Goal: Task Accomplishment & Management: Manage account settings

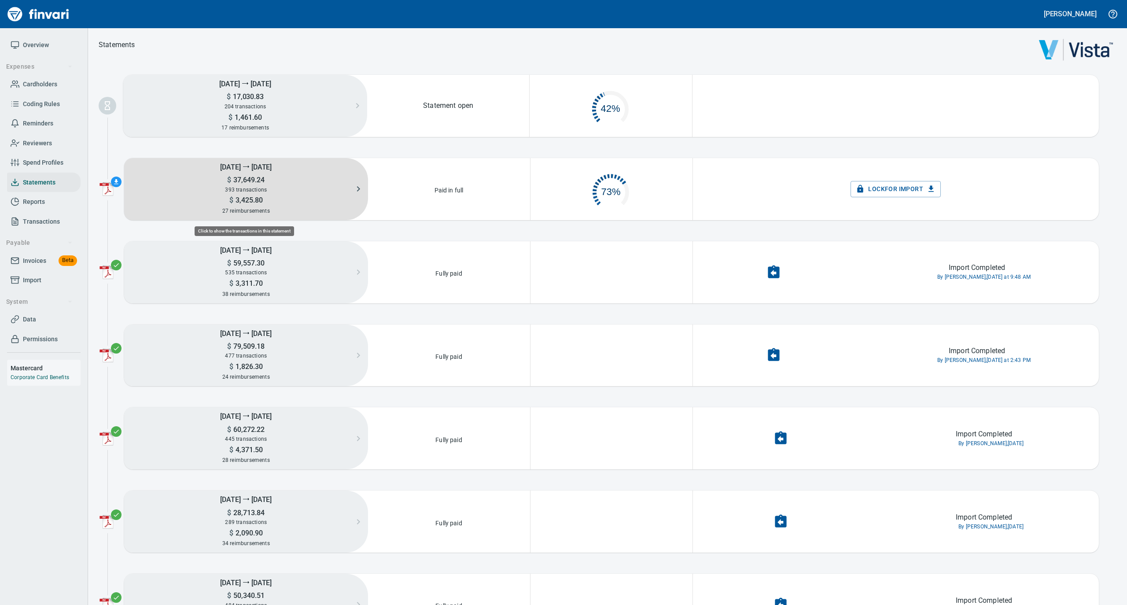
scroll to position [39, 152]
click at [246, 188] on span "393 transactions" at bounding box center [246, 190] width 42 height 6
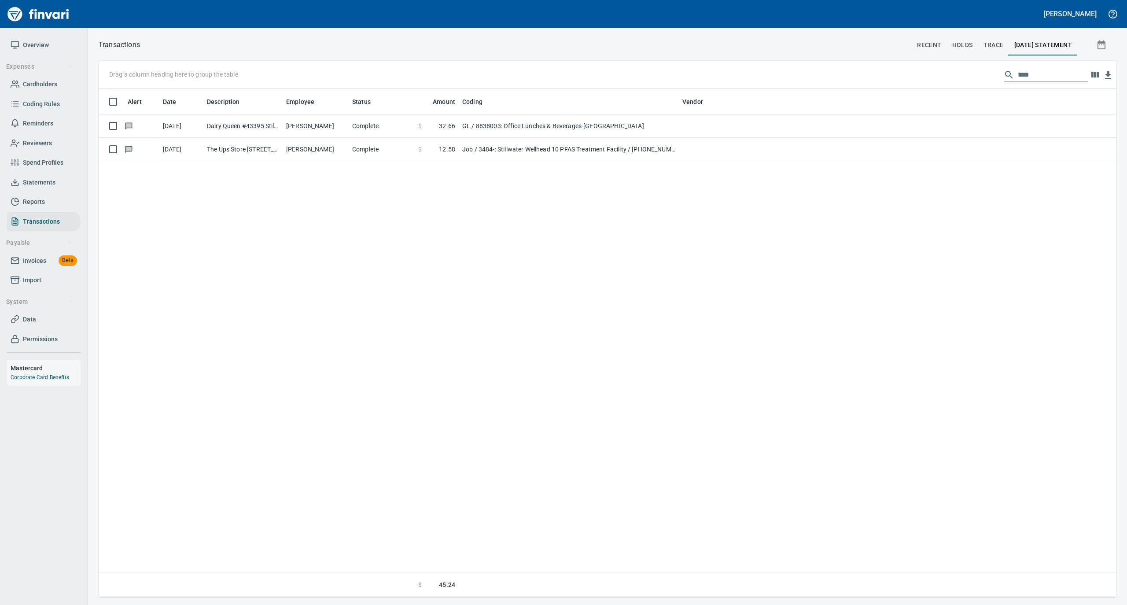
scroll to position [499, 1009]
drag, startPoint x: 1029, startPoint y: 74, endPoint x: 1008, endPoint y: 74, distance: 21.6
click at [1008, 74] on div "****" at bounding box center [1046, 75] width 85 height 14
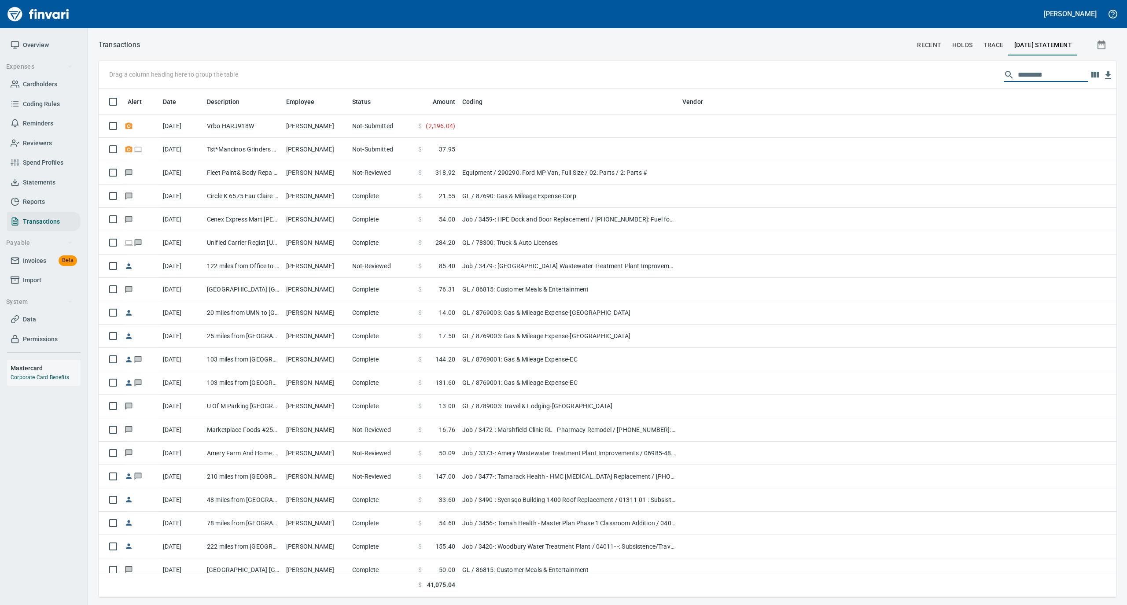
click at [52, 184] on span "Statements" at bounding box center [39, 182] width 33 height 11
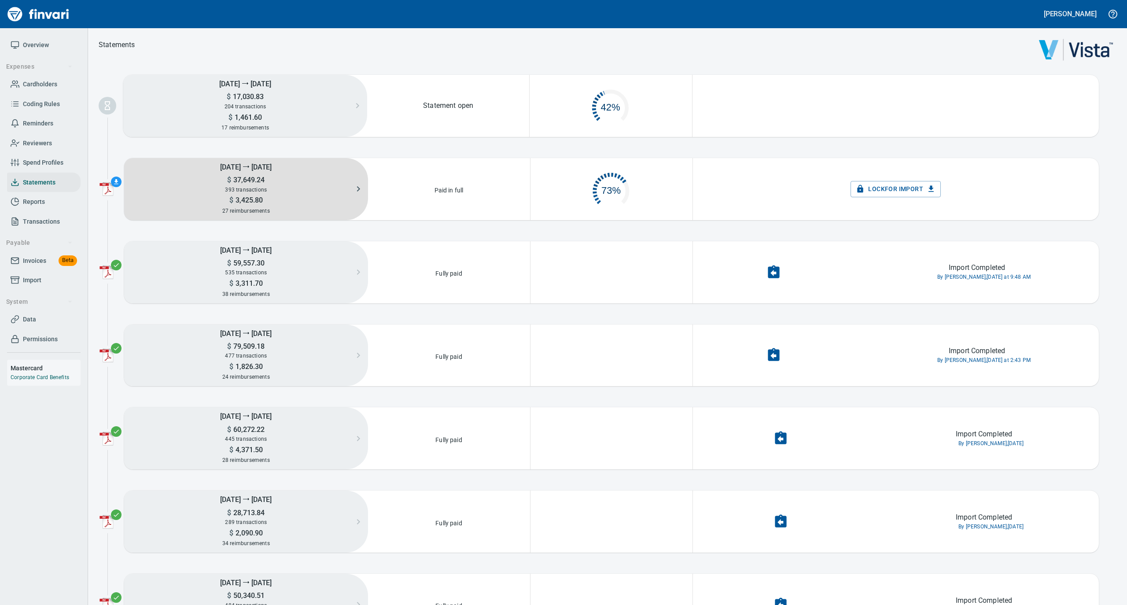
scroll to position [42, 152]
click at [274, 191] on div "393 transactions" at bounding box center [246, 190] width 244 height 10
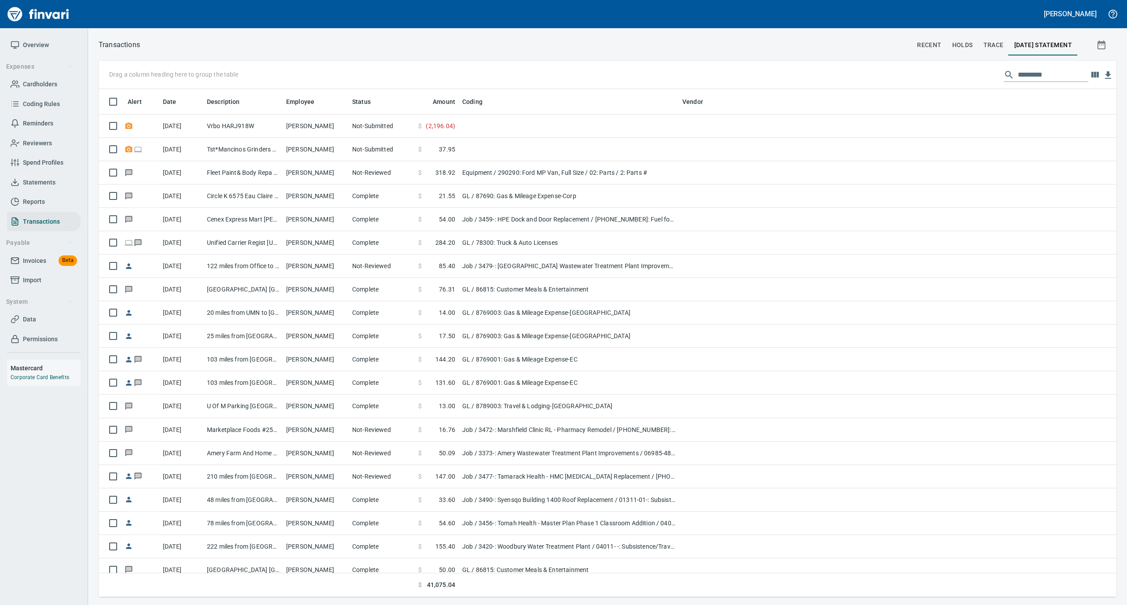
scroll to position [499, 1000]
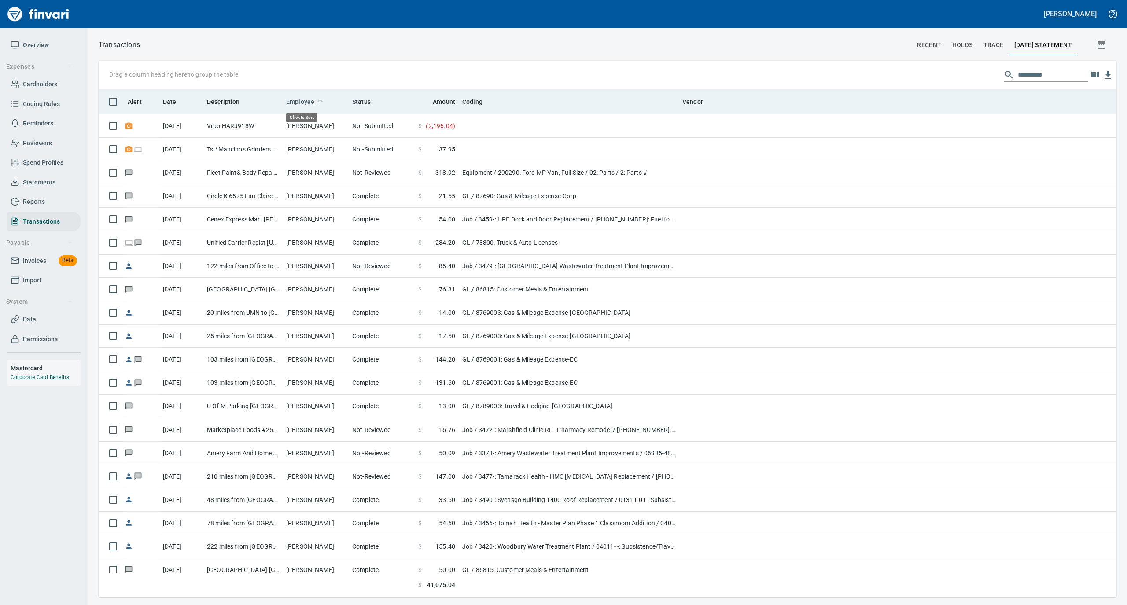
click at [317, 100] on icon at bounding box center [319, 101] width 5 height 5
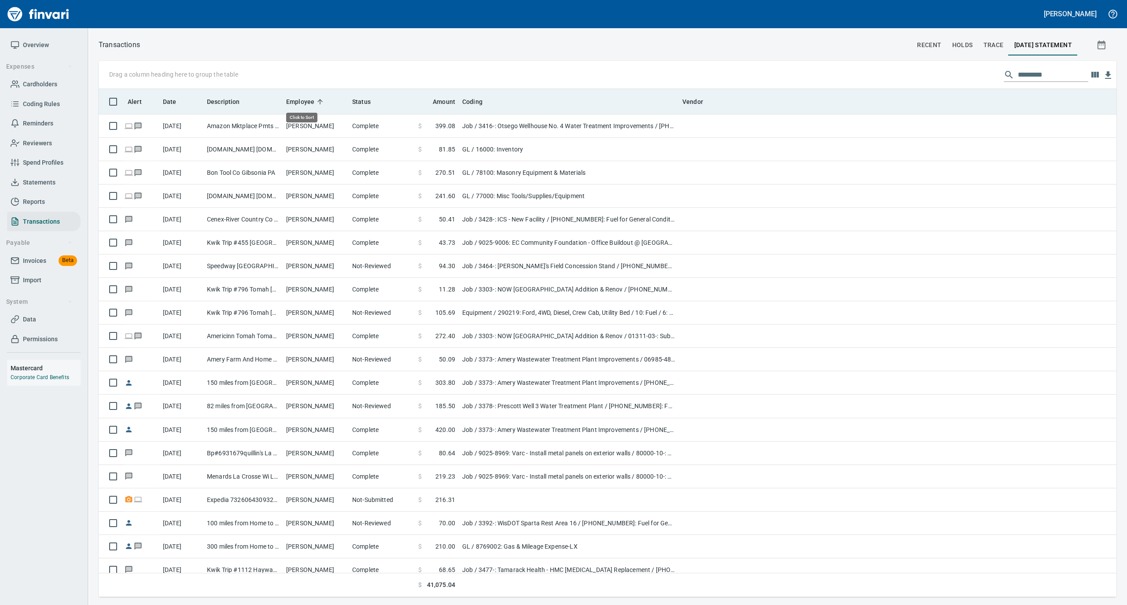
click at [317, 100] on icon at bounding box center [319, 101] width 5 height 5
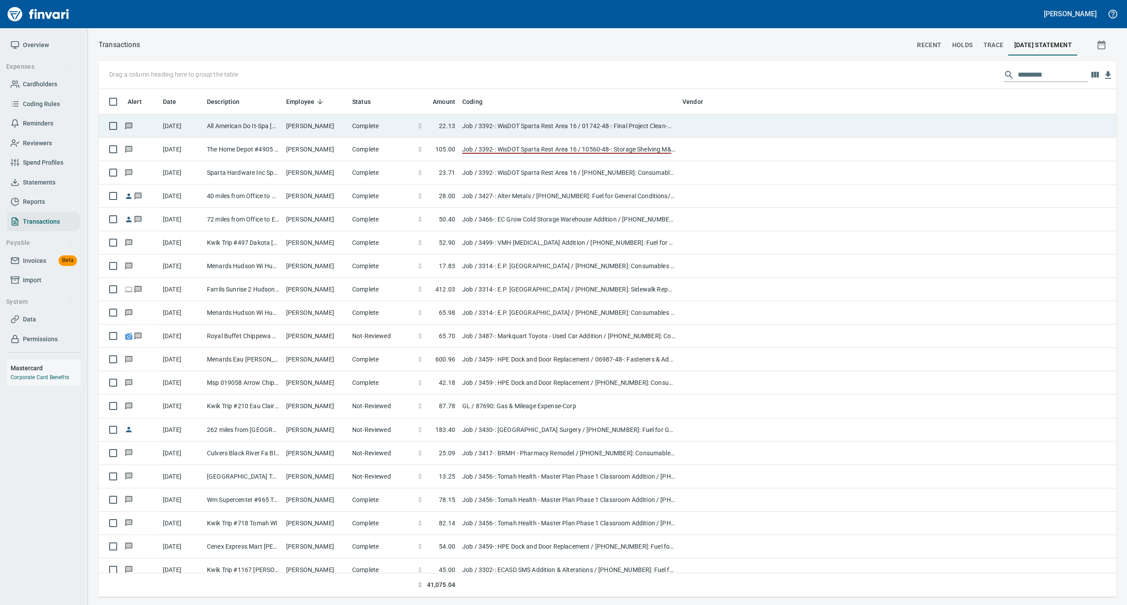
click at [317, 120] on td "[PERSON_NAME]" at bounding box center [316, 125] width 66 height 23
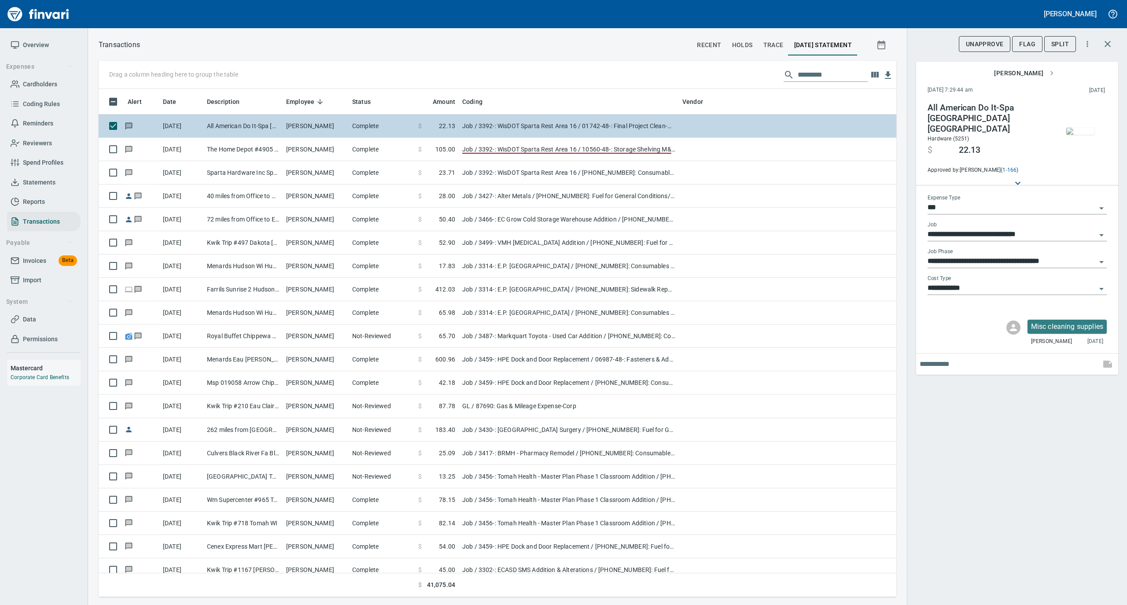
scroll to position [499, 780]
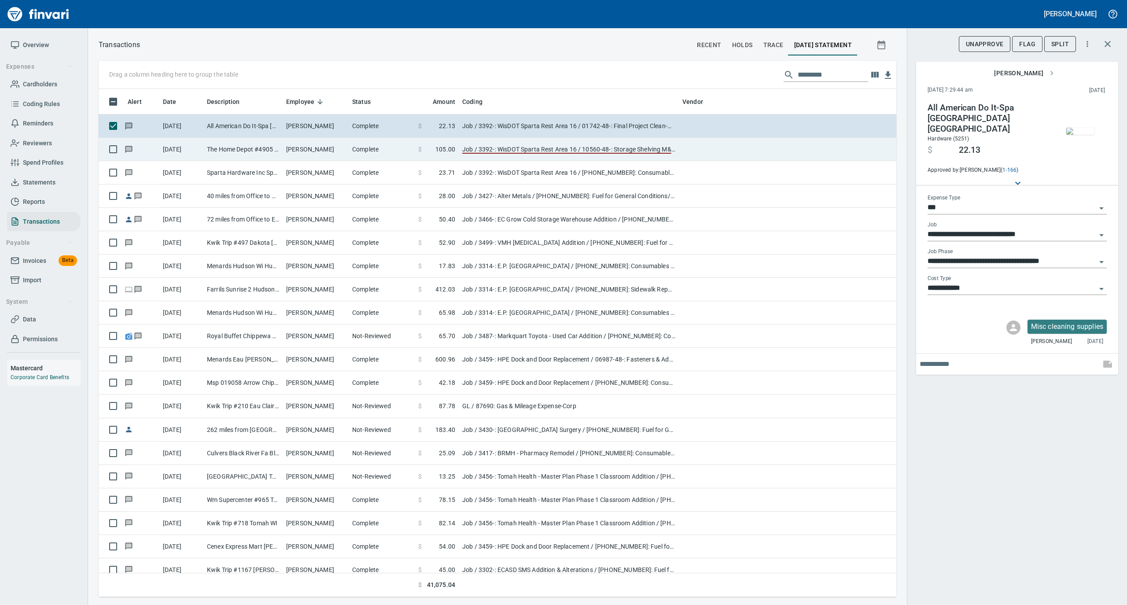
click at [317, 146] on td "[PERSON_NAME]" at bounding box center [316, 149] width 66 height 23
type input "**********"
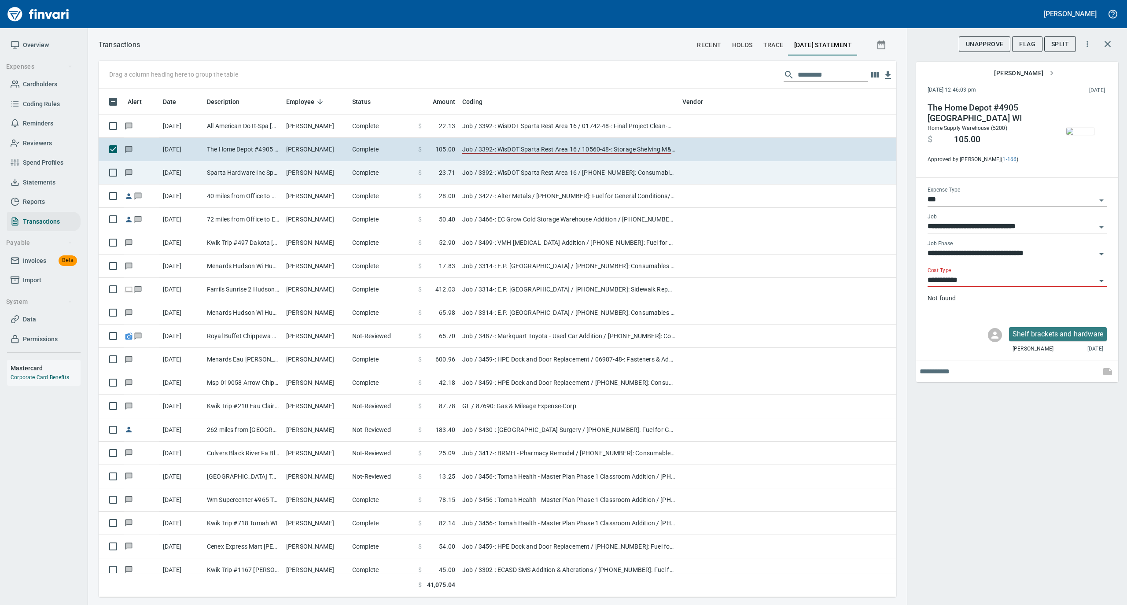
click at [313, 170] on td "[PERSON_NAME]" at bounding box center [316, 172] width 66 height 23
type input "**********"
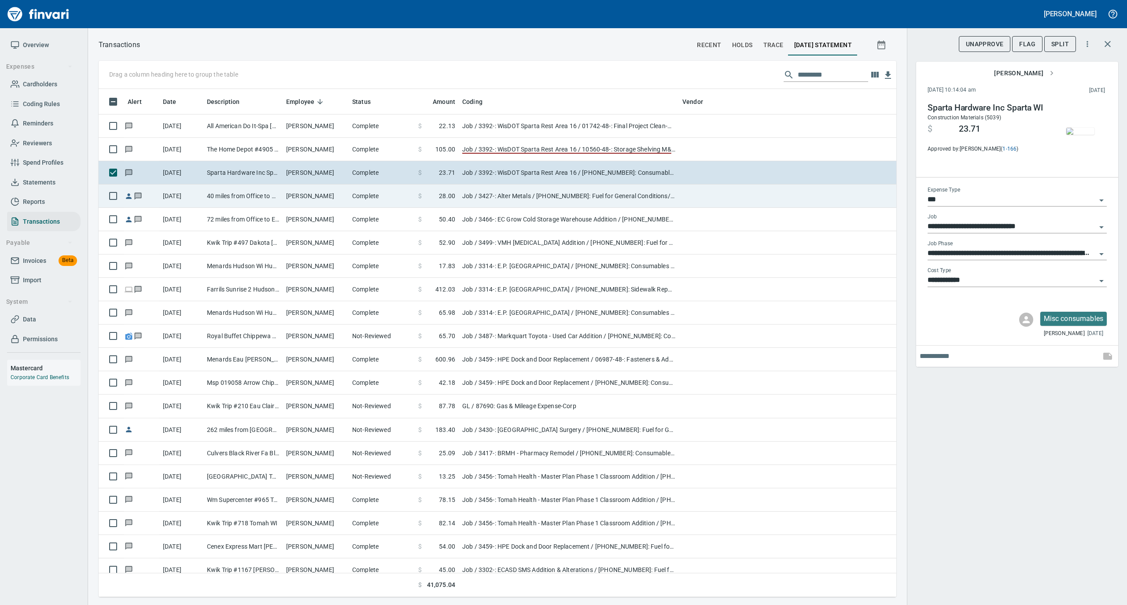
click at [319, 202] on td "[PERSON_NAME]" at bounding box center [316, 195] width 66 height 23
type input "**********"
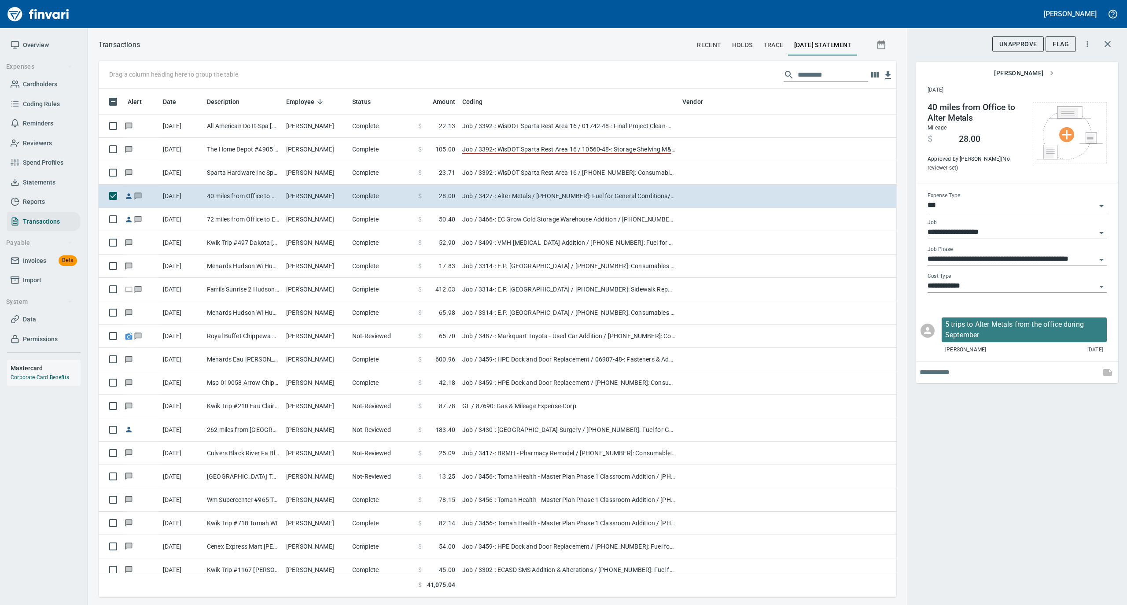
scroll to position [499, 780]
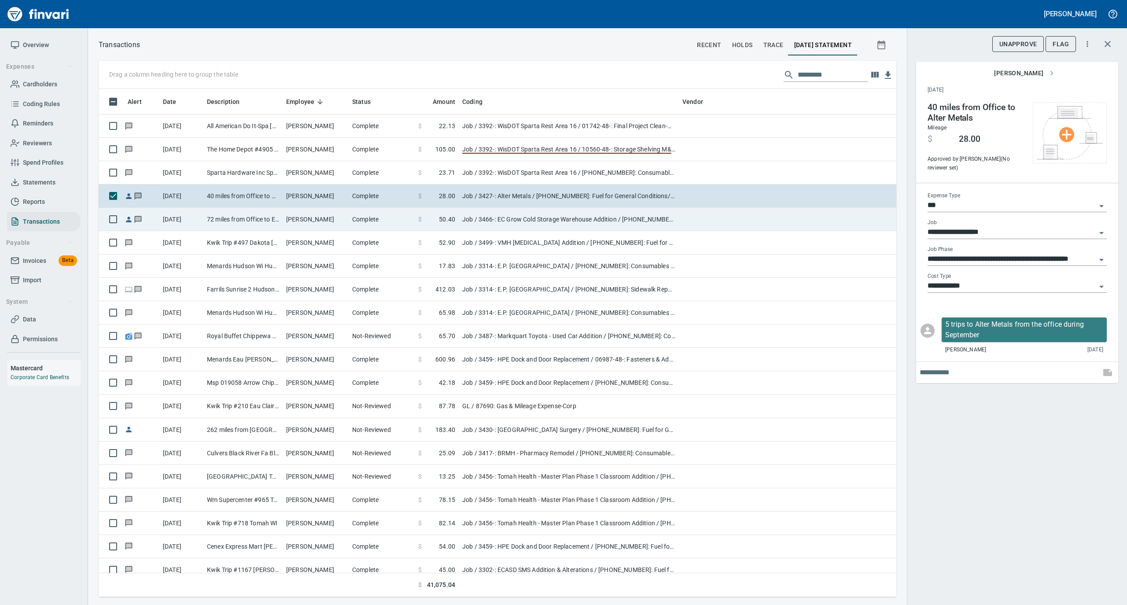
click at [291, 218] on td "[PERSON_NAME]" at bounding box center [316, 219] width 66 height 23
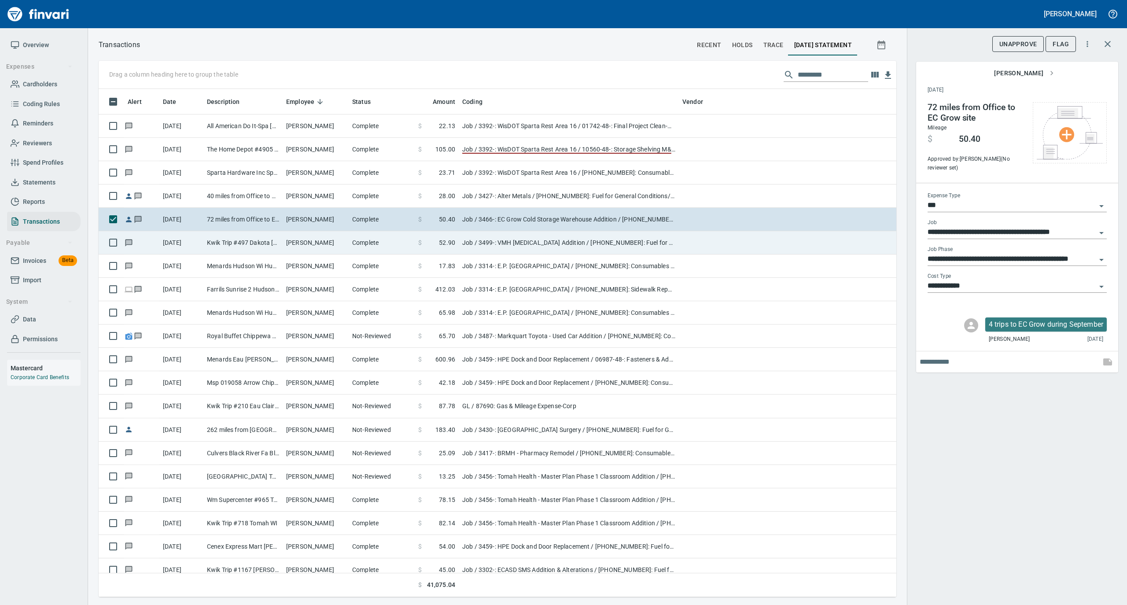
click at [291, 237] on td "[PERSON_NAME]" at bounding box center [316, 242] width 66 height 23
type input "**********"
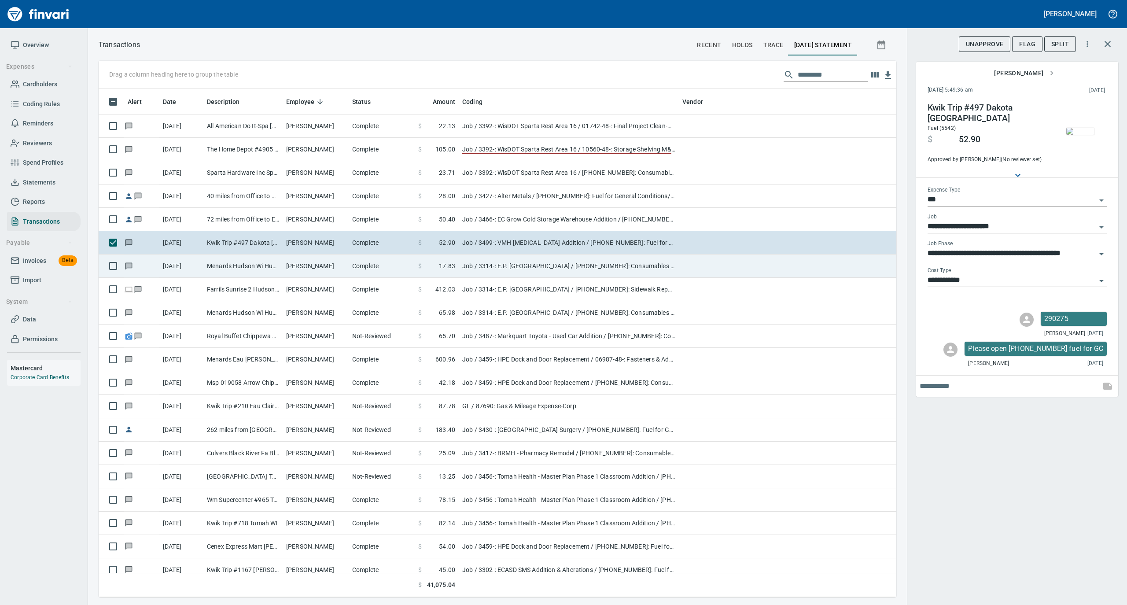
click at [333, 265] on td "[PERSON_NAME]" at bounding box center [316, 266] width 66 height 23
type input "**********"
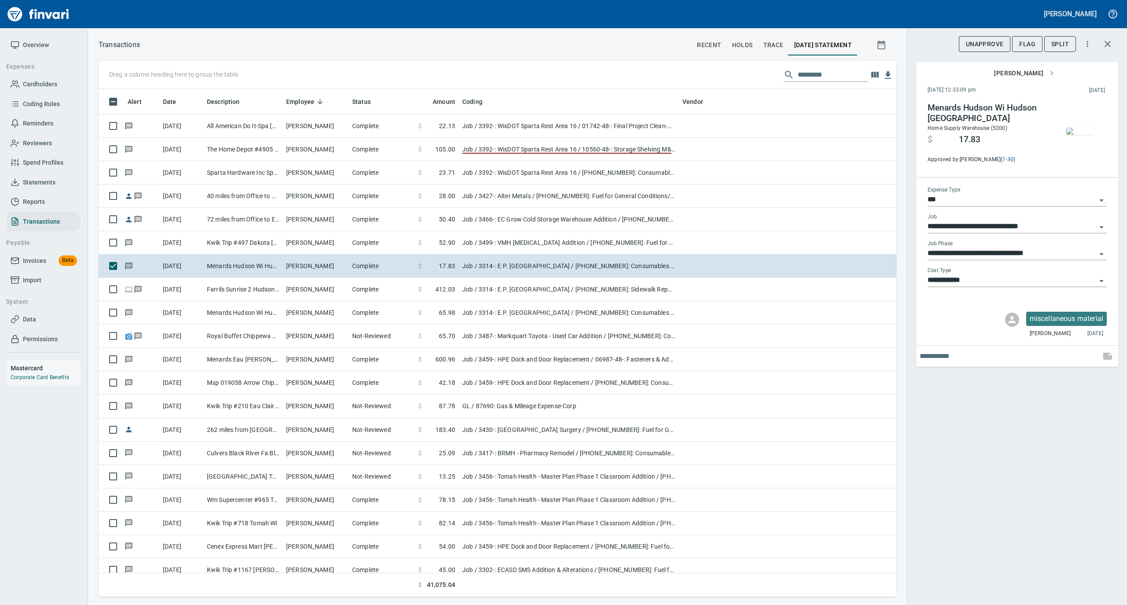
click at [1081, 131] on img "button" at bounding box center [1080, 131] width 28 height 7
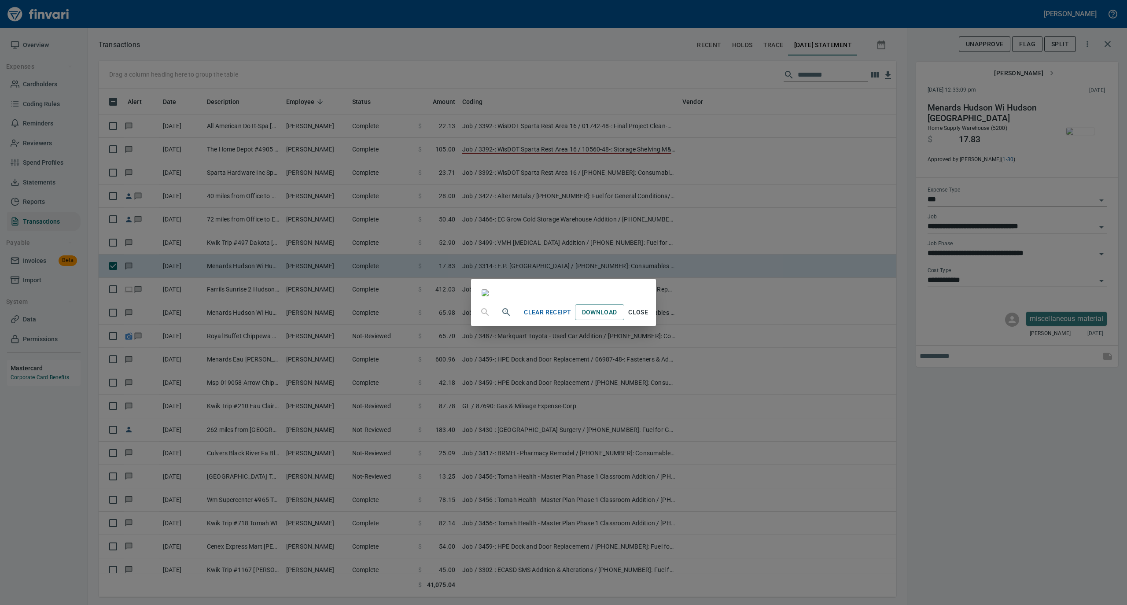
click at [649, 318] on span "Close" at bounding box center [638, 312] width 21 height 11
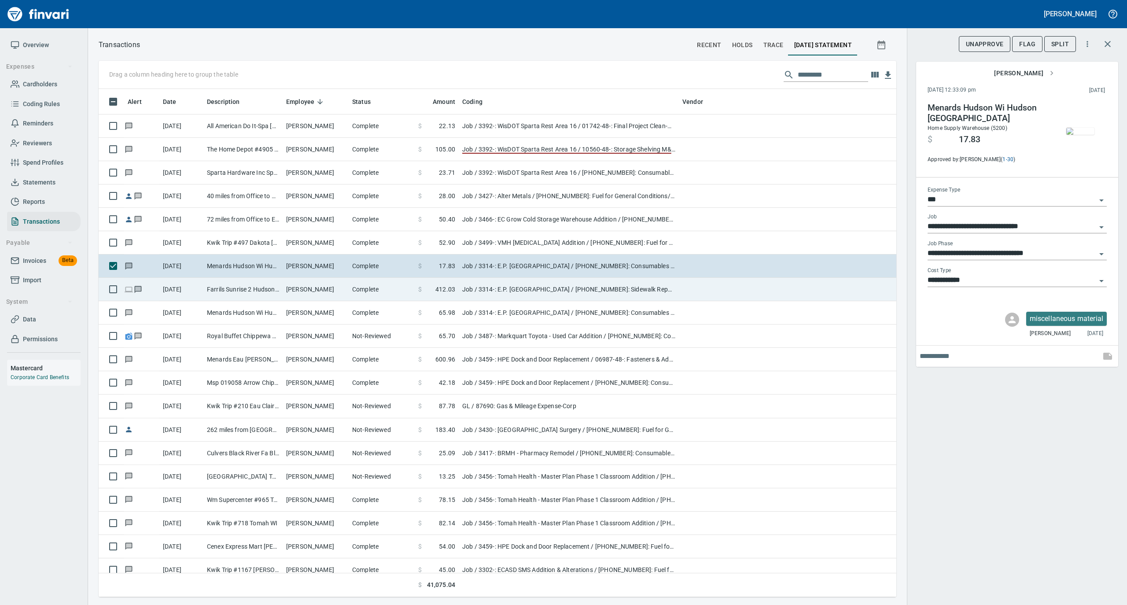
click at [376, 292] on td "Complete" at bounding box center [382, 289] width 66 height 23
type input "**********"
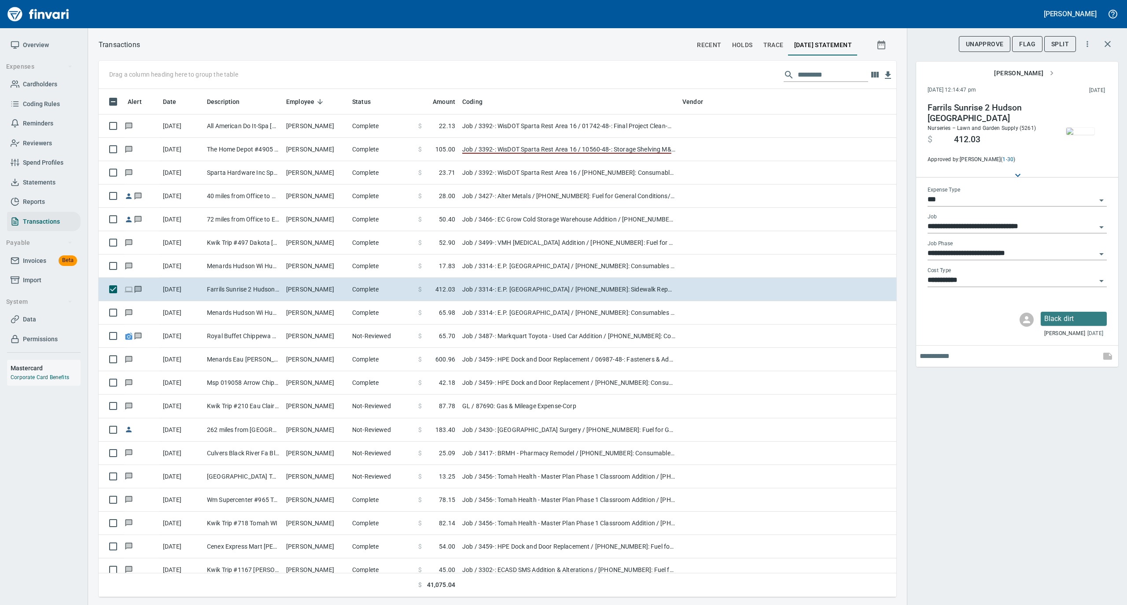
click at [1079, 134] on img "button" at bounding box center [1080, 131] width 28 height 7
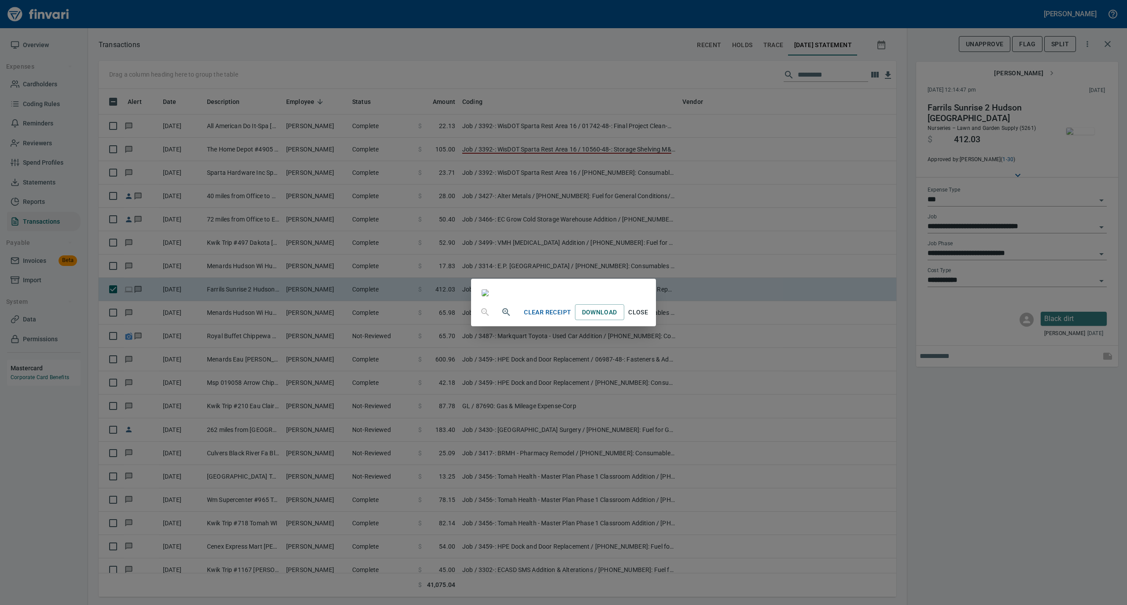
click at [649, 318] on span "Close" at bounding box center [638, 312] width 21 height 11
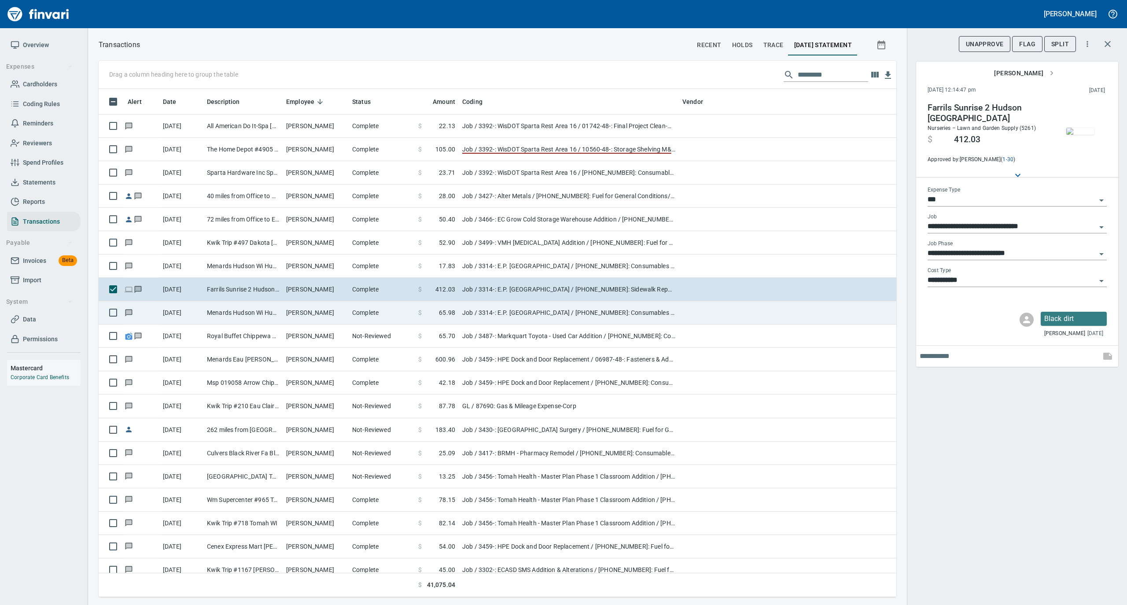
click at [343, 317] on td "[PERSON_NAME]" at bounding box center [316, 312] width 66 height 23
type input "**********"
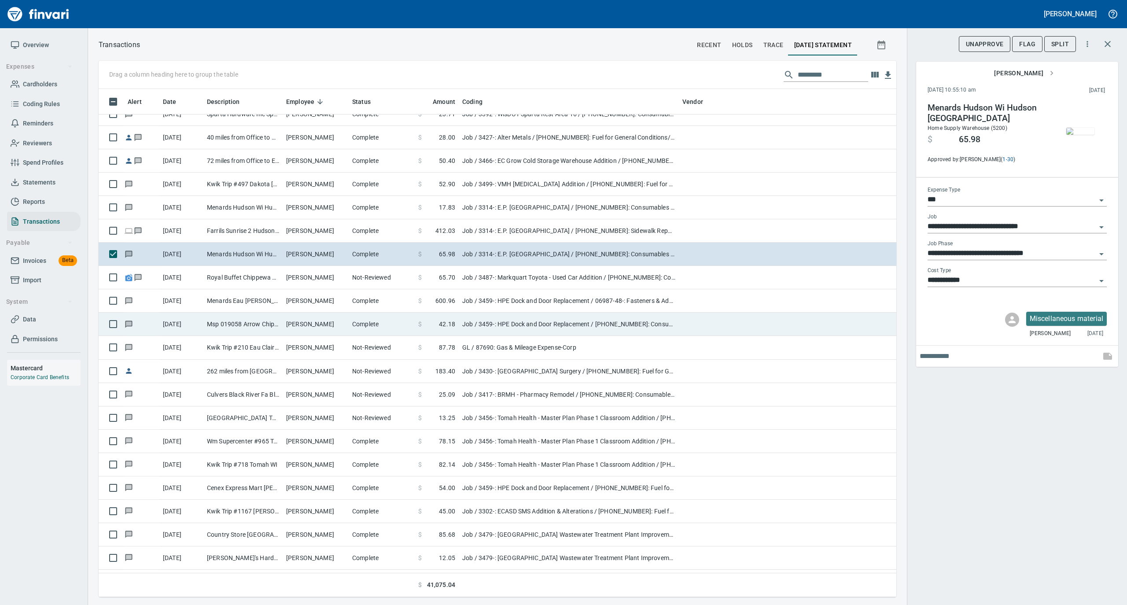
scroll to position [117, 0]
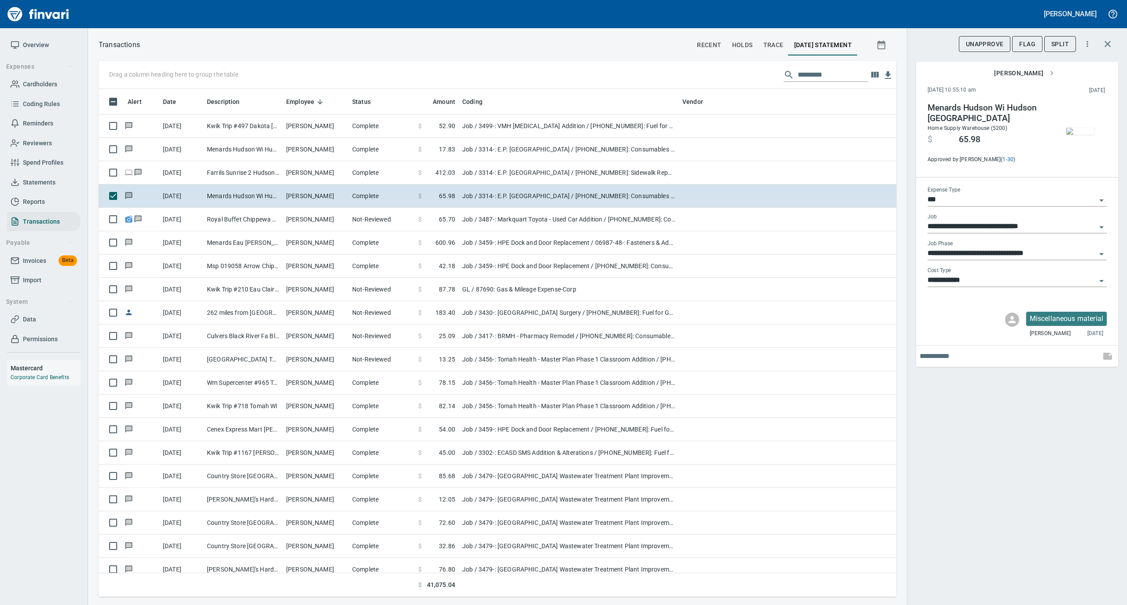
click at [1073, 130] on img "button" at bounding box center [1080, 131] width 28 height 7
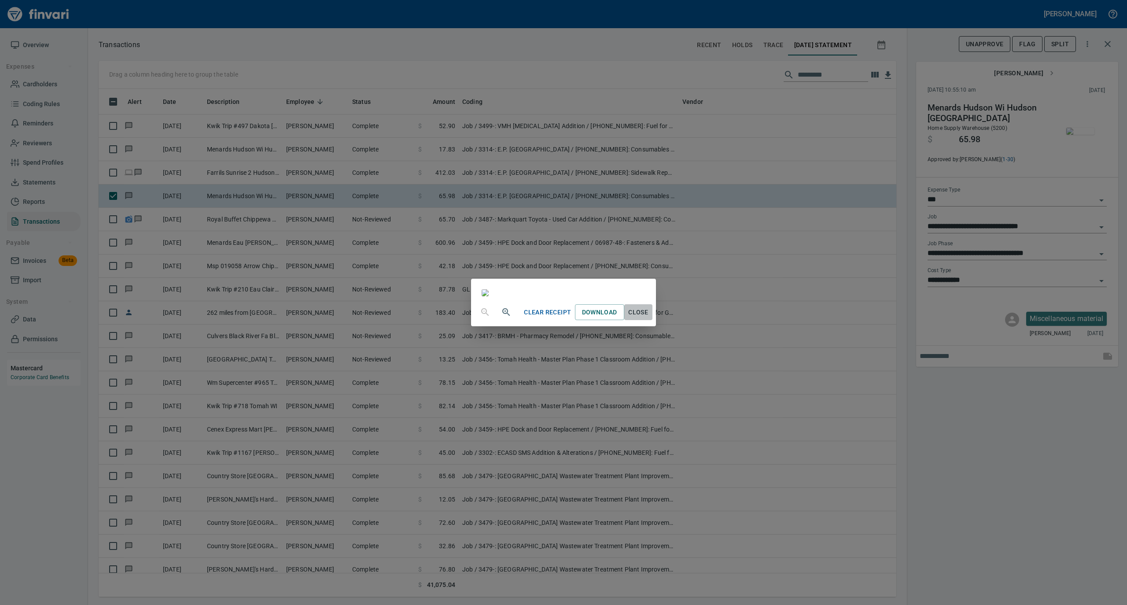
drag, startPoint x: 727, startPoint y: 534, endPoint x: 812, endPoint y: 517, distance: 86.2
click at [649, 318] on span "Close" at bounding box center [638, 312] width 21 height 11
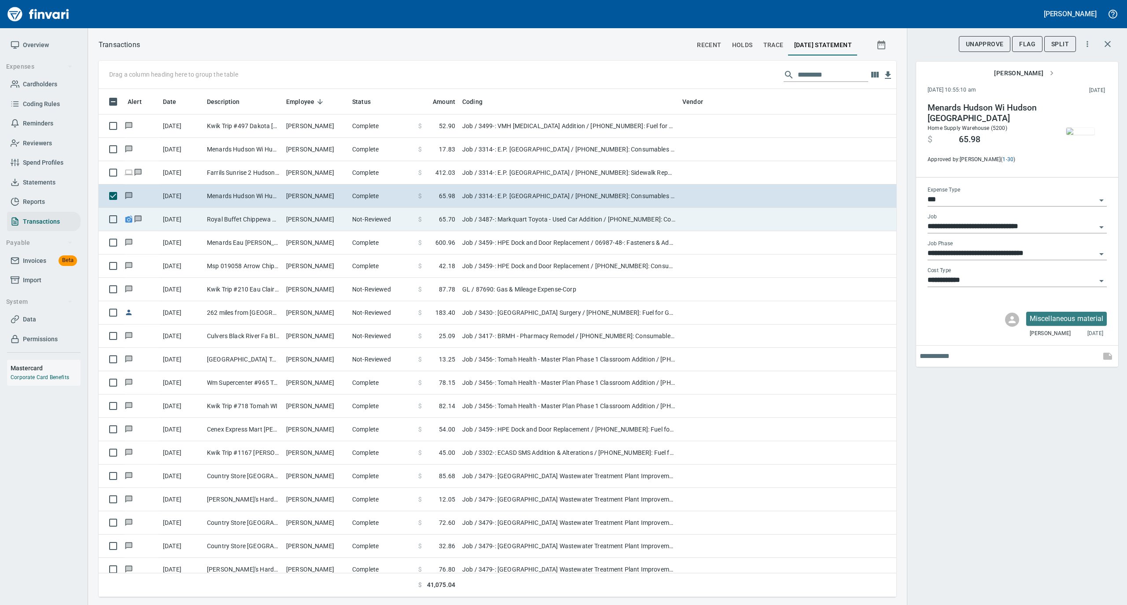
click at [344, 215] on td "[PERSON_NAME]" at bounding box center [316, 219] width 66 height 23
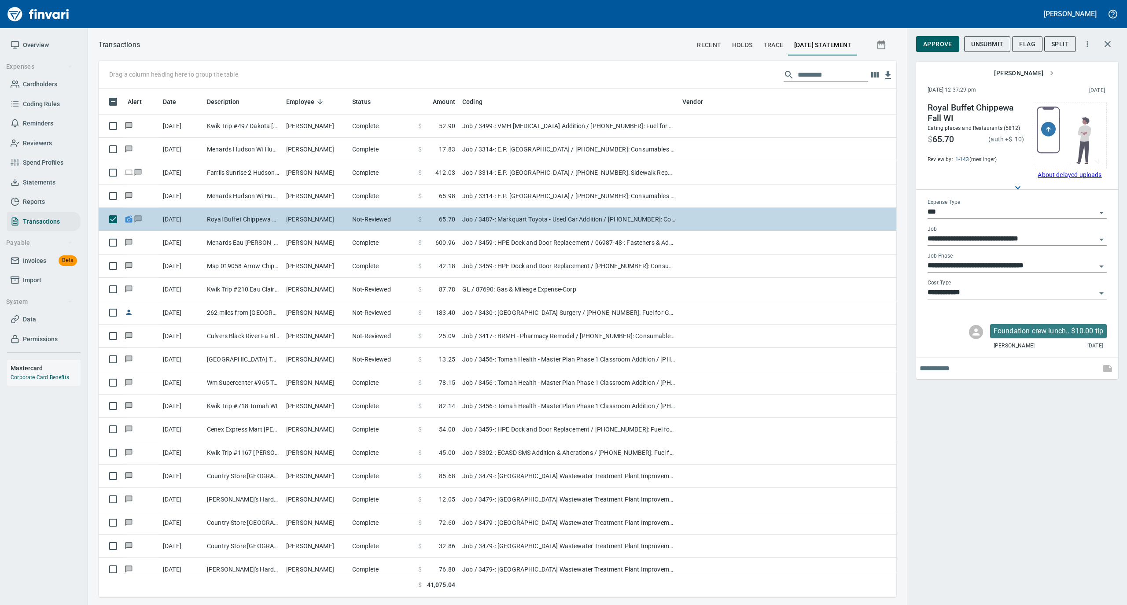
type input "**********"
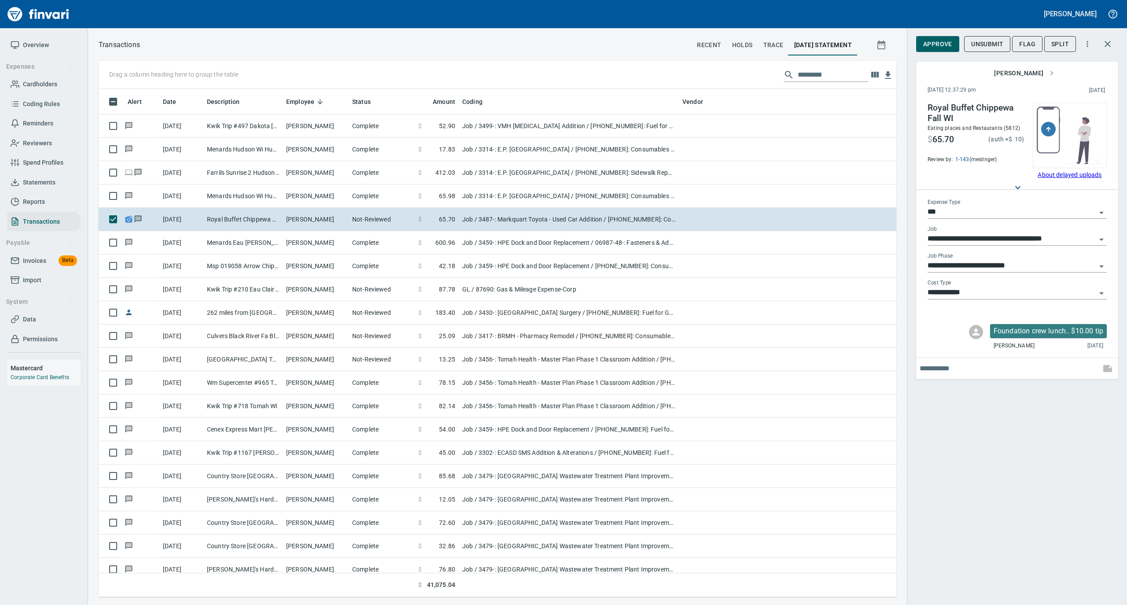
click at [936, 48] on span "Approve" at bounding box center [937, 44] width 29 height 11
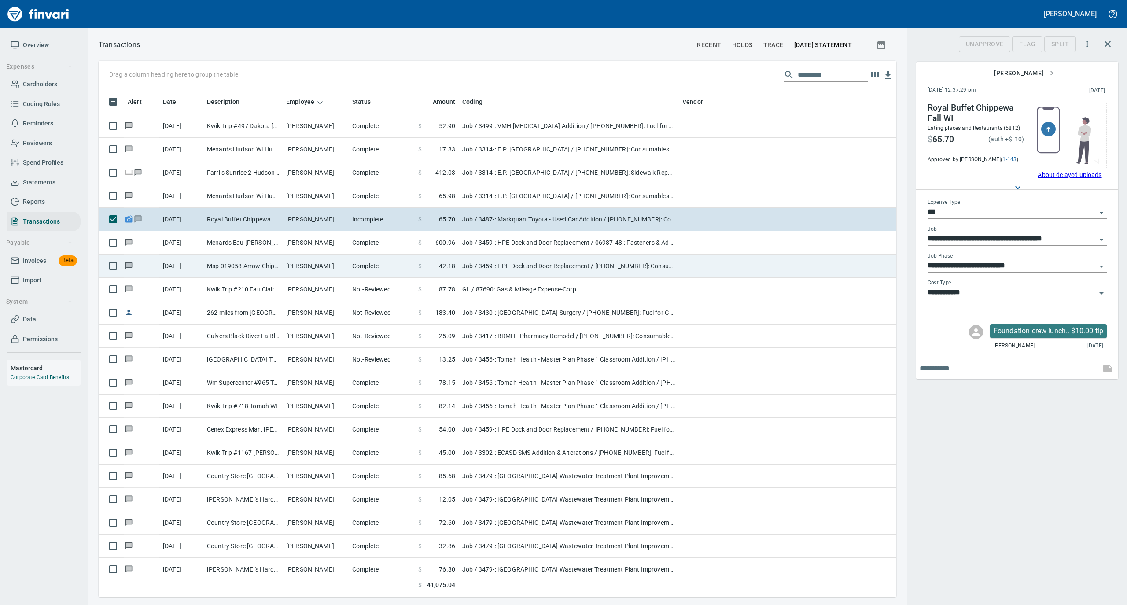
scroll to position [499, 780]
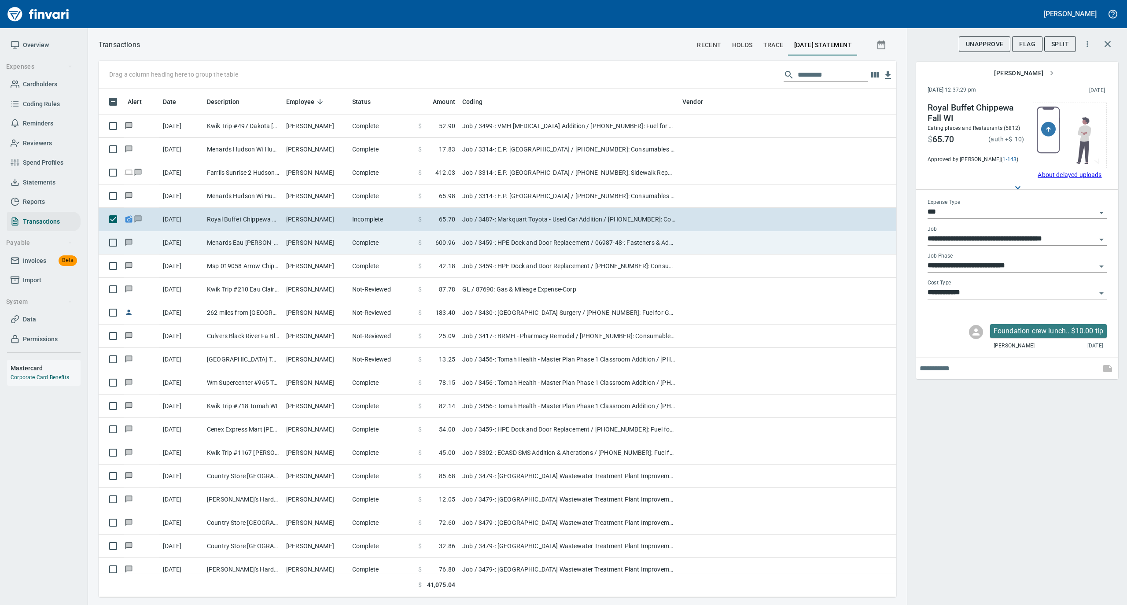
click at [317, 248] on td "[PERSON_NAME]" at bounding box center [316, 242] width 66 height 23
type input "**********"
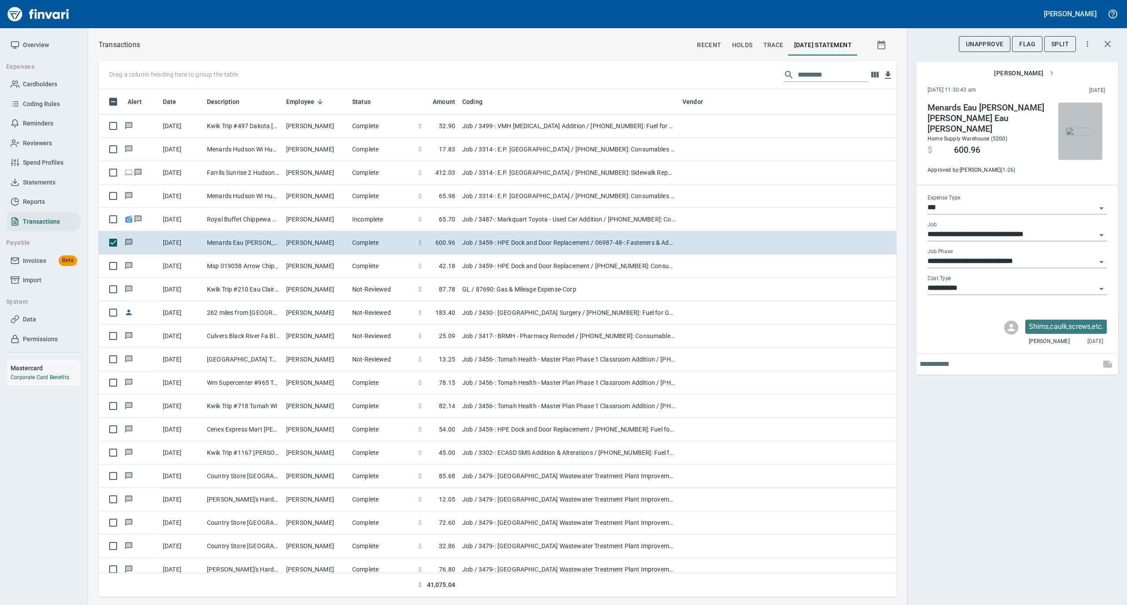
click at [1083, 135] on img "button" at bounding box center [1080, 131] width 28 height 7
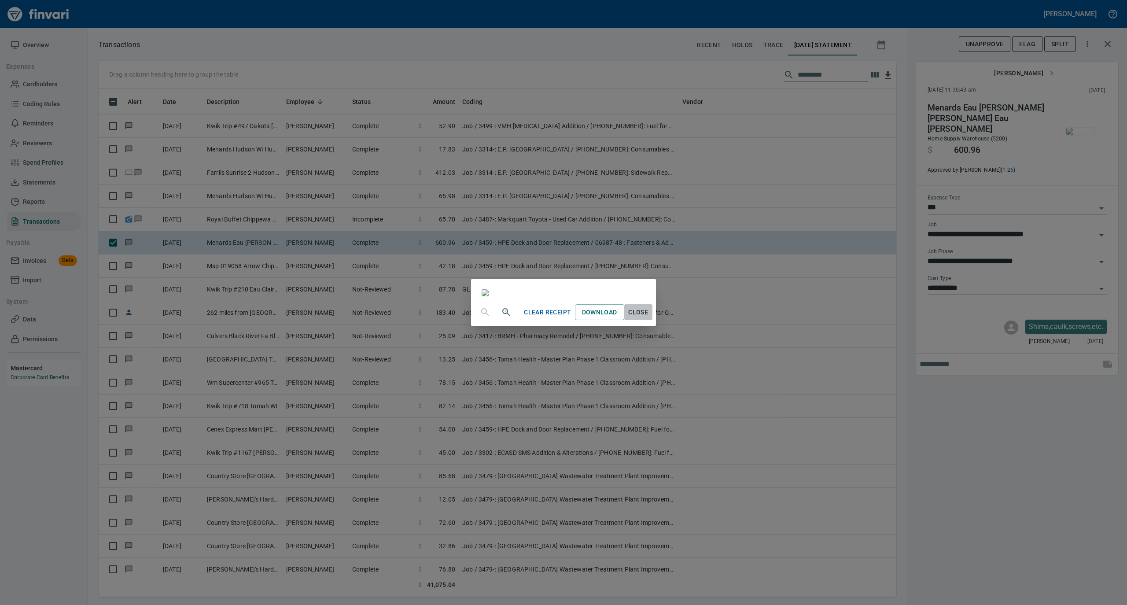
click at [649, 318] on span "Close" at bounding box center [638, 312] width 21 height 11
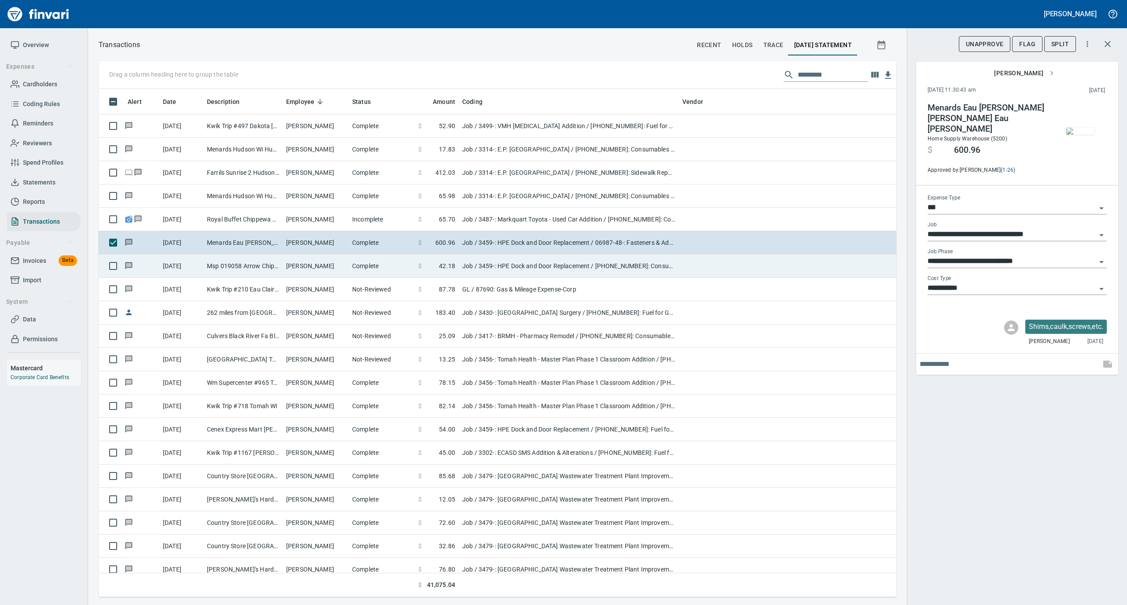
click at [325, 269] on td "[PERSON_NAME]" at bounding box center [316, 266] width 66 height 23
type input "**********"
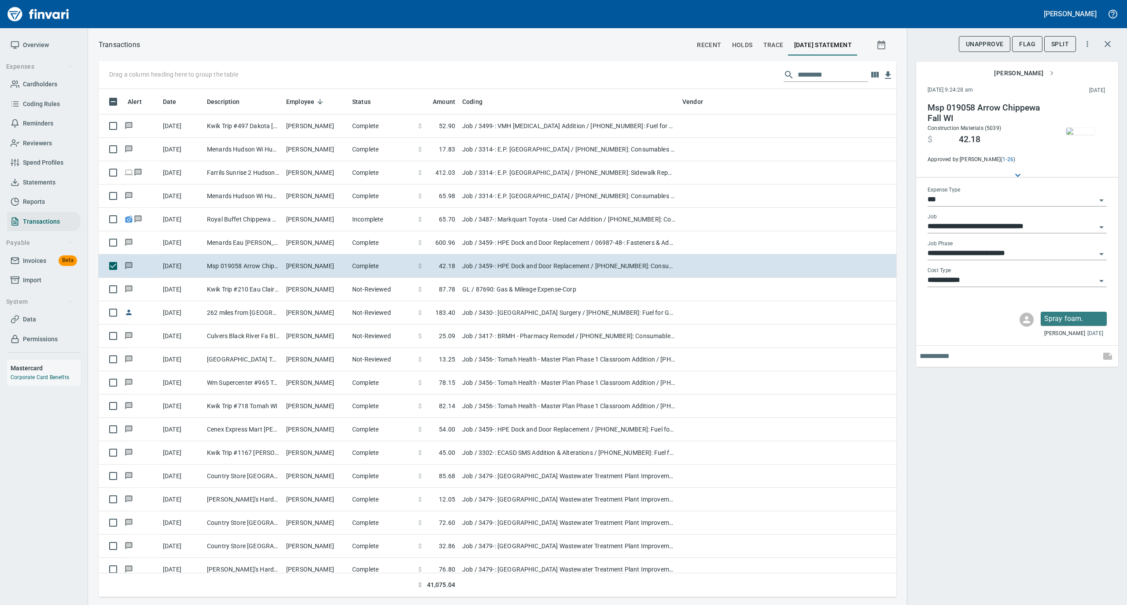
click at [1080, 128] on img "button" at bounding box center [1080, 131] width 28 height 7
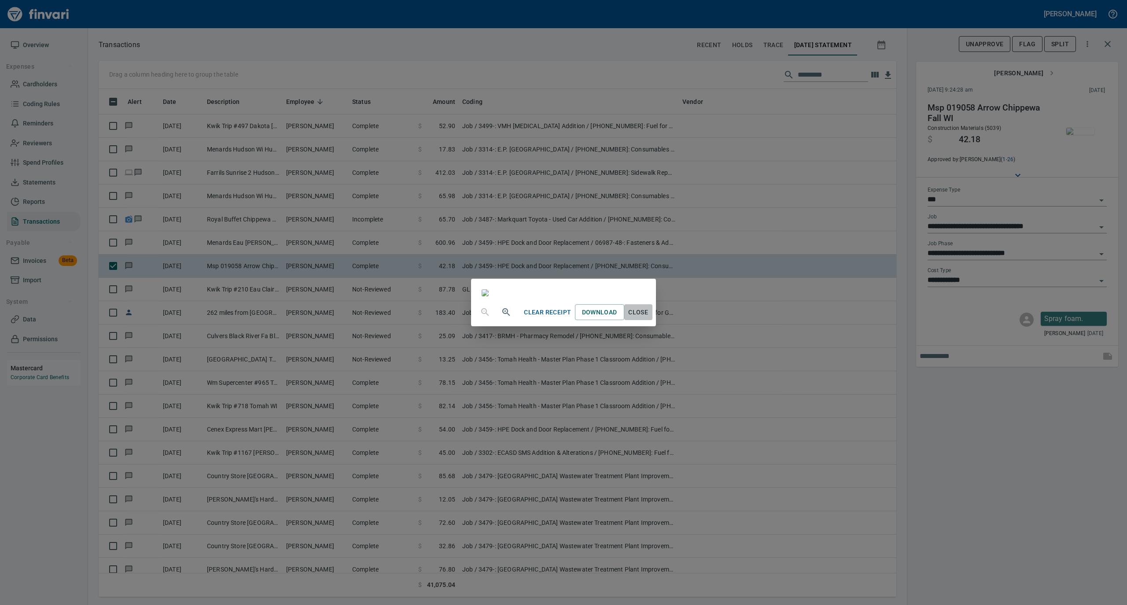
click at [649, 318] on span "Close" at bounding box center [638, 312] width 21 height 11
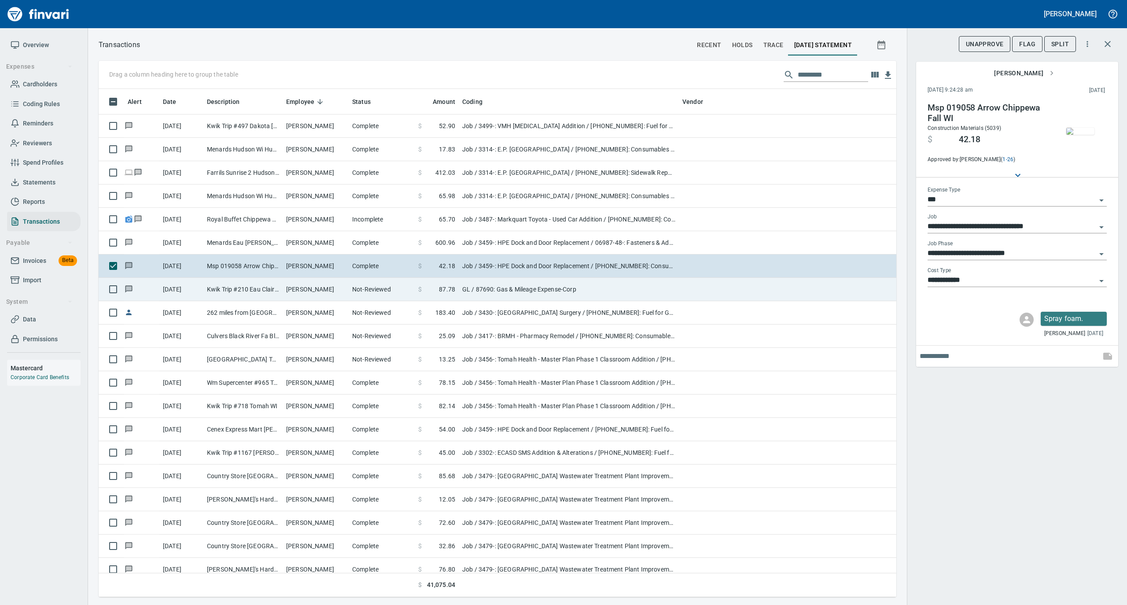
click at [343, 295] on td "[PERSON_NAME]" at bounding box center [316, 289] width 66 height 23
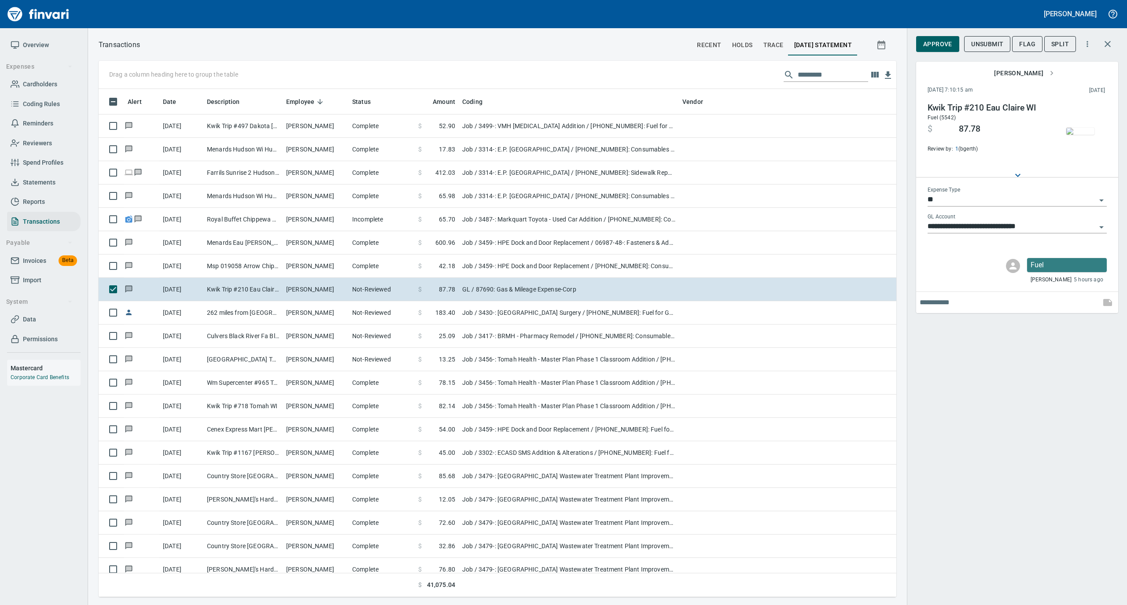
scroll to position [499, 780]
click at [1078, 128] on img "button" at bounding box center [1080, 131] width 28 height 7
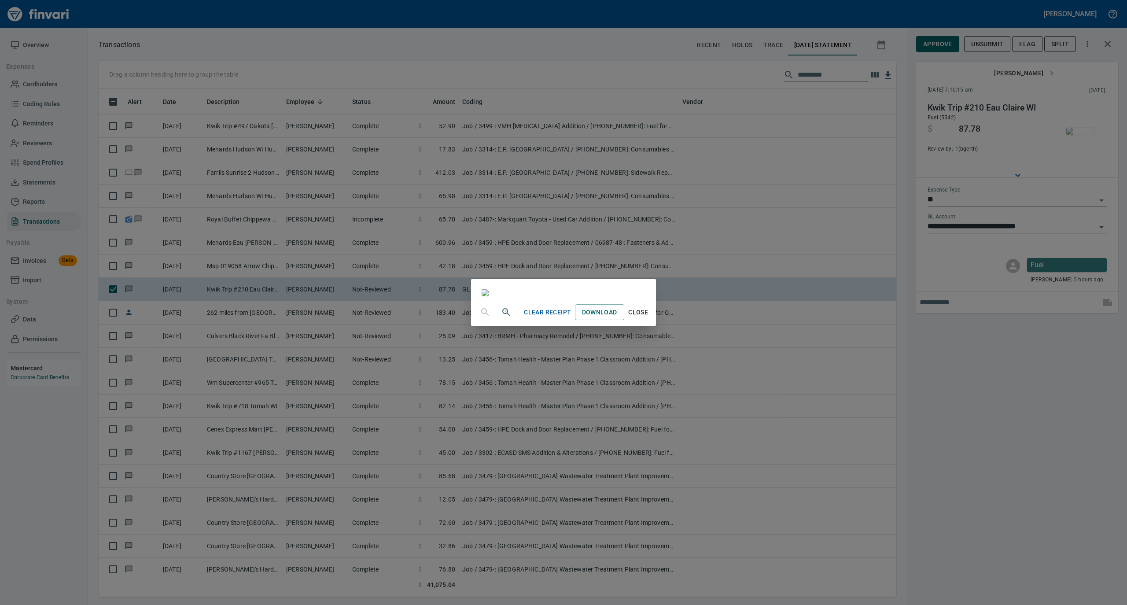
drag, startPoint x: 729, startPoint y: 538, endPoint x: 734, endPoint y: 524, distance: 15.2
click at [649, 318] on span "Close" at bounding box center [638, 312] width 21 height 11
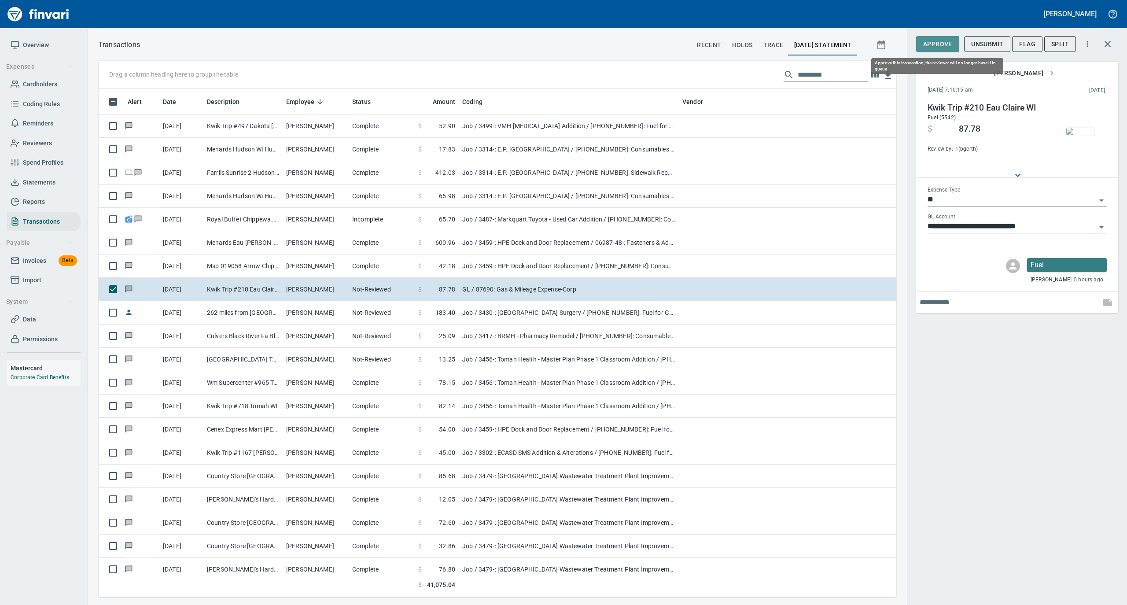
click at [945, 43] on span "Approve" at bounding box center [937, 44] width 29 height 11
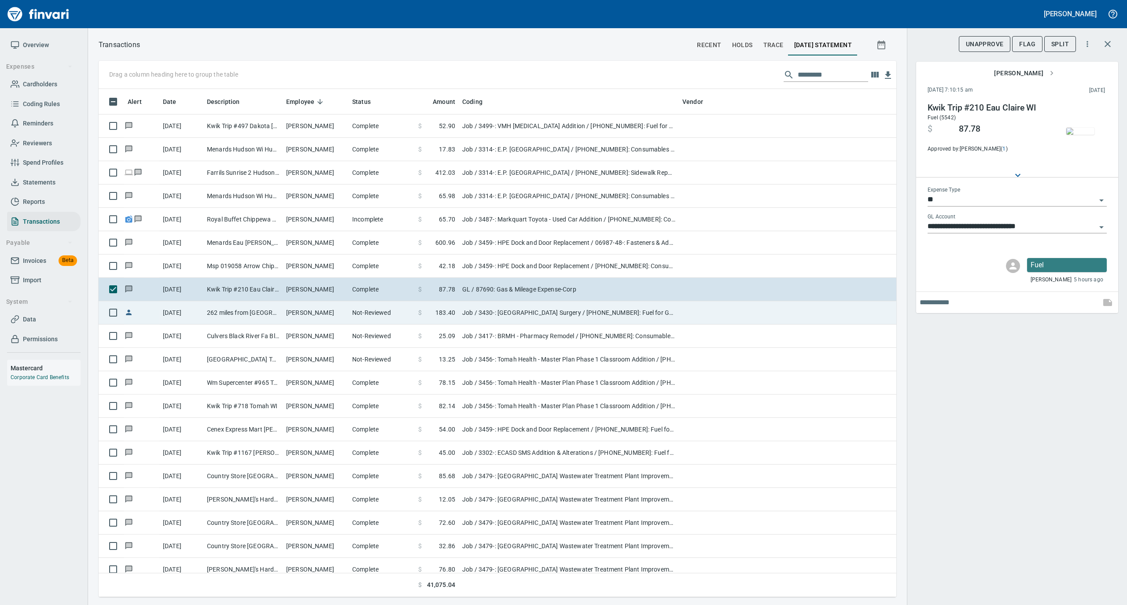
click at [333, 310] on td "[PERSON_NAME]" at bounding box center [316, 312] width 66 height 23
type input "***"
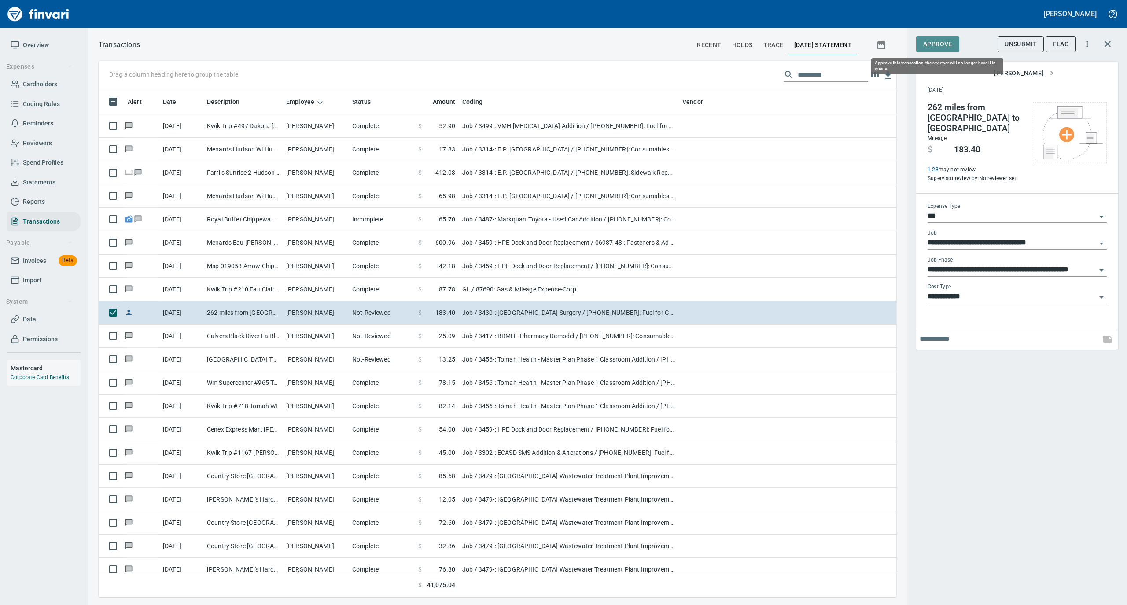
click at [944, 41] on span "Approve" at bounding box center [937, 44] width 29 height 11
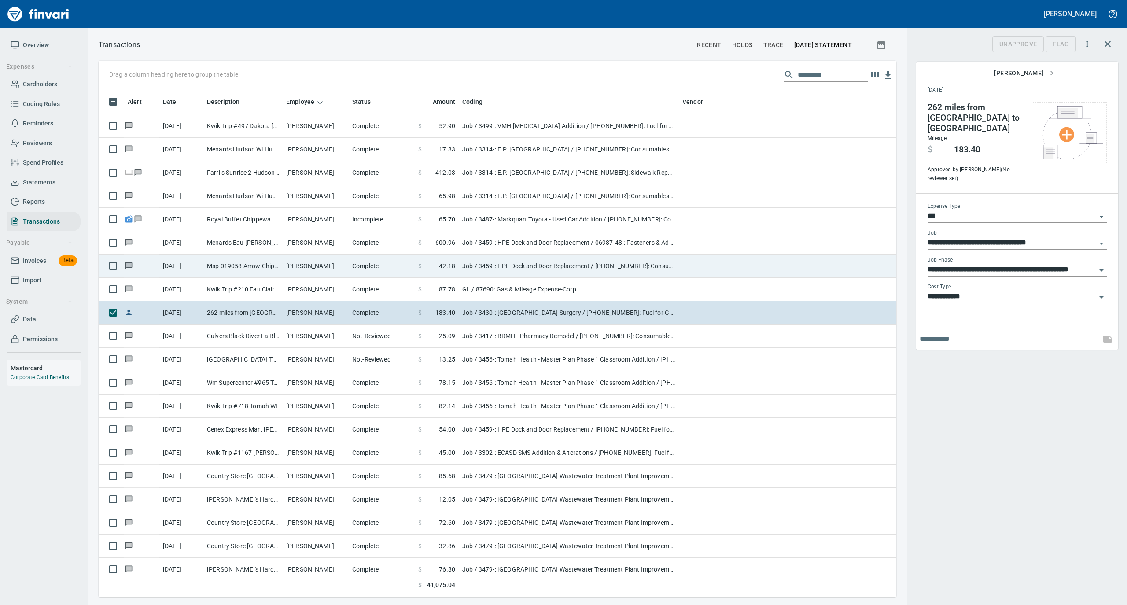
scroll to position [499, 780]
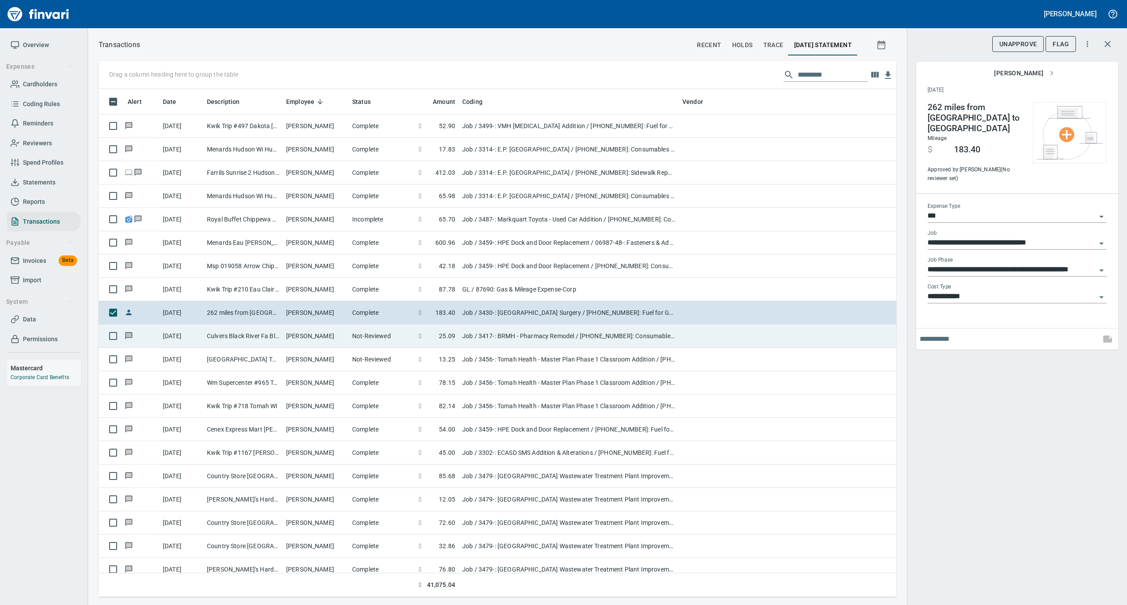
click at [290, 335] on td "[PERSON_NAME]" at bounding box center [316, 336] width 66 height 23
type input "**********"
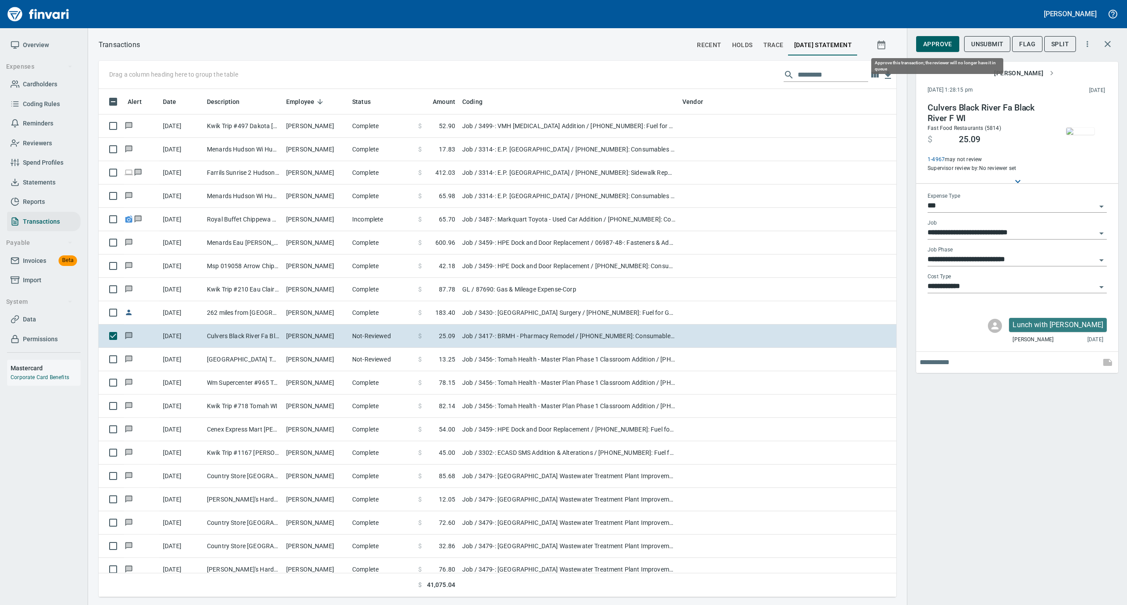
click at [941, 41] on span "Approve" at bounding box center [937, 44] width 29 height 11
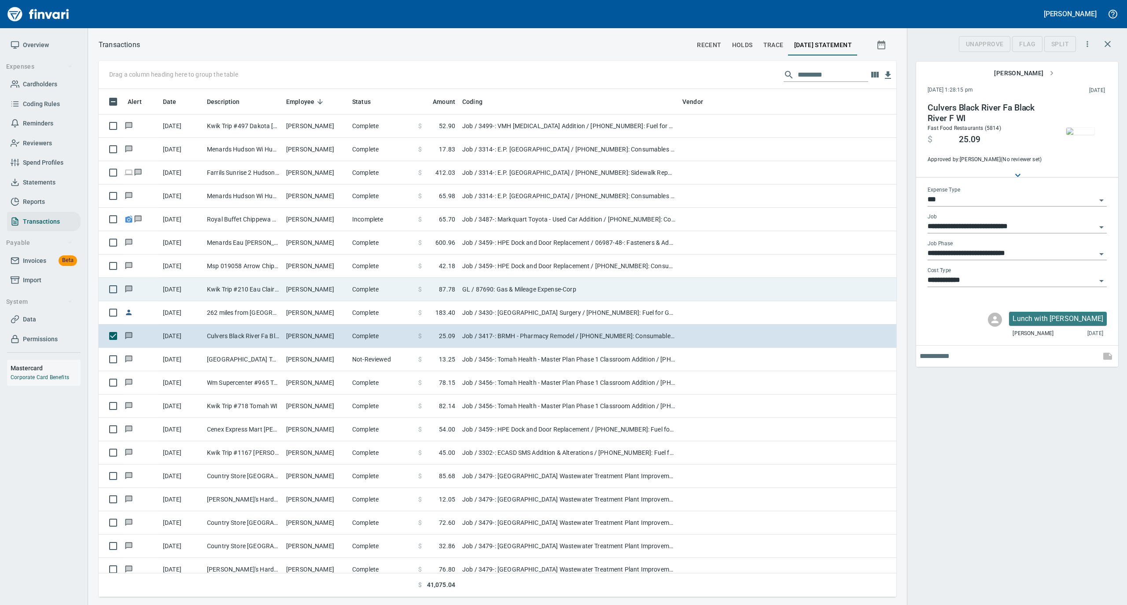
scroll to position [499, 780]
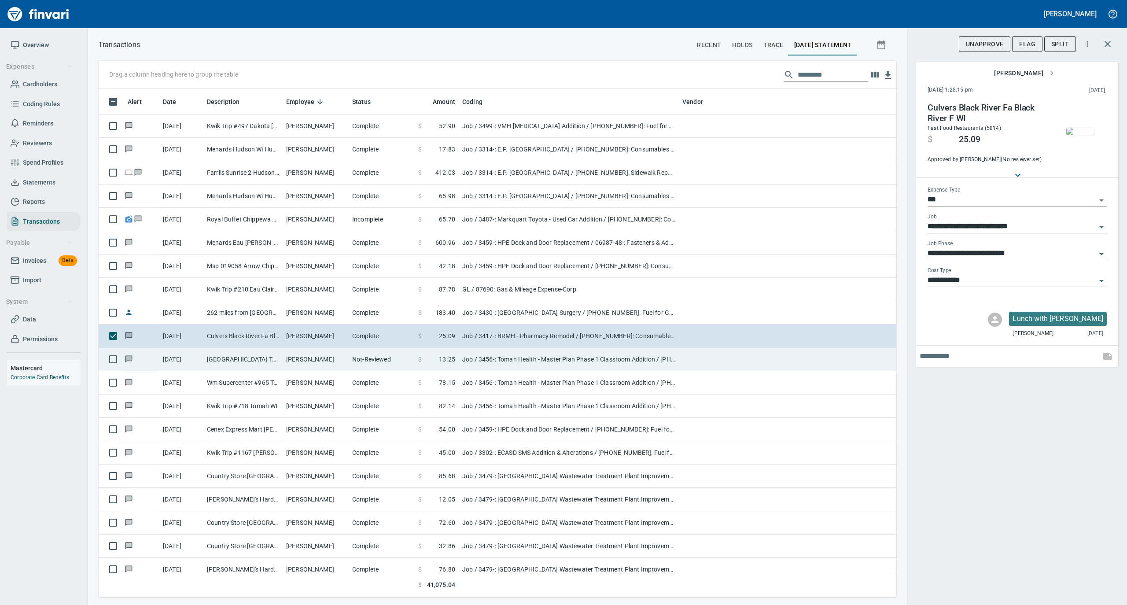
click at [365, 357] on td "Not-Reviewed" at bounding box center [382, 359] width 66 height 23
type input "**********"
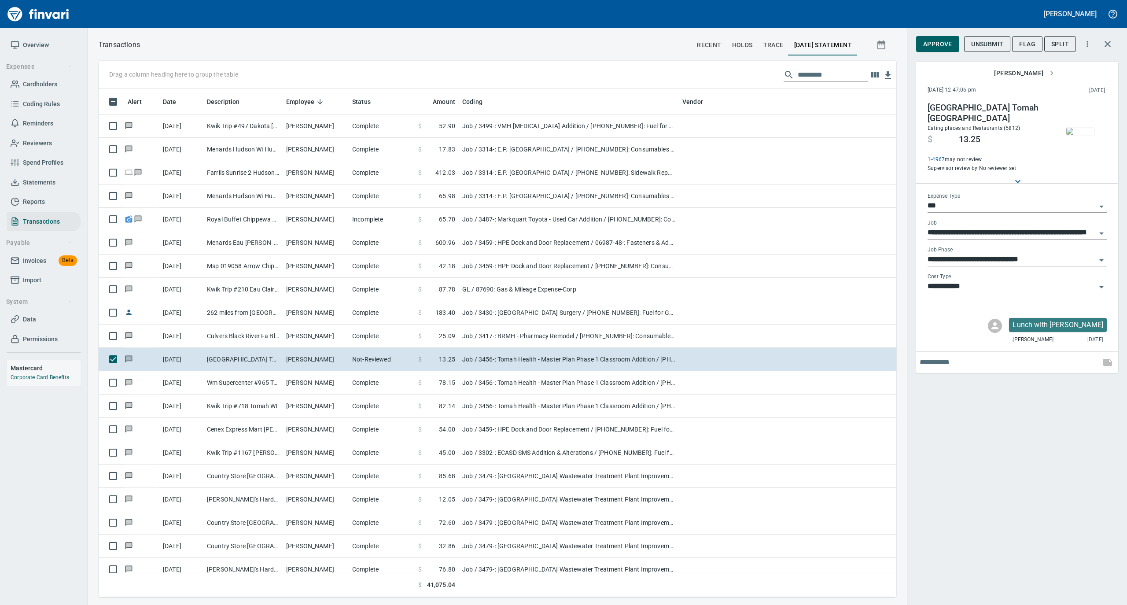
scroll to position [499, 780]
drag, startPoint x: 941, startPoint y: 44, endPoint x: 918, endPoint y: 59, distance: 27.7
click at [941, 44] on span "Approve" at bounding box center [937, 44] width 29 height 11
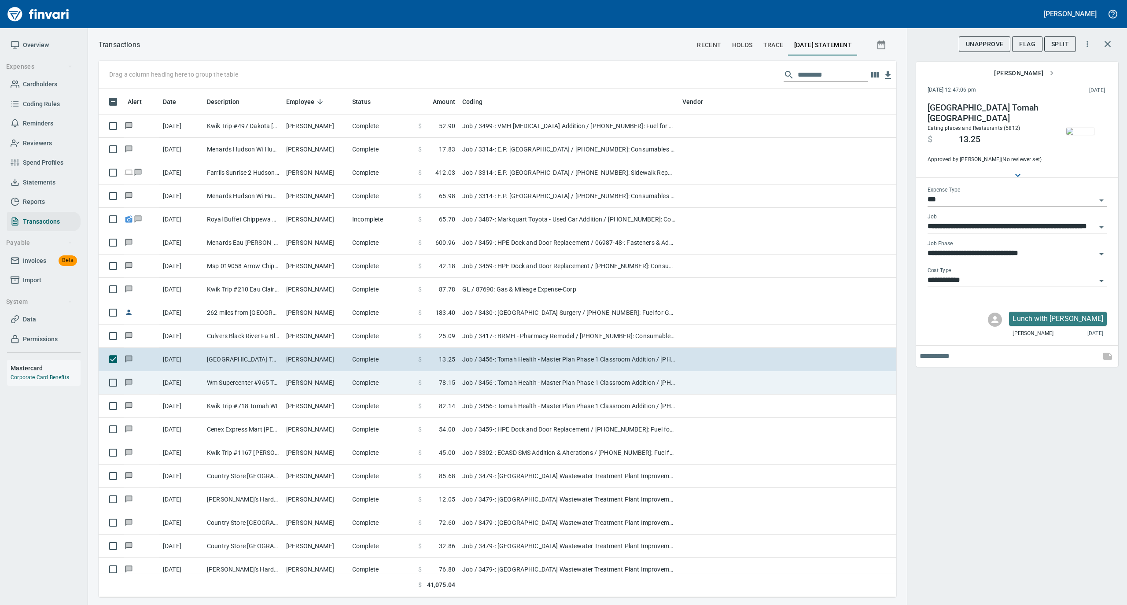
click at [309, 387] on td "[PERSON_NAME]" at bounding box center [316, 382] width 66 height 23
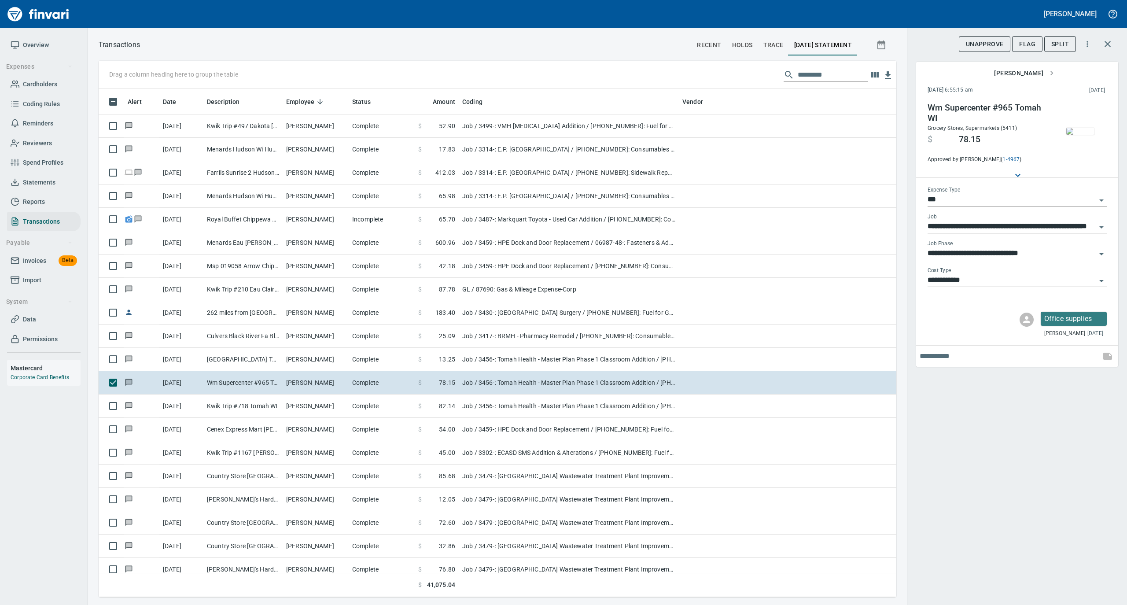
click at [1085, 128] on img "button" at bounding box center [1080, 131] width 28 height 7
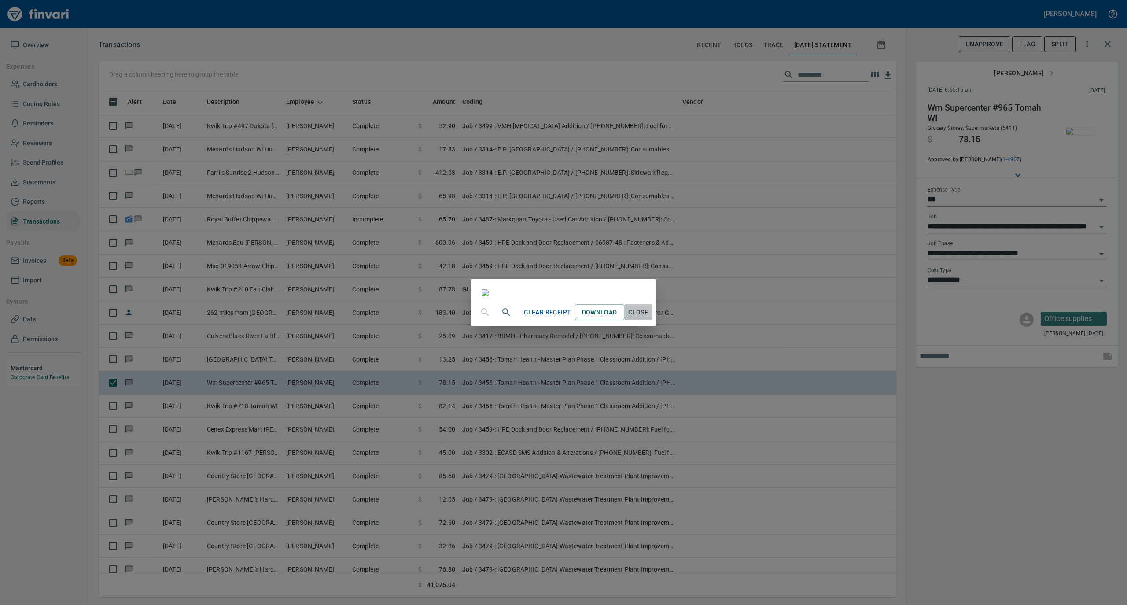
click at [649, 318] on span "Close" at bounding box center [638, 312] width 21 height 11
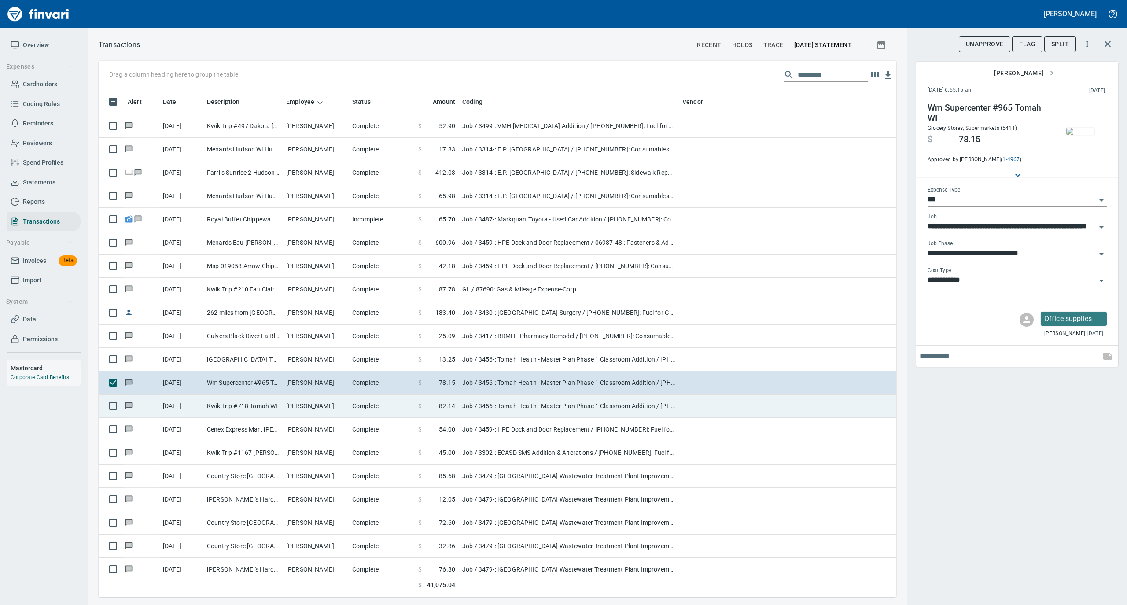
click at [302, 406] on td "[PERSON_NAME]" at bounding box center [316, 406] width 66 height 23
type input "**********"
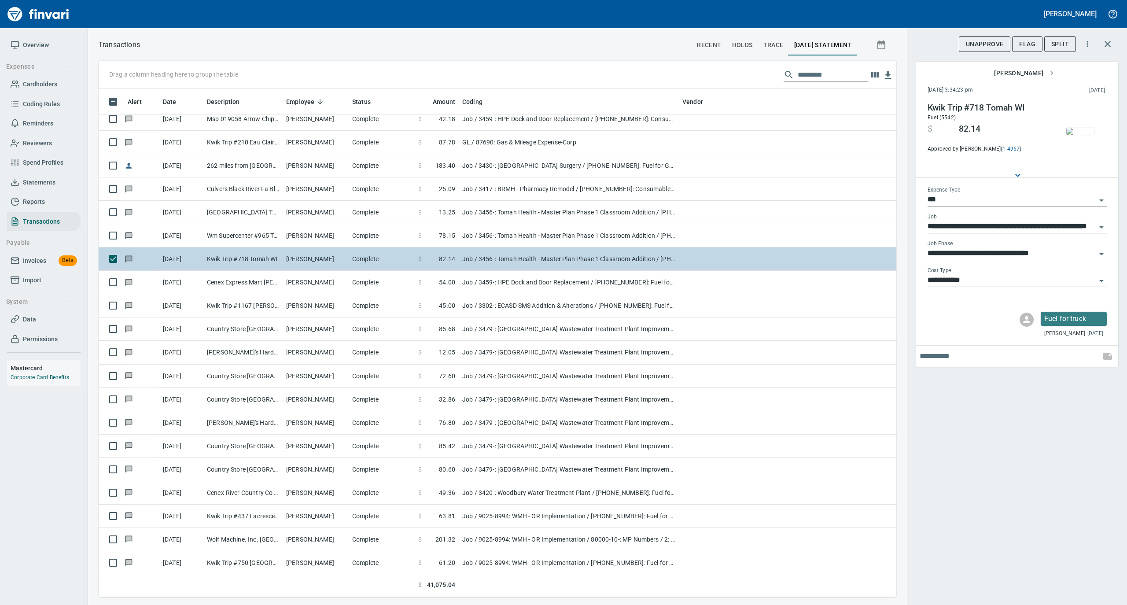
scroll to position [293, 0]
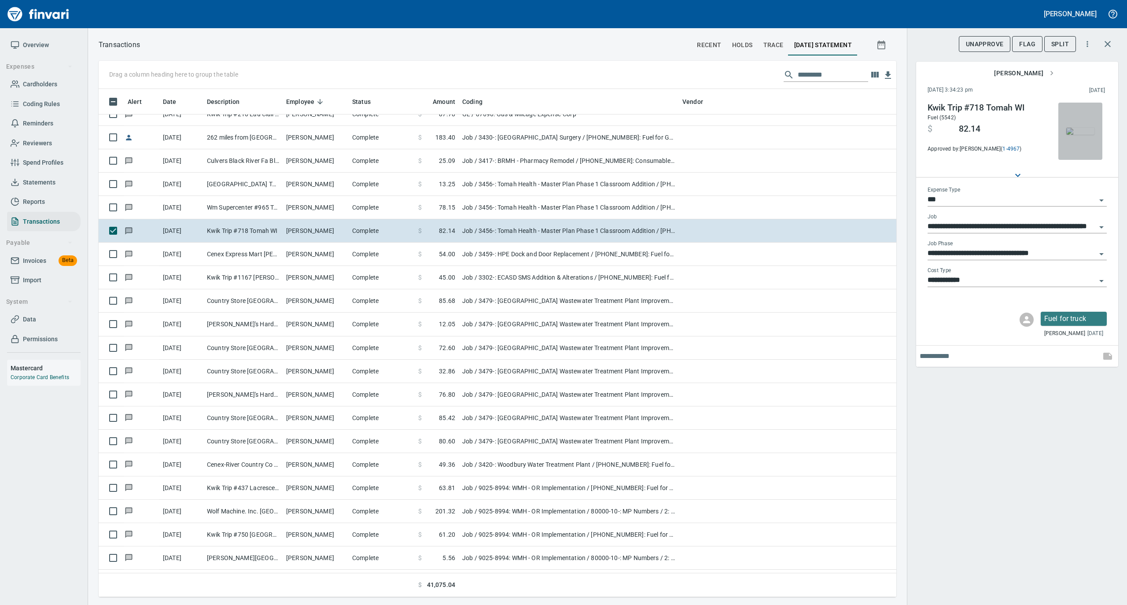
click at [1078, 128] on img "button" at bounding box center [1080, 131] width 28 height 7
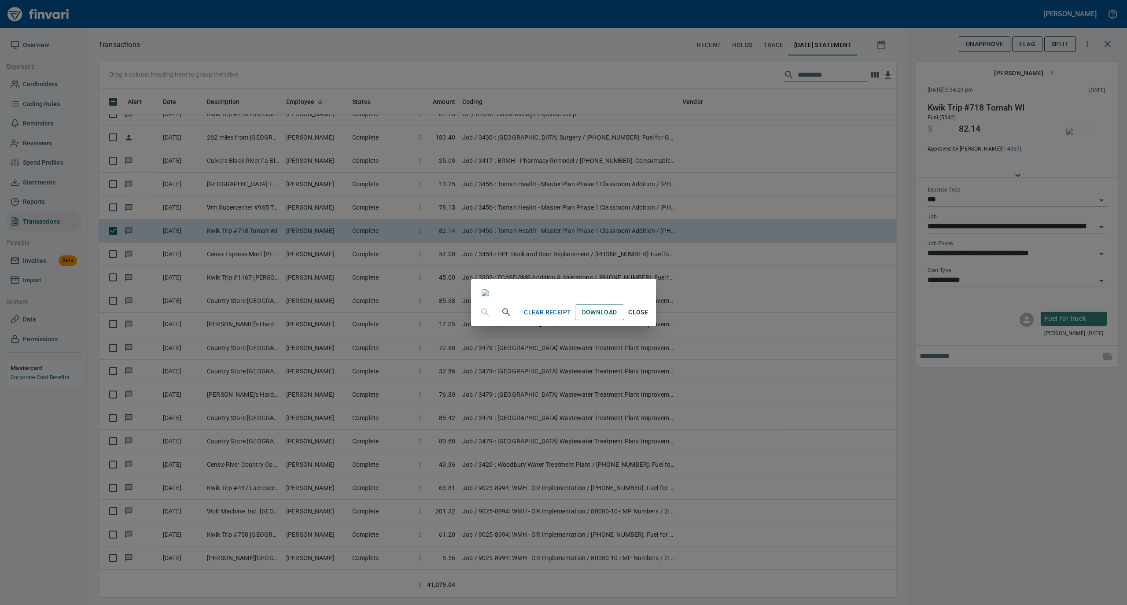
drag, startPoint x: 723, startPoint y: 531, endPoint x: 673, endPoint y: 476, distance: 74.5
click at [649, 318] on span "Close" at bounding box center [638, 312] width 21 height 11
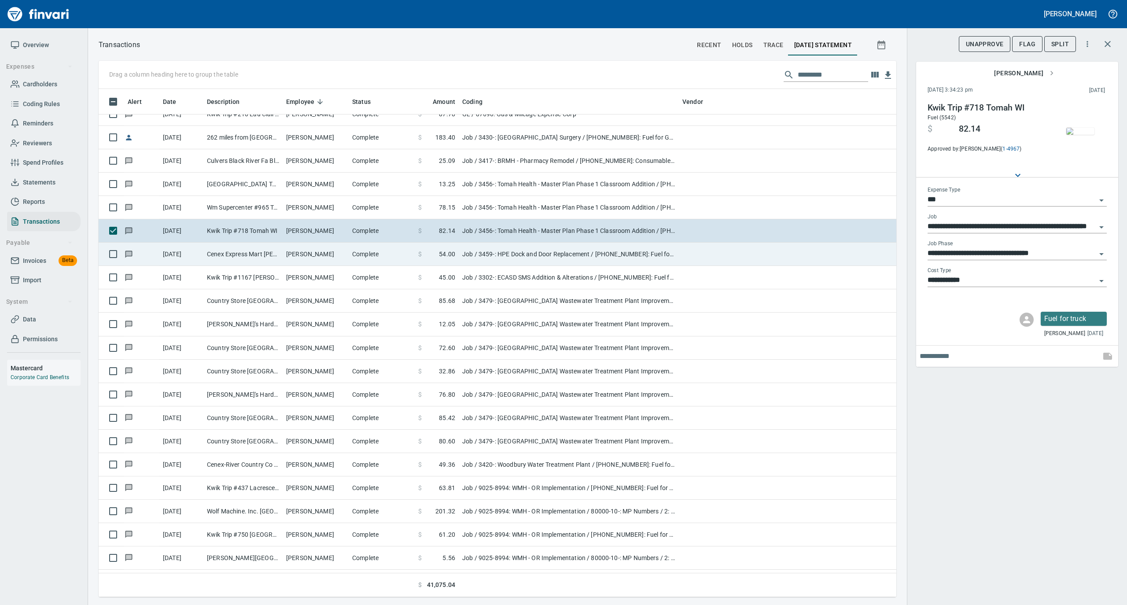
click at [284, 258] on td "[PERSON_NAME]" at bounding box center [316, 254] width 66 height 23
type input "**********"
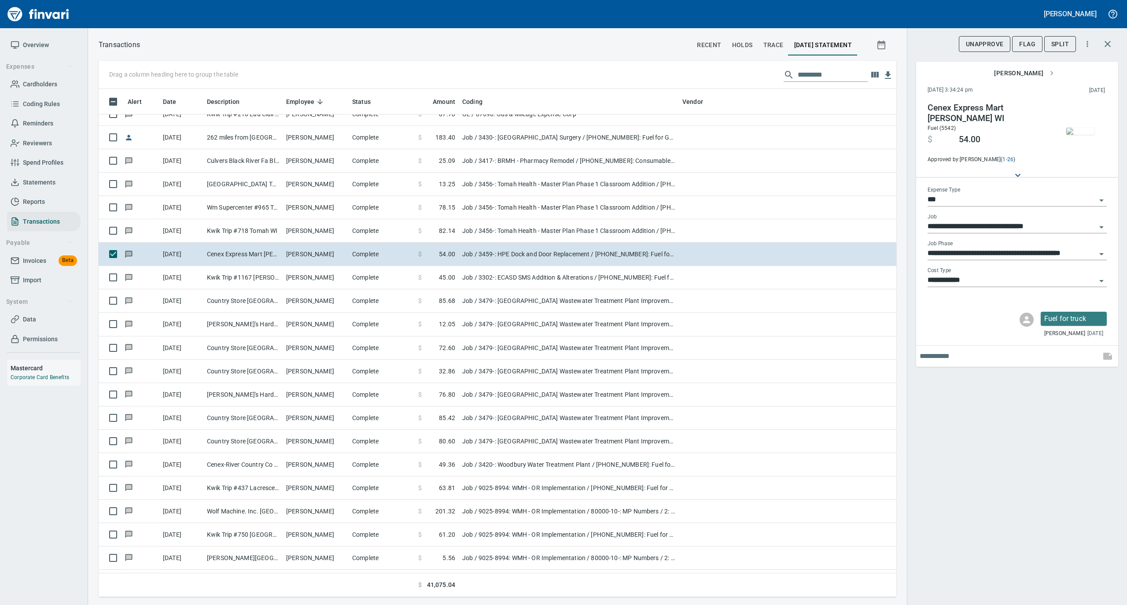
click at [1082, 128] on img "button" at bounding box center [1080, 131] width 28 height 7
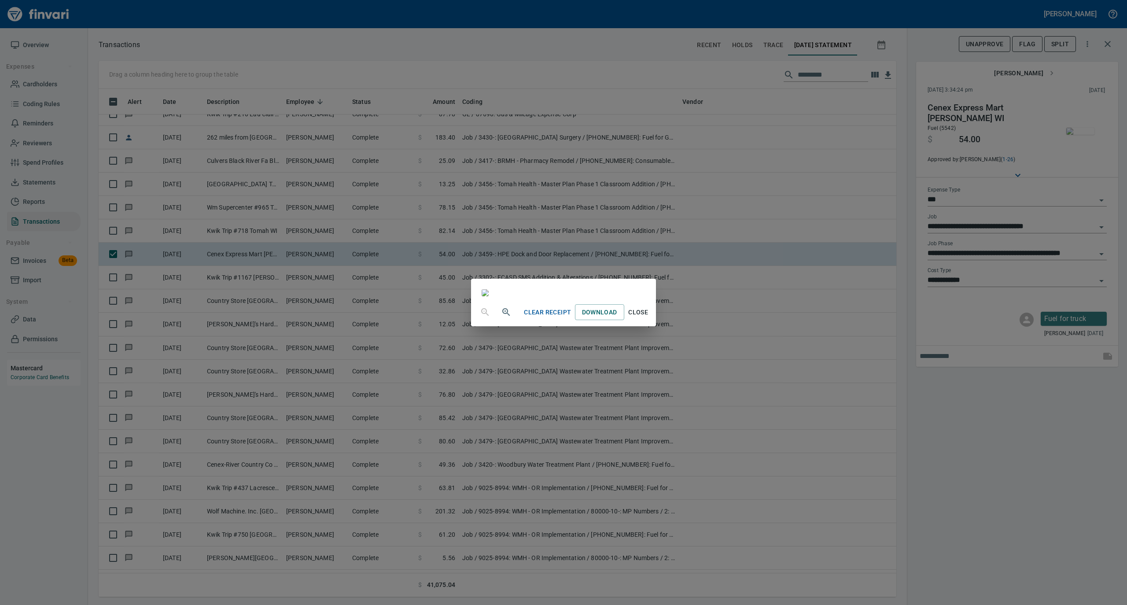
click at [649, 318] on span "Close" at bounding box center [638, 312] width 21 height 11
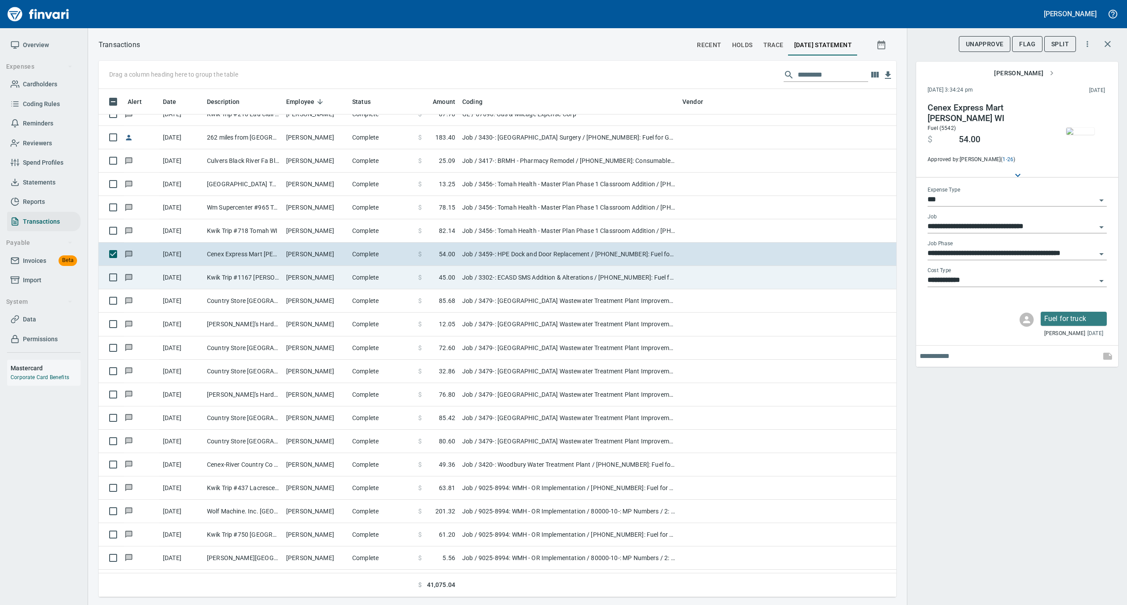
click at [355, 279] on td "Complete" at bounding box center [382, 277] width 66 height 23
type input "**********"
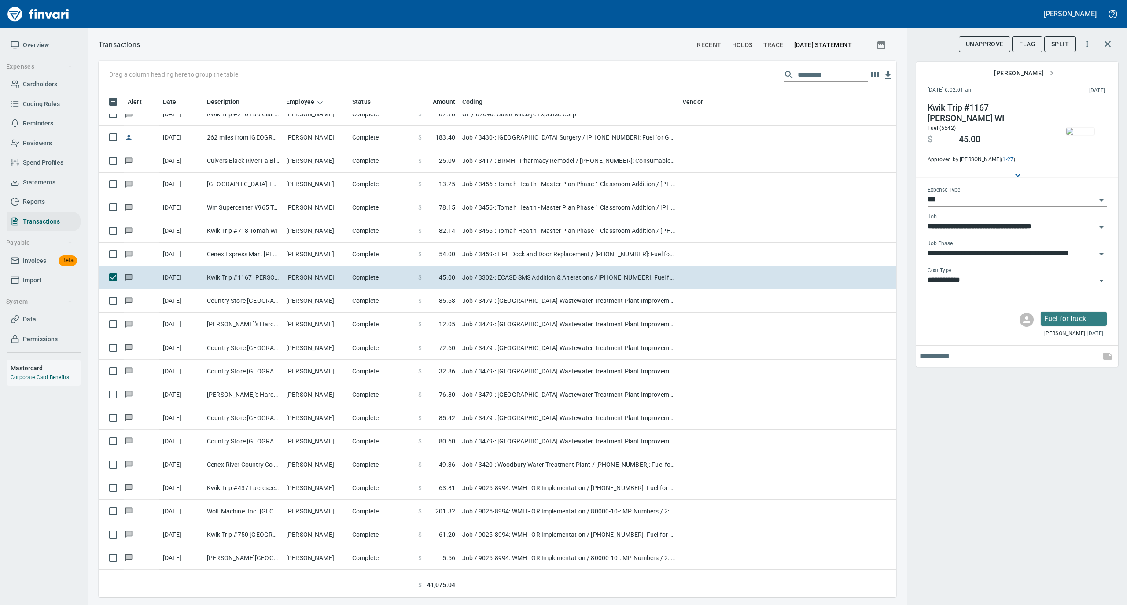
click at [1081, 128] on img "button" at bounding box center [1080, 131] width 28 height 7
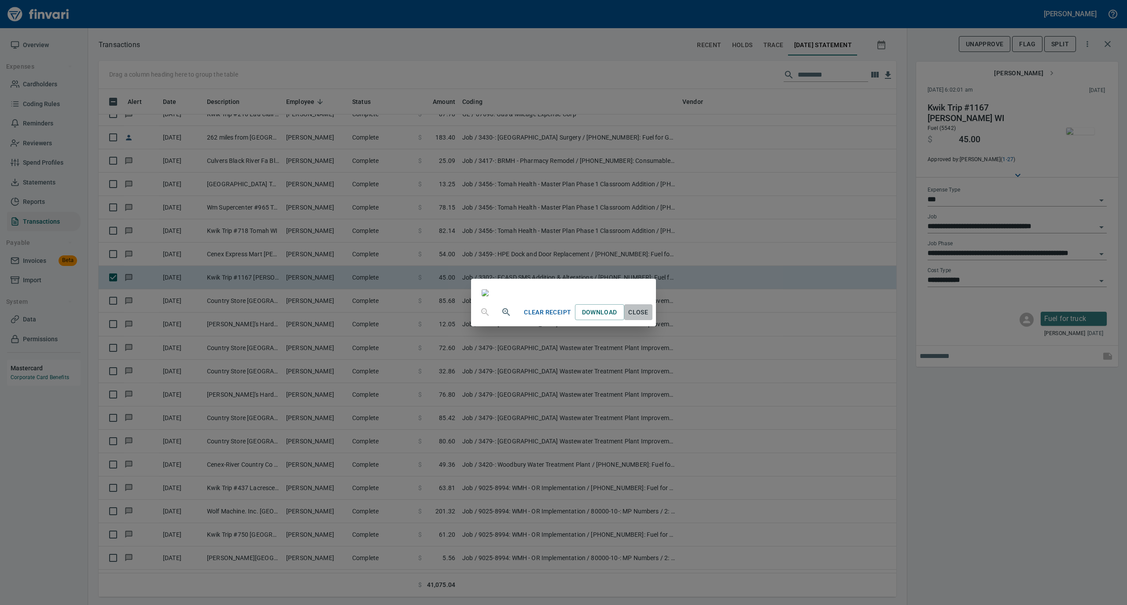
click at [649, 318] on span "Close" at bounding box center [638, 312] width 21 height 11
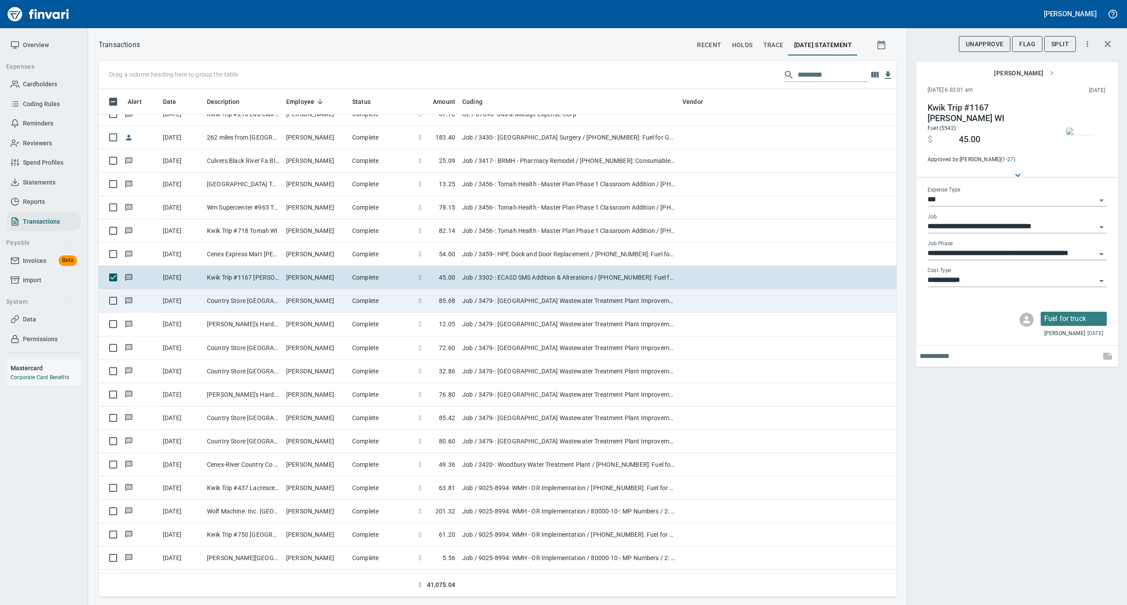
click at [393, 302] on td "Complete" at bounding box center [382, 300] width 66 height 23
type input "**********"
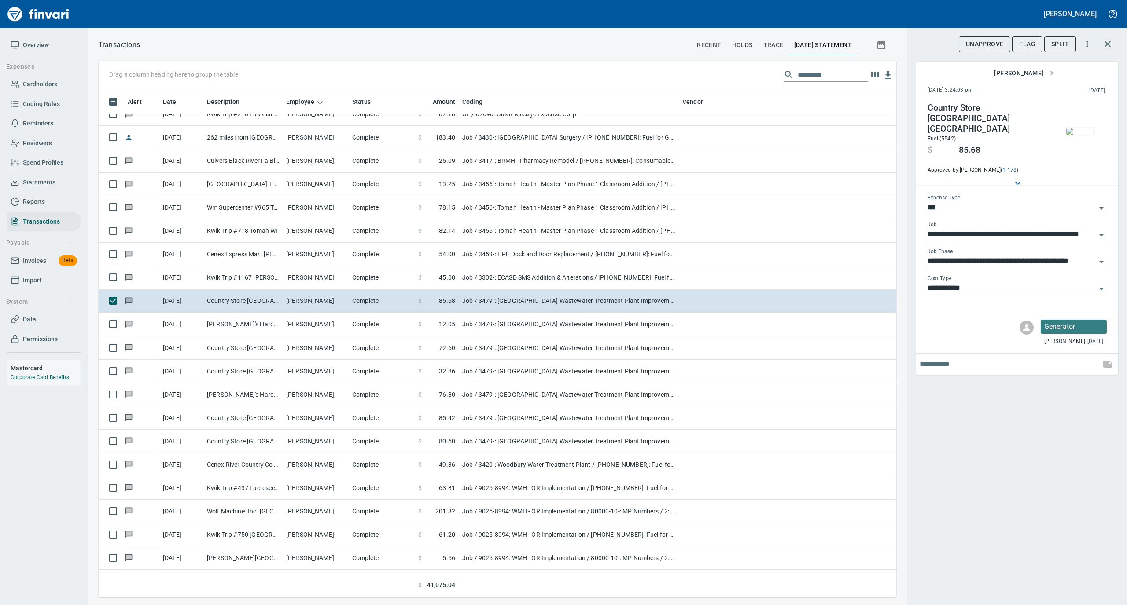
click at [1080, 128] on img "button" at bounding box center [1080, 131] width 28 height 7
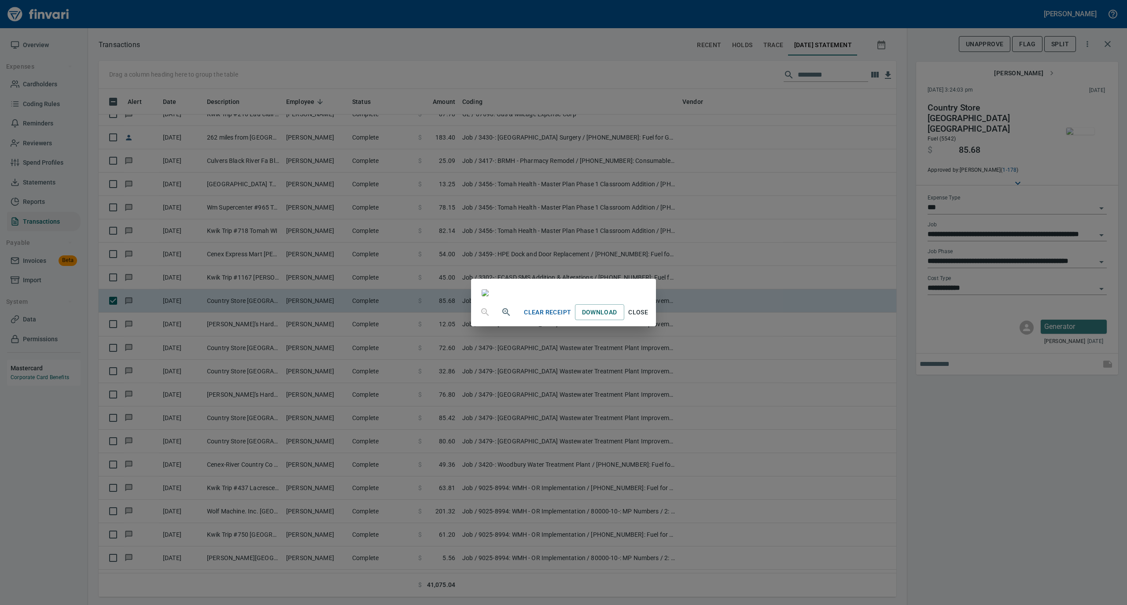
click at [649, 318] on span "Close" at bounding box center [638, 312] width 21 height 11
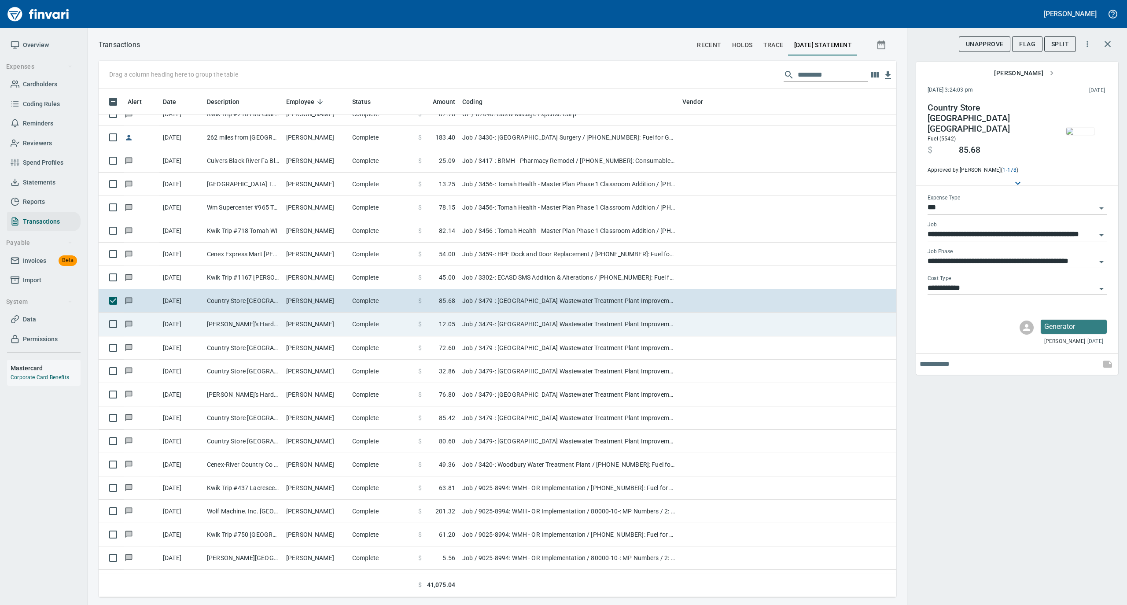
click at [298, 328] on td "[PERSON_NAME]" at bounding box center [316, 324] width 66 height 23
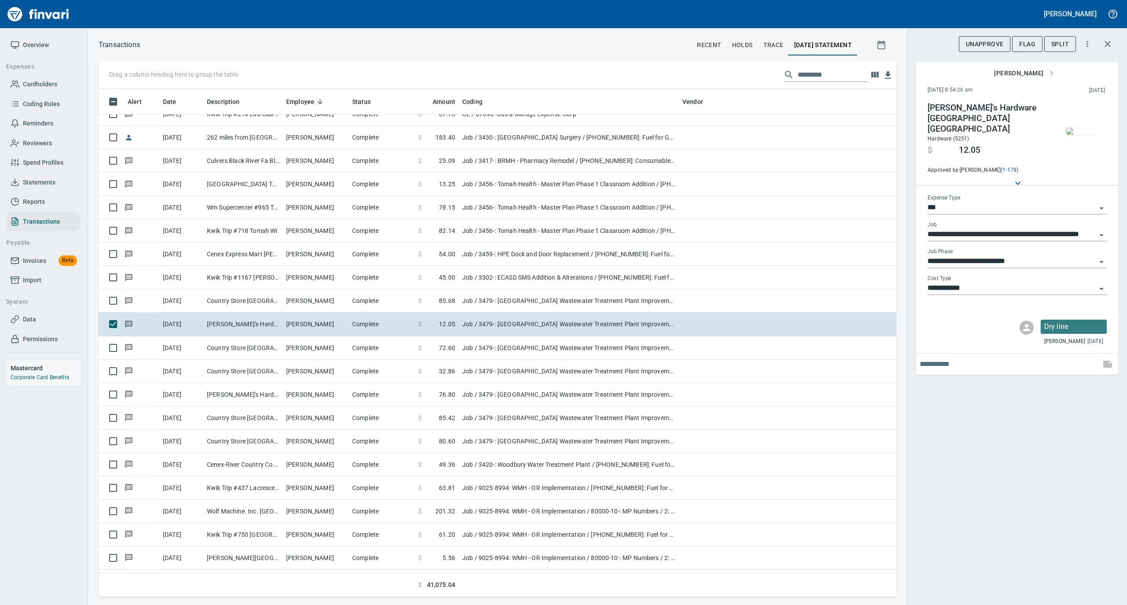
click at [1088, 130] on img "button" at bounding box center [1080, 131] width 28 height 7
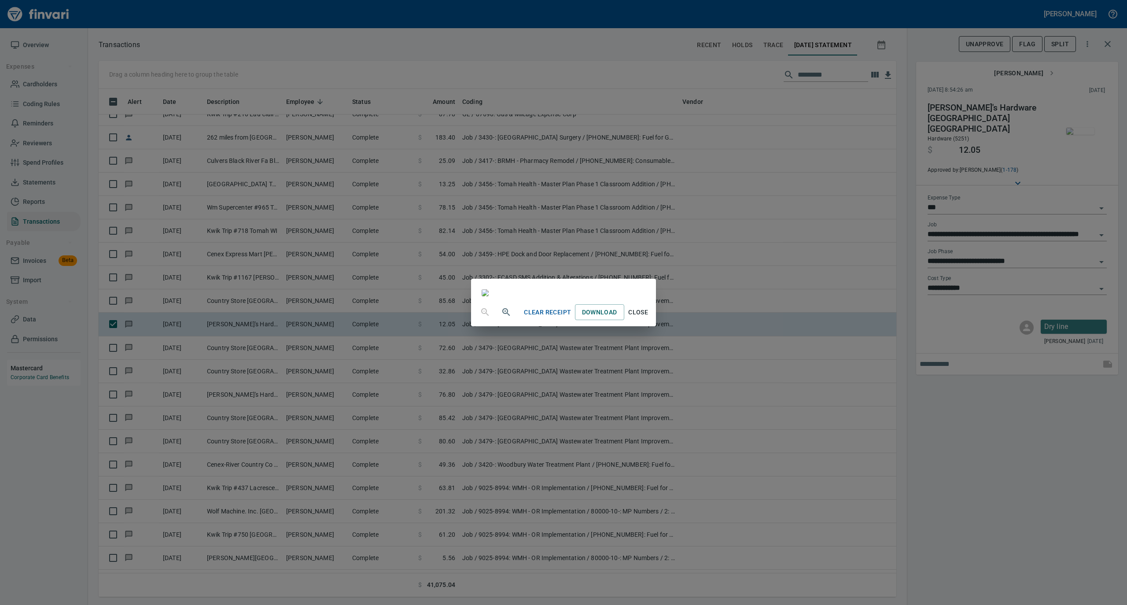
click at [649, 318] on span "Close" at bounding box center [638, 312] width 21 height 11
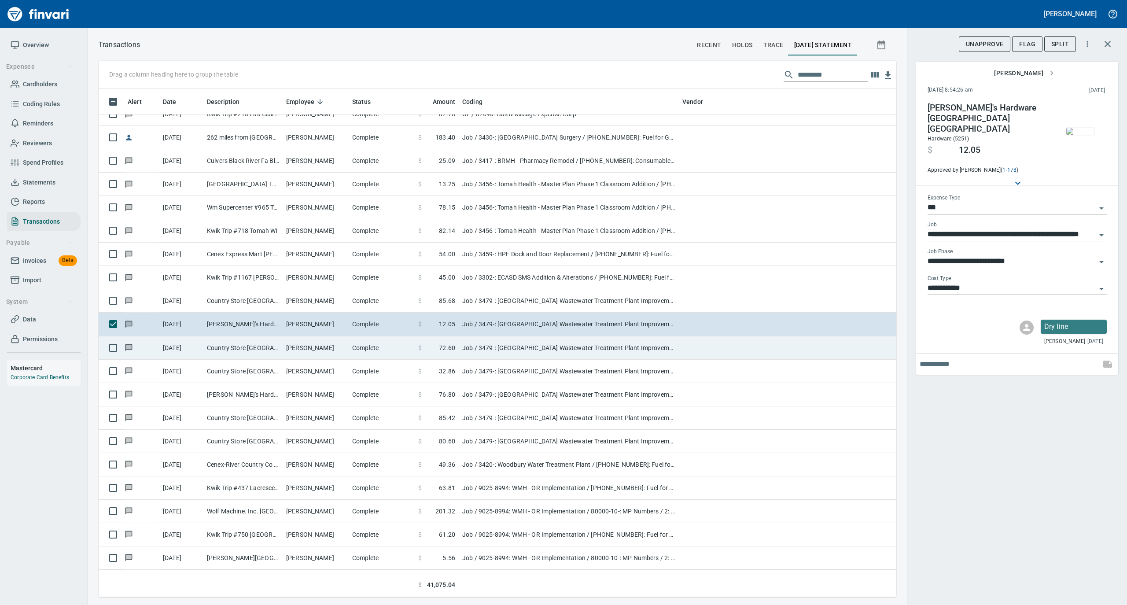
click at [306, 344] on td "[PERSON_NAME]" at bounding box center [316, 347] width 66 height 23
type input "**********"
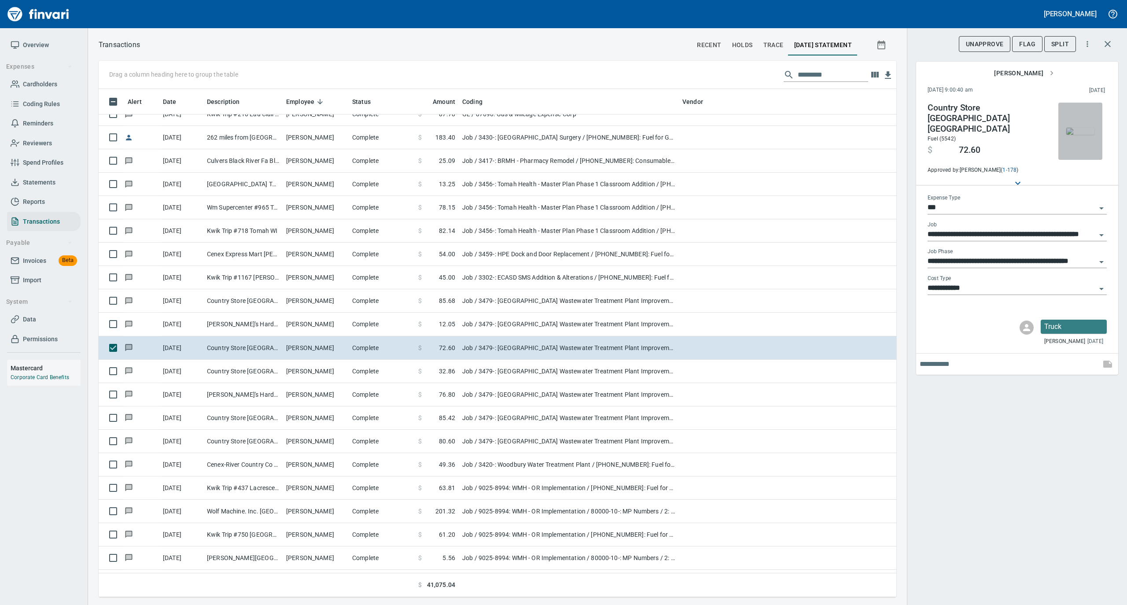
click at [1081, 128] on img "button" at bounding box center [1080, 131] width 28 height 7
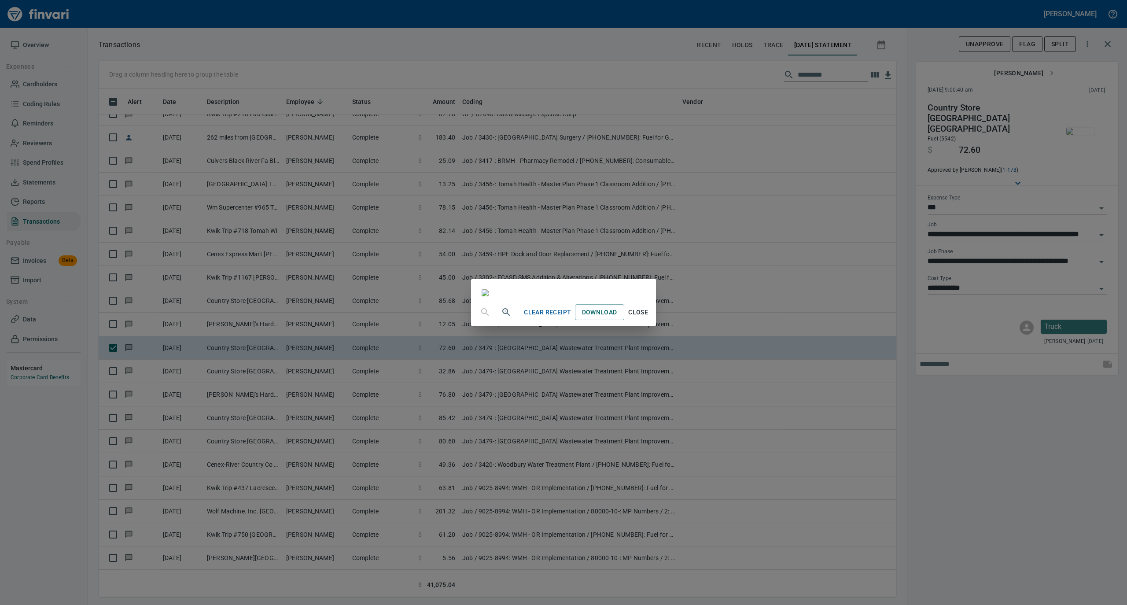
click at [649, 318] on span "Close" at bounding box center [638, 312] width 21 height 11
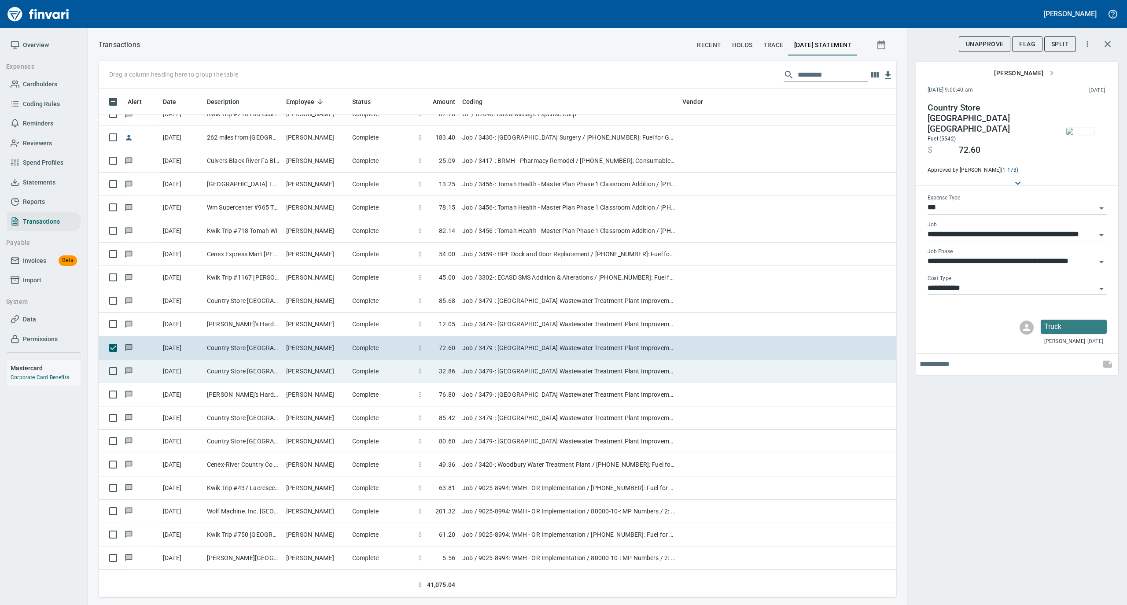
click at [578, 371] on td "Job / 3479-: [GEOGRAPHIC_DATA] Wastewater Treatment Plant Improvements / [PHONE…" at bounding box center [569, 371] width 220 height 23
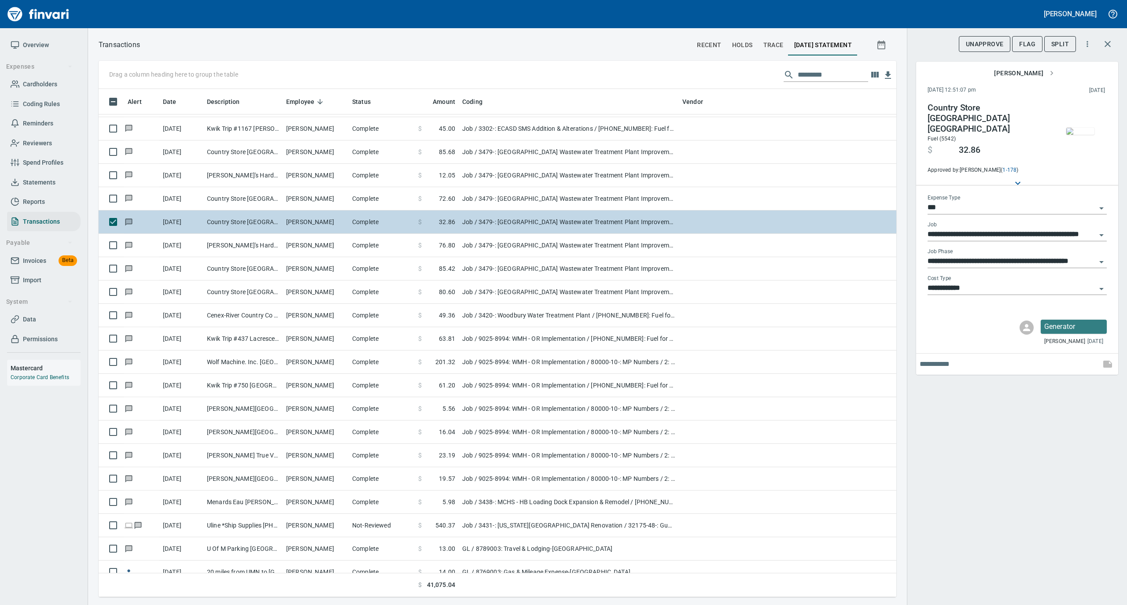
scroll to position [469, 0]
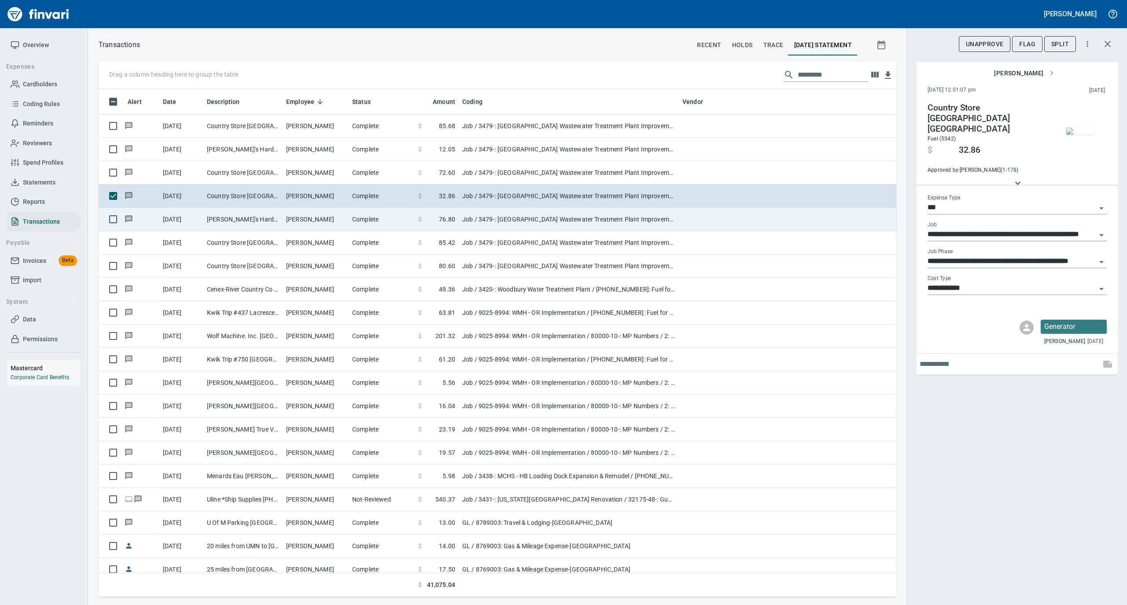
click at [307, 218] on td "[PERSON_NAME]" at bounding box center [316, 219] width 66 height 23
type input "**********"
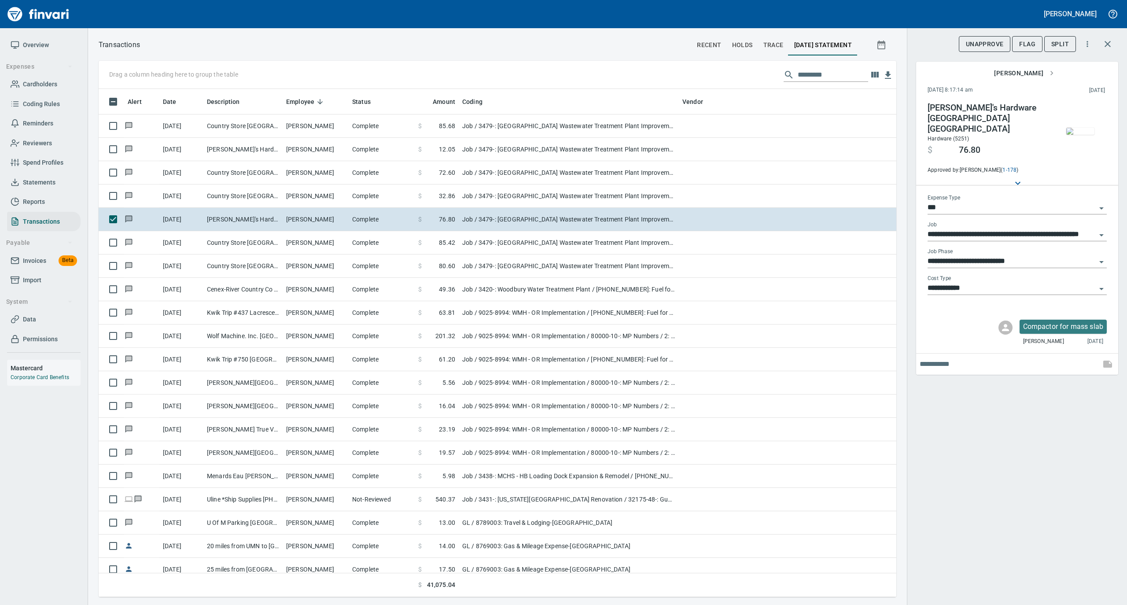
click at [1086, 134] on img "button" at bounding box center [1080, 131] width 28 height 7
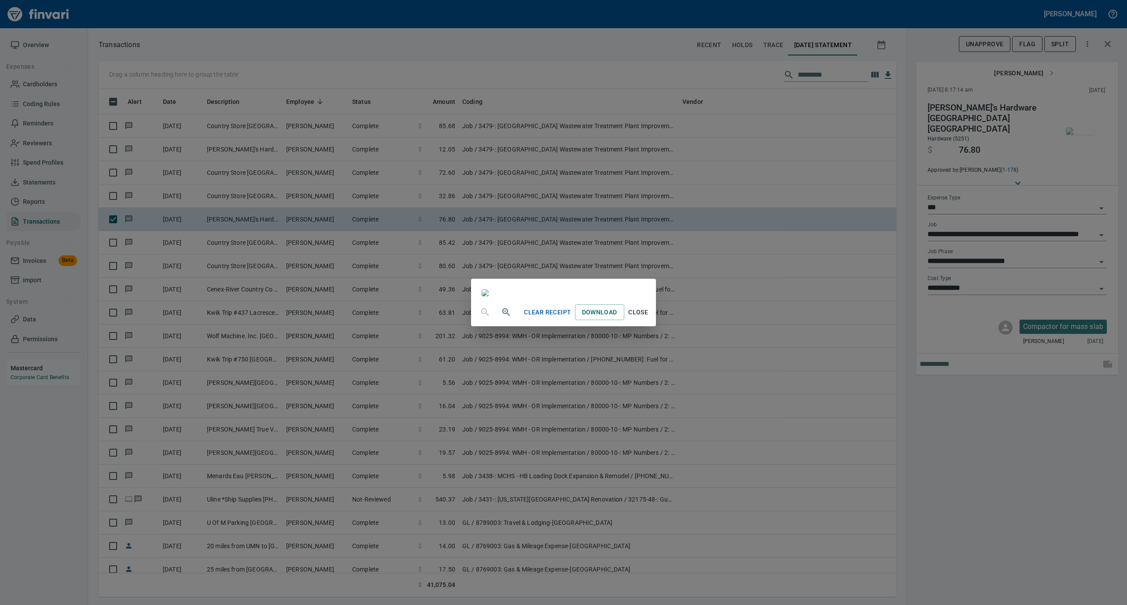
click at [649, 318] on span "Close" at bounding box center [638, 312] width 21 height 11
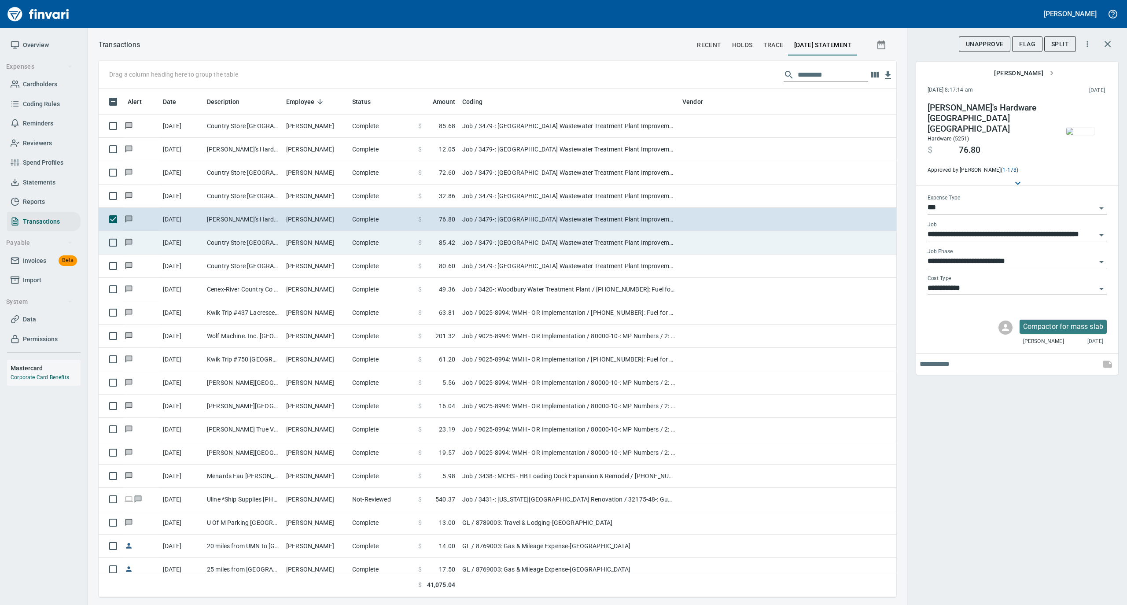
click at [316, 240] on td "[PERSON_NAME]" at bounding box center [316, 242] width 66 height 23
type input "**********"
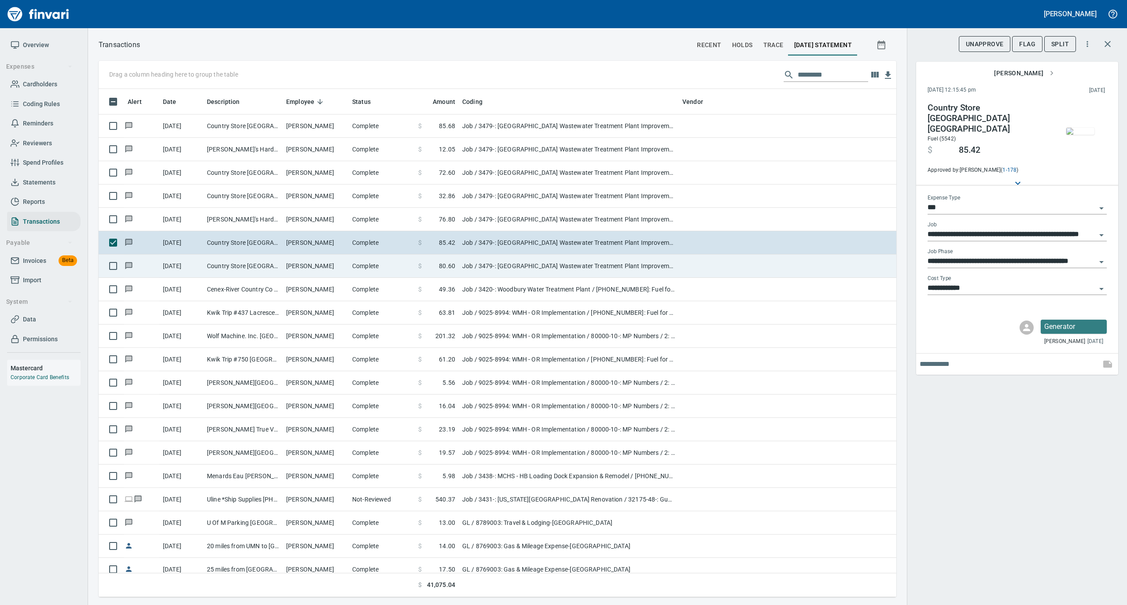
click at [294, 263] on td "[PERSON_NAME]" at bounding box center [316, 266] width 66 height 23
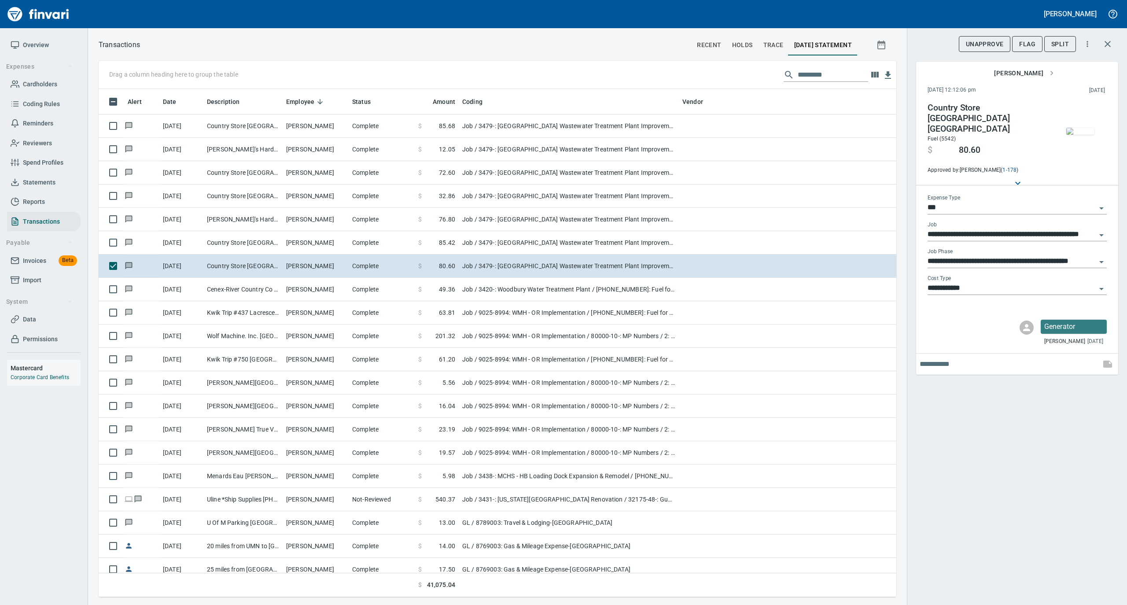
click at [1076, 129] on img "button" at bounding box center [1080, 131] width 28 height 7
click at [1074, 128] on img "button" at bounding box center [1080, 131] width 28 height 7
click at [1080, 133] on img "button" at bounding box center [1080, 131] width 28 height 7
click at [980, 452] on div "**********" at bounding box center [1017, 302] width 220 height 605
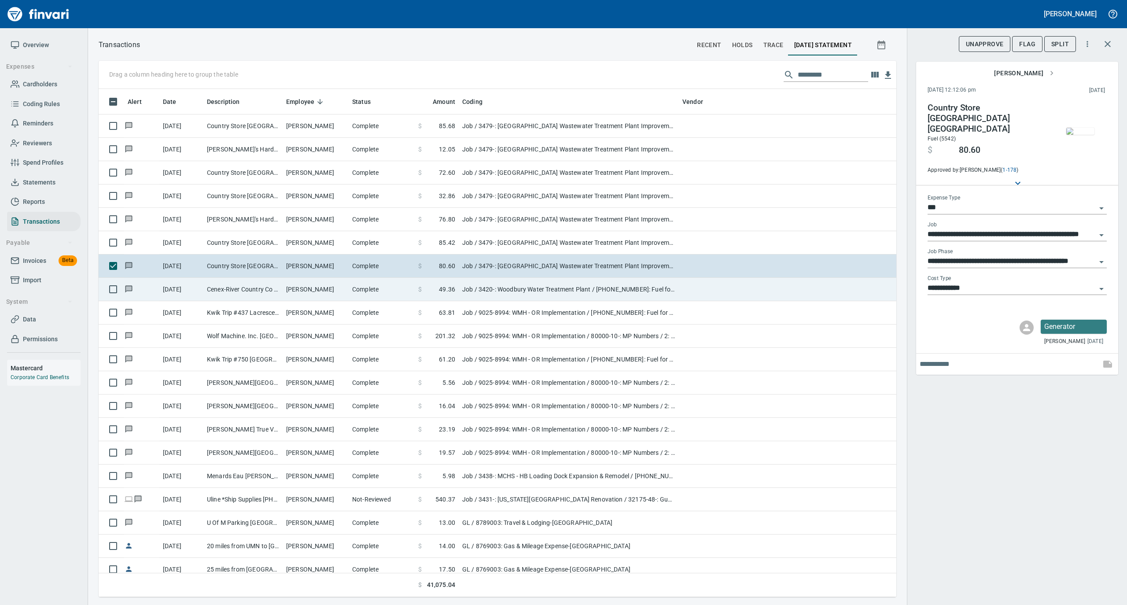
click at [356, 298] on td "Complete" at bounding box center [382, 289] width 66 height 23
type input "**********"
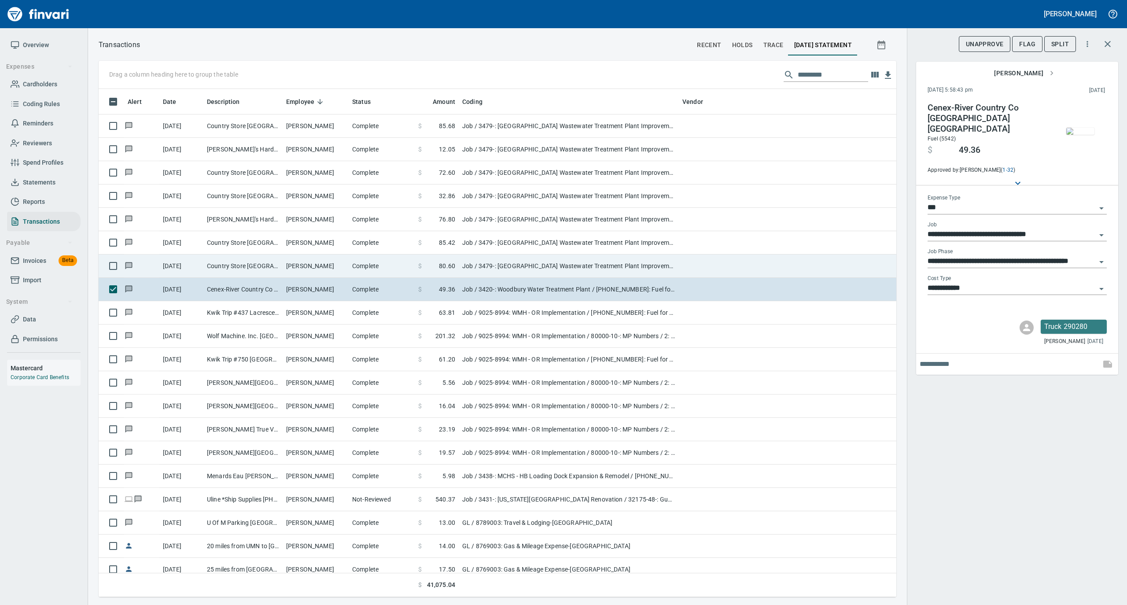
click at [358, 258] on td "Complete" at bounding box center [382, 266] width 66 height 23
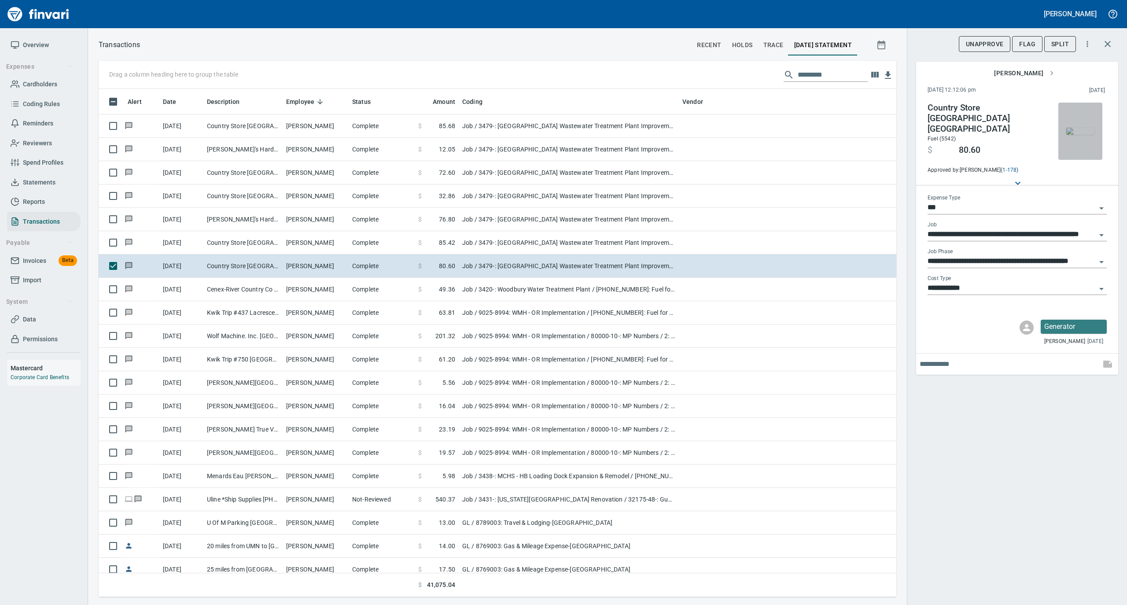
click at [1085, 128] on img "button" at bounding box center [1080, 131] width 28 height 7
click at [1082, 128] on img "button" at bounding box center [1080, 131] width 28 height 7
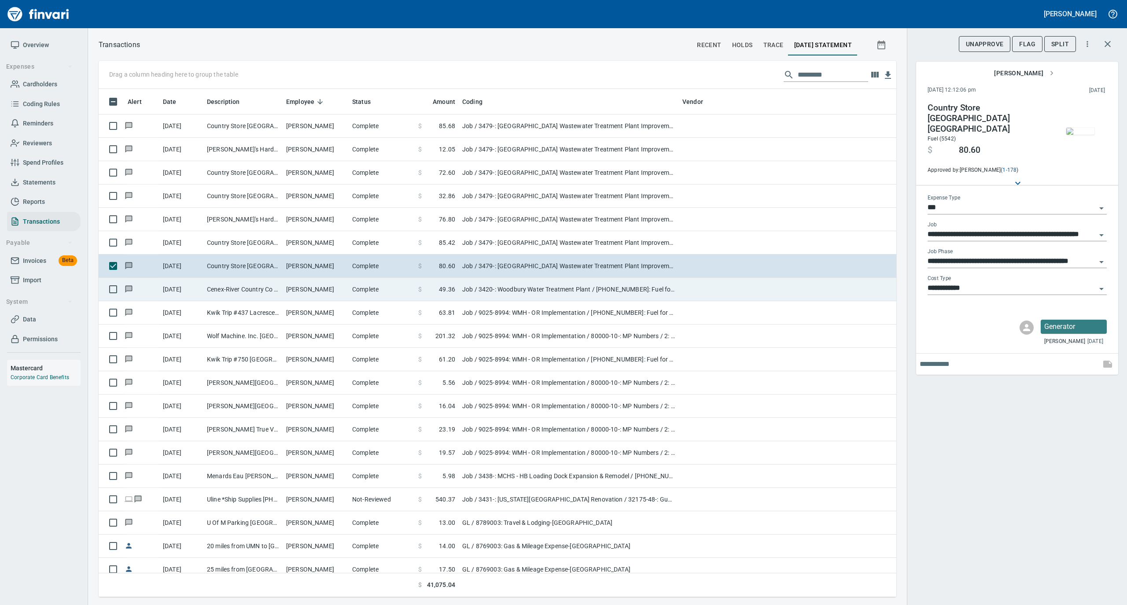
click at [333, 285] on td "[PERSON_NAME]" at bounding box center [316, 289] width 66 height 23
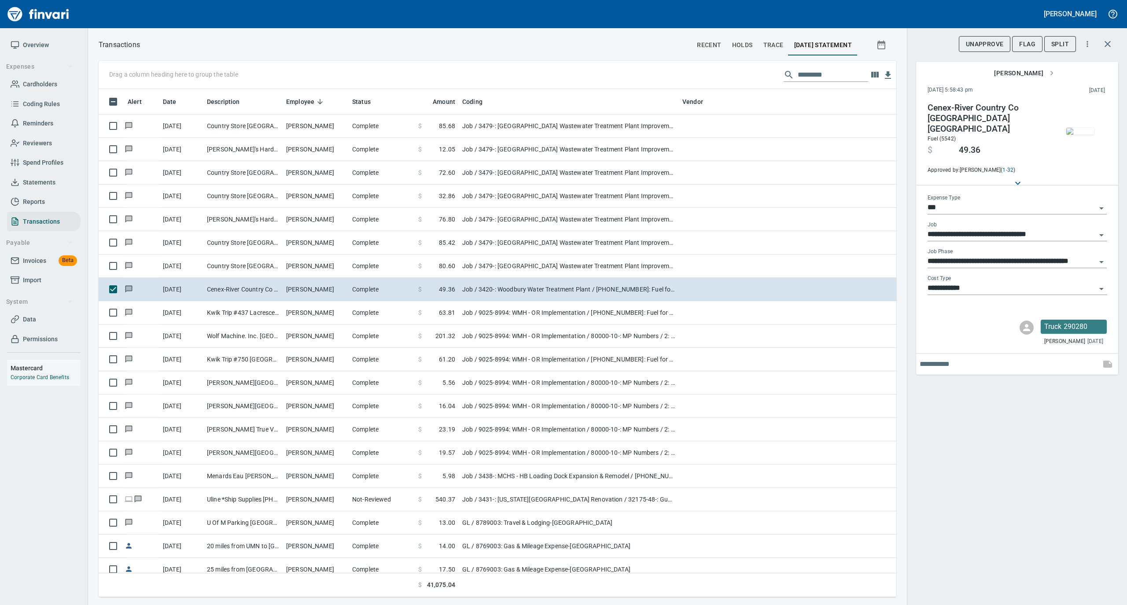
click at [1078, 128] on img "button" at bounding box center [1080, 131] width 28 height 7
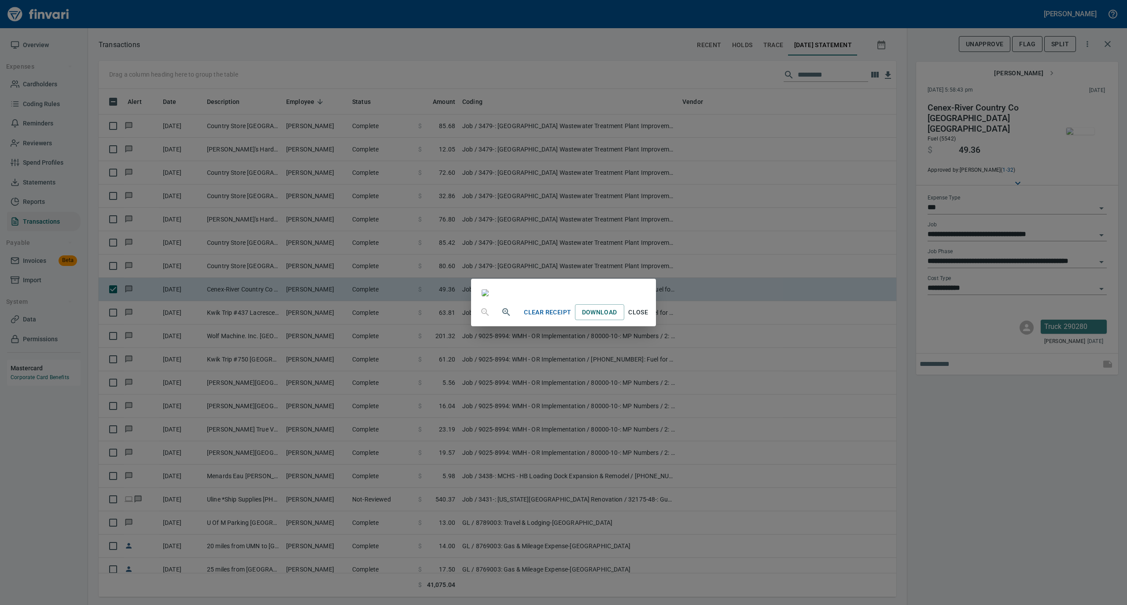
click at [649, 318] on span "Close" at bounding box center [638, 312] width 21 height 11
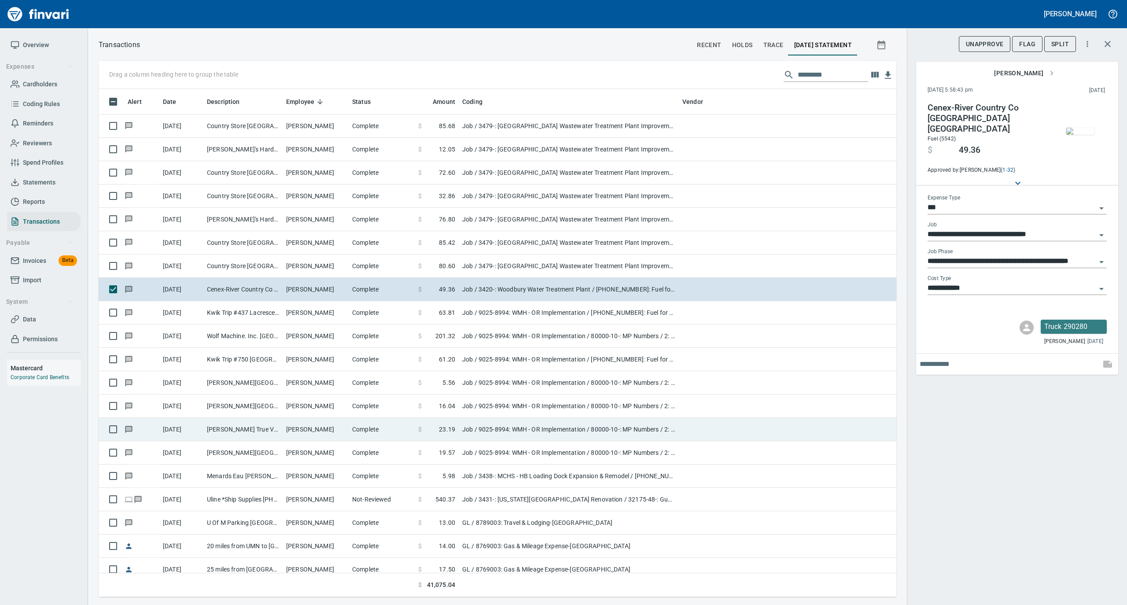
scroll to position [528, 0]
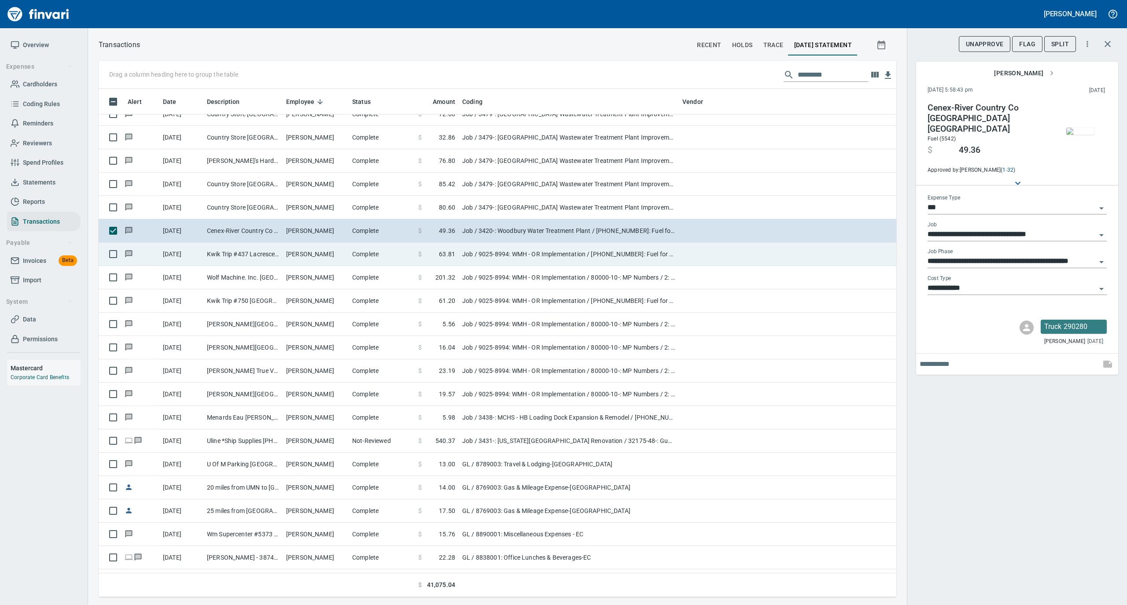
click at [325, 258] on td "[PERSON_NAME]" at bounding box center [316, 254] width 66 height 23
type input "**********"
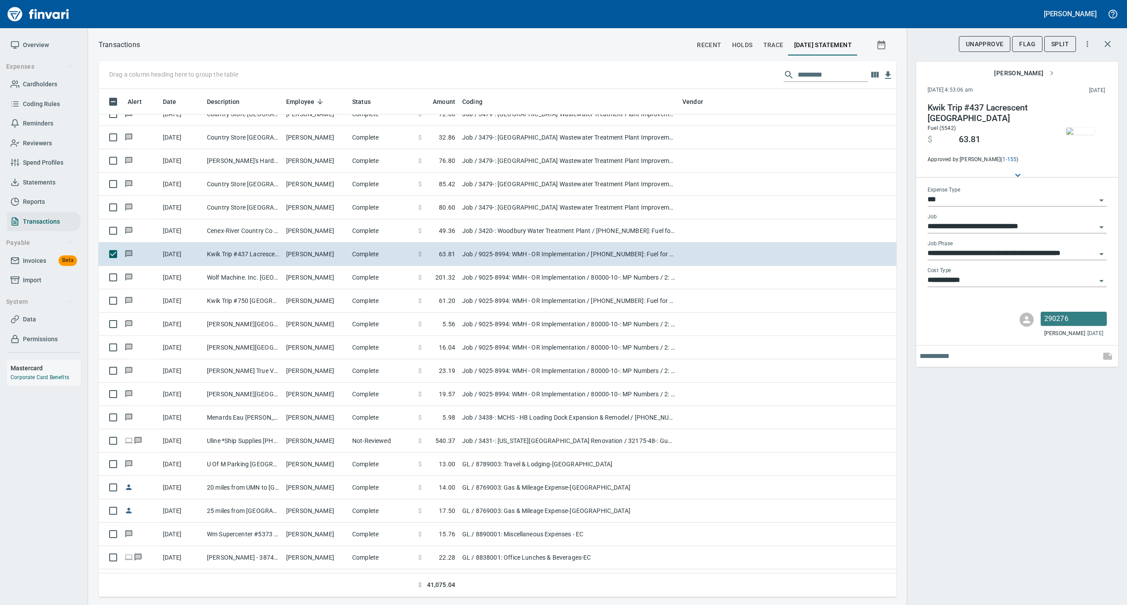
click at [1083, 131] on img "button" at bounding box center [1080, 131] width 28 height 7
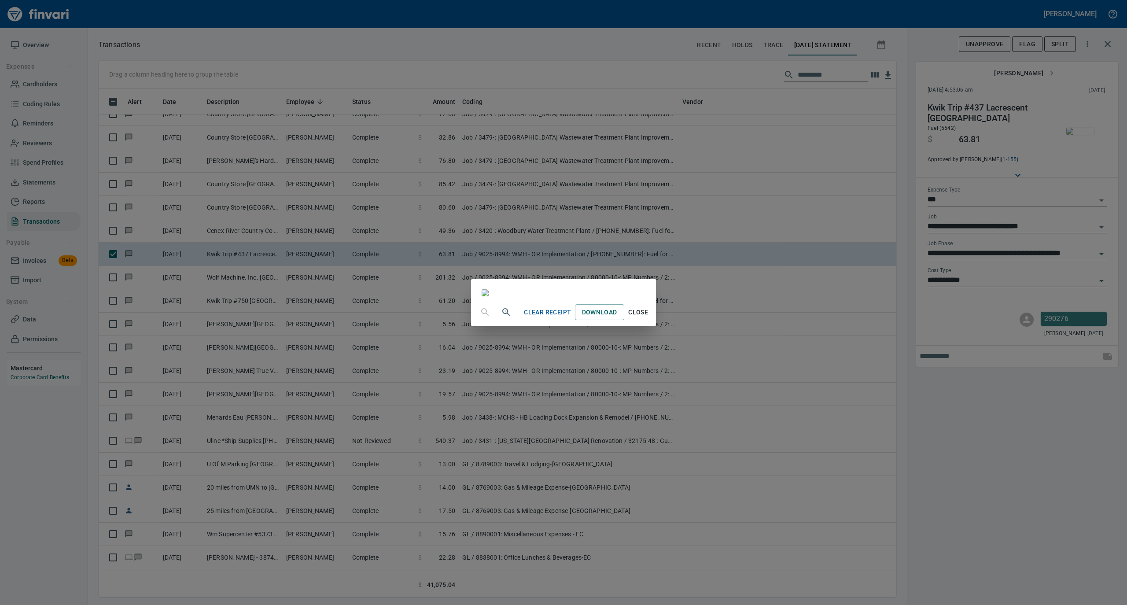
click at [649, 318] on span "Close" at bounding box center [638, 312] width 21 height 11
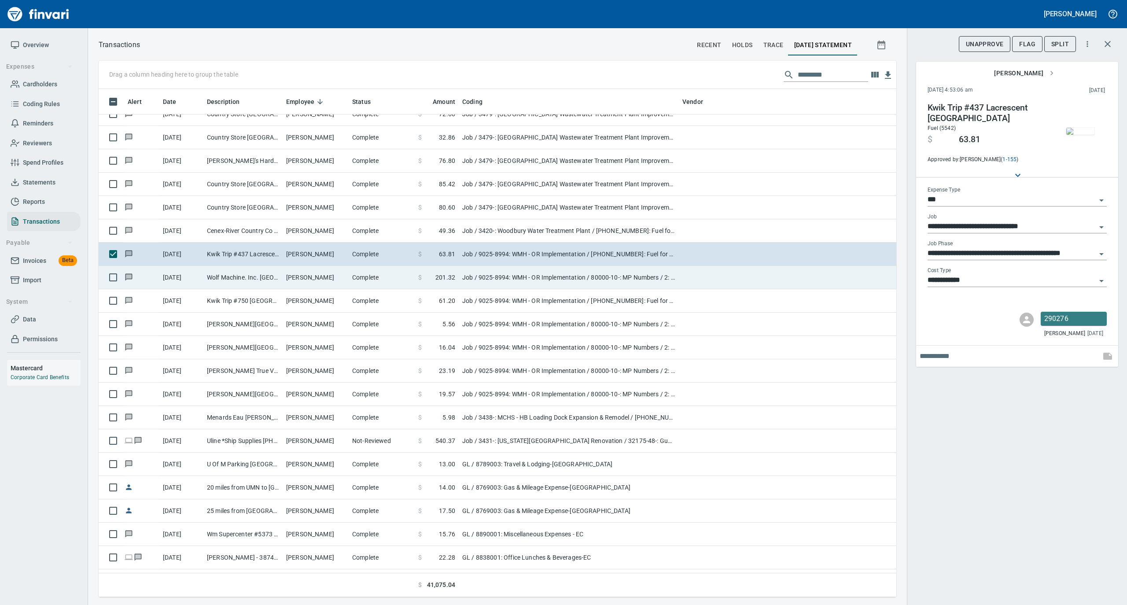
click at [352, 272] on td "Complete" at bounding box center [382, 277] width 66 height 23
type input "**********"
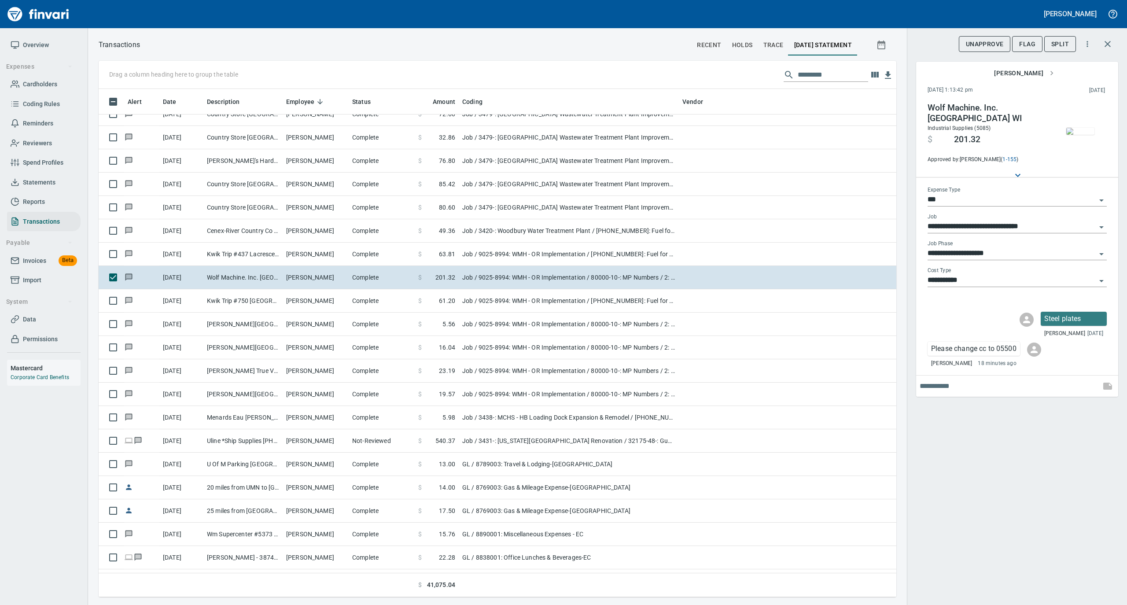
click at [1006, 251] on input "**********" at bounding box center [1012, 253] width 169 height 12
click at [1023, 41] on span "Flag" at bounding box center [1027, 44] width 16 height 11
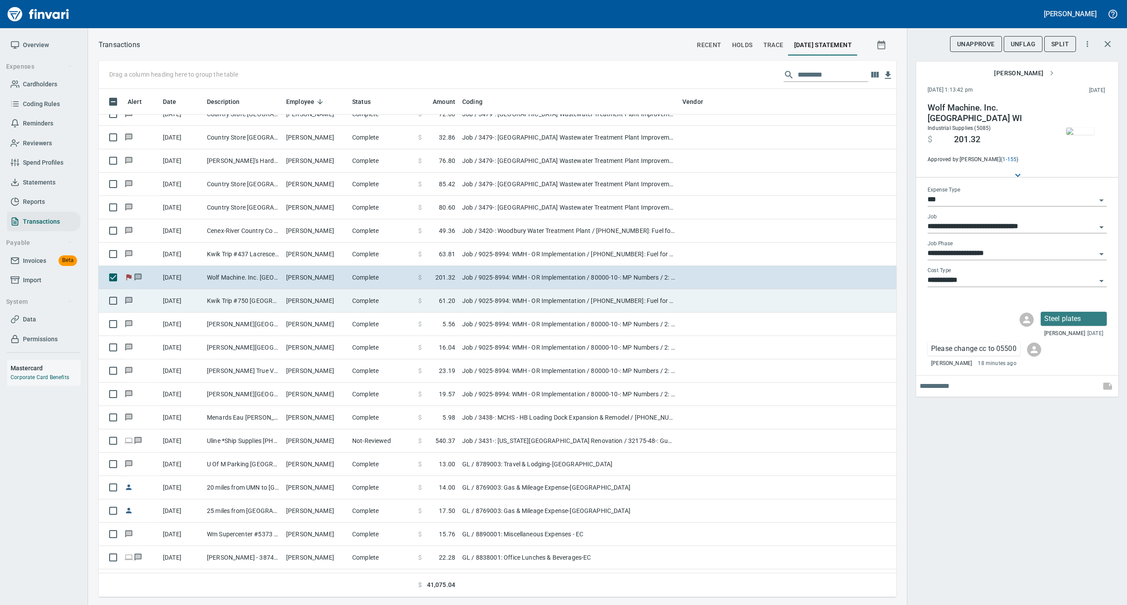
click at [342, 306] on td "[PERSON_NAME]" at bounding box center [316, 300] width 66 height 23
type input "**********"
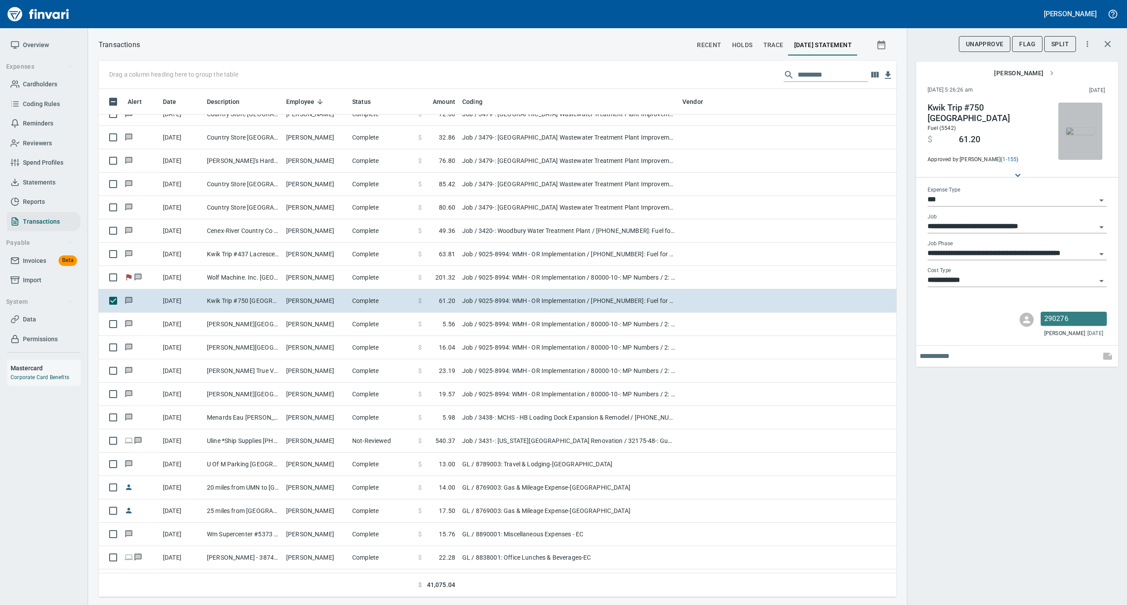
click at [1080, 128] on img "button" at bounding box center [1080, 131] width 28 height 7
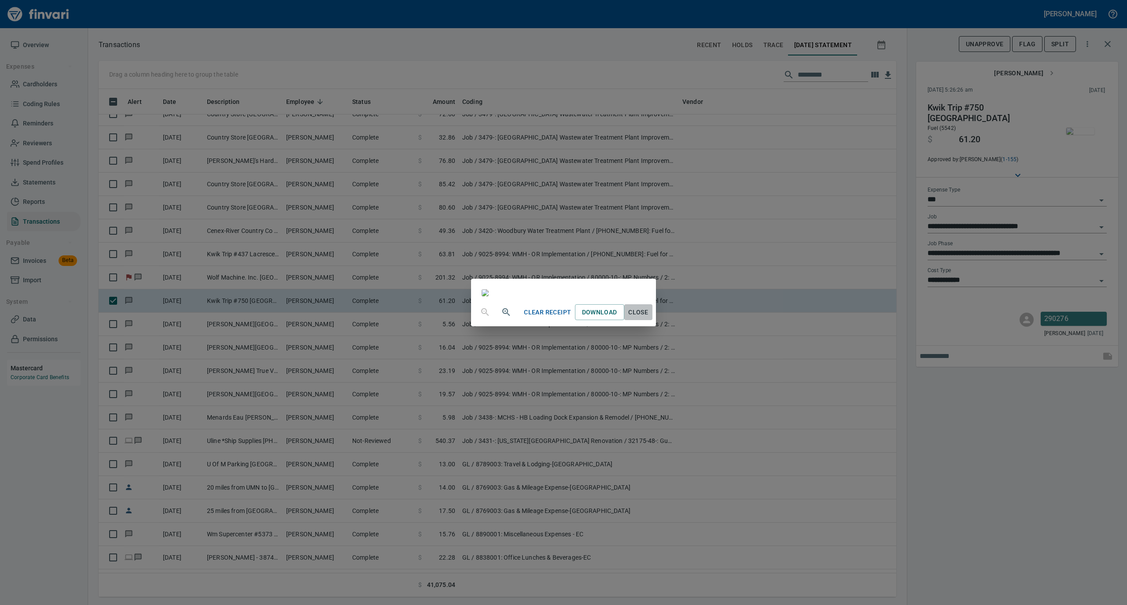
drag, startPoint x: 724, startPoint y: 531, endPoint x: 728, endPoint y: 516, distance: 14.6
click at [649, 318] on span "Close" at bounding box center [638, 312] width 21 height 11
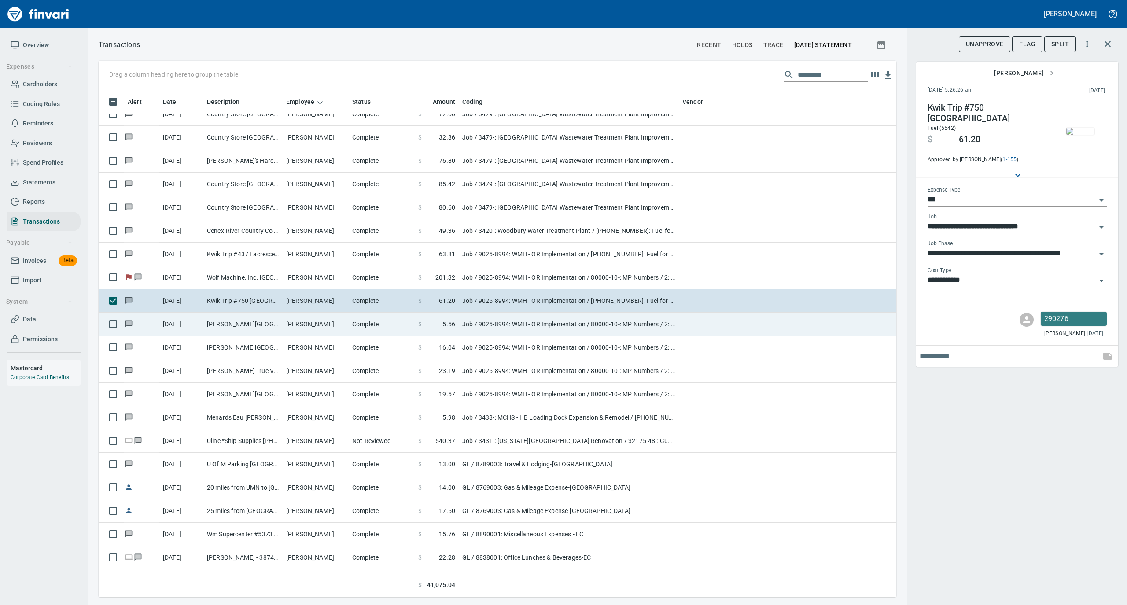
click at [336, 324] on td "[PERSON_NAME]" at bounding box center [316, 324] width 66 height 23
type input "**********"
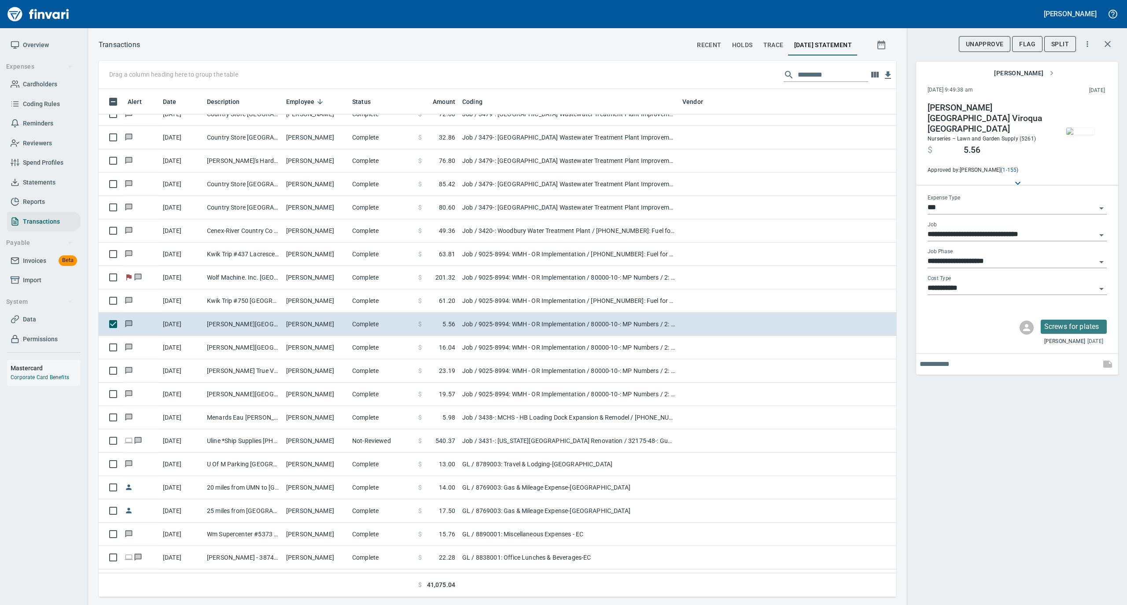
click at [1085, 135] on img "button" at bounding box center [1080, 131] width 28 height 7
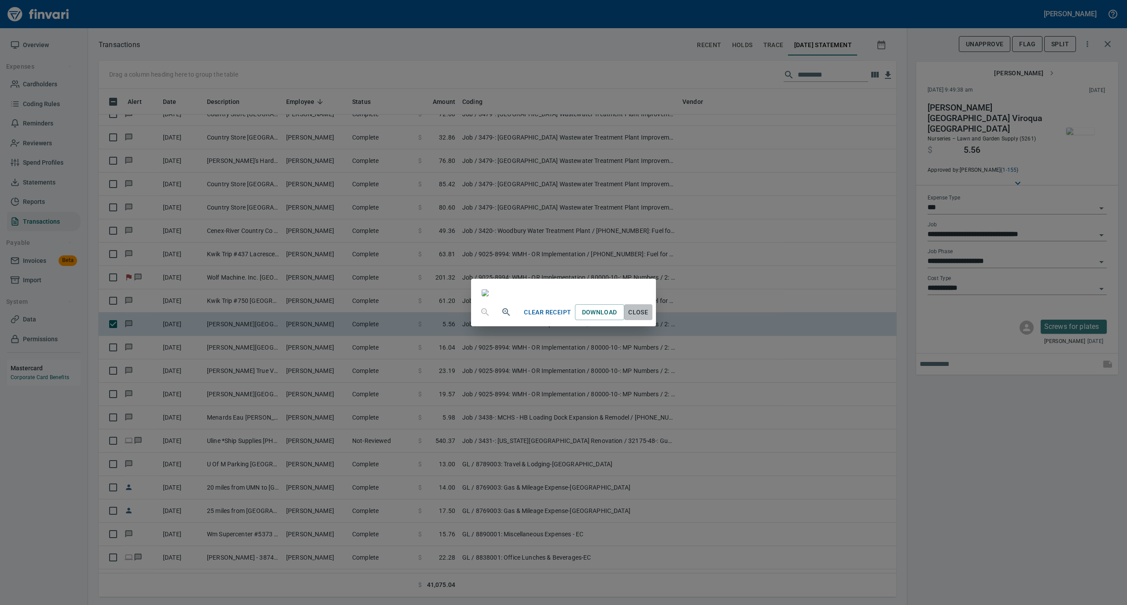
click at [649, 318] on span "Close" at bounding box center [638, 312] width 21 height 11
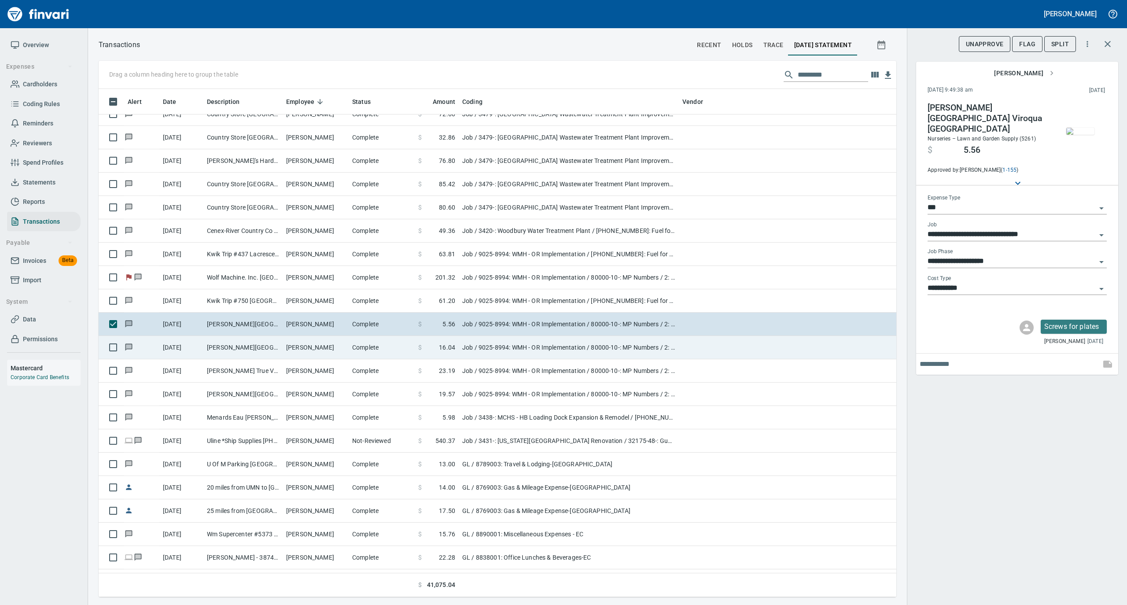
click at [363, 347] on td "Complete" at bounding box center [382, 347] width 66 height 23
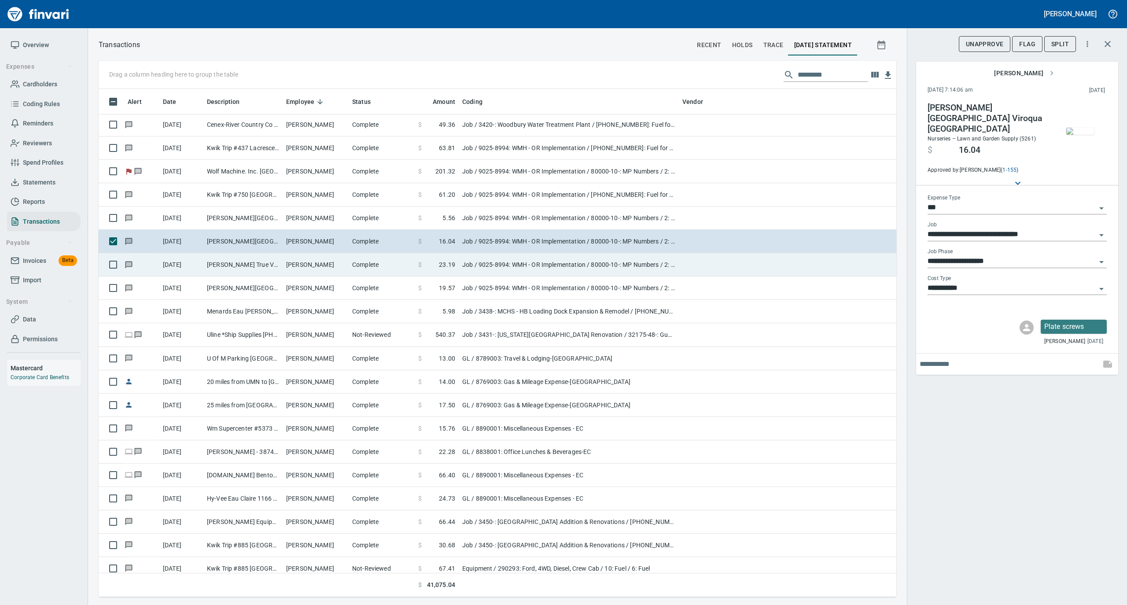
scroll to position [645, 0]
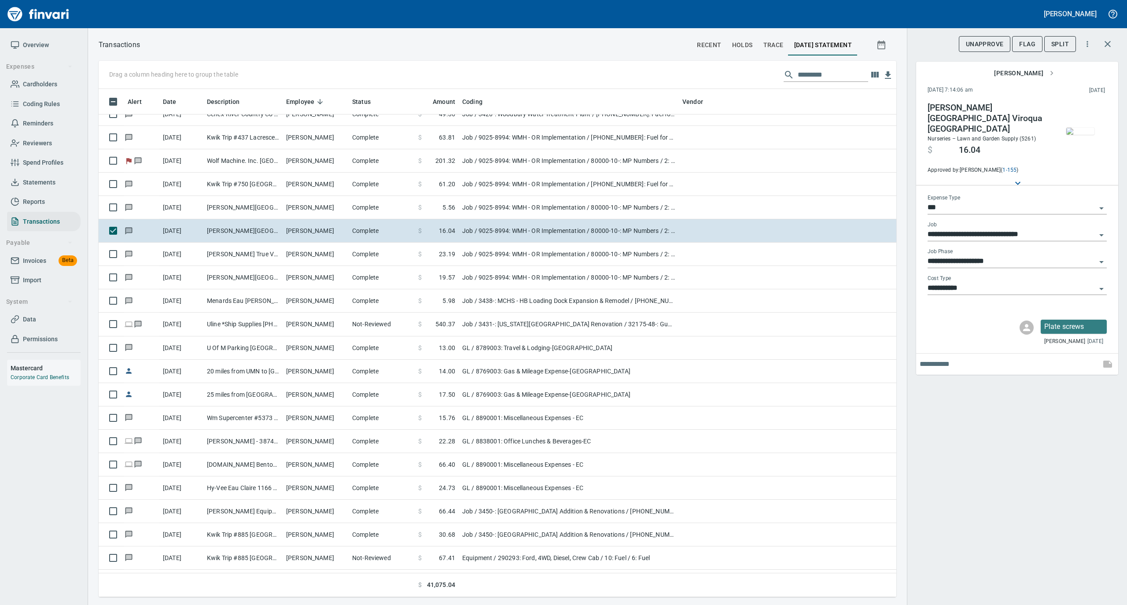
click at [1079, 135] on img "button" at bounding box center [1080, 131] width 28 height 7
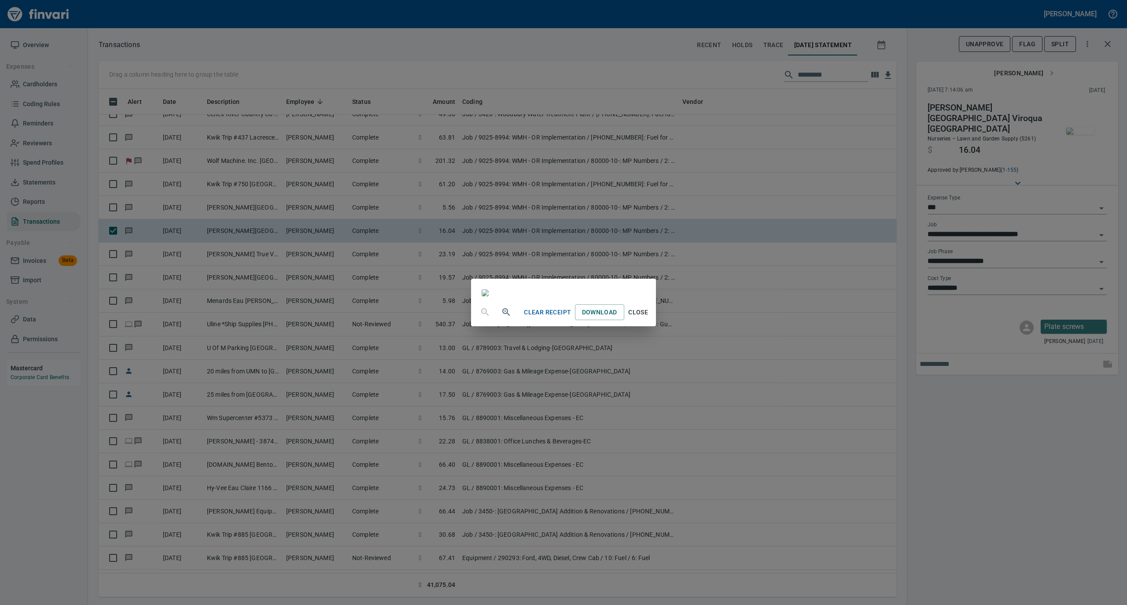
click at [649, 318] on span "Close" at bounding box center [638, 312] width 21 height 11
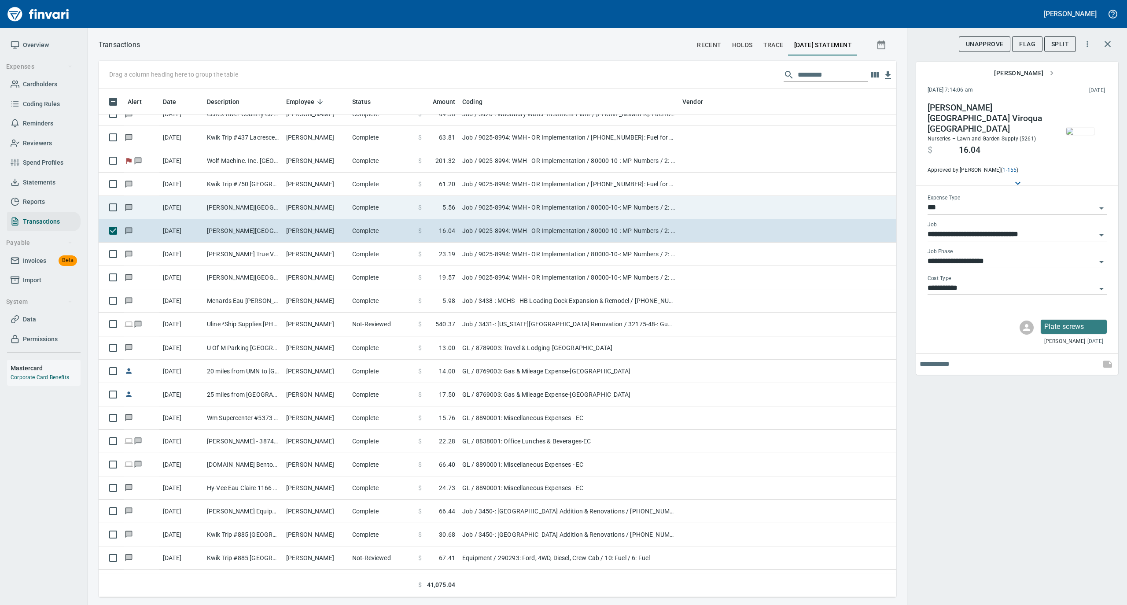
click at [326, 203] on td "[PERSON_NAME]" at bounding box center [316, 207] width 66 height 23
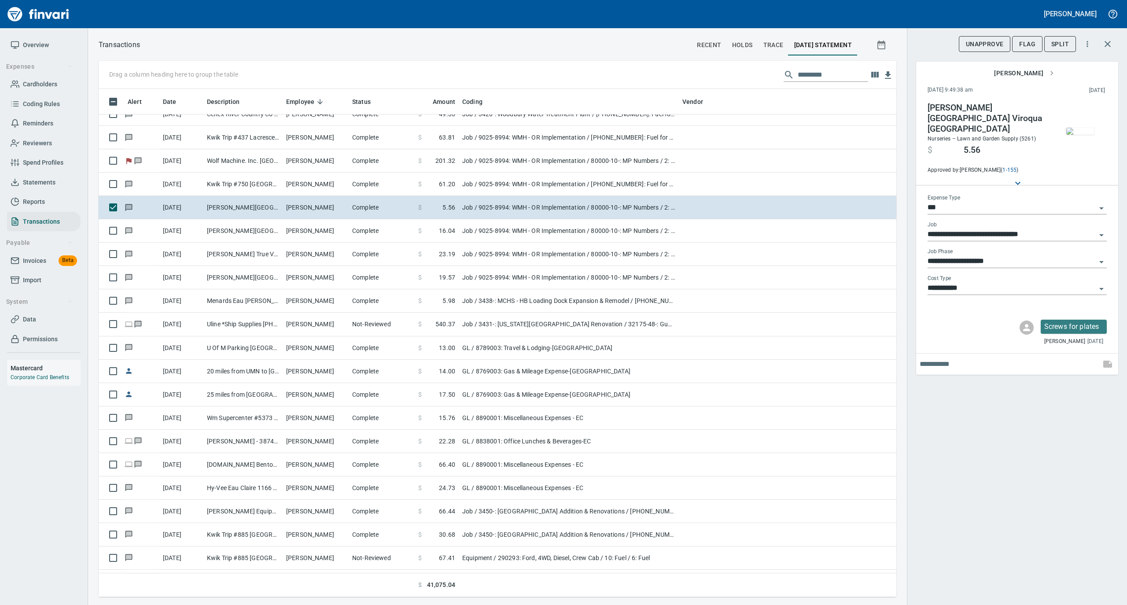
click at [1078, 128] on img "button" at bounding box center [1080, 131] width 28 height 7
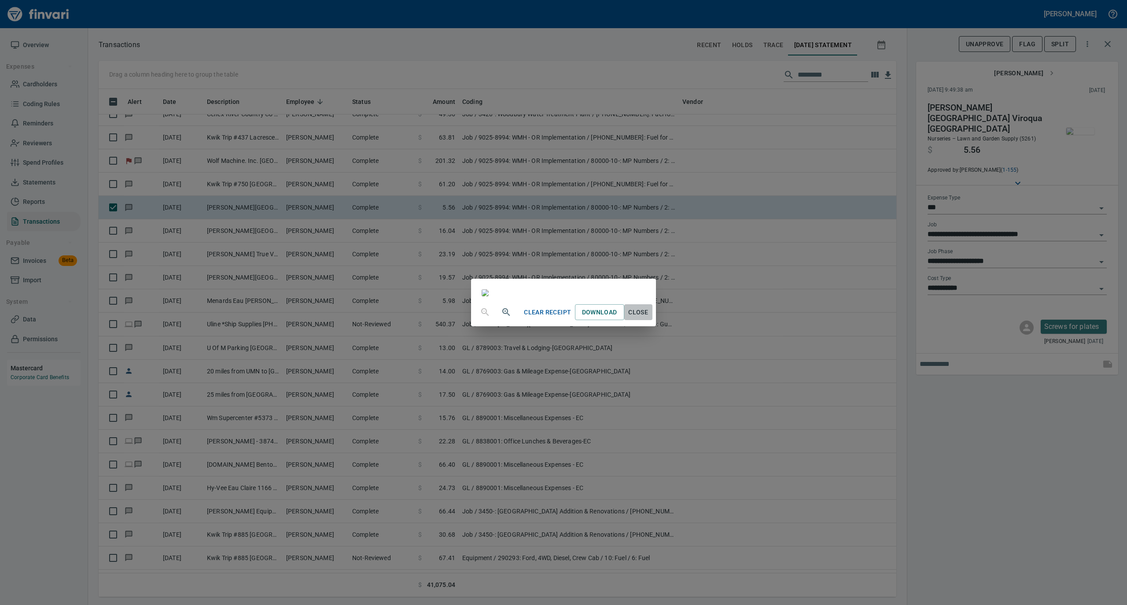
click at [649, 318] on span "Close" at bounding box center [638, 312] width 21 height 11
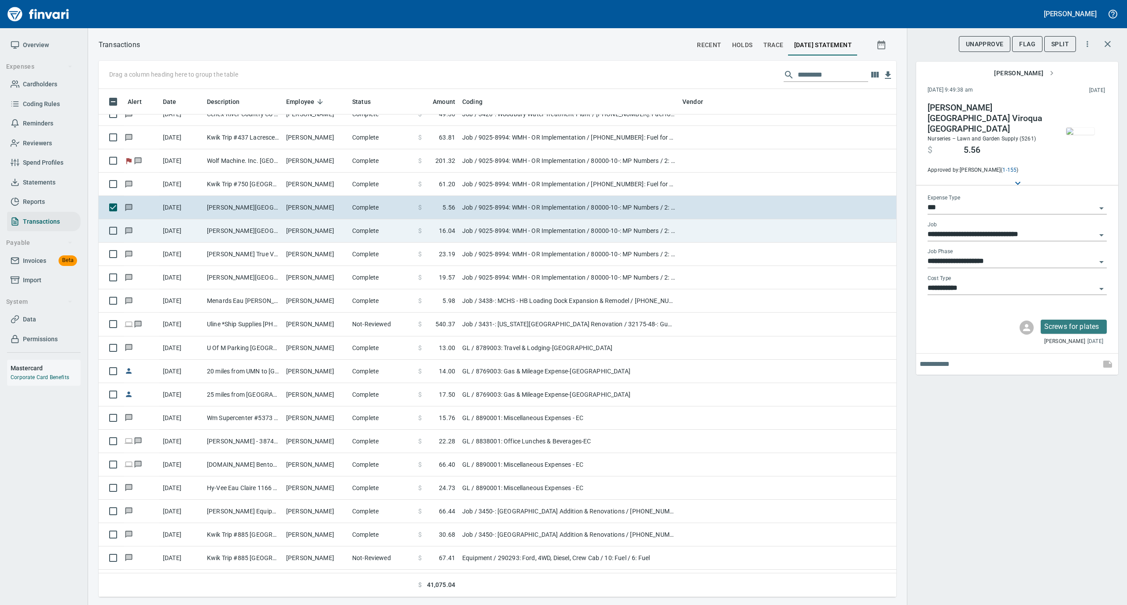
click at [353, 228] on td "Complete" at bounding box center [382, 230] width 66 height 23
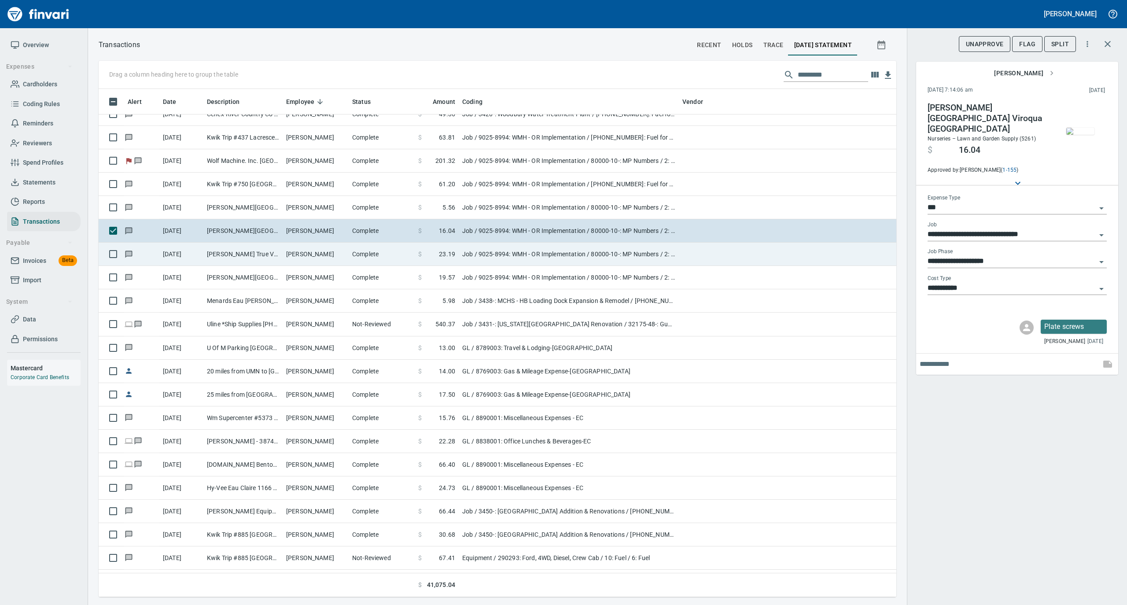
click at [341, 261] on td "[PERSON_NAME]" at bounding box center [316, 254] width 66 height 23
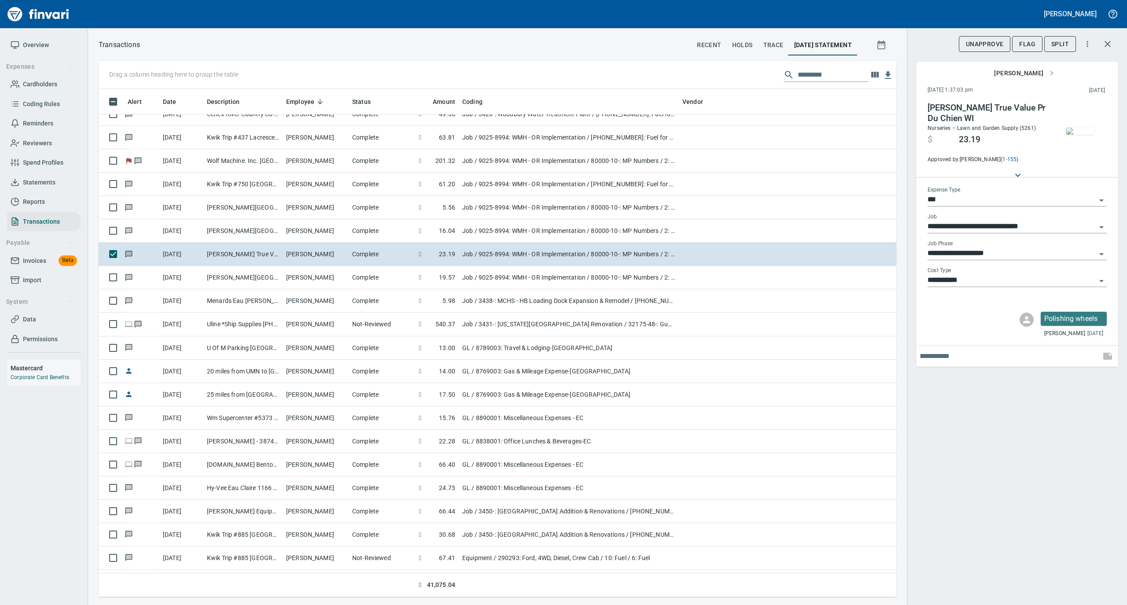
click at [1085, 128] on img "button" at bounding box center [1080, 131] width 28 height 7
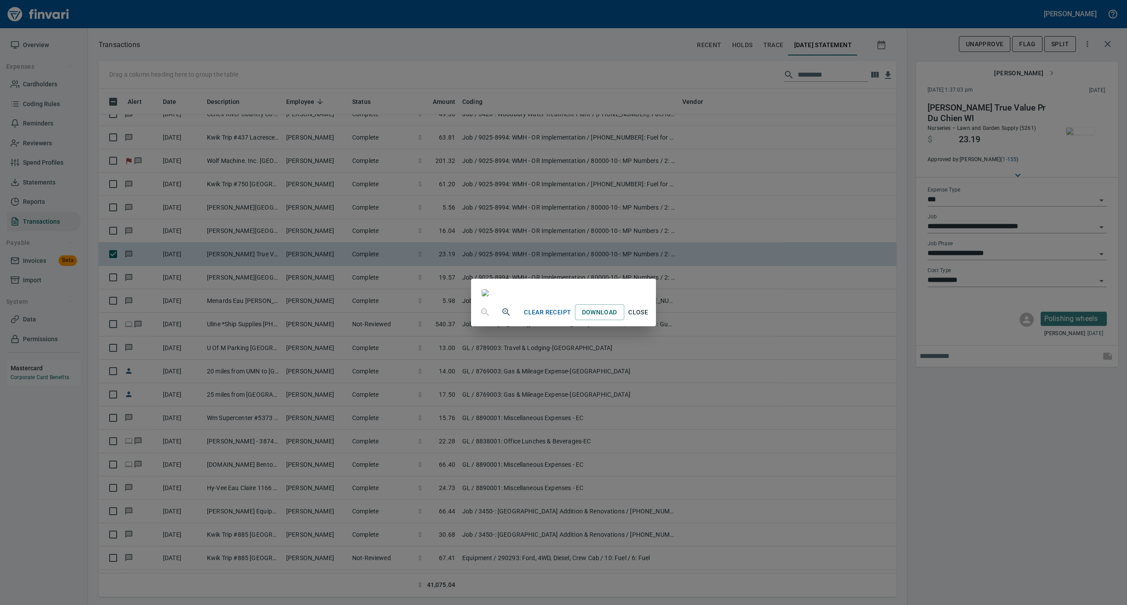
click at [649, 318] on span "Close" at bounding box center [638, 312] width 21 height 11
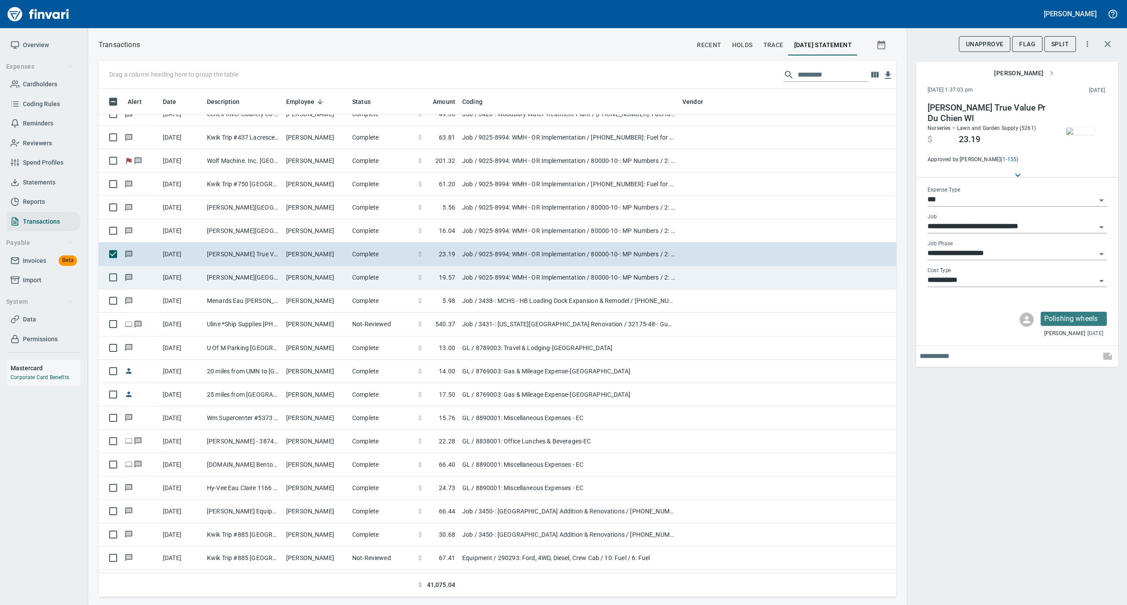
click at [351, 278] on td "Complete" at bounding box center [382, 277] width 66 height 23
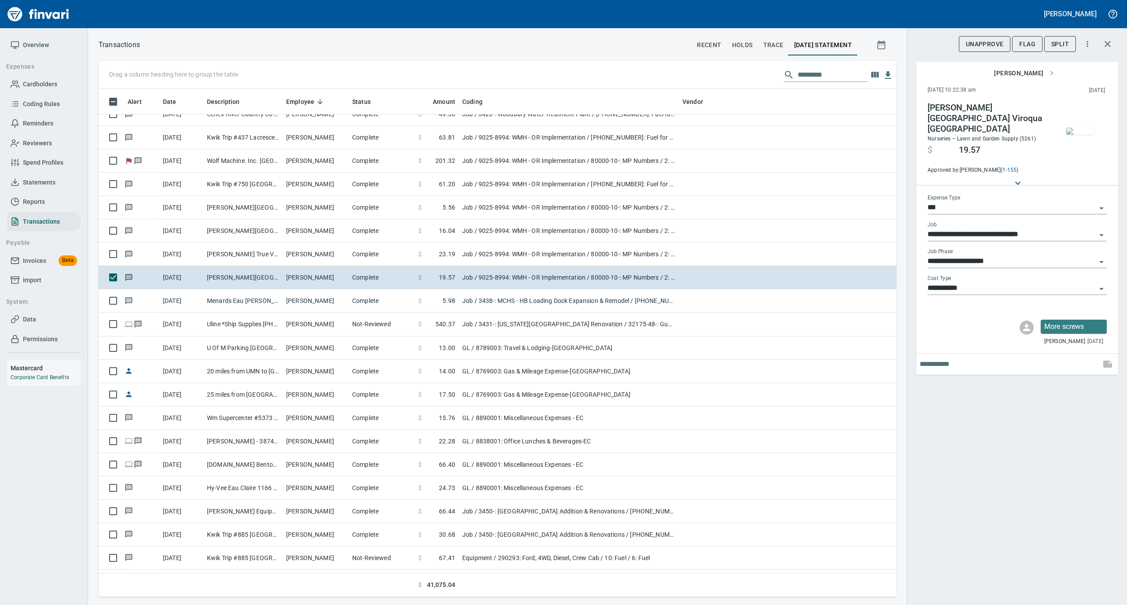
click at [1077, 134] on img "button" at bounding box center [1080, 131] width 28 height 7
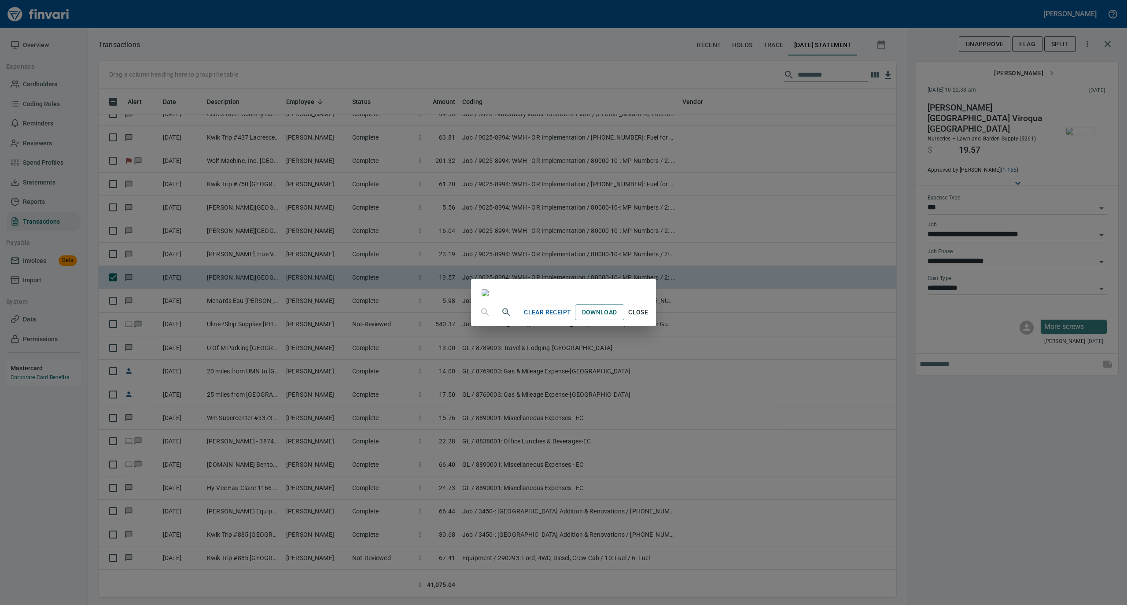
click at [649, 318] on span "Close" at bounding box center [638, 312] width 21 height 11
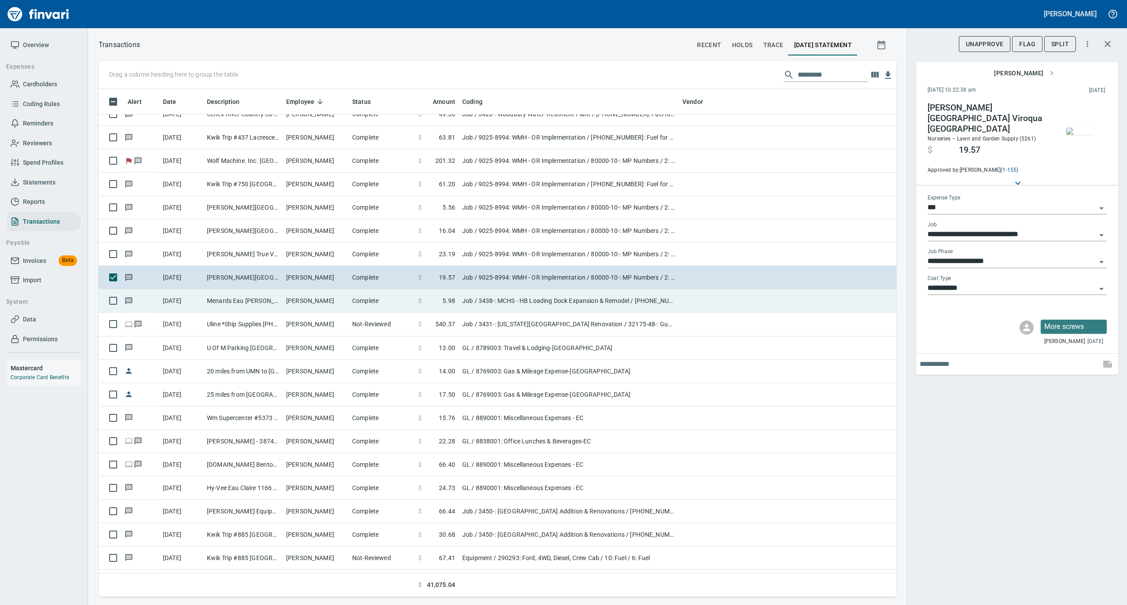
click at [337, 307] on td "[PERSON_NAME]" at bounding box center [316, 300] width 66 height 23
type input "**********"
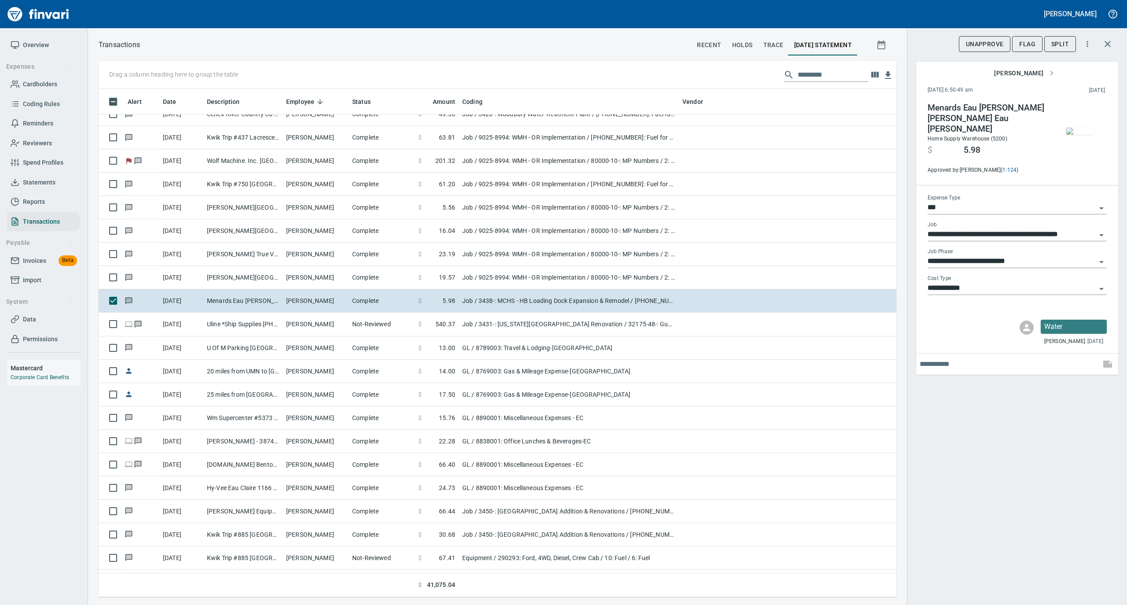
click at [1084, 128] on img "button" at bounding box center [1080, 131] width 28 height 7
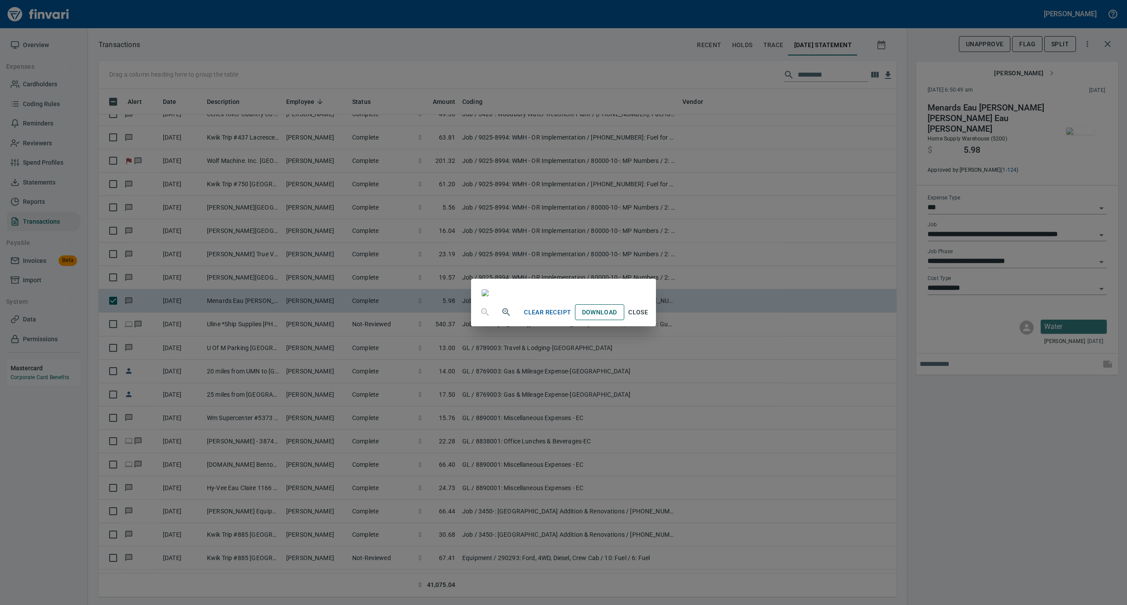
drag, startPoint x: 726, startPoint y: 534, endPoint x: 710, endPoint y: 529, distance: 16.2
click at [649, 318] on span "Close" at bounding box center [638, 312] width 21 height 11
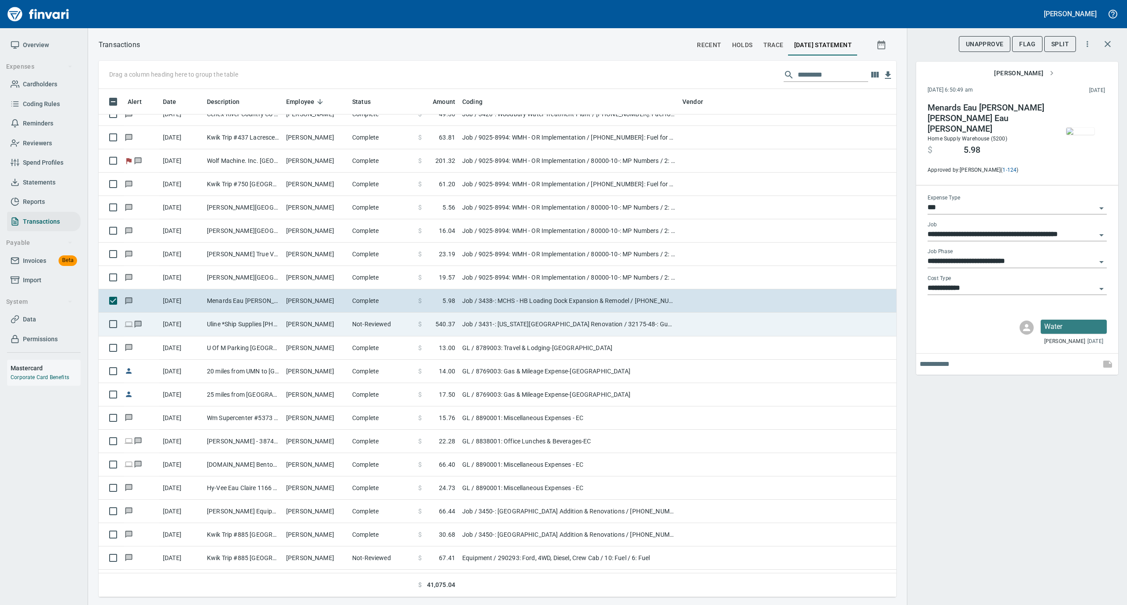
click at [372, 321] on td "Not-Reviewed" at bounding box center [382, 324] width 66 height 23
type input "**********"
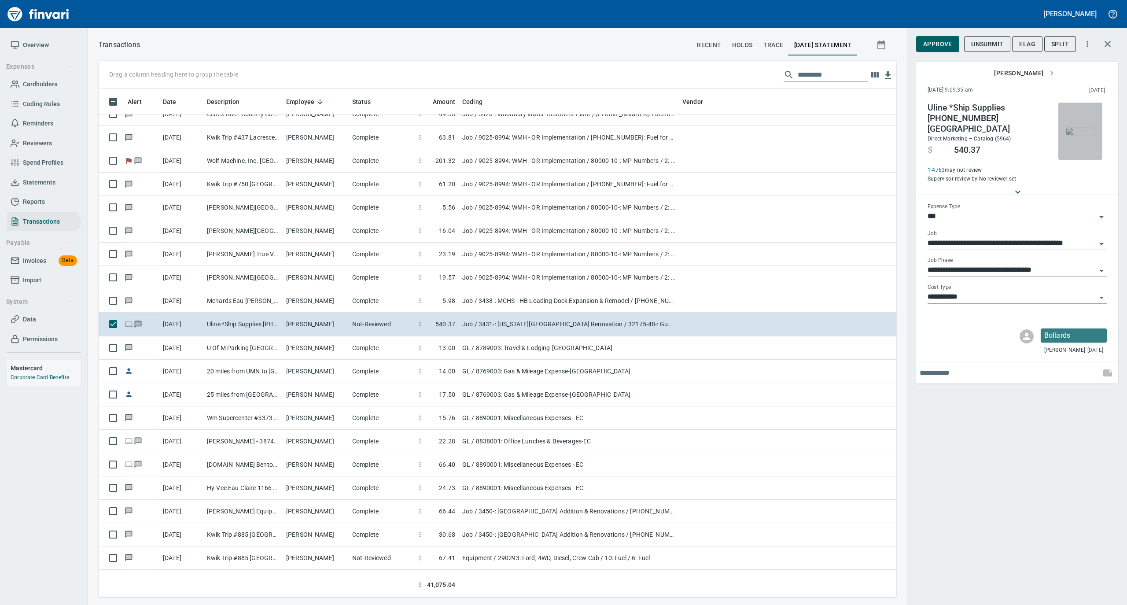
click at [1081, 128] on img "button" at bounding box center [1080, 131] width 28 height 7
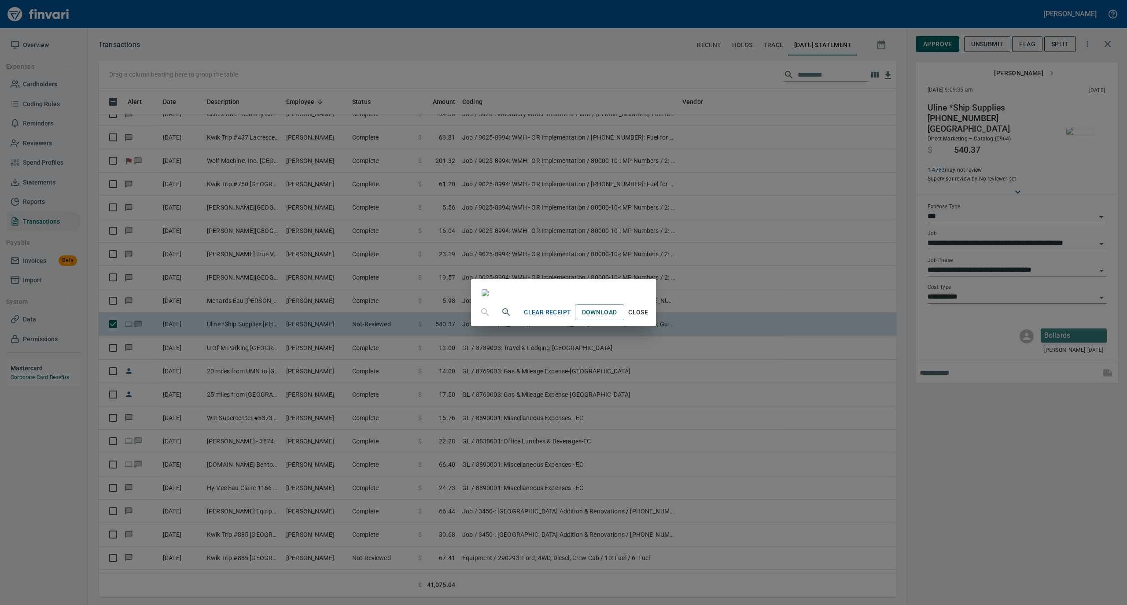
scroll to position [235, 0]
click at [649, 318] on span "Close" at bounding box center [638, 312] width 21 height 11
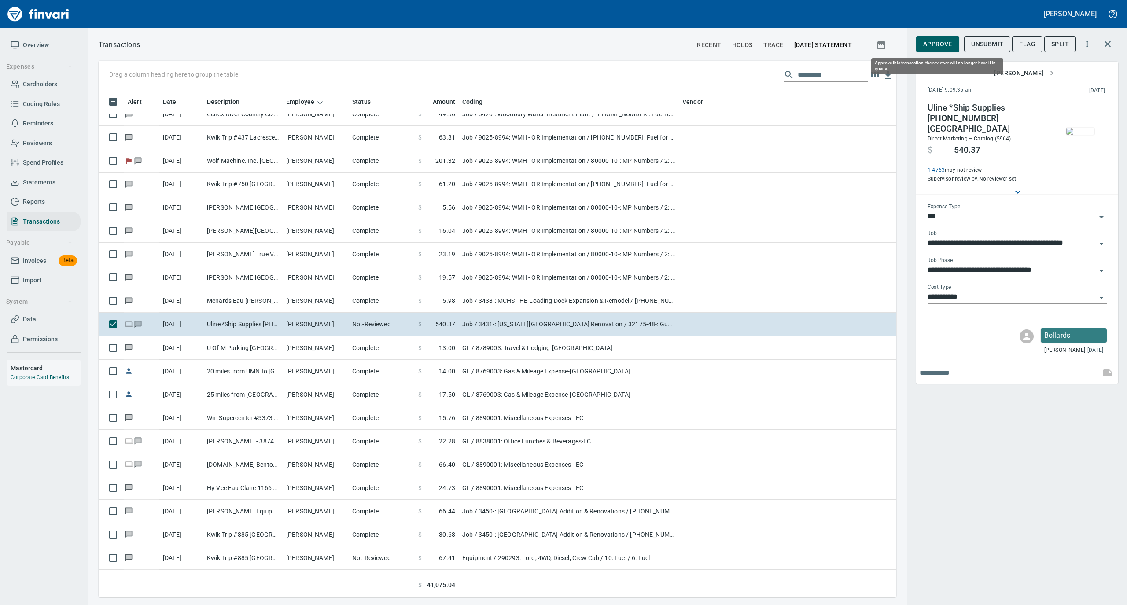
scroll to position [499, 780]
click at [937, 41] on span "Approve" at bounding box center [937, 44] width 29 height 11
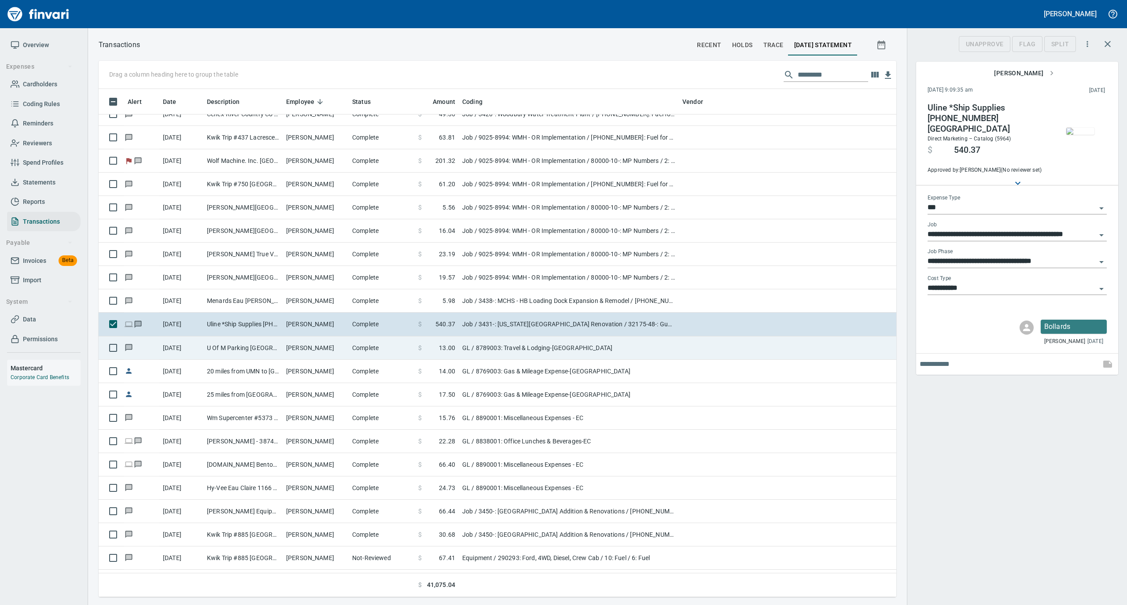
click at [380, 351] on td "Complete" at bounding box center [382, 347] width 66 height 23
type input "**"
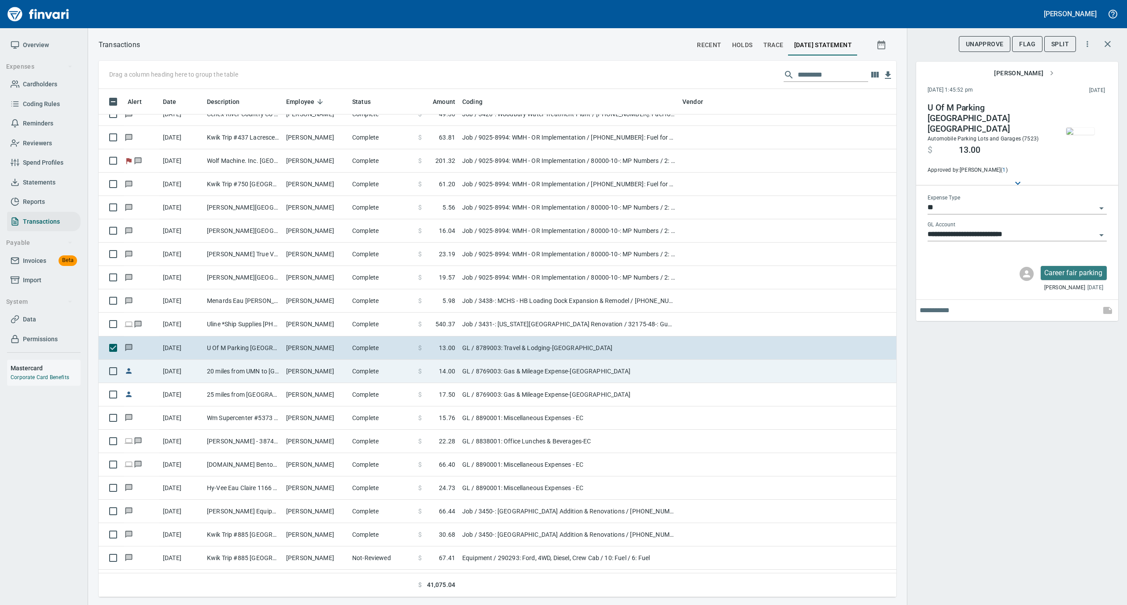
click at [276, 372] on td "20 miles from UMN to [GEOGRAPHIC_DATA]" at bounding box center [242, 371] width 79 height 23
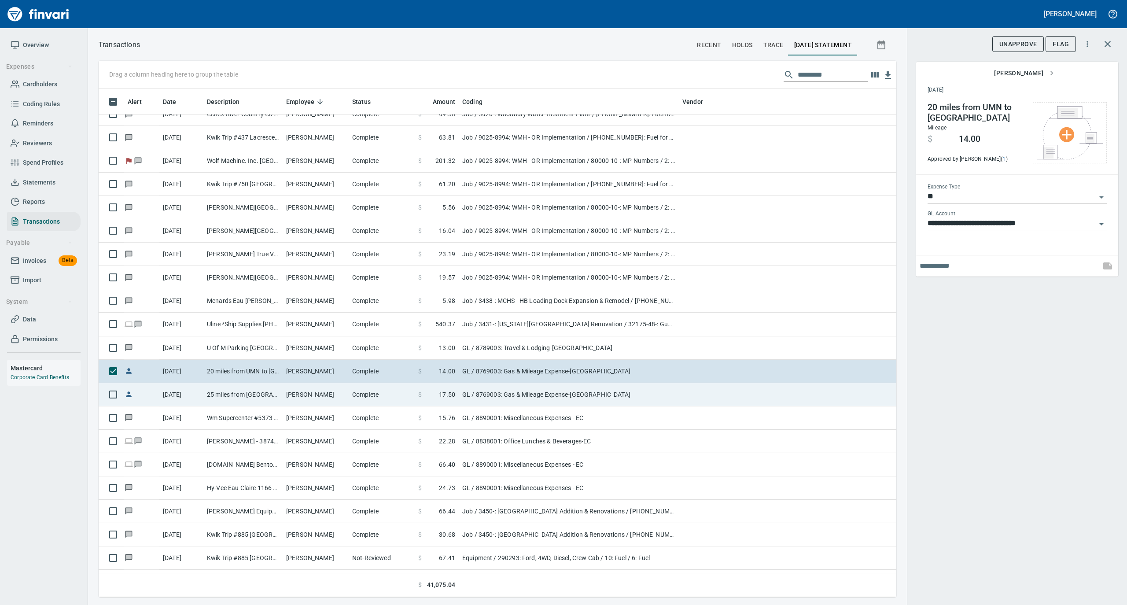
click at [381, 401] on td "Complete" at bounding box center [382, 394] width 66 height 23
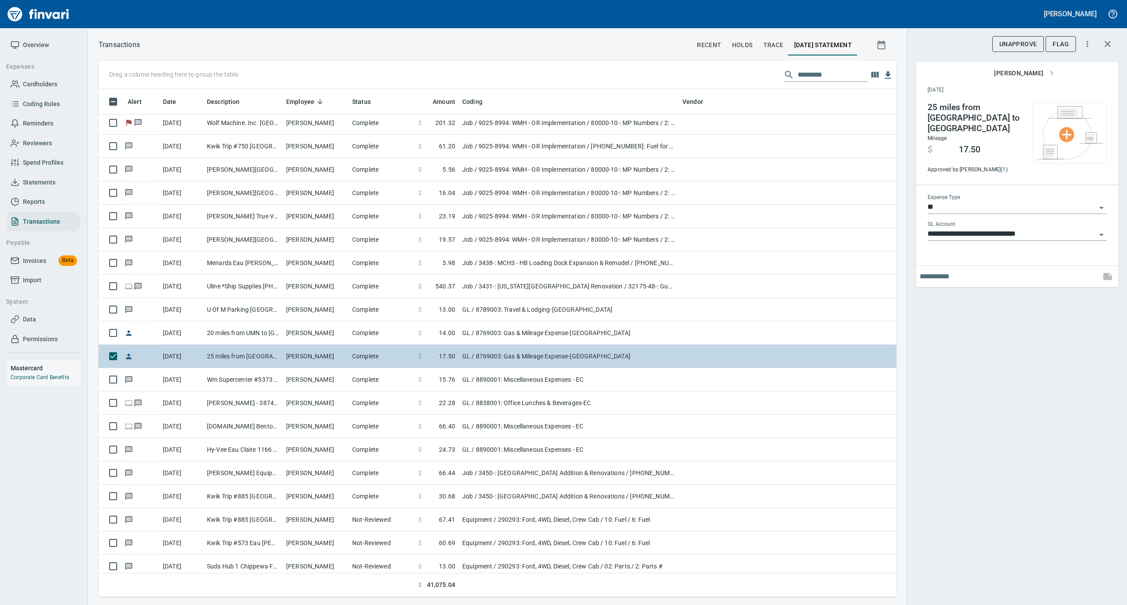
scroll to position [705, 0]
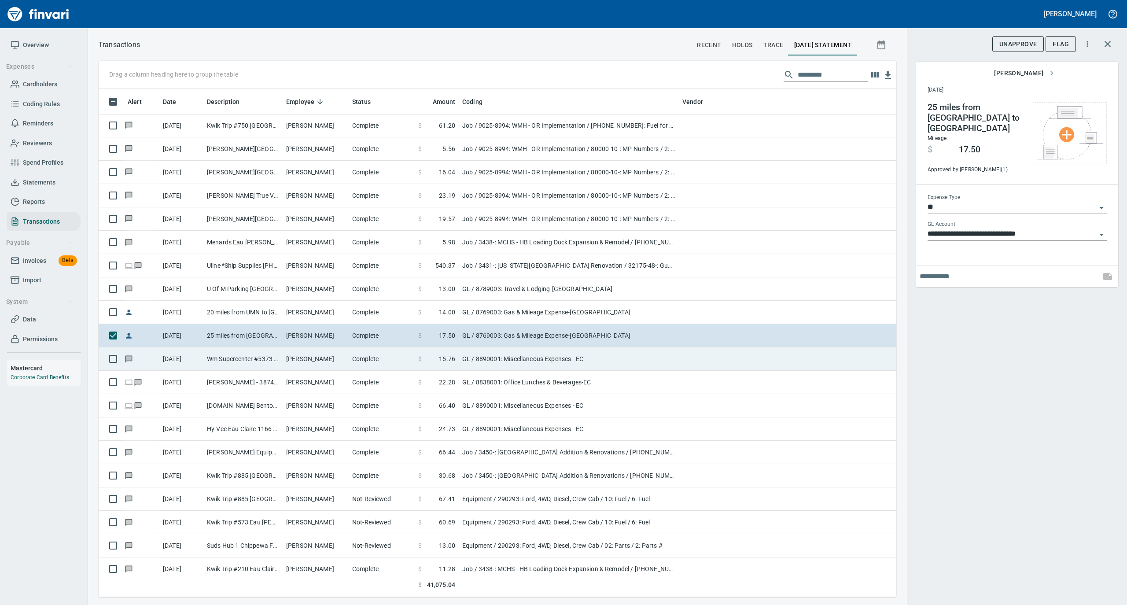
click at [351, 362] on td "Complete" at bounding box center [382, 358] width 66 height 23
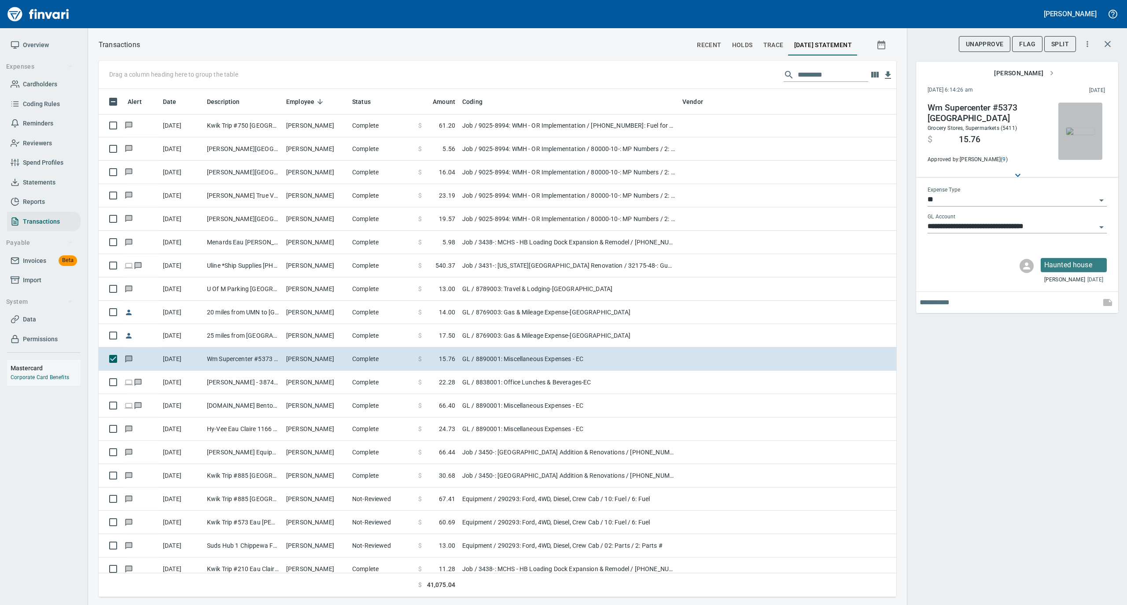
click at [1083, 128] on img "button" at bounding box center [1080, 131] width 28 height 7
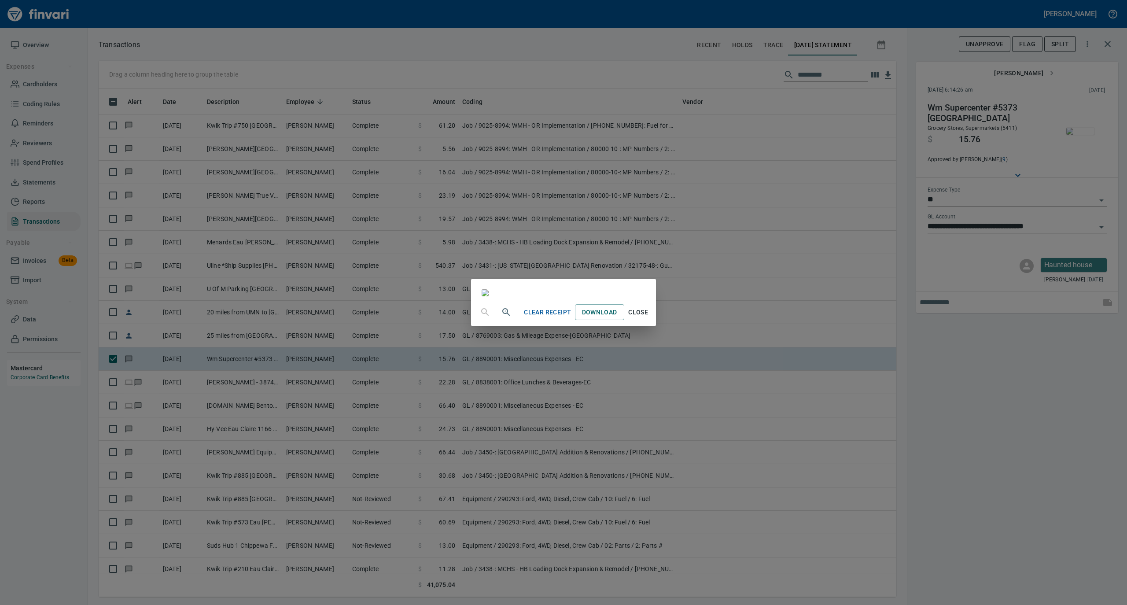
drag, startPoint x: 728, startPoint y: 532, endPoint x: 715, endPoint y: 524, distance: 15.3
click at [649, 318] on span "Close" at bounding box center [638, 312] width 21 height 11
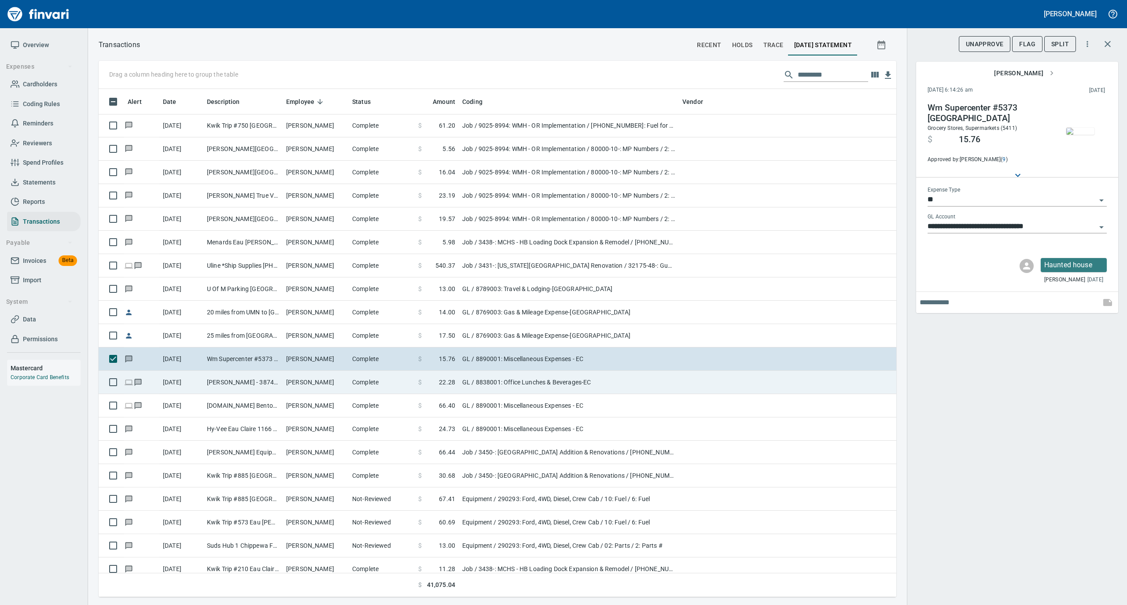
click at [306, 380] on td "[PERSON_NAME]" at bounding box center [316, 382] width 66 height 23
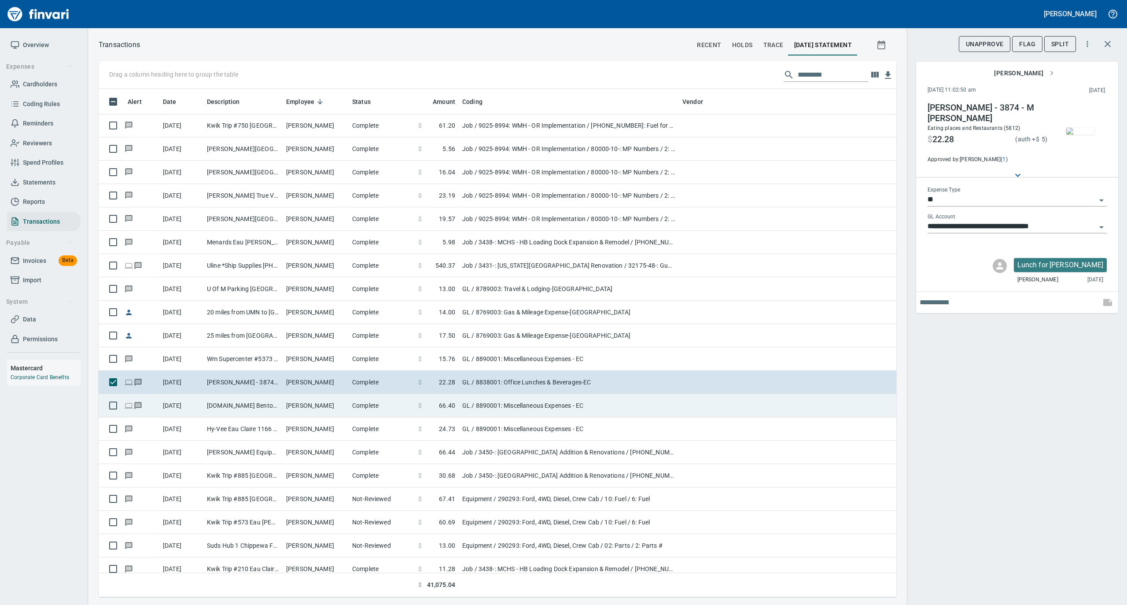
click at [310, 404] on td "[PERSON_NAME]" at bounding box center [316, 405] width 66 height 23
type input "**********"
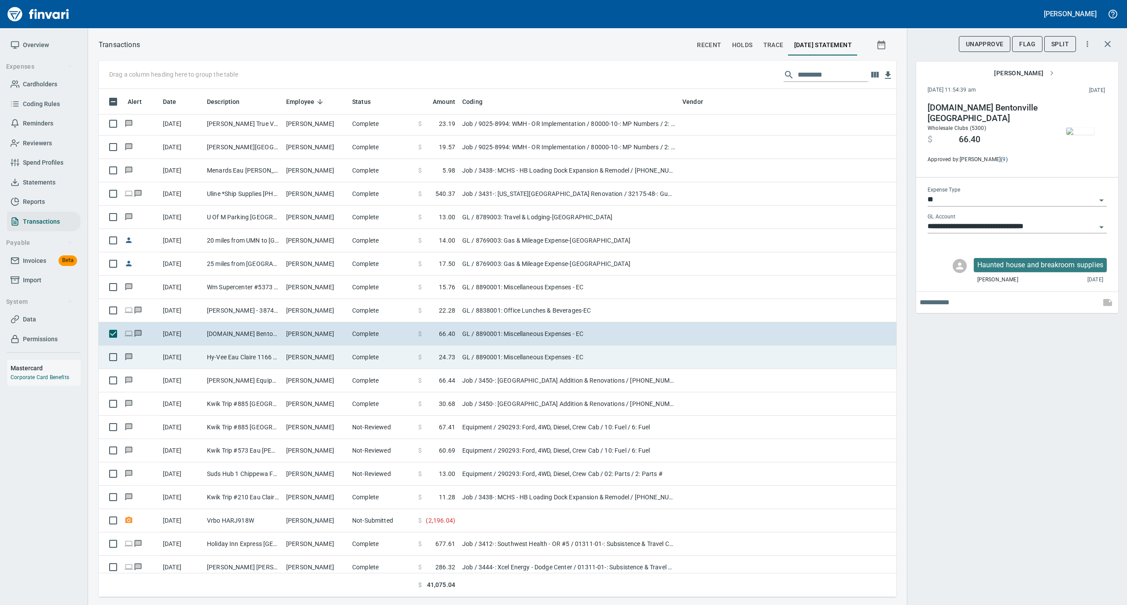
scroll to position [822, 0]
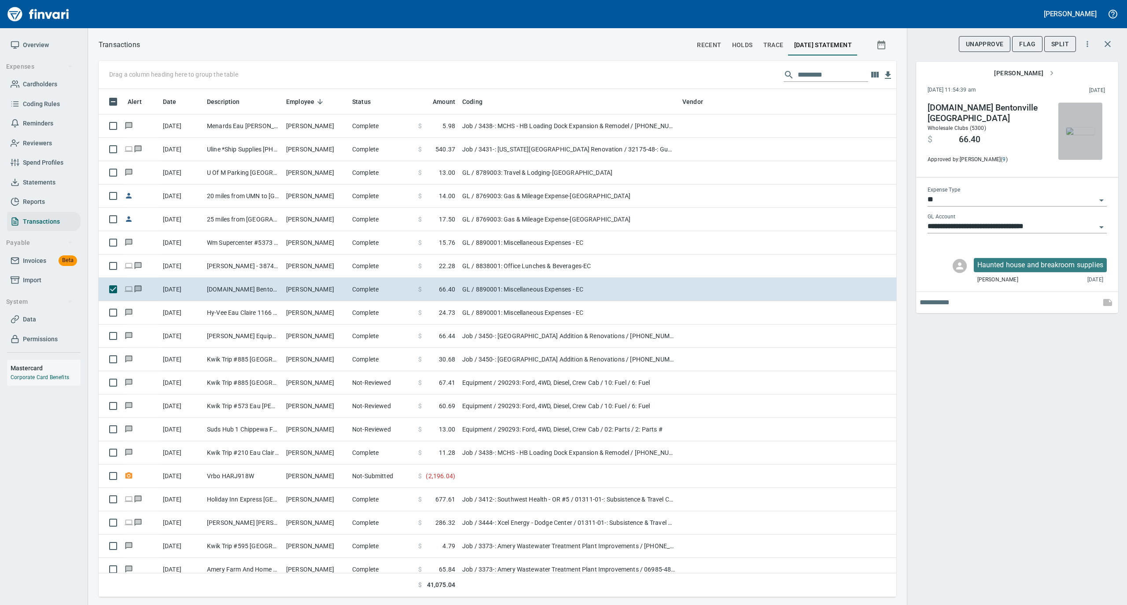
click at [1087, 133] on img "button" at bounding box center [1080, 131] width 28 height 7
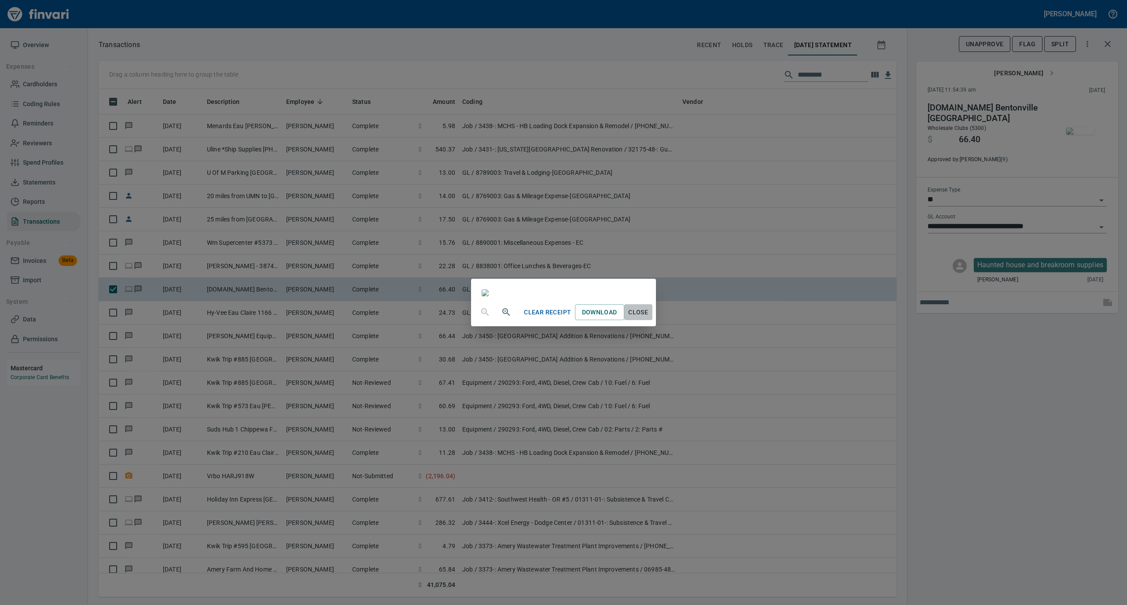
click at [649, 318] on span "Close" at bounding box center [638, 312] width 21 height 11
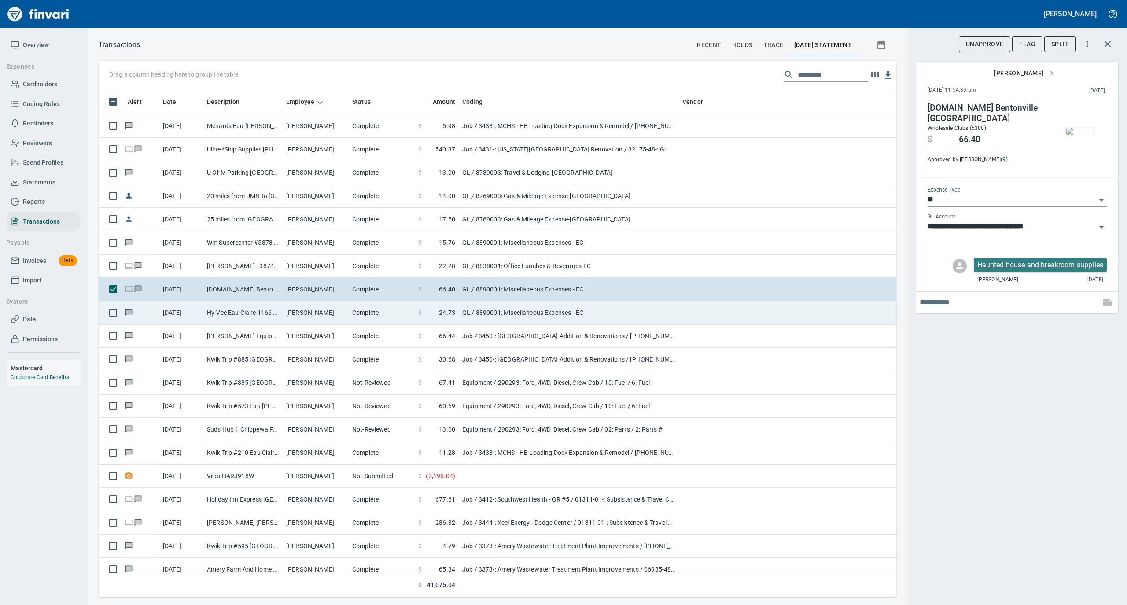
click at [362, 314] on td "Complete" at bounding box center [382, 312] width 66 height 23
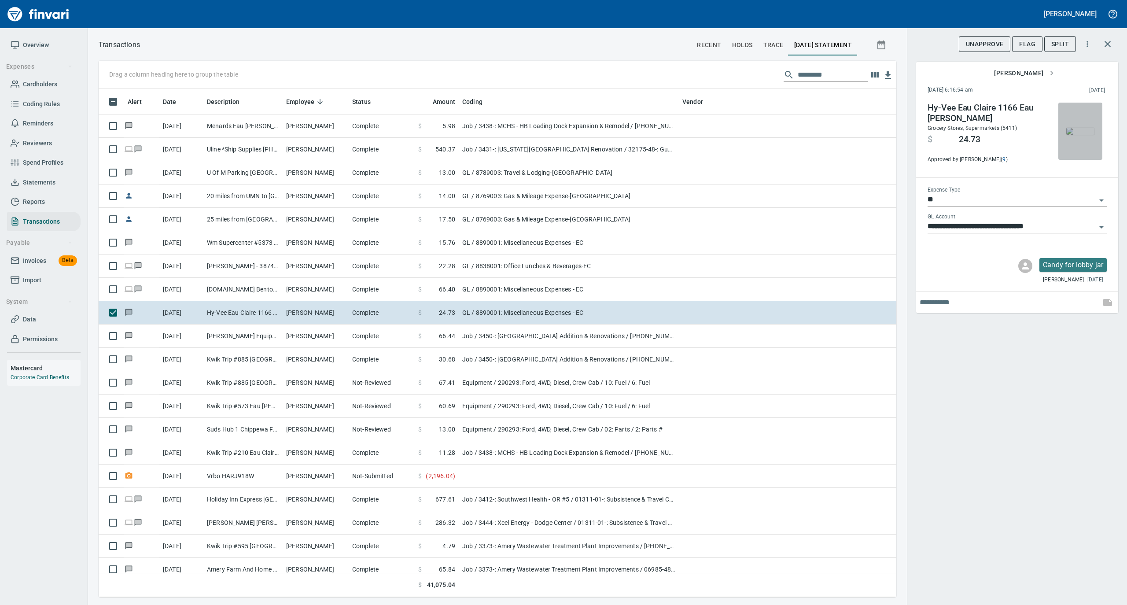
click at [1076, 128] on img "button" at bounding box center [1080, 131] width 28 height 7
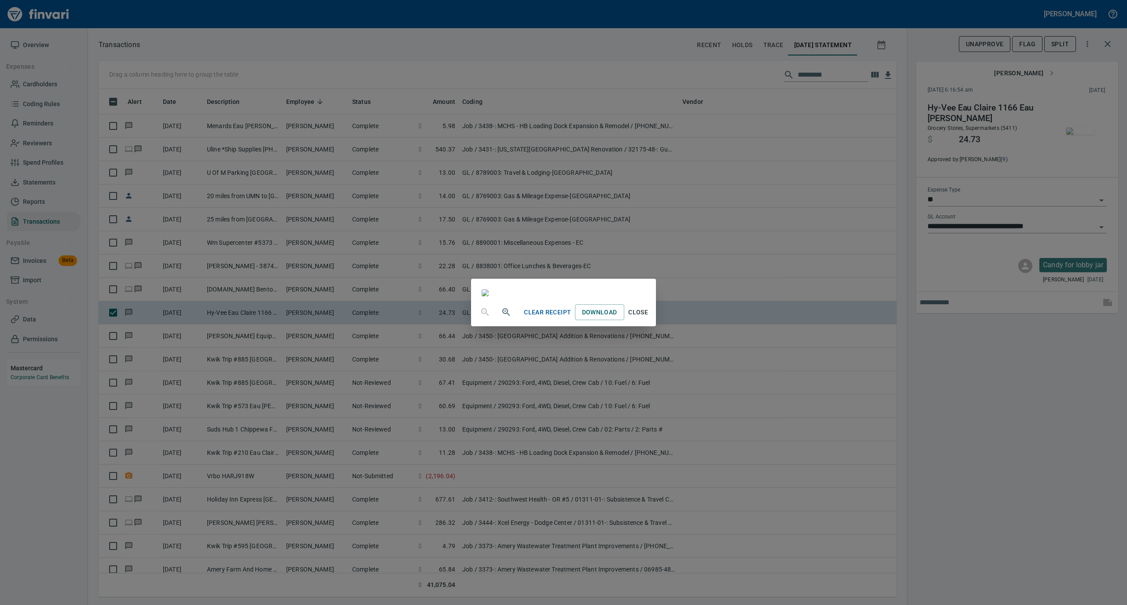
click at [649, 318] on span "Close" at bounding box center [638, 312] width 21 height 11
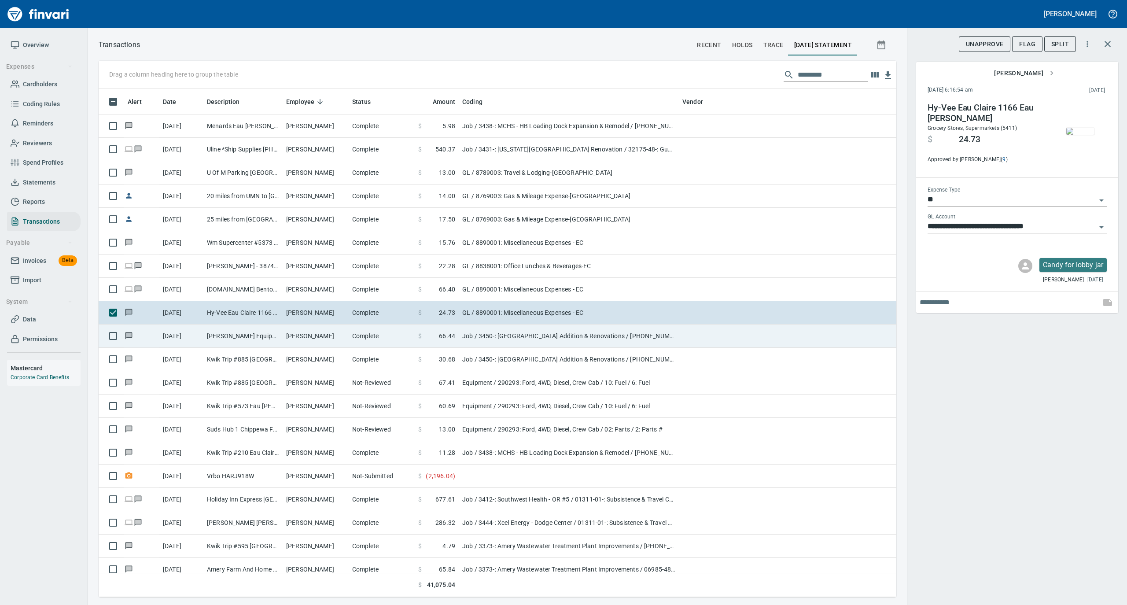
click at [328, 342] on td "[PERSON_NAME]" at bounding box center [316, 336] width 66 height 23
type input "***"
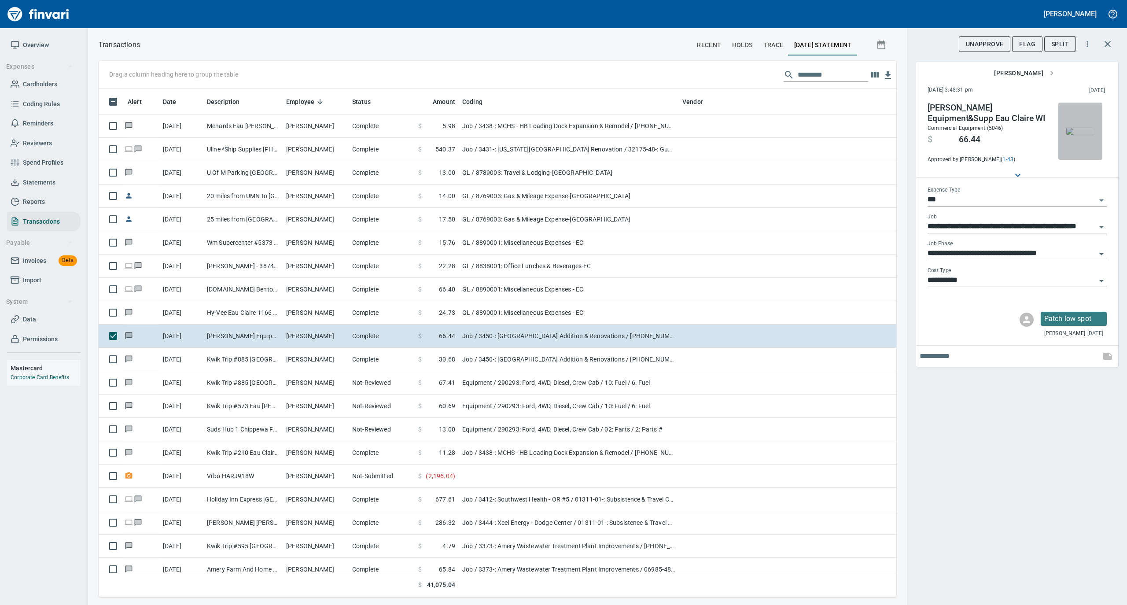
click at [1078, 128] on img "button" at bounding box center [1080, 131] width 28 height 7
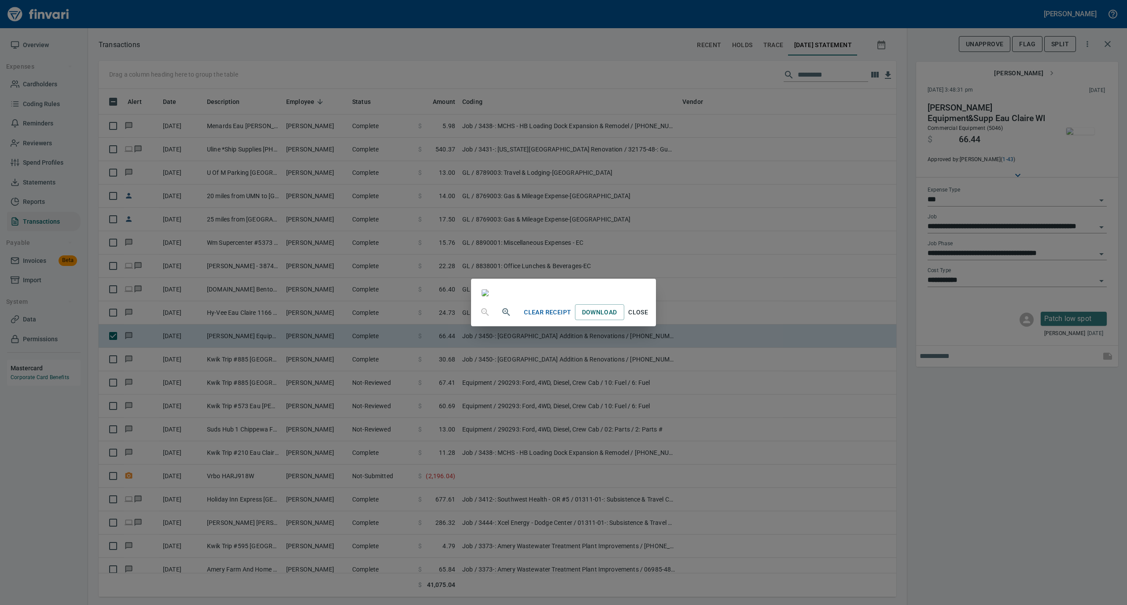
click at [649, 318] on span "Close" at bounding box center [638, 312] width 21 height 11
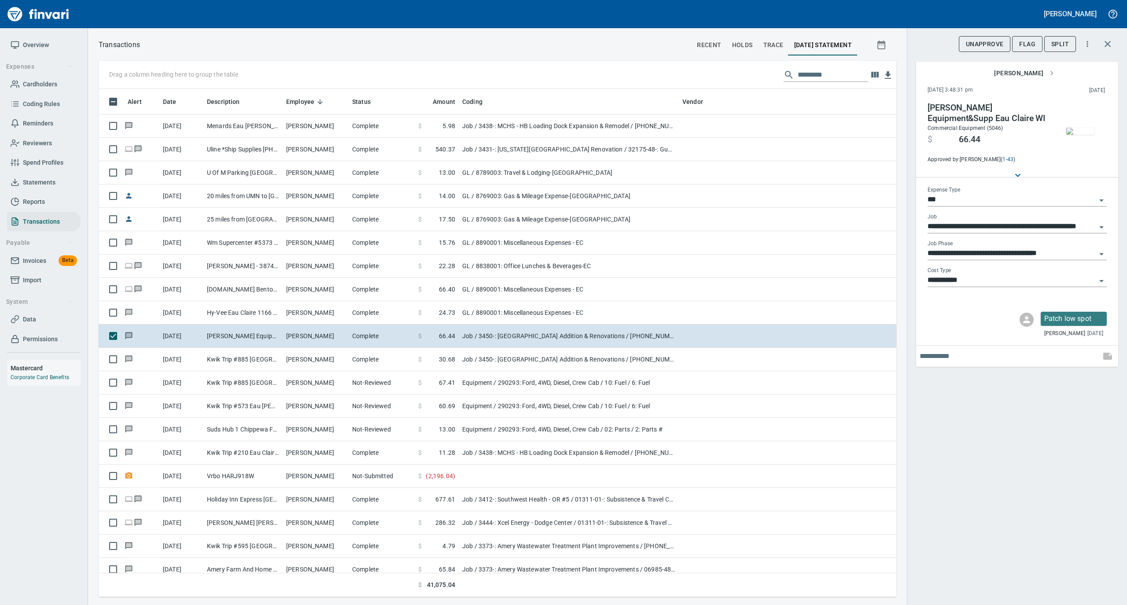
click at [1082, 135] on img "button" at bounding box center [1080, 131] width 28 height 7
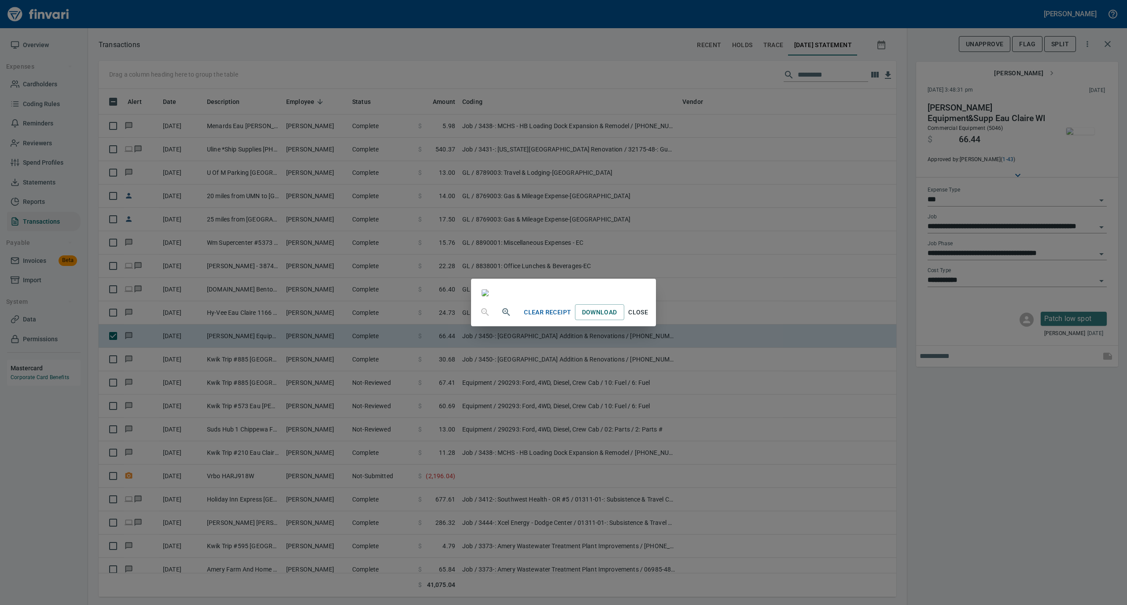
click at [649, 318] on span "Close" at bounding box center [638, 312] width 21 height 11
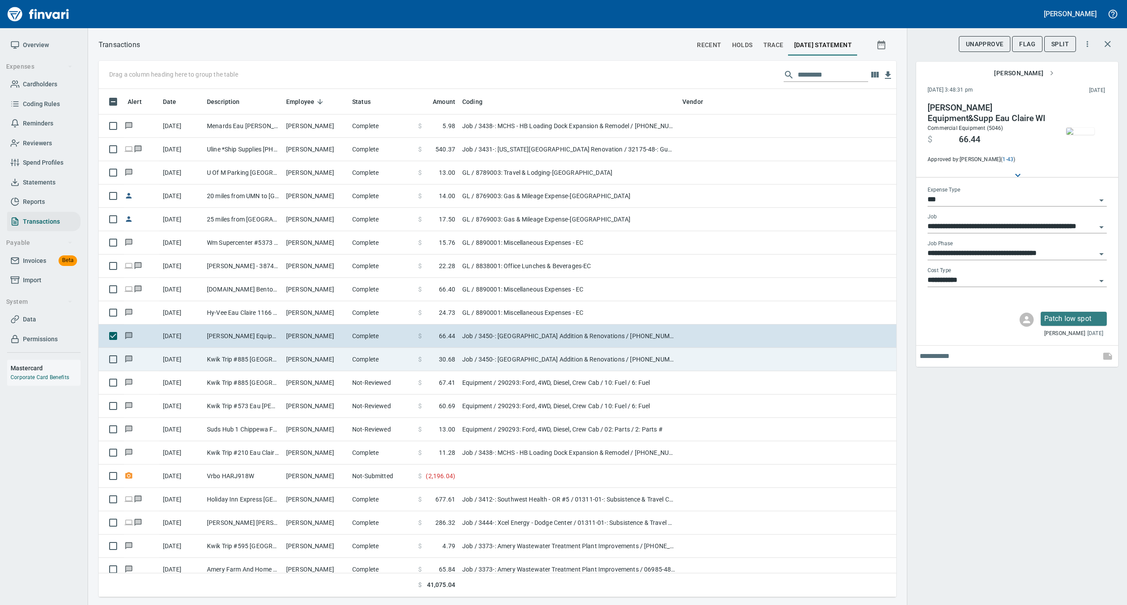
click at [299, 355] on td "[PERSON_NAME]" at bounding box center [316, 359] width 66 height 23
type input "**********"
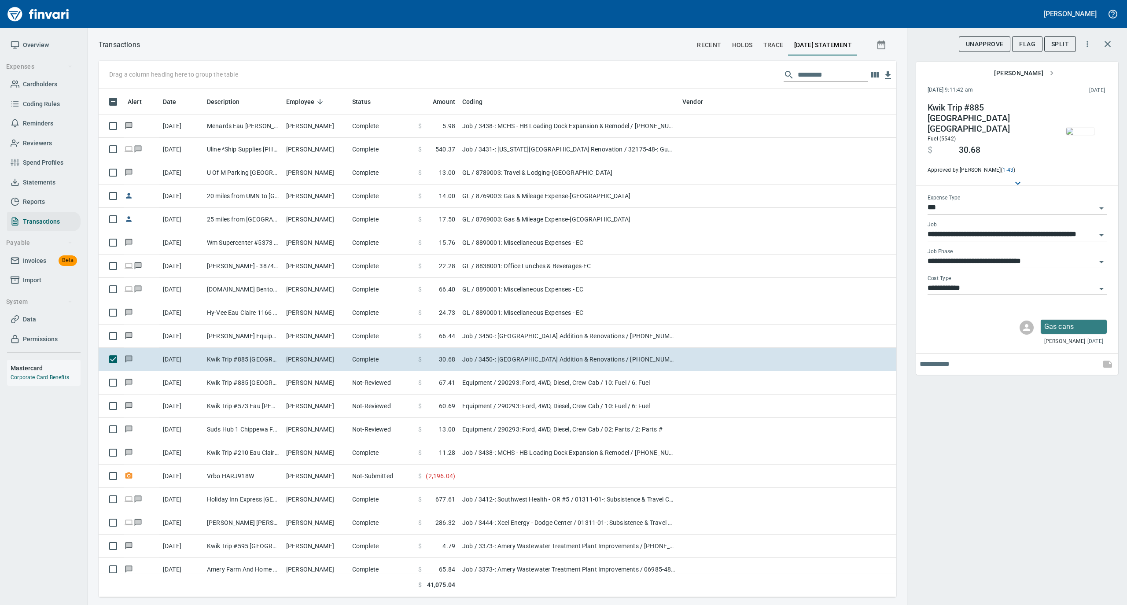
click at [1077, 130] on img "button" at bounding box center [1080, 131] width 28 height 7
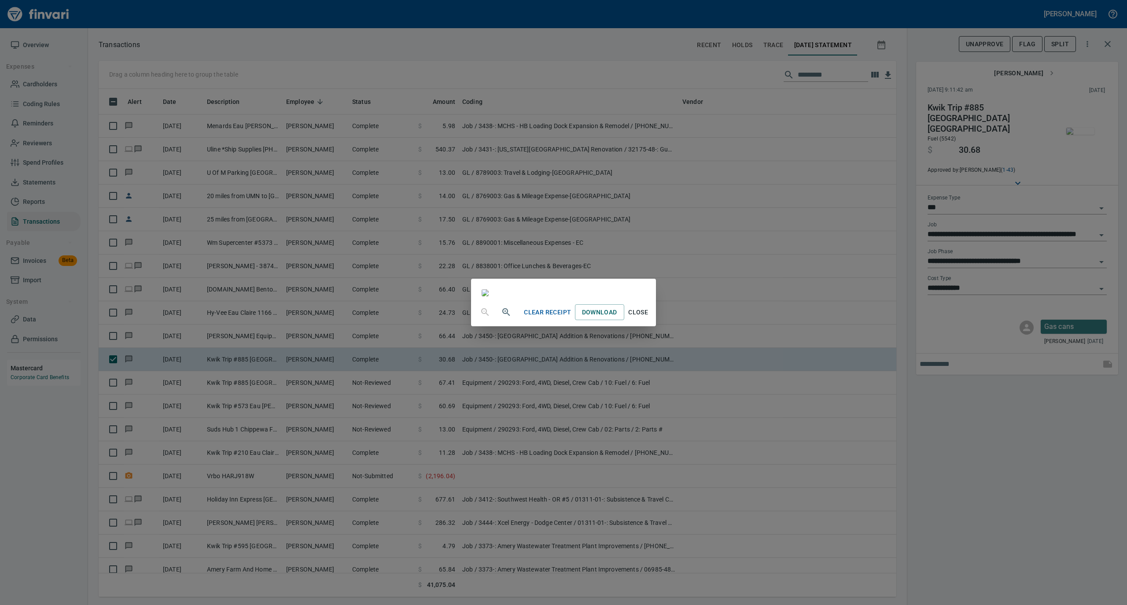
click at [649, 318] on span "Close" at bounding box center [638, 312] width 21 height 11
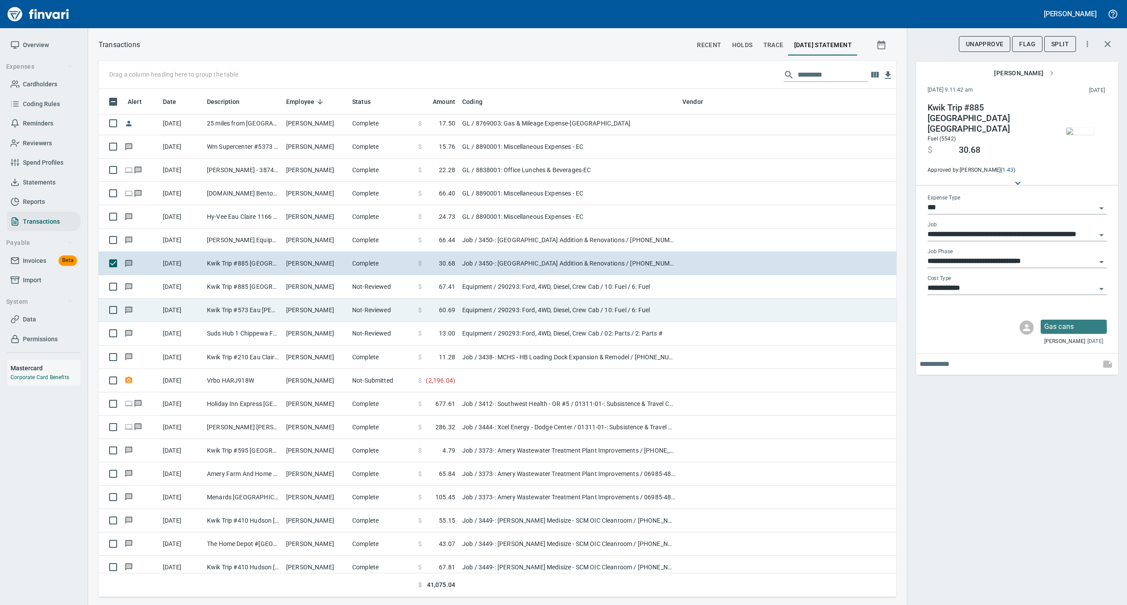
scroll to position [939, 0]
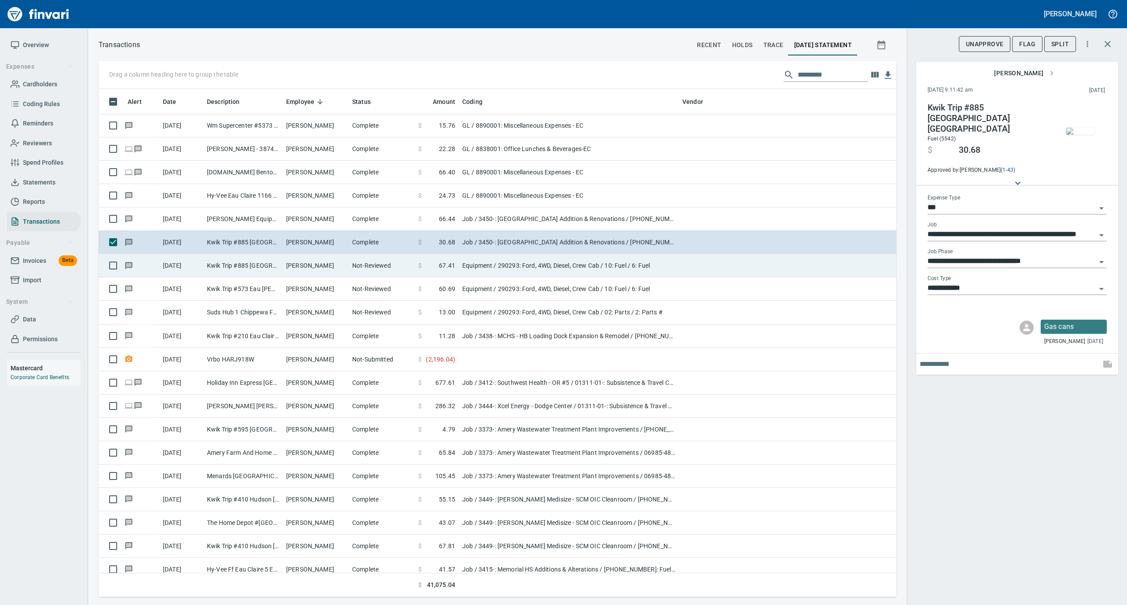
click at [323, 264] on td "[PERSON_NAME]" at bounding box center [316, 265] width 66 height 23
type input "*********"
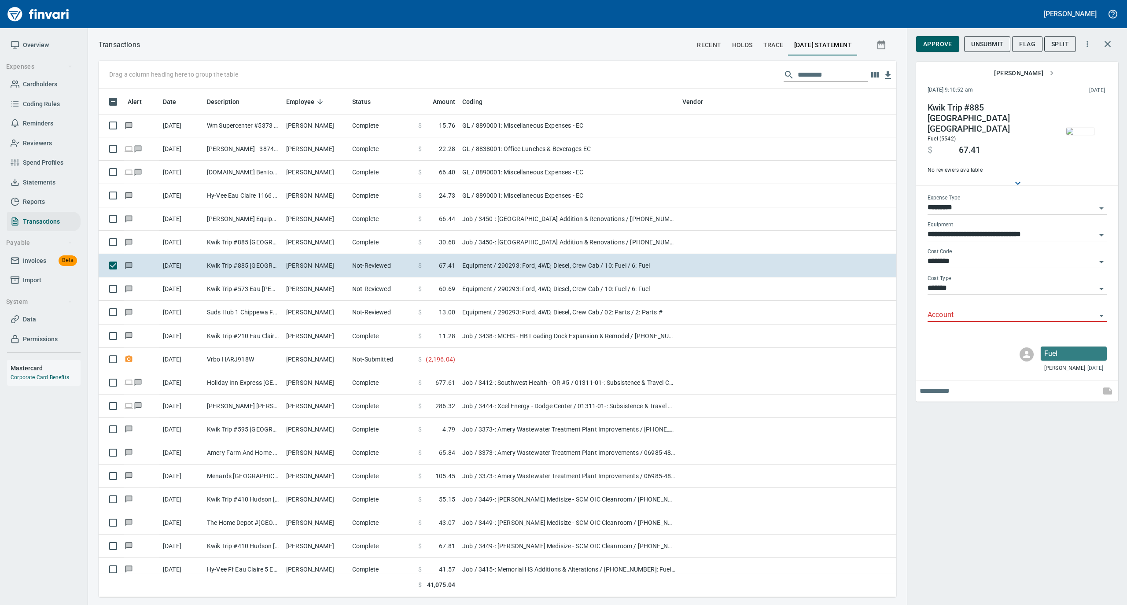
click at [1081, 128] on img "button" at bounding box center [1080, 131] width 28 height 7
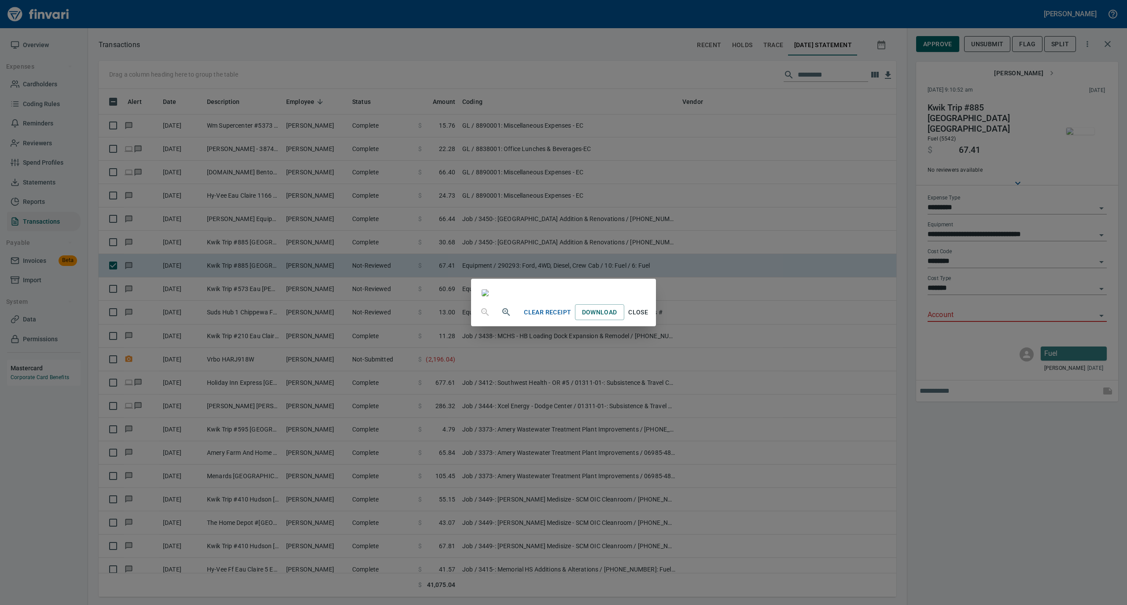
drag, startPoint x: 730, startPoint y: 532, endPoint x: 882, endPoint y: 422, distance: 188.0
click at [649, 318] on span "Close" at bounding box center [638, 312] width 21 height 11
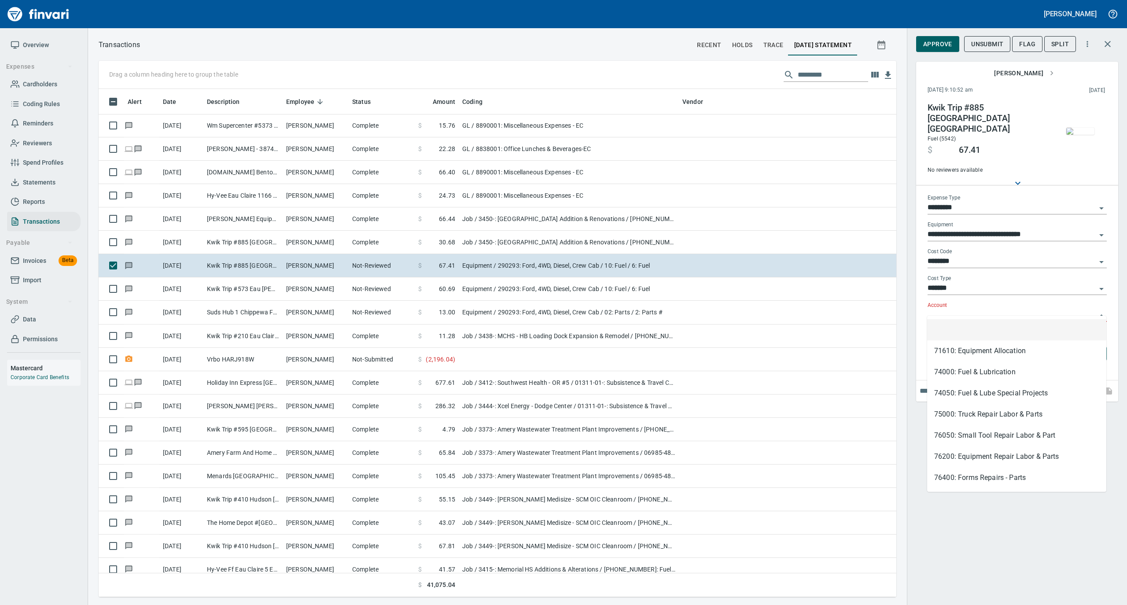
click at [974, 309] on input "Account" at bounding box center [1012, 315] width 169 height 12
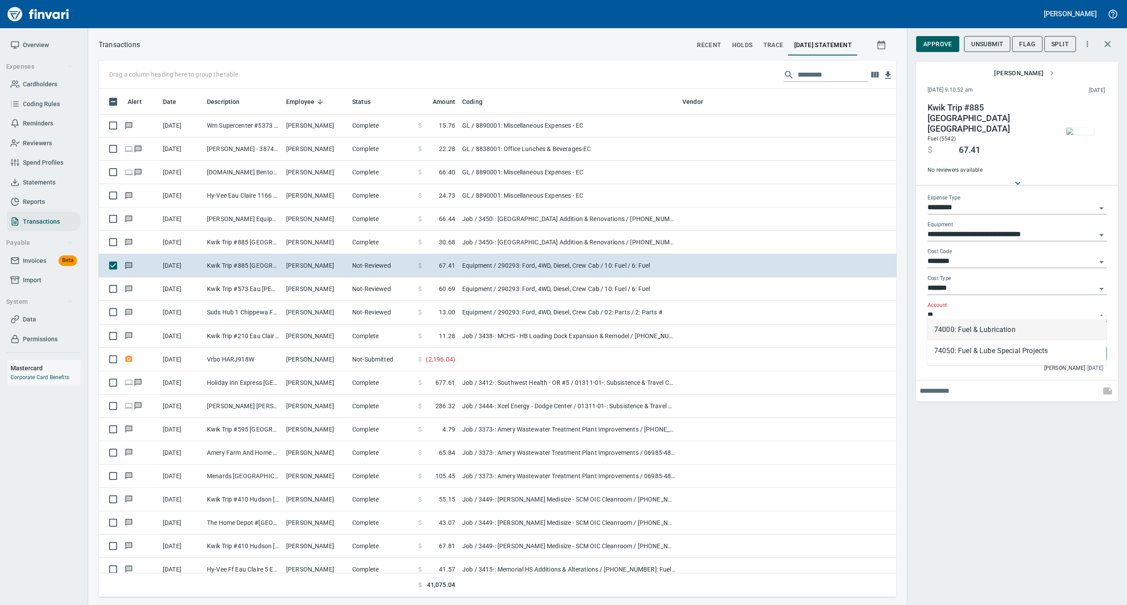
click at [951, 327] on li "74000: Fuel & Lubrication" at bounding box center [1016, 329] width 179 height 21
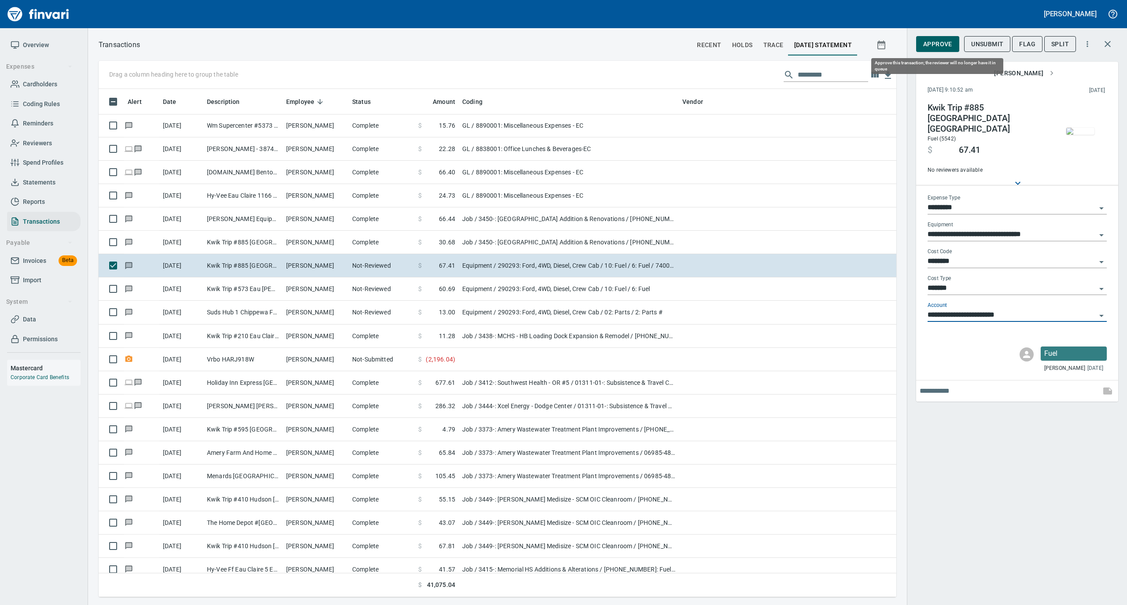
type input "**********"
click at [940, 46] on span "Approve" at bounding box center [937, 44] width 29 height 11
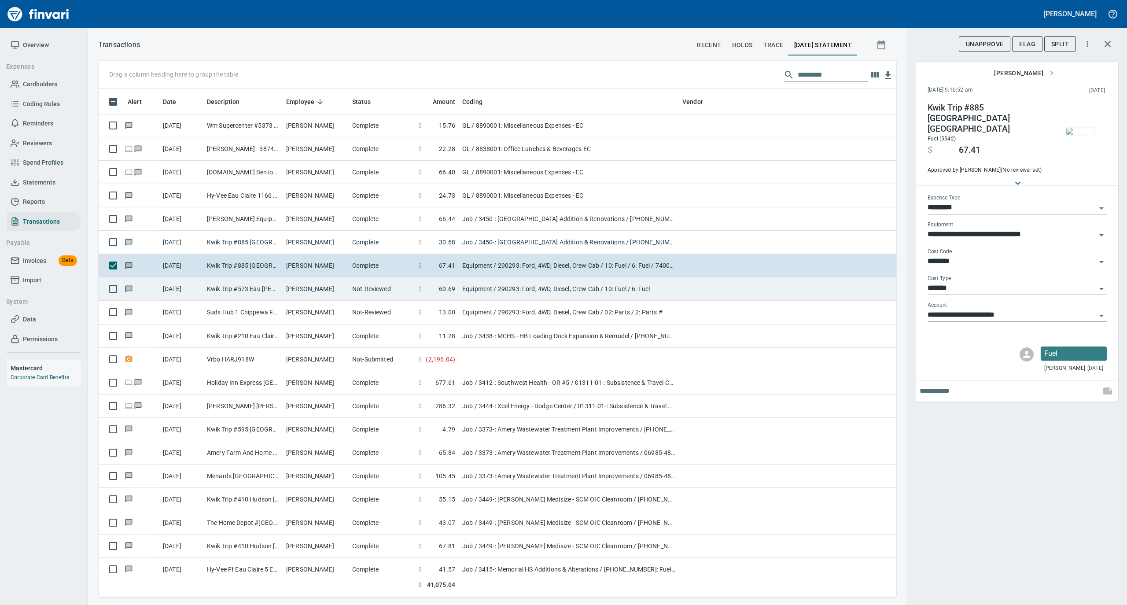
click at [339, 297] on td "[PERSON_NAME]" at bounding box center [316, 288] width 66 height 23
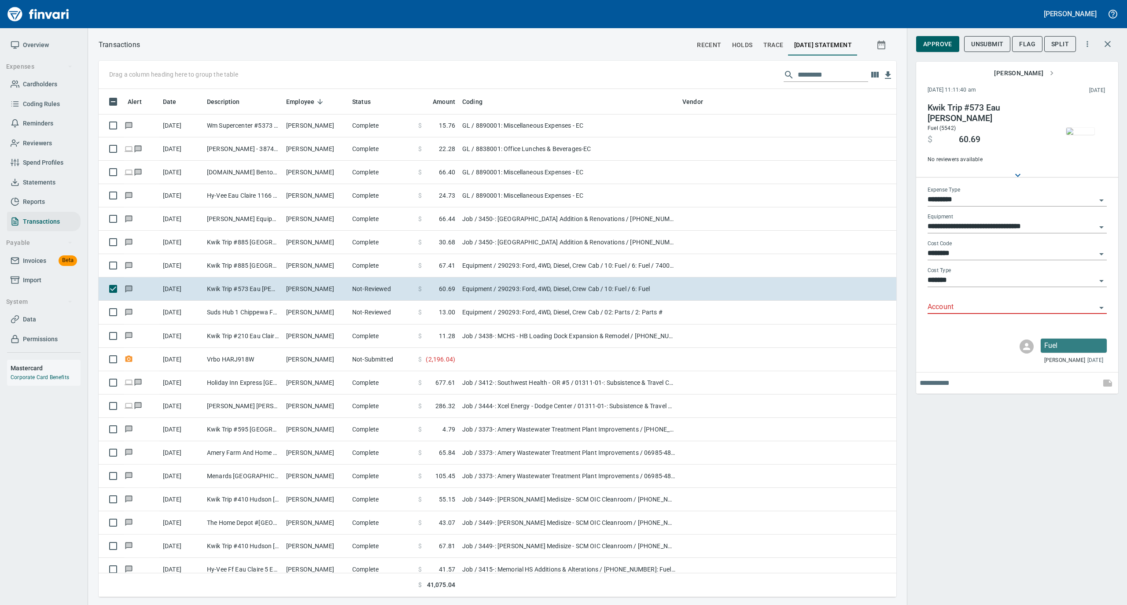
click at [1082, 128] on img "button" at bounding box center [1080, 131] width 28 height 7
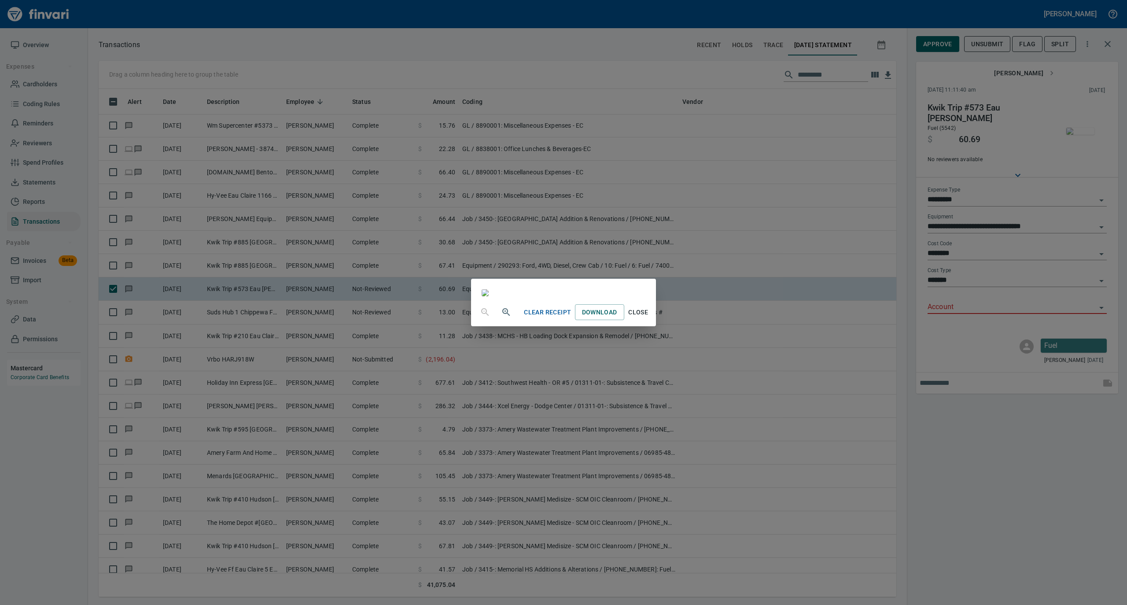
click at [649, 318] on span "Close" at bounding box center [638, 312] width 21 height 11
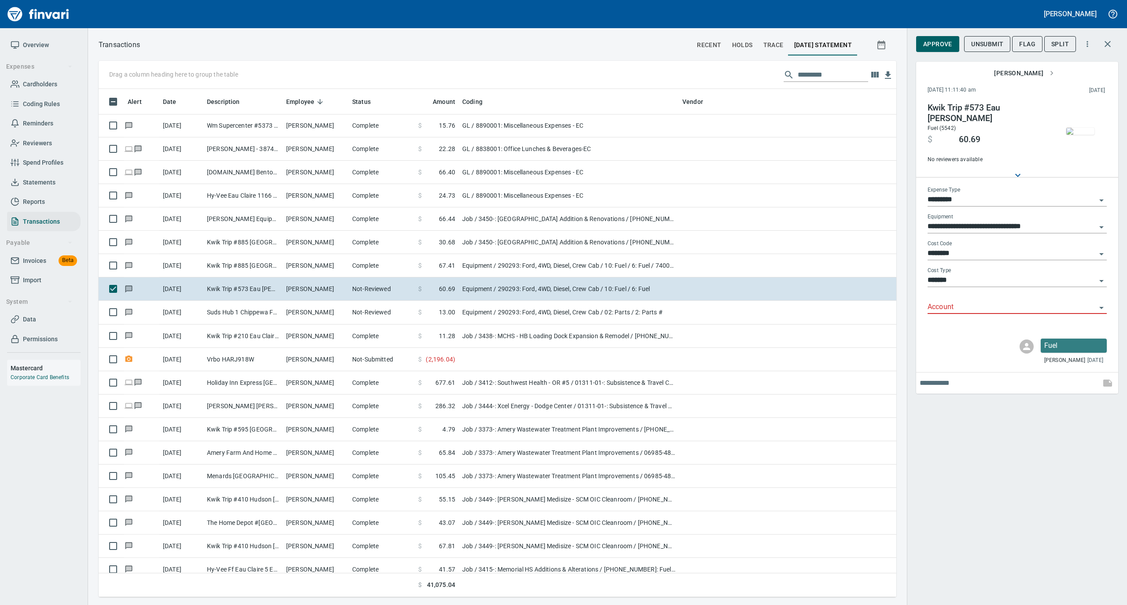
click at [931, 306] on input "Account" at bounding box center [1012, 307] width 169 height 12
click at [956, 333] on li "74000: Fuel & Lubrication" at bounding box center [1016, 329] width 179 height 21
type input "**********"
click at [930, 39] on span "Approve" at bounding box center [937, 44] width 29 height 11
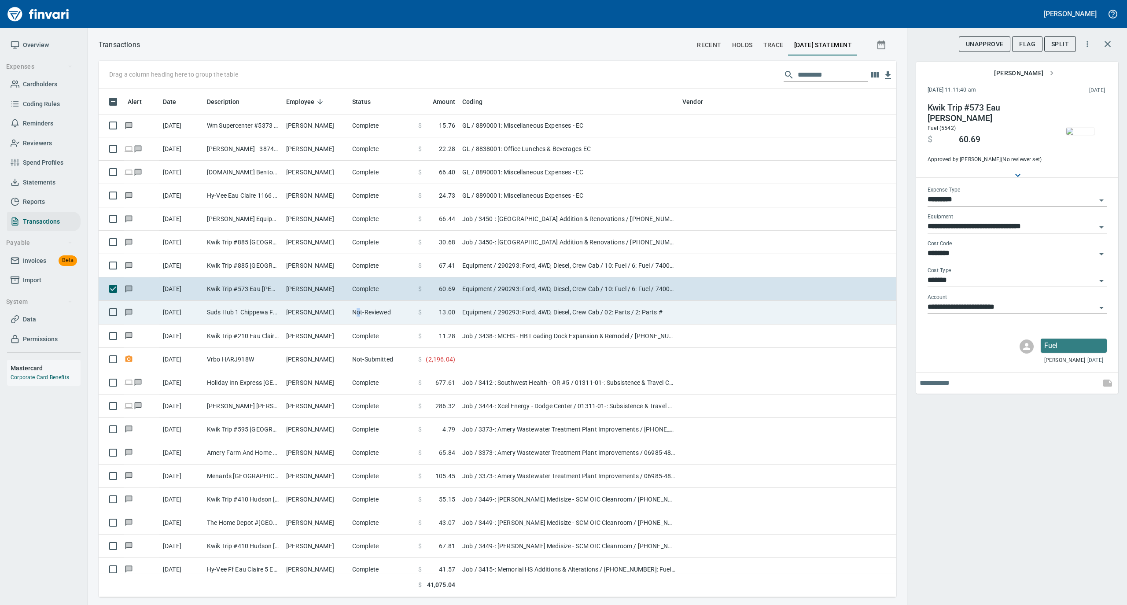
click at [358, 312] on td "Not-Reviewed" at bounding box center [382, 312] width 66 height 23
type input "*********"
type input "**********"
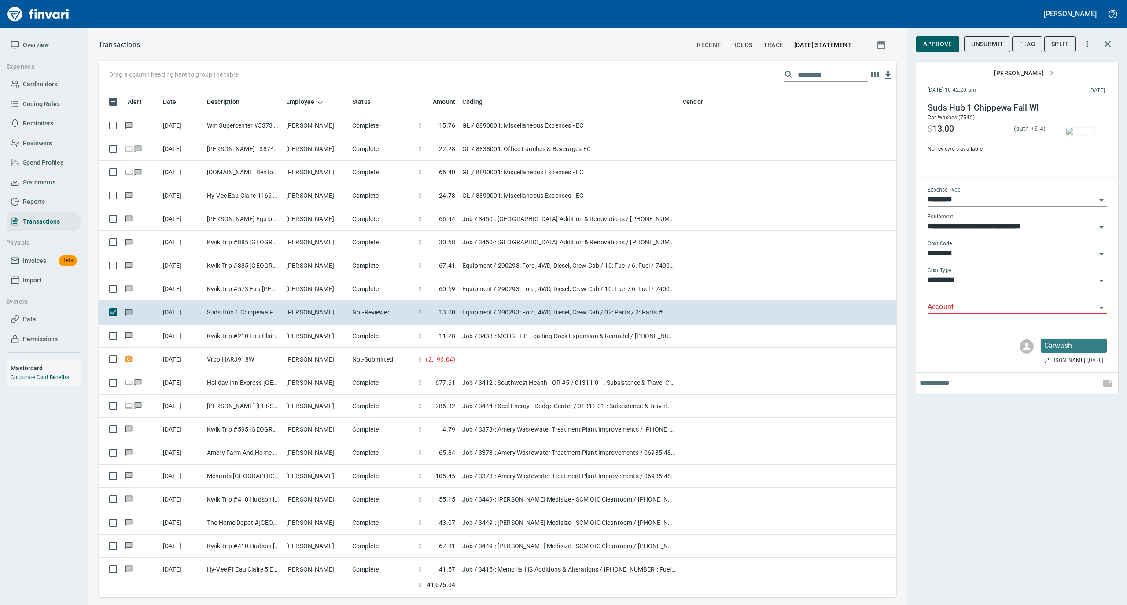
click at [950, 312] on input "Account" at bounding box center [1012, 307] width 169 height 12
click at [950, 332] on li "74000: Fuel & Lubrication" at bounding box center [1016, 335] width 179 height 21
type input "**********"
click at [922, 44] on button "Approve" at bounding box center [937, 44] width 43 height 16
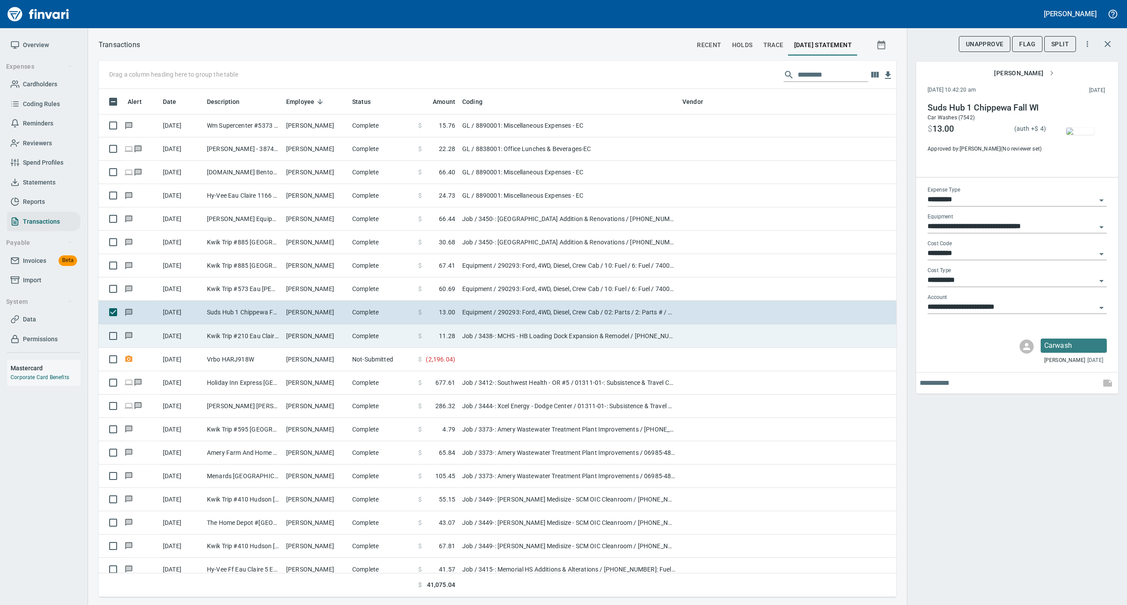
click at [313, 335] on td "[PERSON_NAME]" at bounding box center [316, 336] width 66 height 23
type input "***"
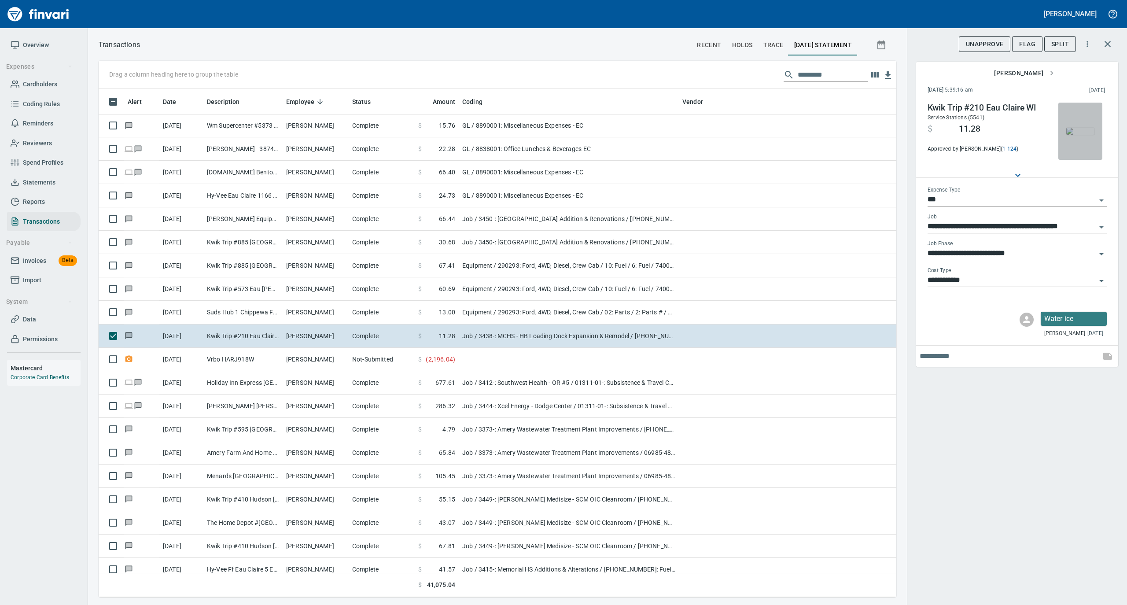
click at [1087, 134] on img "button" at bounding box center [1080, 131] width 28 height 7
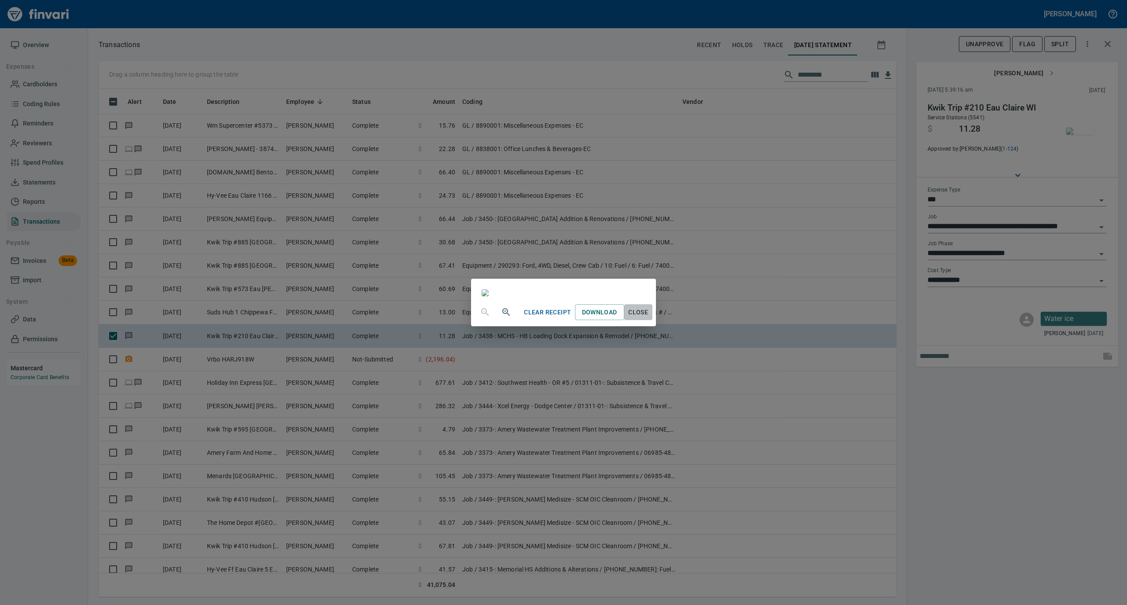
click at [649, 318] on span "Close" at bounding box center [638, 312] width 21 height 11
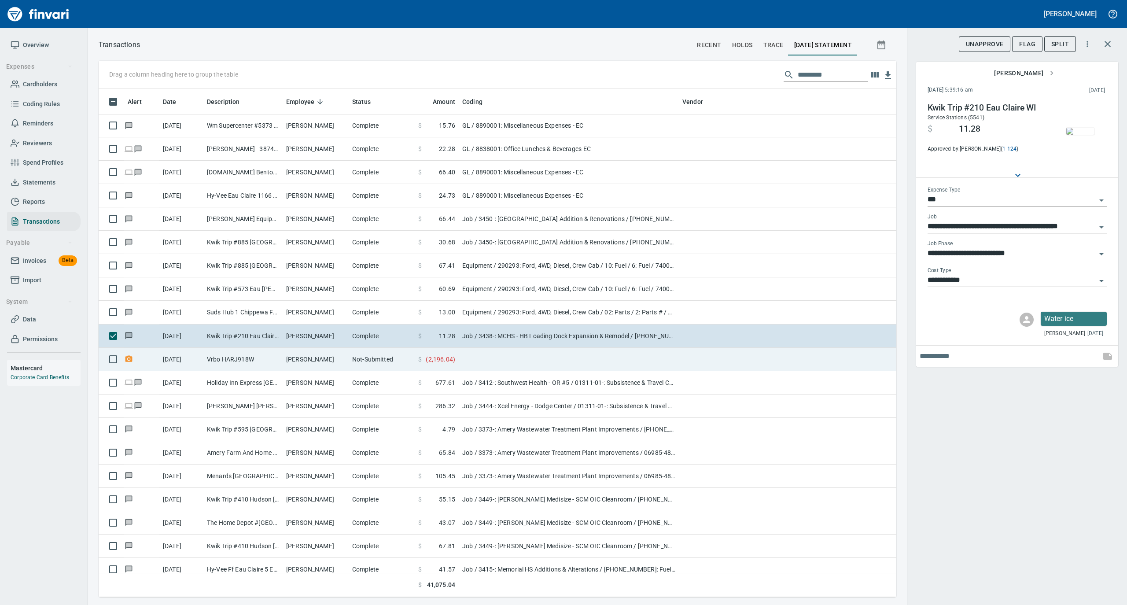
click at [278, 365] on td "Vrbo HARJ918W" at bounding box center [242, 359] width 79 height 23
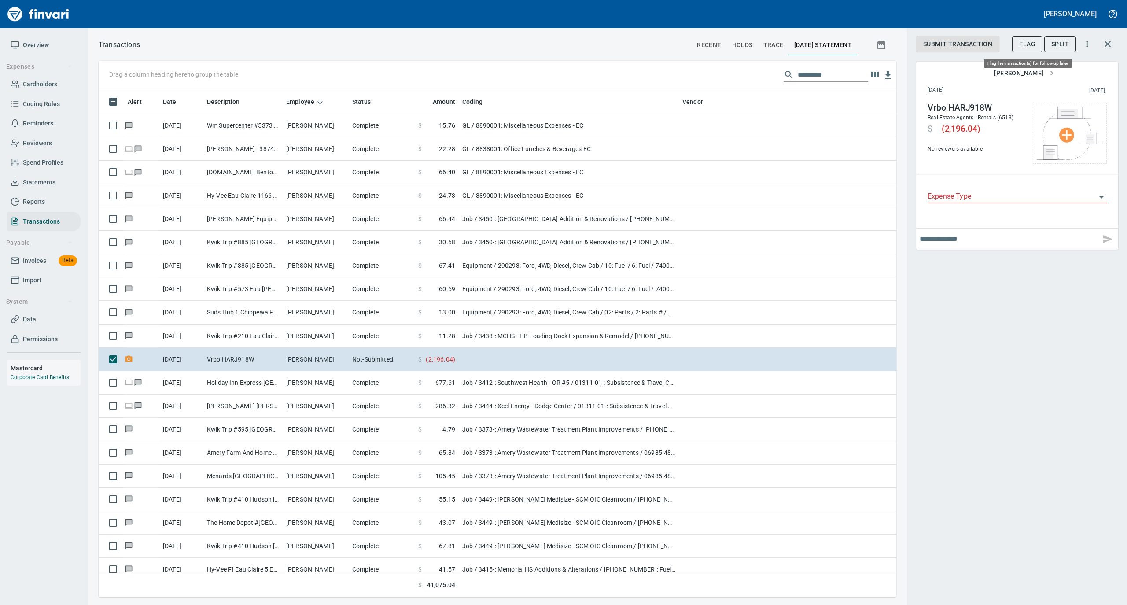
scroll to position [499, 780]
click at [1021, 42] on span "Flag" at bounding box center [1027, 44] width 16 height 11
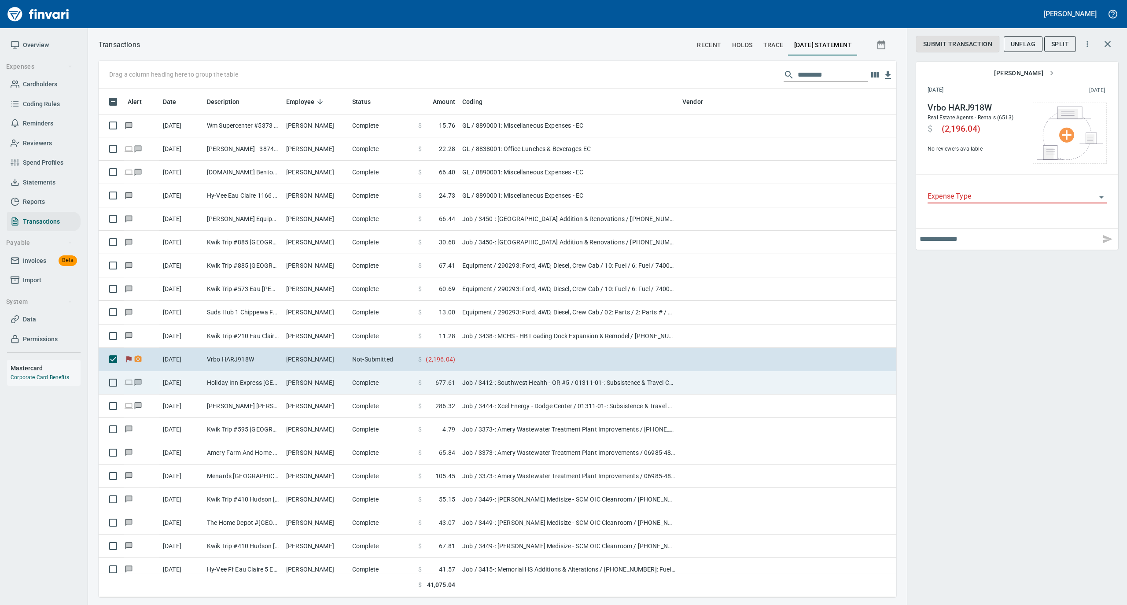
click at [328, 388] on td "[PERSON_NAME]" at bounding box center [316, 382] width 66 height 23
type input "***"
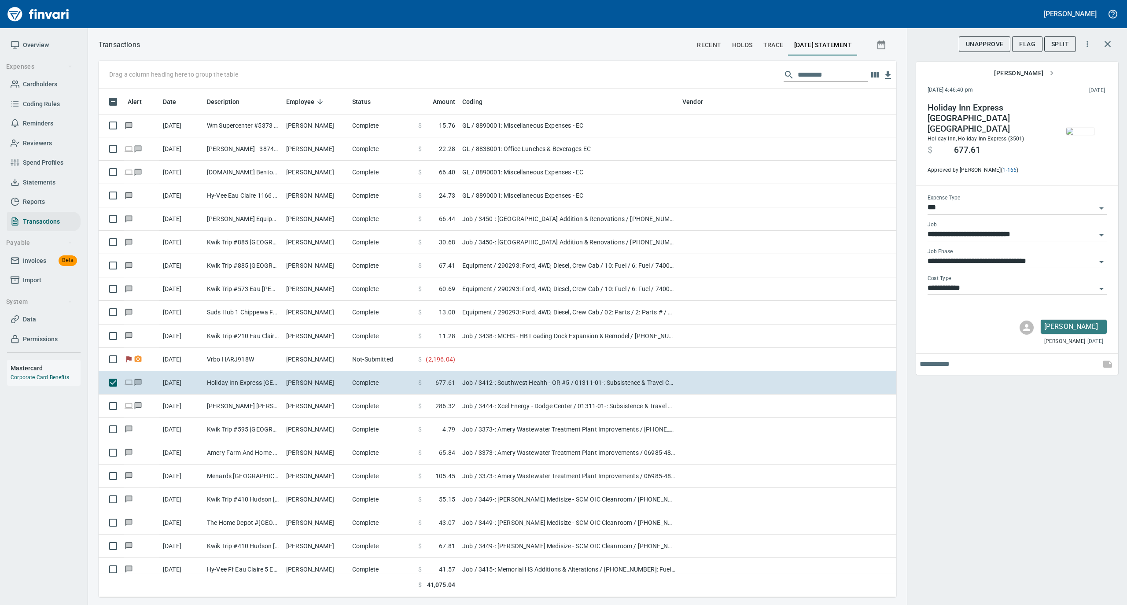
click at [1084, 133] on img "button" at bounding box center [1080, 131] width 28 height 7
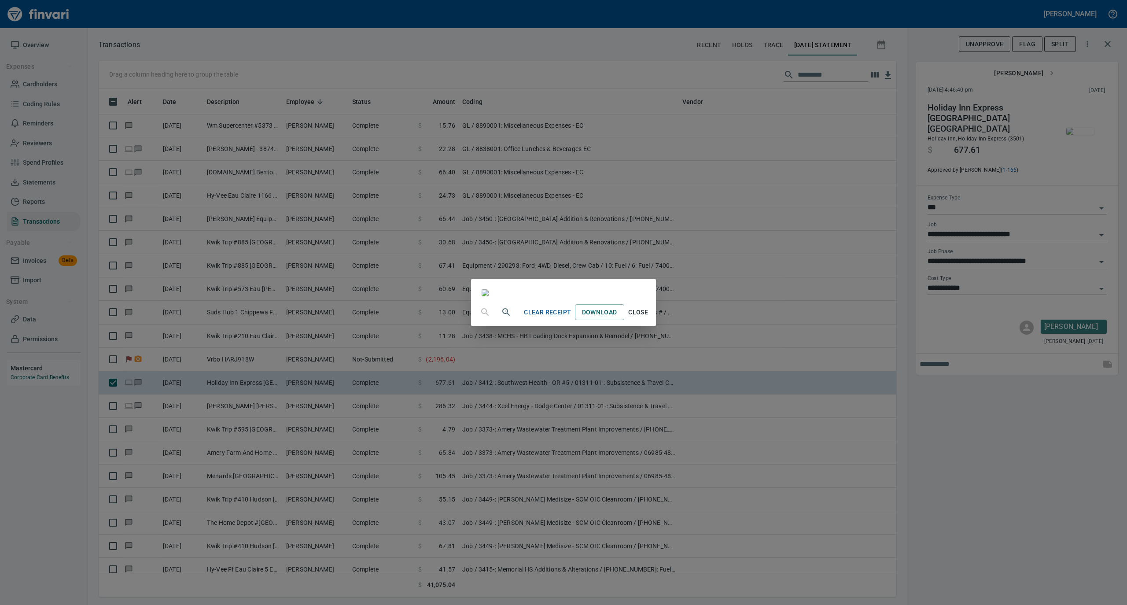
click at [649, 318] on span "Close" at bounding box center [638, 312] width 21 height 11
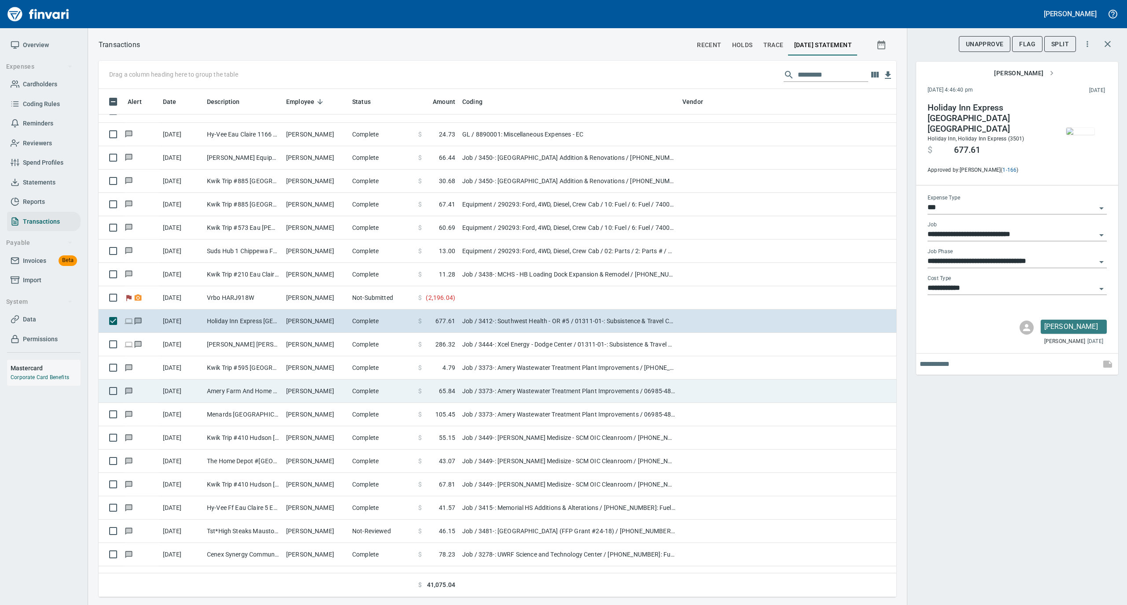
scroll to position [1057, 0]
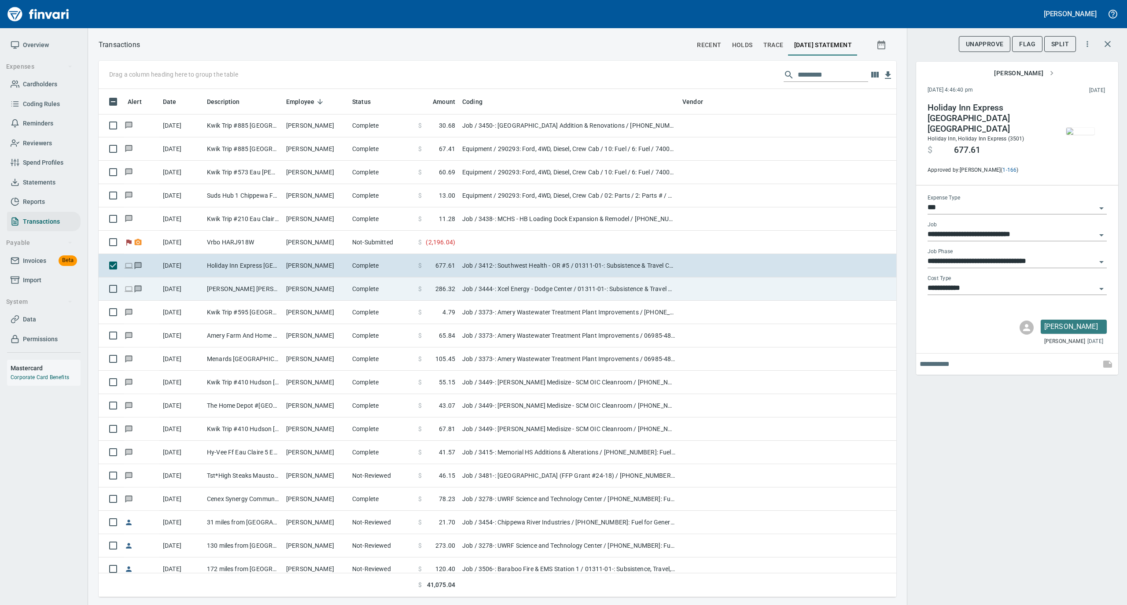
click at [326, 291] on td "[PERSON_NAME]" at bounding box center [316, 288] width 66 height 23
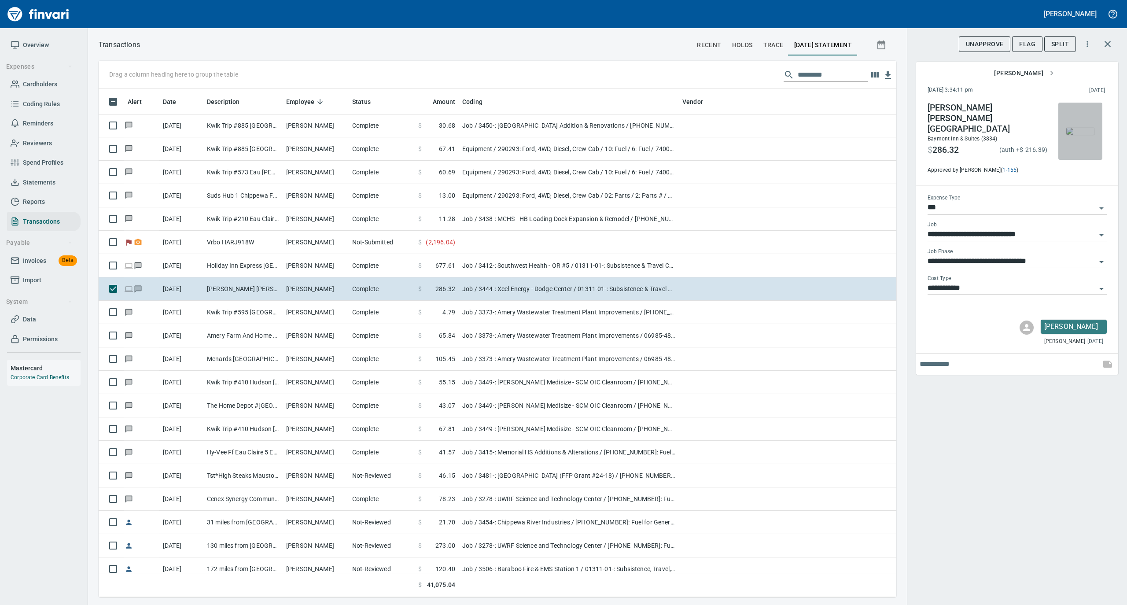
click at [1081, 133] on img "button" at bounding box center [1080, 131] width 28 height 7
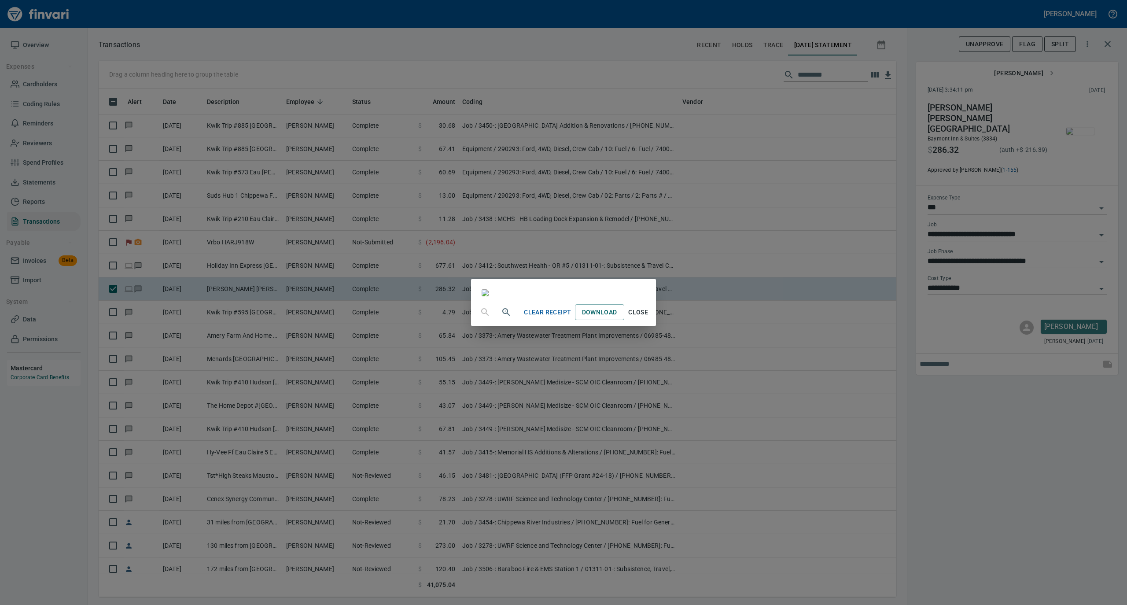
click at [649, 318] on span "Close" at bounding box center [638, 312] width 21 height 11
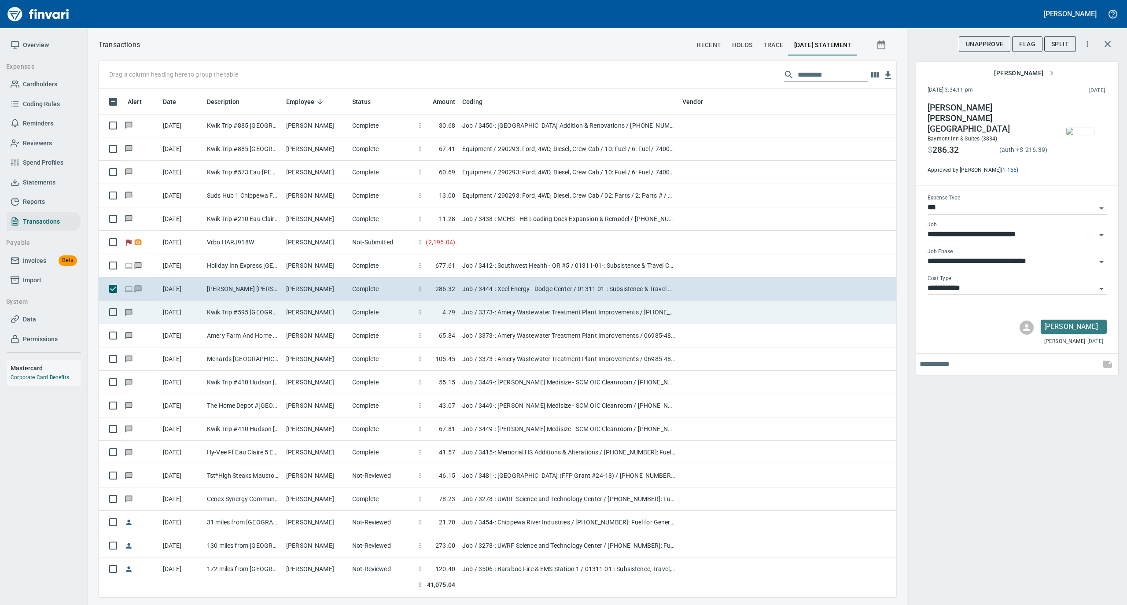
click at [334, 321] on td "[PERSON_NAME]" at bounding box center [316, 312] width 66 height 23
type input "**********"
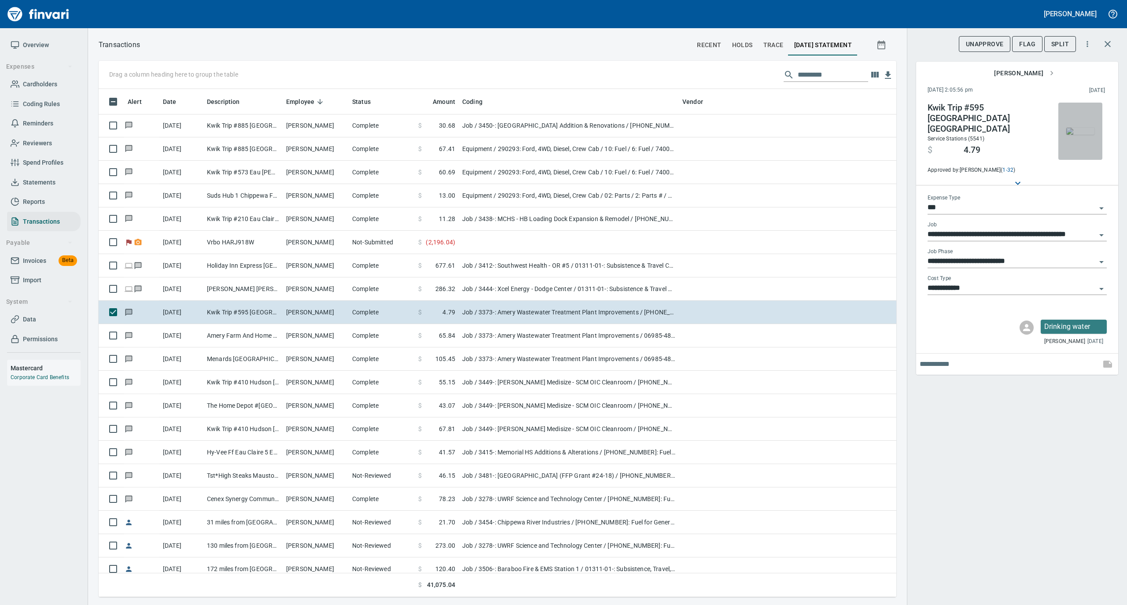
click at [1080, 135] on img "button" at bounding box center [1080, 131] width 28 height 7
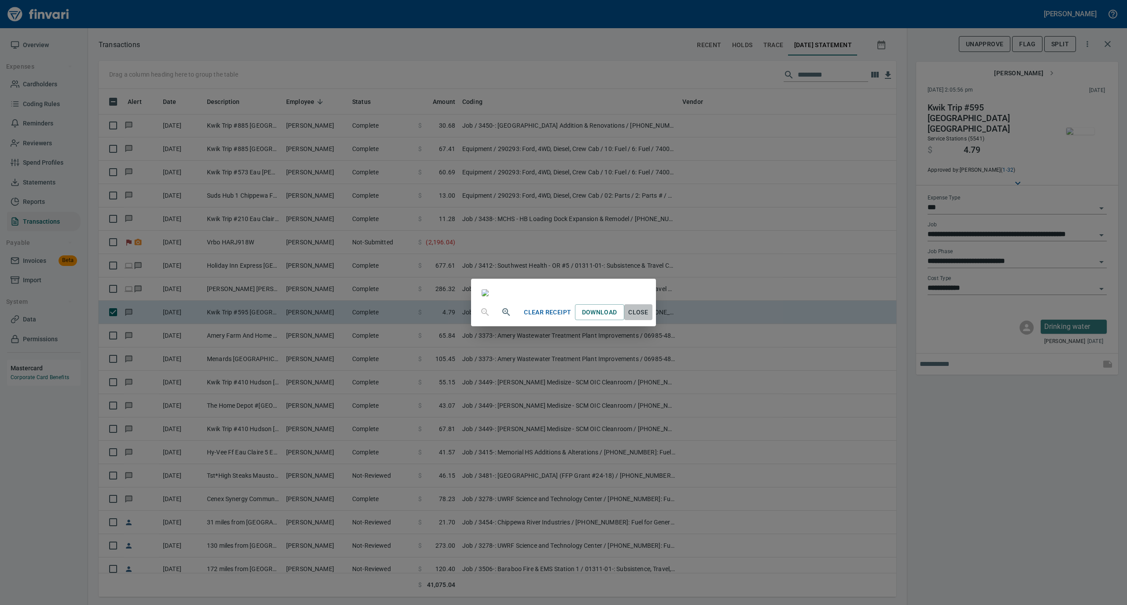
click at [649, 318] on span "Close" at bounding box center [638, 312] width 21 height 11
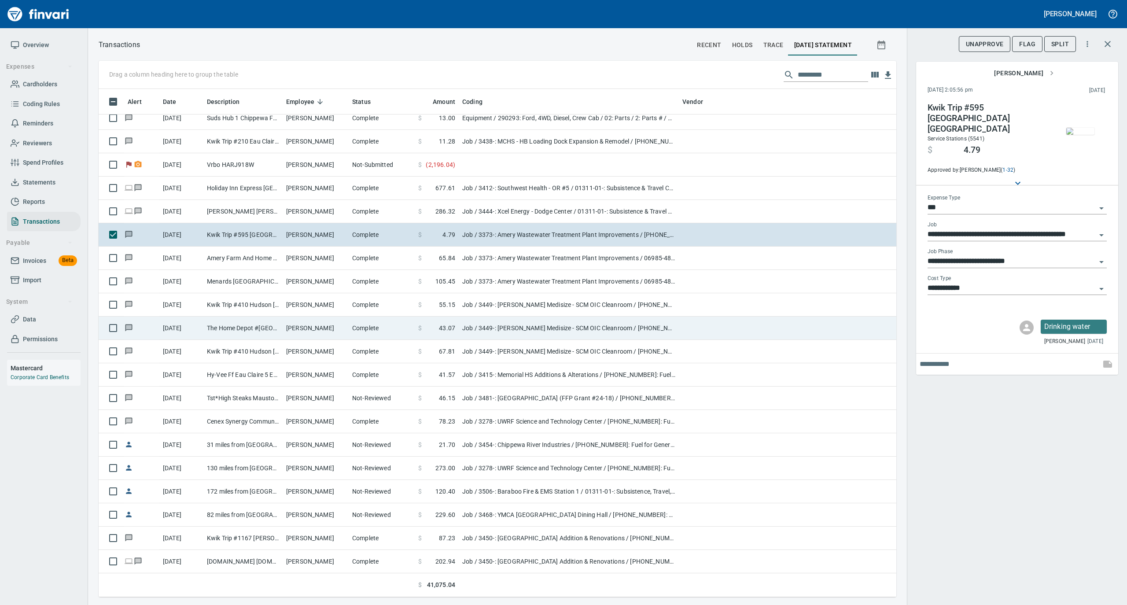
scroll to position [1174, 0]
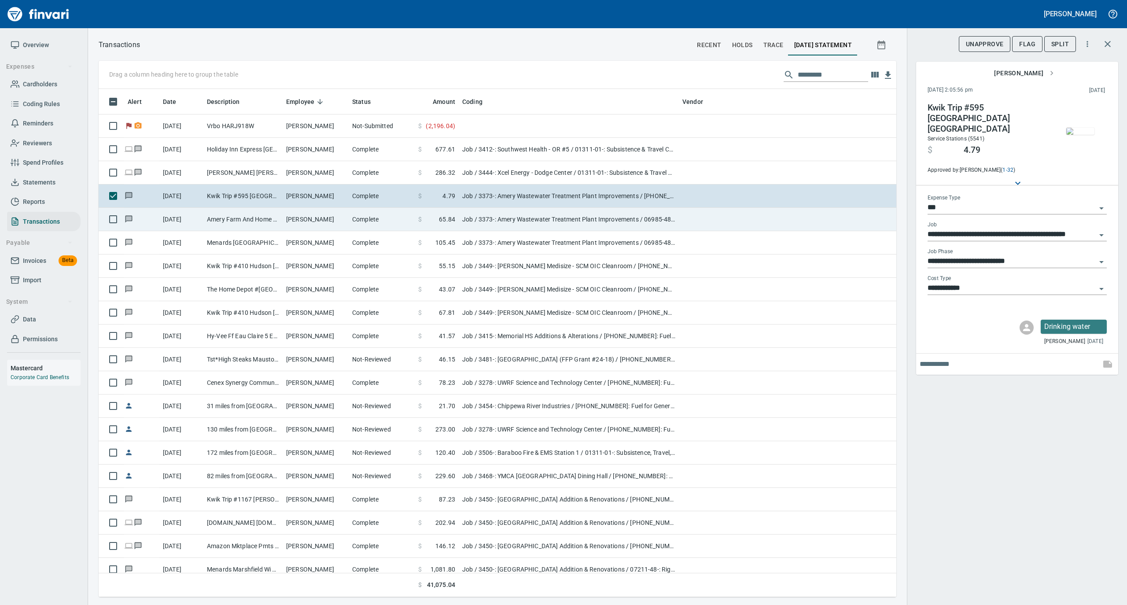
click at [324, 225] on td "[PERSON_NAME]" at bounding box center [316, 219] width 66 height 23
type input "**********"
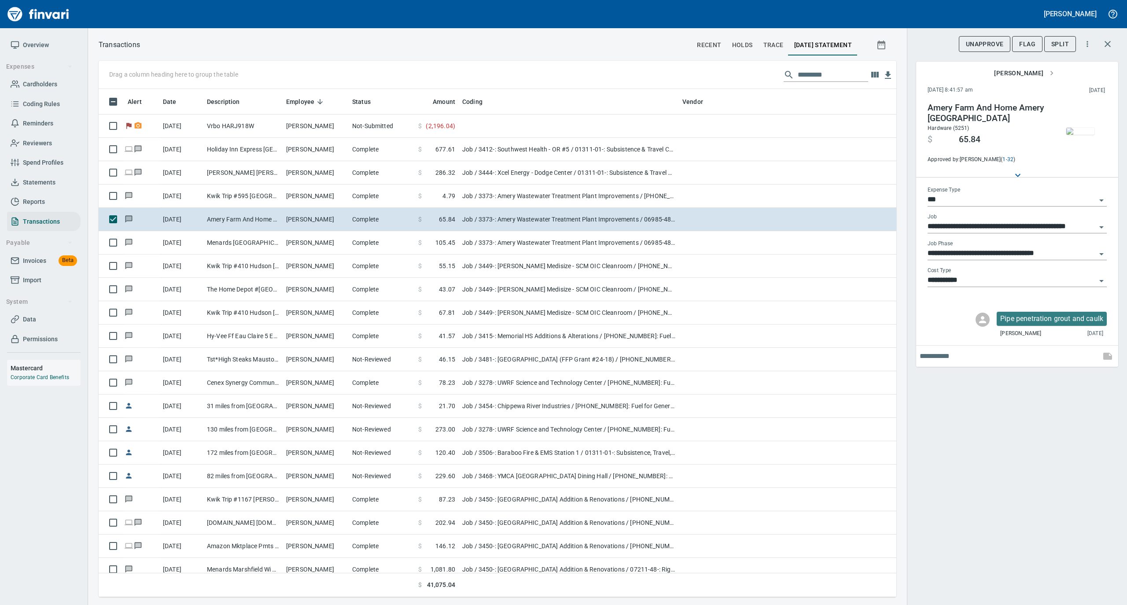
click at [1080, 128] on img "button" at bounding box center [1080, 131] width 28 height 7
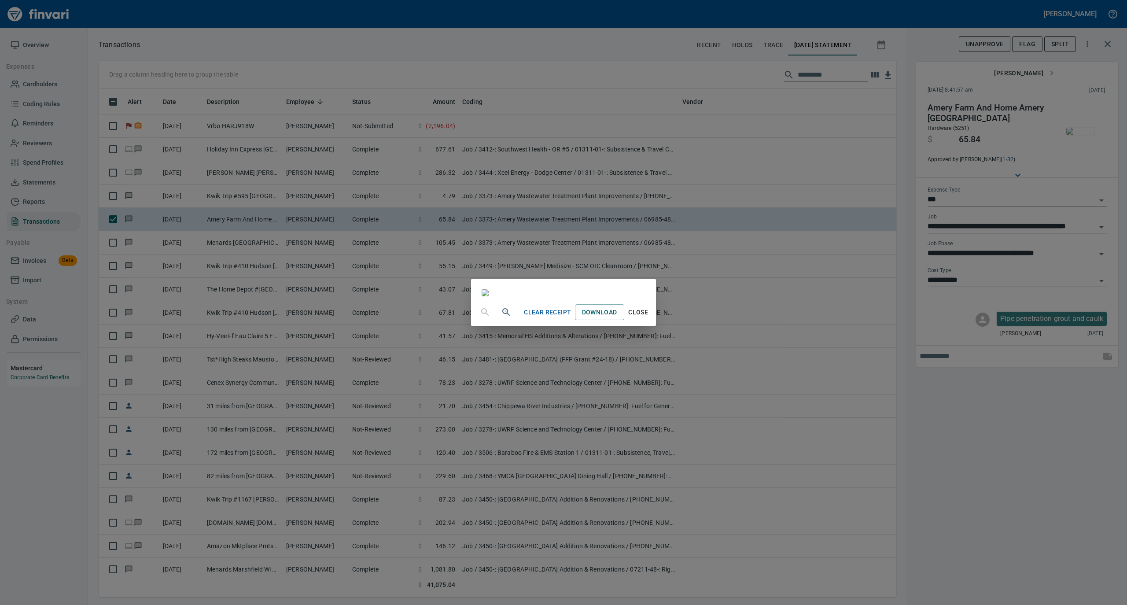
click at [649, 318] on span "Close" at bounding box center [638, 312] width 21 height 11
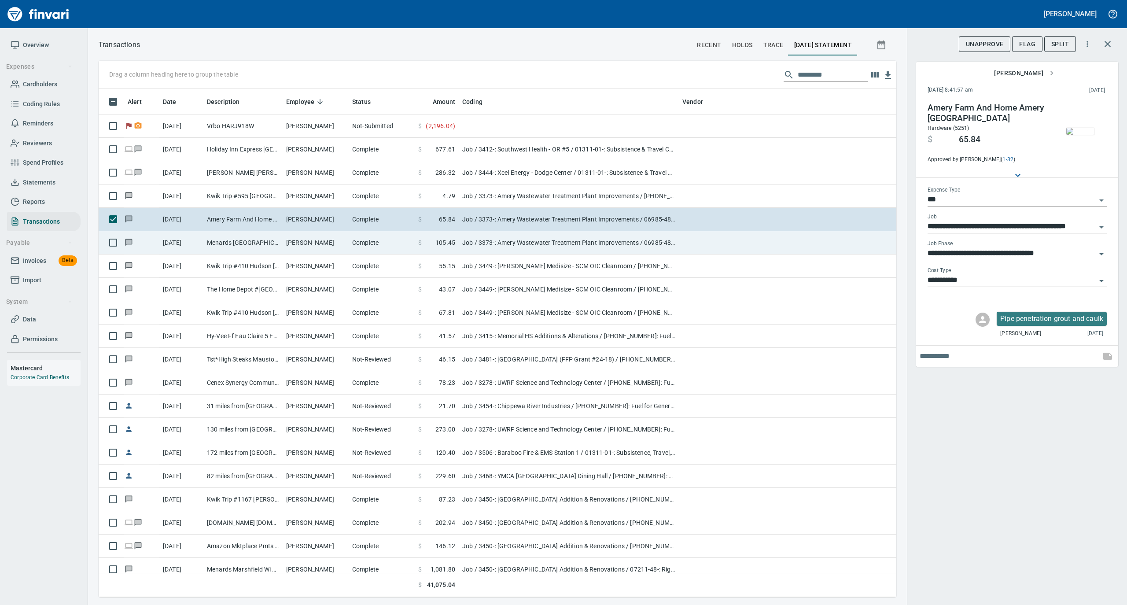
click at [253, 243] on td "Menards [GEOGRAPHIC_DATA] [GEOGRAPHIC_DATA]" at bounding box center [242, 242] width 79 height 23
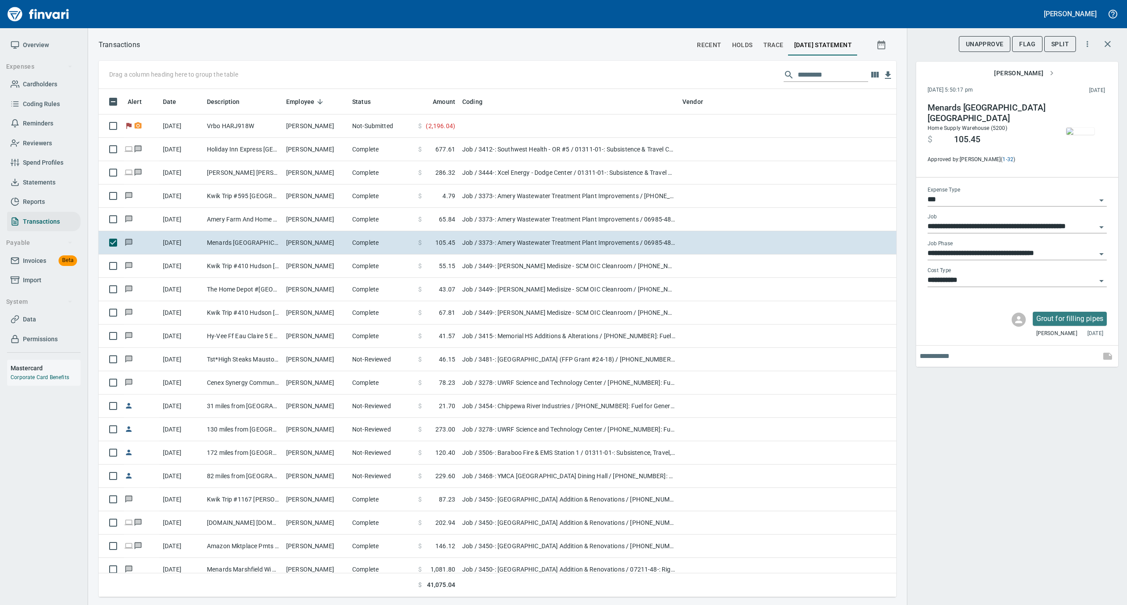
click at [1077, 131] on img "button" at bounding box center [1080, 131] width 28 height 7
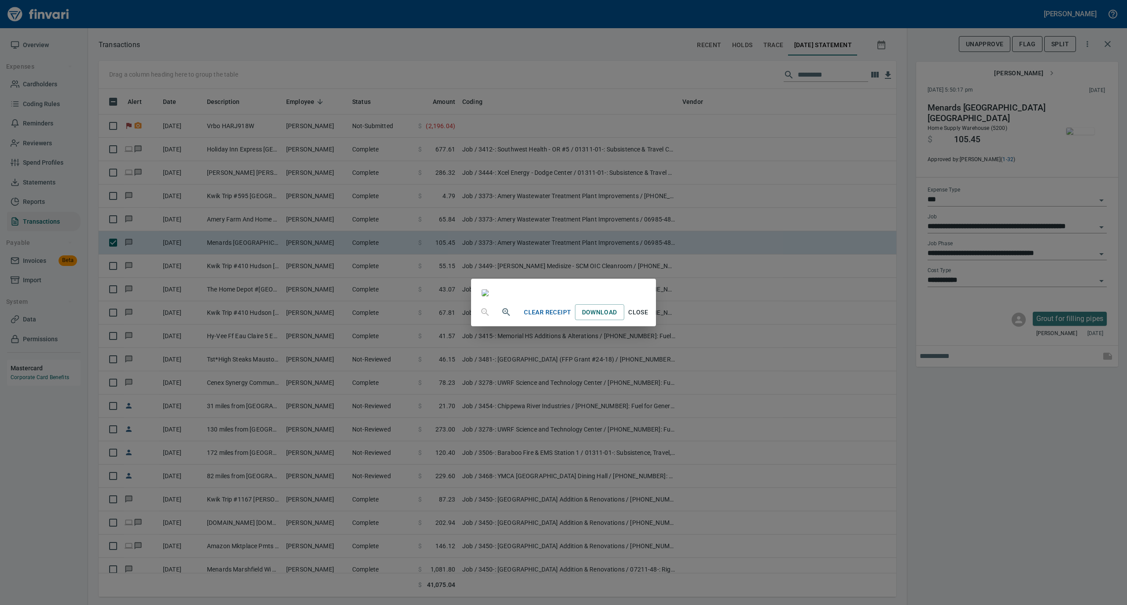
click at [649, 318] on span "Close" at bounding box center [638, 312] width 21 height 11
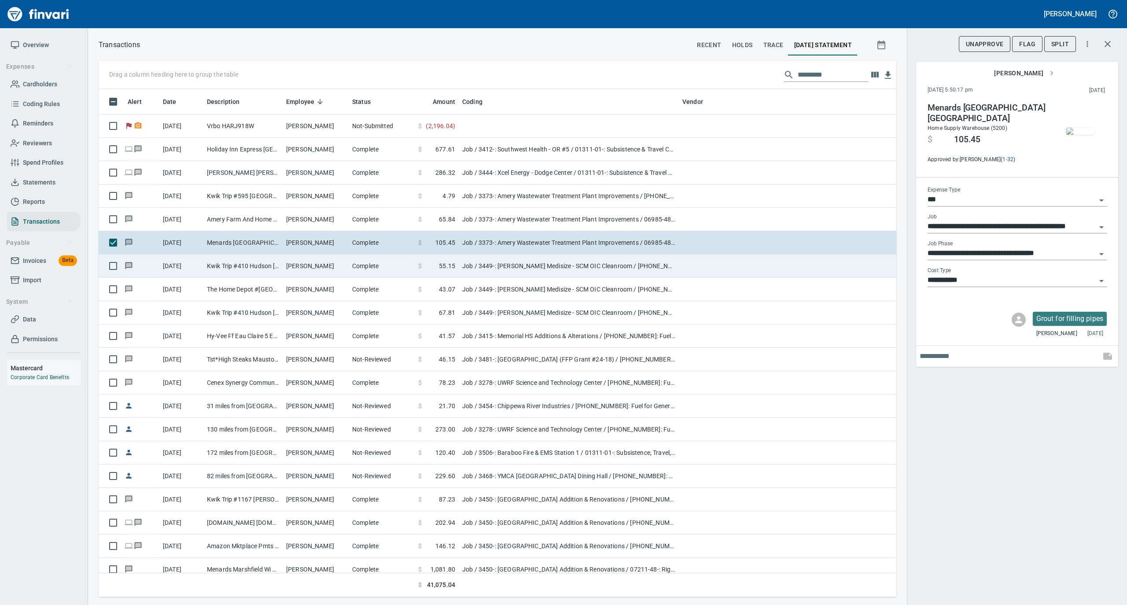
click at [317, 266] on td "[PERSON_NAME]" at bounding box center [316, 266] width 66 height 23
type input "**********"
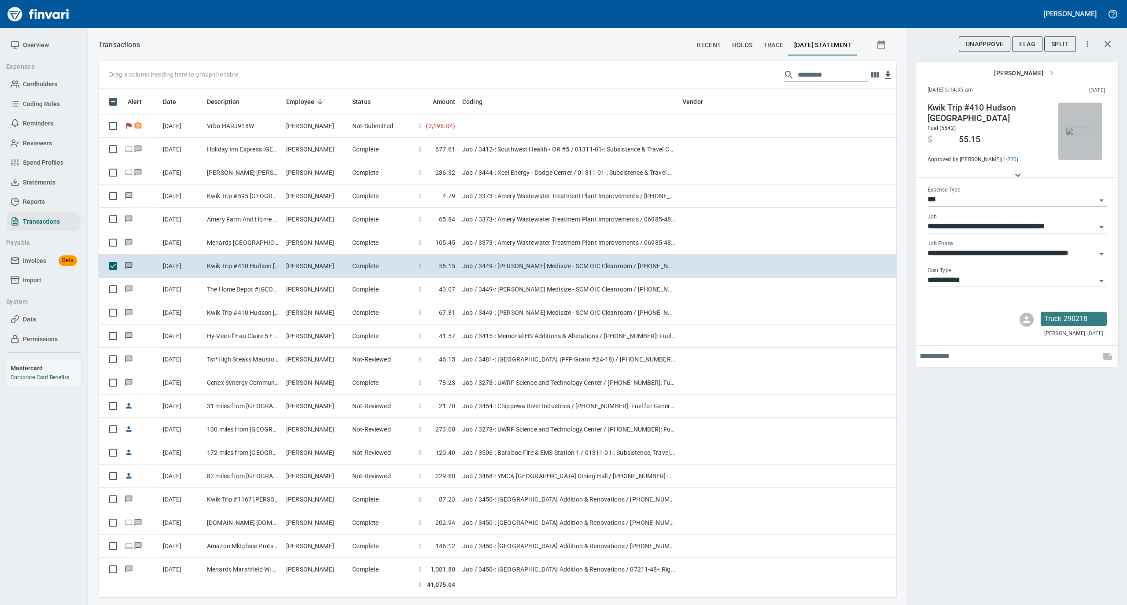
click at [1082, 128] on img "button" at bounding box center [1080, 131] width 28 height 7
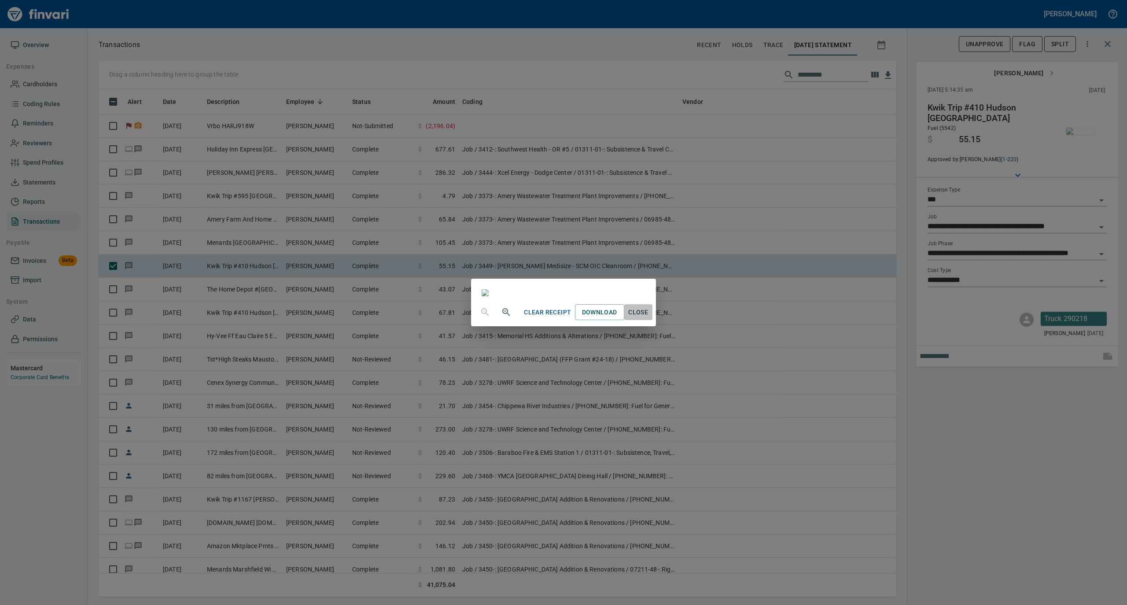
click at [649, 318] on span "Close" at bounding box center [638, 312] width 21 height 11
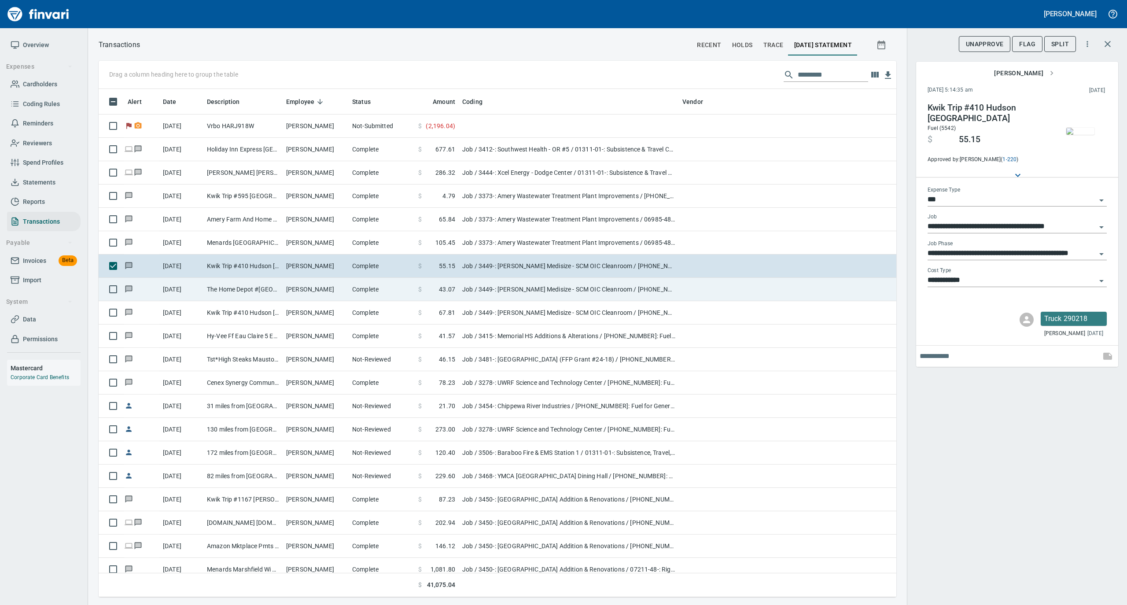
click at [308, 290] on td "[PERSON_NAME]" at bounding box center [316, 289] width 66 height 23
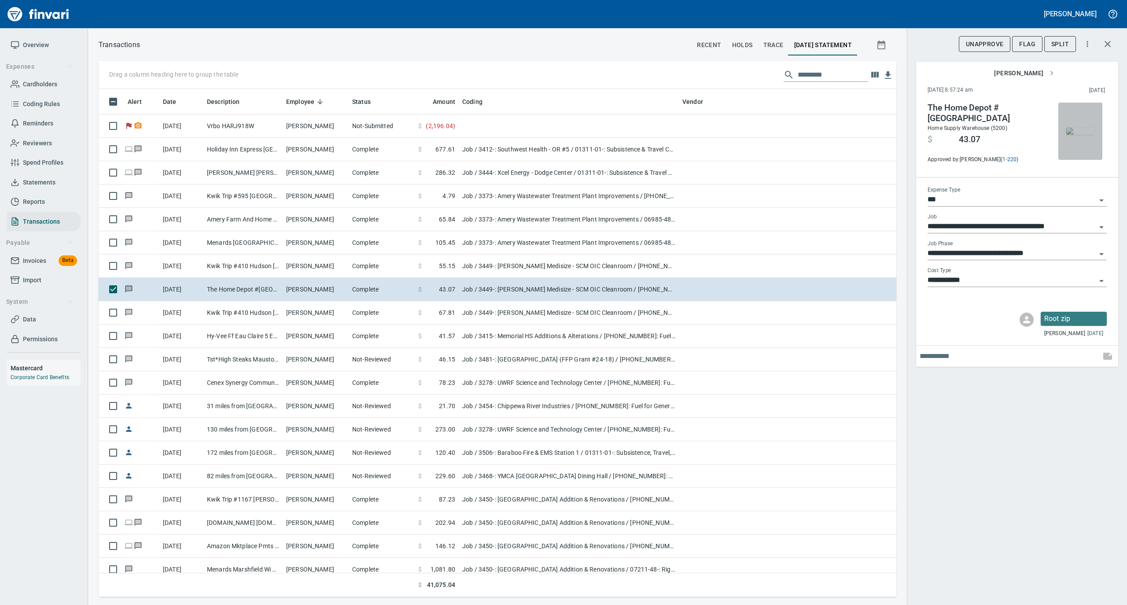
click at [1071, 128] on img "button" at bounding box center [1080, 131] width 28 height 7
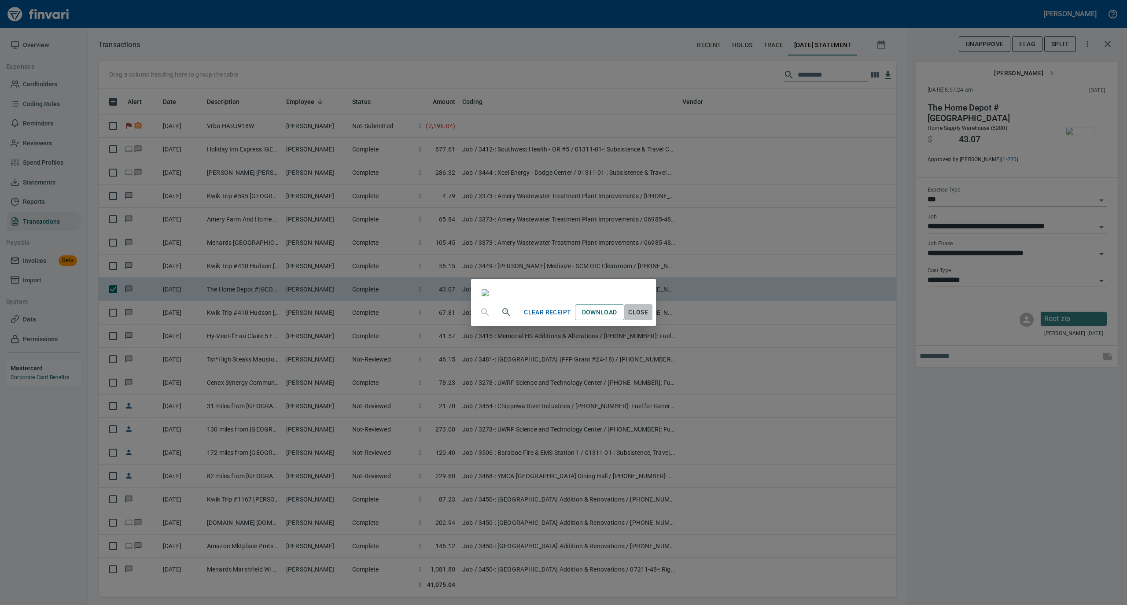
click at [649, 318] on span "Close" at bounding box center [638, 312] width 21 height 11
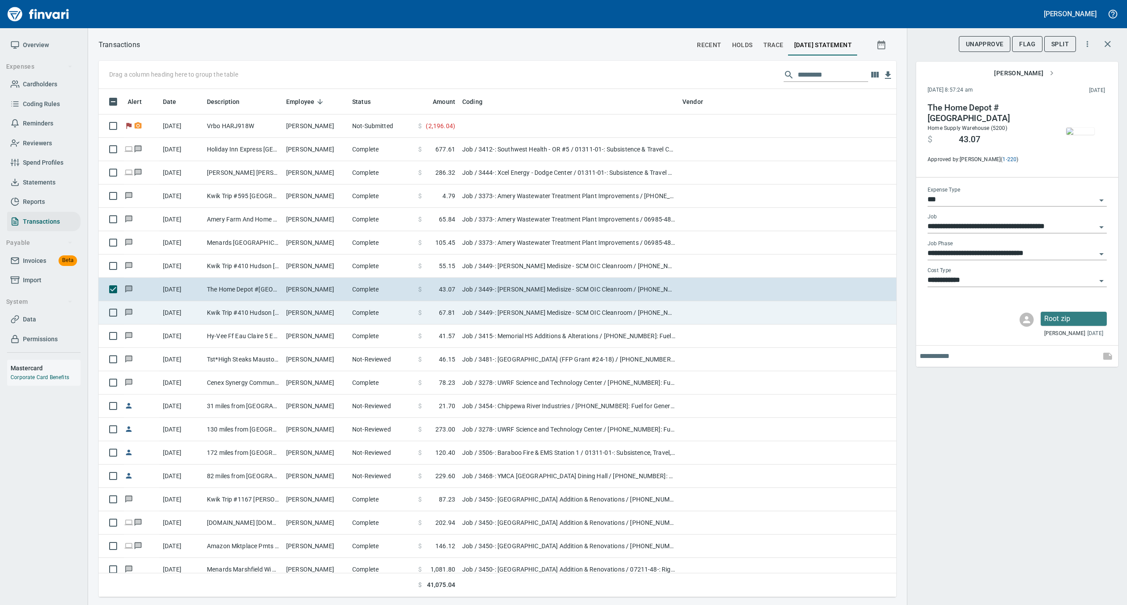
click at [377, 316] on td "Complete" at bounding box center [382, 312] width 66 height 23
type input "**********"
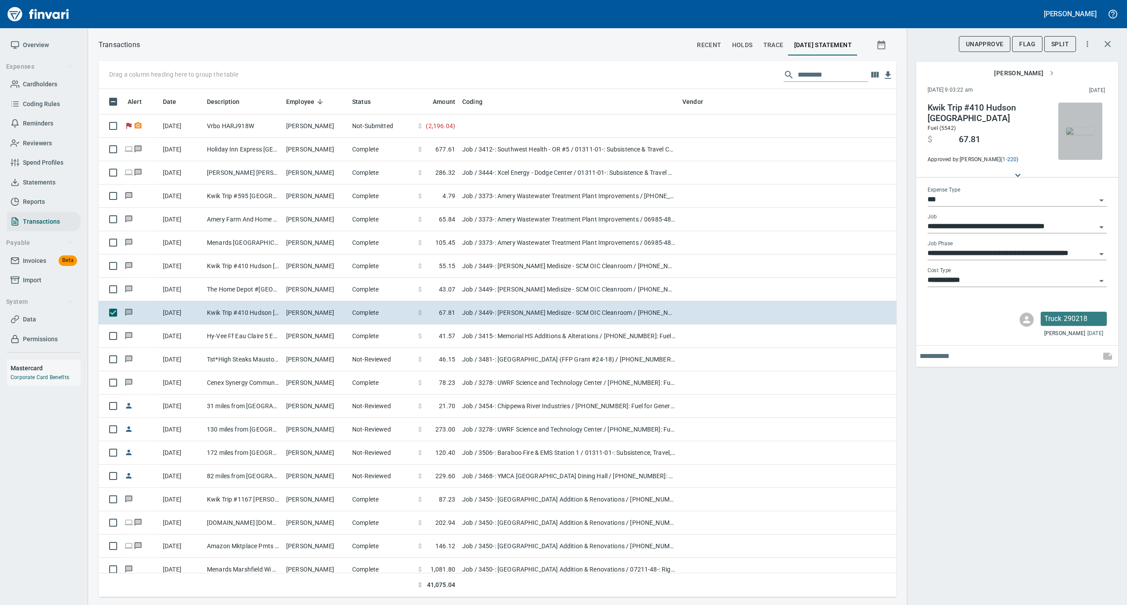
click at [1082, 128] on img "button" at bounding box center [1080, 131] width 28 height 7
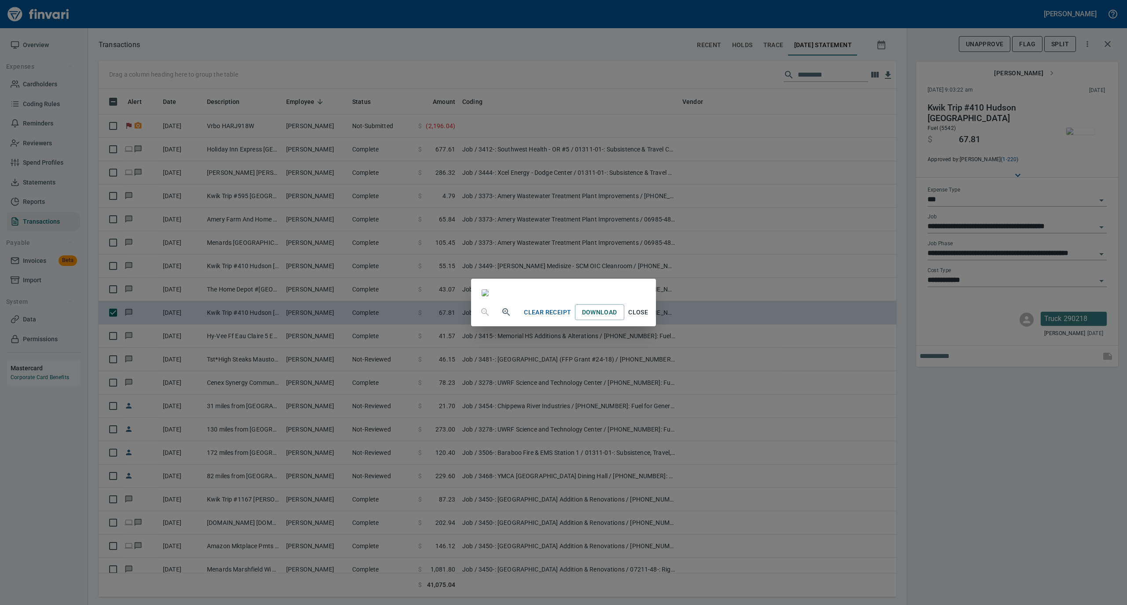
click at [649, 318] on span "Close" at bounding box center [638, 312] width 21 height 11
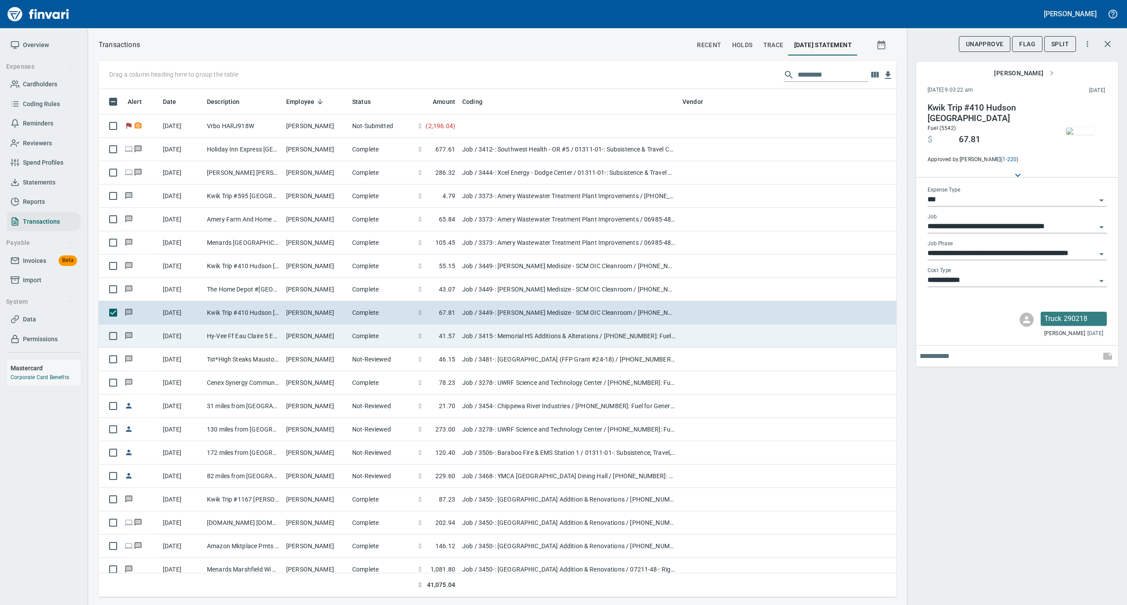
click at [290, 333] on td "[PERSON_NAME]" at bounding box center [316, 336] width 66 height 23
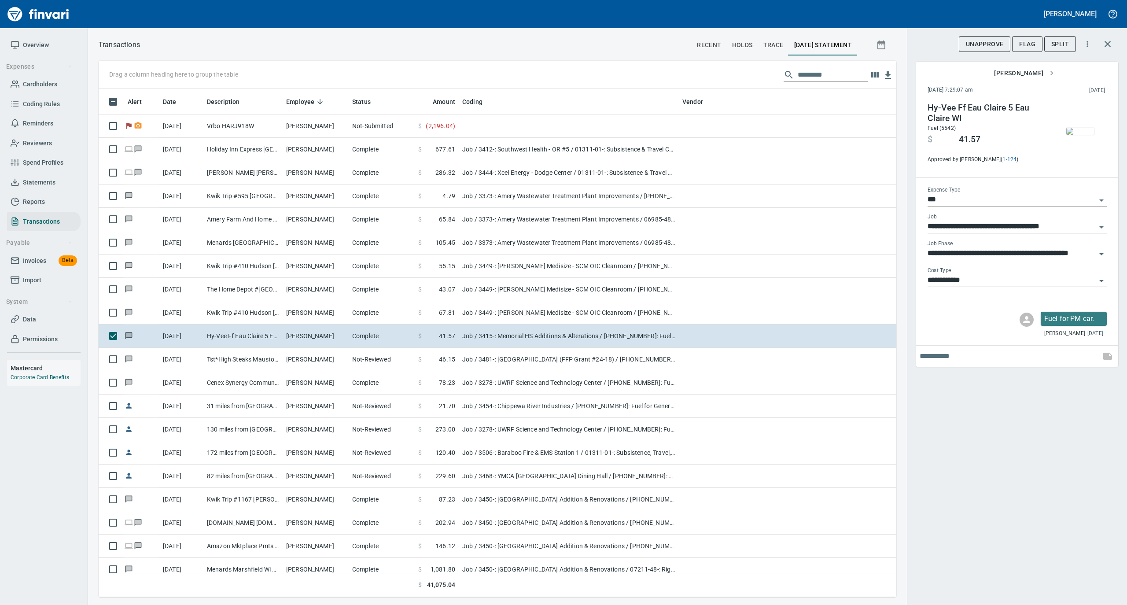
click at [1083, 128] on img "button" at bounding box center [1080, 131] width 28 height 7
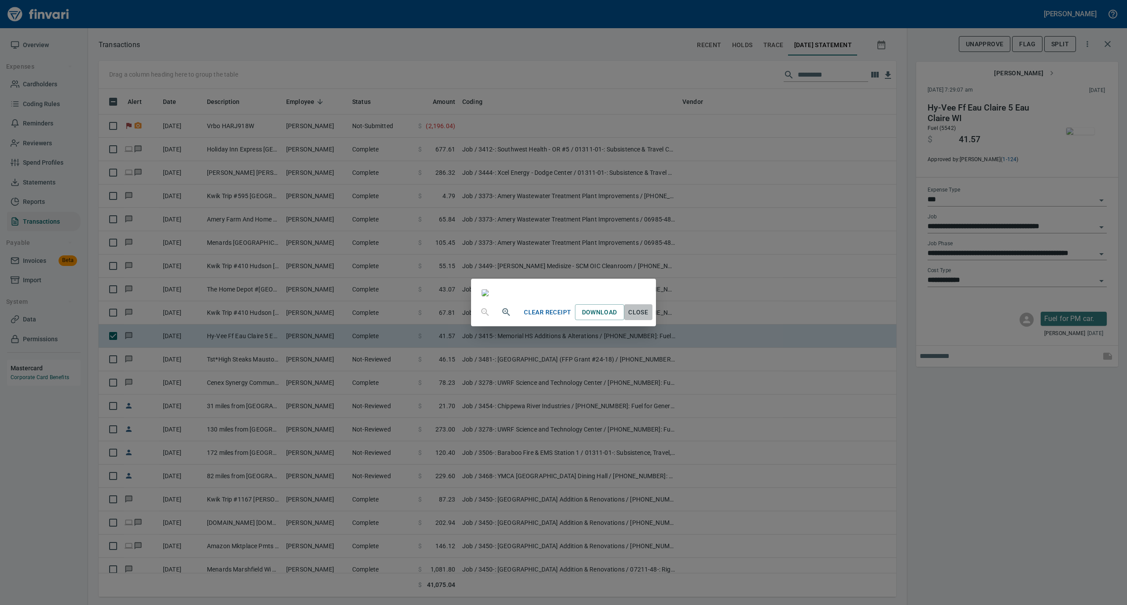
click at [649, 318] on span "Close" at bounding box center [638, 312] width 21 height 11
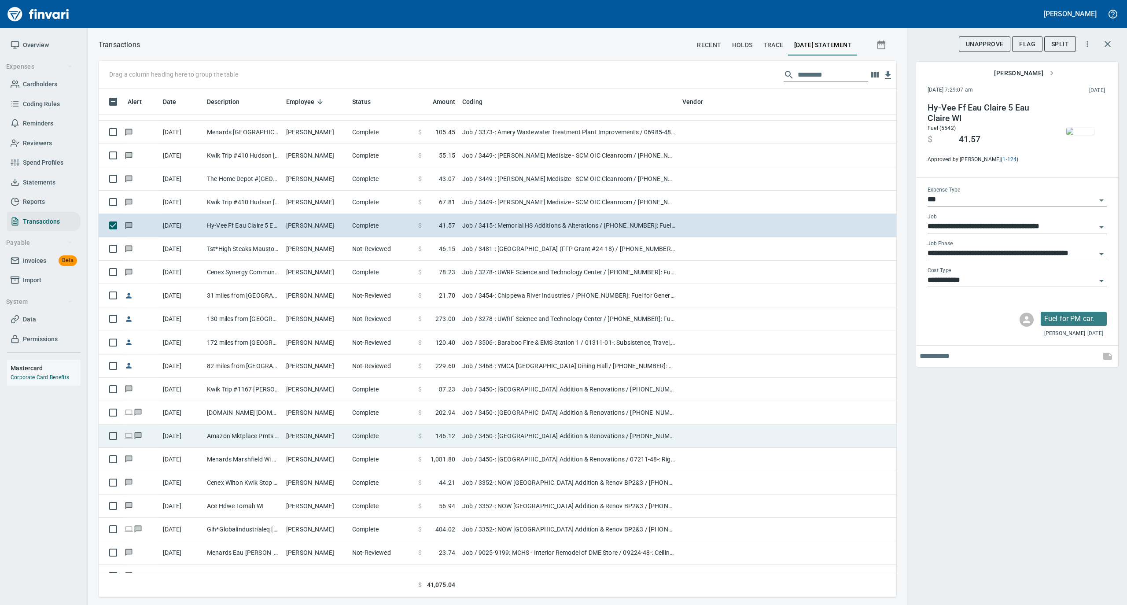
scroll to position [1291, 0]
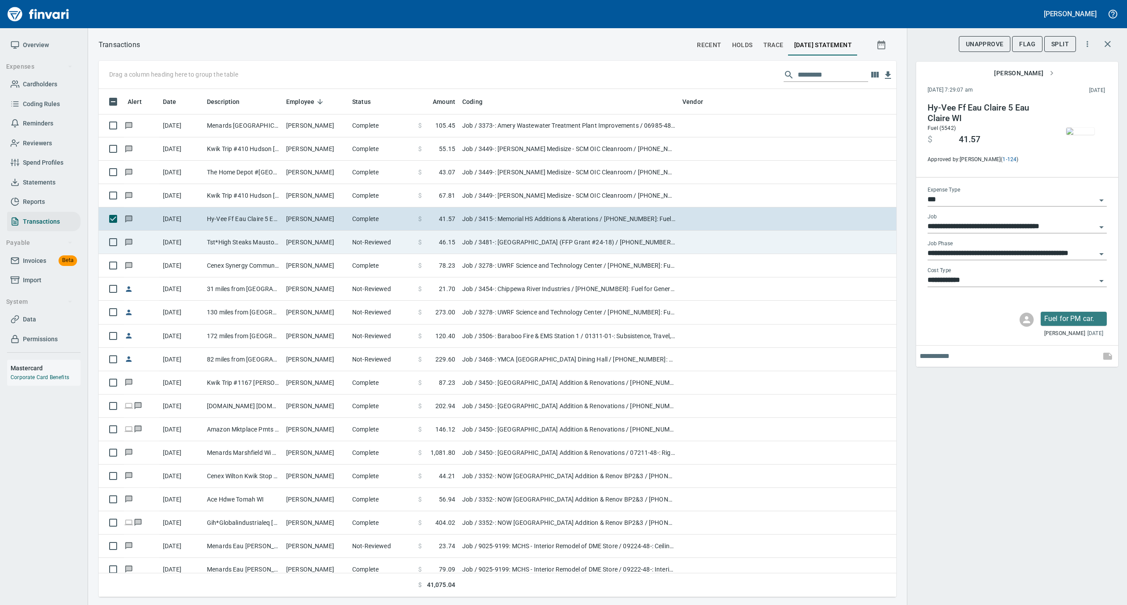
click at [356, 245] on td "Not-Reviewed" at bounding box center [382, 242] width 66 height 23
type input "**********"
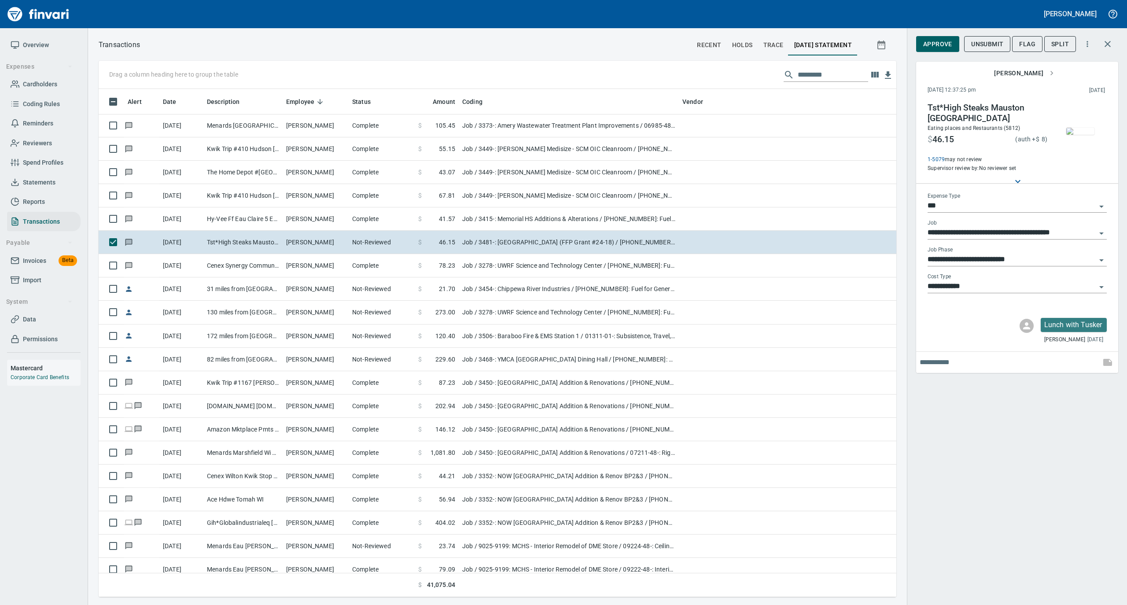
click at [1081, 128] on img "button" at bounding box center [1080, 131] width 28 height 7
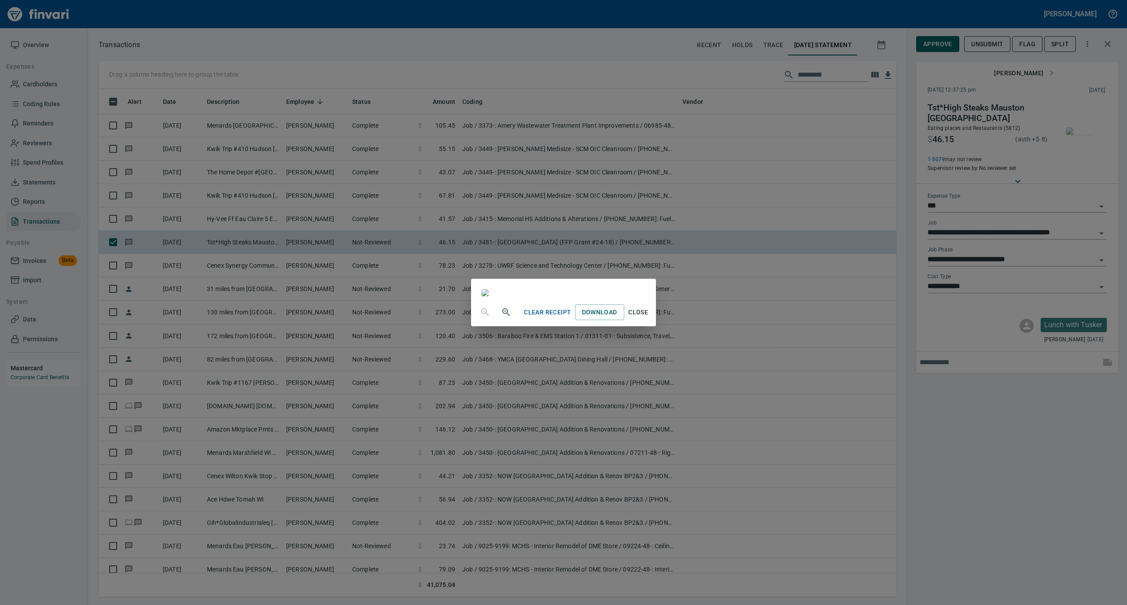
click at [649, 318] on span "Close" at bounding box center [638, 312] width 21 height 11
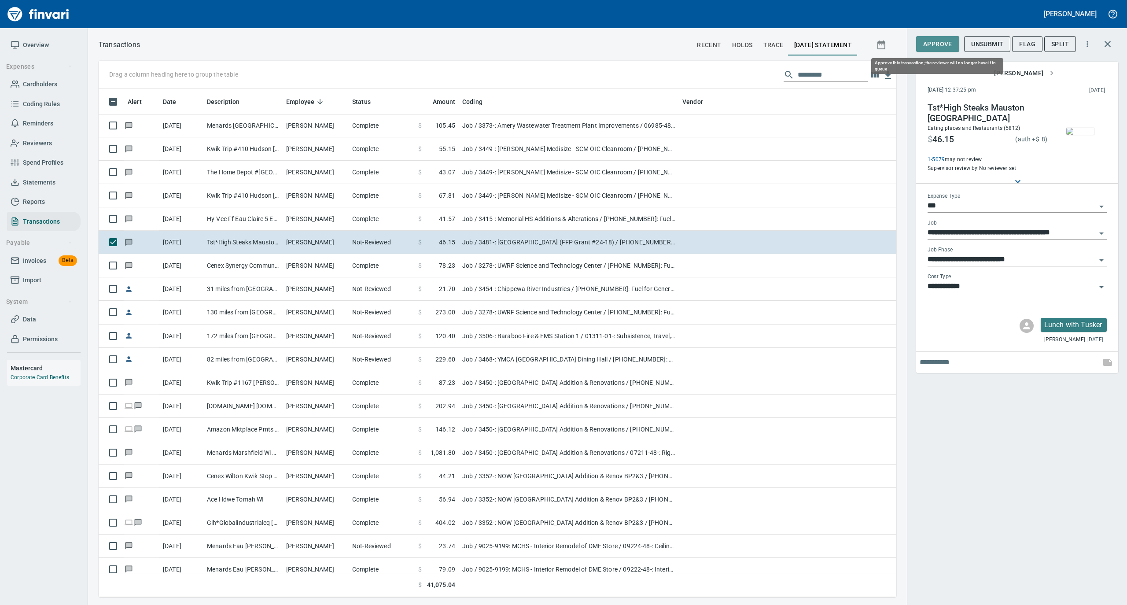
click at [934, 41] on span "Approve" at bounding box center [937, 44] width 29 height 11
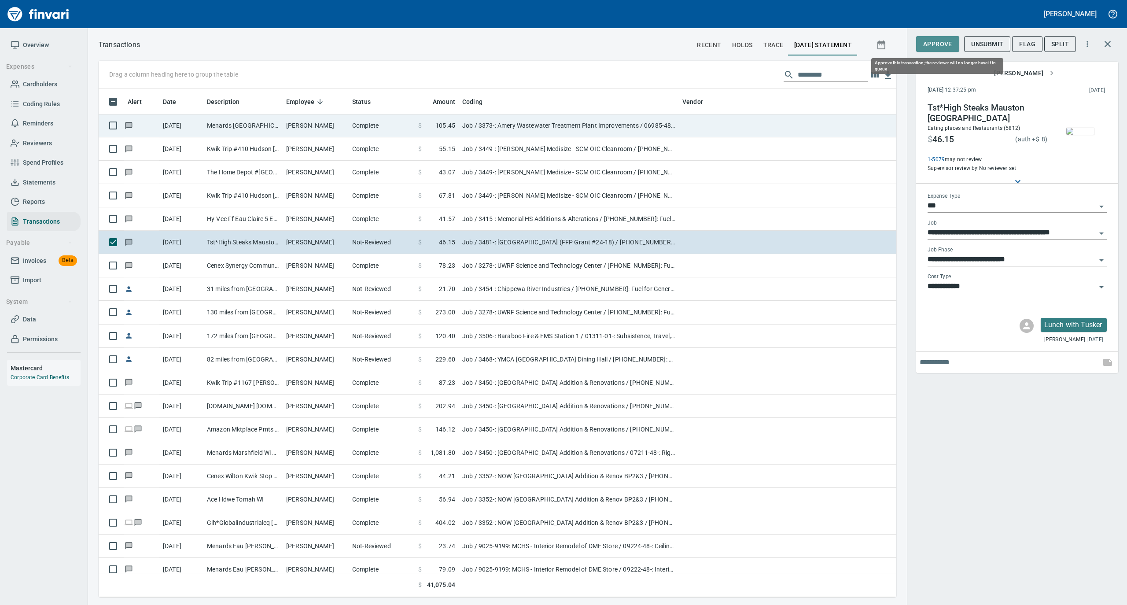
scroll to position [499, 780]
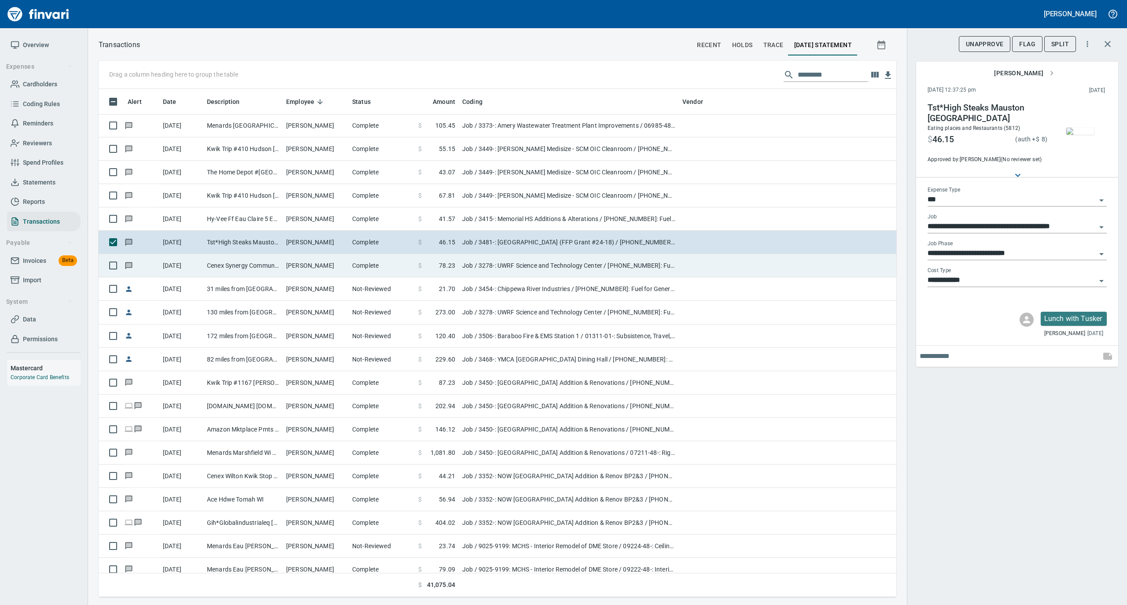
click at [284, 273] on td "[PERSON_NAME]" at bounding box center [316, 265] width 66 height 23
type input "**********"
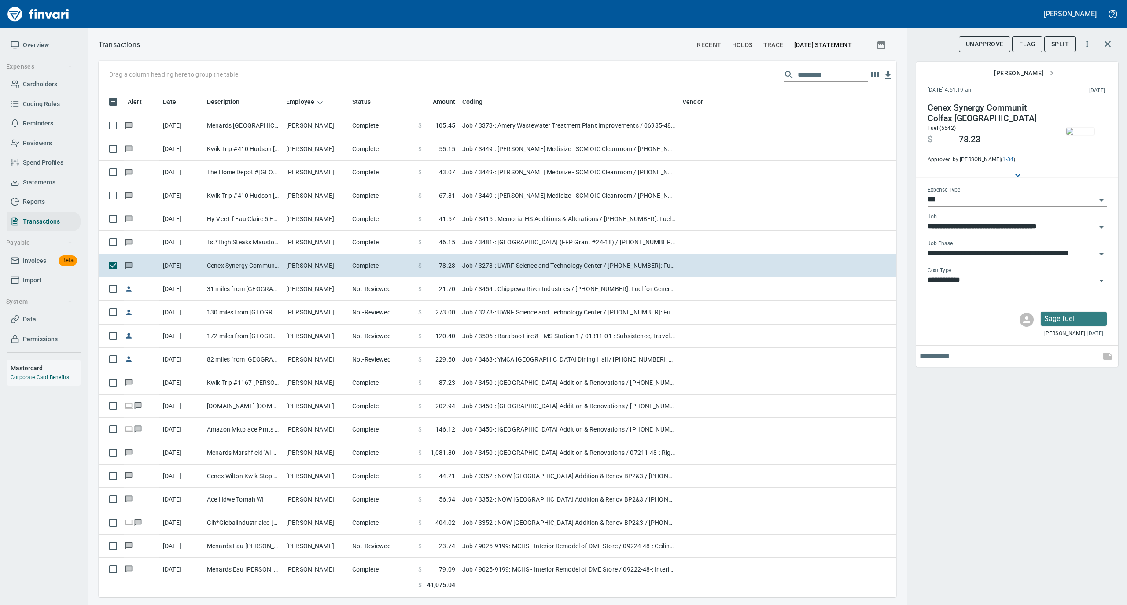
click at [1084, 129] on img "button" at bounding box center [1080, 131] width 28 height 7
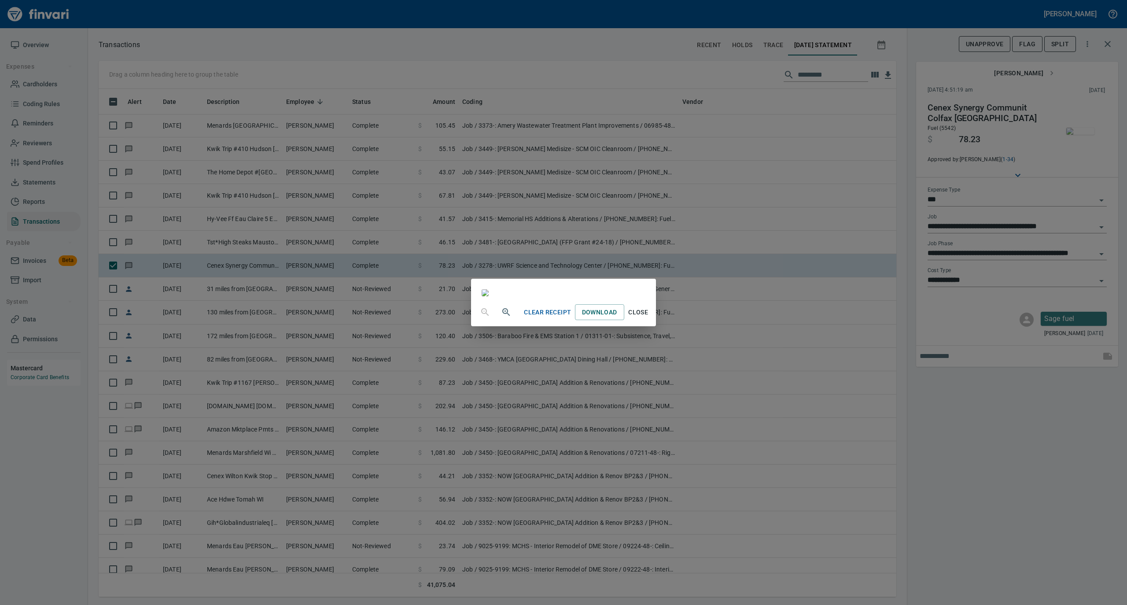
click at [649, 318] on span "Close" at bounding box center [638, 312] width 21 height 11
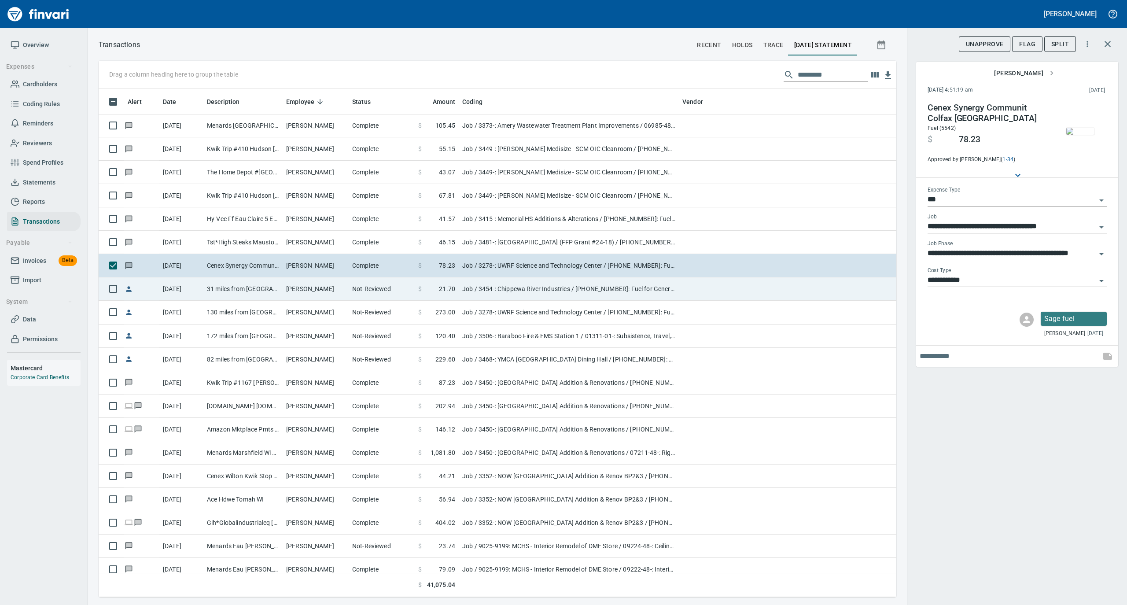
click at [258, 295] on td "31 miles from [GEOGRAPHIC_DATA] to [GEOGRAPHIC_DATA]" at bounding box center [242, 288] width 79 height 23
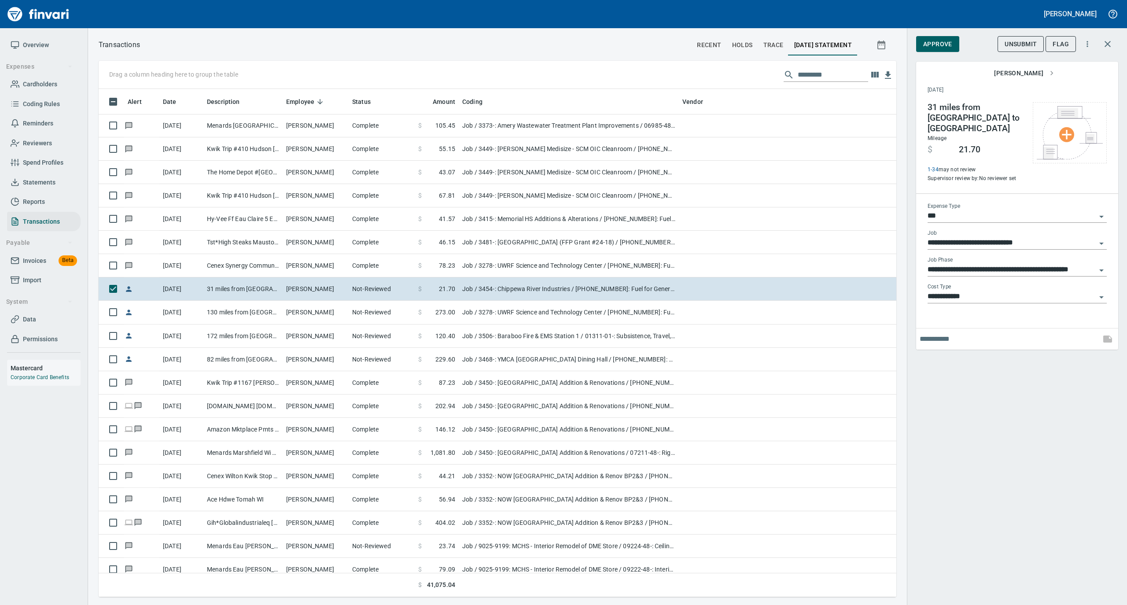
click at [937, 48] on span "Approve" at bounding box center [937, 44] width 29 height 11
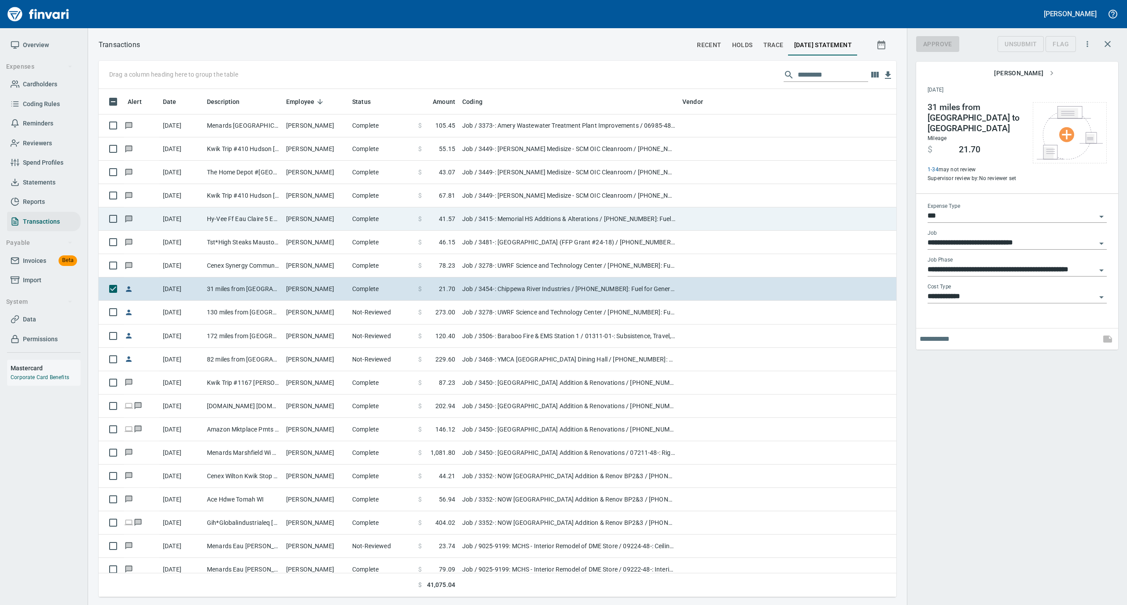
scroll to position [499, 780]
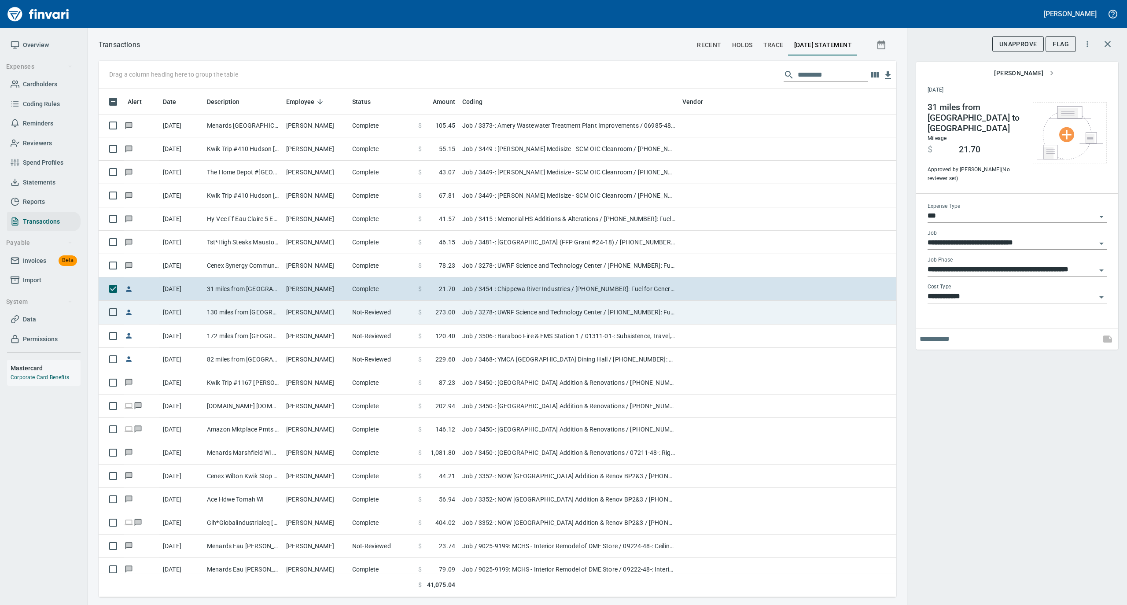
click at [347, 309] on td "[PERSON_NAME]" at bounding box center [316, 312] width 66 height 23
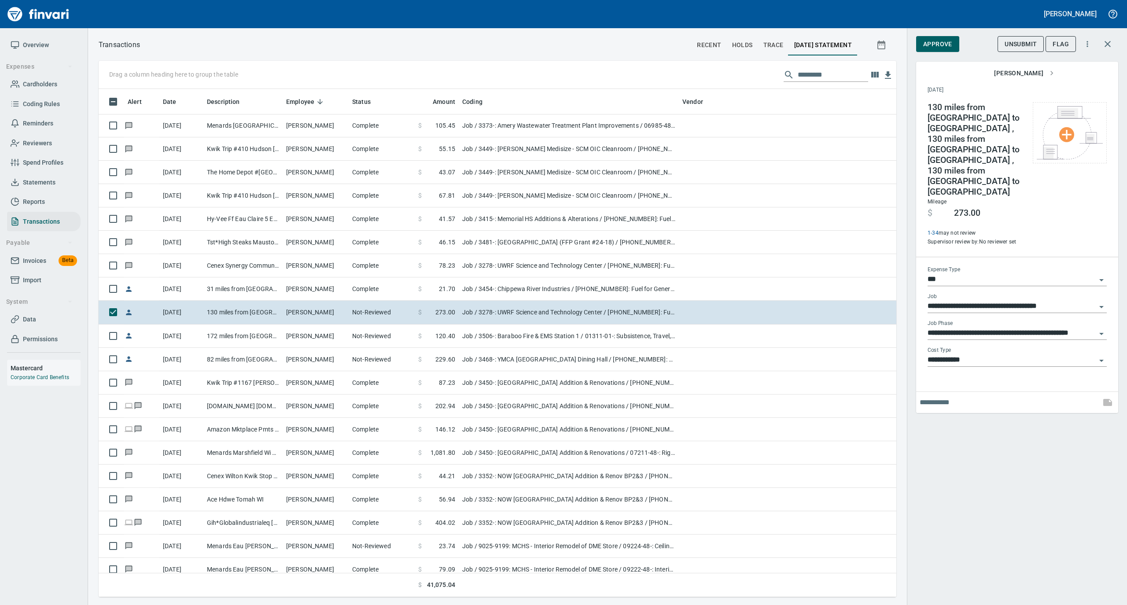
scroll to position [499, 780]
click at [941, 43] on span "Approve" at bounding box center [937, 44] width 29 height 11
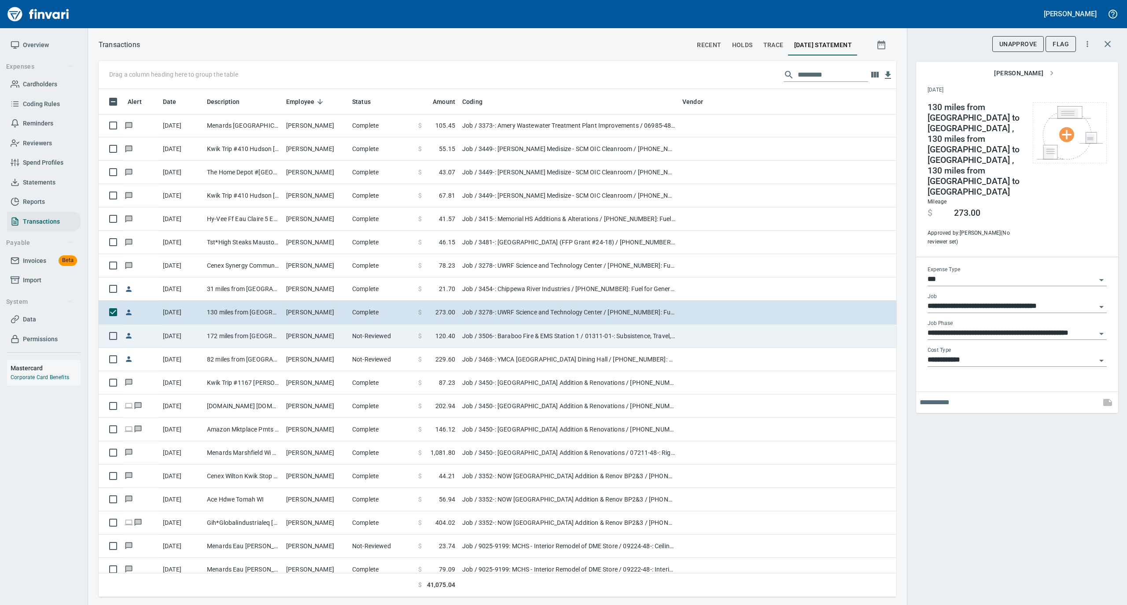
click at [348, 339] on tr "[DATE] 172 miles from Ec to Lax [PERSON_NAME] Not-Reviewed $ 120.40 Job / 3506-…" at bounding box center [498, 336] width 798 height 23
type input "**********"
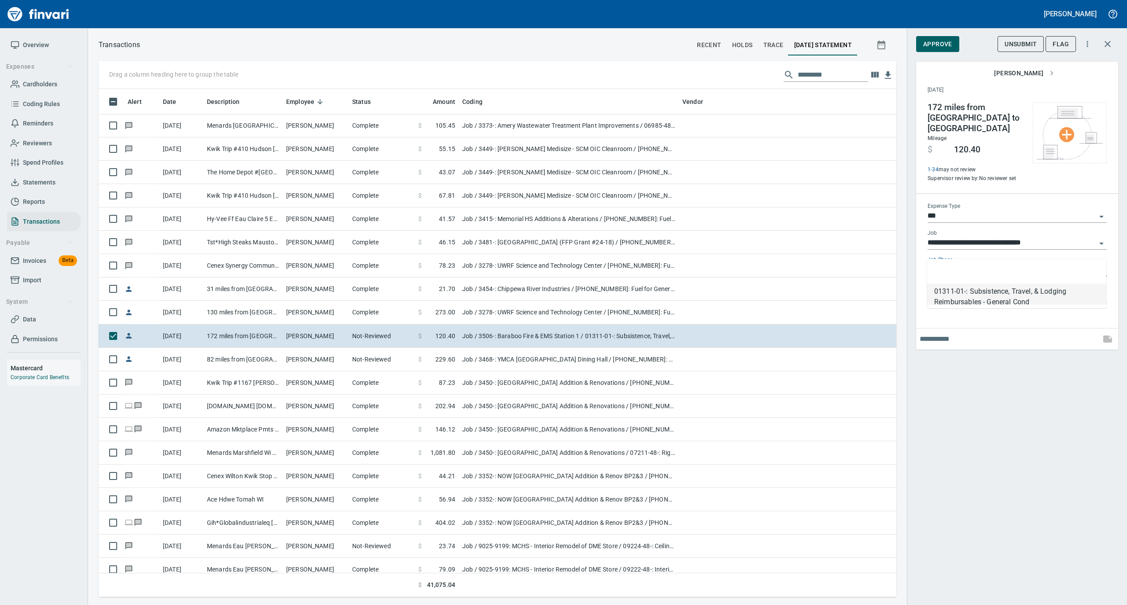
click at [960, 264] on input "**********" at bounding box center [1012, 270] width 169 height 12
type input "*****"
drag, startPoint x: 955, startPoint y: 247, endPoint x: 923, endPoint y: 252, distance: 32.9
click at [923, 252] on div "**********" at bounding box center [1017, 258] width 193 height 125
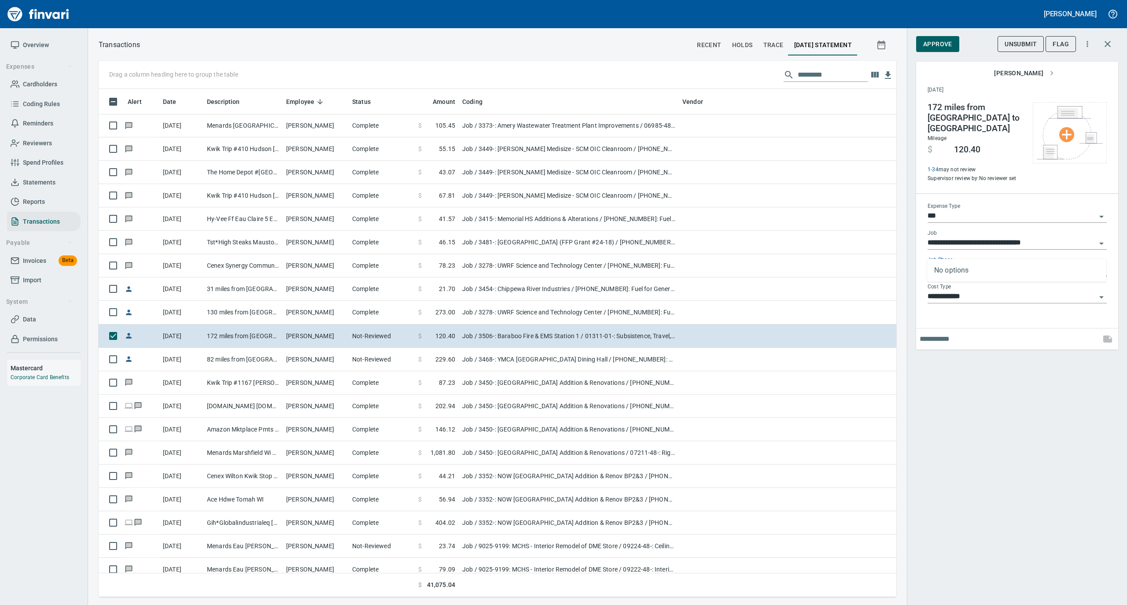
click at [1094, 264] on input "*****" at bounding box center [1012, 270] width 169 height 12
type input "**********"
click at [1092, 264] on input "**********" at bounding box center [1012, 270] width 169 height 12
type input "**********"
click at [1093, 264] on input "**********" at bounding box center [1012, 270] width 169 height 12
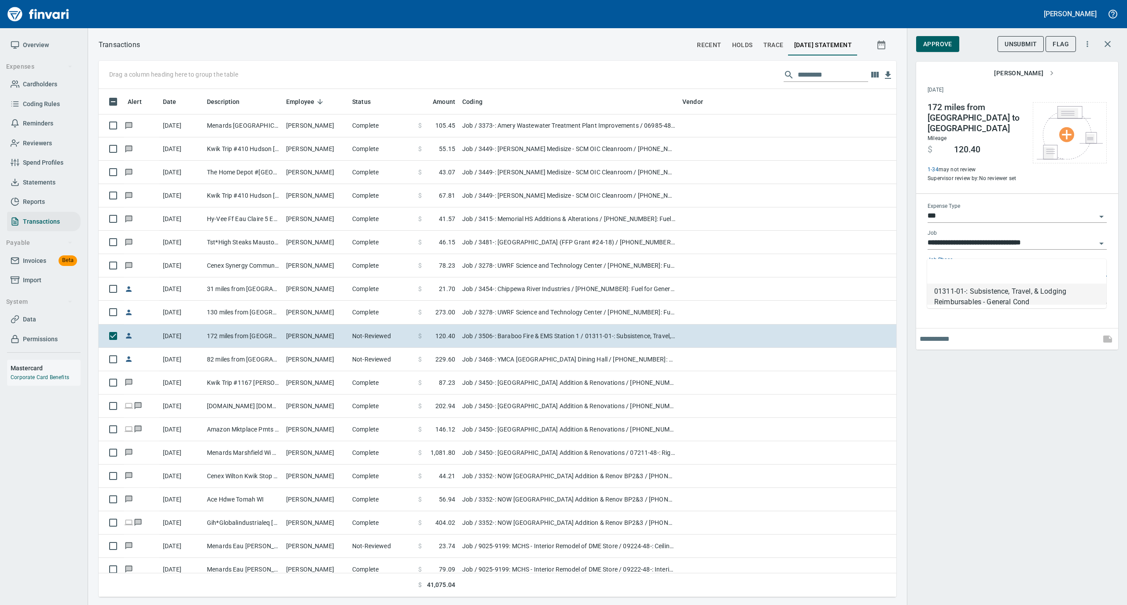
type input "**********"
click at [972, 267] on li at bounding box center [1016, 272] width 179 height 21
type input "**********"
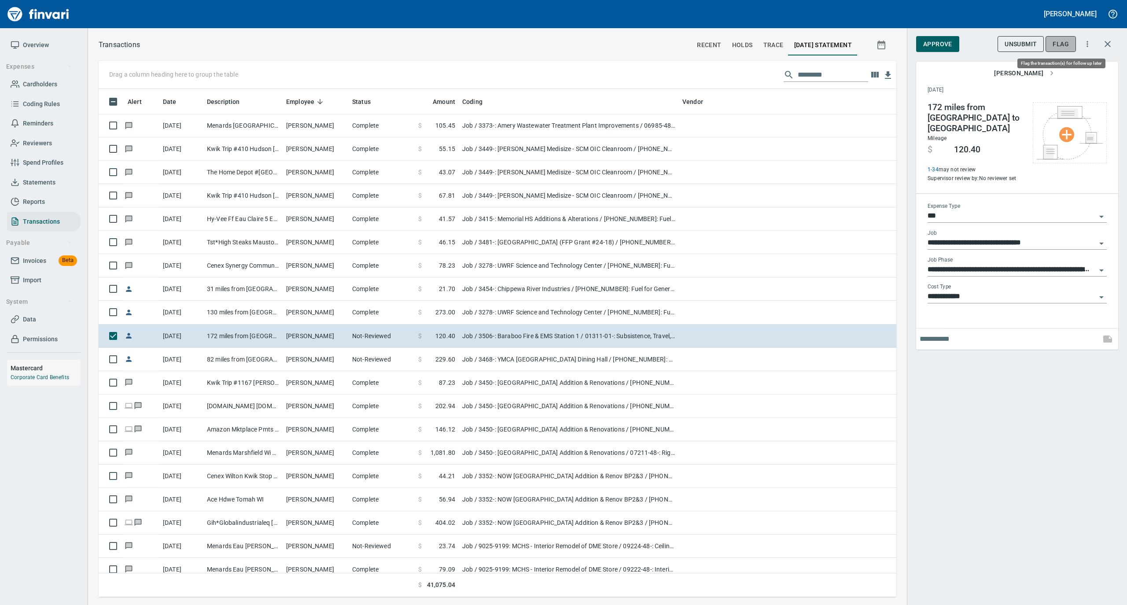
click at [1057, 43] on span "Flag" at bounding box center [1061, 44] width 16 height 11
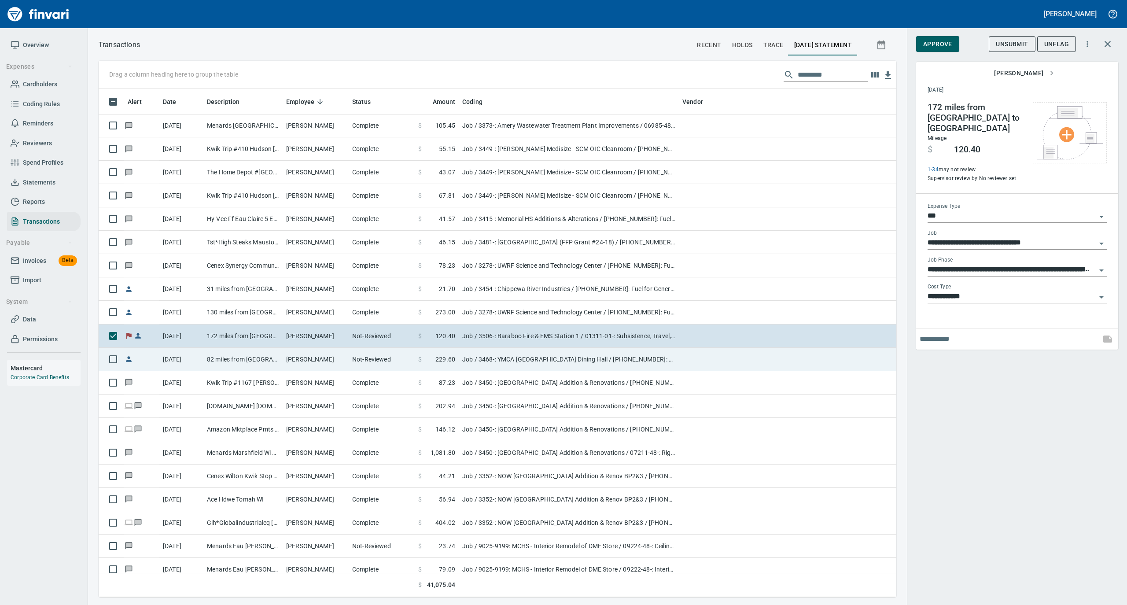
click at [335, 358] on td "[PERSON_NAME]" at bounding box center [316, 359] width 66 height 23
type input "**********"
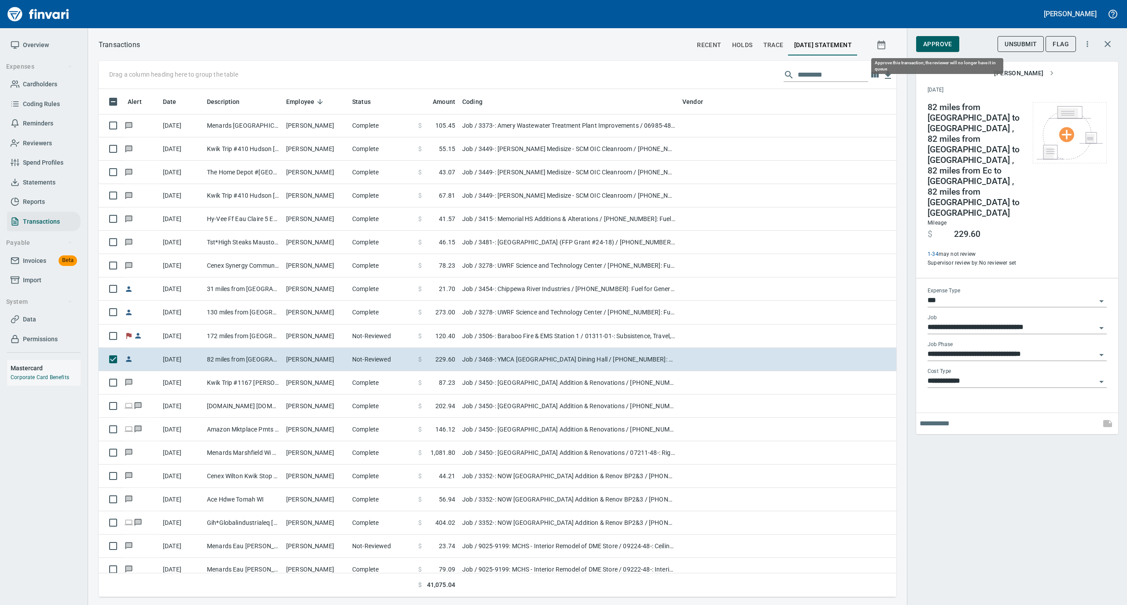
click at [932, 41] on span "Approve" at bounding box center [937, 44] width 29 height 11
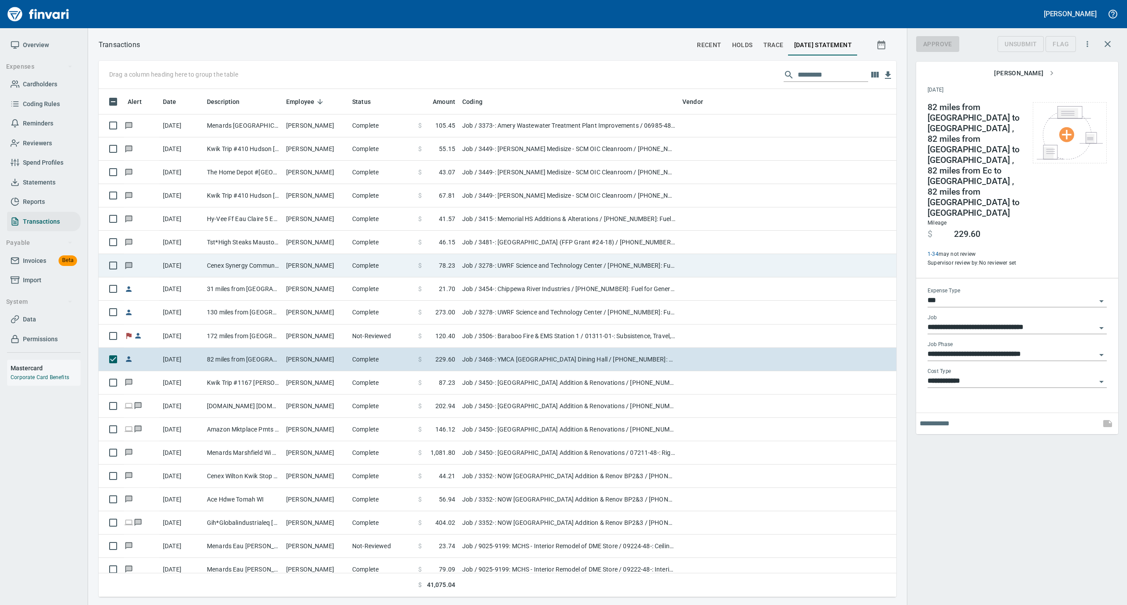
scroll to position [499, 780]
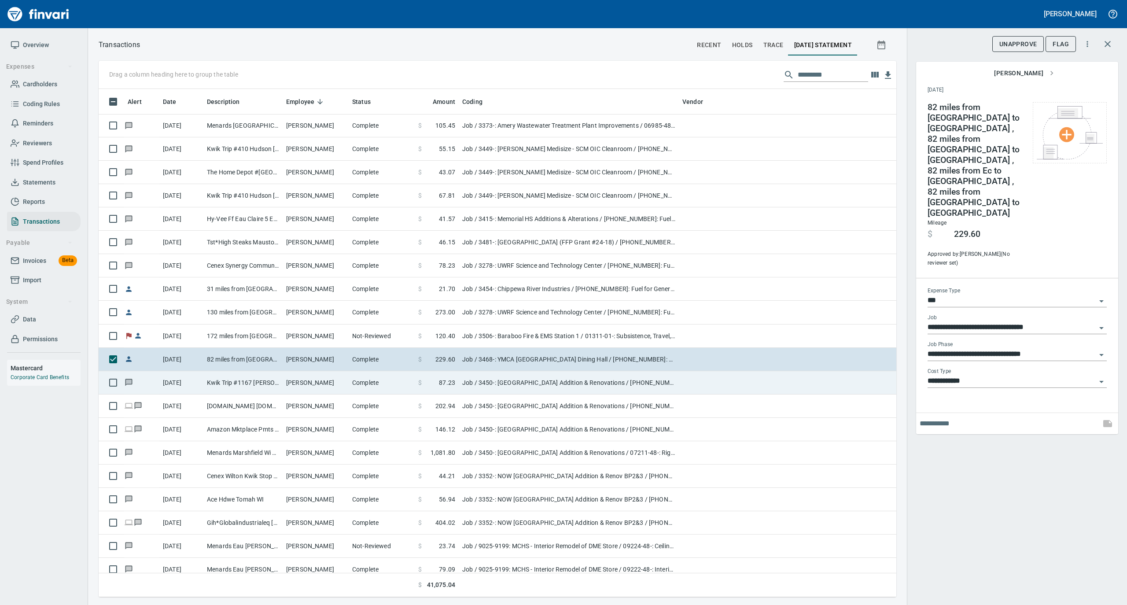
click at [240, 386] on td "Kwik Trip #1167 [PERSON_NAME] WI" at bounding box center [242, 382] width 79 height 23
type input "**********"
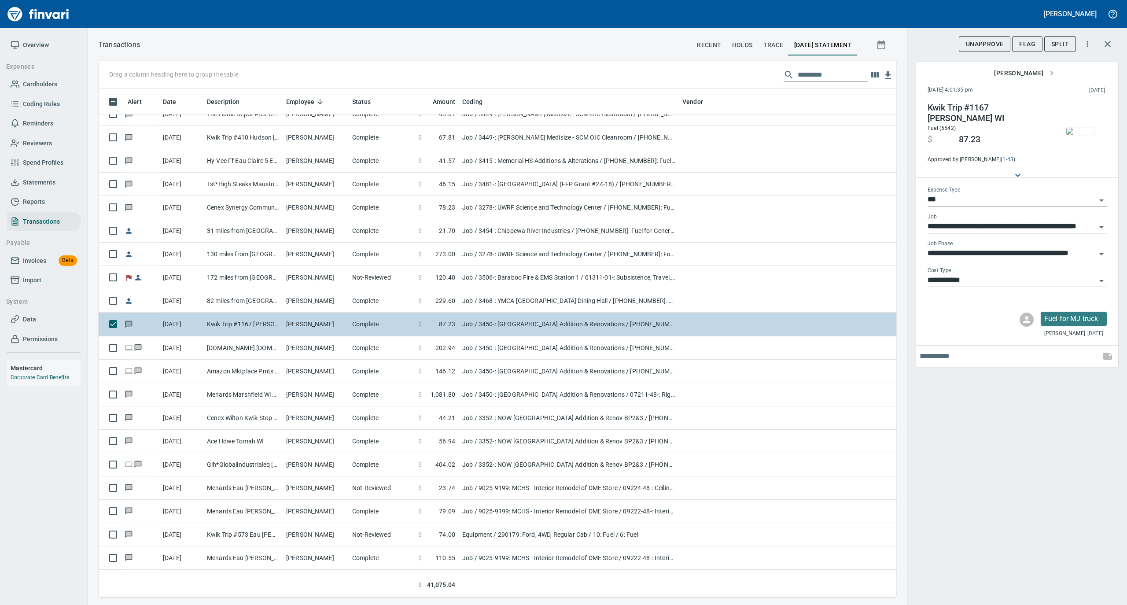
scroll to position [1409, 0]
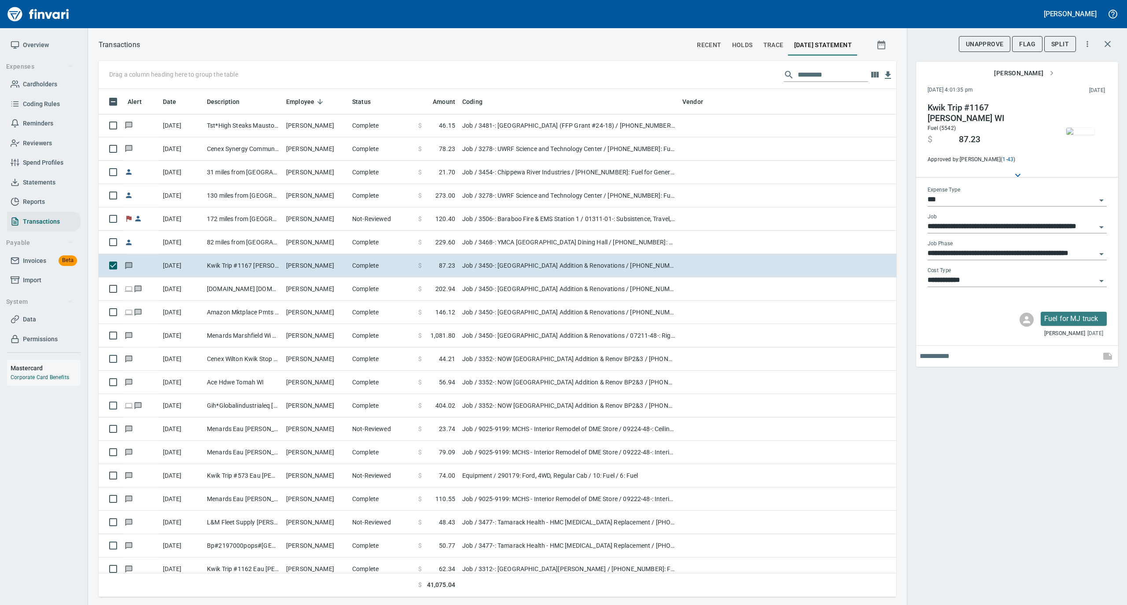
click at [1082, 128] on img "button" at bounding box center [1080, 131] width 28 height 7
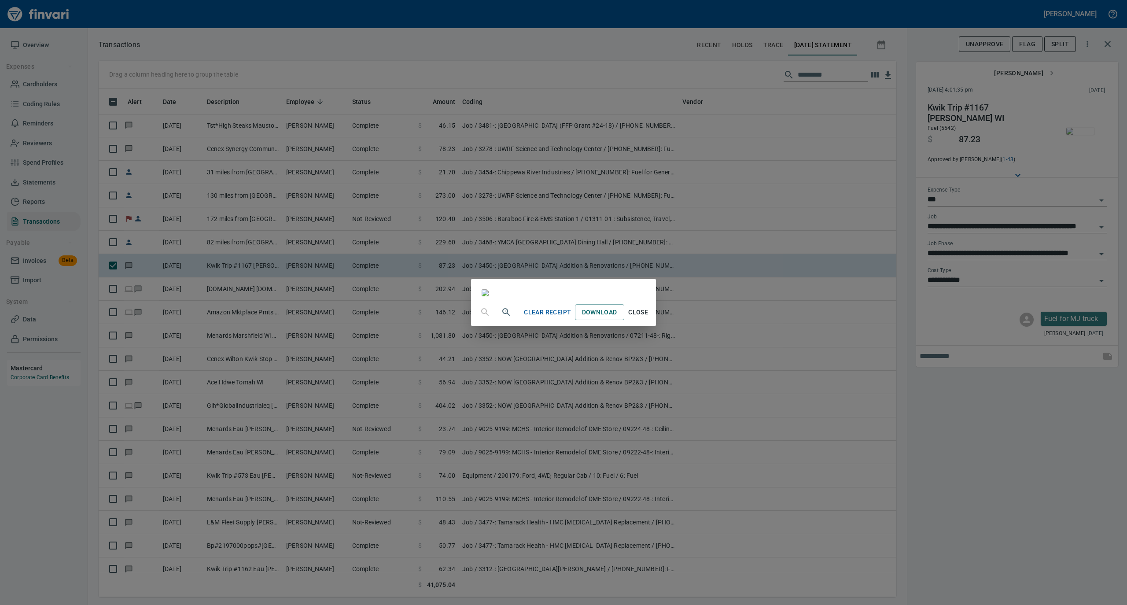
drag, startPoint x: 723, startPoint y: 532, endPoint x: 758, endPoint y: 443, distance: 96.1
click at [653, 321] on button "Close" at bounding box center [638, 312] width 28 height 16
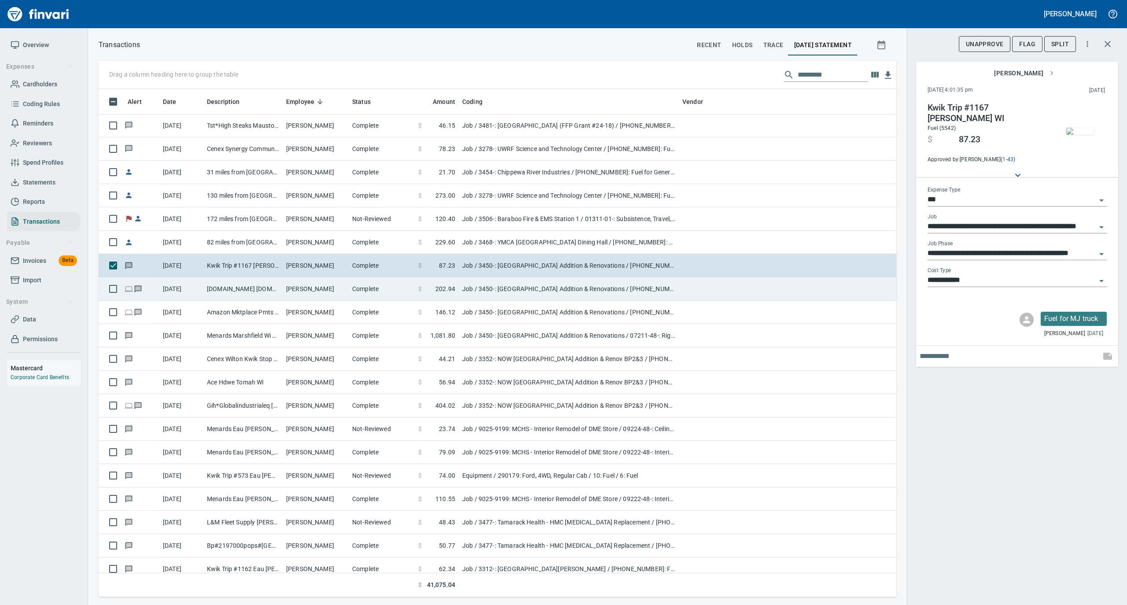
click at [309, 284] on td "[PERSON_NAME]" at bounding box center [316, 288] width 66 height 23
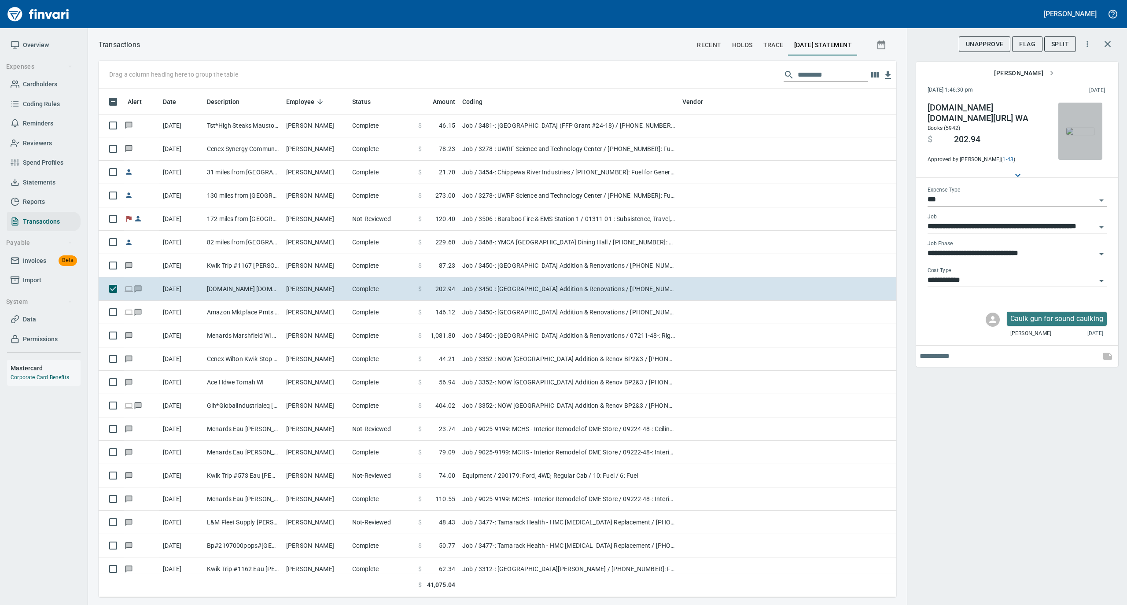
click at [1077, 131] on img "button" at bounding box center [1080, 131] width 28 height 7
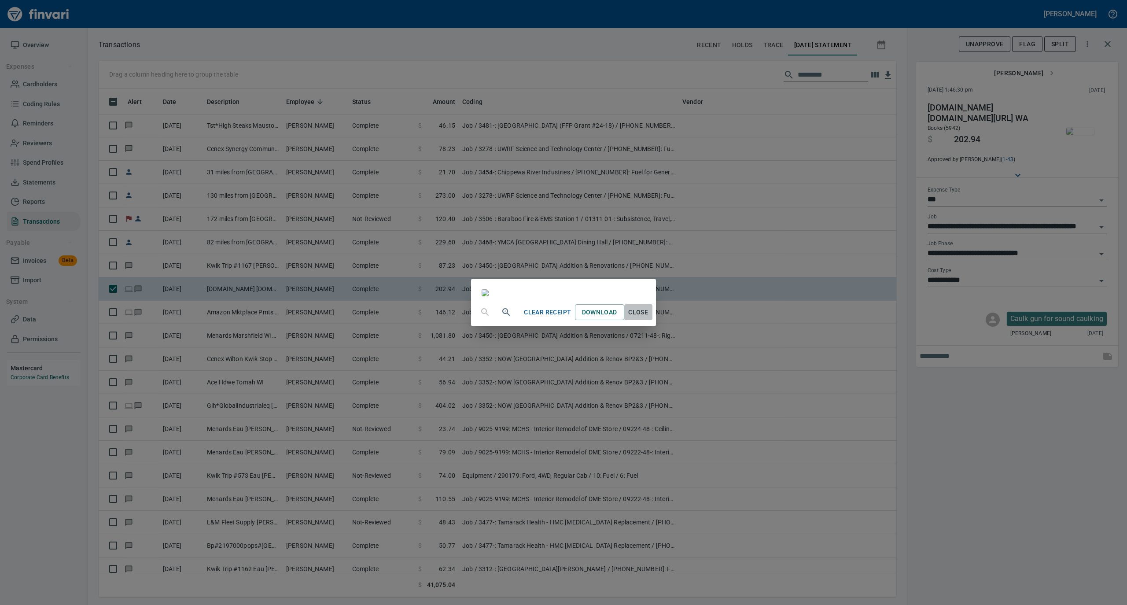
click at [649, 318] on span "Close" at bounding box center [638, 312] width 21 height 11
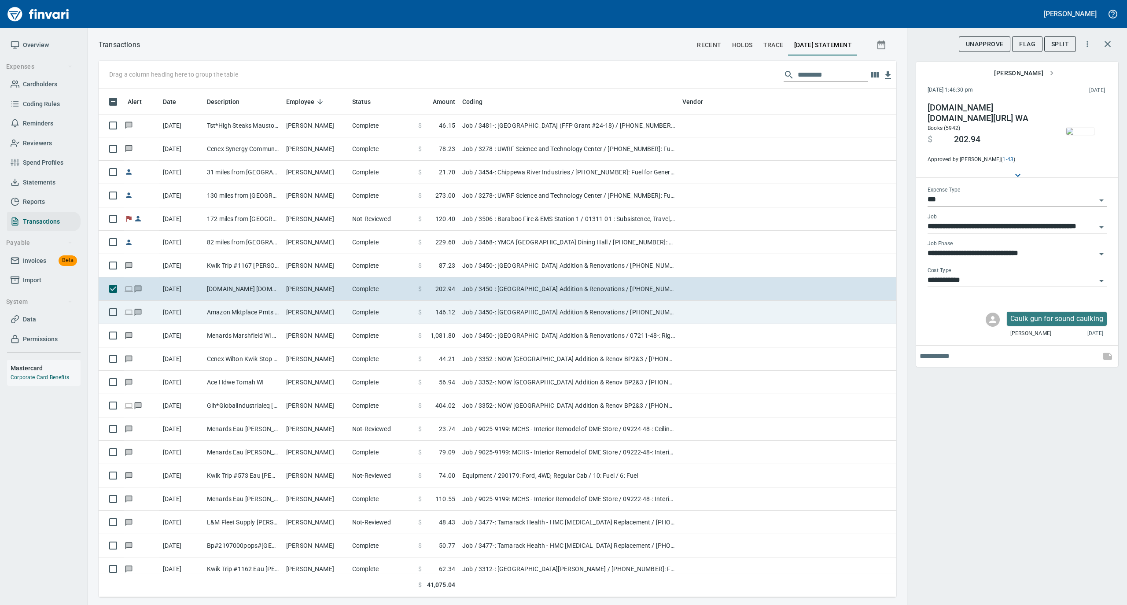
click at [296, 312] on td "[PERSON_NAME]" at bounding box center [316, 312] width 66 height 23
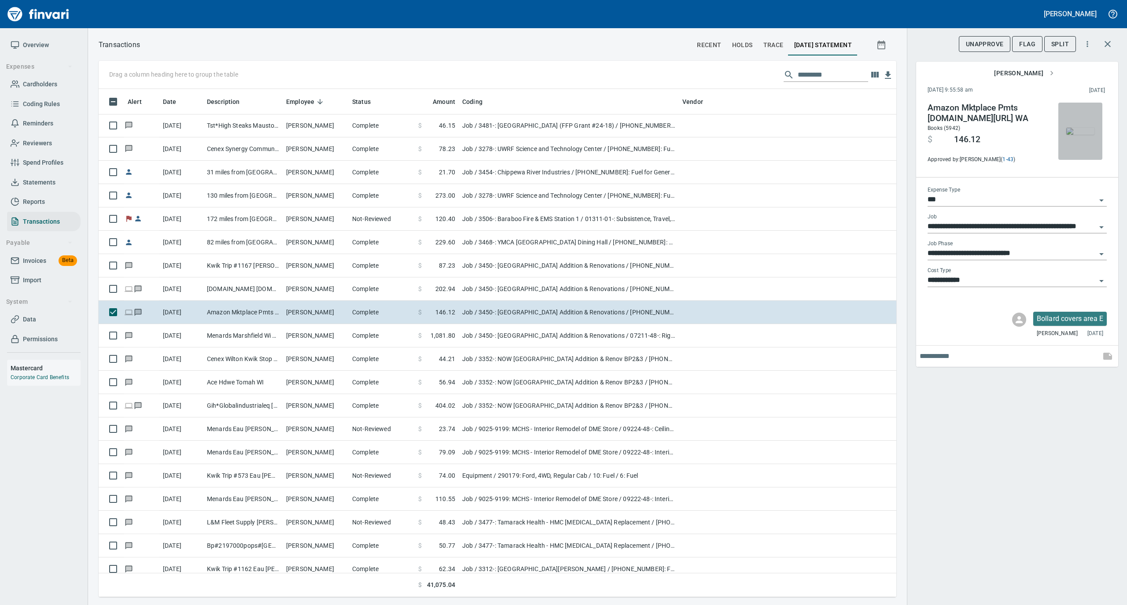
click at [1087, 129] on img "button" at bounding box center [1080, 131] width 28 height 7
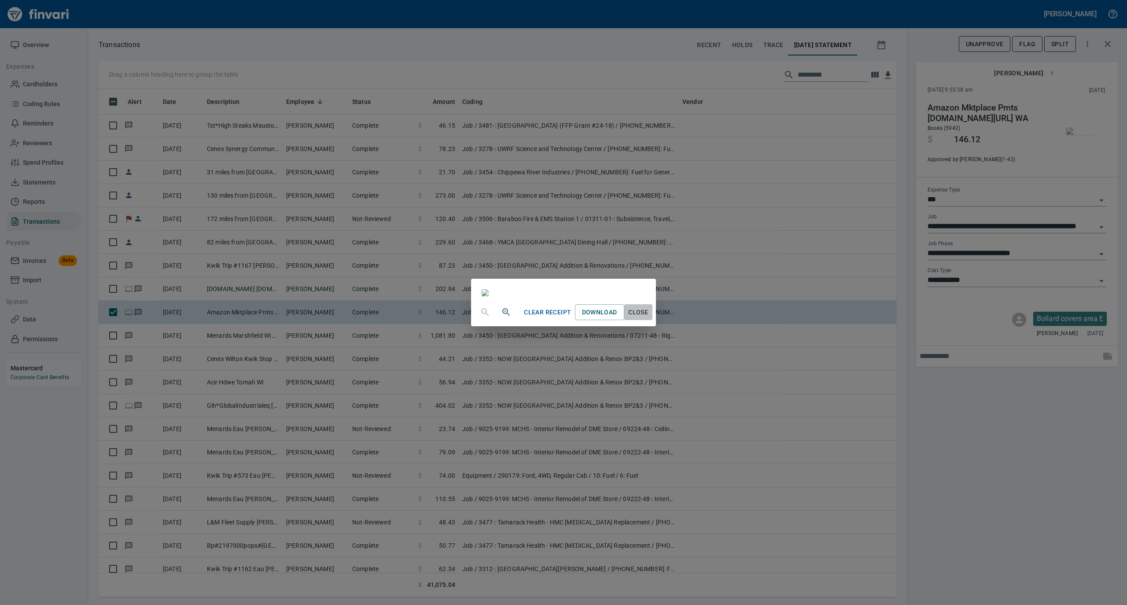
click at [649, 318] on span "Close" at bounding box center [638, 312] width 21 height 11
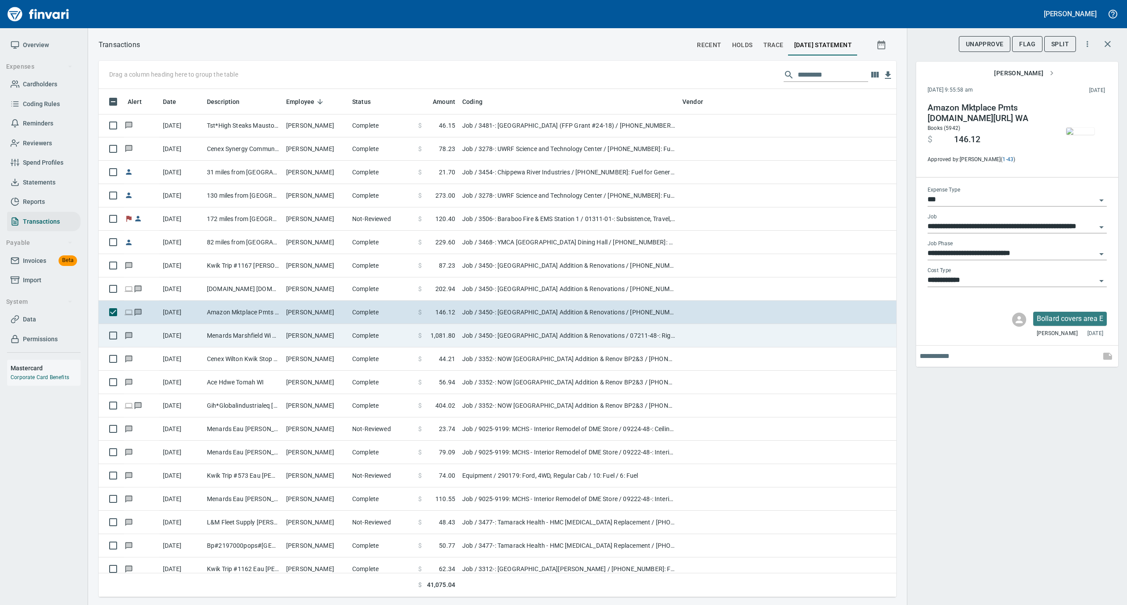
click at [364, 341] on td "Complete" at bounding box center [382, 335] width 66 height 23
type input "**********"
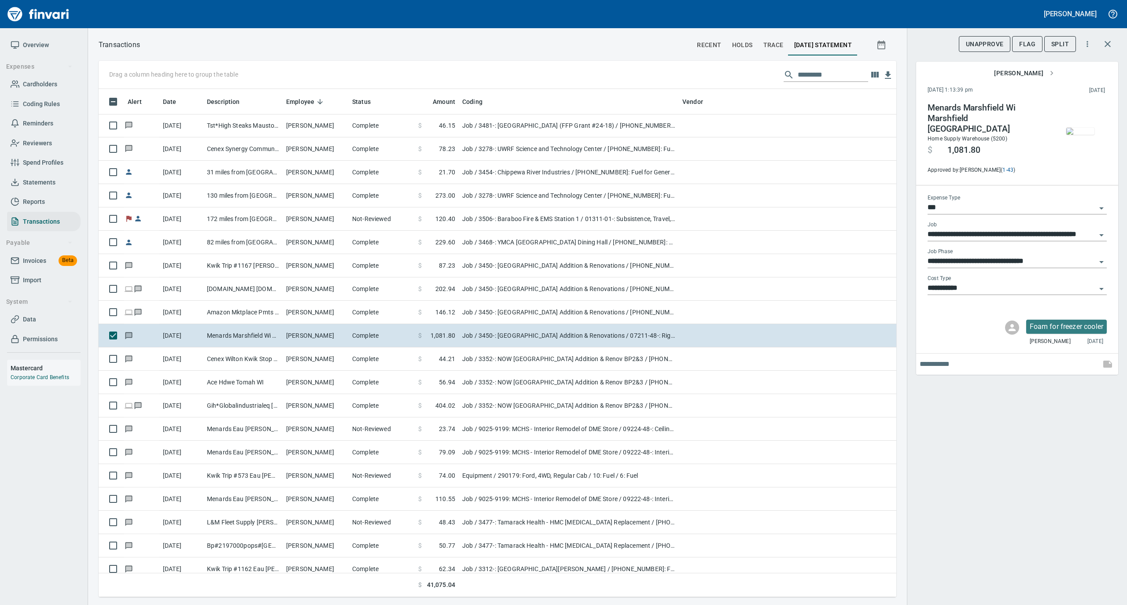
click at [1075, 135] on img "button" at bounding box center [1080, 131] width 28 height 7
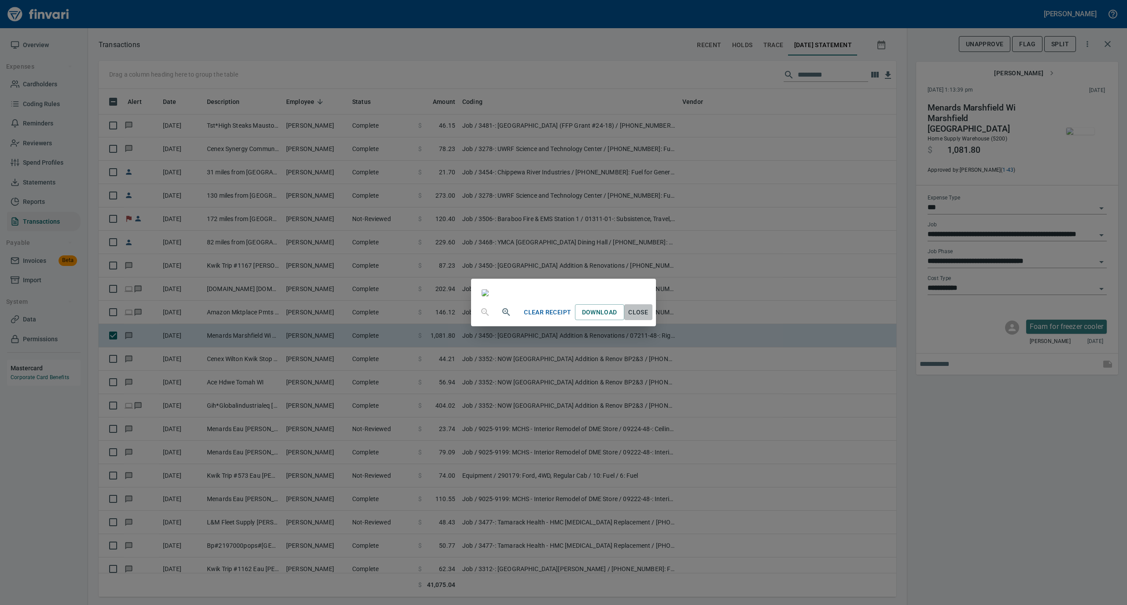
click at [649, 318] on span "Close" at bounding box center [638, 312] width 21 height 11
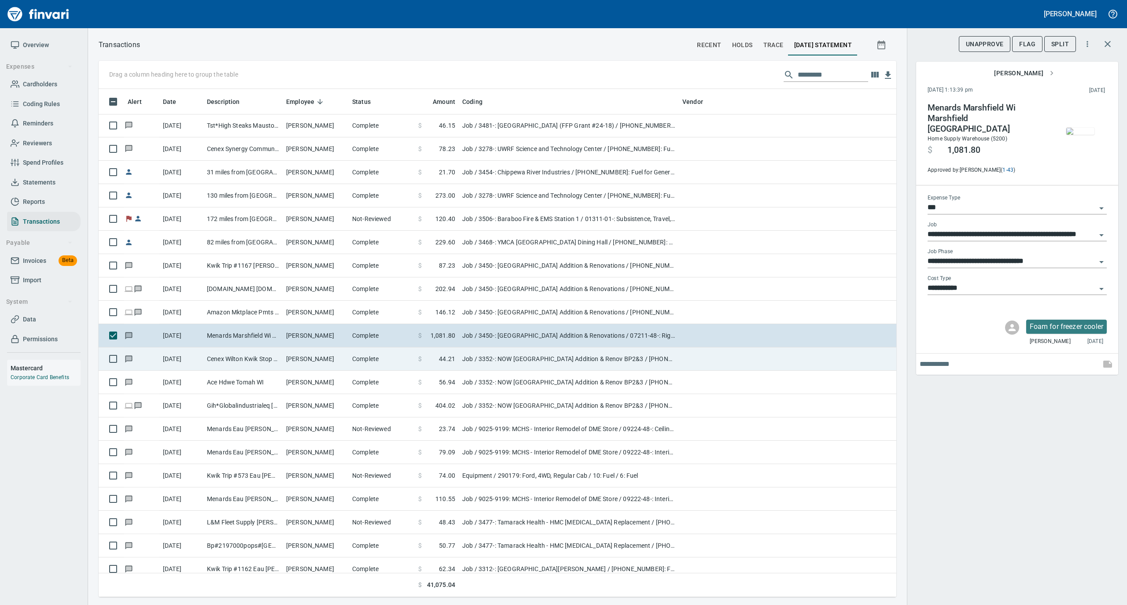
click at [381, 369] on td "Complete" at bounding box center [382, 358] width 66 height 23
type input "**********"
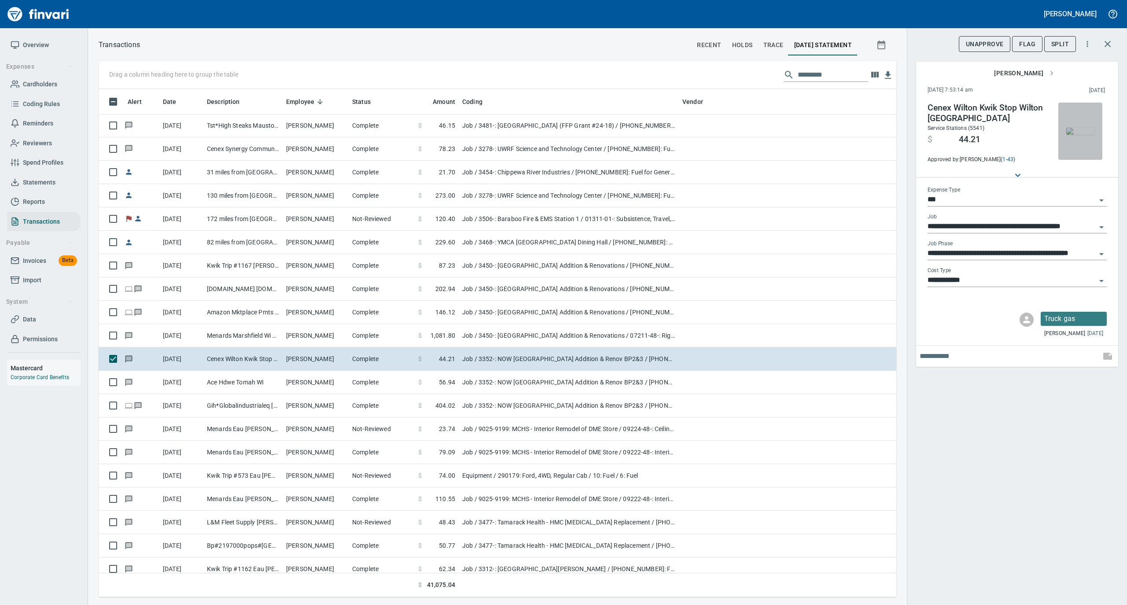
click at [1084, 129] on img "button" at bounding box center [1080, 131] width 28 height 7
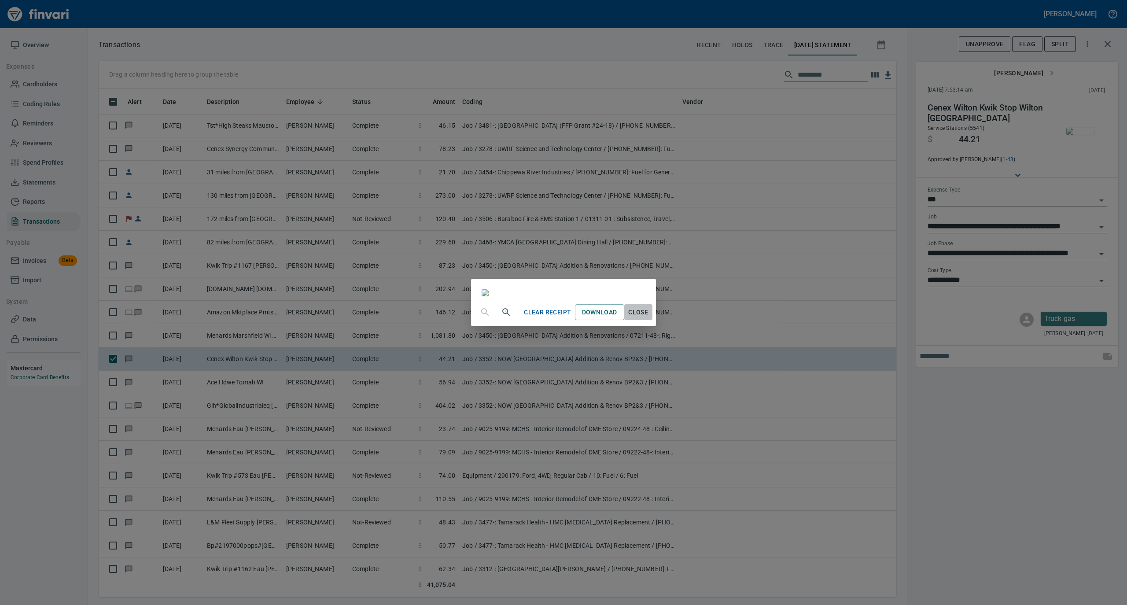
drag, startPoint x: 728, startPoint y: 532, endPoint x: 734, endPoint y: 485, distance: 47.0
click at [649, 318] on span "Close" at bounding box center [638, 312] width 21 height 11
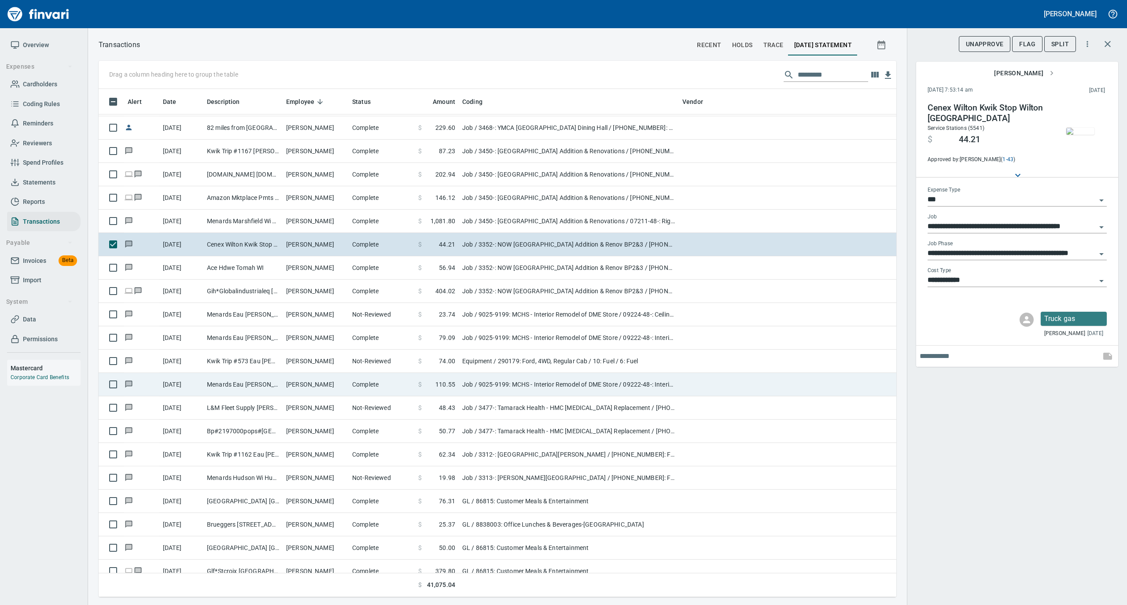
scroll to position [1526, 0]
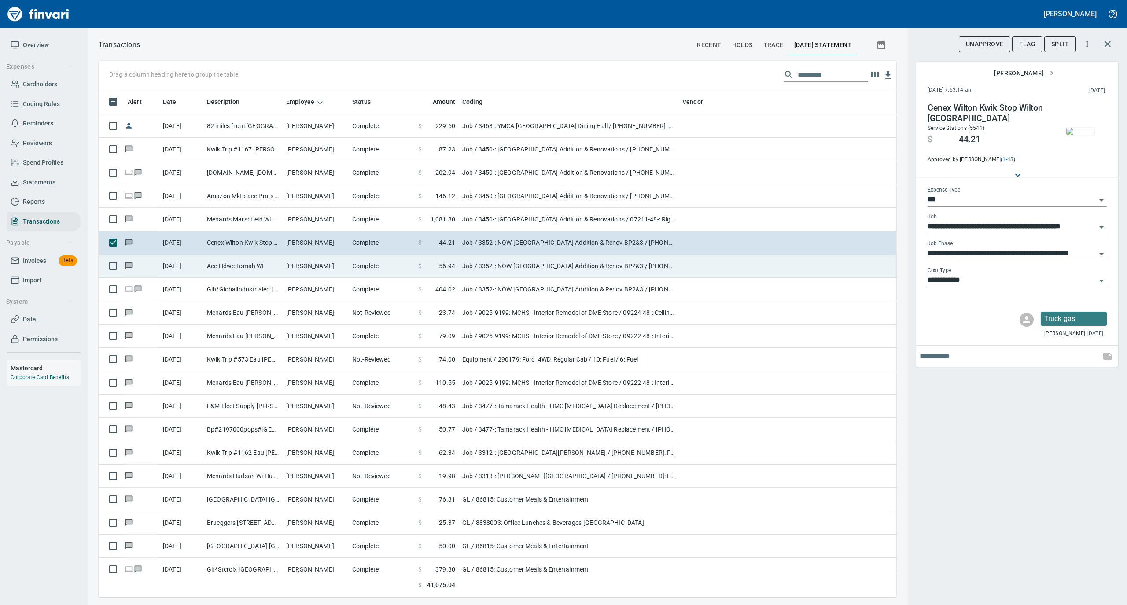
click at [528, 269] on td "Job / 3352-: NOW [GEOGRAPHIC_DATA] Addition & Renov BP2&3 / [PHONE_NUMBER]: Fas…" at bounding box center [569, 266] width 220 height 23
type input "**********"
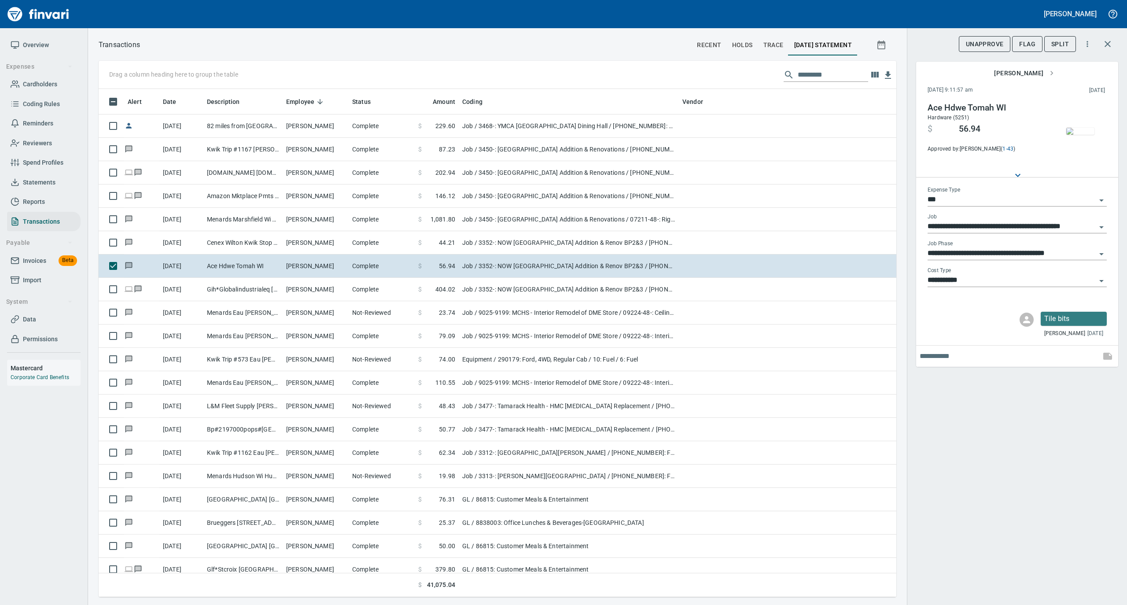
click at [1082, 129] on img "button" at bounding box center [1080, 131] width 28 height 7
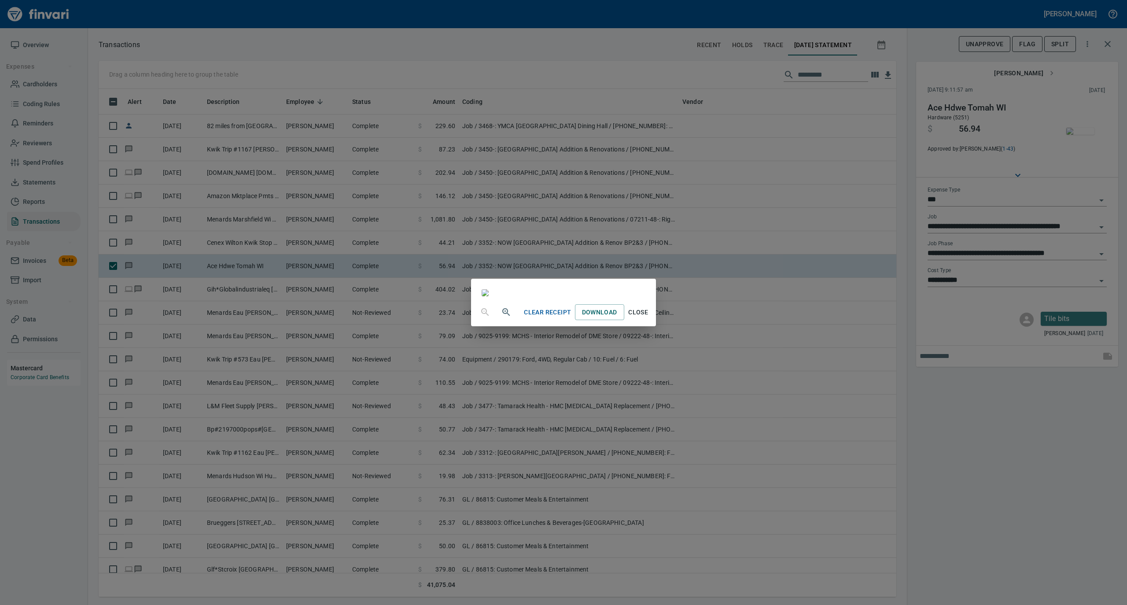
click at [649, 318] on span "Close" at bounding box center [638, 312] width 21 height 11
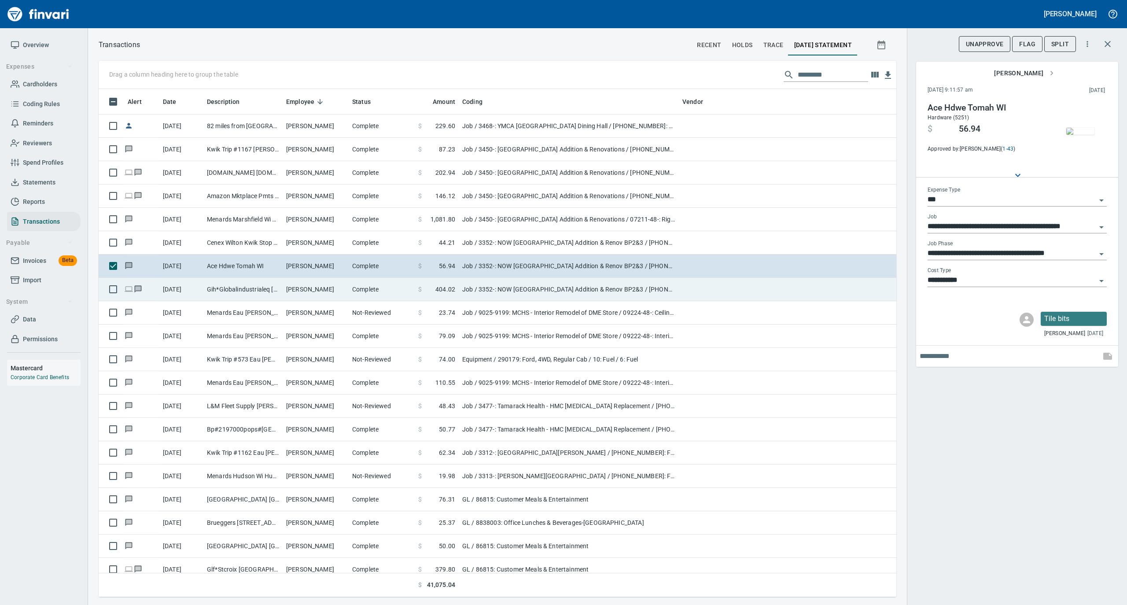
click at [281, 294] on td "Gih*Globalindustrialeq [PHONE_NUMBER] [GEOGRAPHIC_DATA]" at bounding box center [242, 289] width 79 height 23
type input "**********"
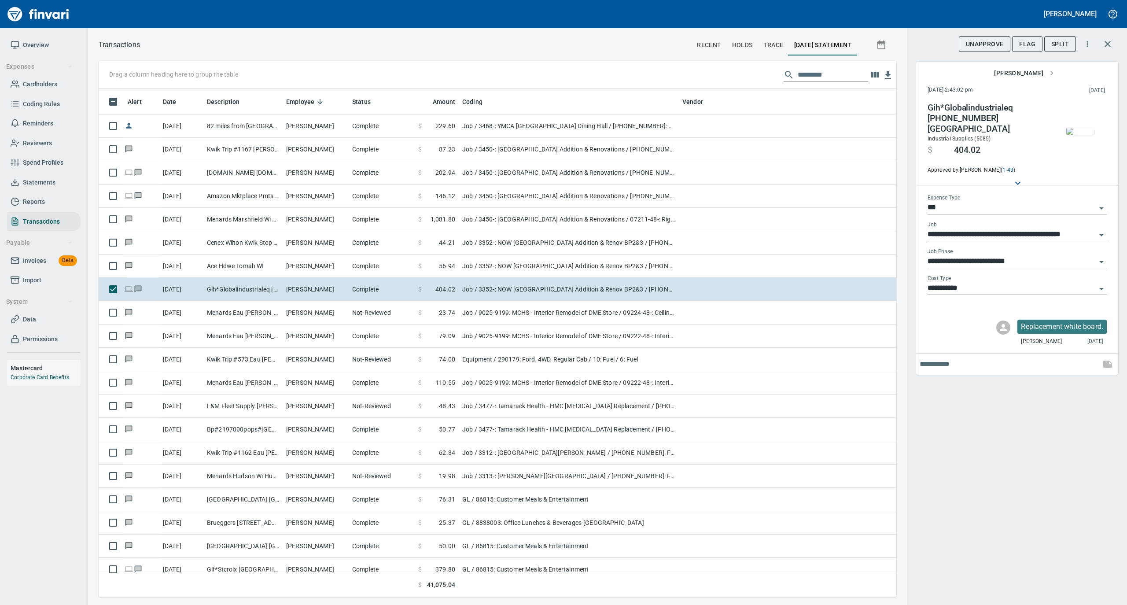
click at [1078, 131] on img "button" at bounding box center [1080, 131] width 28 height 7
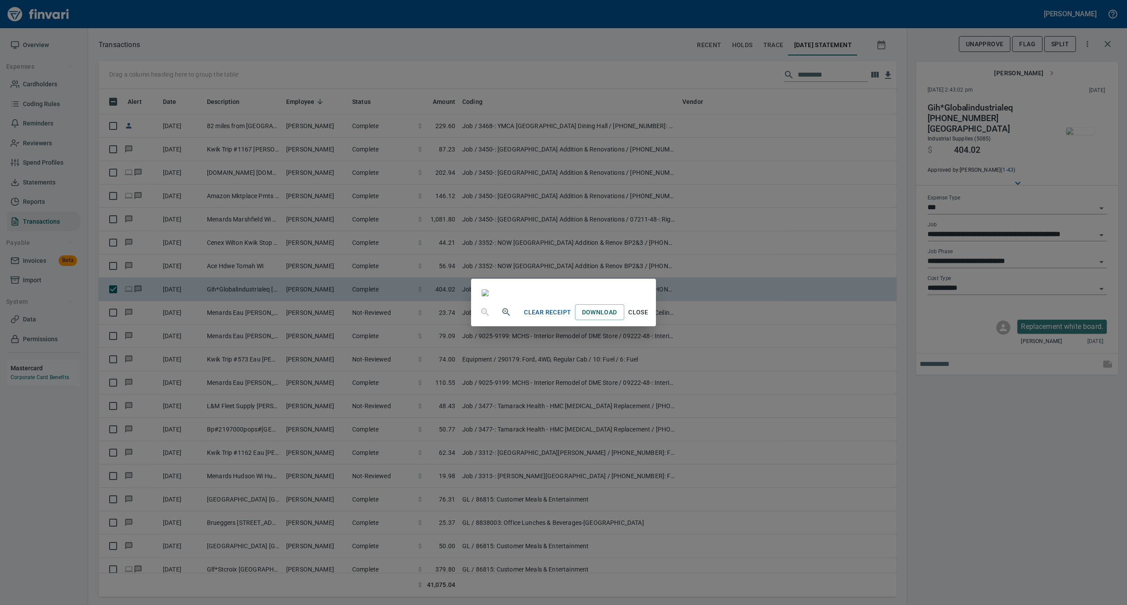
click at [649, 318] on span "Close" at bounding box center [638, 312] width 21 height 11
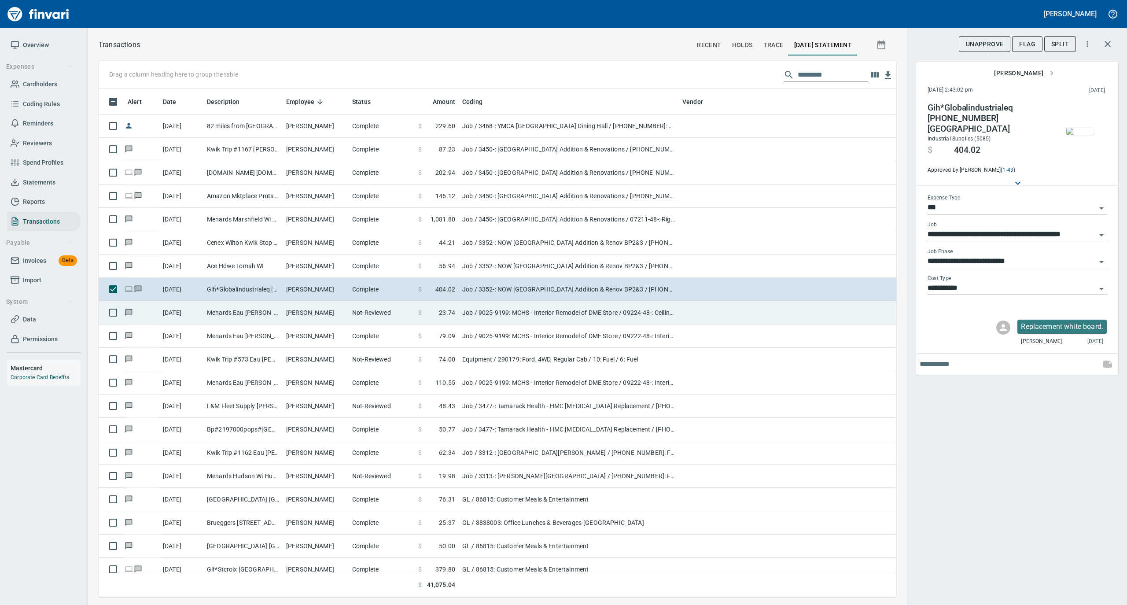
click at [305, 319] on td "[PERSON_NAME]" at bounding box center [316, 312] width 66 height 23
type input "**********"
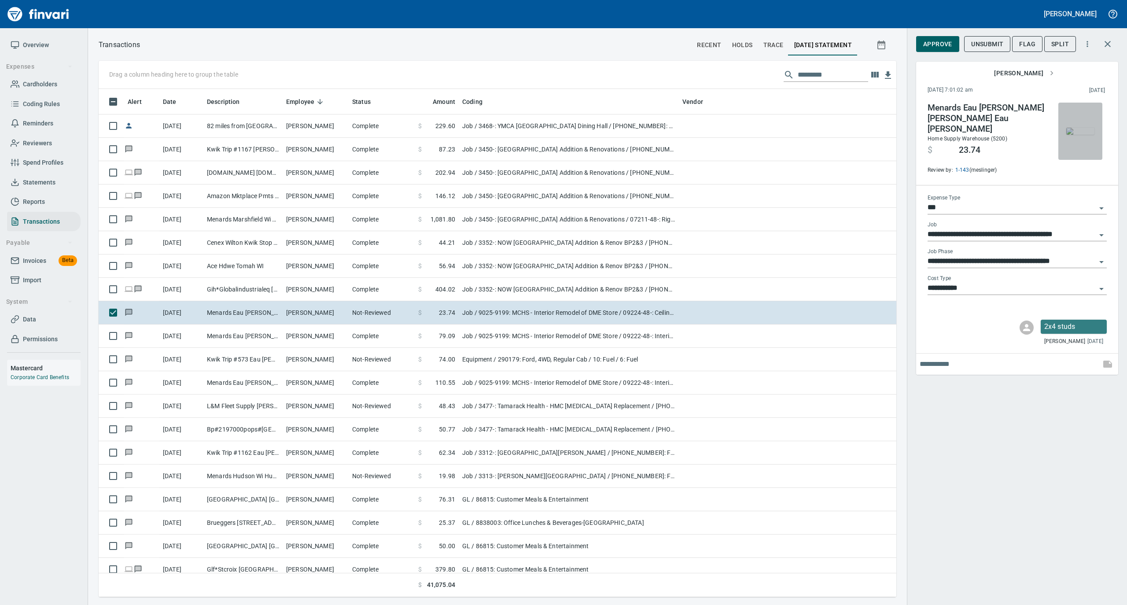
click at [1081, 132] on img "button" at bounding box center [1080, 131] width 28 height 7
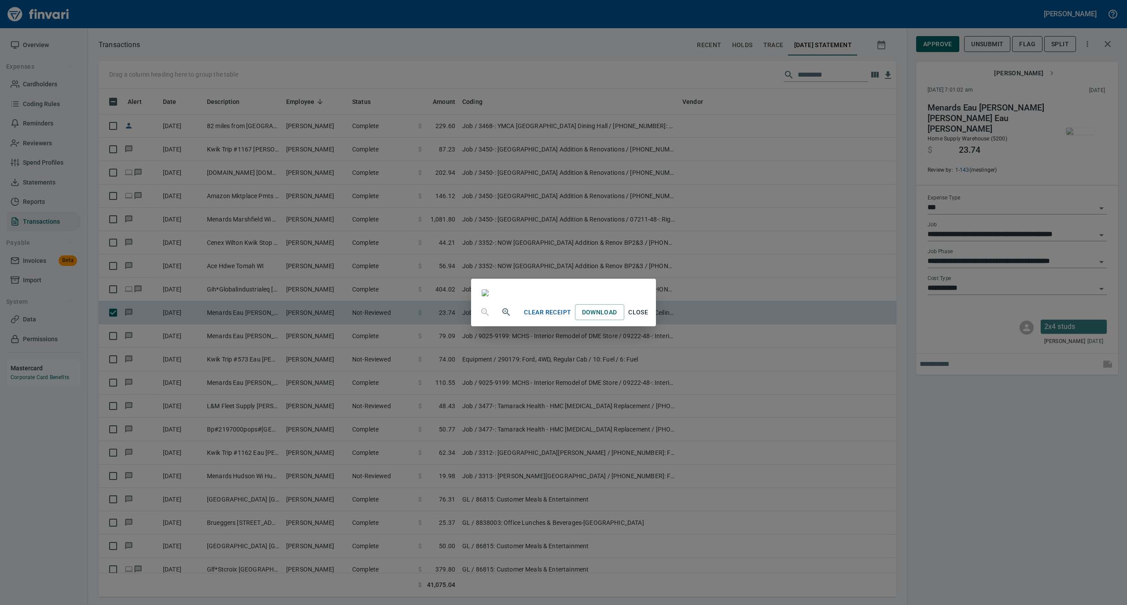
click at [649, 318] on span "Close" at bounding box center [638, 312] width 21 height 11
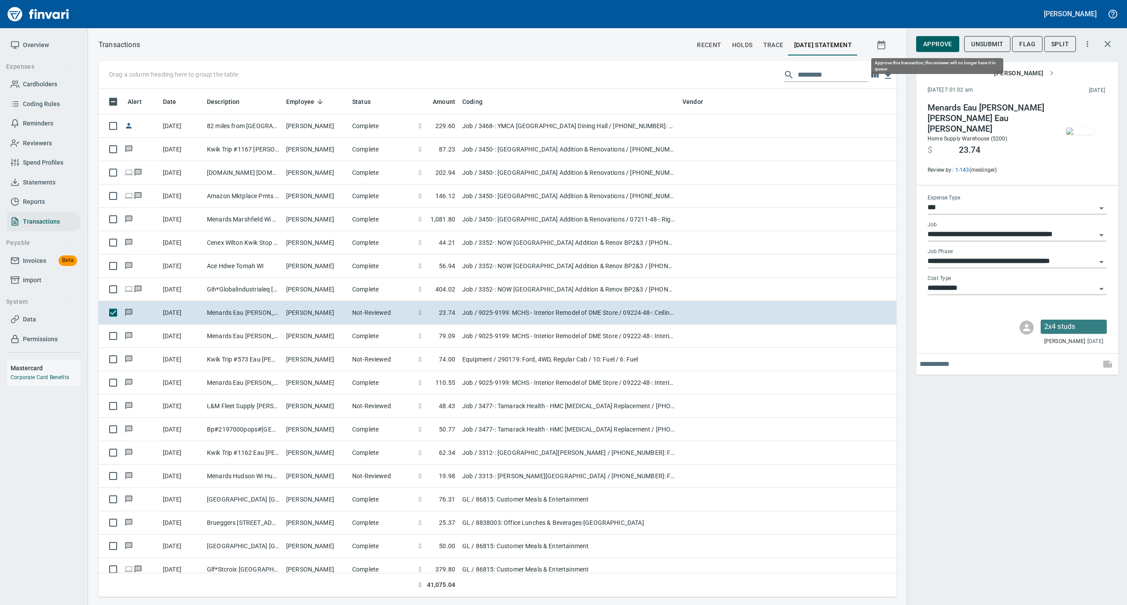
scroll to position [499, 780]
click at [941, 44] on span "Approve" at bounding box center [937, 44] width 29 height 11
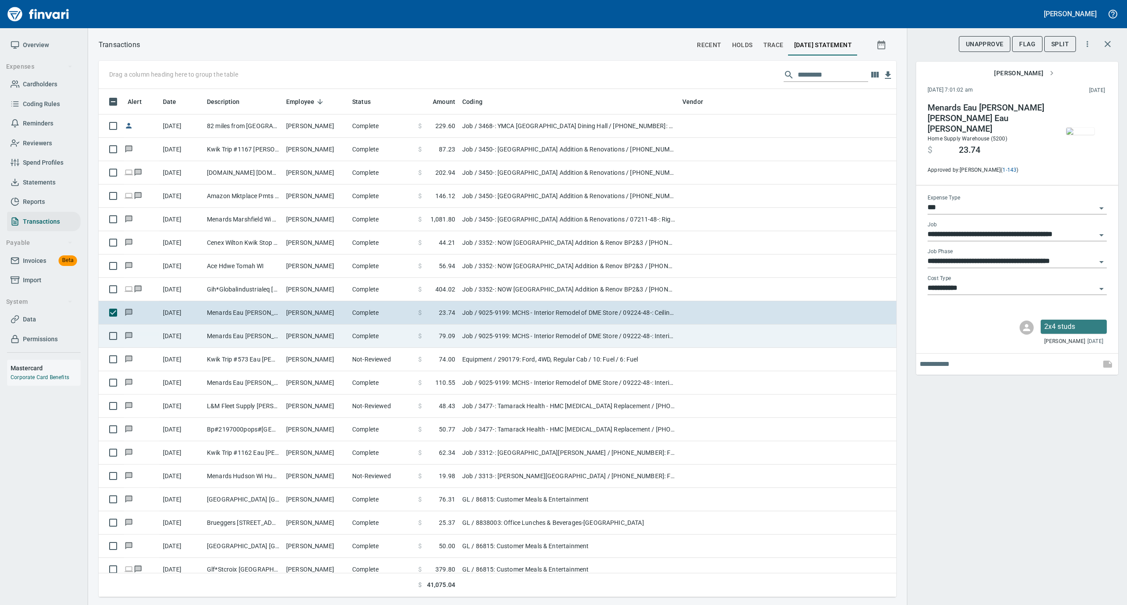
click at [457, 347] on td "$ 79.09" at bounding box center [437, 336] width 44 height 23
type input "**********"
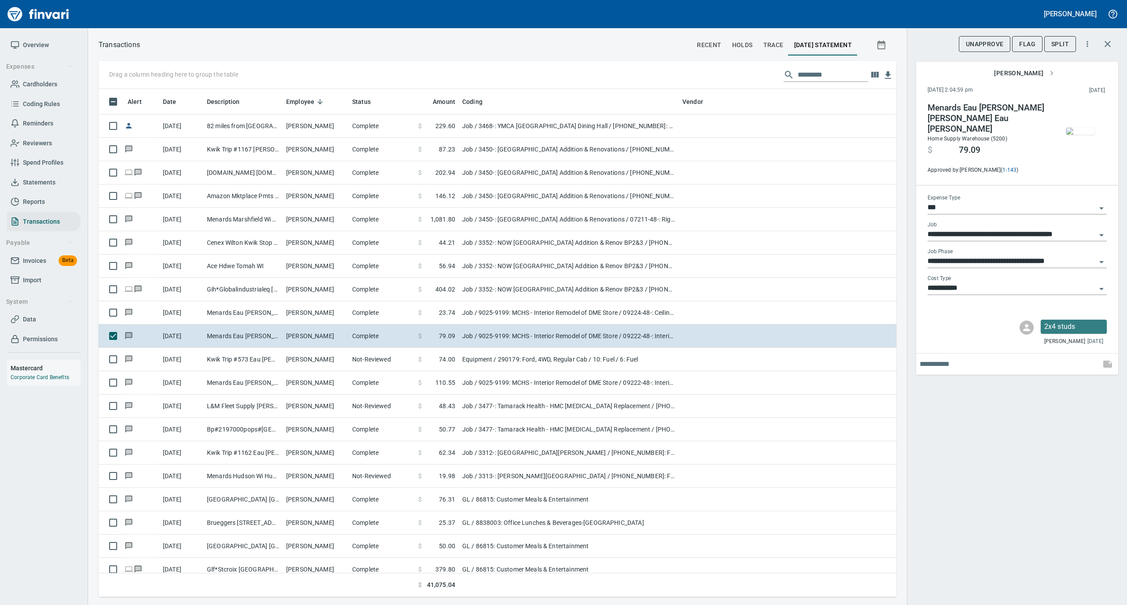
click at [1087, 128] on img "button" at bounding box center [1080, 131] width 28 height 7
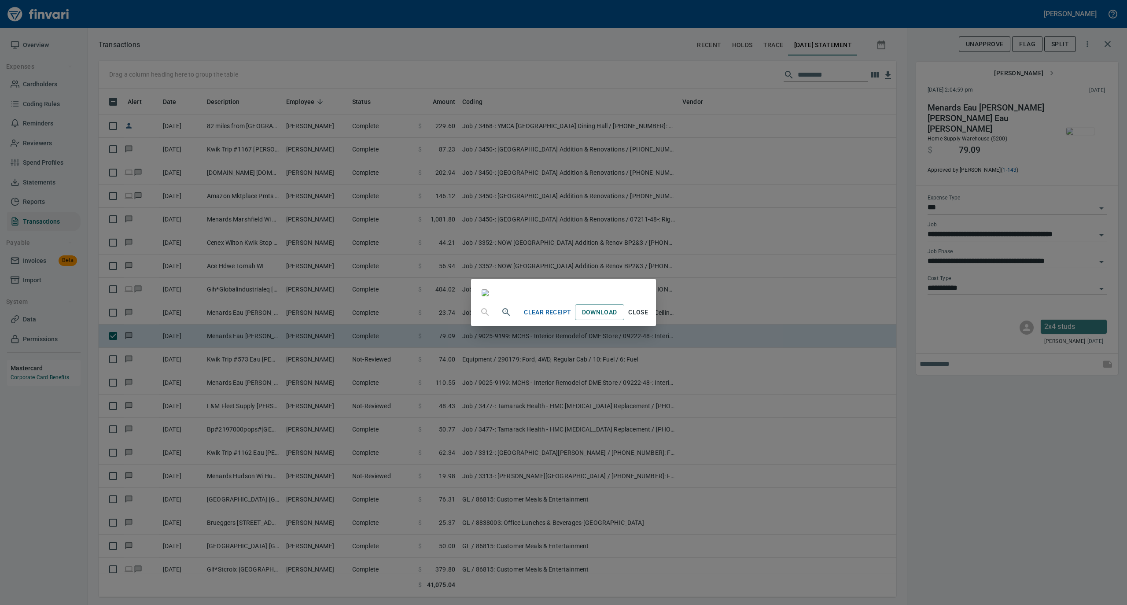
click at [649, 318] on span "Close" at bounding box center [638, 312] width 21 height 11
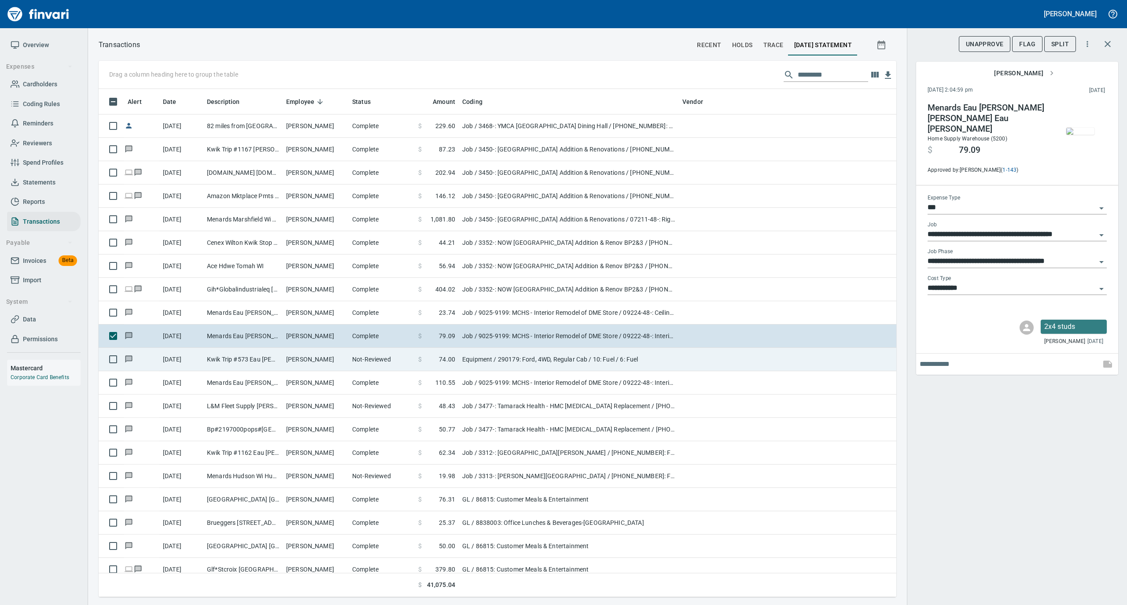
click at [354, 365] on td "Not-Reviewed" at bounding box center [382, 359] width 66 height 23
type input "*********"
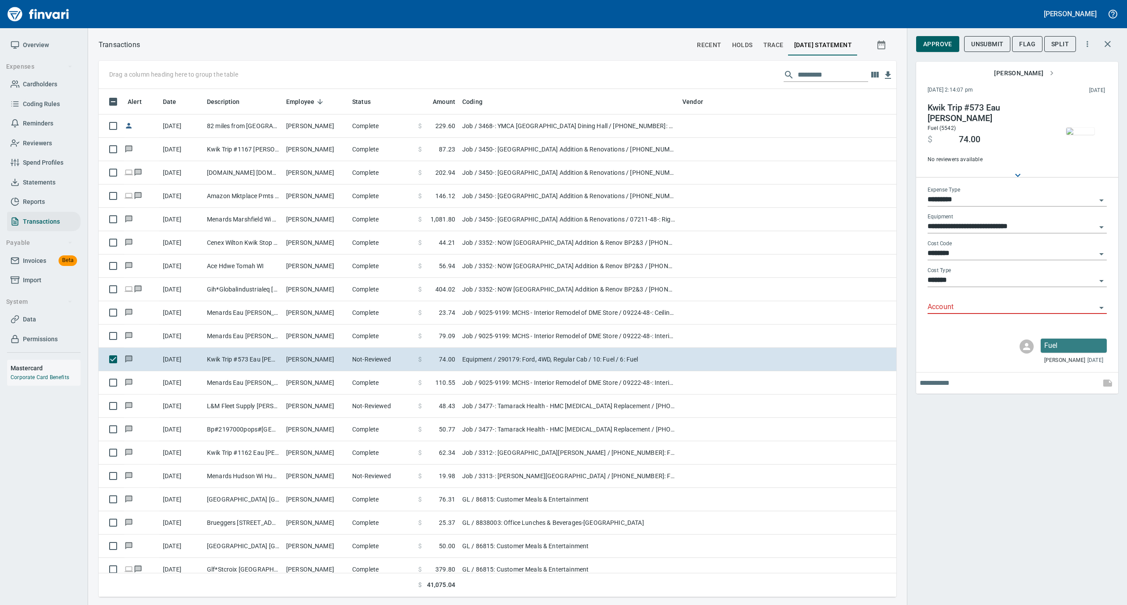
click at [1077, 129] on img "button" at bounding box center [1080, 131] width 28 height 7
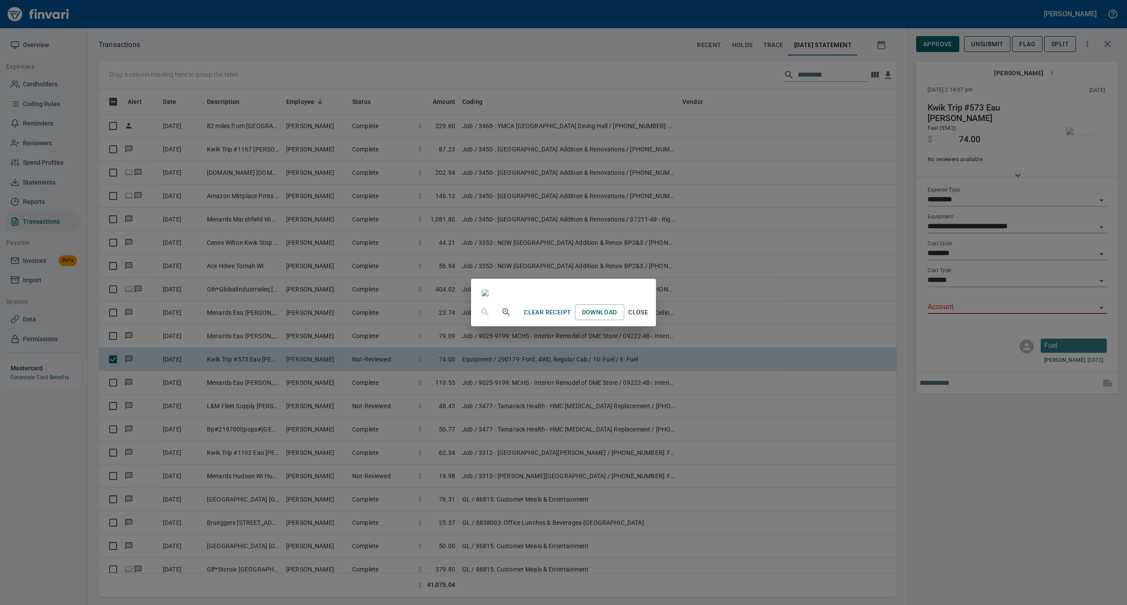
click at [1029, 73] on div "Clear Receipt Download Close" at bounding box center [563, 302] width 1127 height 605
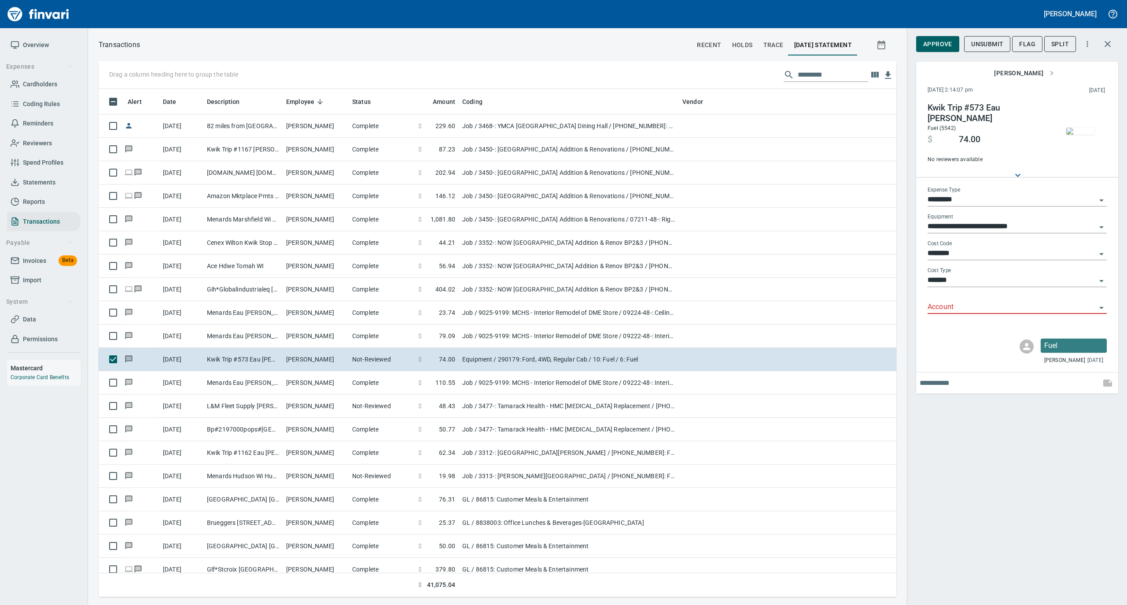
click at [1031, 71] on span "[PERSON_NAME]" at bounding box center [1024, 73] width 60 height 11
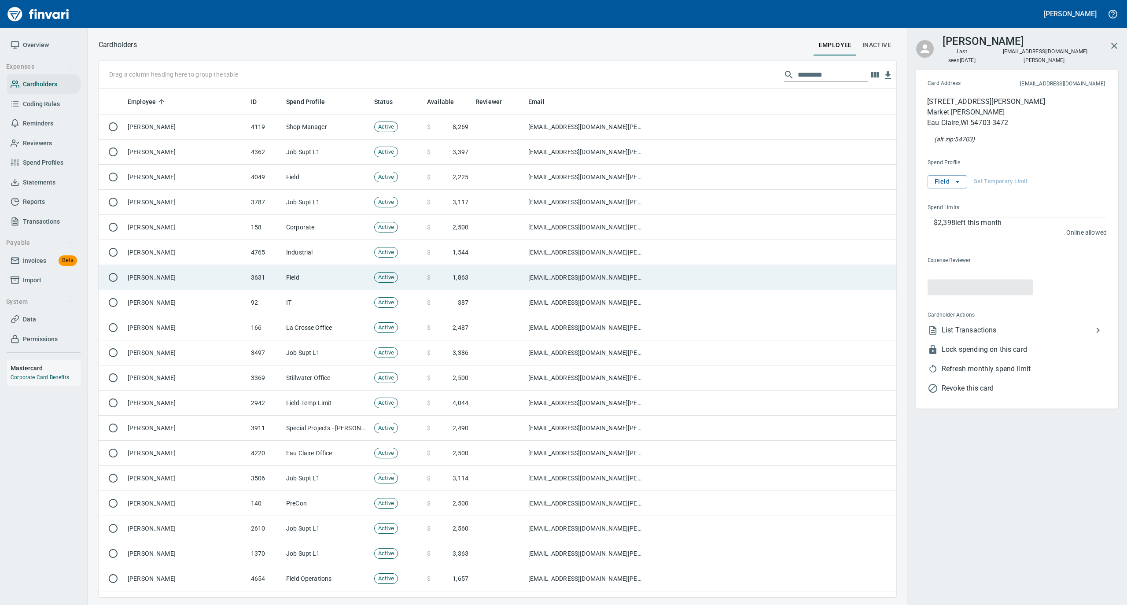
scroll to position [499, 780]
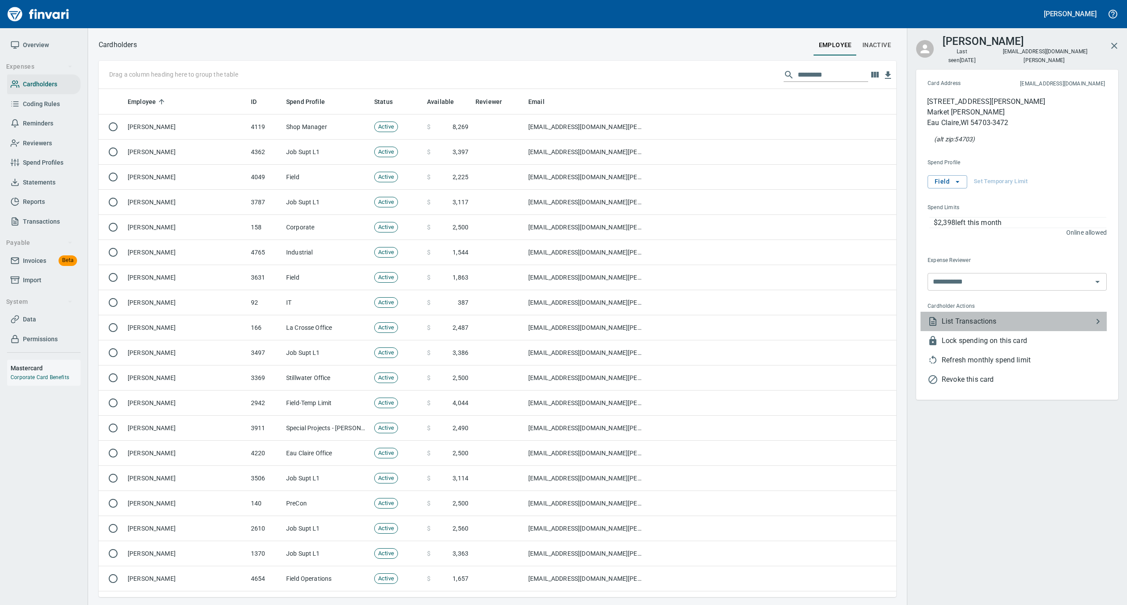
click at [956, 316] on span "List Transactions" at bounding box center [1017, 321] width 151 height 11
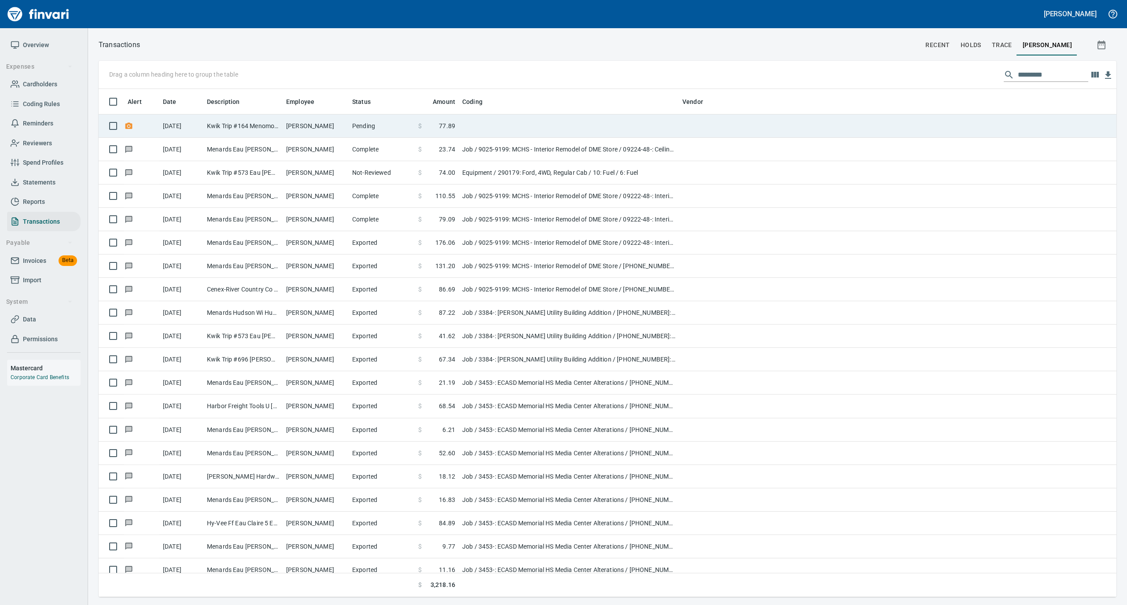
scroll to position [1, 1]
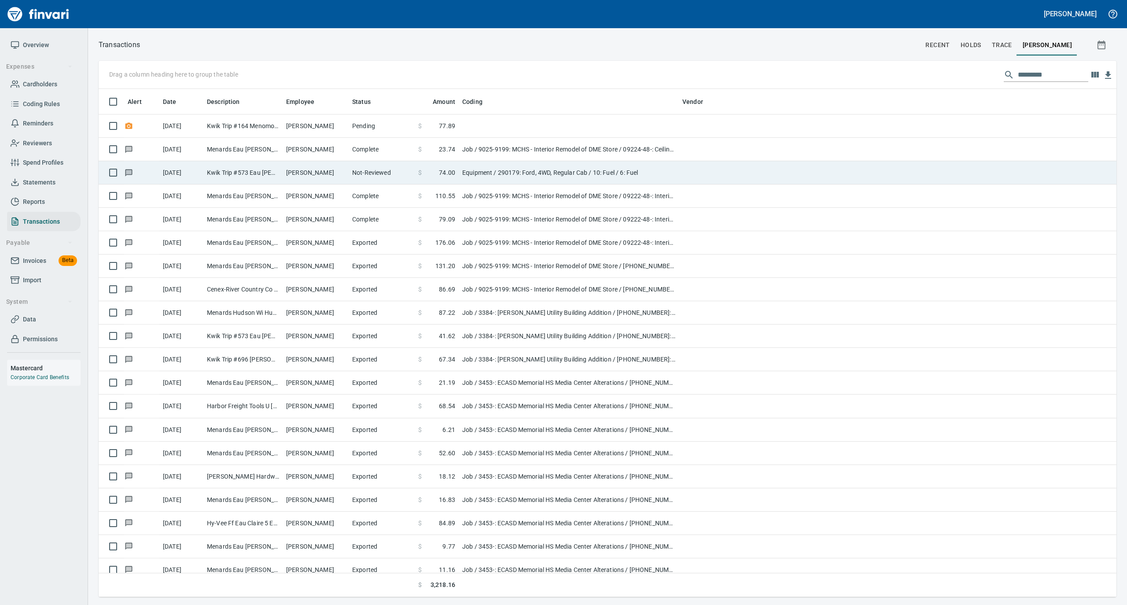
click at [321, 175] on td "[PERSON_NAME]" at bounding box center [316, 172] width 66 height 23
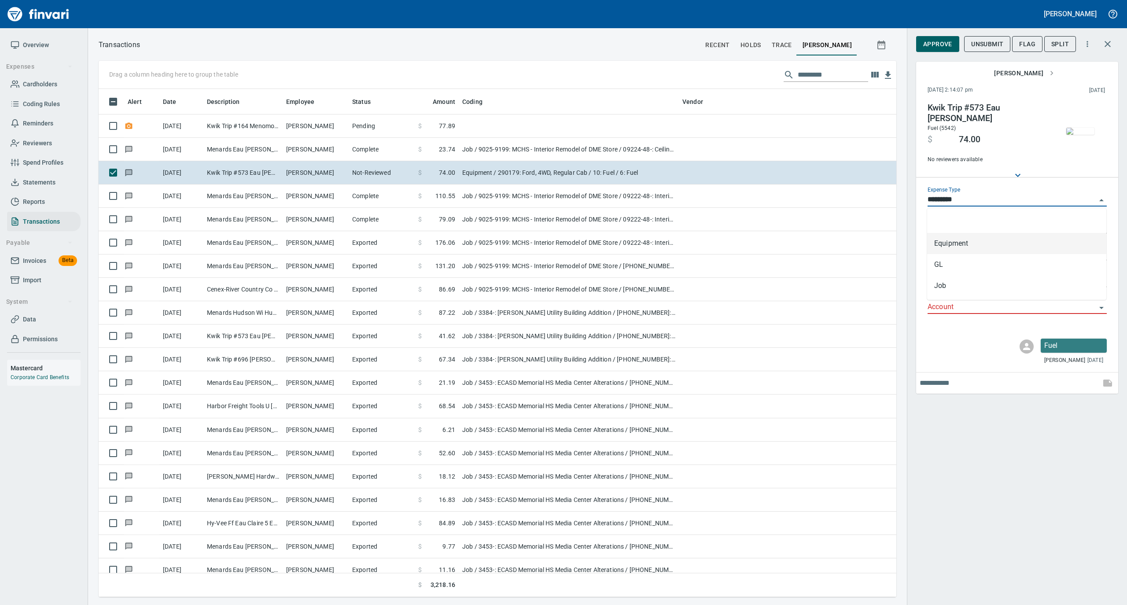
scroll to position [499, 780]
click at [974, 197] on input "*********" at bounding box center [1012, 200] width 169 height 12
click at [956, 285] on li "Job" at bounding box center [1016, 285] width 179 height 21
type input "***"
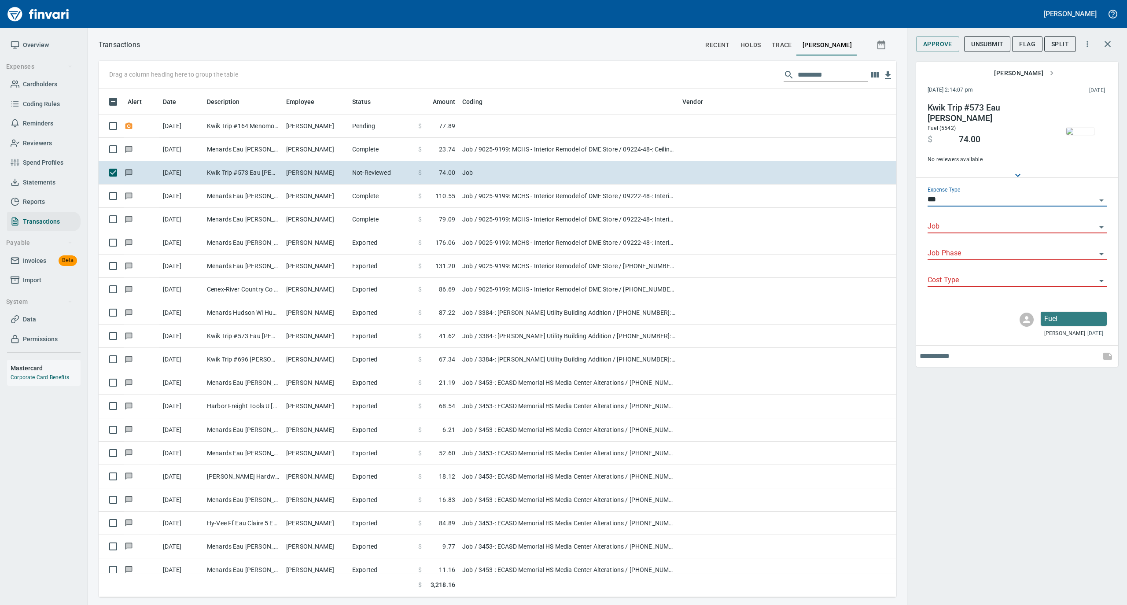
click at [967, 231] on input "Job" at bounding box center [1012, 227] width 169 height 12
click at [972, 248] on li "9025-9199: MCHS - Interior Remodel of DME Store" at bounding box center [1016, 249] width 179 height 21
type input "**********"
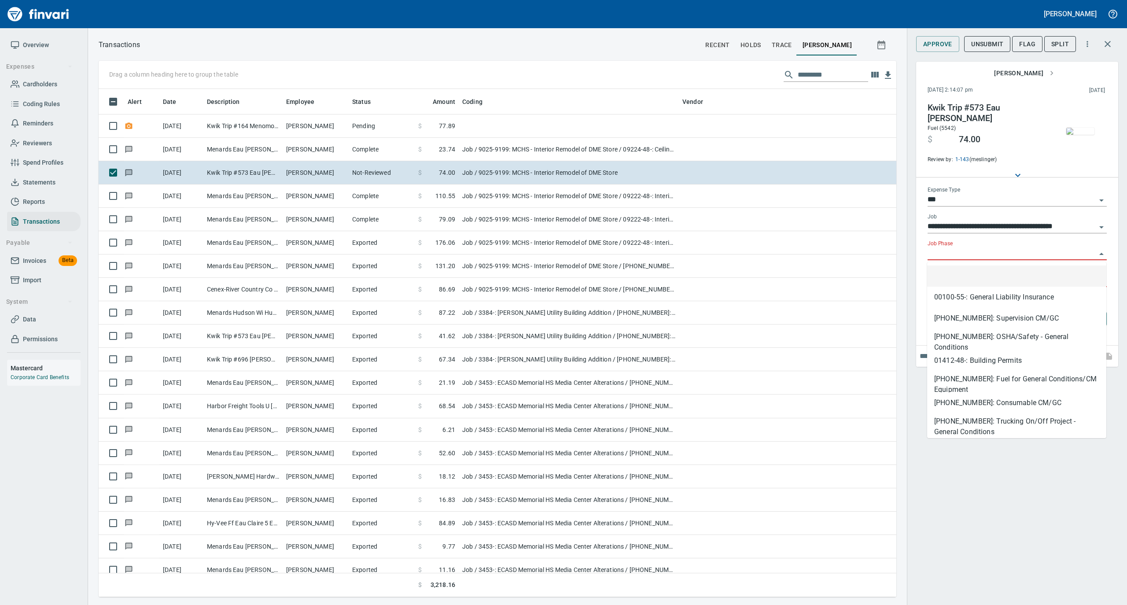
click at [969, 257] on input "Job Phase" at bounding box center [1012, 253] width 169 height 12
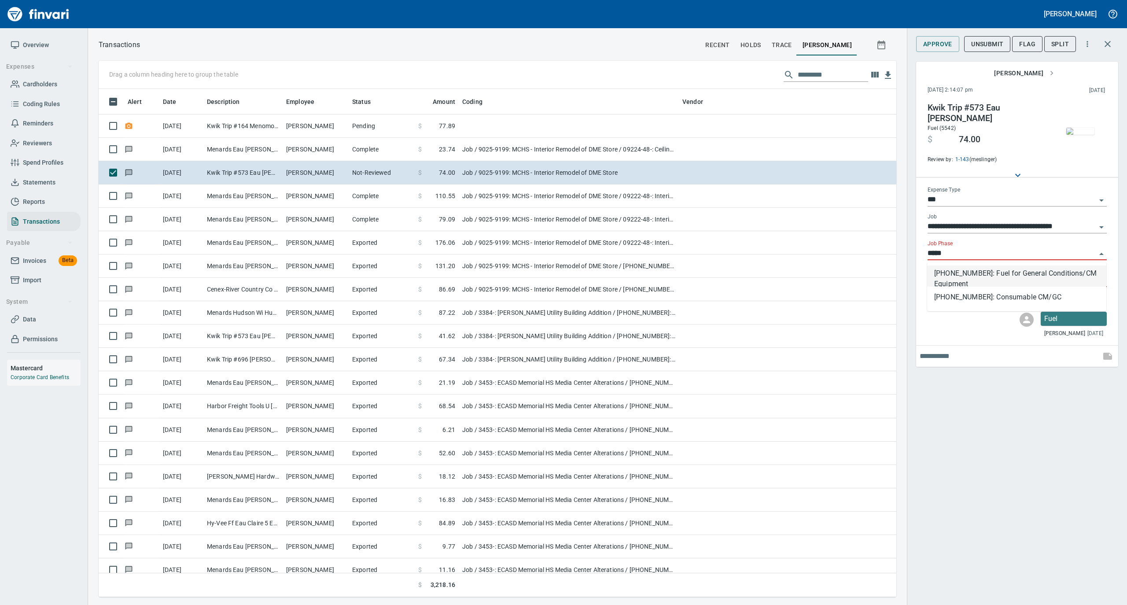
click at [957, 274] on li "[PHONE_NUMBER]: Fuel for General Conditions/CM Equipment" at bounding box center [1016, 276] width 179 height 21
type input "**********"
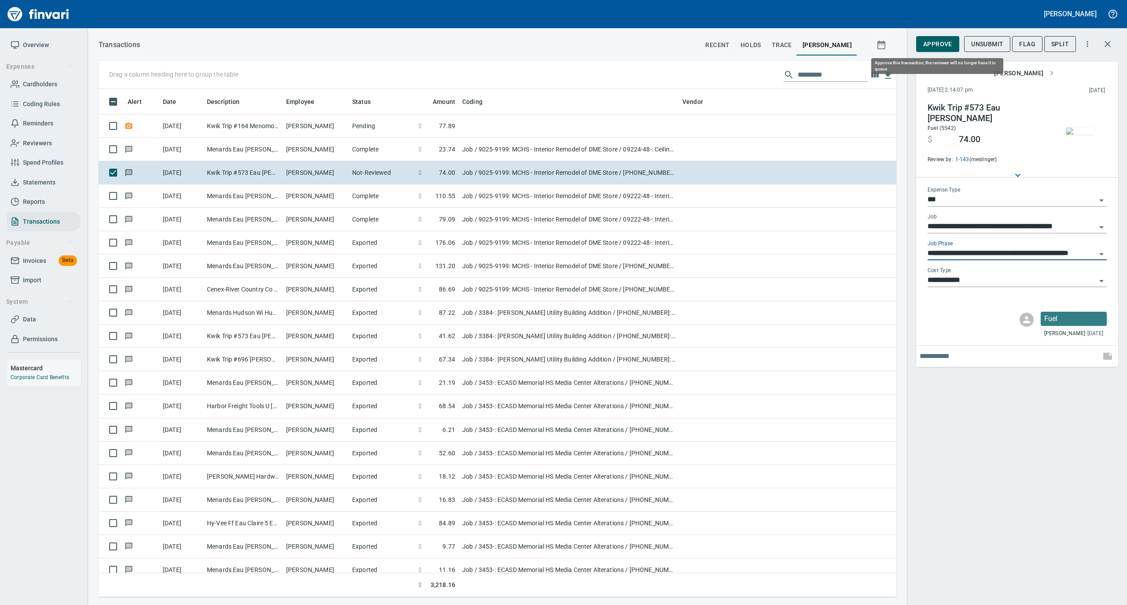
type input "**********"
click at [934, 44] on span "Approve" at bounding box center [937, 44] width 29 height 11
click at [48, 180] on span "Statements" at bounding box center [39, 182] width 33 height 11
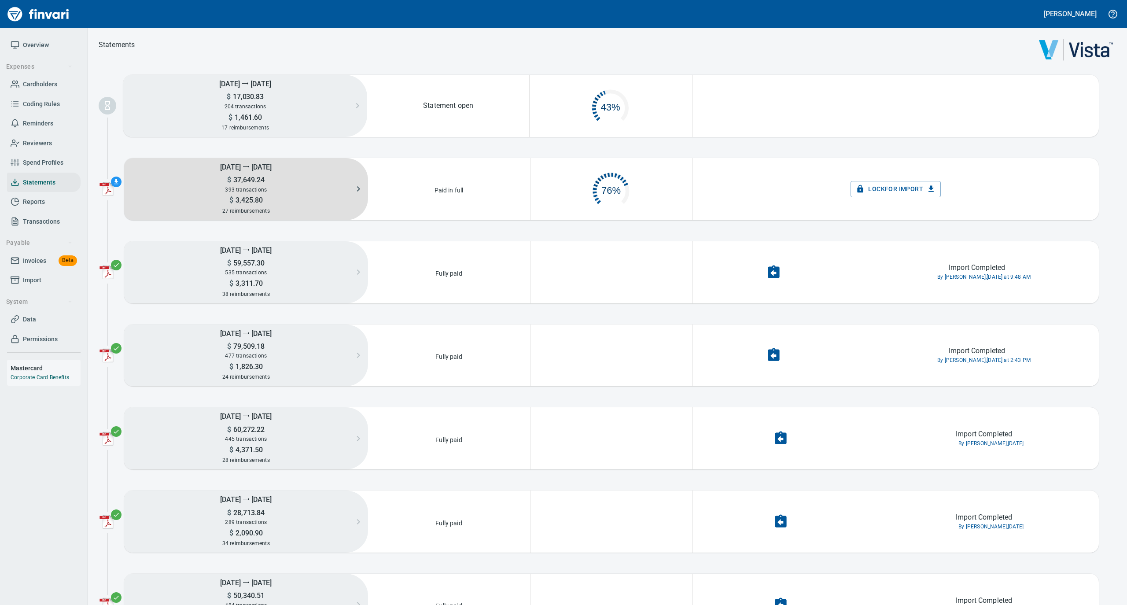
scroll to position [42, 152]
click at [247, 183] on span "37,649.24" at bounding box center [247, 180] width 33 height 8
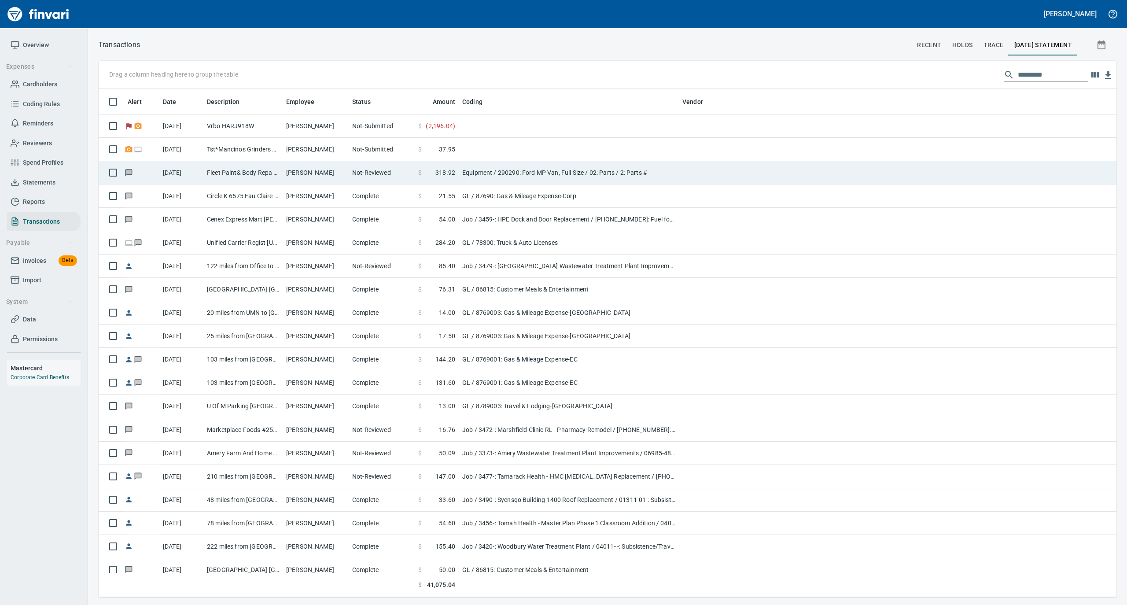
scroll to position [1, 1]
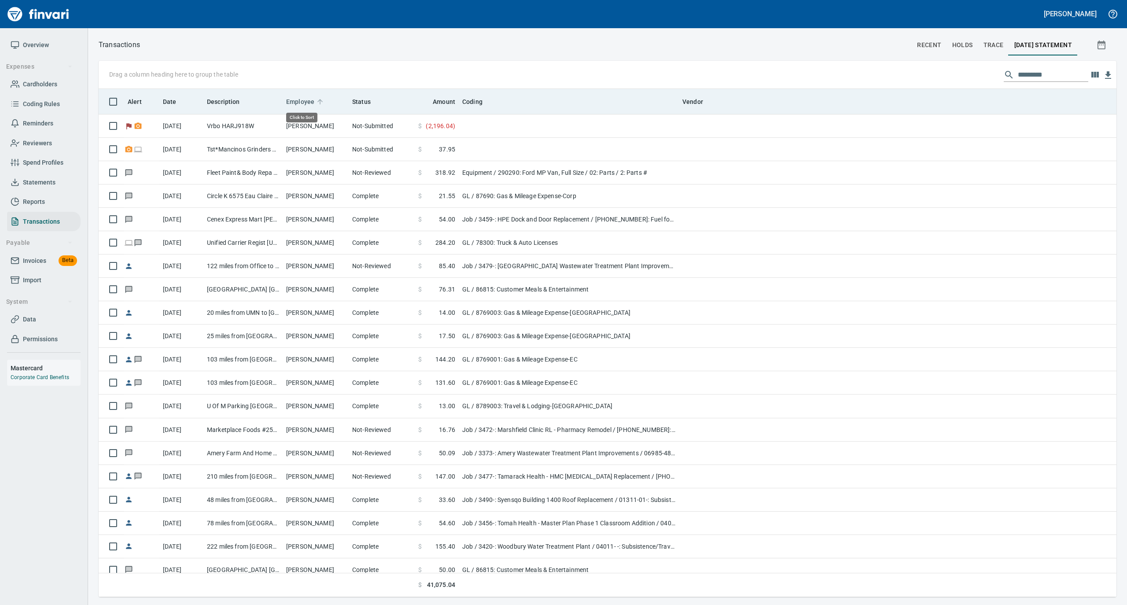
click at [319, 99] on icon at bounding box center [320, 102] width 8 height 8
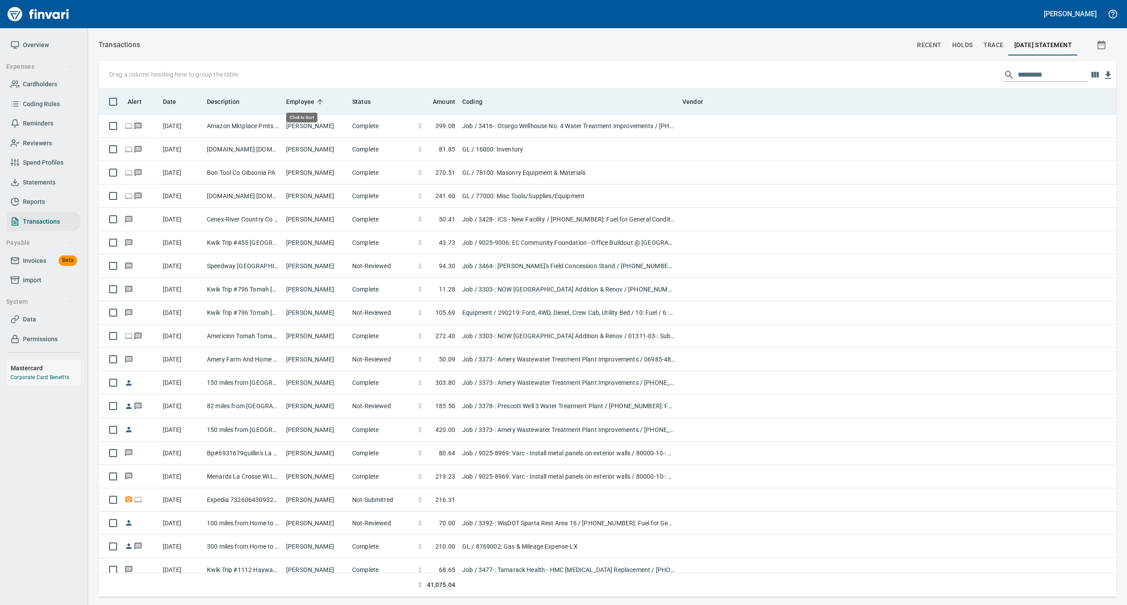
click at [319, 99] on icon at bounding box center [320, 102] width 8 height 8
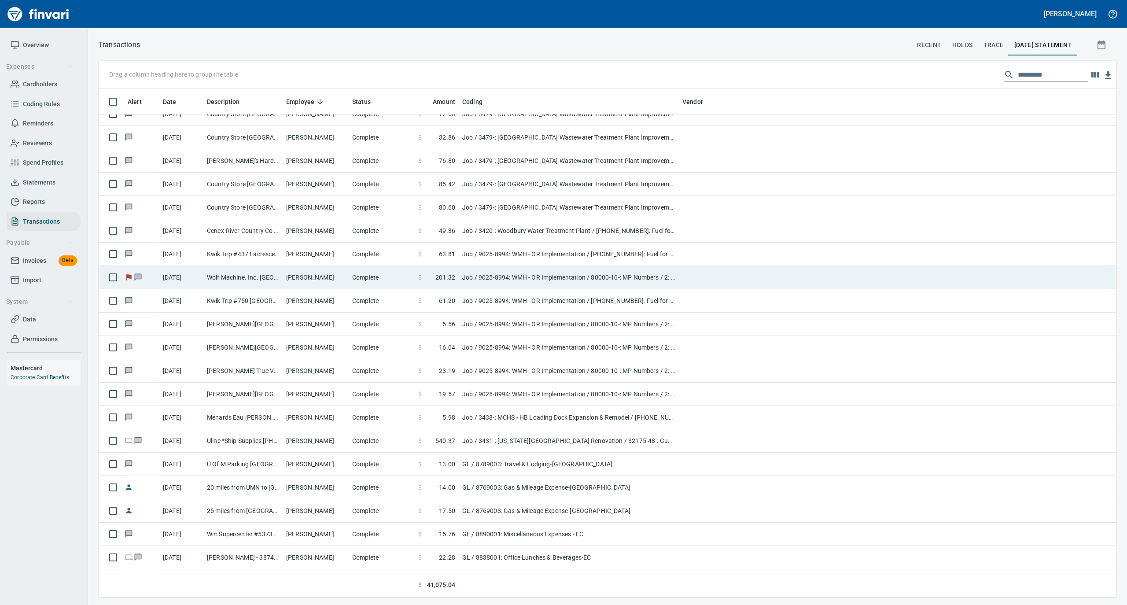
scroll to position [469, 0]
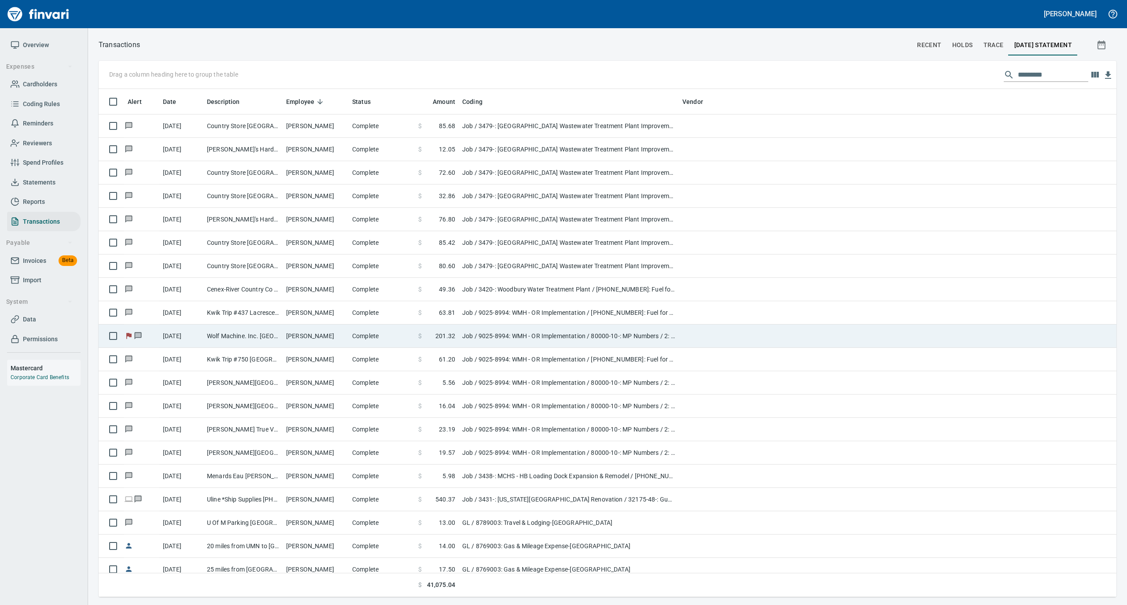
click at [282, 342] on td "Wolf Machine. Inc. [GEOGRAPHIC_DATA] WI" at bounding box center [242, 336] width 79 height 23
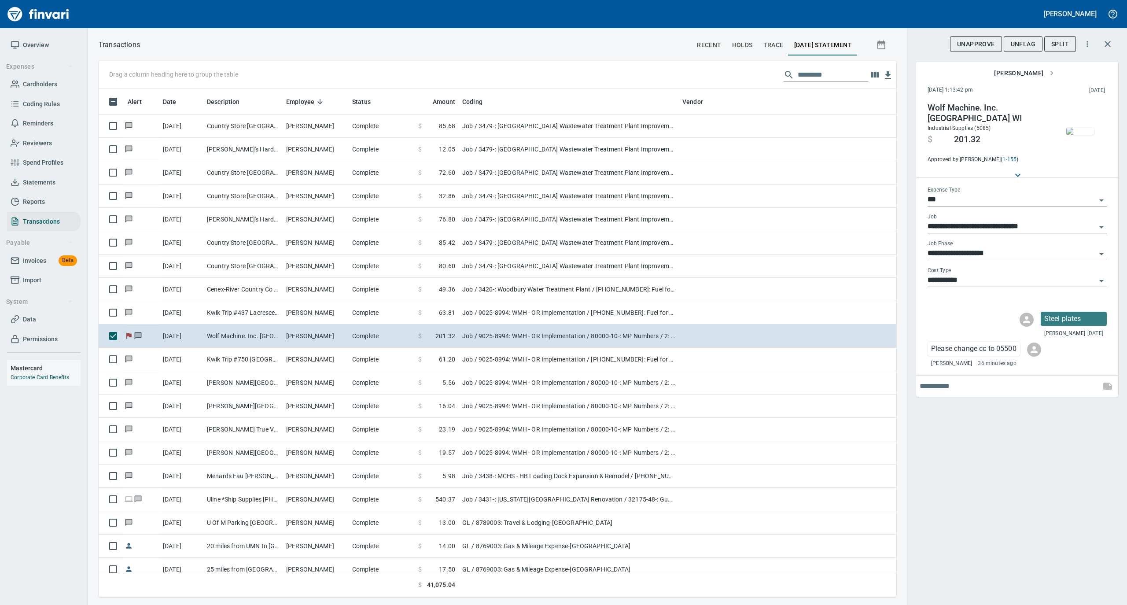
scroll to position [499, 780]
click at [1023, 252] on input "**********" at bounding box center [1012, 253] width 169 height 12
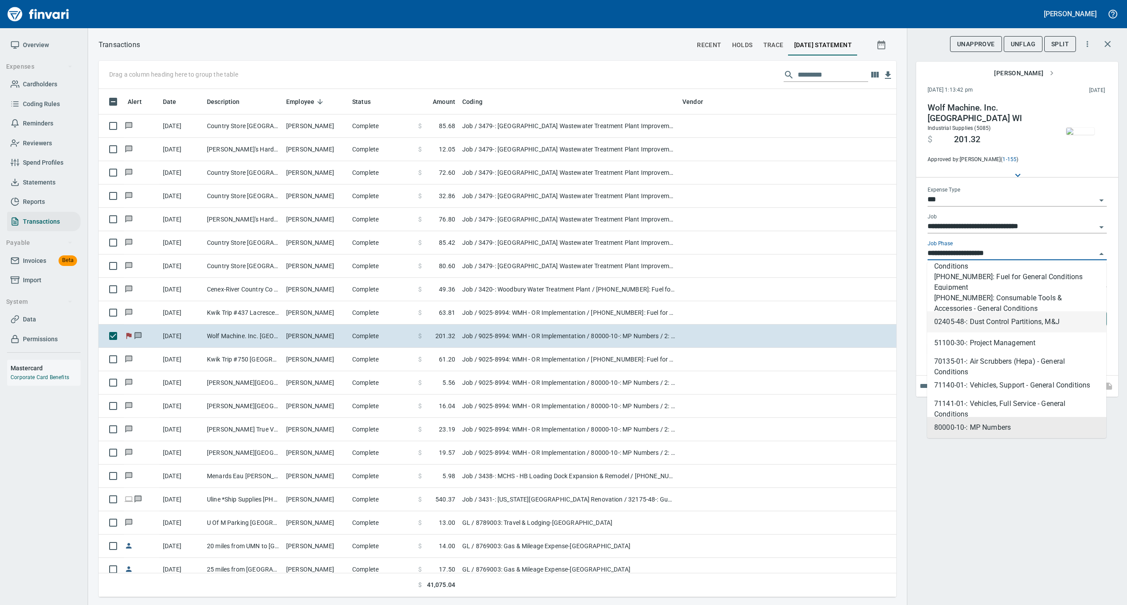
scroll to position [63, 0]
click at [1018, 447] on div "**********" at bounding box center [1017, 302] width 220 height 605
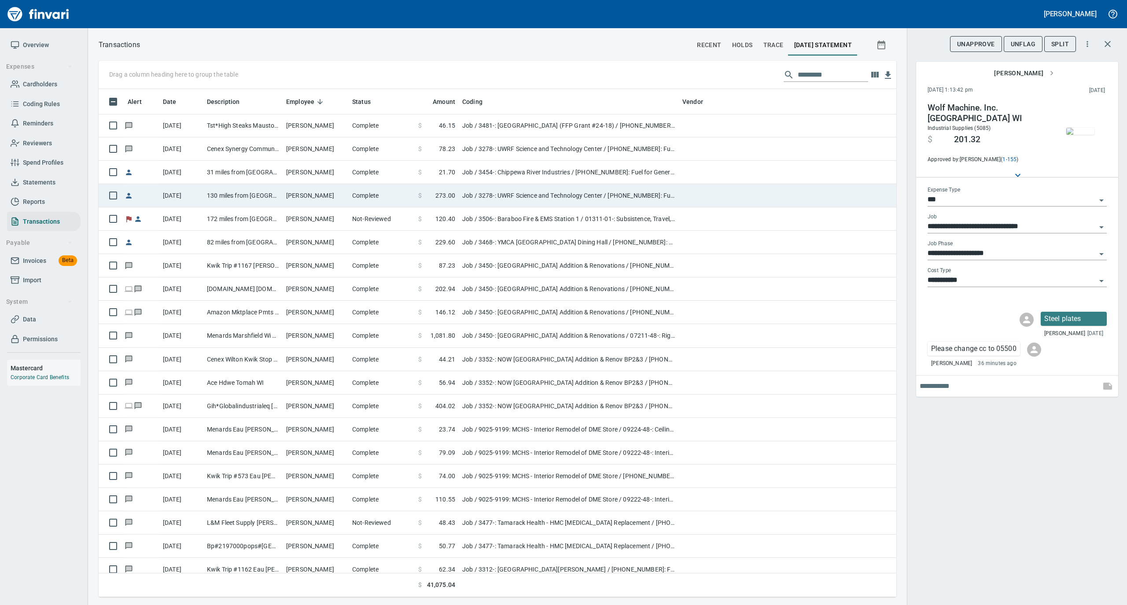
scroll to position [1468, 0]
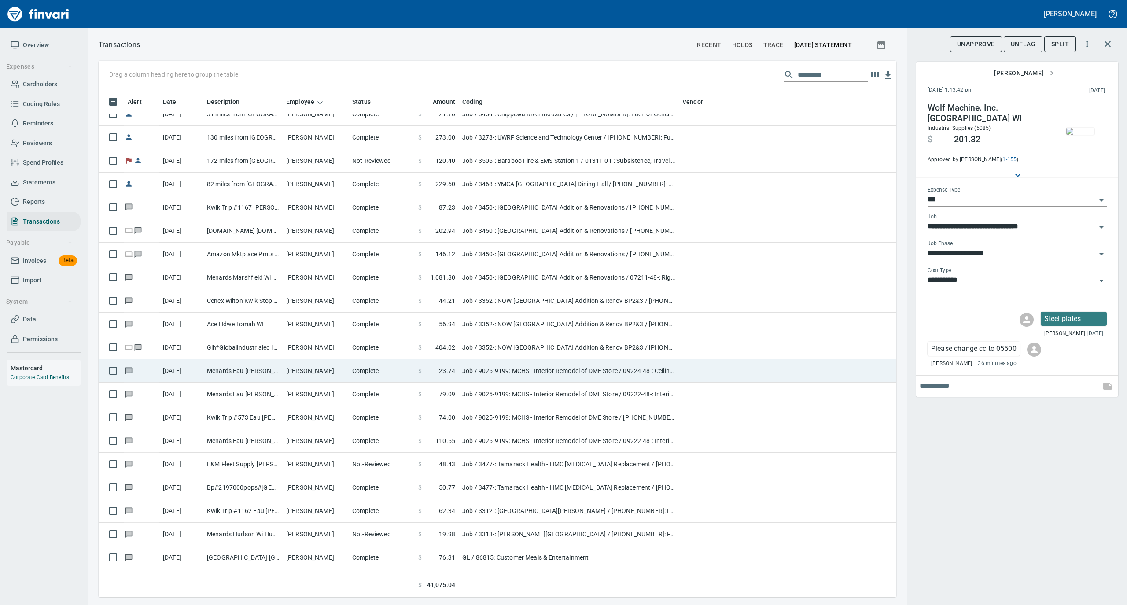
click at [323, 376] on td "[PERSON_NAME]" at bounding box center [316, 370] width 66 height 23
type input "**********"
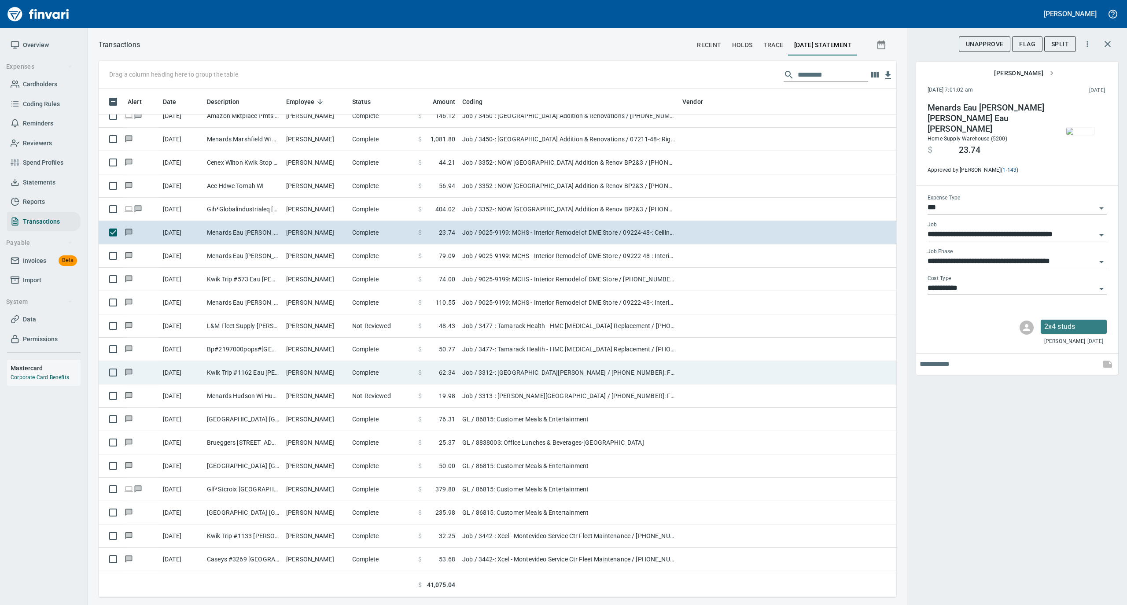
scroll to position [1644, 0]
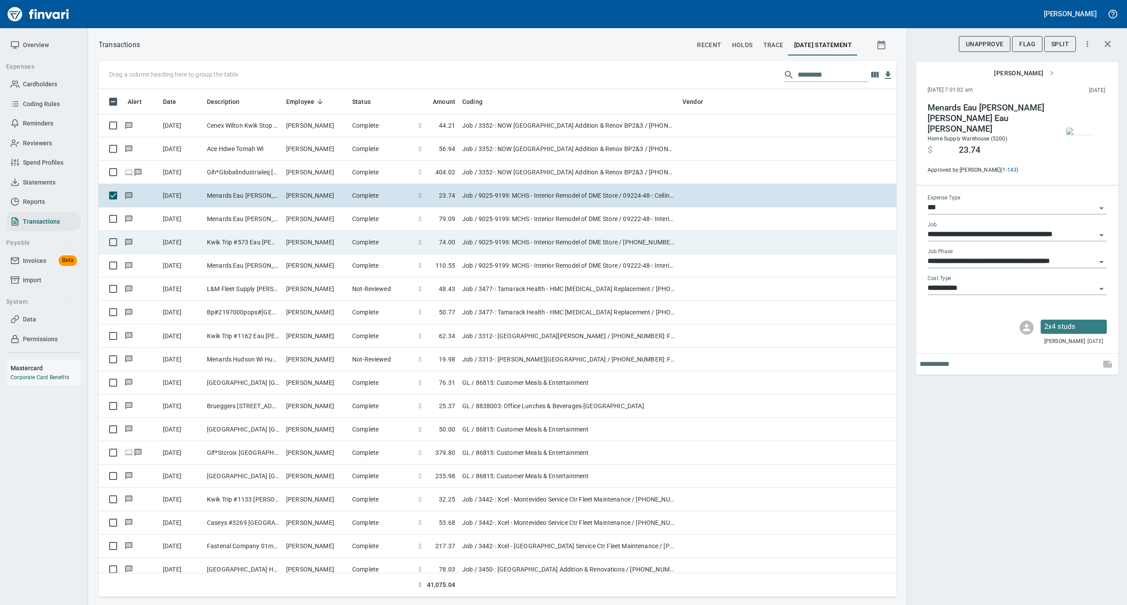
click at [319, 239] on td "[PERSON_NAME]" at bounding box center [316, 242] width 66 height 23
type input "**********"
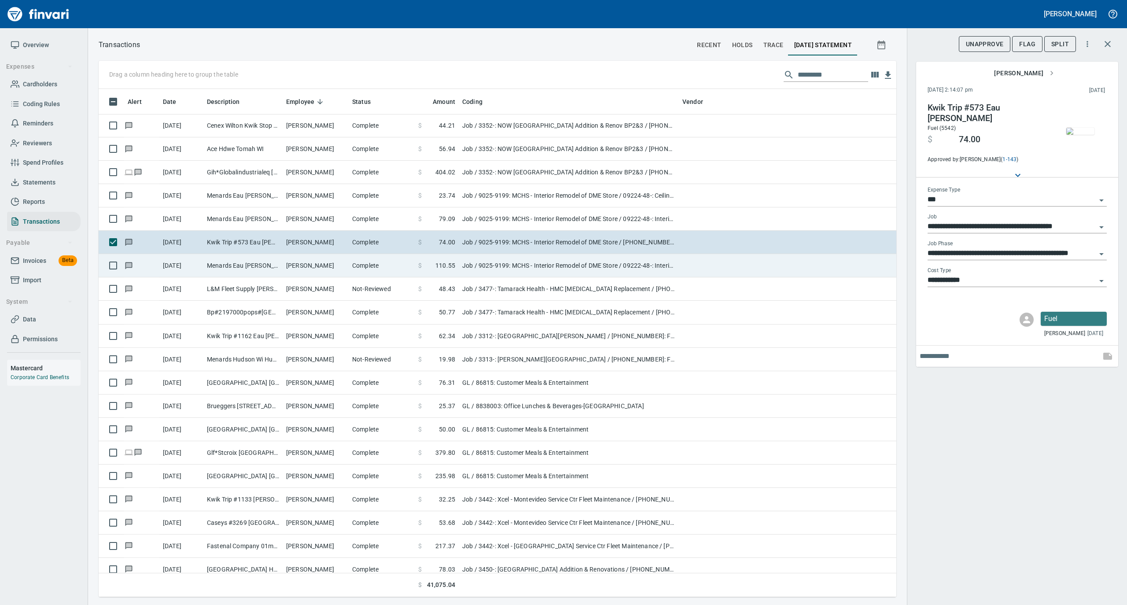
click at [324, 269] on td "[PERSON_NAME]" at bounding box center [316, 265] width 66 height 23
type input "**********"
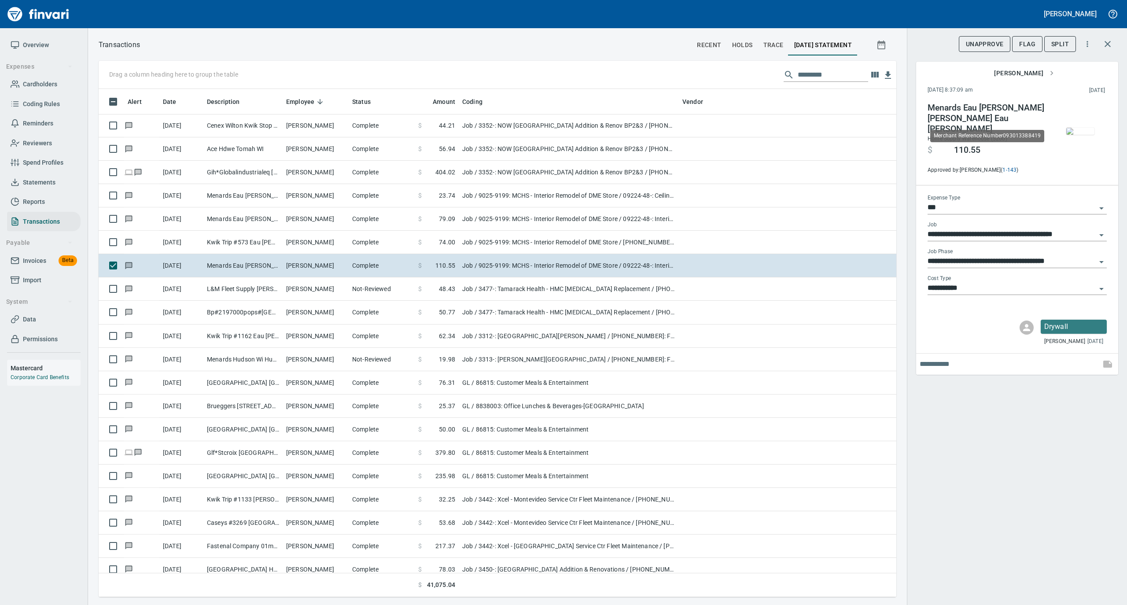
scroll to position [499, 780]
click at [1081, 128] on img "button" at bounding box center [1080, 131] width 28 height 7
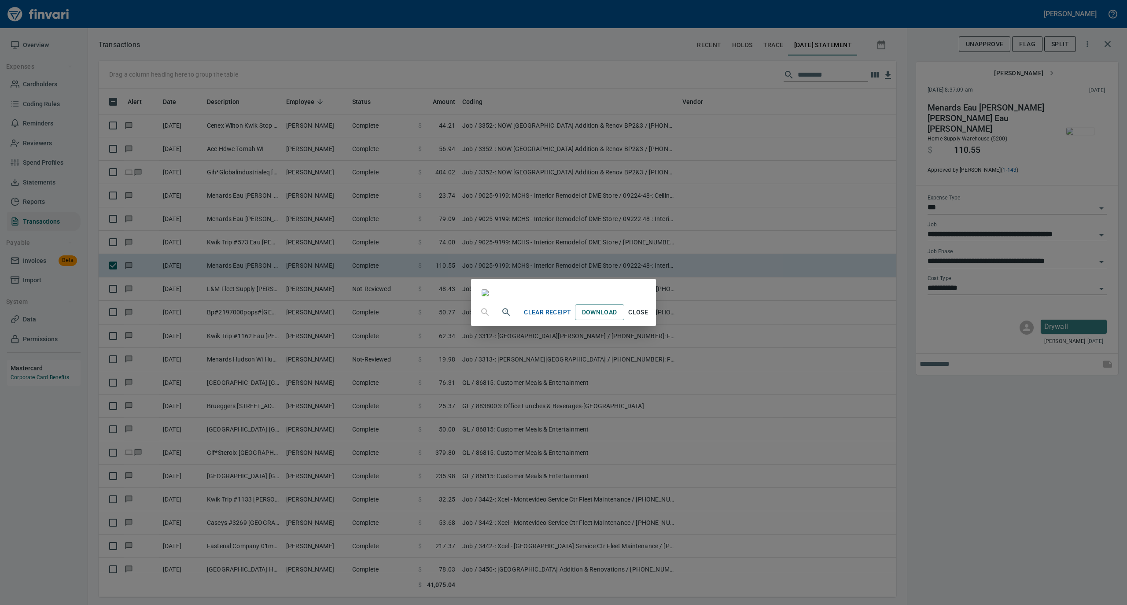
click at [649, 318] on span "Close" at bounding box center [638, 312] width 21 height 11
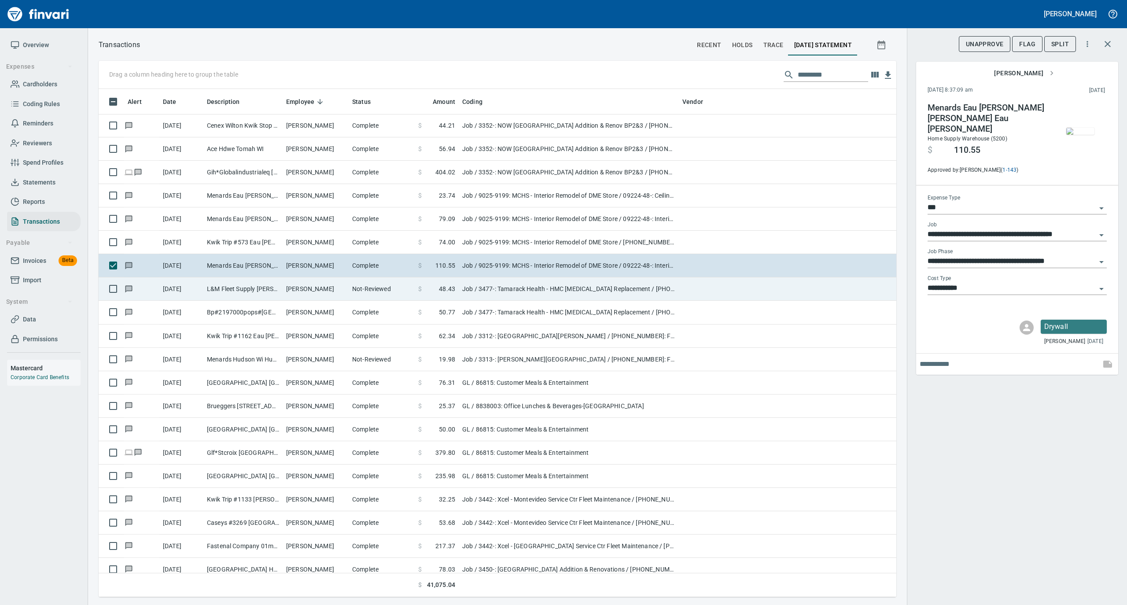
click at [378, 291] on td "Not-Reviewed" at bounding box center [382, 288] width 66 height 23
type input "**********"
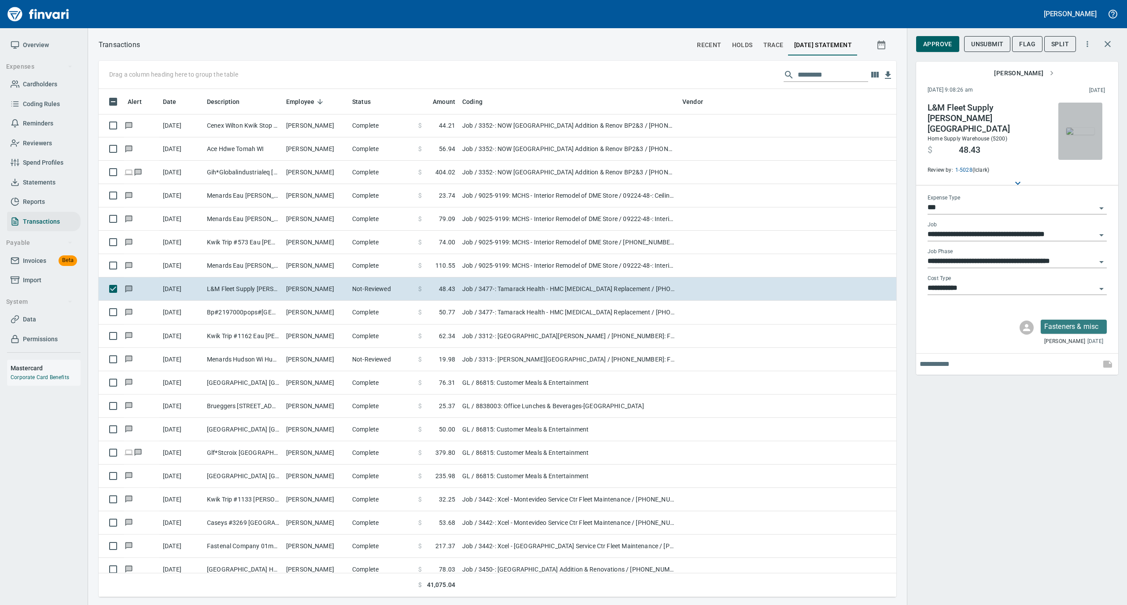
click at [1081, 128] on img "button" at bounding box center [1080, 131] width 28 height 7
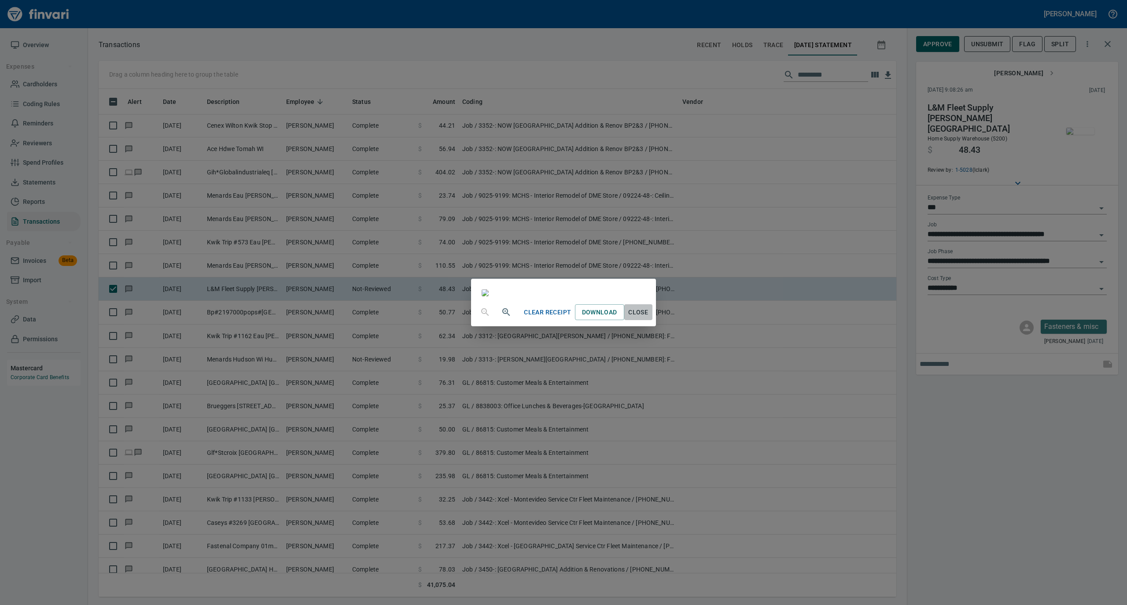
click at [653, 321] on button "Close" at bounding box center [638, 312] width 28 height 16
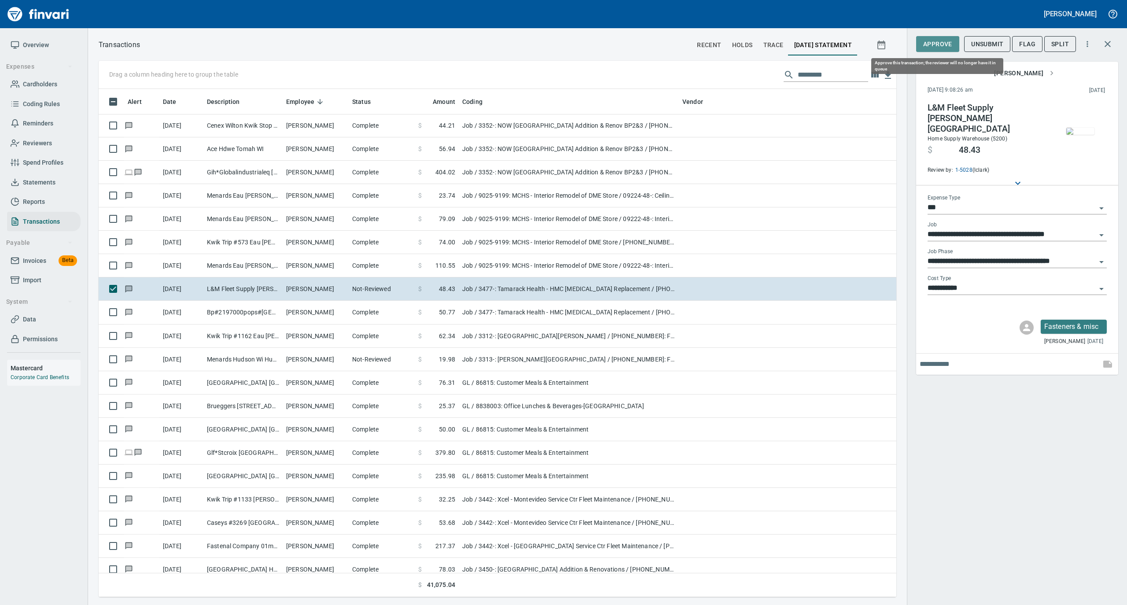
click at [941, 41] on span "Approve" at bounding box center [937, 44] width 29 height 11
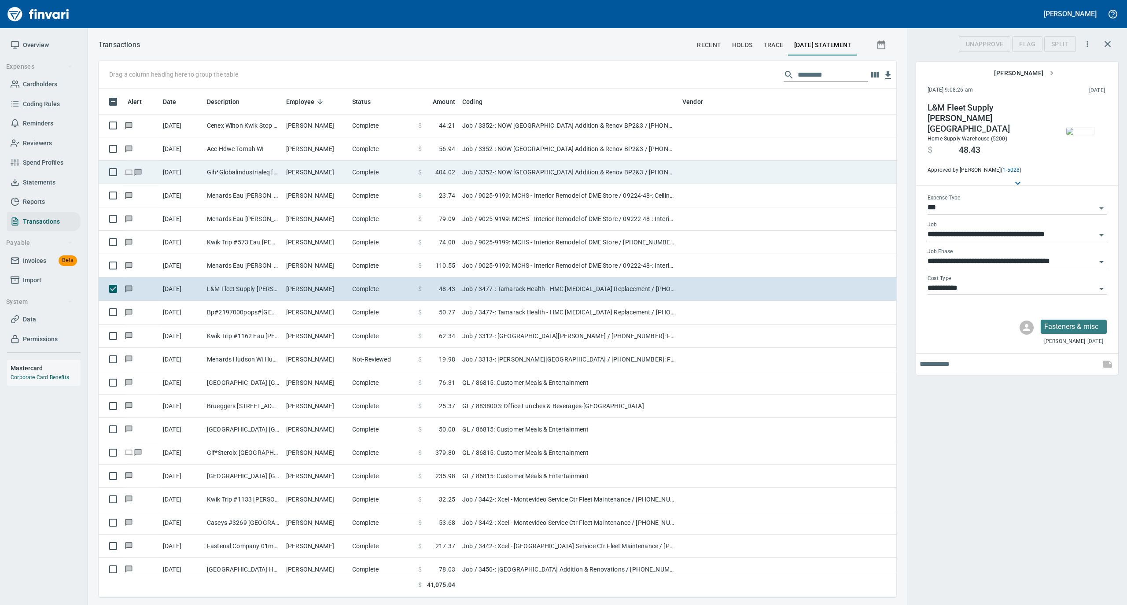
scroll to position [499, 780]
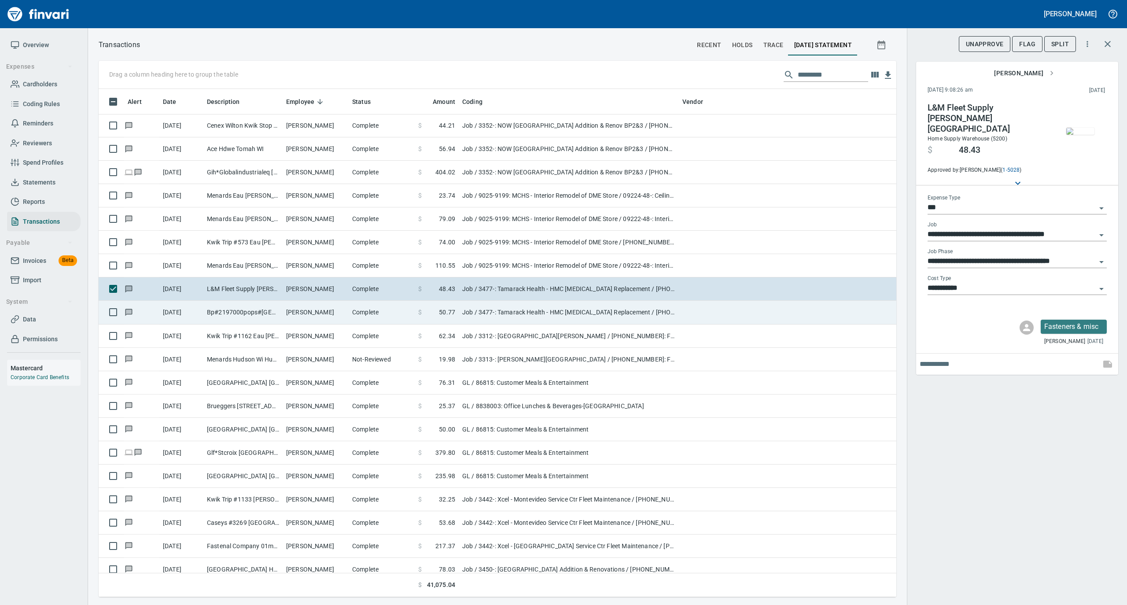
click at [348, 317] on tr "[DATE] Bp#2197000pops#204 Stone Lake WI [PERSON_NAME] Complete $ 50.77 Job / 34…" at bounding box center [498, 312] width 798 height 23
type input "**********"
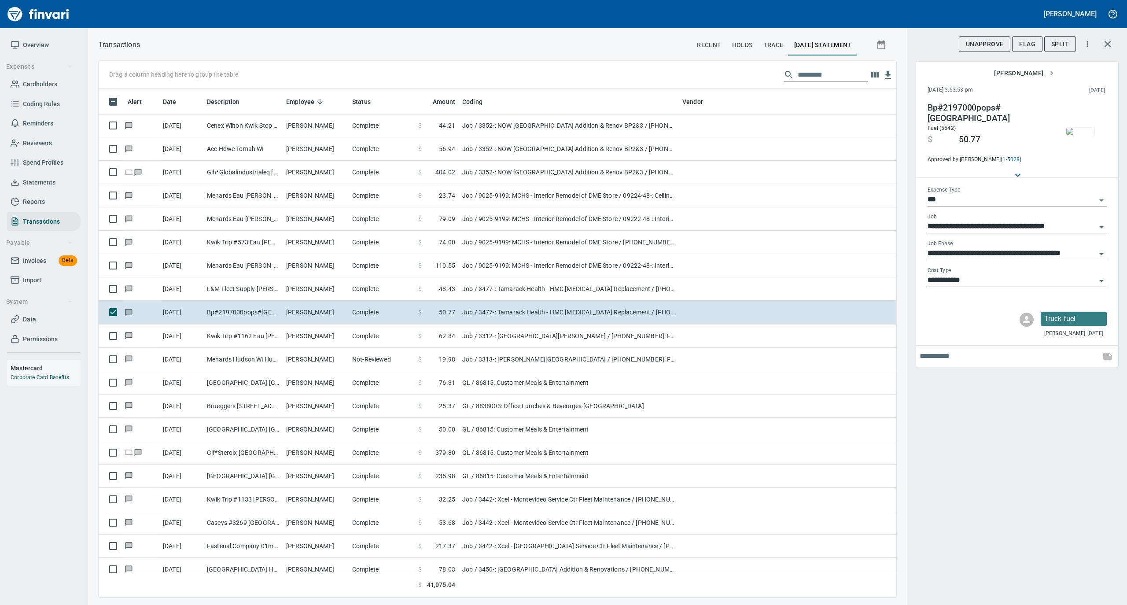
scroll to position [499, 780]
click at [1074, 128] on img "button" at bounding box center [1080, 131] width 28 height 7
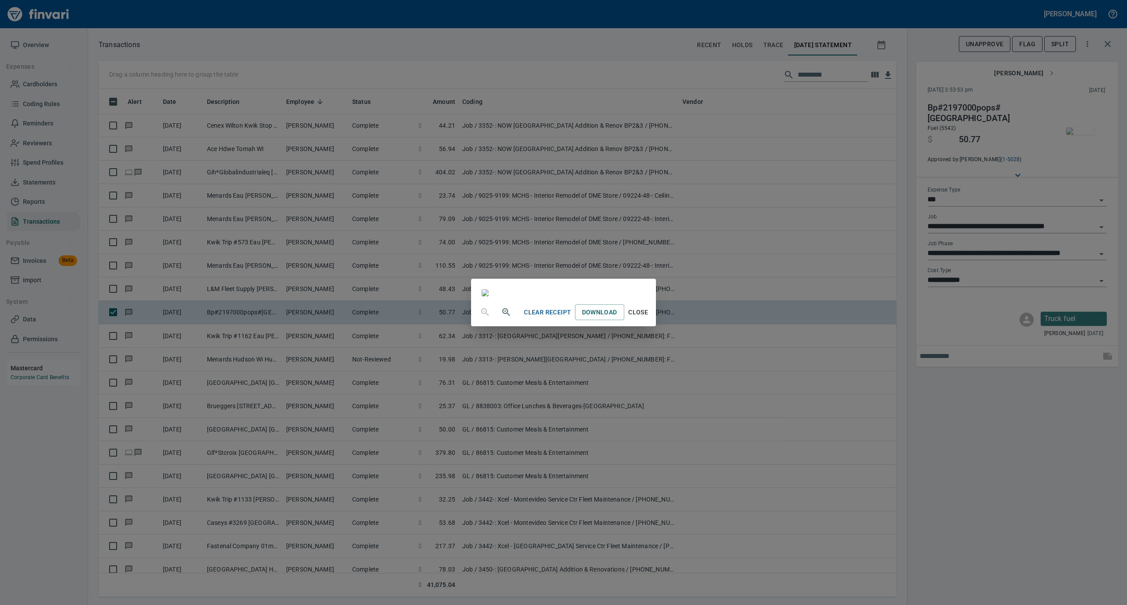
click at [649, 318] on span "Close" at bounding box center [638, 312] width 21 height 11
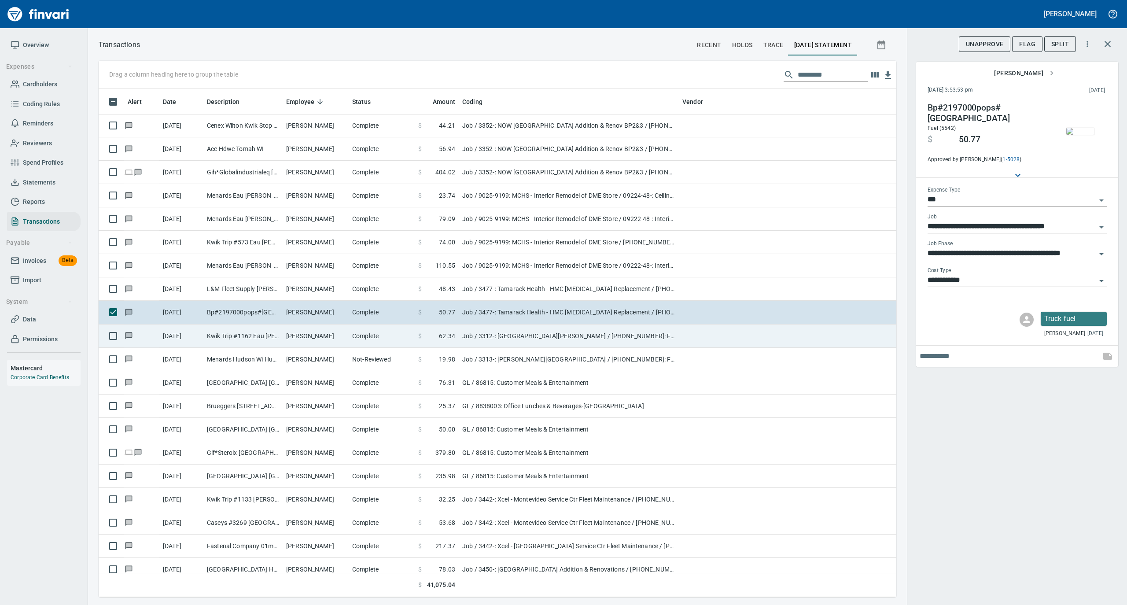
click at [380, 335] on td "Complete" at bounding box center [382, 336] width 66 height 23
type input "**********"
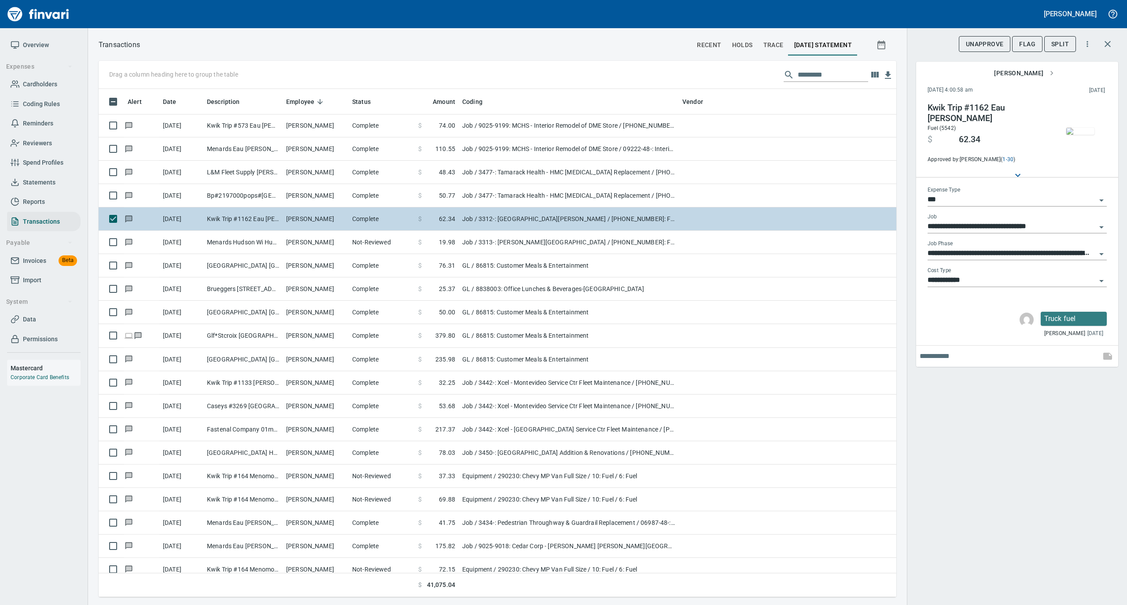
scroll to position [1820, 0]
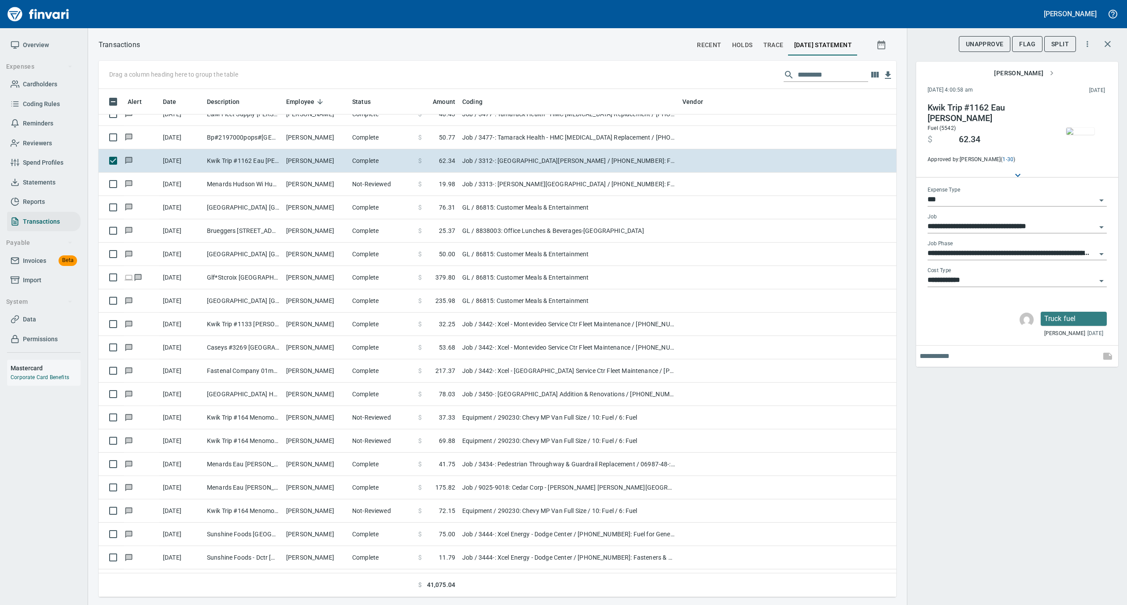
click at [1082, 128] on img "button" at bounding box center [1080, 131] width 28 height 7
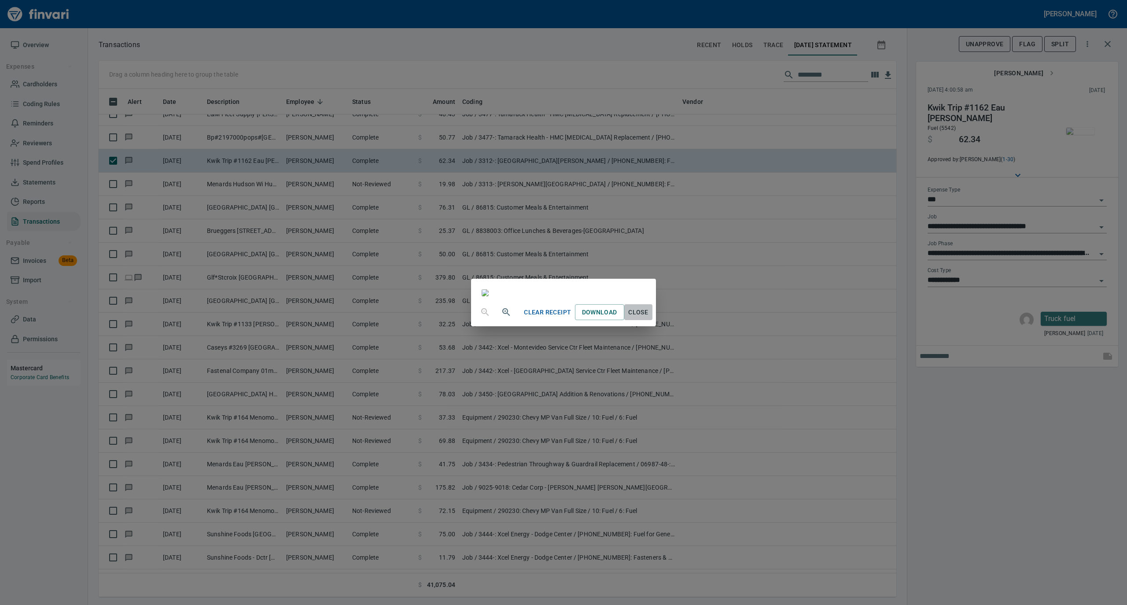
click at [649, 318] on span "Close" at bounding box center [638, 312] width 21 height 11
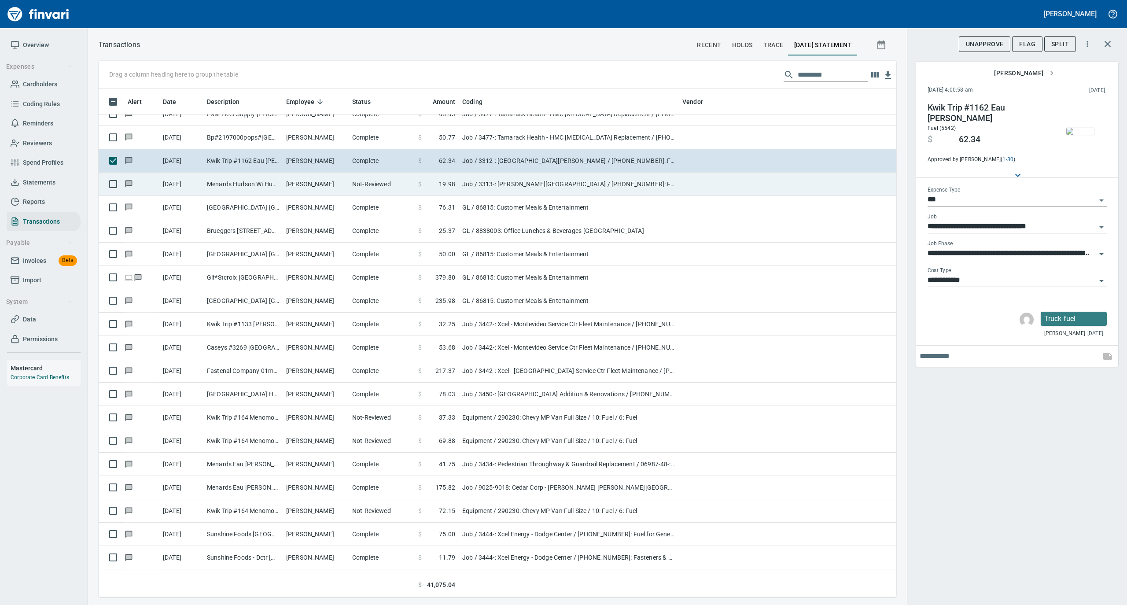
click at [323, 183] on td "[PERSON_NAME]" at bounding box center [316, 184] width 66 height 23
type input "**********"
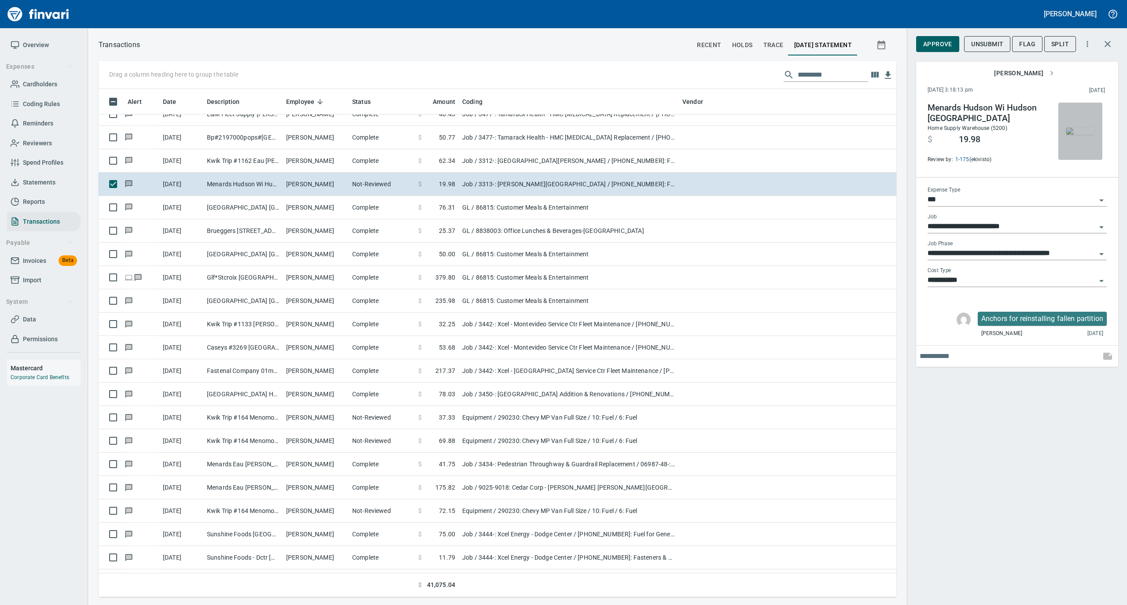
click at [1077, 128] on img "button" at bounding box center [1080, 131] width 28 height 7
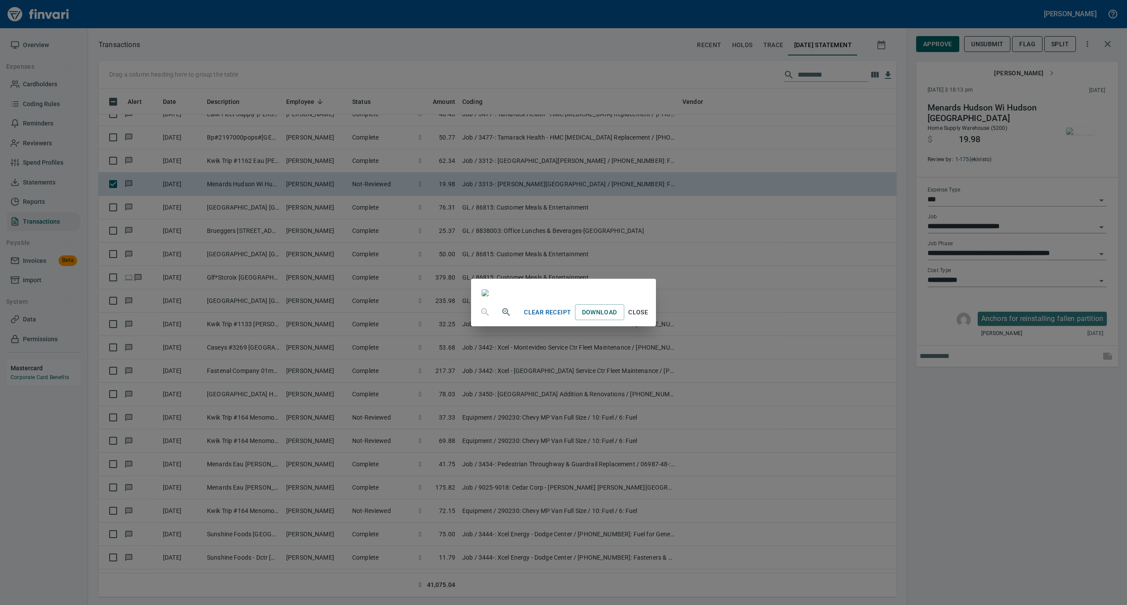
drag, startPoint x: 728, startPoint y: 533, endPoint x: 787, endPoint y: 356, distance: 186.6
click at [649, 318] on span "Close" at bounding box center [638, 312] width 21 height 11
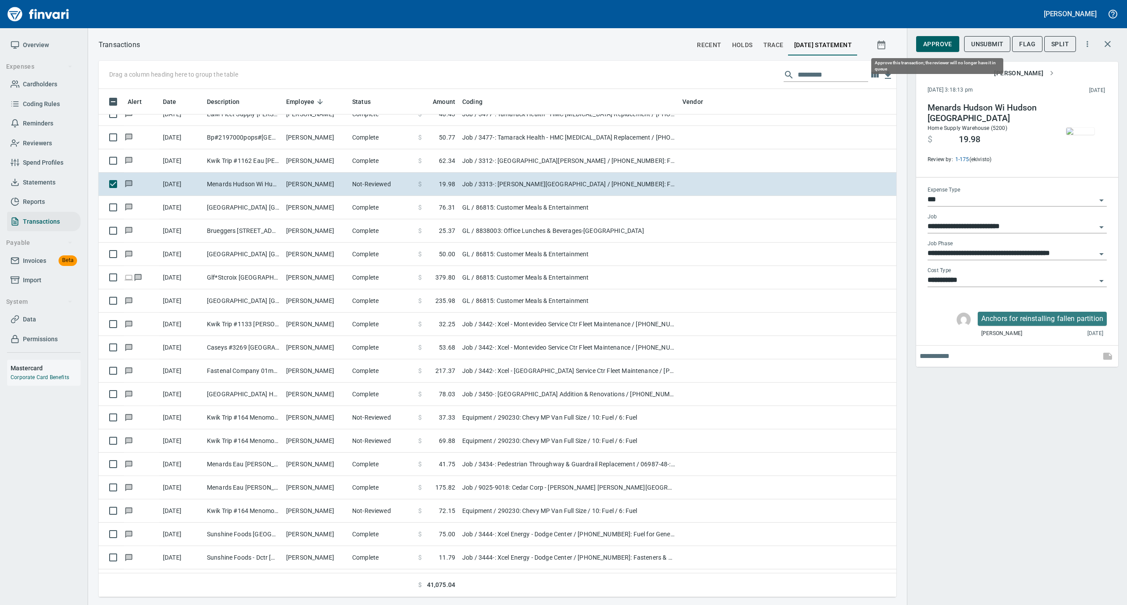
click at [935, 44] on span "Approve" at bounding box center [937, 44] width 29 height 11
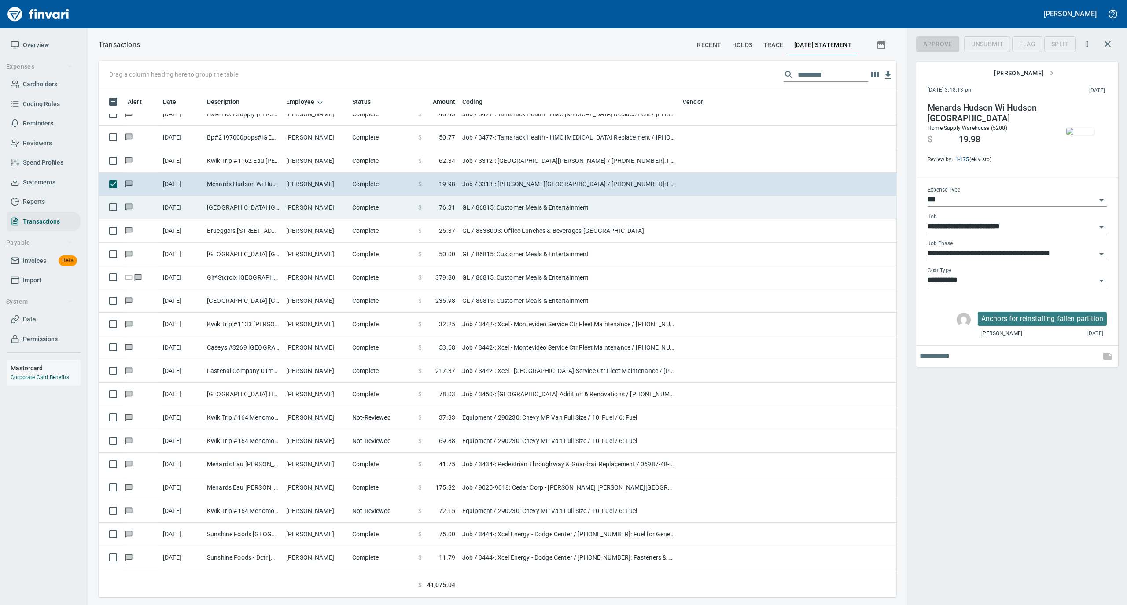
scroll to position [499, 780]
click at [382, 208] on td "Complete" at bounding box center [382, 207] width 66 height 23
type input "**"
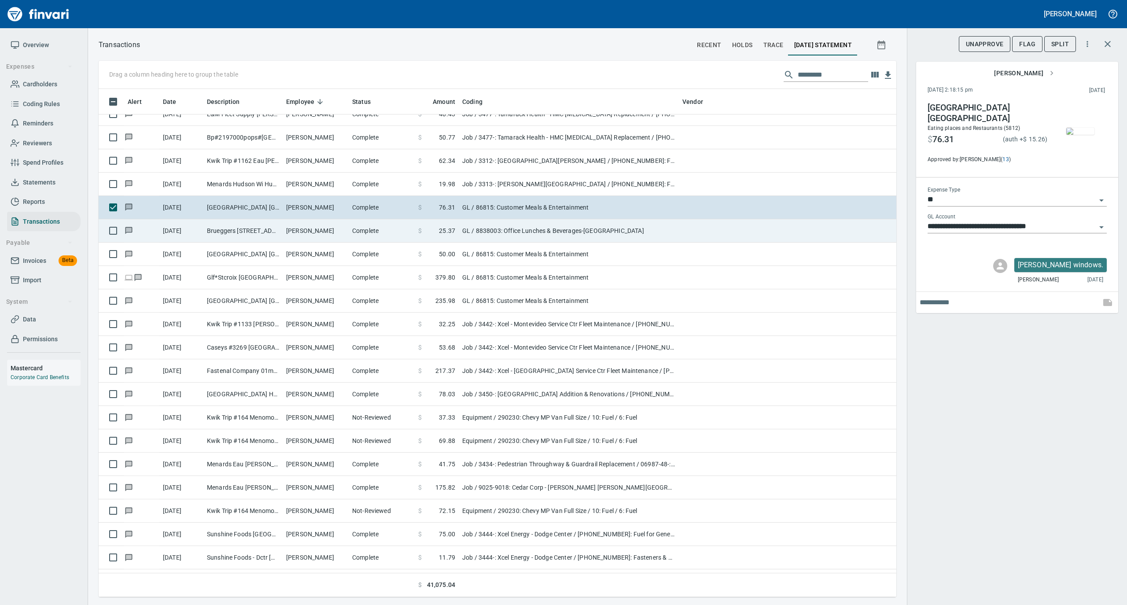
click at [379, 229] on td "Complete" at bounding box center [382, 230] width 66 height 23
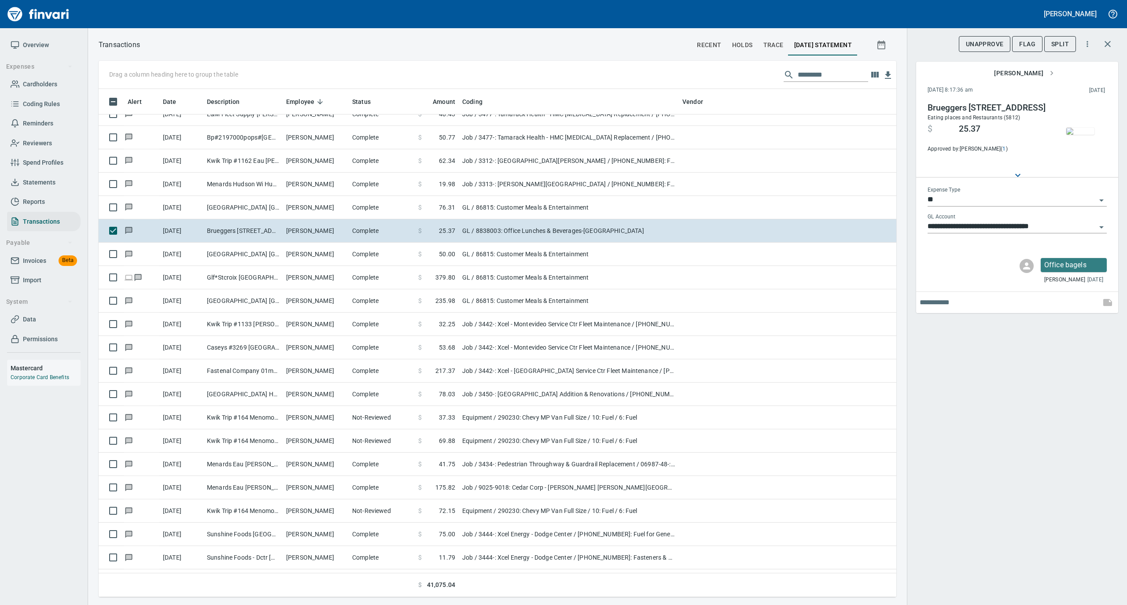
scroll to position [499, 780]
click at [1078, 134] on img "button" at bounding box center [1080, 131] width 28 height 7
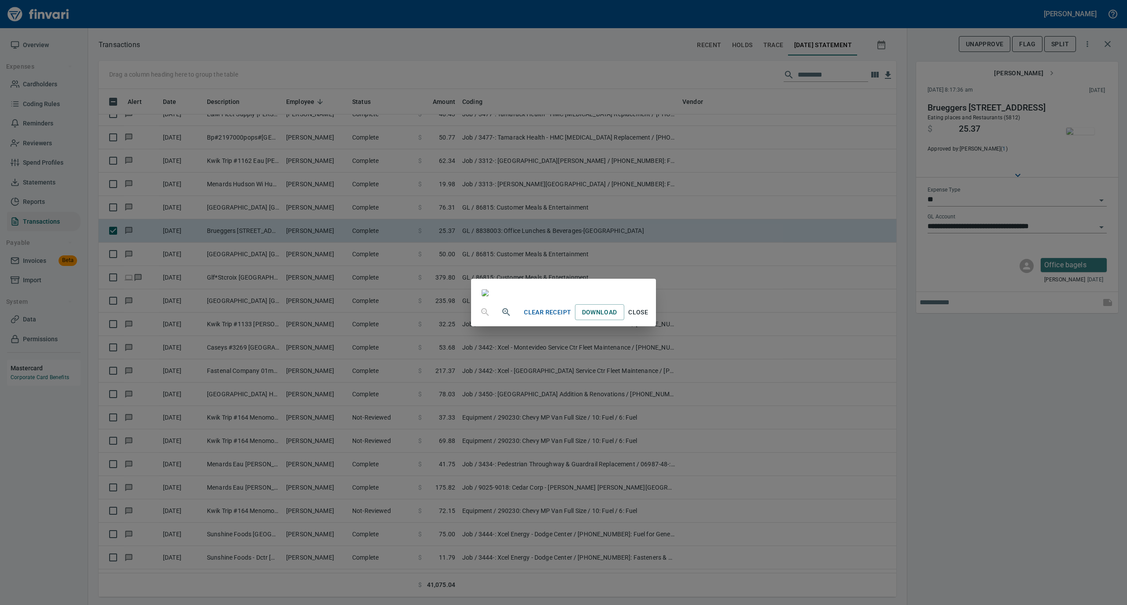
drag, startPoint x: 734, startPoint y: 536, endPoint x: 708, endPoint y: 520, distance: 30.4
click at [649, 318] on span "Close" at bounding box center [638, 312] width 21 height 11
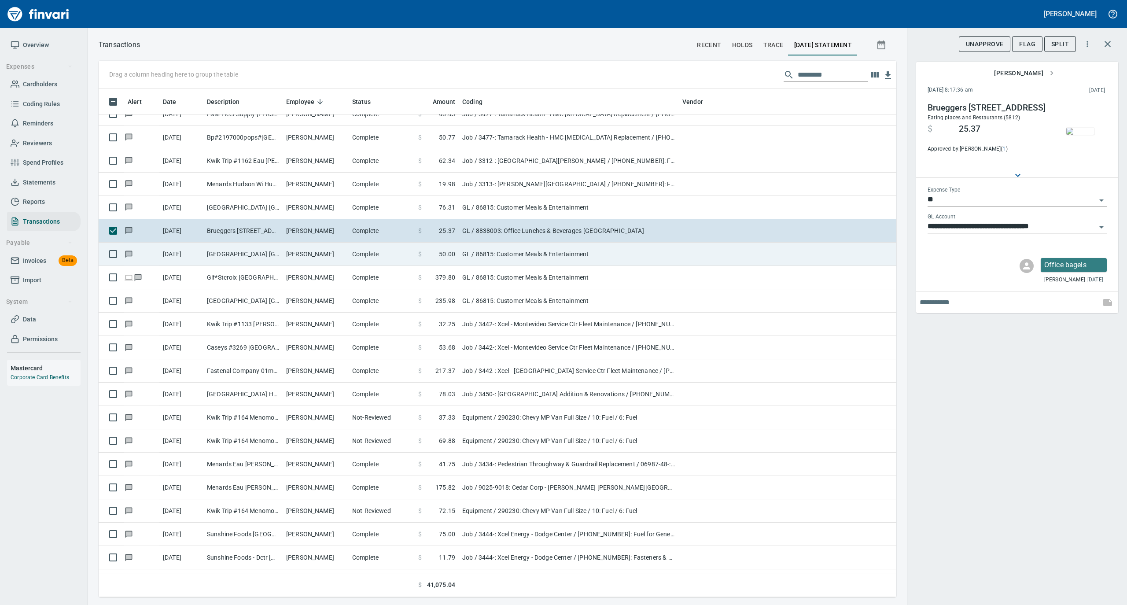
click at [308, 252] on td "[PERSON_NAME]" at bounding box center [316, 254] width 66 height 23
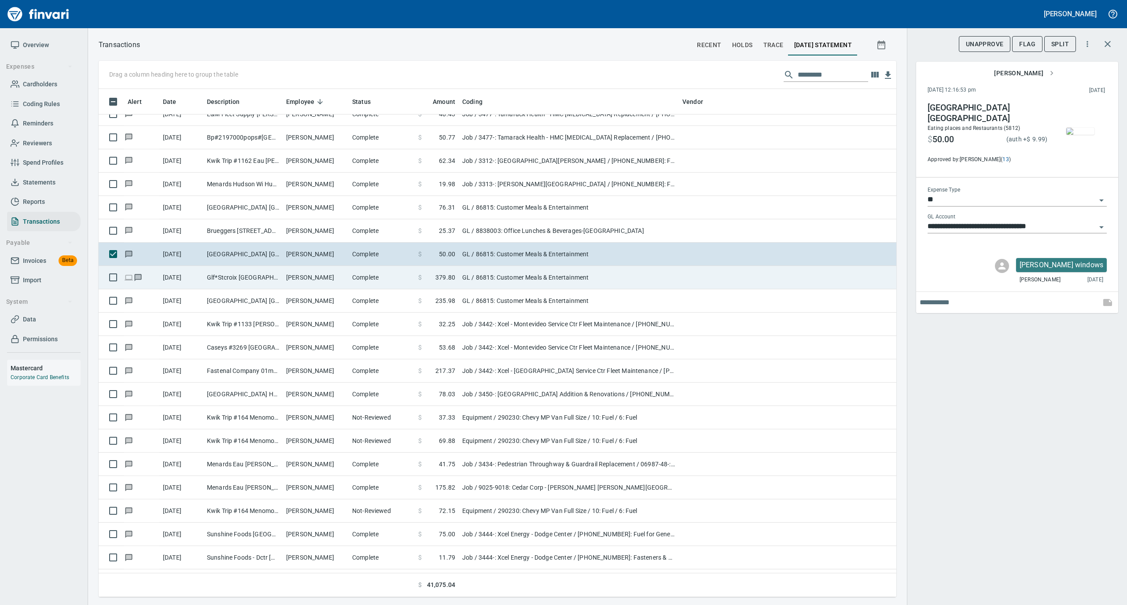
click at [288, 281] on td "[PERSON_NAME]" at bounding box center [316, 277] width 66 height 23
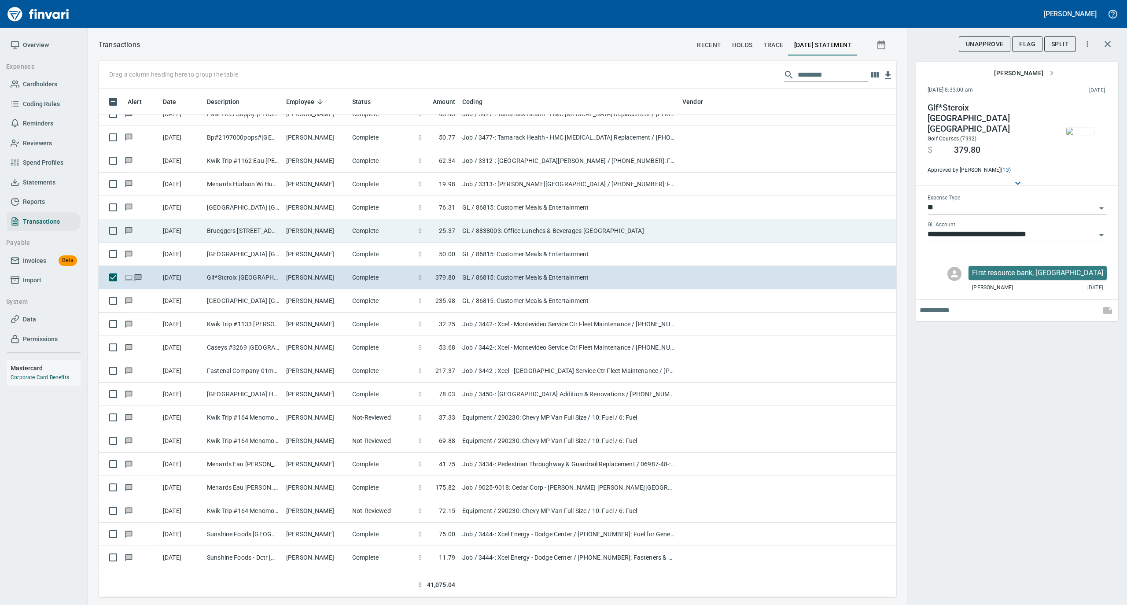
click at [340, 227] on td "[PERSON_NAME]" at bounding box center [316, 230] width 66 height 23
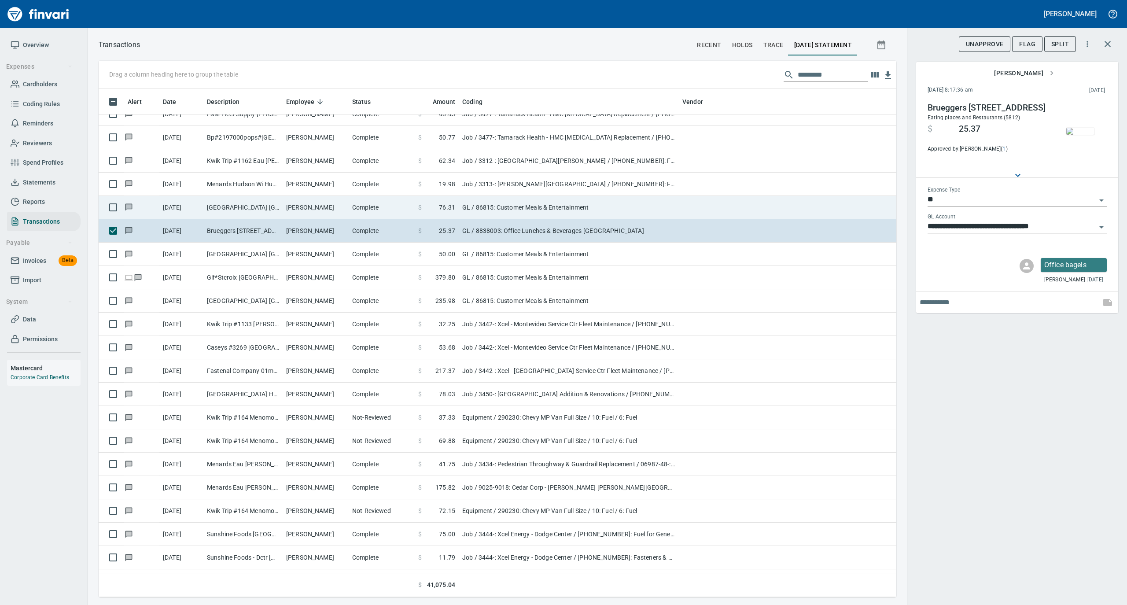
click at [341, 203] on td "[PERSON_NAME]" at bounding box center [316, 207] width 66 height 23
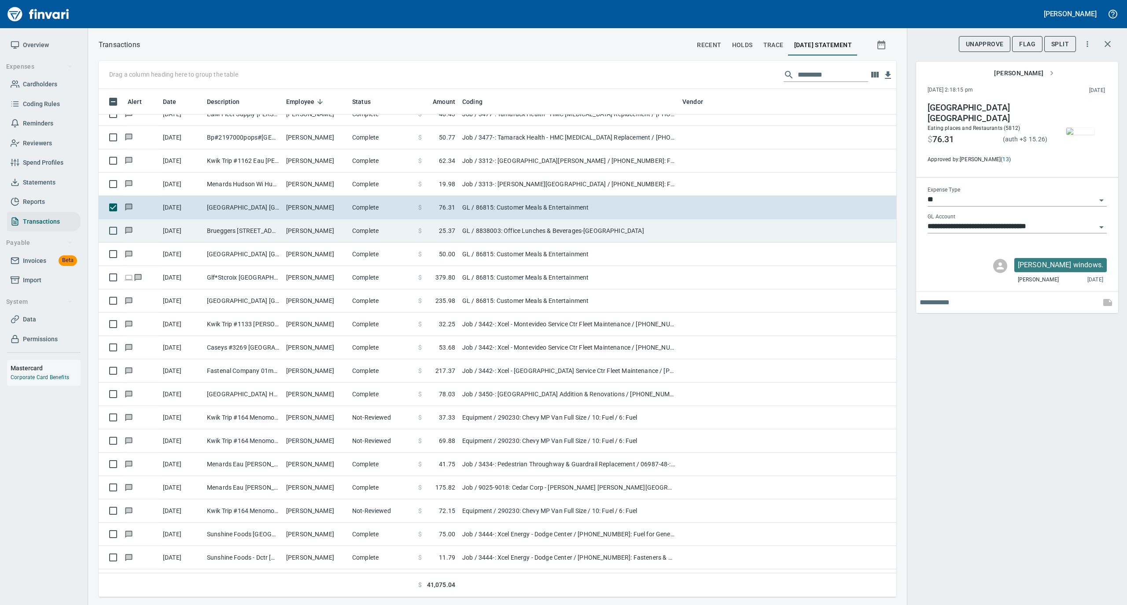
click at [288, 228] on td "[PERSON_NAME]" at bounding box center [316, 230] width 66 height 23
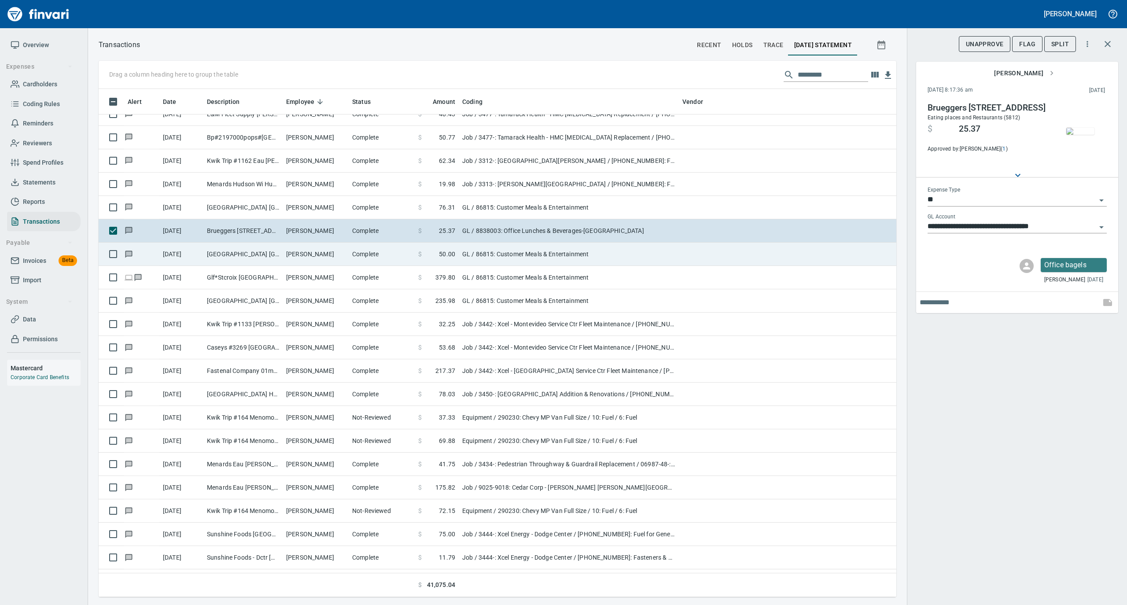
click at [289, 251] on td "[PERSON_NAME]" at bounding box center [316, 254] width 66 height 23
type input "**********"
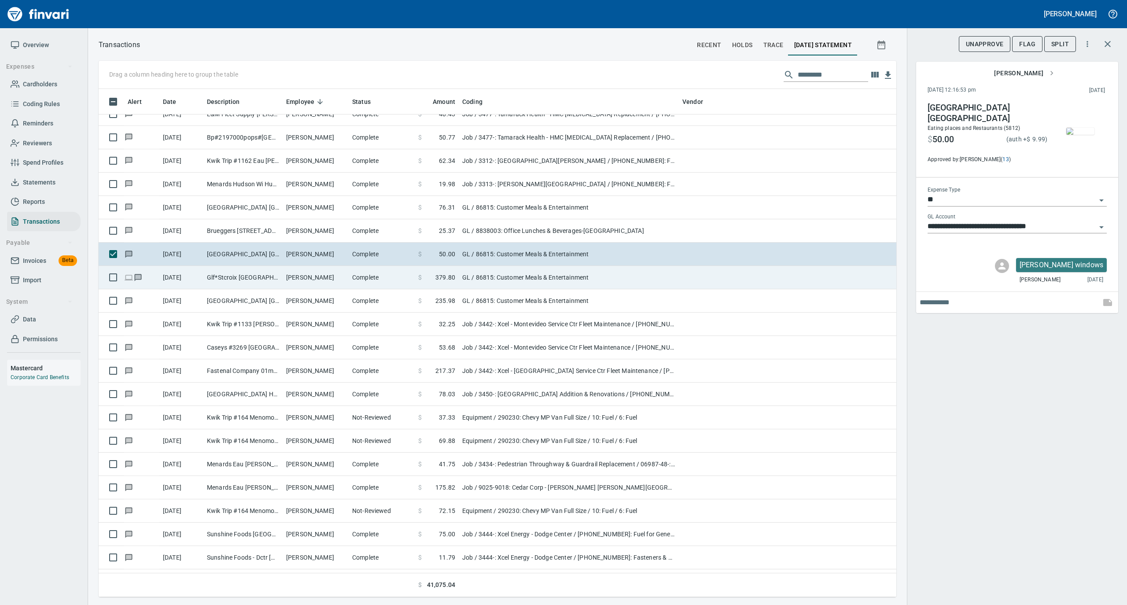
click at [291, 279] on td "[PERSON_NAME]" at bounding box center [316, 277] width 66 height 23
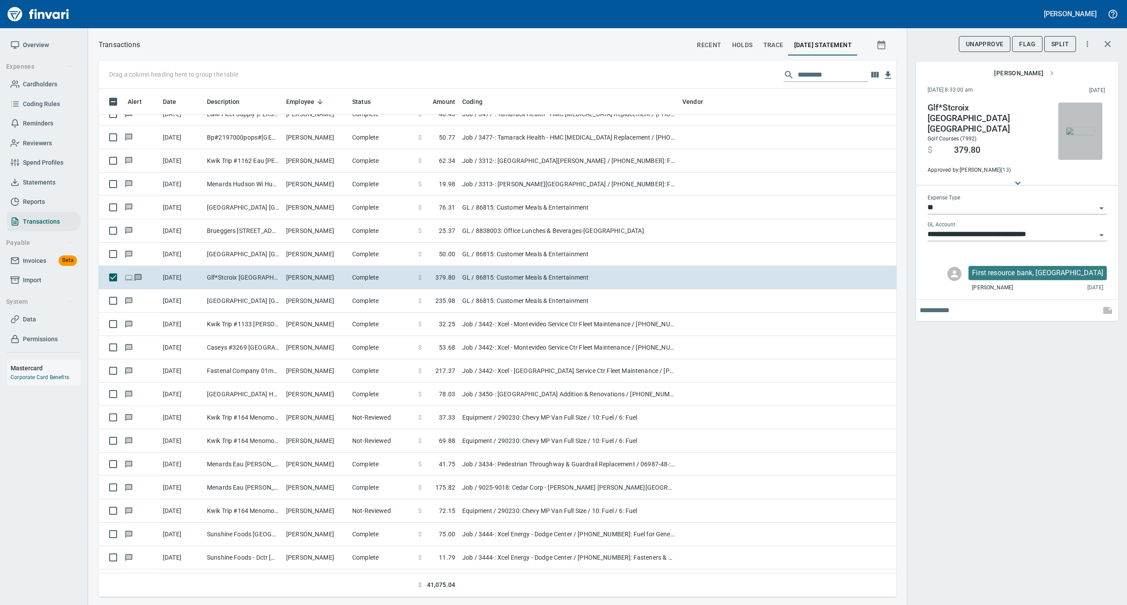
click at [1082, 134] on img "button" at bounding box center [1080, 131] width 28 height 7
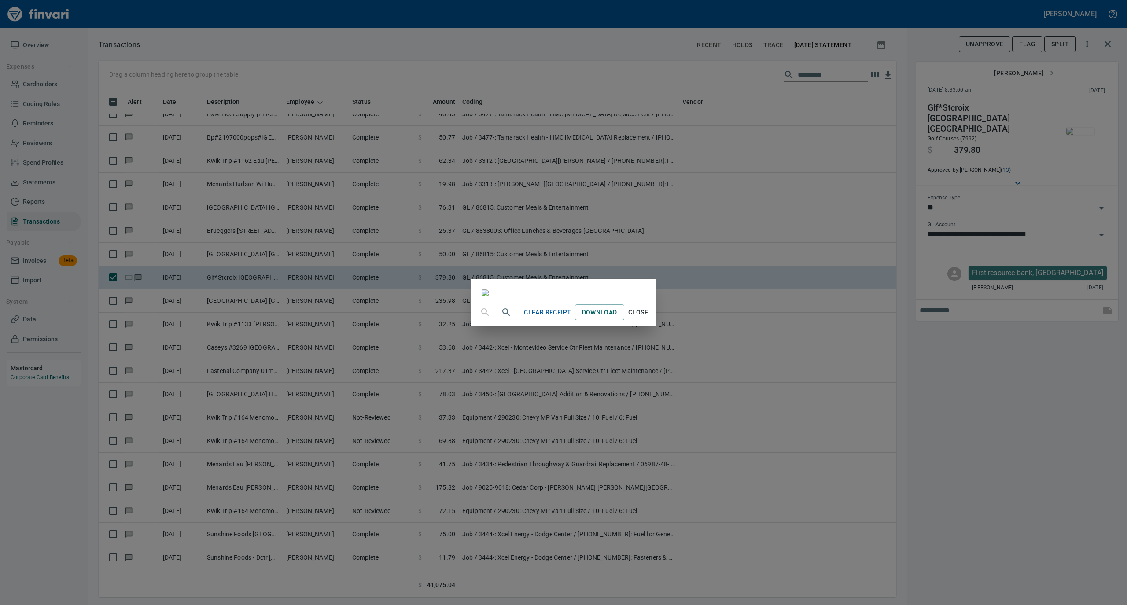
scroll to position [1115, 0]
click at [649, 318] on span "Close" at bounding box center [638, 312] width 21 height 11
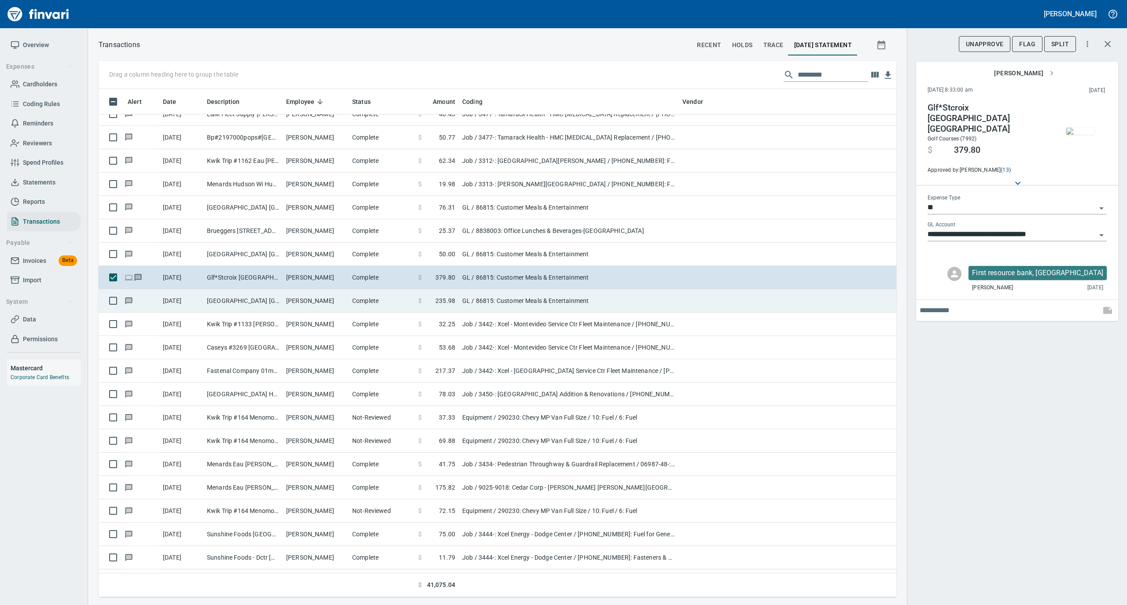
click at [331, 299] on td "[PERSON_NAME]" at bounding box center [316, 300] width 66 height 23
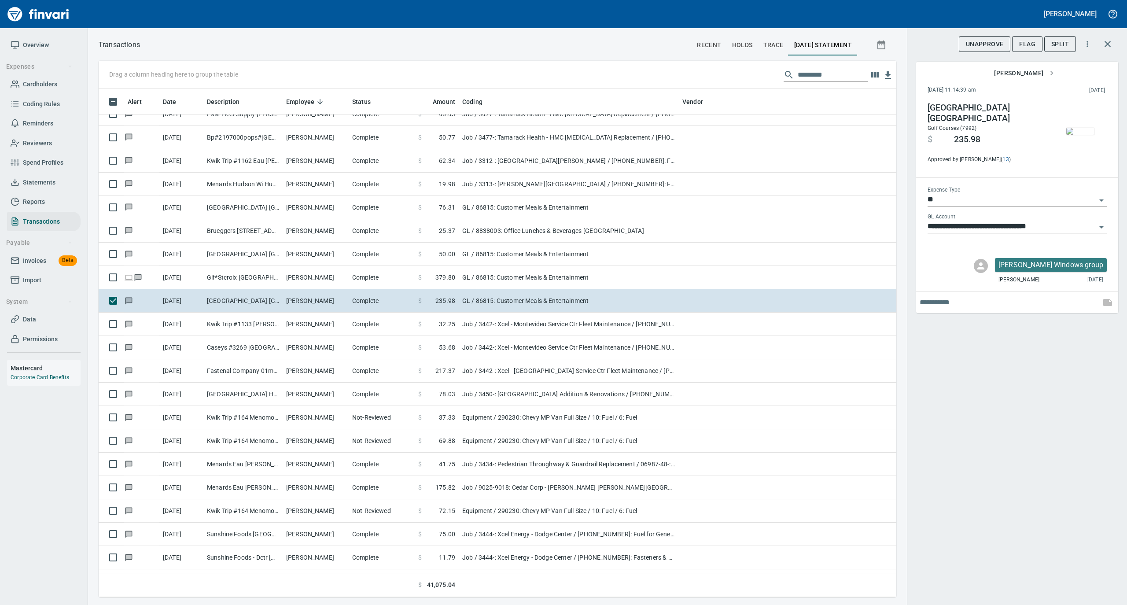
click at [1083, 128] on img "button" at bounding box center [1080, 131] width 28 height 7
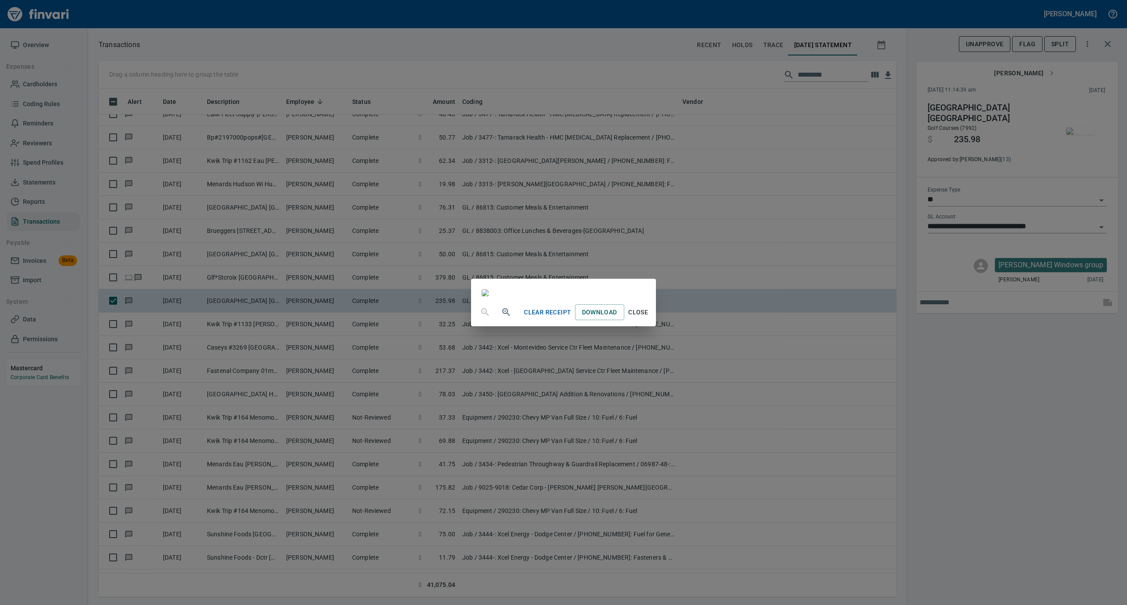
click at [649, 318] on span "Close" at bounding box center [638, 312] width 21 height 11
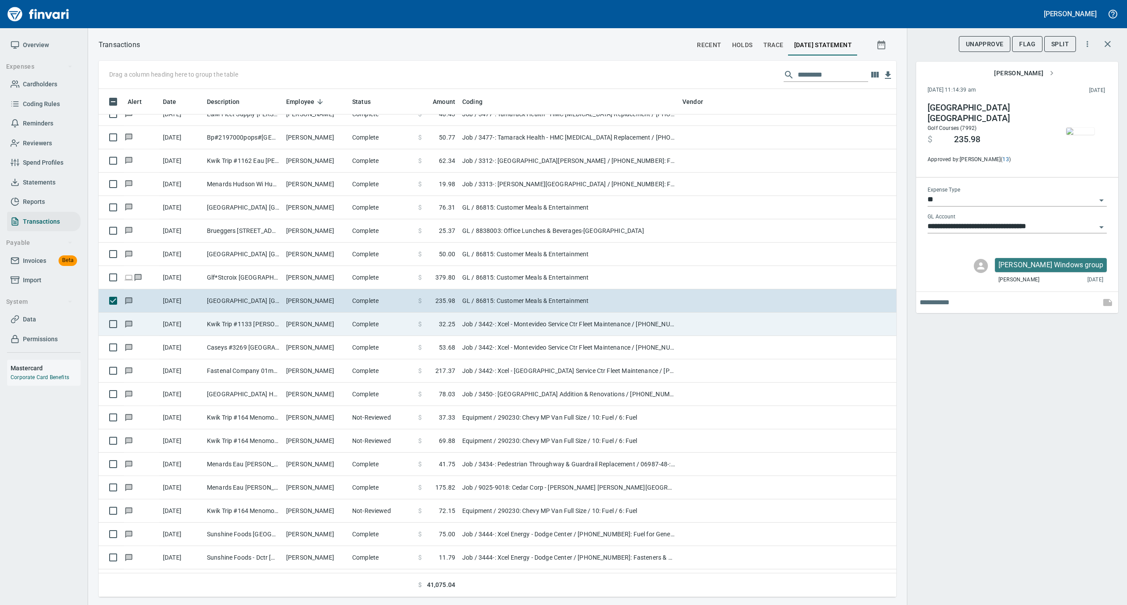
click at [340, 329] on td "[PERSON_NAME]" at bounding box center [316, 324] width 66 height 23
type input "***"
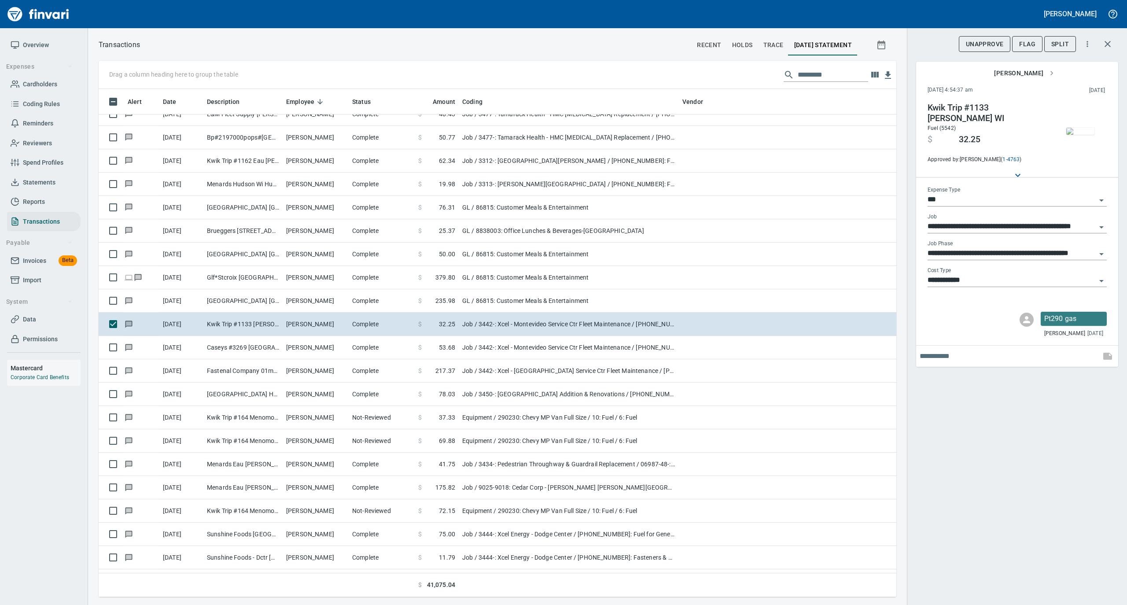
click at [1081, 133] on img "button" at bounding box center [1080, 131] width 28 height 7
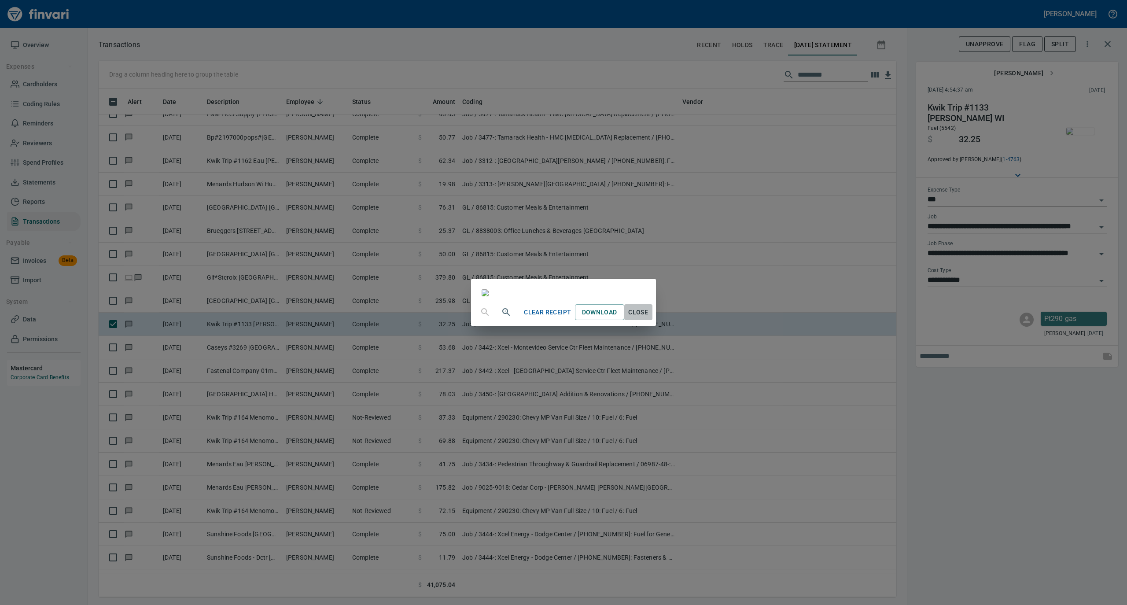
click at [649, 318] on span "Close" at bounding box center [638, 312] width 21 height 11
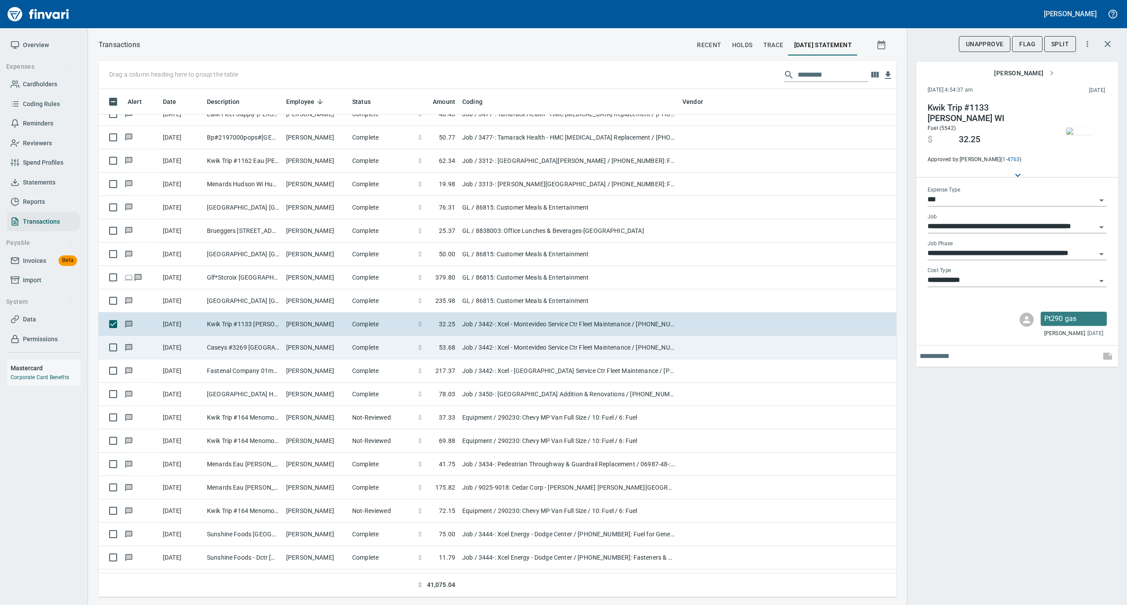
click at [321, 344] on td "[PERSON_NAME]" at bounding box center [316, 347] width 66 height 23
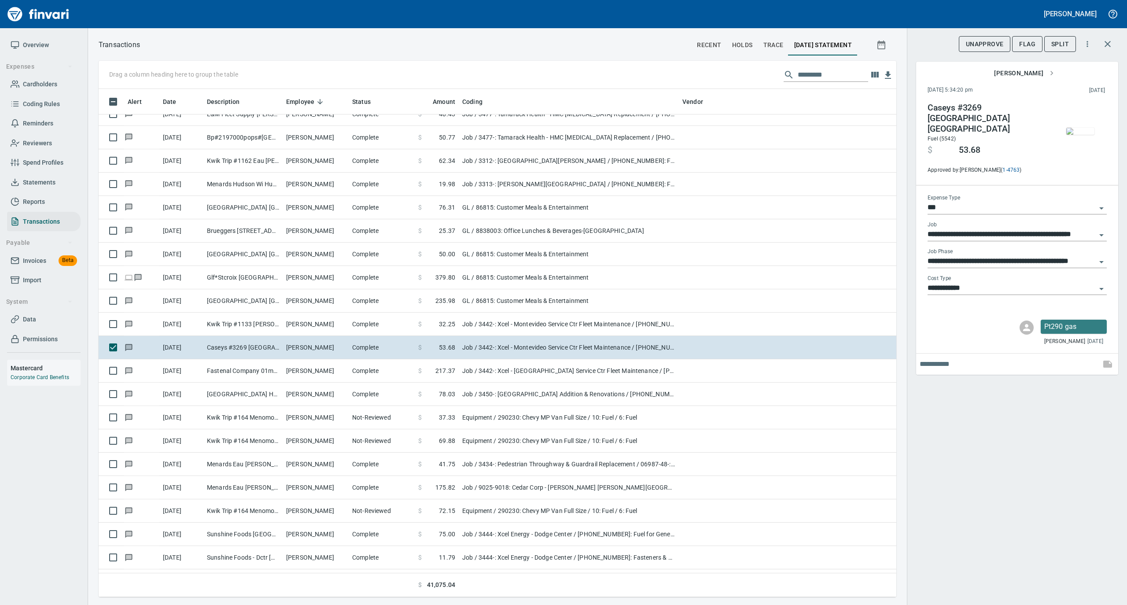
click at [1085, 128] on img "button" at bounding box center [1080, 131] width 28 height 7
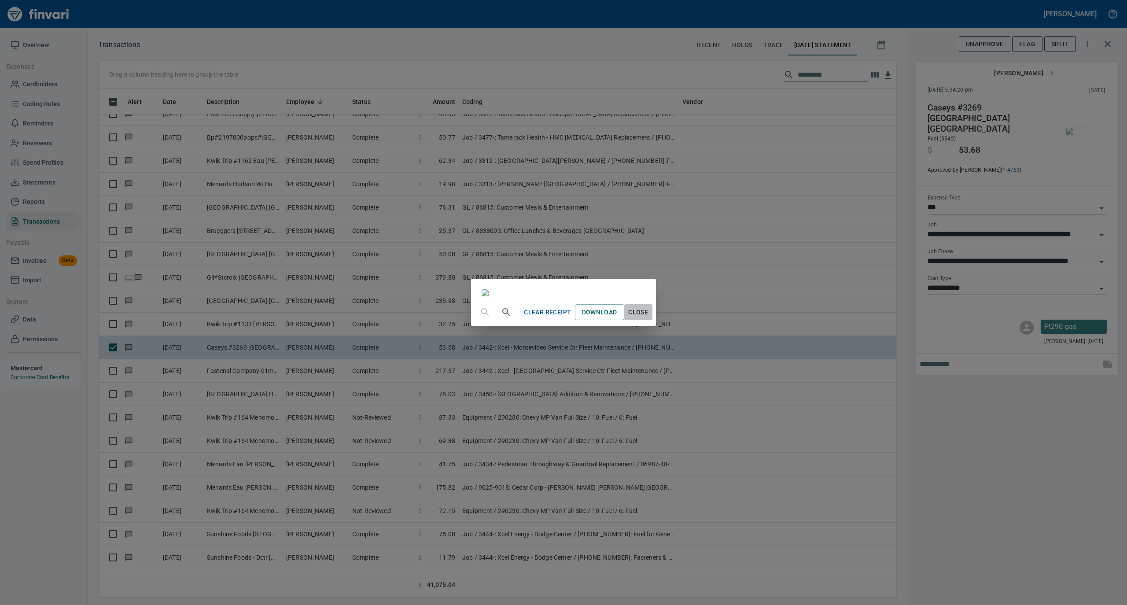
click at [649, 318] on span "Close" at bounding box center [638, 312] width 21 height 11
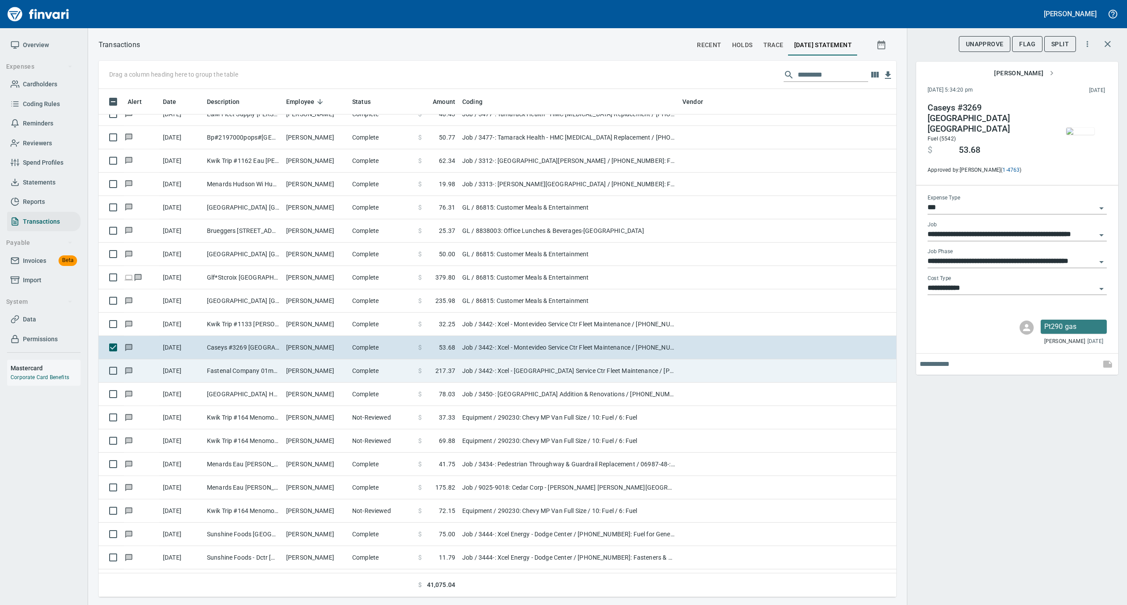
click at [277, 369] on td "Fastenal Company 01mnm [GEOGRAPHIC_DATA] [GEOGRAPHIC_DATA]" at bounding box center [242, 370] width 79 height 23
type input "**********"
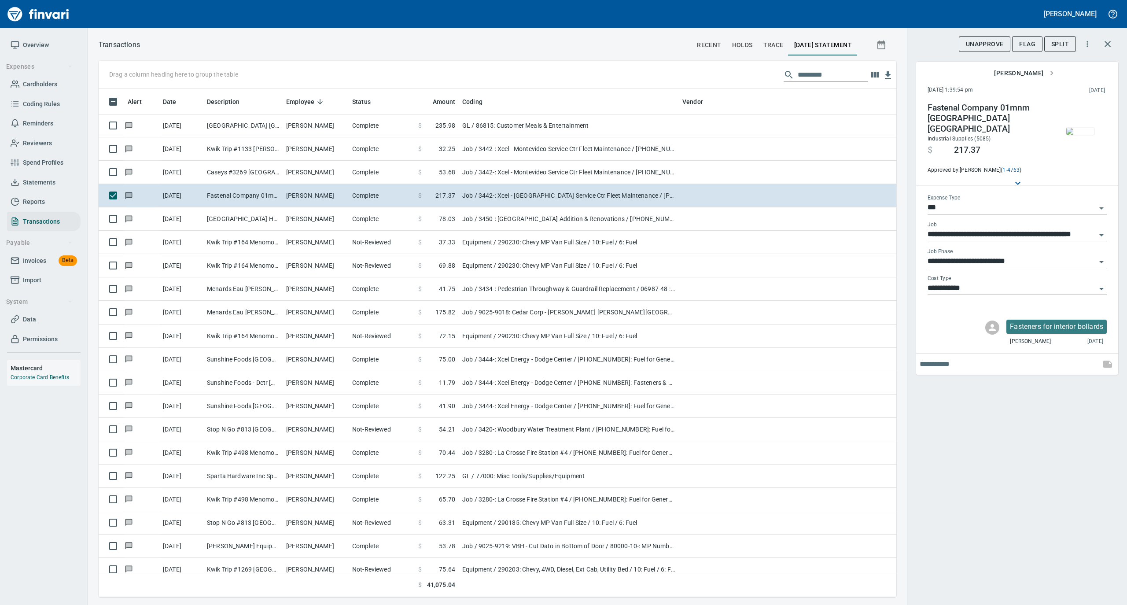
scroll to position [499, 780]
click at [1078, 128] on img "button" at bounding box center [1080, 131] width 28 height 7
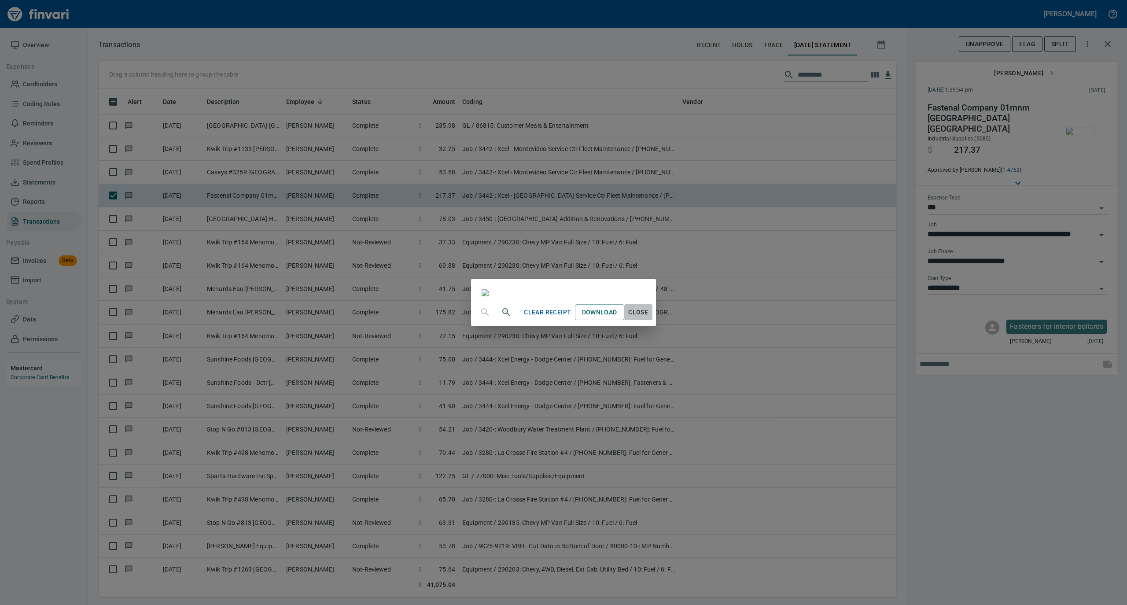
click at [649, 318] on span "Close" at bounding box center [638, 312] width 21 height 11
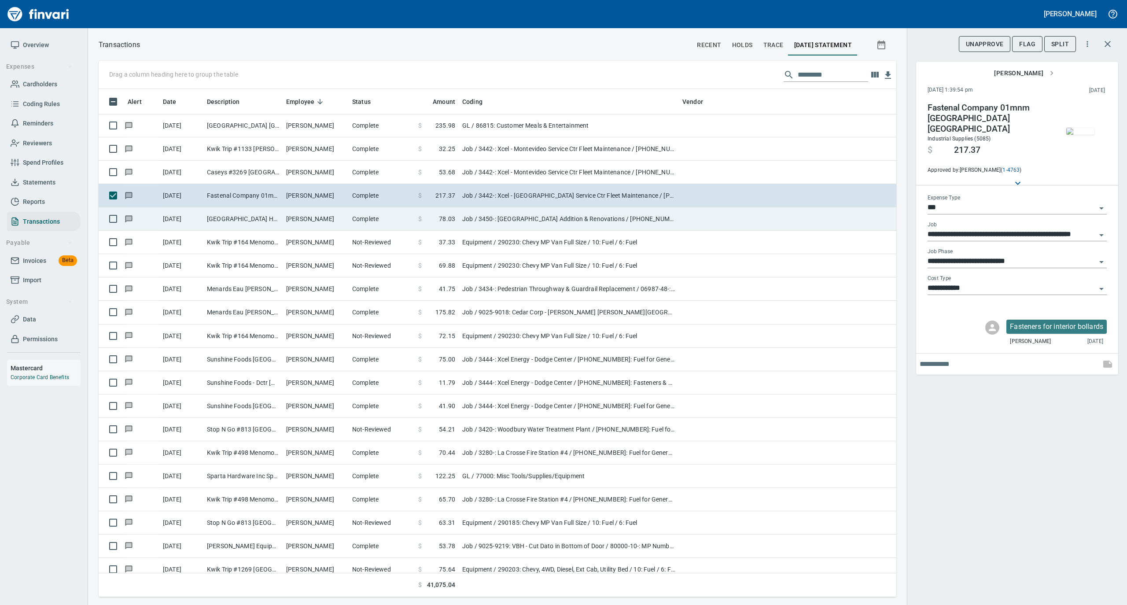
click at [286, 219] on td "[PERSON_NAME]" at bounding box center [316, 218] width 66 height 23
type input "**********"
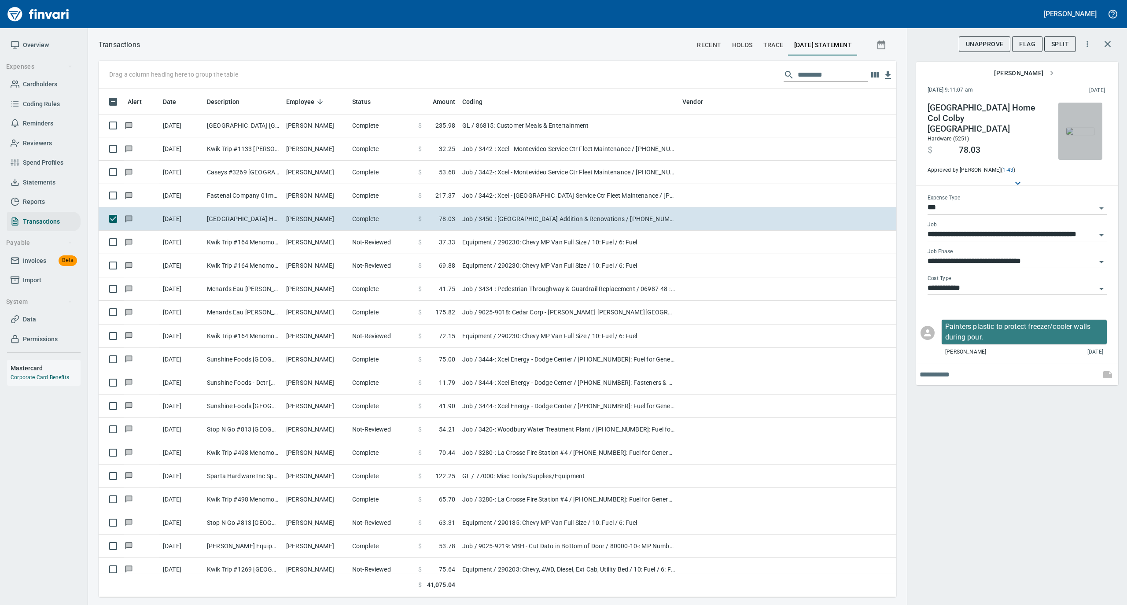
click at [1083, 132] on img "button" at bounding box center [1080, 131] width 28 height 7
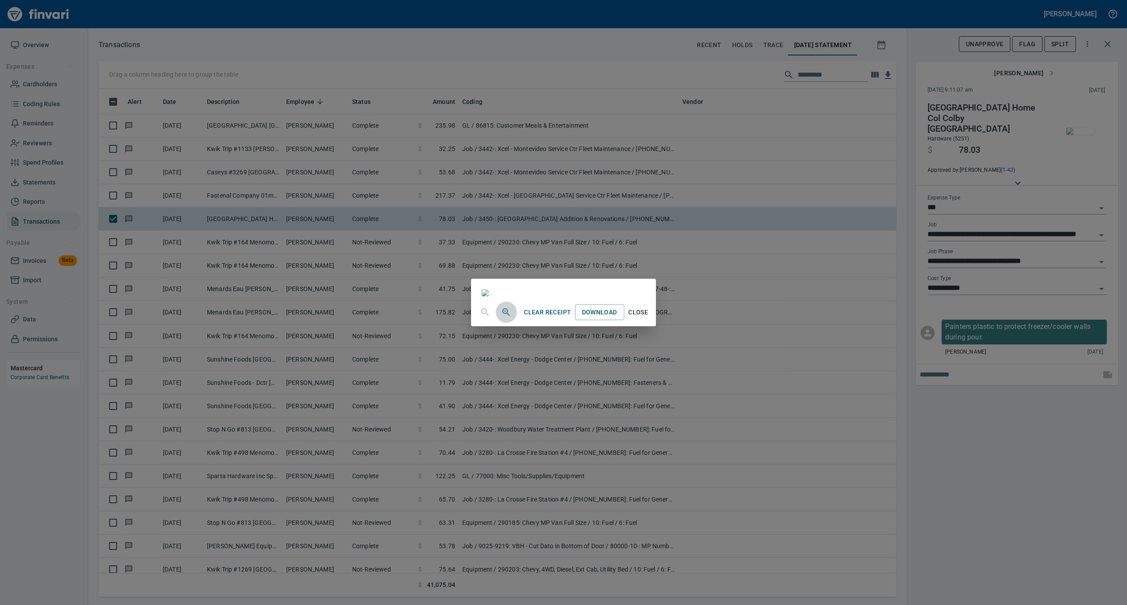
click at [502, 316] on icon "button" at bounding box center [505, 311] width 7 height 7
click at [480, 318] on icon "button" at bounding box center [485, 313] width 11 height 11
click at [649, 318] on span "Close" at bounding box center [638, 312] width 21 height 11
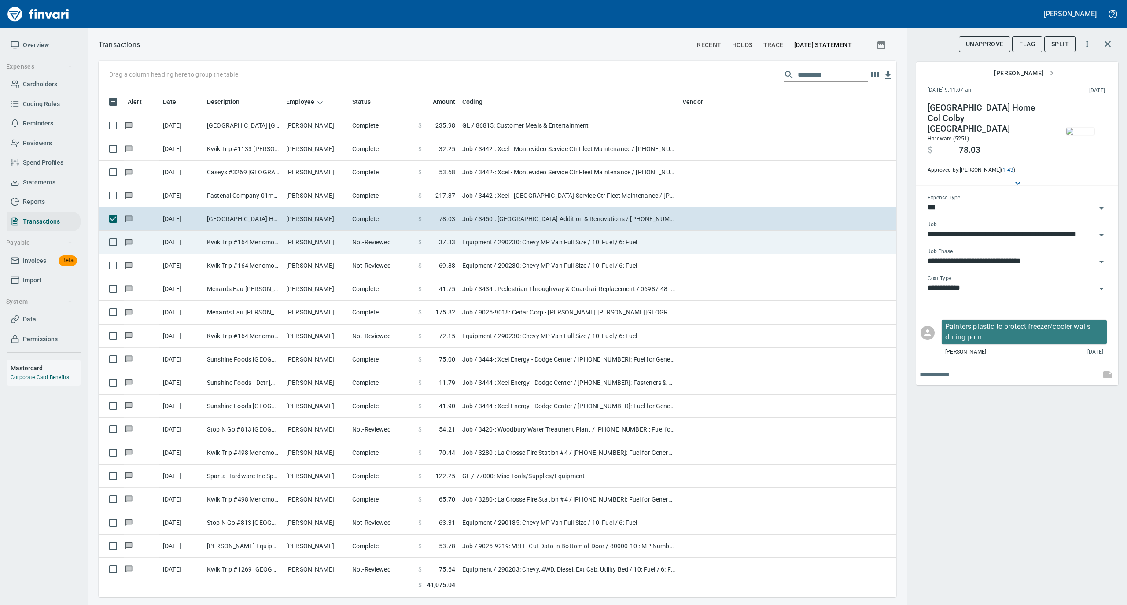
click at [252, 241] on td "Kwik Trip #164 Menomonie WI" at bounding box center [242, 242] width 79 height 23
type input "*********"
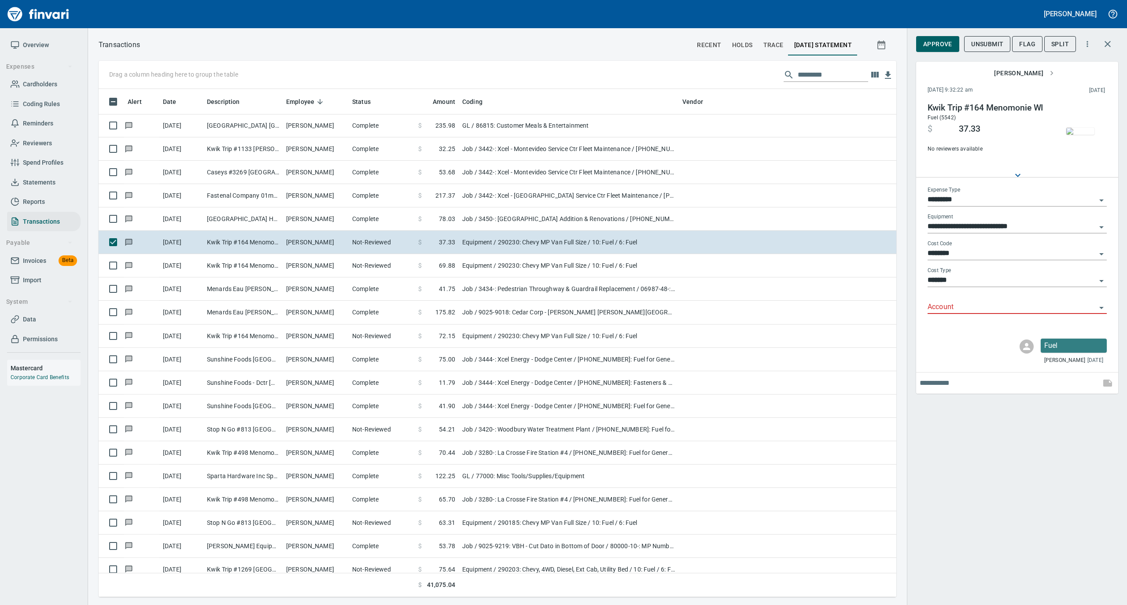
click at [953, 306] on input "Account" at bounding box center [1012, 307] width 169 height 12
click at [944, 326] on li "74050: Fuel & Lube Special Projects" at bounding box center [1016, 329] width 179 height 21
type input "**********"
click at [1082, 128] on img "button" at bounding box center [1080, 131] width 28 height 7
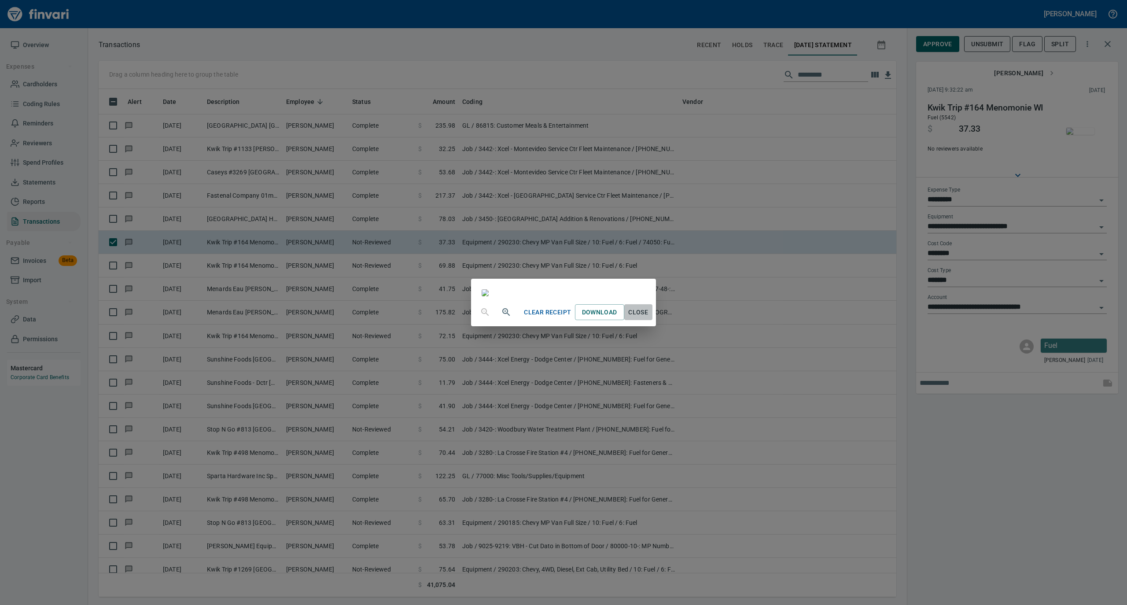
click at [649, 318] on span "Close" at bounding box center [638, 312] width 21 height 11
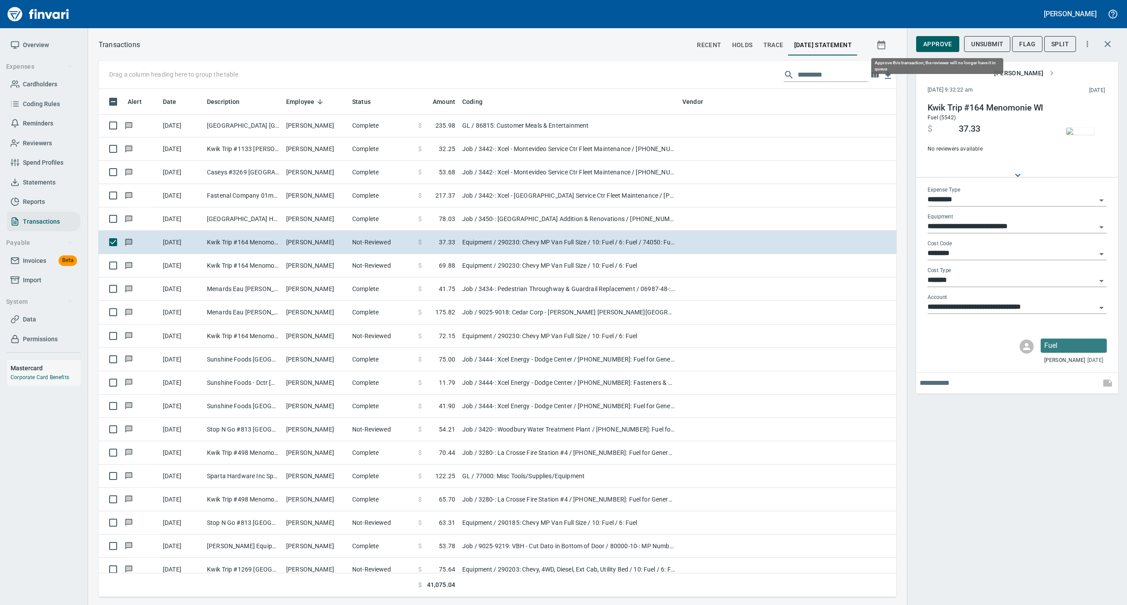
click at [939, 37] on button "Approve" at bounding box center [937, 44] width 43 height 16
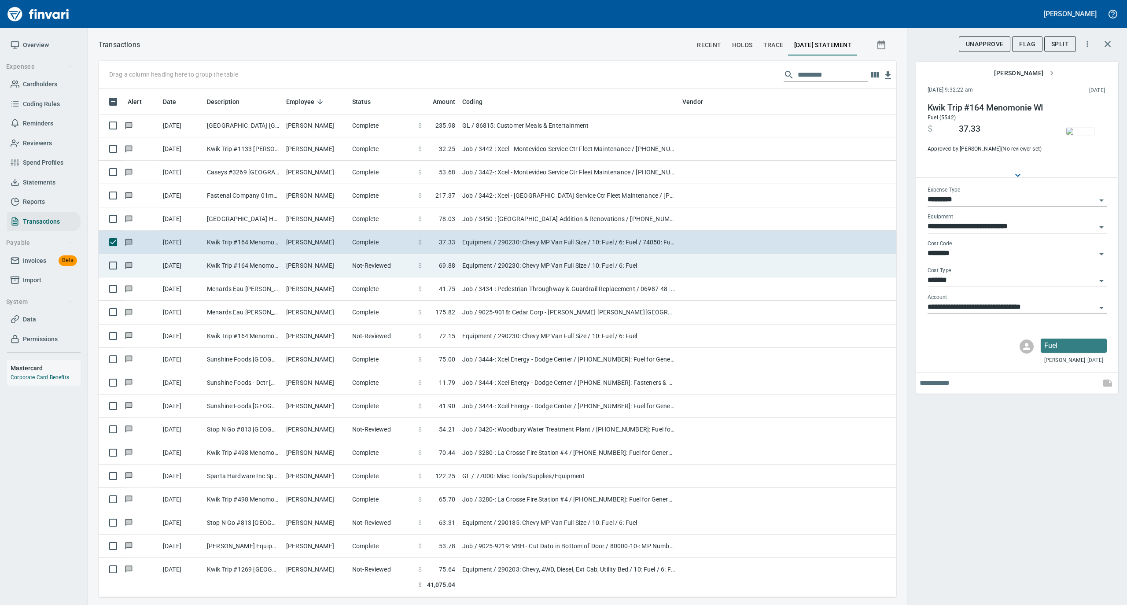
click at [310, 270] on td "[PERSON_NAME]" at bounding box center [316, 265] width 66 height 23
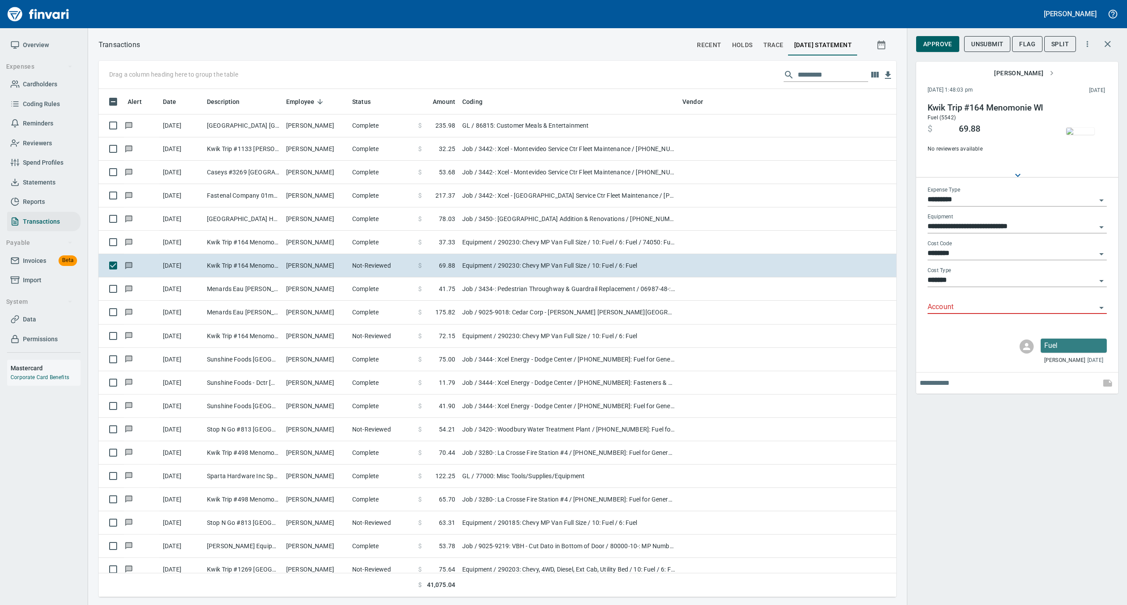
click at [1074, 129] on img "button" at bounding box center [1080, 131] width 28 height 7
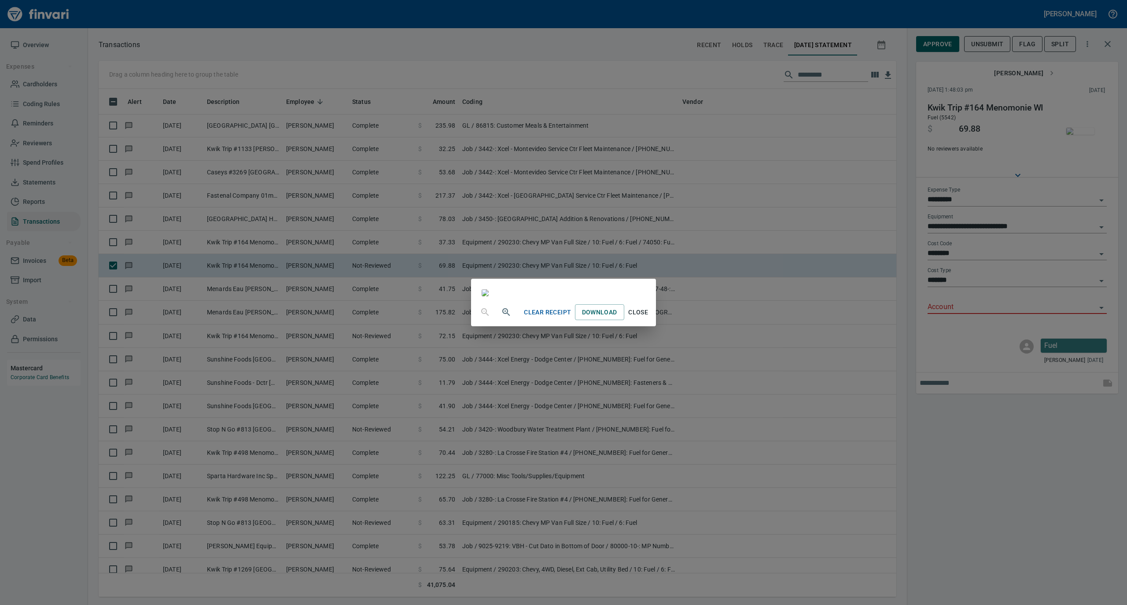
click at [649, 318] on span "Close" at bounding box center [638, 312] width 21 height 11
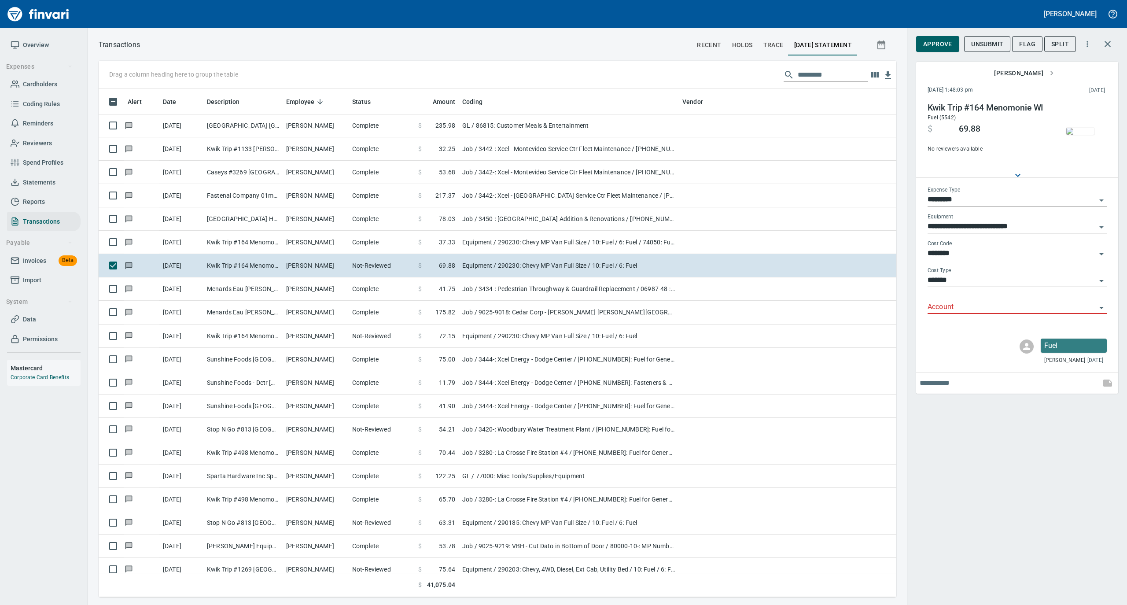
click at [939, 307] on input "Account" at bounding box center [1012, 307] width 169 height 12
click at [936, 328] on li "74050: Fuel & Lube Special Projects" at bounding box center [1016, 329] width 179 height 21
type input "**********"
click at [936, 43] on span "Approve" at bounding box center [937, 44] width 29 height 11
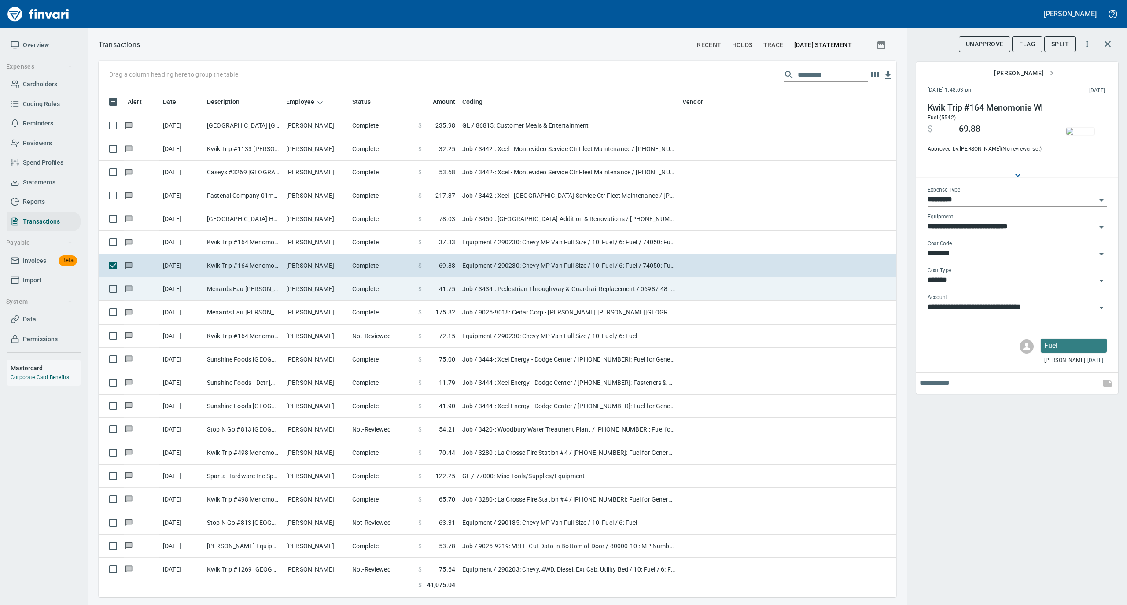
click at [350, 293] on td "Complete" at bounding box center [382, 288] width 66 height 23
type input "***"
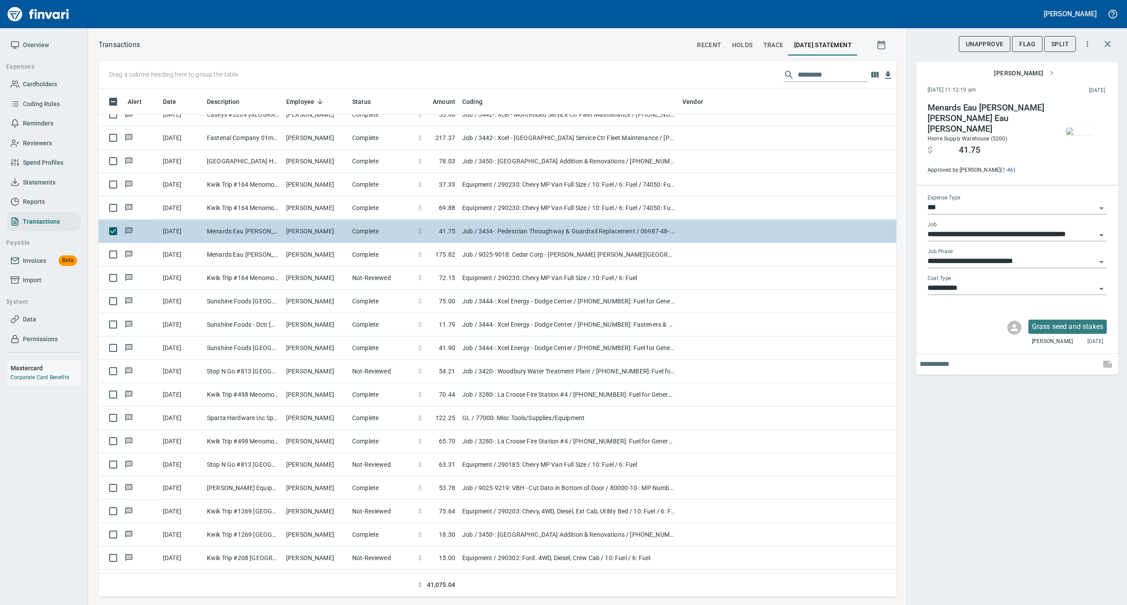
scroll to position [2114, 0]
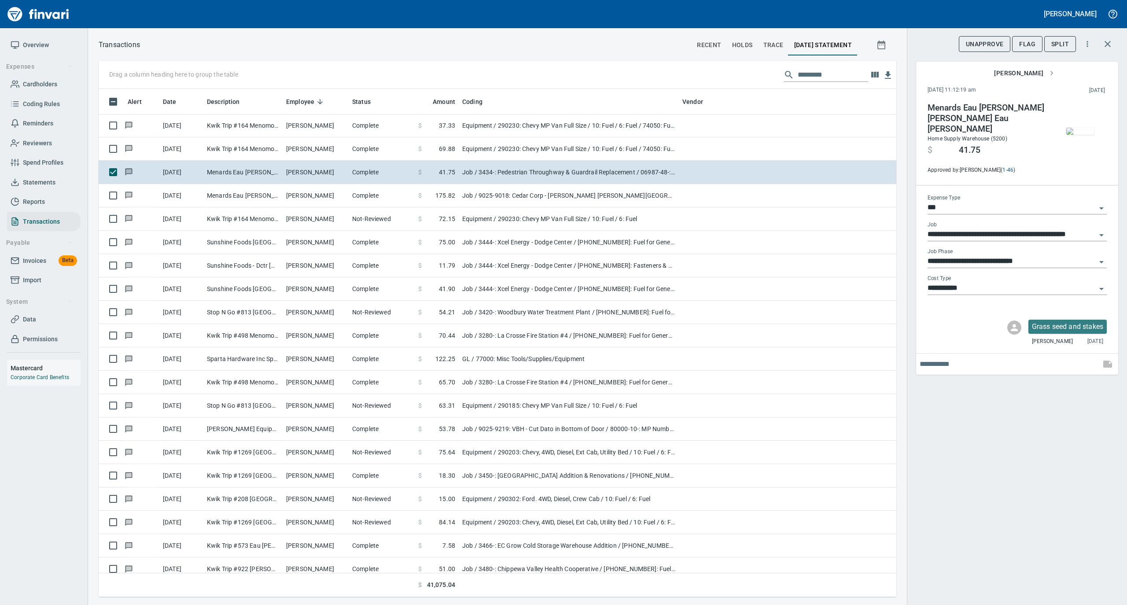
click at [1078, 128] on img "button" at bounding box center [1080, 131] width 28 height 7
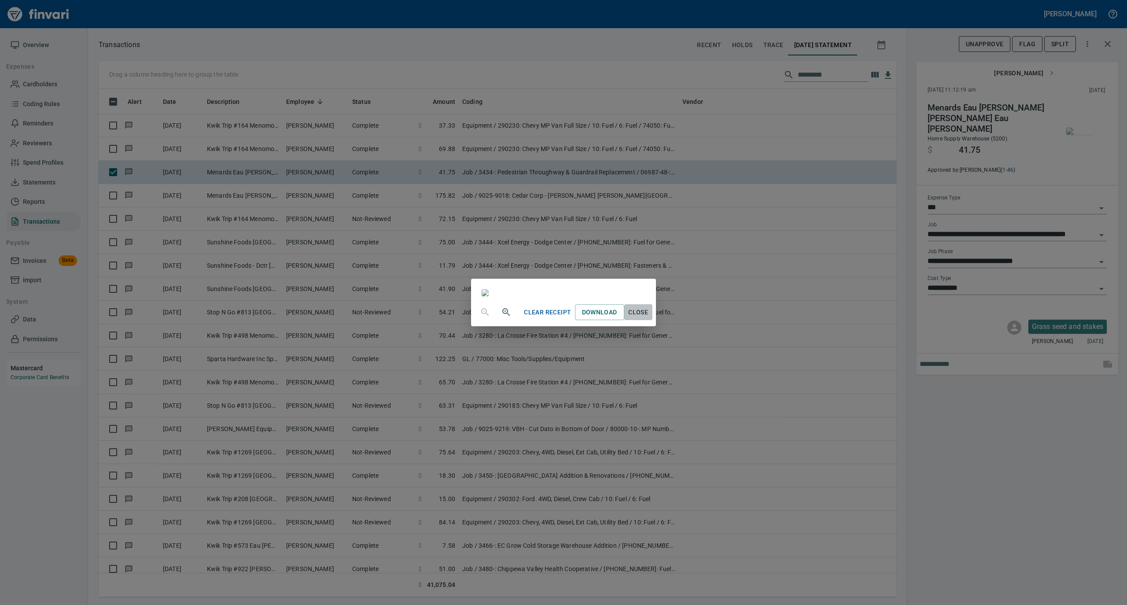
click at [649, 318] on span "Close" at bounding box center [638, 312] width 21 height 11
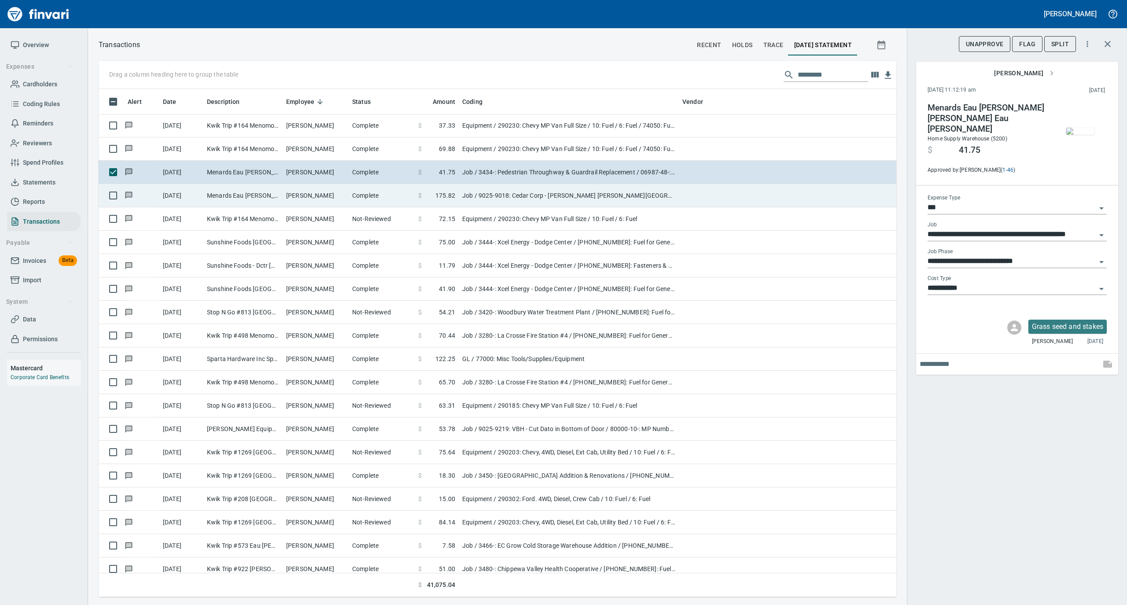
click at [289, 191] on td "[PERSON_NAME]" at bounding box center [316, 195] width 66 height 23
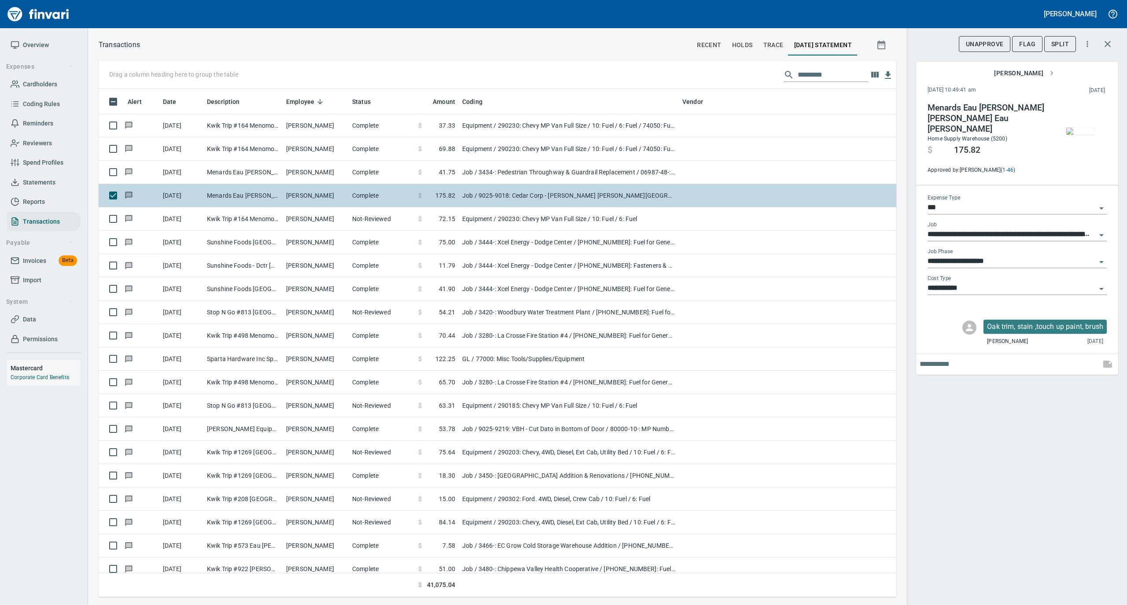
type input "**********"
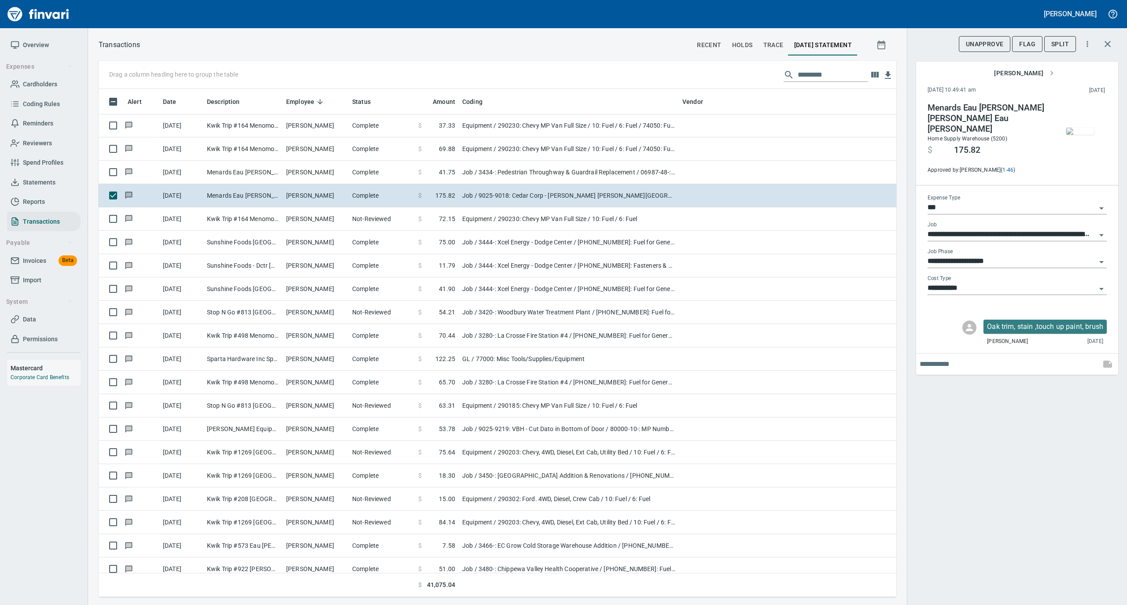
click at [1080, 132] on img "button" at bounding box center [1080, 131] width 28 height 7
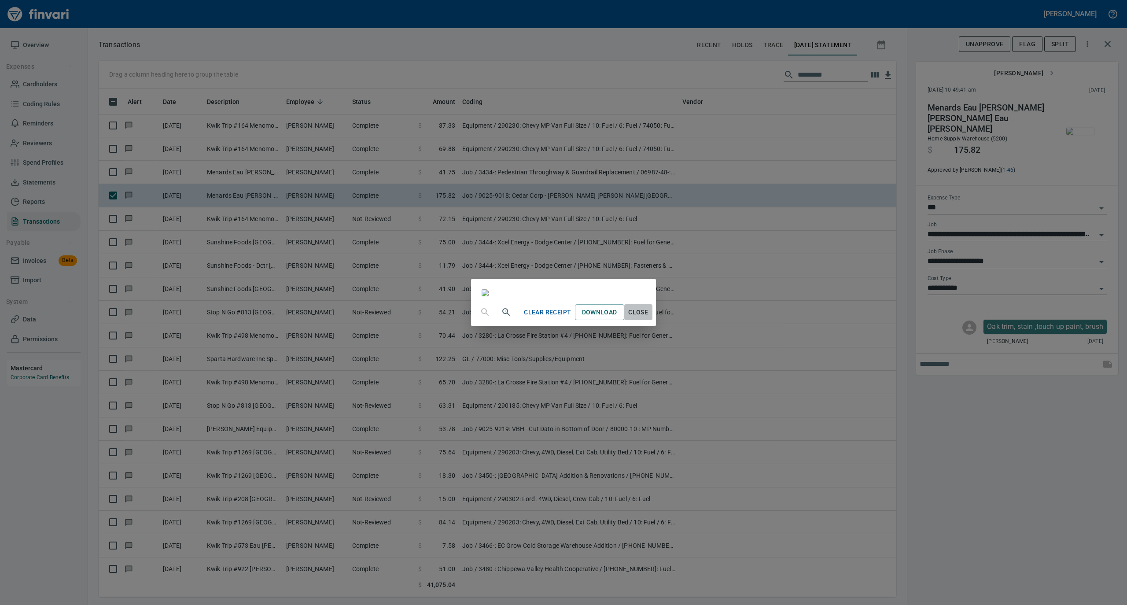
click at [649, 318] on span "Close" at bounding box center [638, 312] width 21 height 11
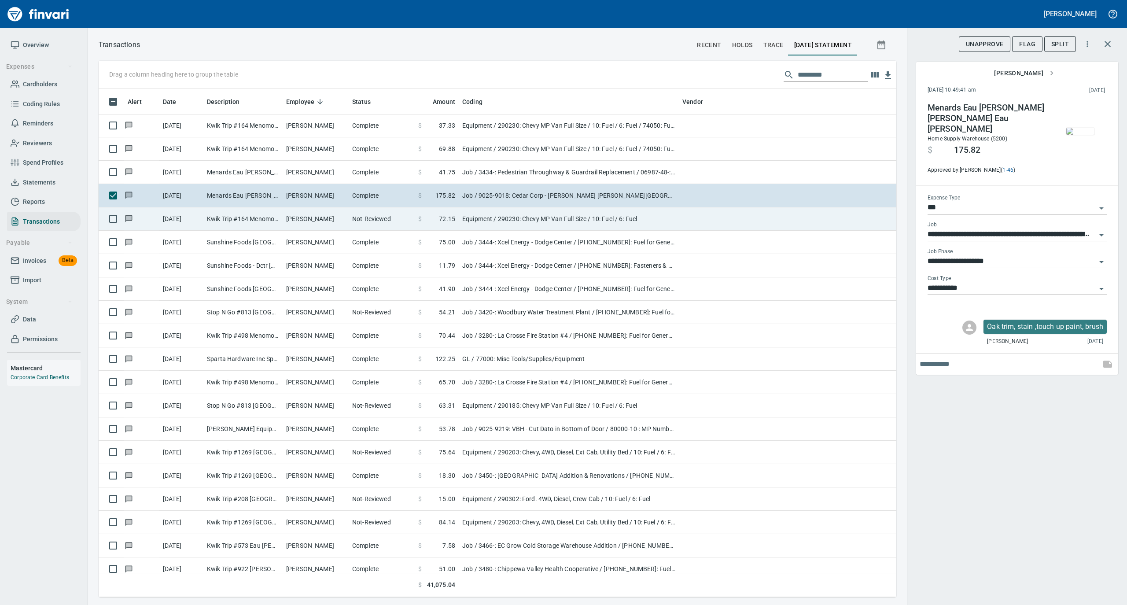
click at [321, 218] on td "[PERSON_NAME]" at bounding box center [316, 218] width 66 height 23
type input "*********"
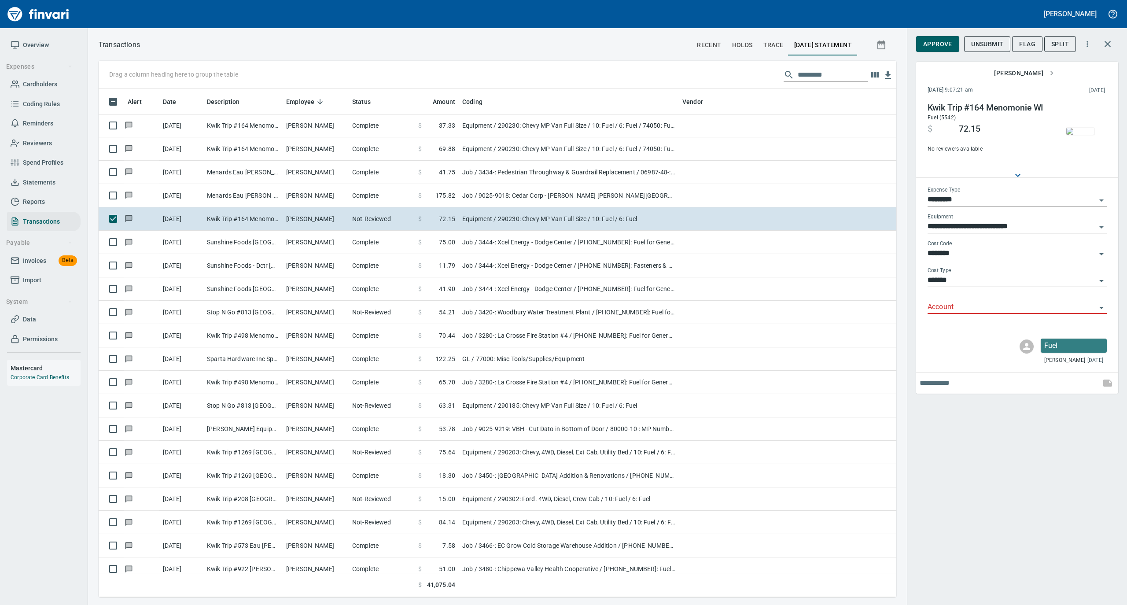
click at [1083, 128] on img "button" at bounding box center [1080, 131] width 28 height 7
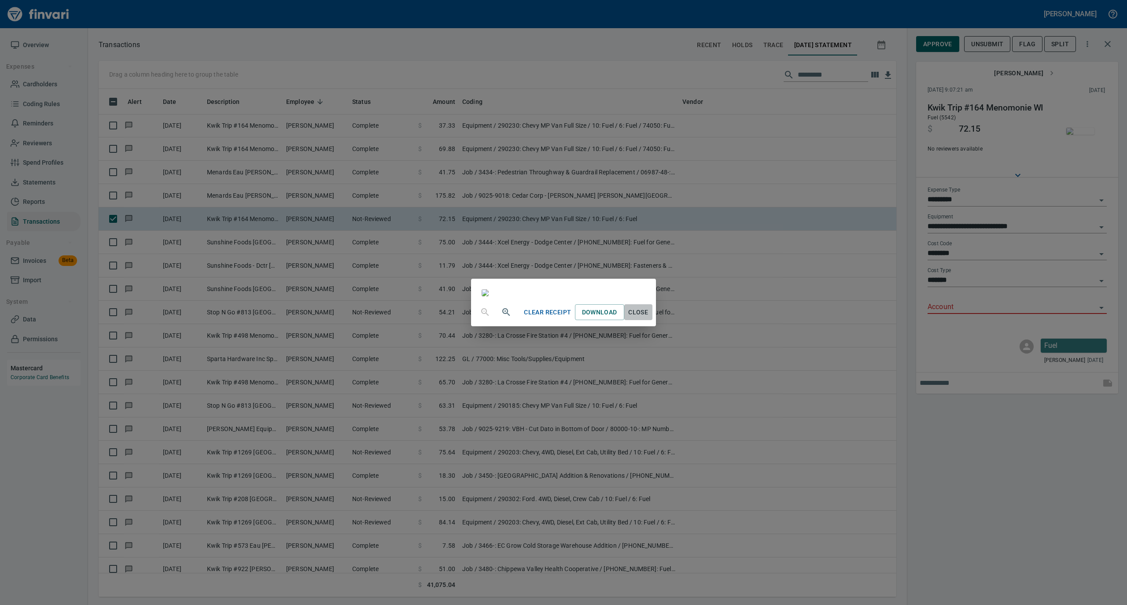
click at [649, 318] on span "Close" at bounding box center [638, 312] width 21 height 11
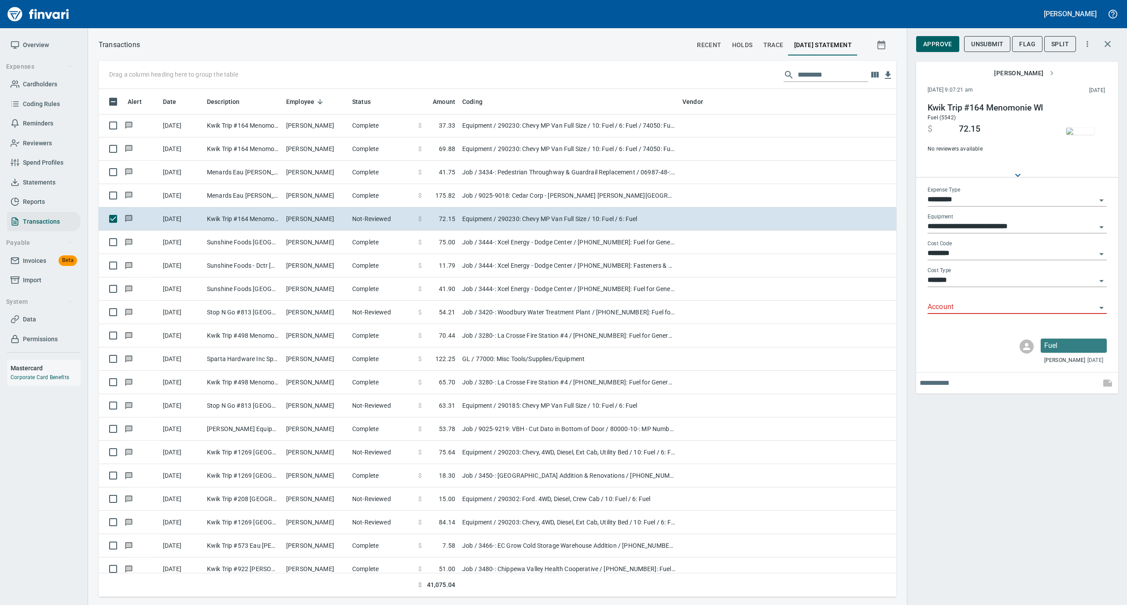
click at [957, 303] on input "Account" at bounding box center [1012, 307] width 169 height 12
click at [955, 329] on li "74050: Fuel & Lube Special Projects" at bounding box center [1016, 329] width 179 height 21
type input "**********"
click at [941, 43] on span "Approve" at bounding box center [937, 44] width 29 height 11
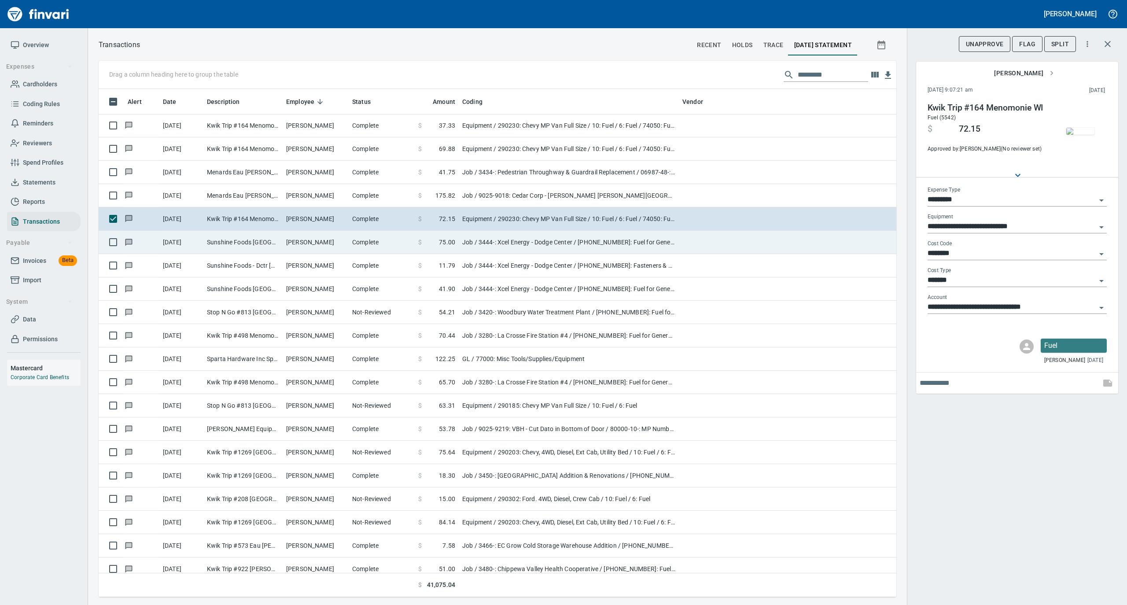
click at [330, 240] on td "[PERSON_NAME]" at bounding box center [316, 242] width 66 height 23
type input "***"
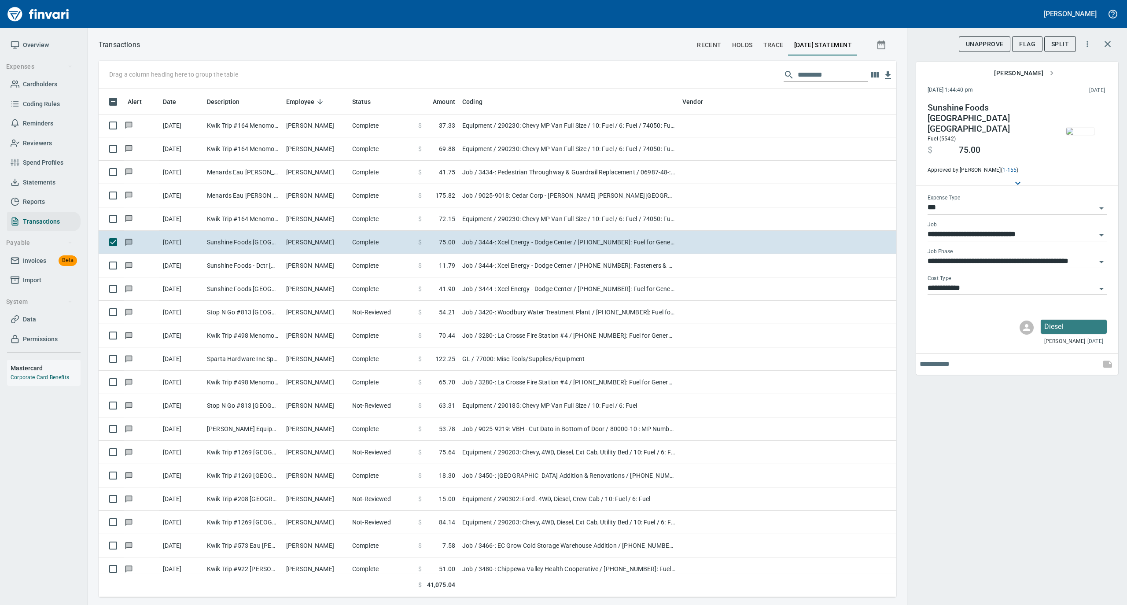
click at [1087, 131] on img "button" at bounding box center [1080, 131] width 28 height 7
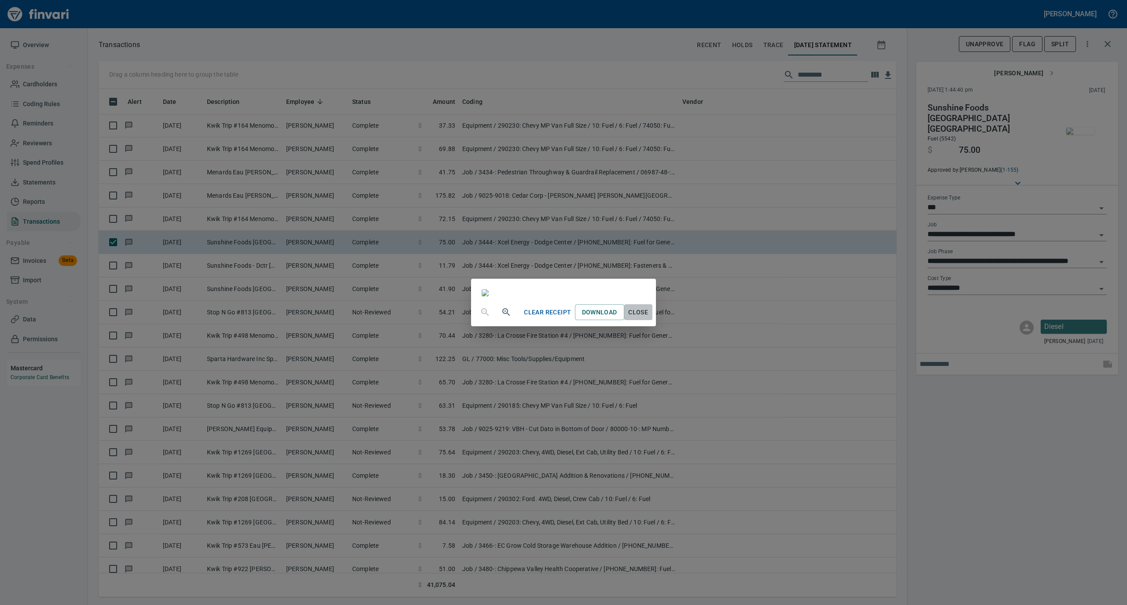
click at [649, 318] on span "Close" at bounding box center [638, 312] width 21 height 11
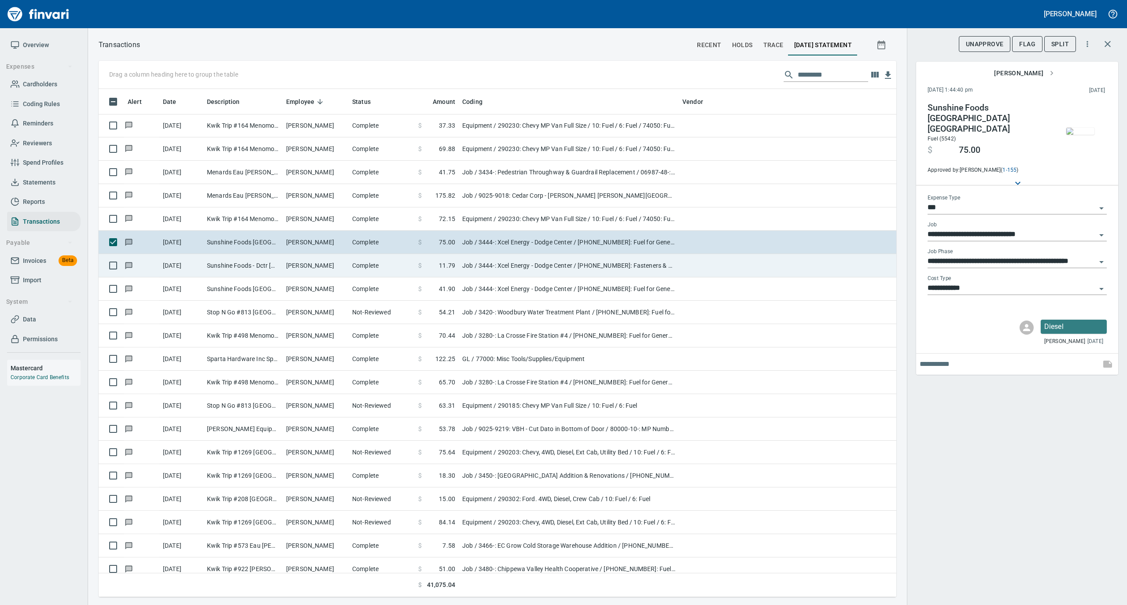
click at [274, 269] on td "Sunshine Foods - Dctr [GEOGRAPHIC_DATA] [GEOGRAPHIC_DATA]" at bounding box center [242, 265] width 79 height 23
type input "**********"
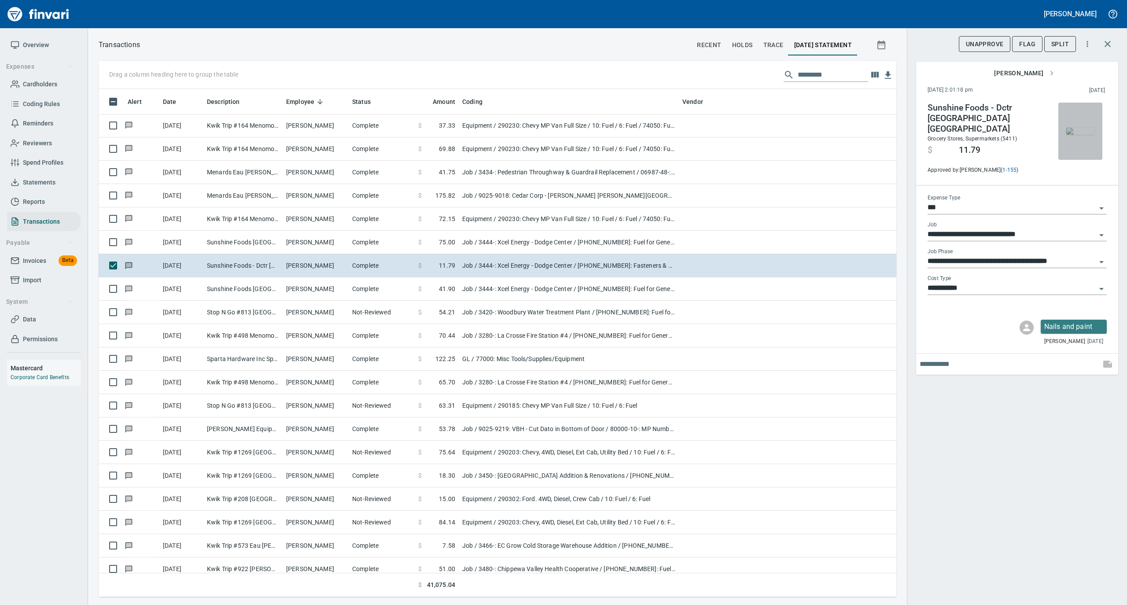
click at [1084, 128] on img "button" at bounding box center [1080, 131] width 28 height 7
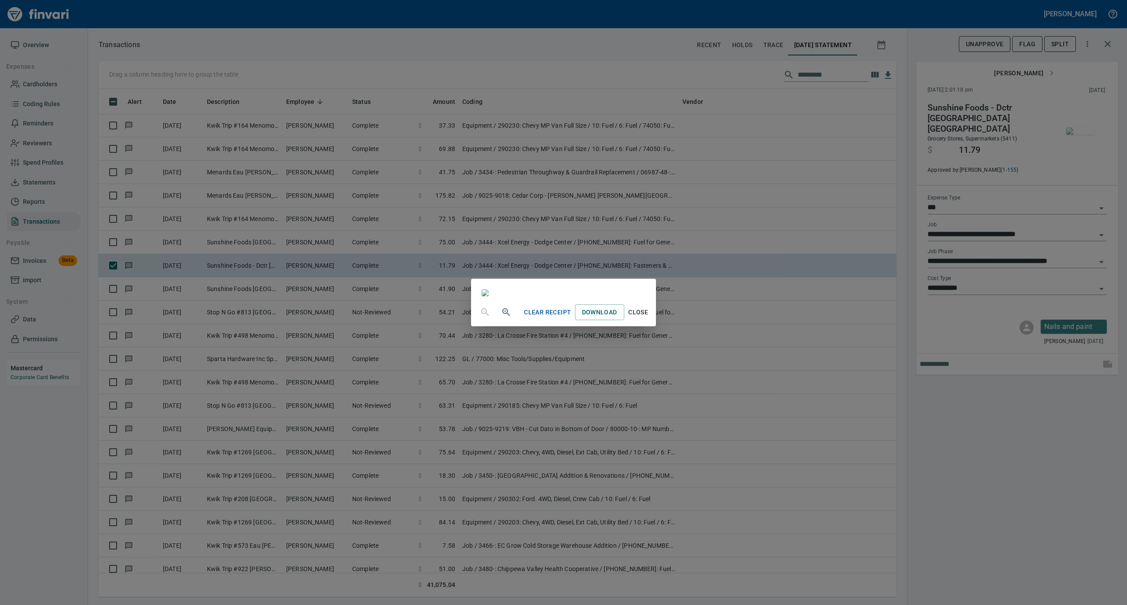
click at [501, 317] on icon "button" at bounding box center [506, 312] width 11 height 11
click at [649, 319] on span "Close" at bounding box center [638, 313] width 21 height 11
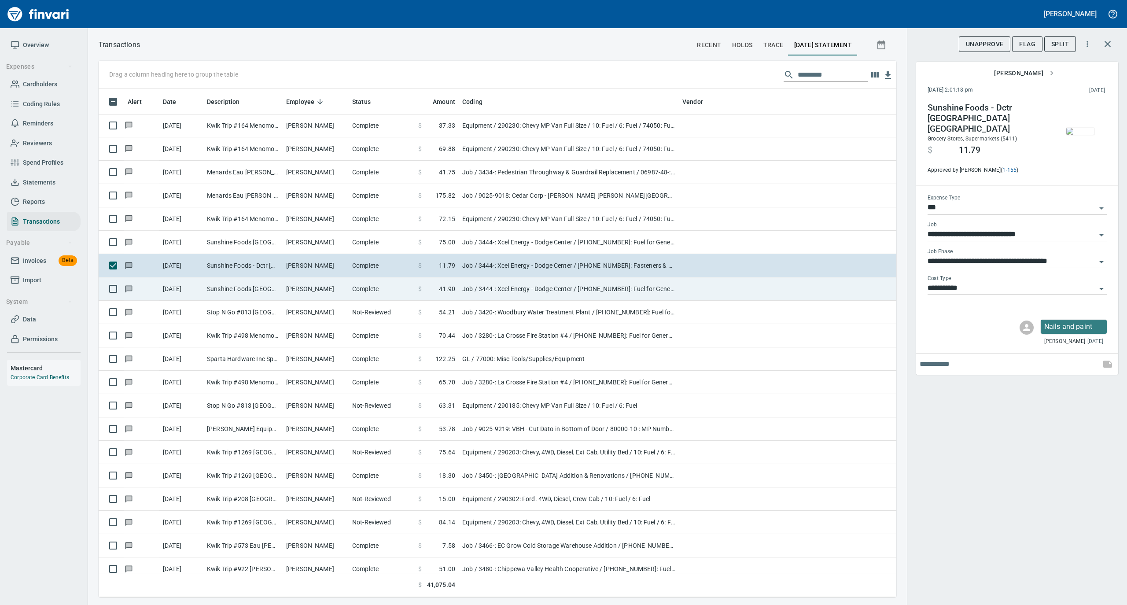
click at [336, 295] on td "[PERSON_NAME]" at bounding box center [316, 288] width 66 height 23
type input "**********"
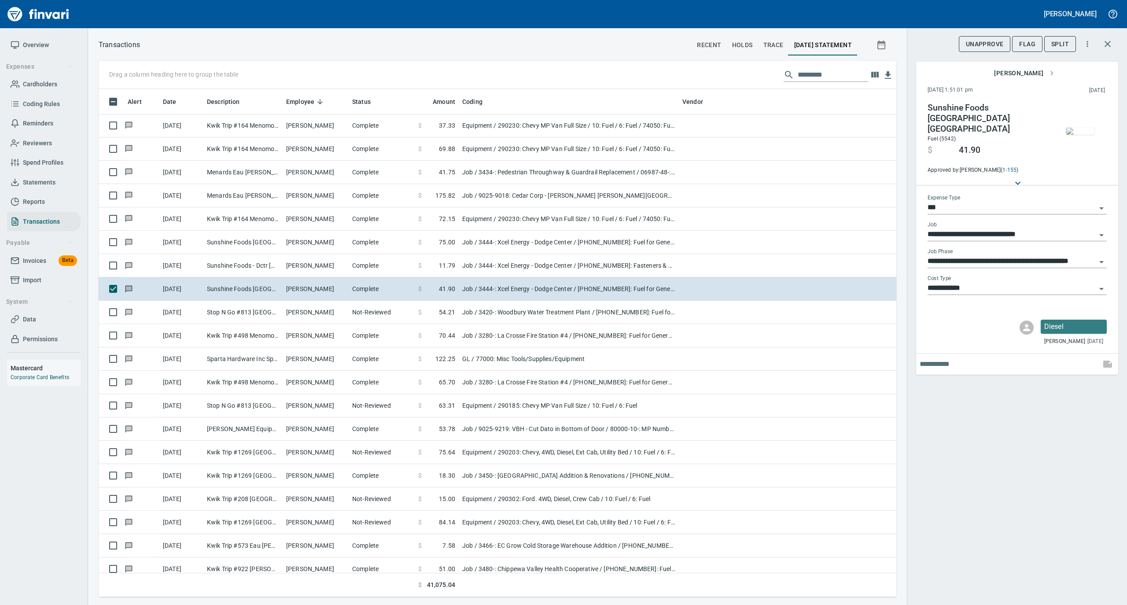
click at [1074, 128] on img "button" at bounding box center [1080, 131] width 28 height 7
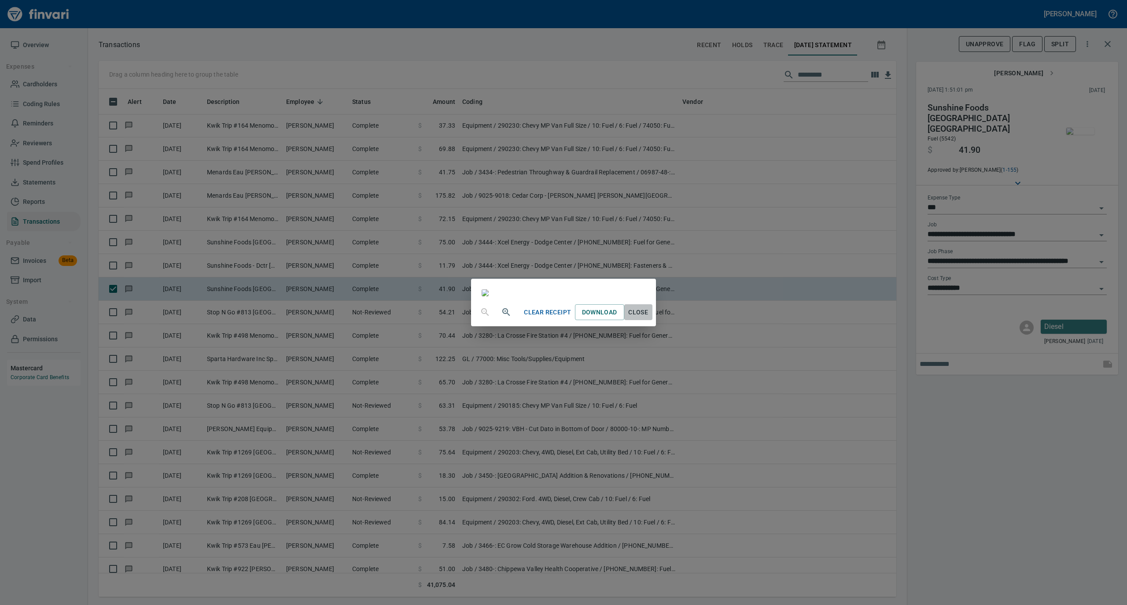
click at [649, 318] on span "Close" at bounding box center [638, 312] width 21 height 11
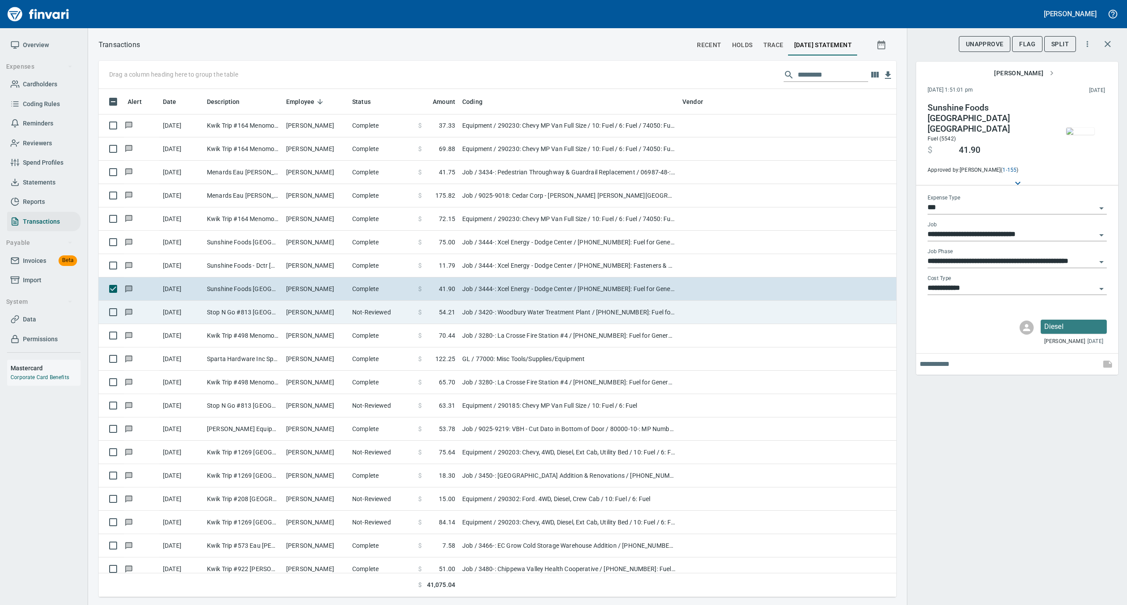
click at [289, 314] on td "[PERSON_NAME]" at bounding box center [316, 312] width 66 height 23
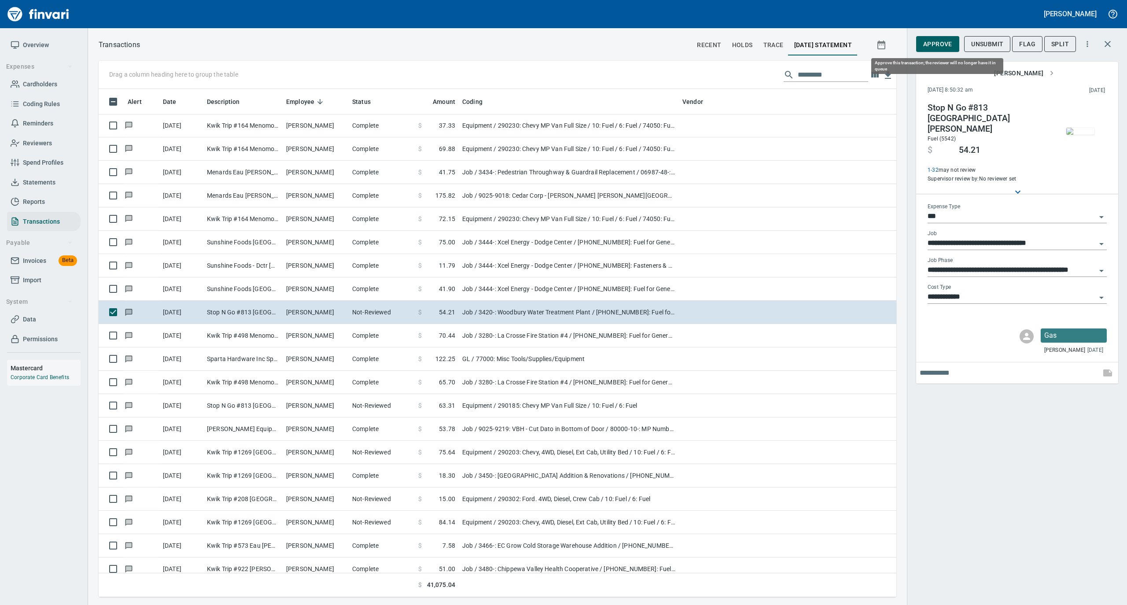
drag, startPoint x: 932, startPoint y: 44, endPoint x: 860, endPoint y: 69, distance: 75.9
click at [932, 44] on span "Approve" at bounding box center [937, 44] width 29 height 11
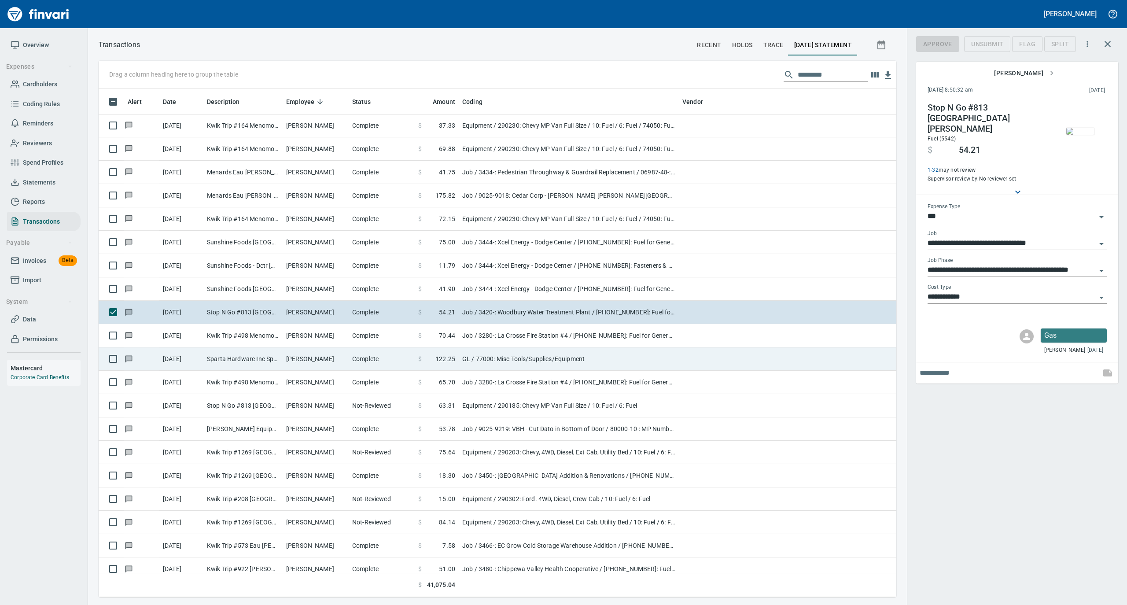
scroll to position [499, 780]
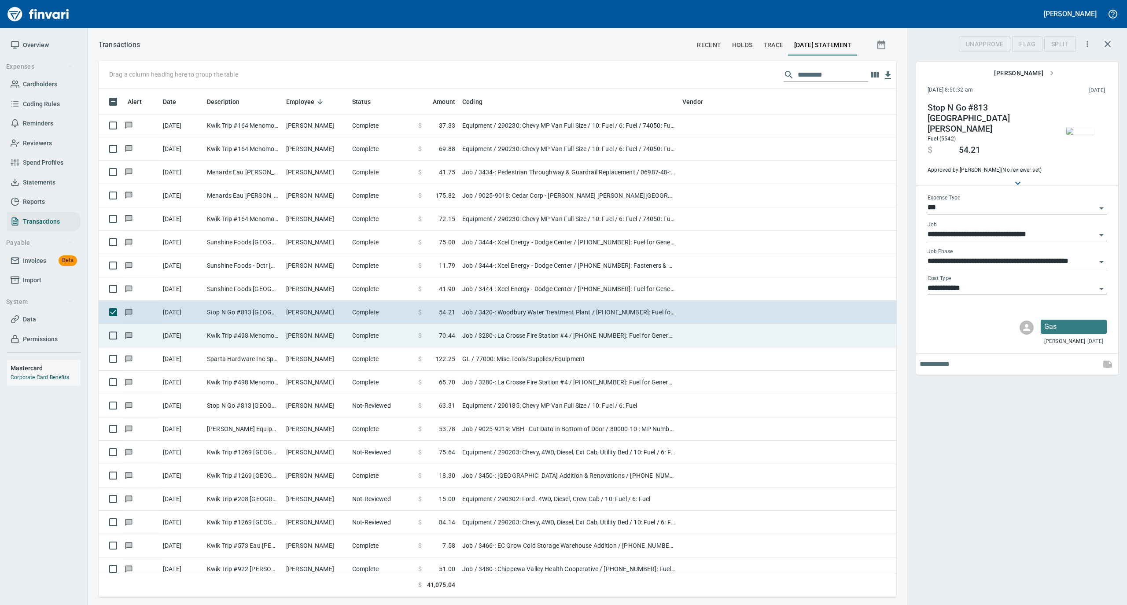
click at [280, 343] on td "Kwik Trip #498 Menomonie [GEOGRAPHIC_DATA]" at bounding box center [242, 335] width 79 height 23
type input "**********"
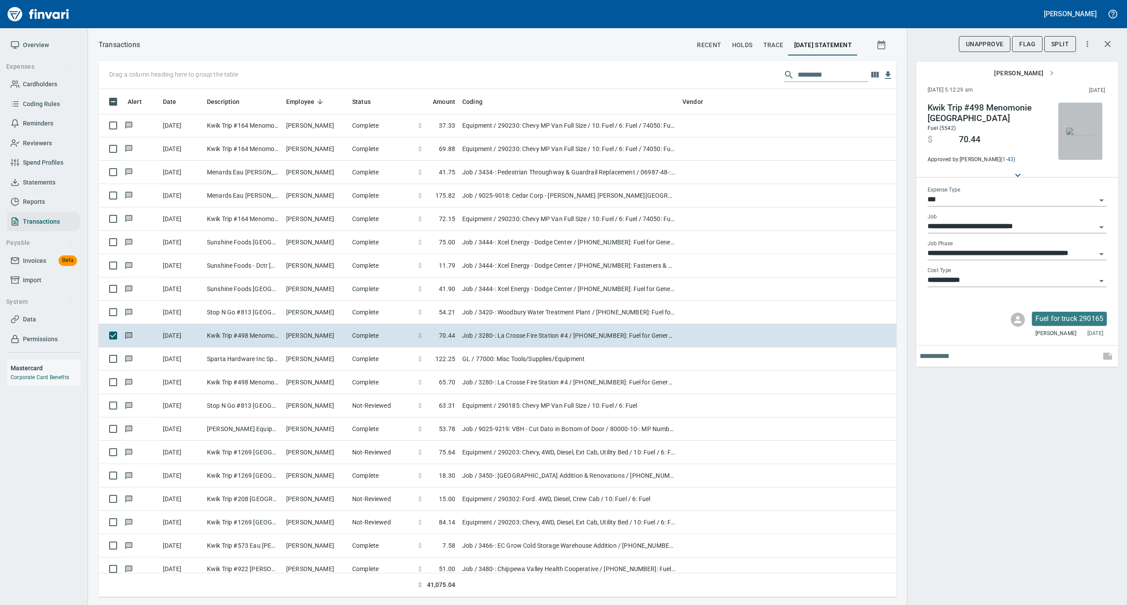
click at [1077, 128] on img "button" at bounding box center [1080, 131] width 28 height 7
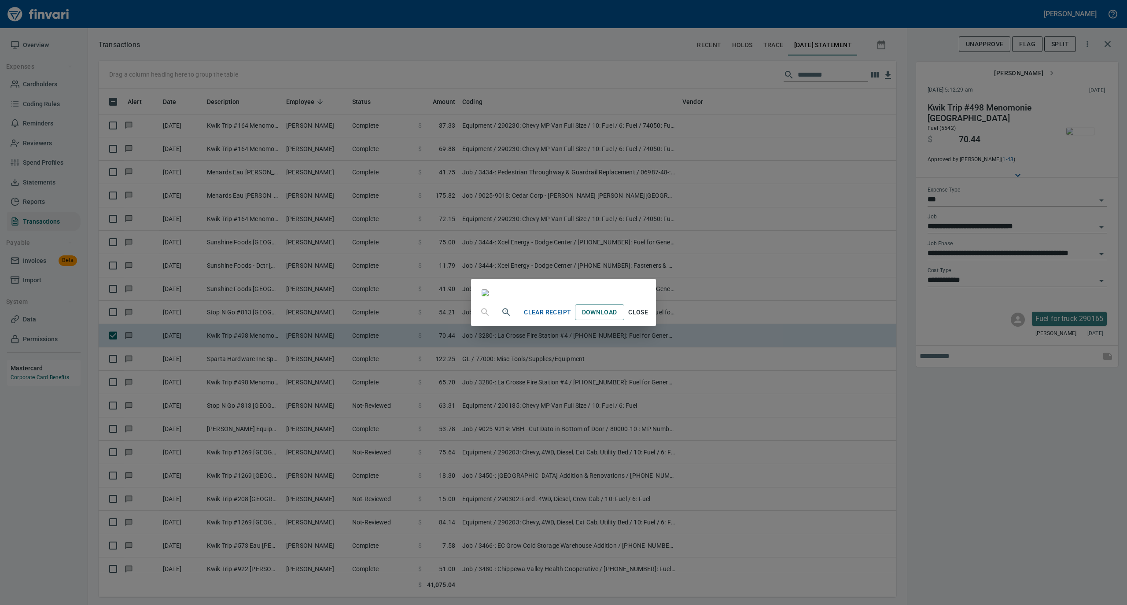
click at [649, 318] on span "Close" at bounding box center [638, 312] width 21 height 11
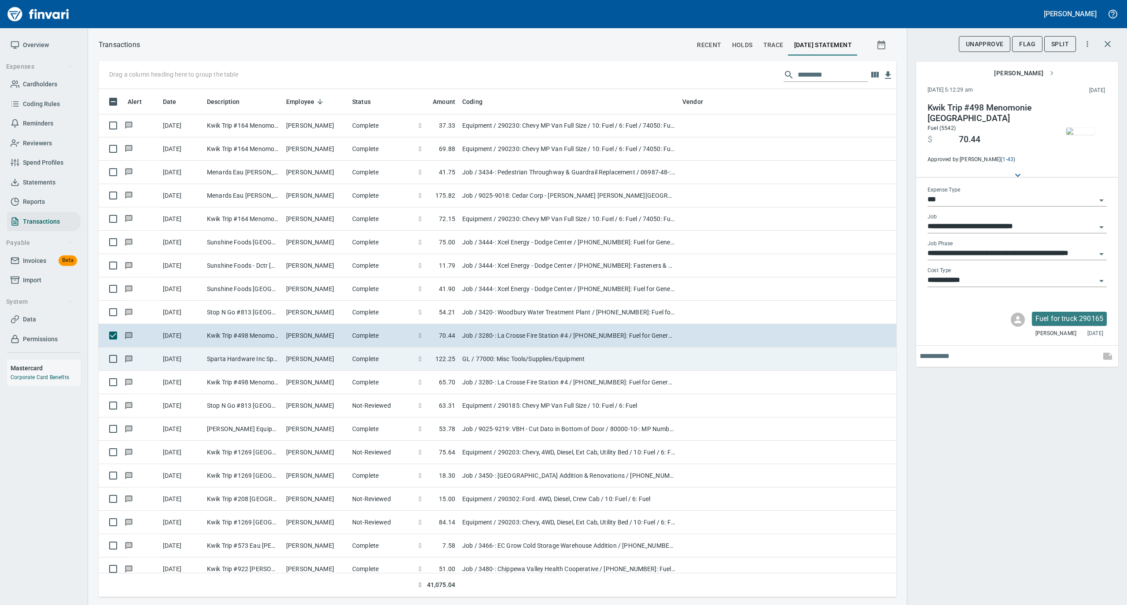
click at [325, 358] on td "[PERSON_NAME]" at bounding box center [316, 358] width 66 height 23
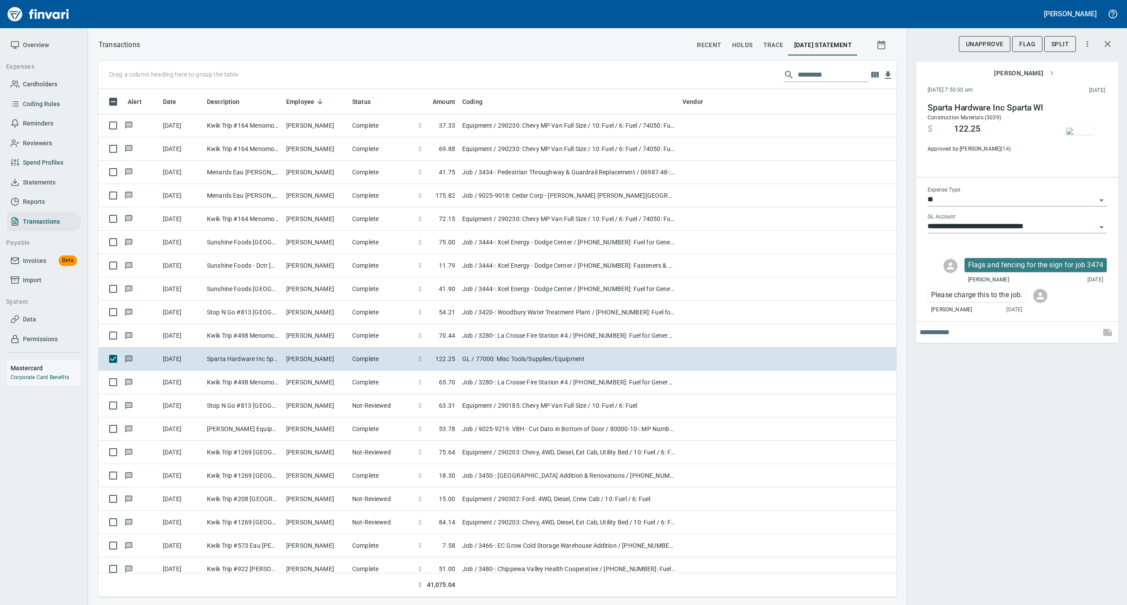
click at [1091, 128] on img "button" at bounding box center [1080, 131] width 28 height 7
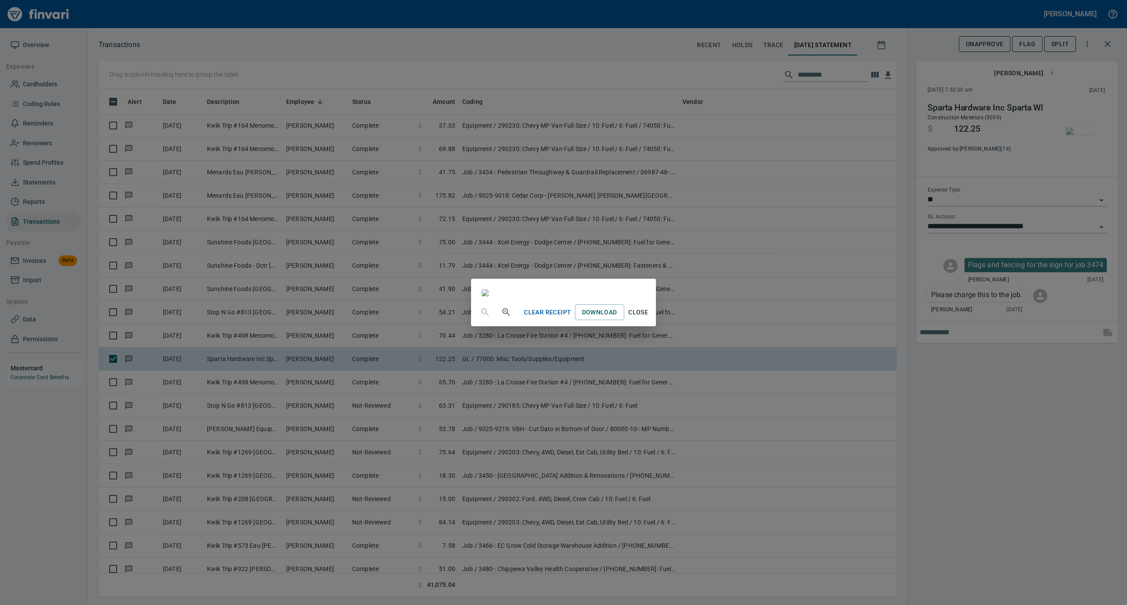
click at [649, 318] on span "Close" at bounding box center [638, 312] width 21 height 11
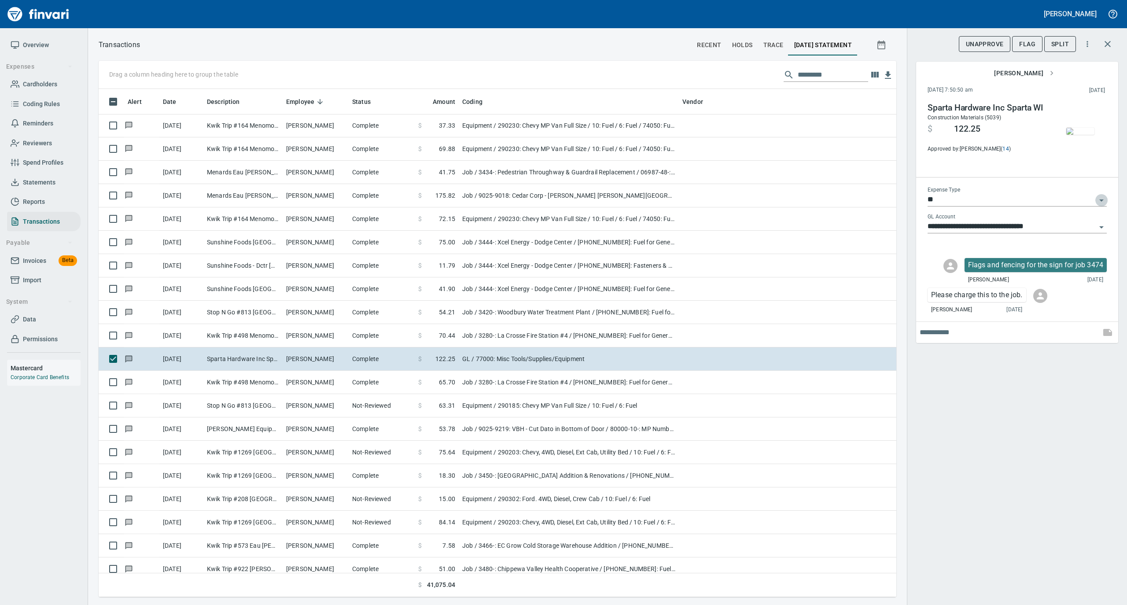
click at [1105, 196] on icon "Open" at bounding box center [1101, 200] width 11 height 11
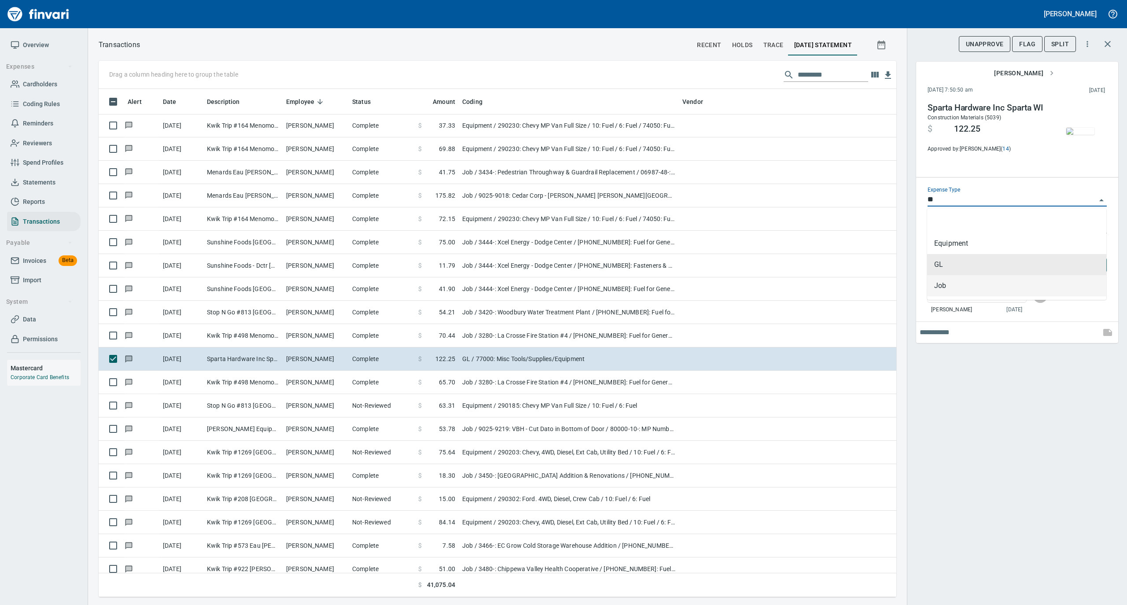
click at [946, 284] on li "Job" at bounding box center [1016, 285] width 179 height 21
type input "***"
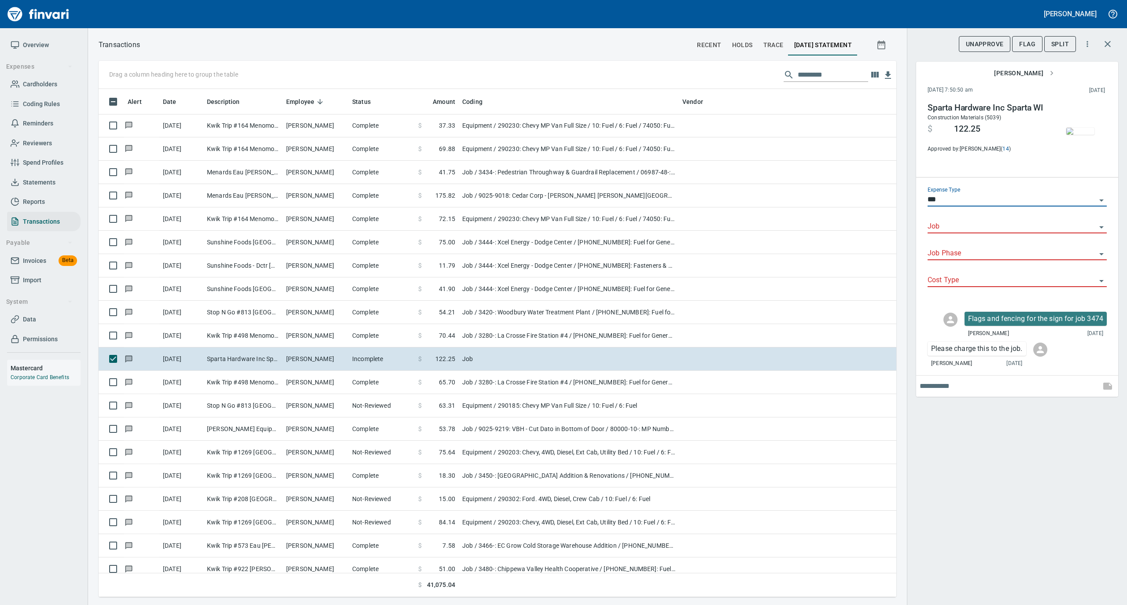
click at [1102, 224] on icon "Open" at bounding box center [1101, 227] width 11 height 11
click at [980, 245] on li "3474-: Sparta Southside Bus Drop Off" at bounding box center [1016, 249] width 179 height 21
type input "**********"
click at [956, 251] on input "Job Phase" at bounding box center [1012, 253] width 169 height 12
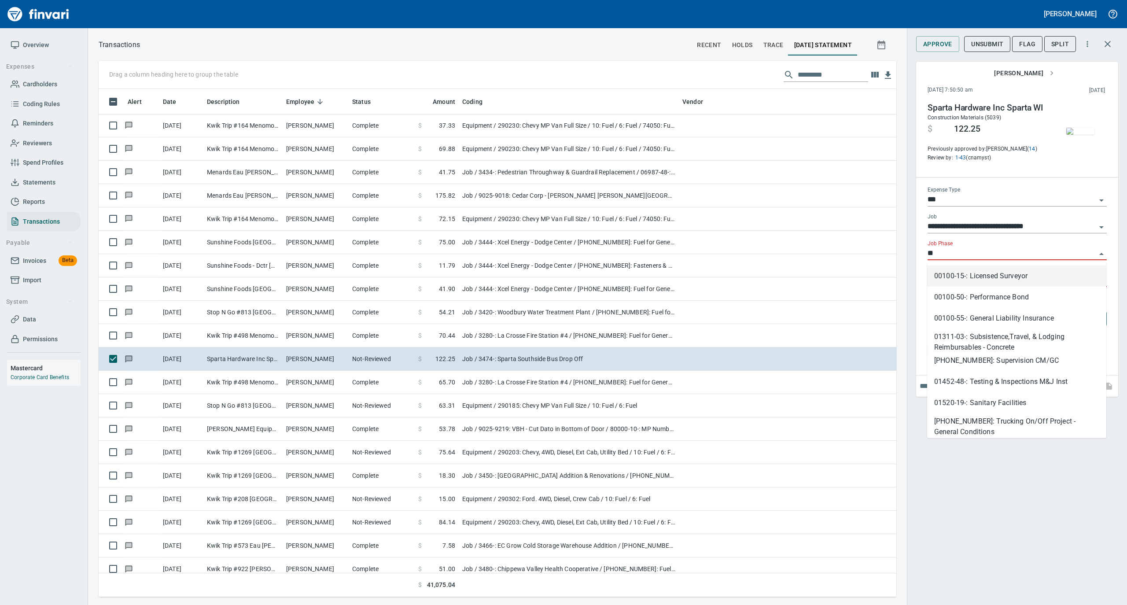
type input "*"
click at [985, 492] on div "**********" at bounding box center [1017, 302] width 220 height 605
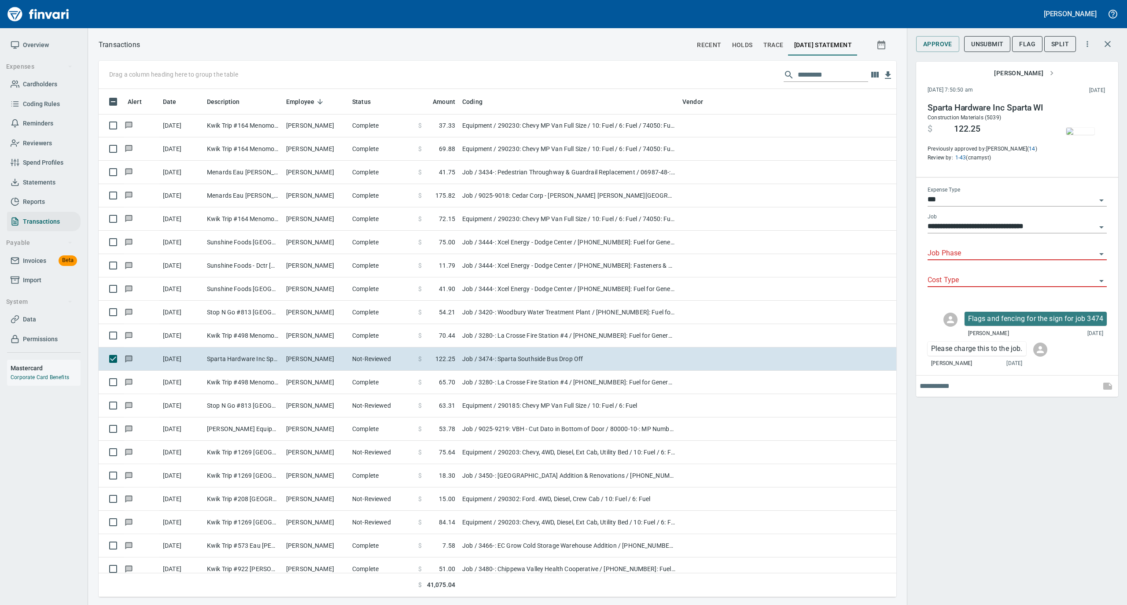
click at [1032, 43] on span "Flag" at bounding box center [1027, 44] width 16 height 11
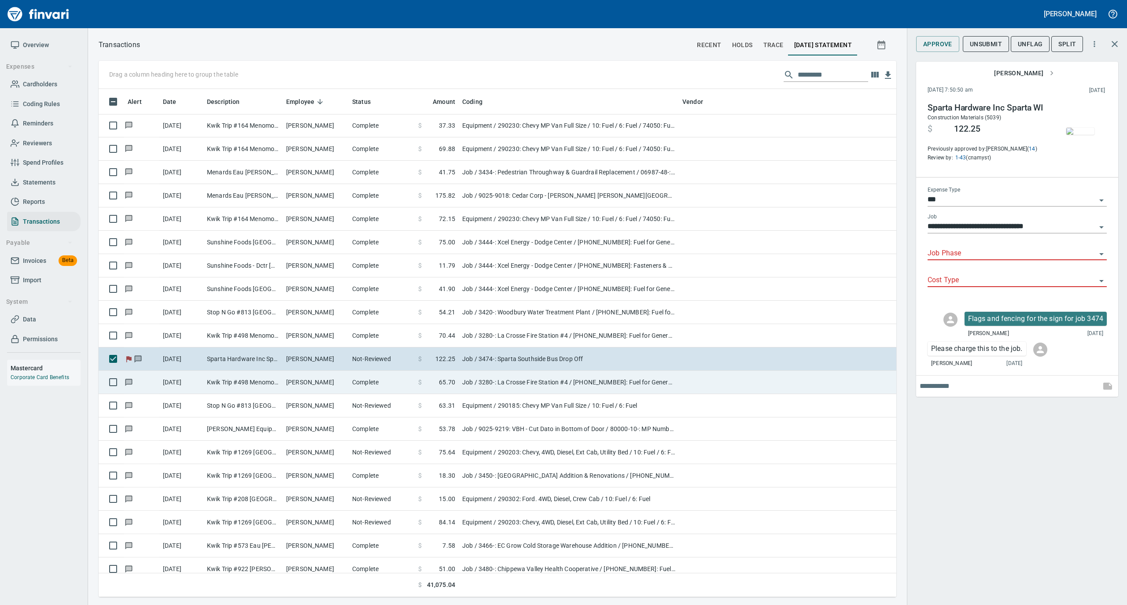
click at [268, 378] on td "Kwik Trip #498 Menomonie [GEOGRAPHIC_DATA]" at bounding box center [242, 382] width 79 height 23
type input "**********"
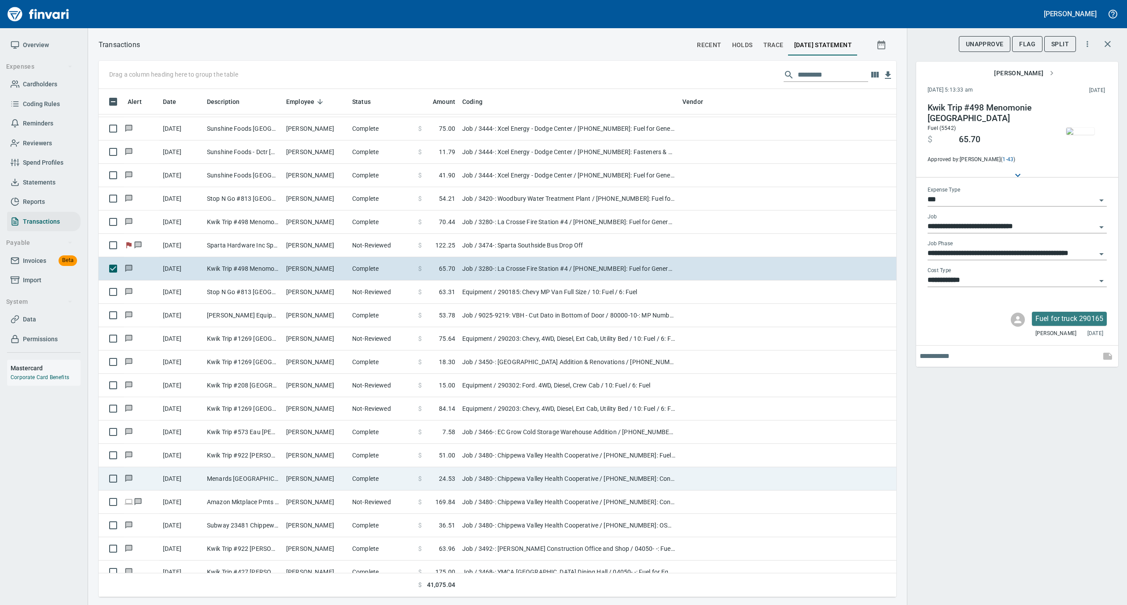
scroll to position [2231, 0]
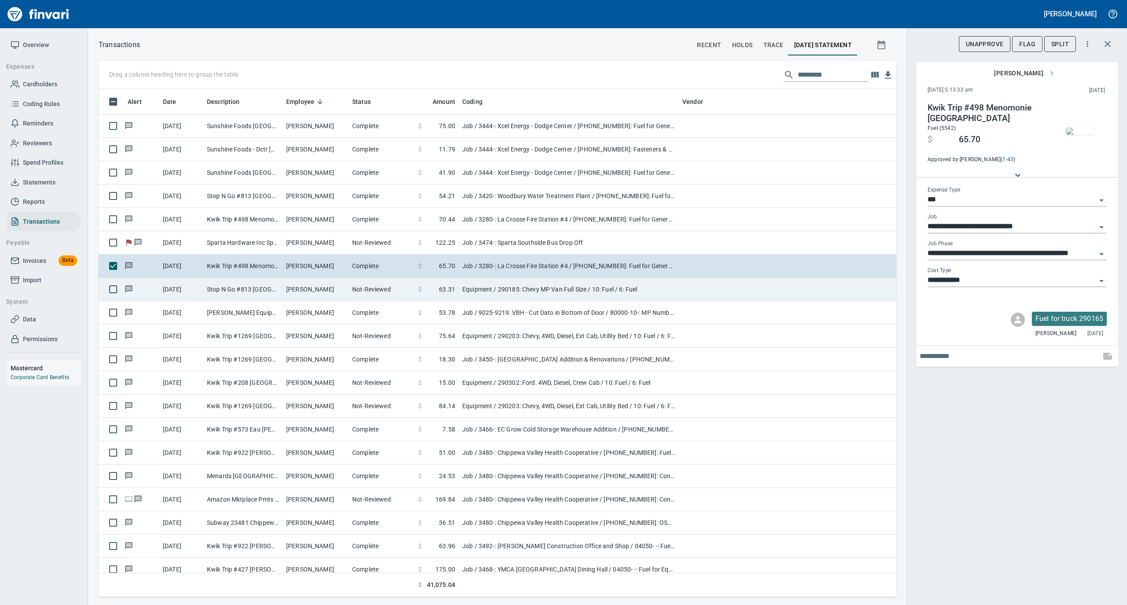
click at [326, 299] on td "[PERSON_NAME]" at bounding box center [316, 289] width 66 height 23
type input "*********"
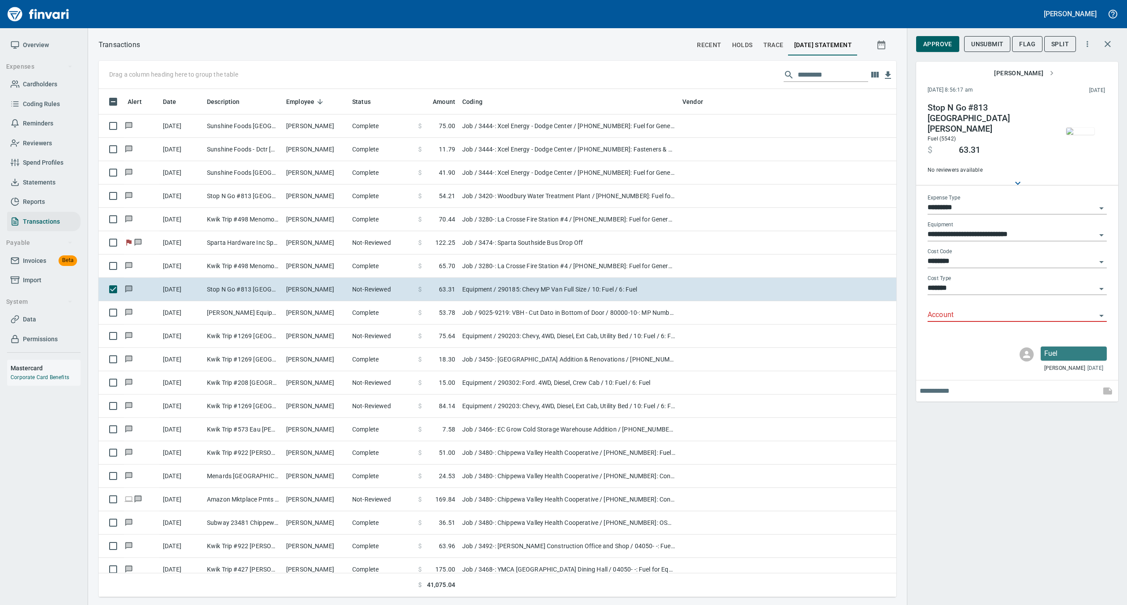
click at [959, 311] on input "Account" at bounding box center [1012, 315] width 169 height 12
click at [953, 333] on li "74050: Fuel & Lube Special Projects" at bounding box center [1016, 335] width 179 height 21
type input "**********"
click at [929, 41] on span "Approve" at bounding box center [937, 44] width 29 height 11
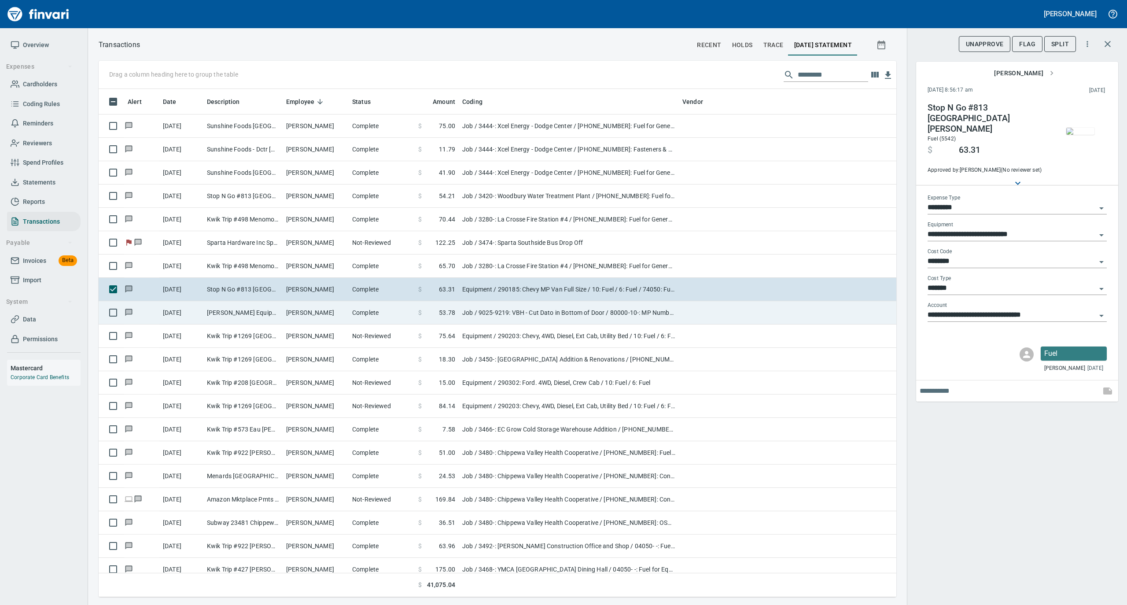
click at [386, 314] on td "Complete" at bounding box center [382, 312] width 66 height 23
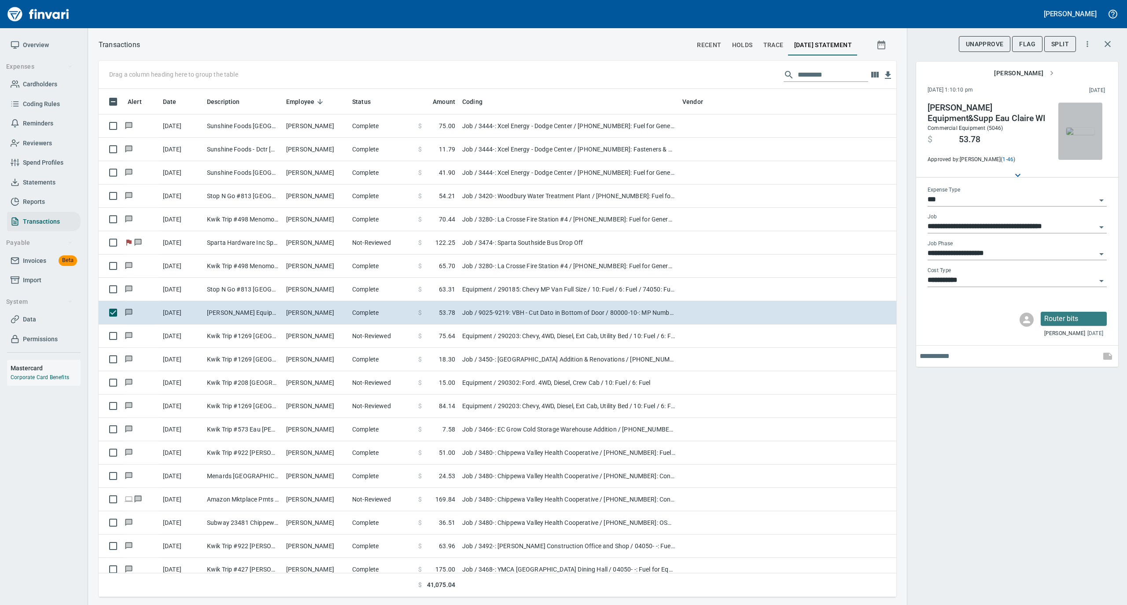
click at [1074, 128] on img "button" at bounding box center [1080, 131] width 28 height 7
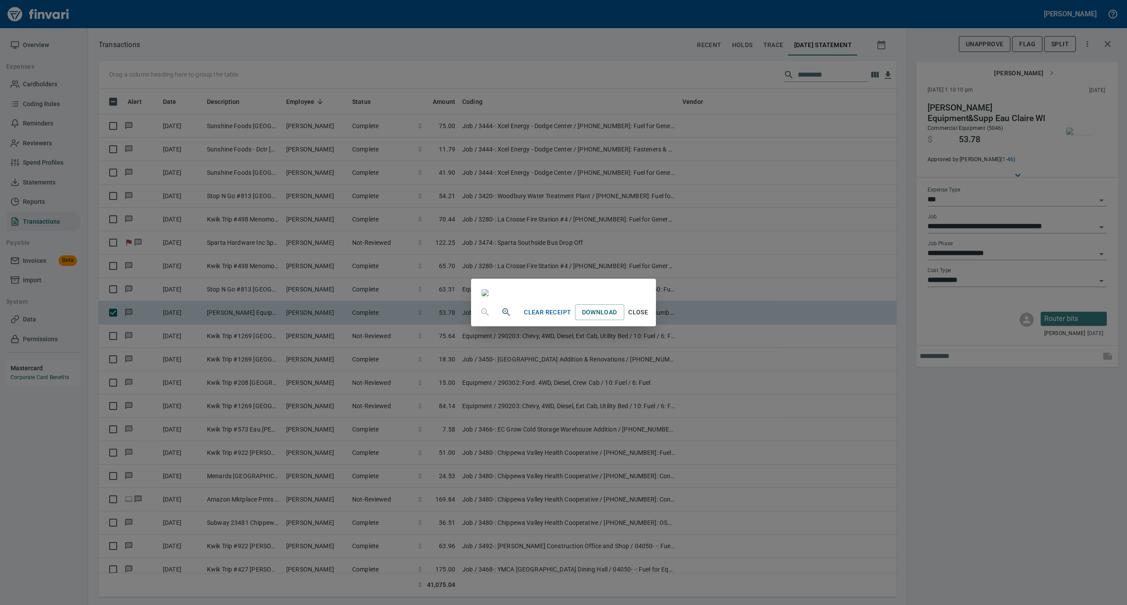
click at [649, 318] on span "Close" at bounding box center [638, 312] width 21 height 11
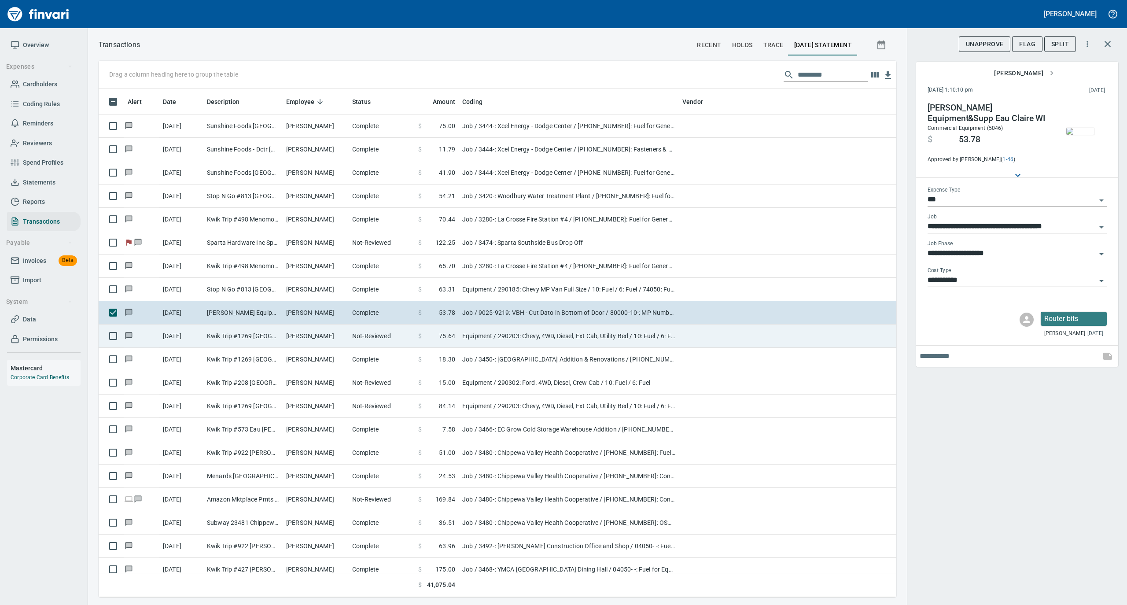
click at [275, 339] on td "Kwik Trip #1269 [GEOGRAPHIC_DATA] WI" at bounding box center [242, 336] width 79 height 23
type input "*********"
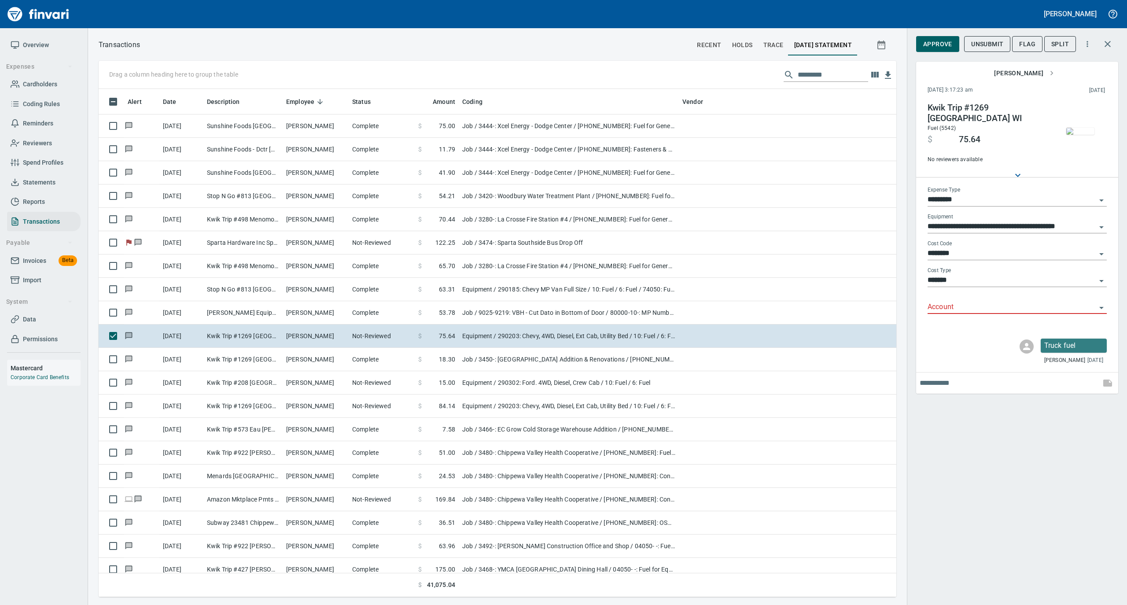
click at [1075, 128] on img "button" at bounding box center [1080, 131] width 28 height 7
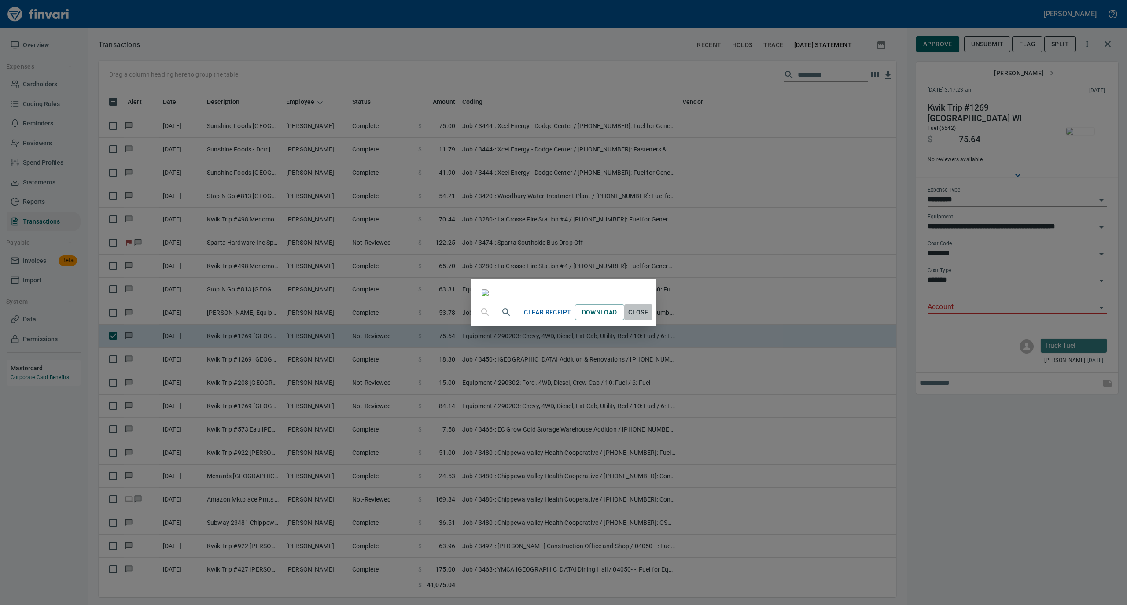
click at [649, 318] on span "Close" at bounding box center [638, 312] width 21 height 11
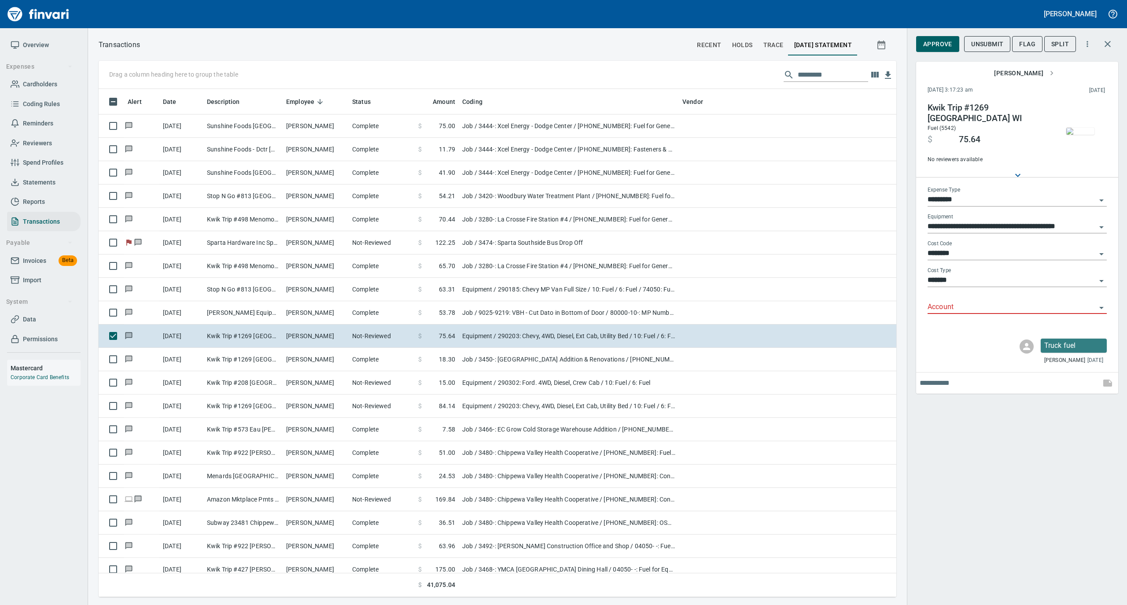
click at [953, 301] on input "Account" at bounding box center [1012, 307] width 169 height 12
drag, startPoint x: 963, startPoint y: 339, endPoint x: 970, endPoint y: 335, distance: 7.3
click at [963, 339] on li "74000: Fuel & Lubrication" at bounding box center [1016, 329] width 179 height 21
type input "**********"
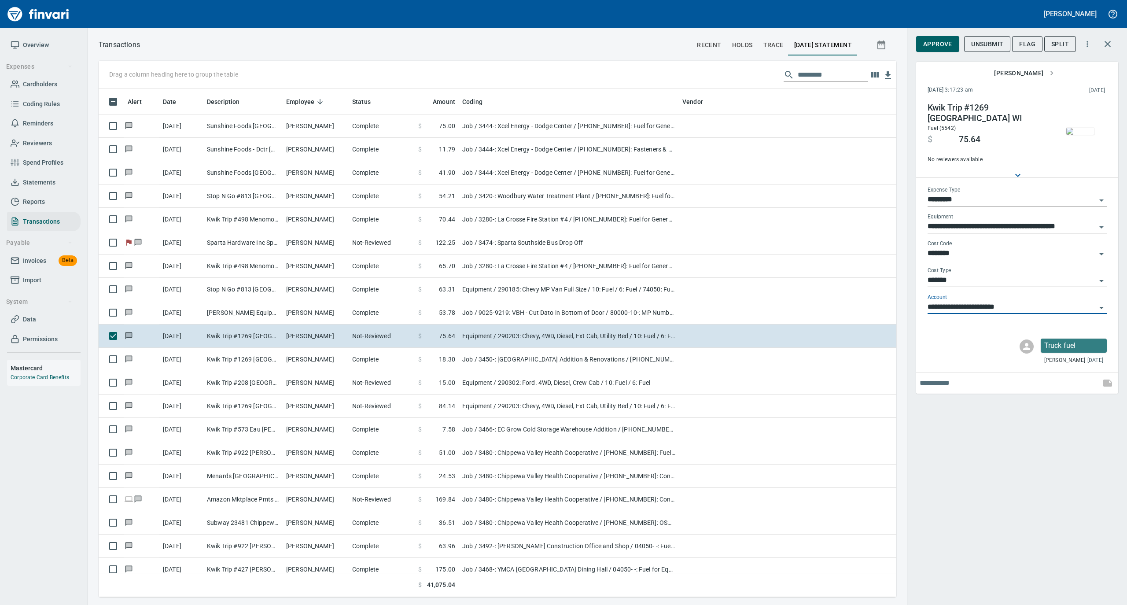
click at [930, 44] on span "Approve" at bounding box center [937, 44] width 29 height 11
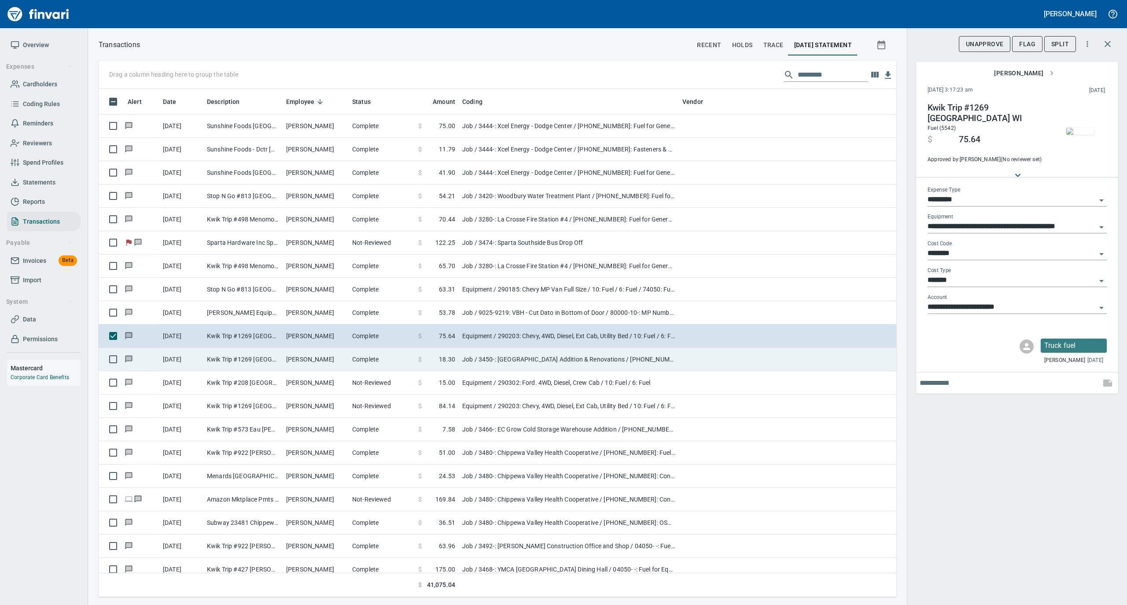
click at [346, 360] on td "[PERSON_NAME]" at bounding box center [316, 359] width 66 height 23
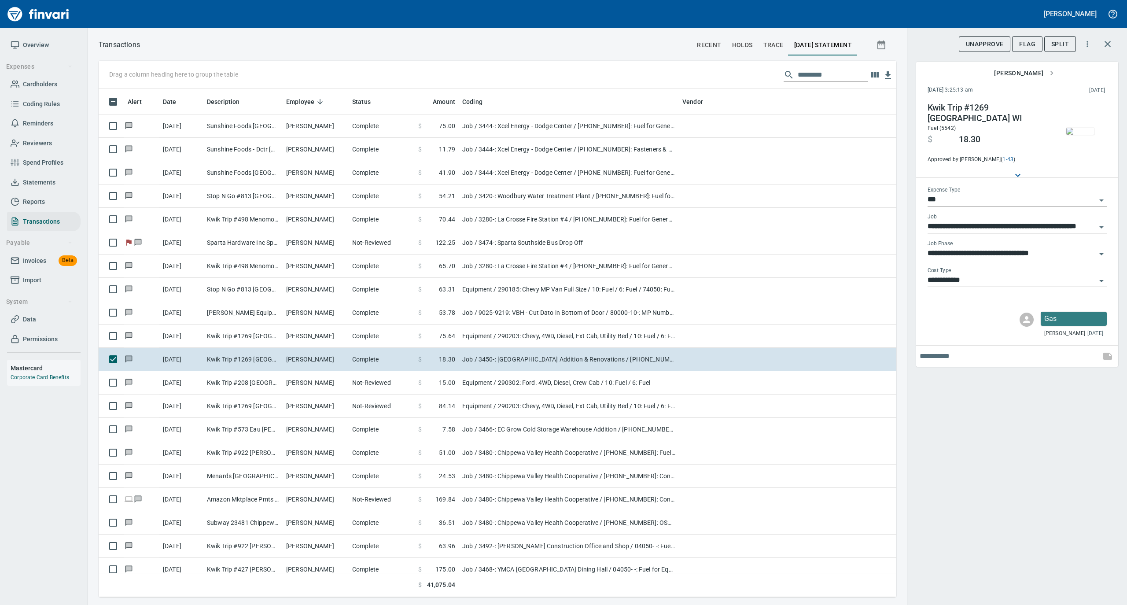
click at [1073, 129] on img "button" at bounding box center [1080, 131] width 28 height 7
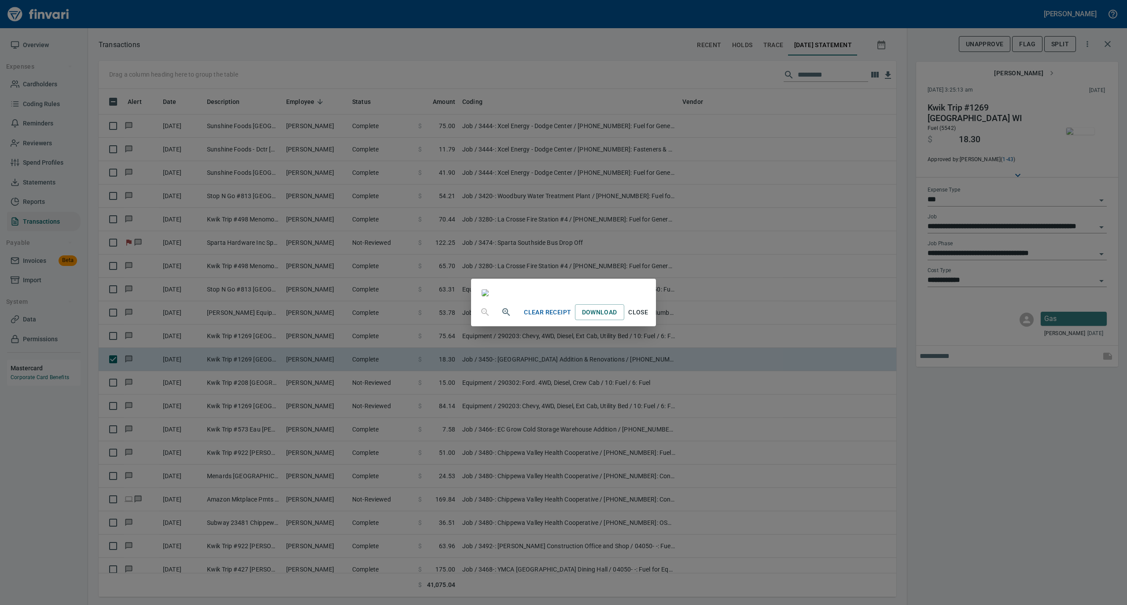
click at [649, 318] on span "Close" at bounding box center [638, 312] width 21 height 11
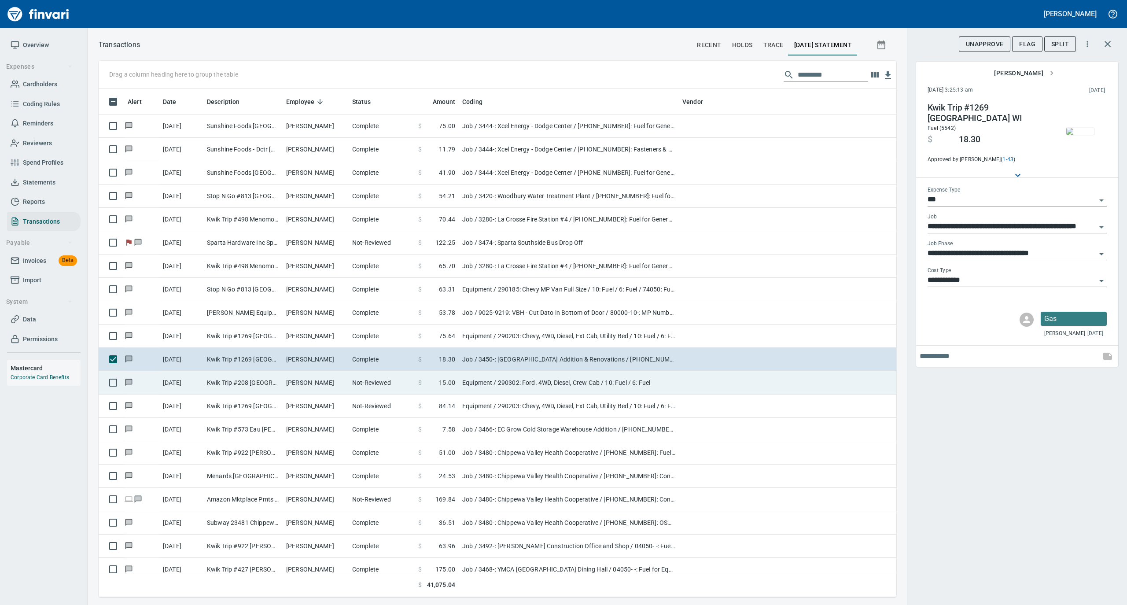
click at [423, 383] on span at bounding box center [430, 382] width 17 height 9
type input "*********"
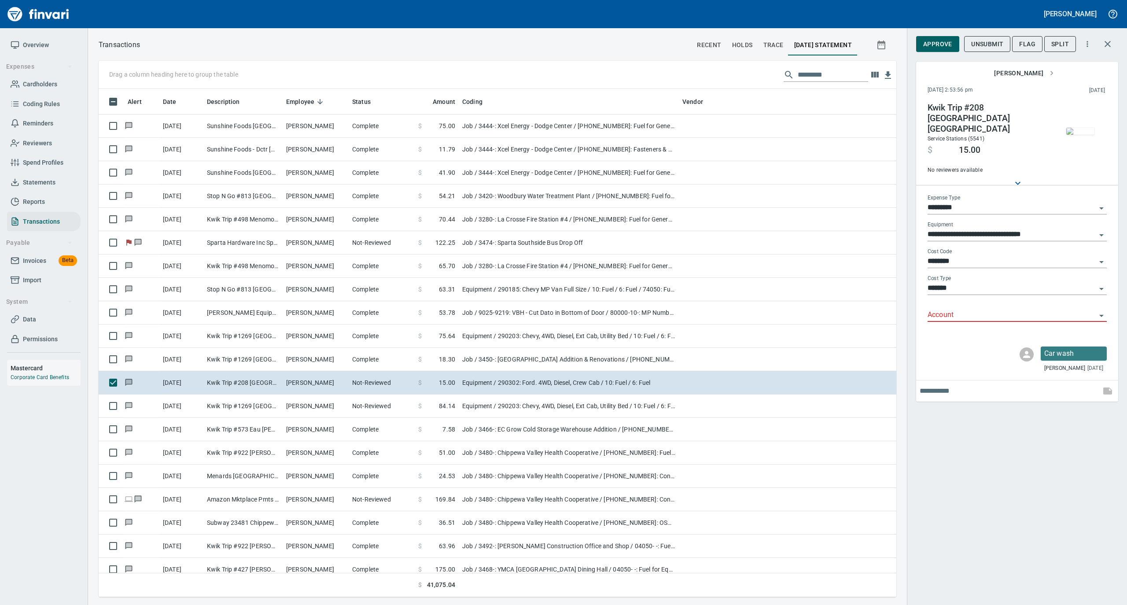
click at [1081, 132] on img "button" at bounding box center [1080, 131] width 28 height 7
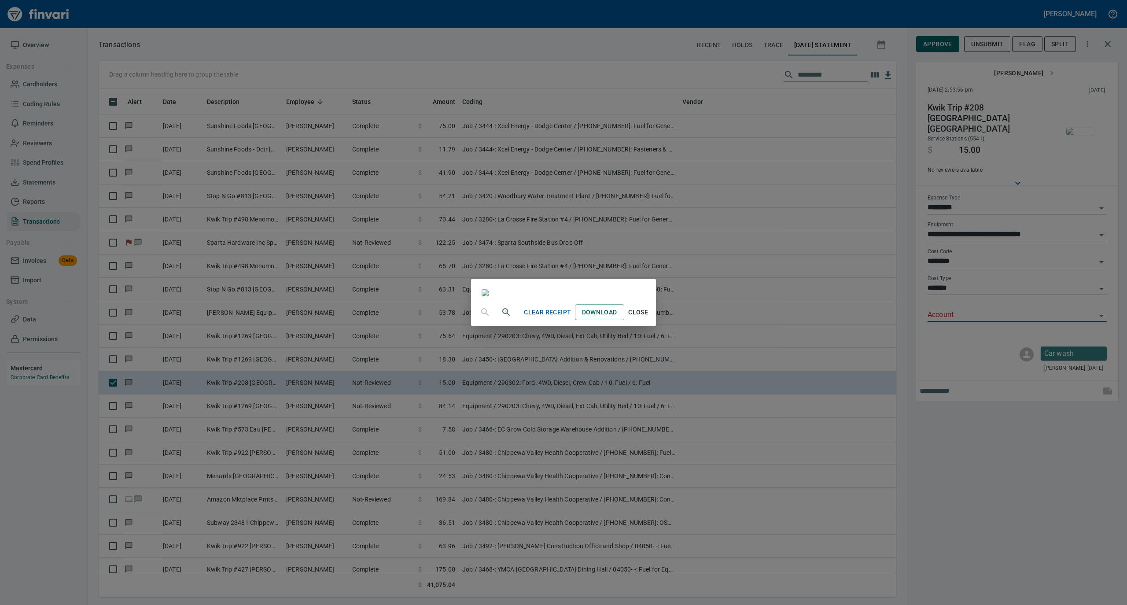
click at [653, 321] on button "Close" at bounding box center [638, 312] width 28 height 16
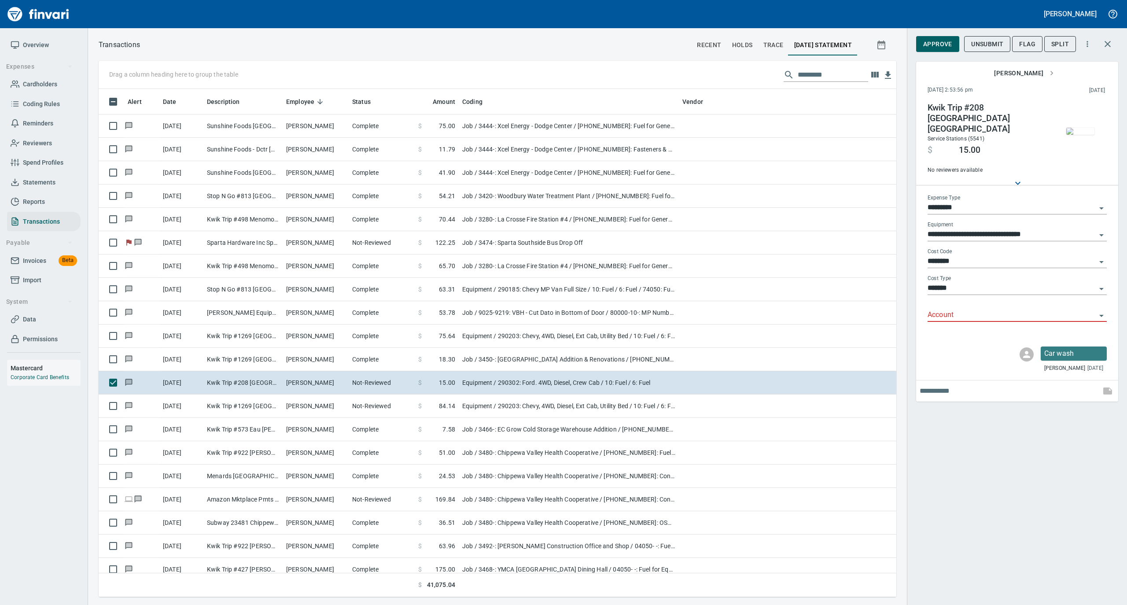
click at [941, 309] on input "Account" at bounding box center [1012, 315] width 169 height 12
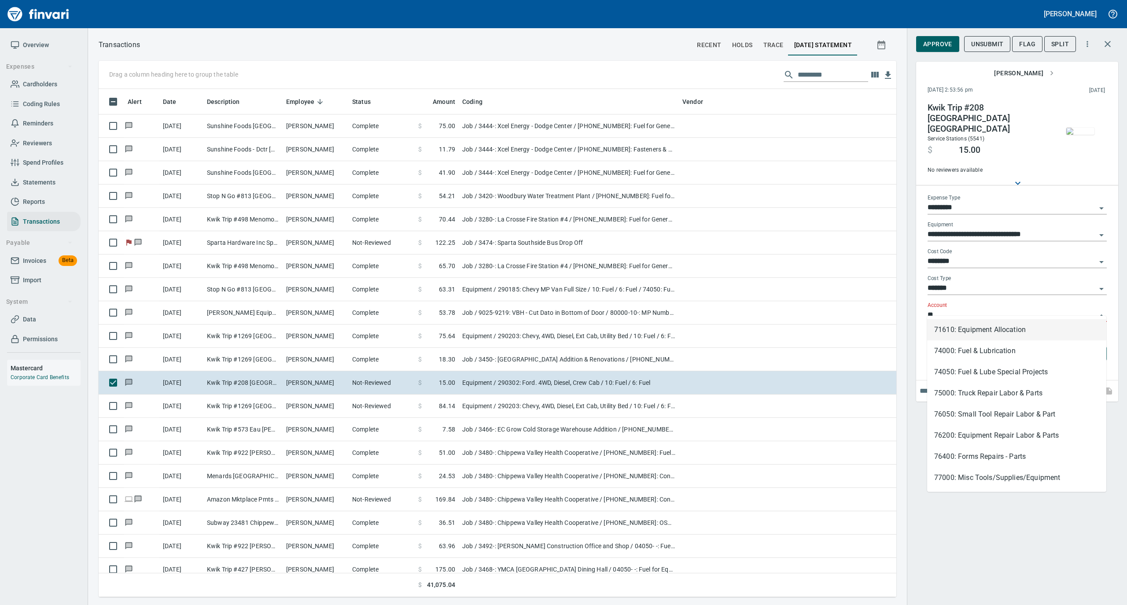
scroll to position [499, 780]
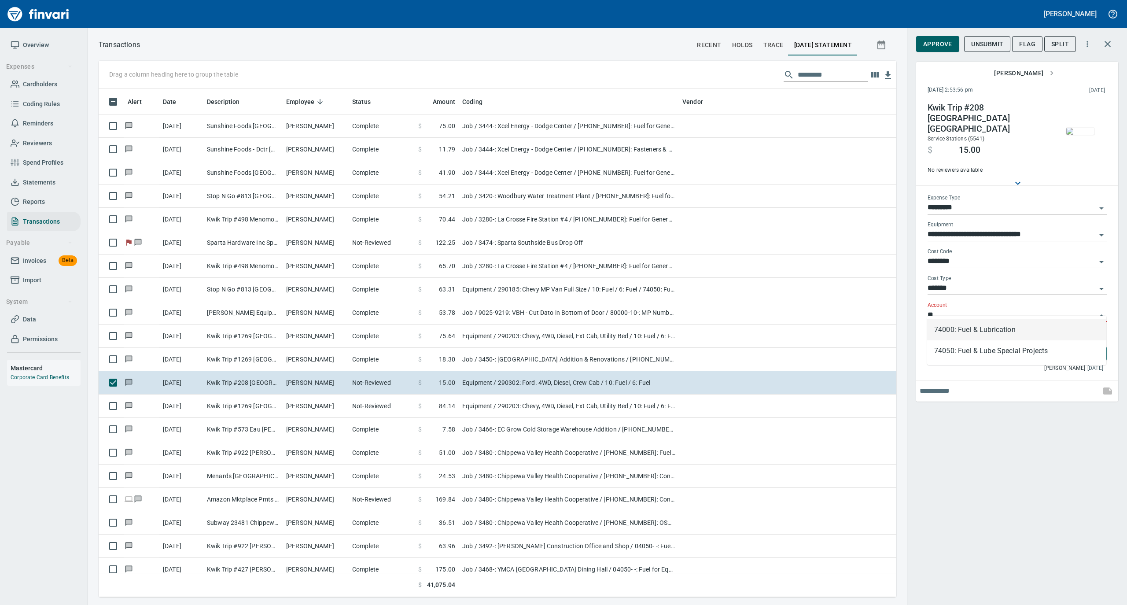
click at [954, 327] on li "74000: Fuel & Lubrication" at bounding box center [1016, 329] width 179 height 21
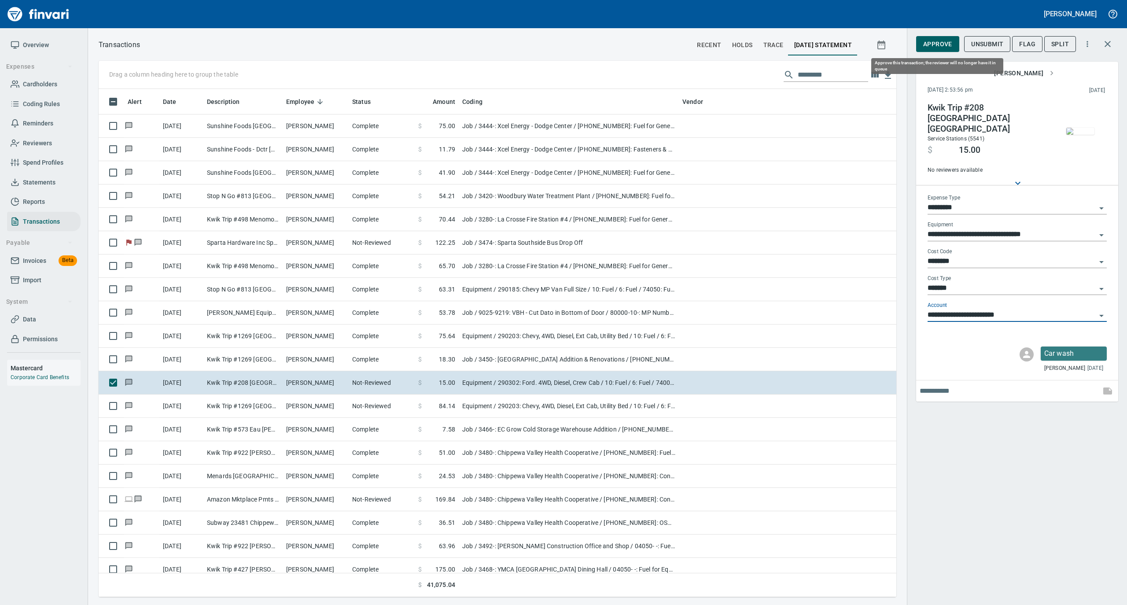
type input "**********"
click at [932, 44] on span "Approve" at bounding box center [937, 44] width 29 height 11
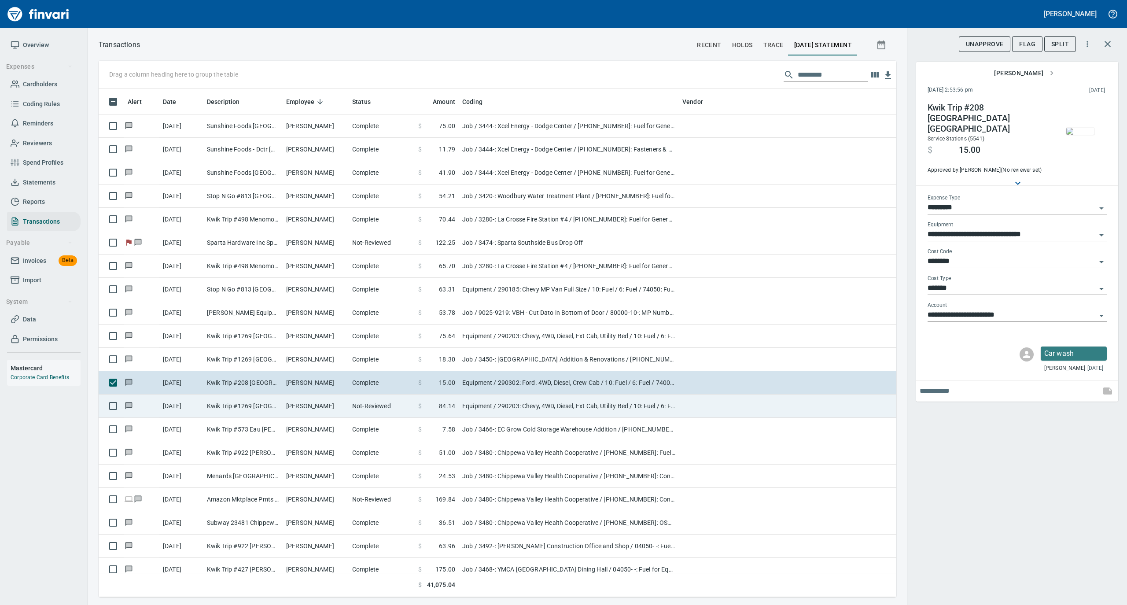
click at [351, 413] on td "Not-Reviewed" at bounding box center [382, 406] width 66 height 23
type input "**********"
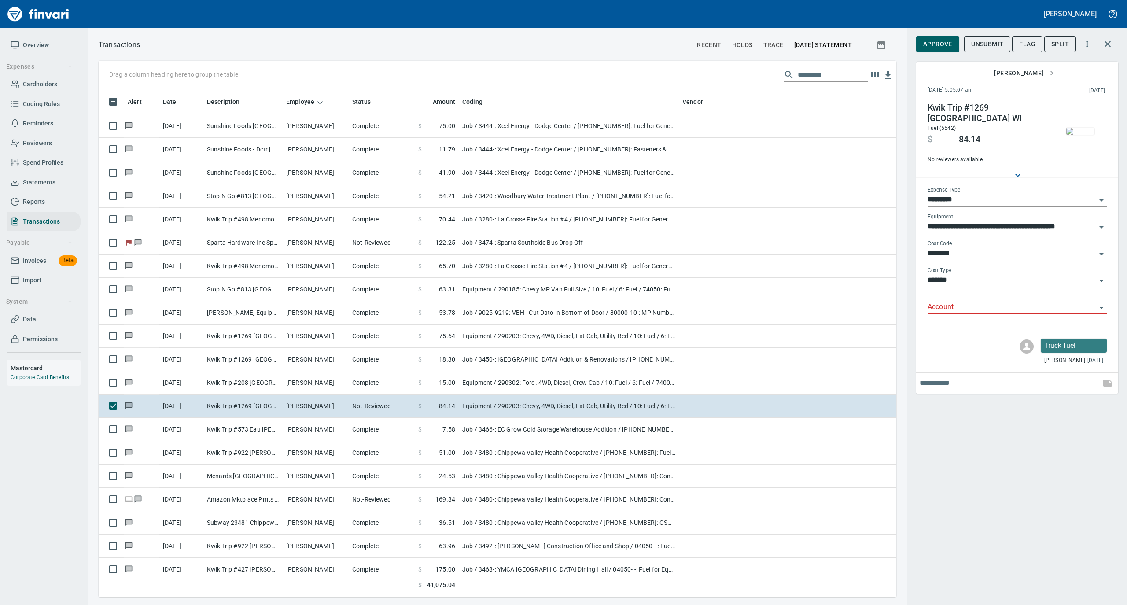
click at [938, 303] on input "Account" at bounding box center [1012, 307] width 169 height 12
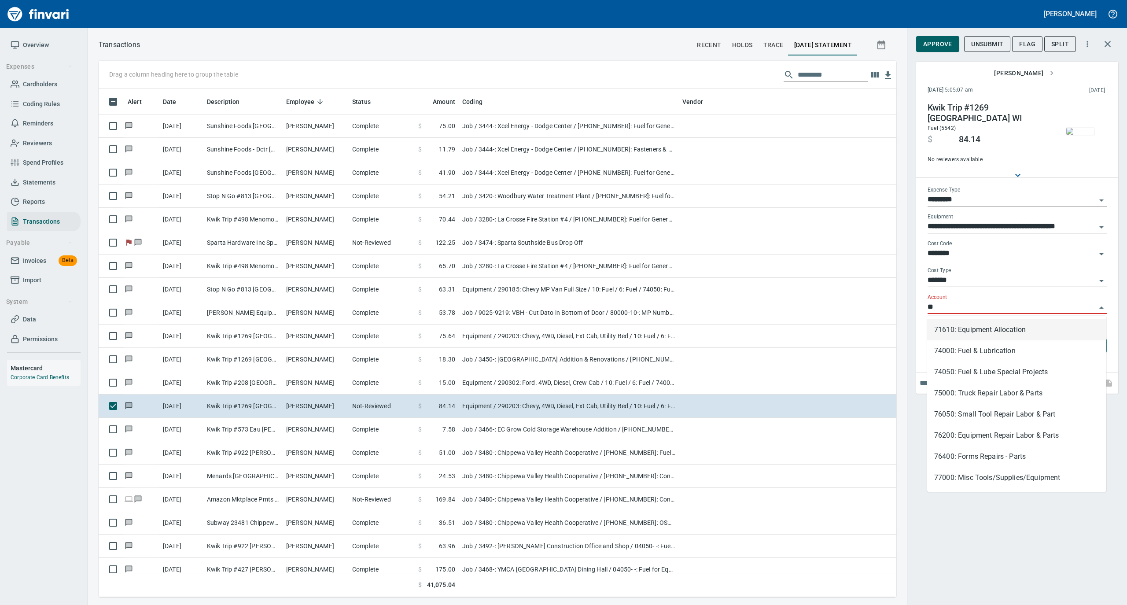
scroll to position [499, 780]
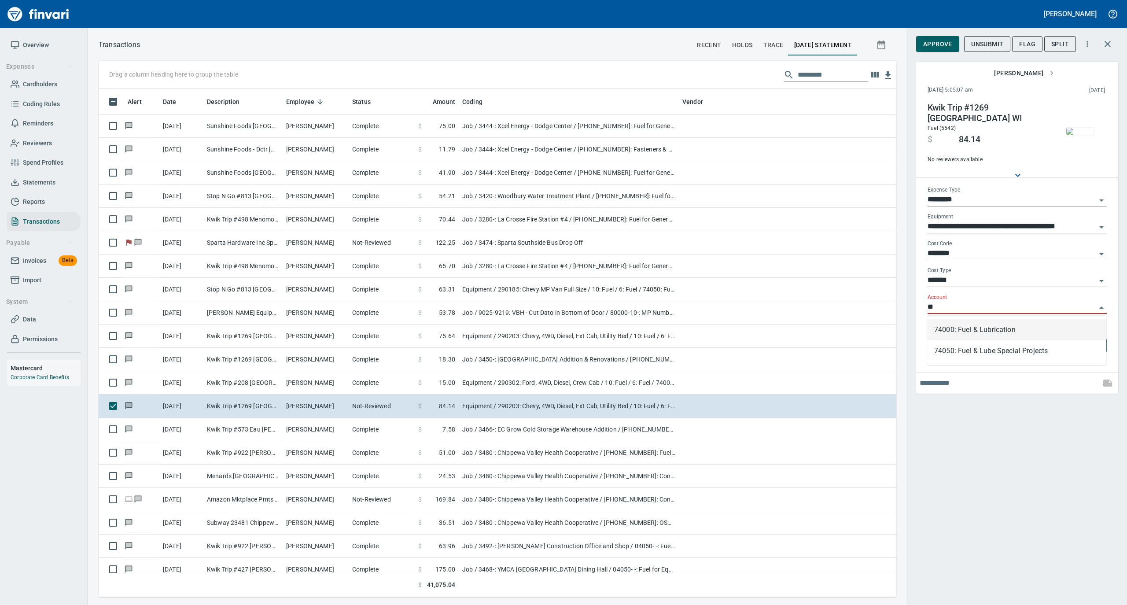
click at [946, 330] on li "74000: Fuel & Lubrication" at bounding box center [1016, 329] width 179 height 21
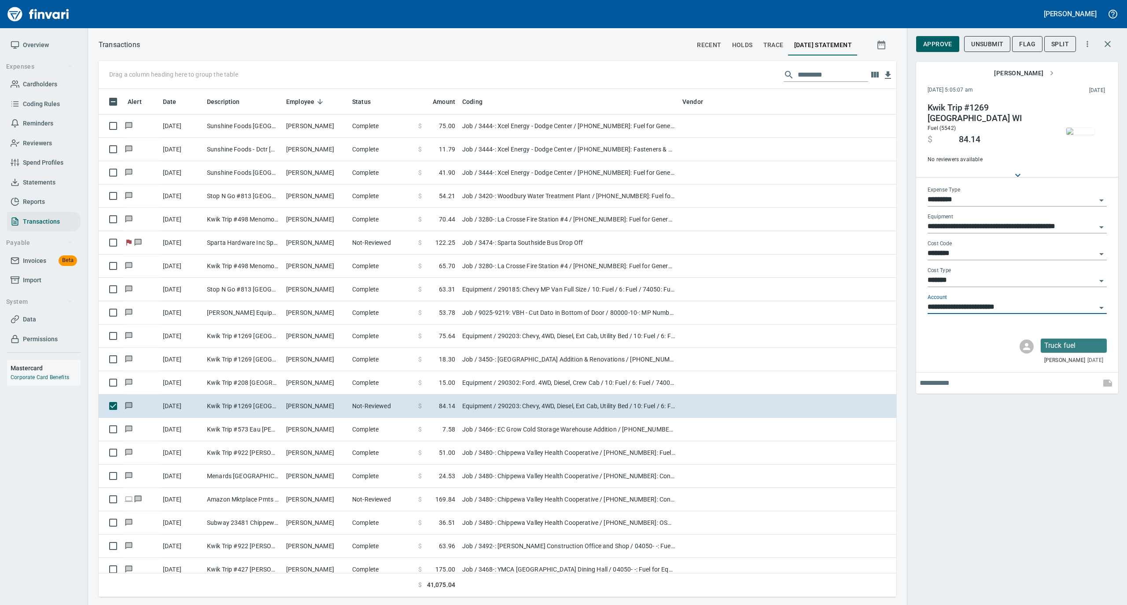
type input "**********"
click at [1091, 128] on img "button" at bounding box center [1080, 131] width 28 height 7
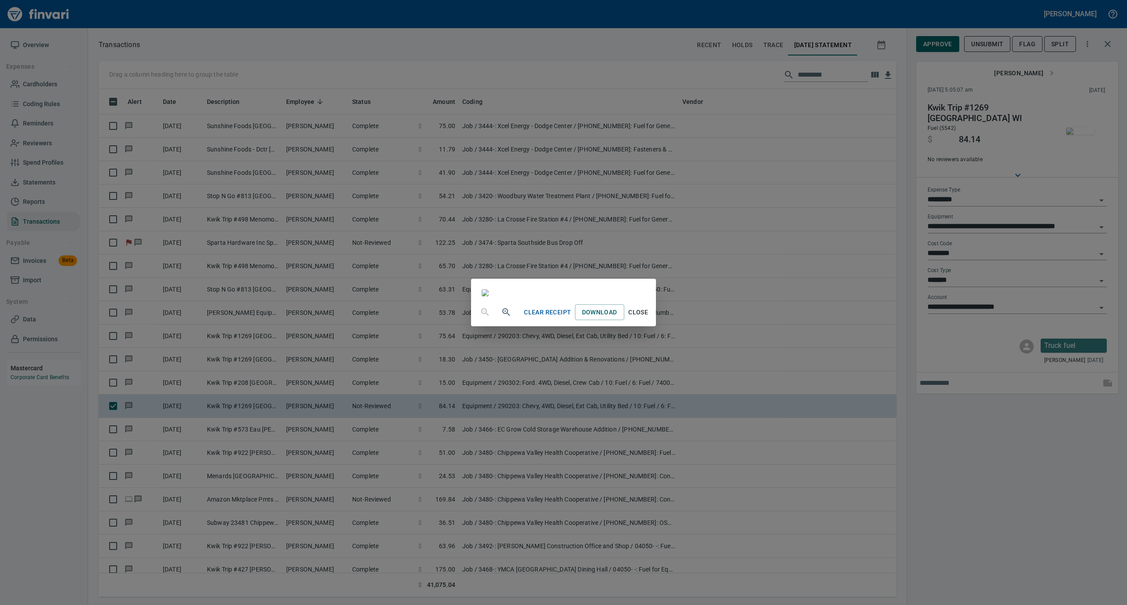
click at [649, 318] on span "Close" at bounding box center [638, 312] width 21 height 11
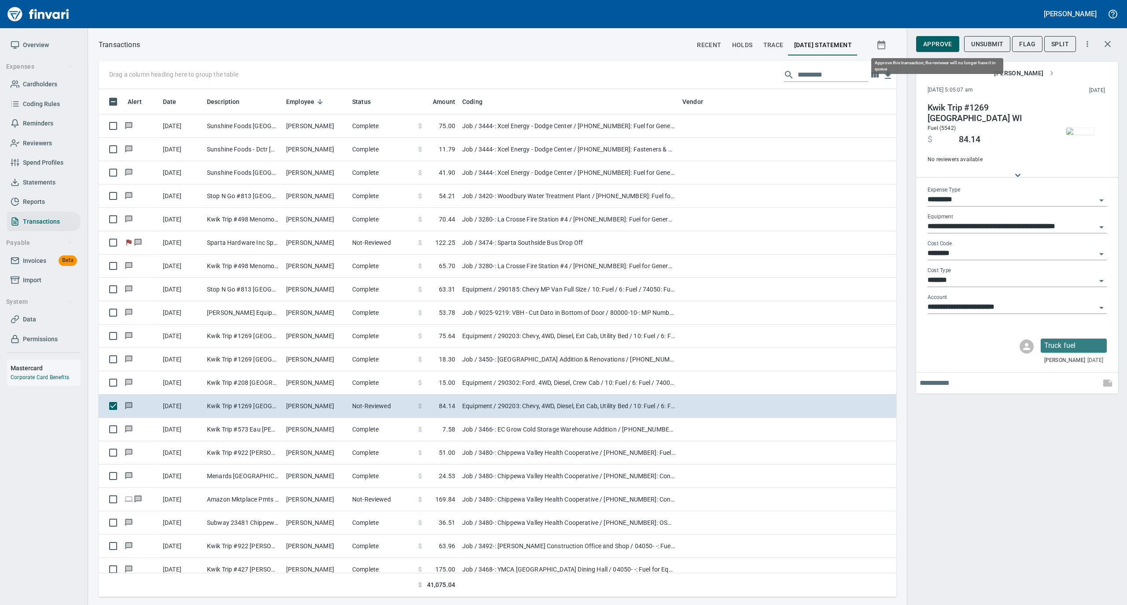
click at [932, 44] on span "Approve" at bounding box center [937, 44] width 29 height 11
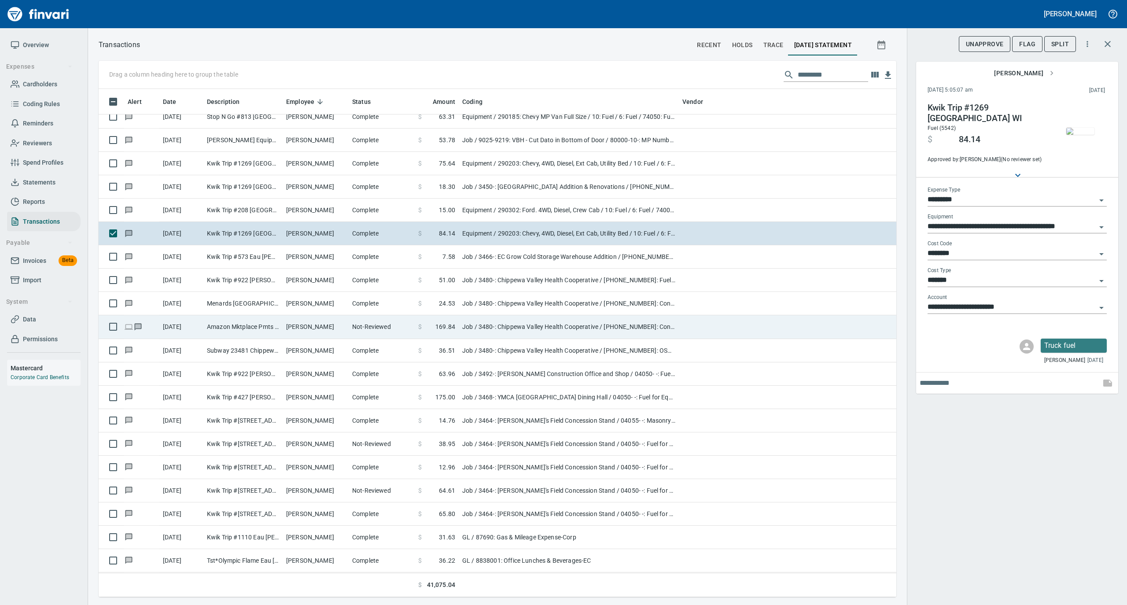
scroll to position [2407, 0]
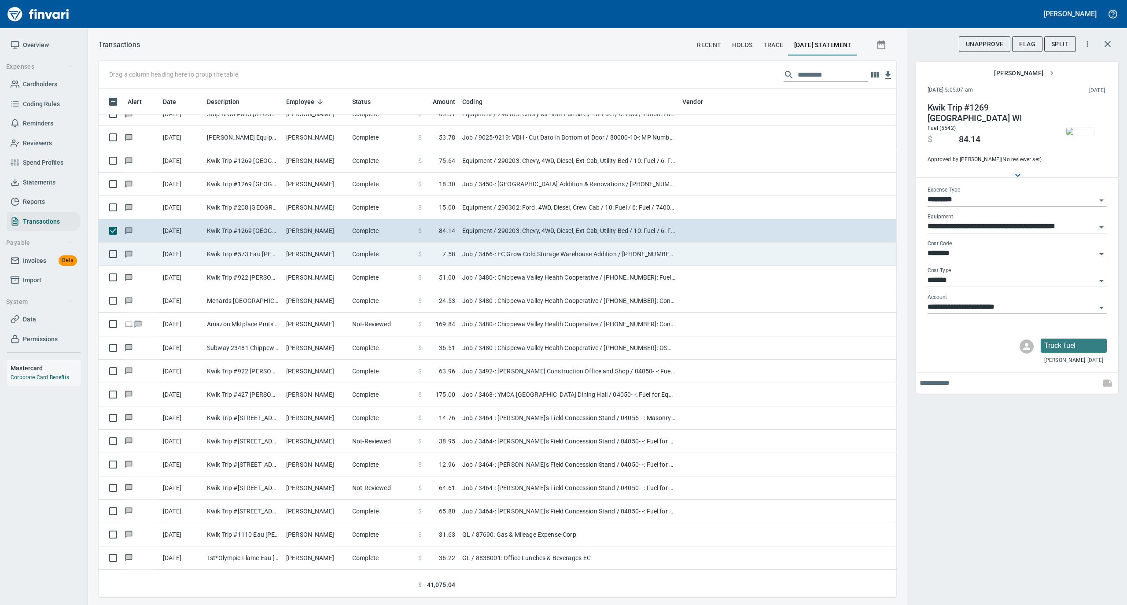
click at [362, 254] on td "Complete" at bounding box center [382, 254] width 66 height 23
type input "***"
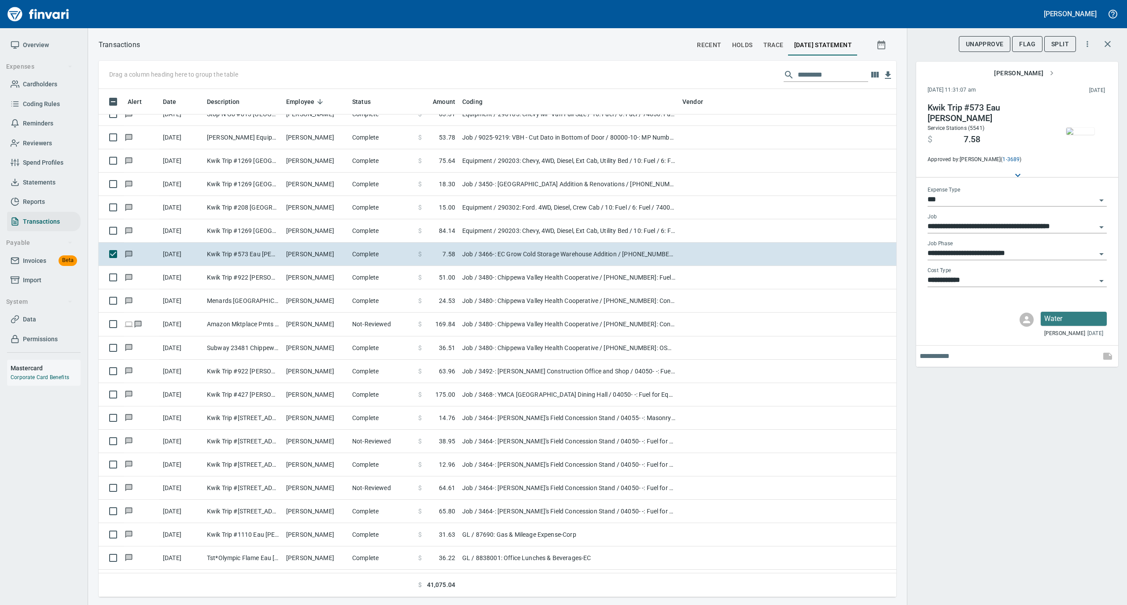
click at [1078, 128] on img "button" at bounding box center [1080, 131] width 28 height 7
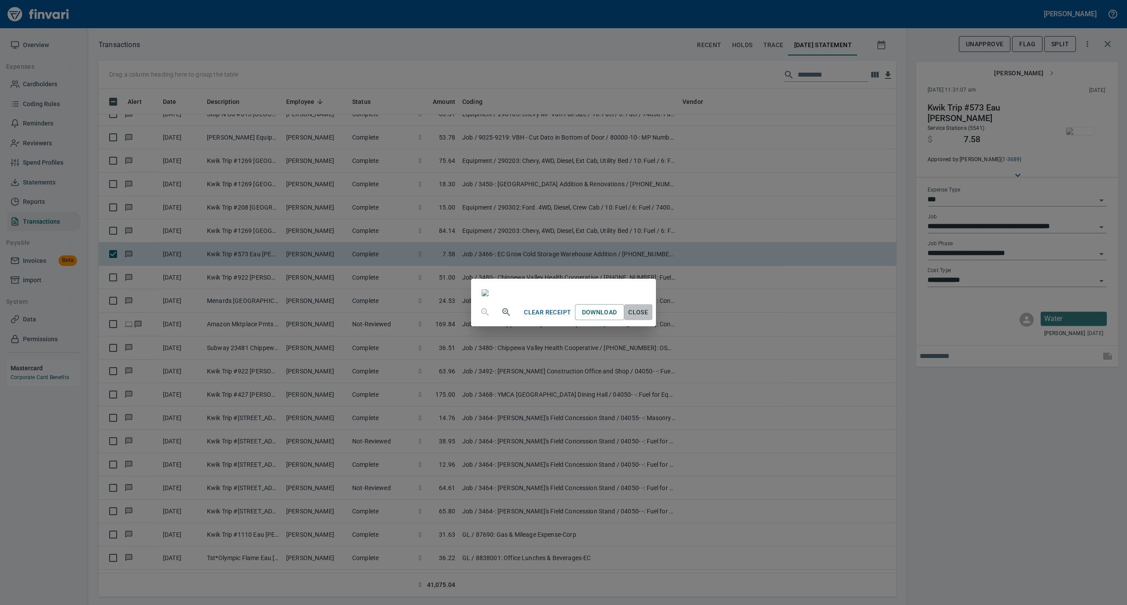
click at [649, 318] on span "Close" at bounding box center [638, 312] width 21 height 11
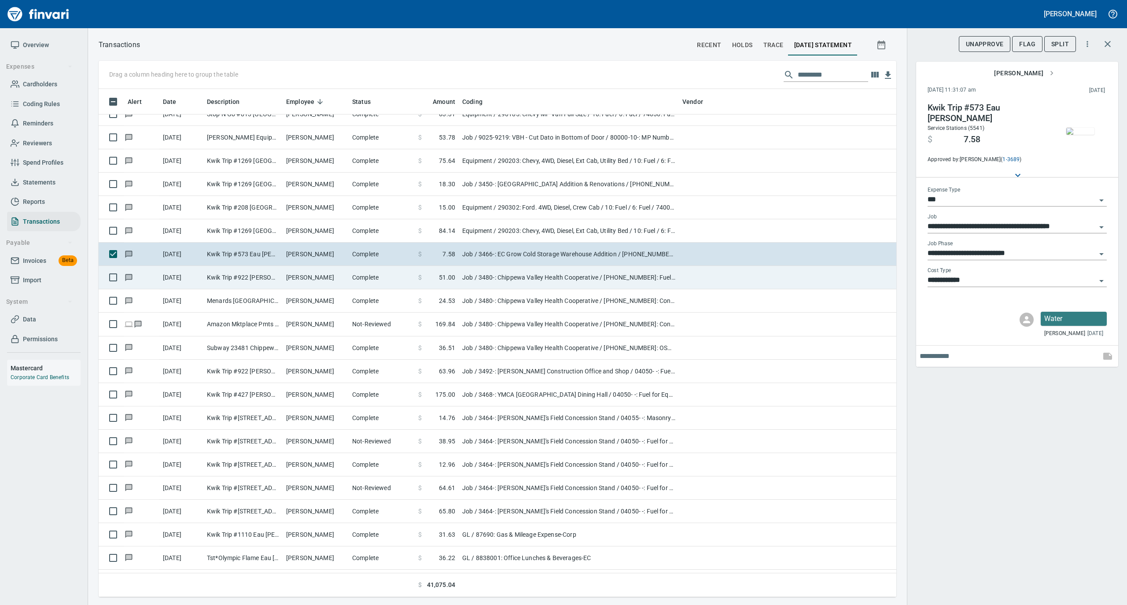
click at [385, 281] on td "Complete" at bounding box center [382, 277] width 66 height 23
type input "**********"
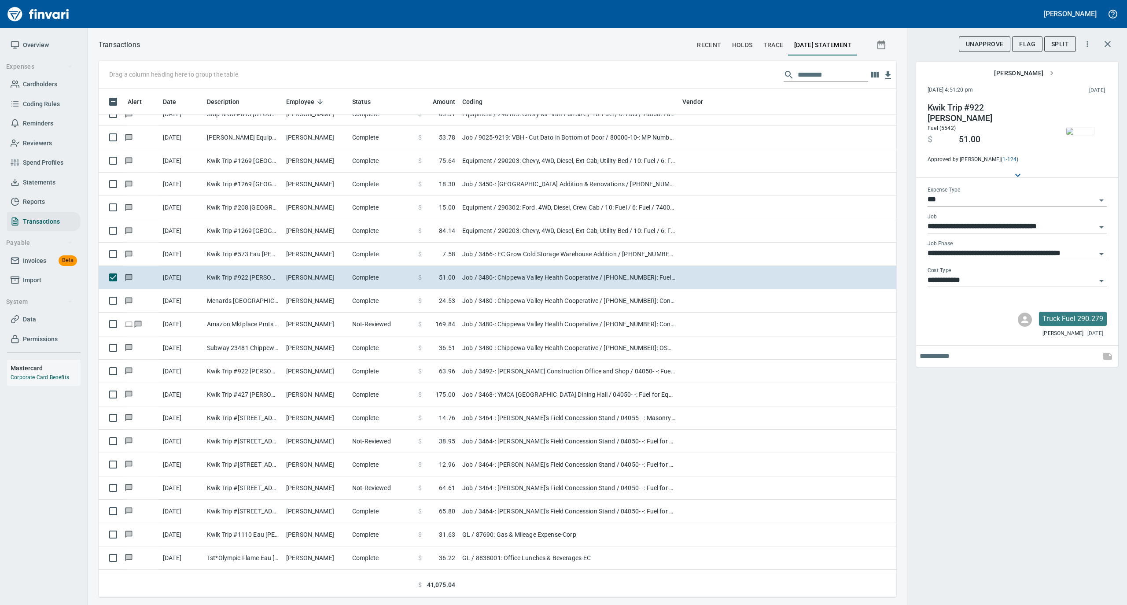
click at [1084, 128] on img "button" at bounding box center [1080, 131] width 28 height 7
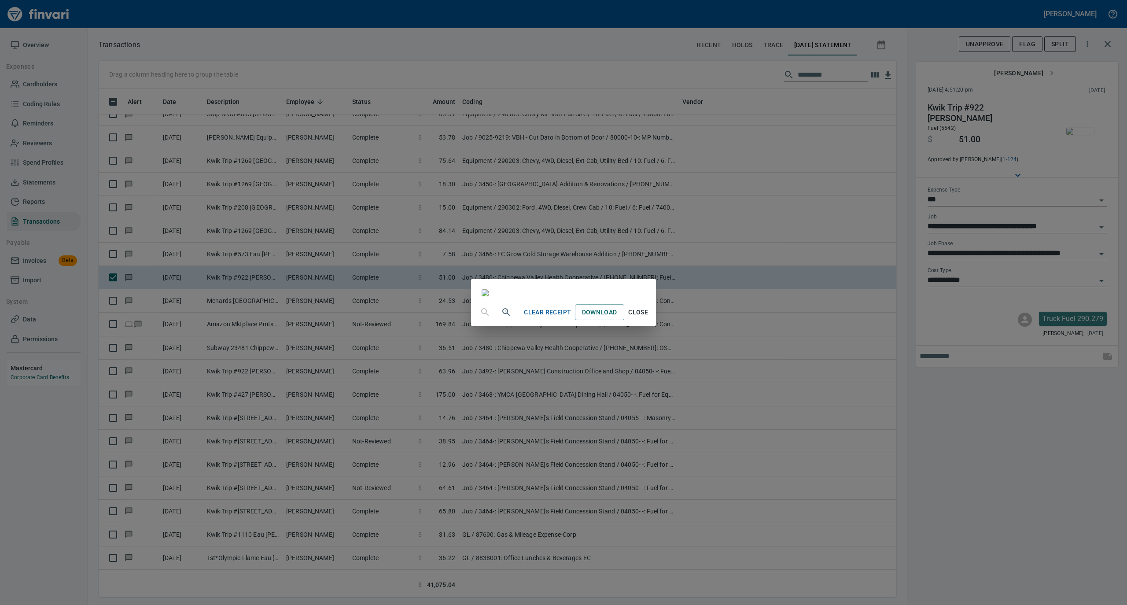
click at [649, 318] on span "Close" at bounding box center [638, 312] width 21 height 11
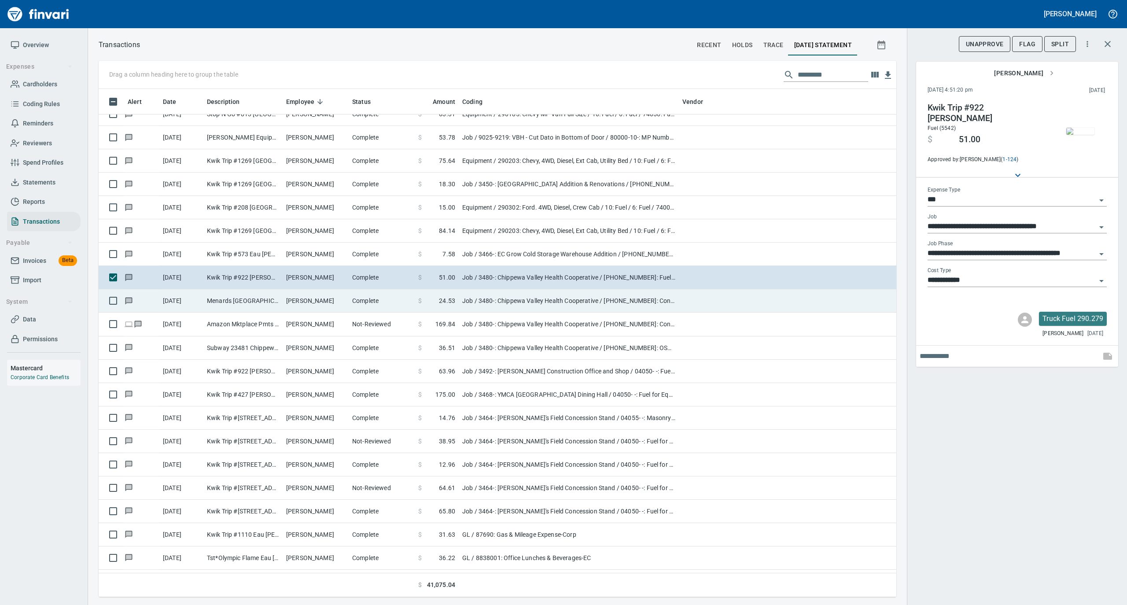
click at [351, 300] on td "Complete" at bounding box center [382, 300] width 66 height 23
type input "**********"
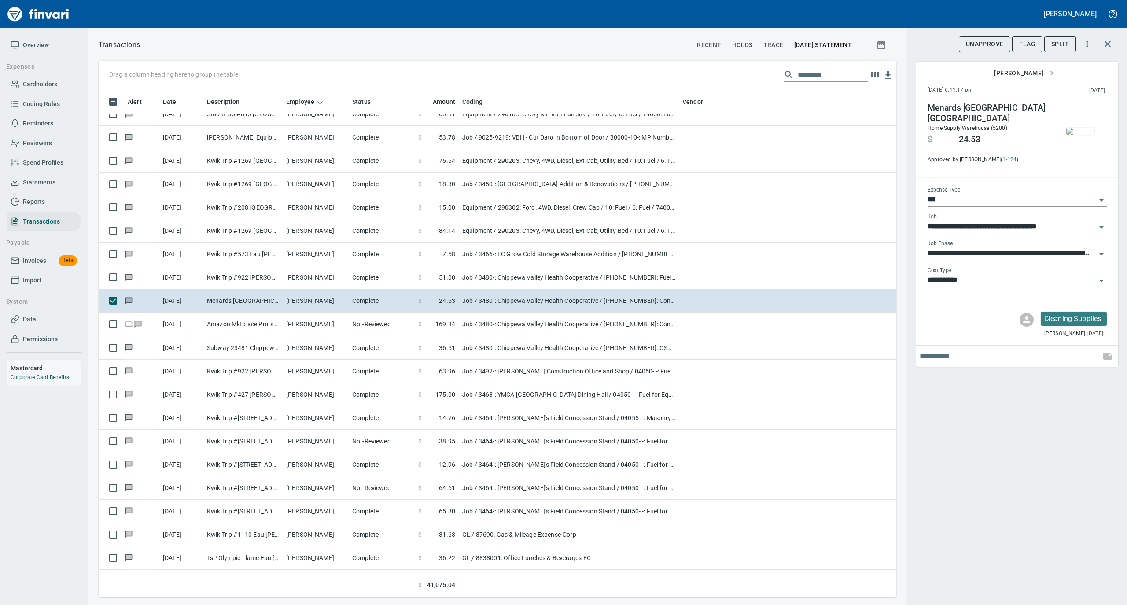
click at [1082, 132] on img "button" at bounding box center [1080, 131] width 28 height 7
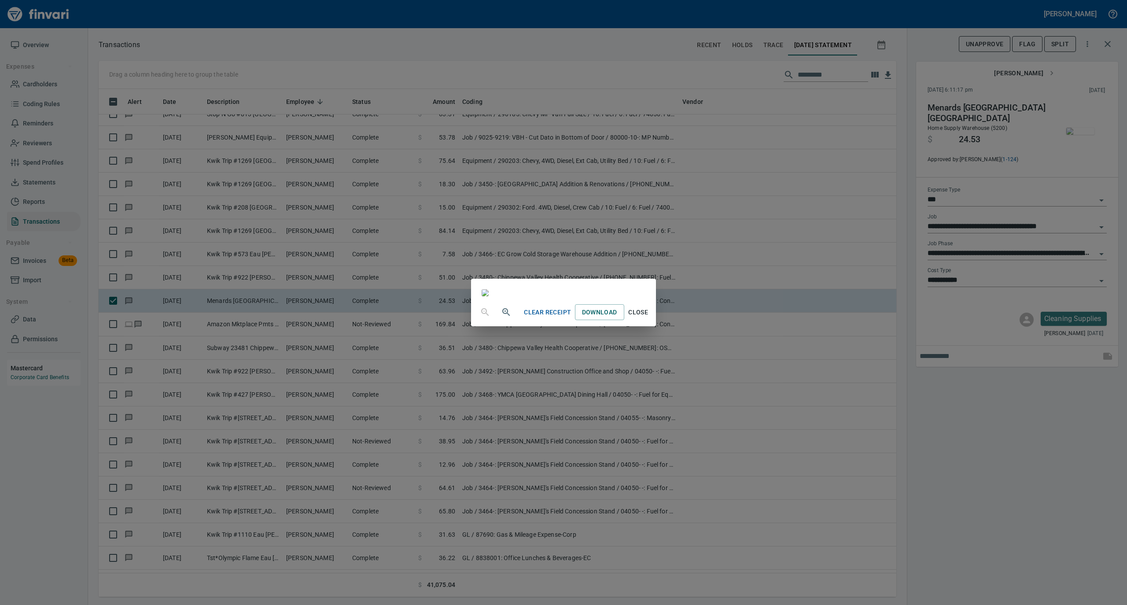
click at [649, 318] on span "Close" at bounding box center [638, 312] width 21 height 11
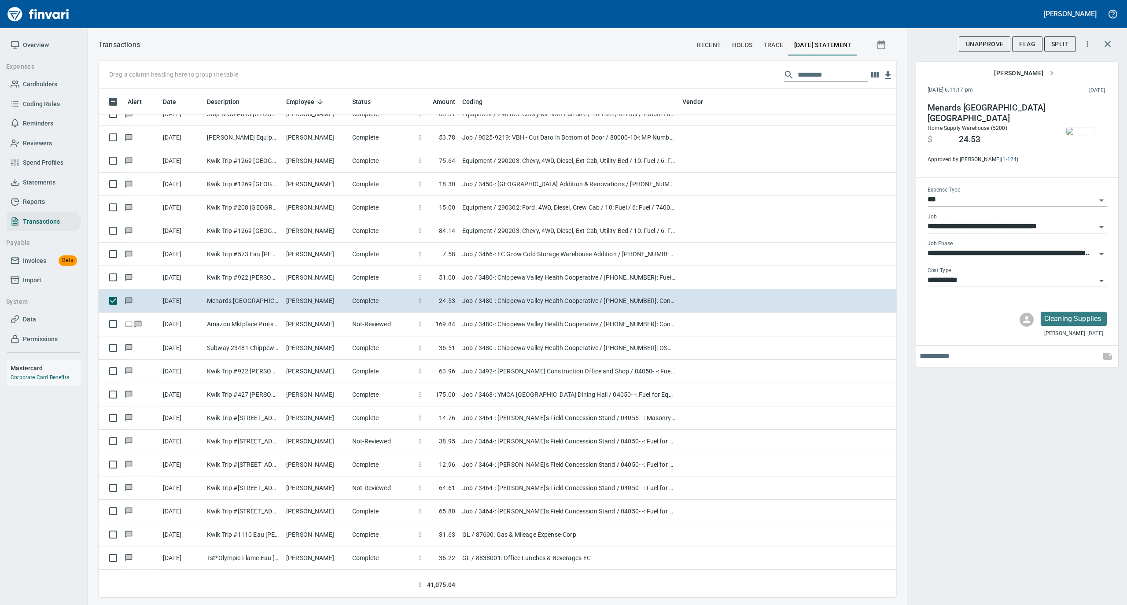
click at [984, 275] on input "**********" at bounding box center [1012, 280] width 169 height 12
click at [957, 344] on li "8: Indirects" at bounding box center [1016, 345] width 179 height 21
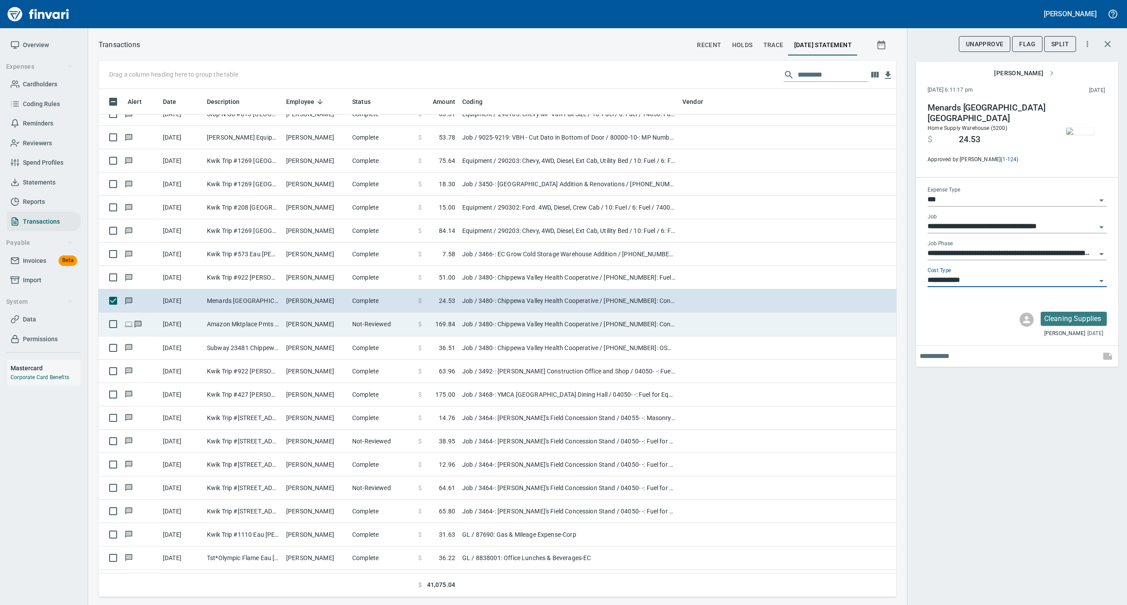
click at [372, 334] on td "Not-Reviewed" at bounding box center [382, 324] width 66 height 23
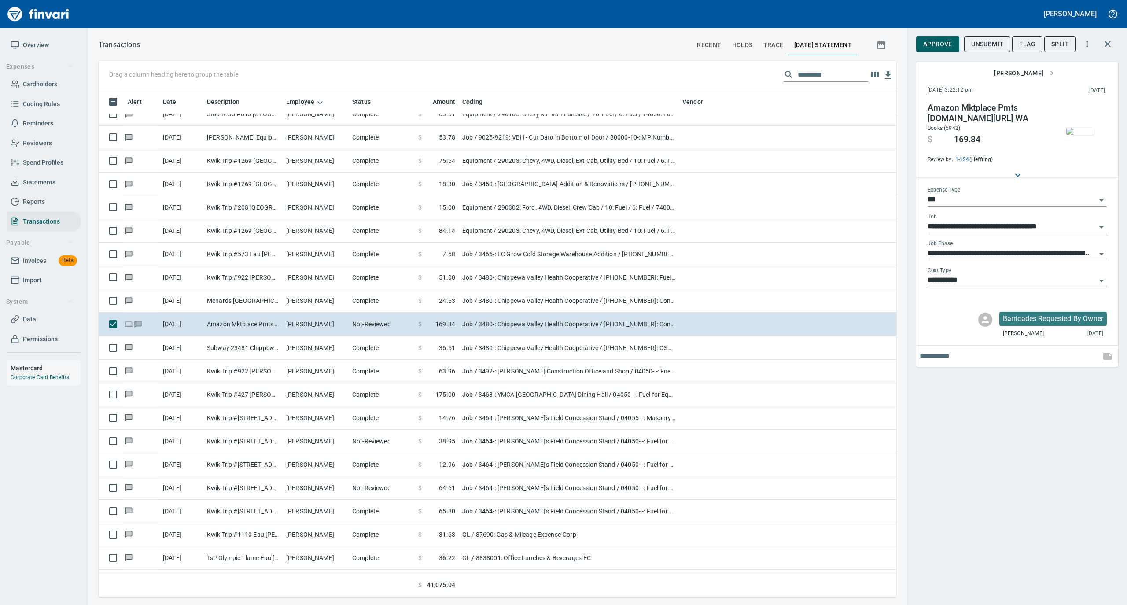
click at [1078, 133] on img "button" at bounding box center [1080, 131] width 28 height 7
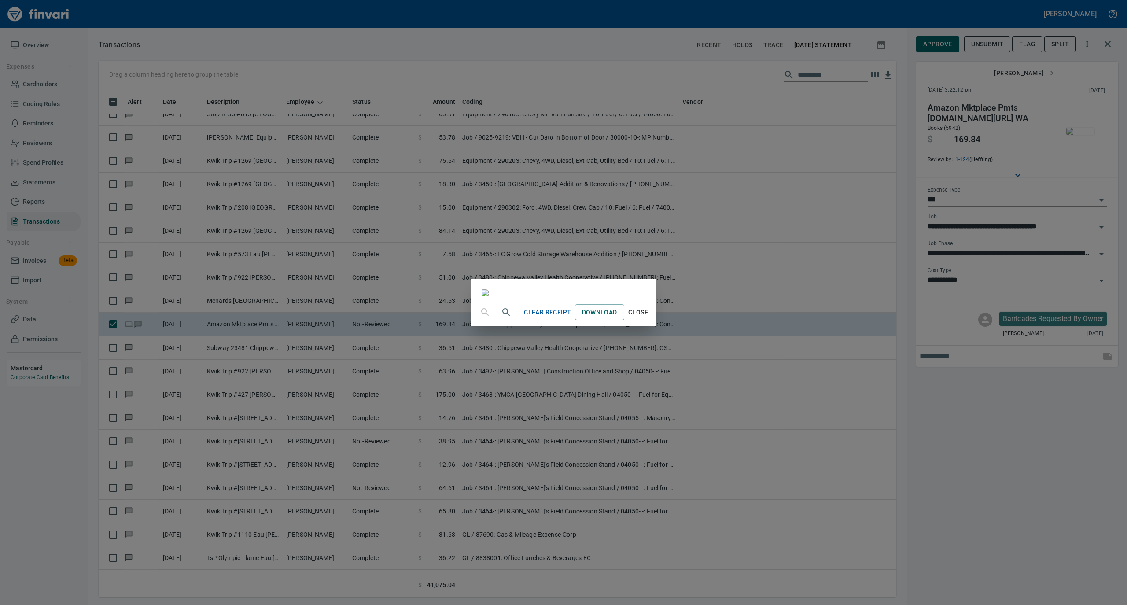
click at [649, 318] on span "Close" at bounding box center [638, 312] width 21 height 11
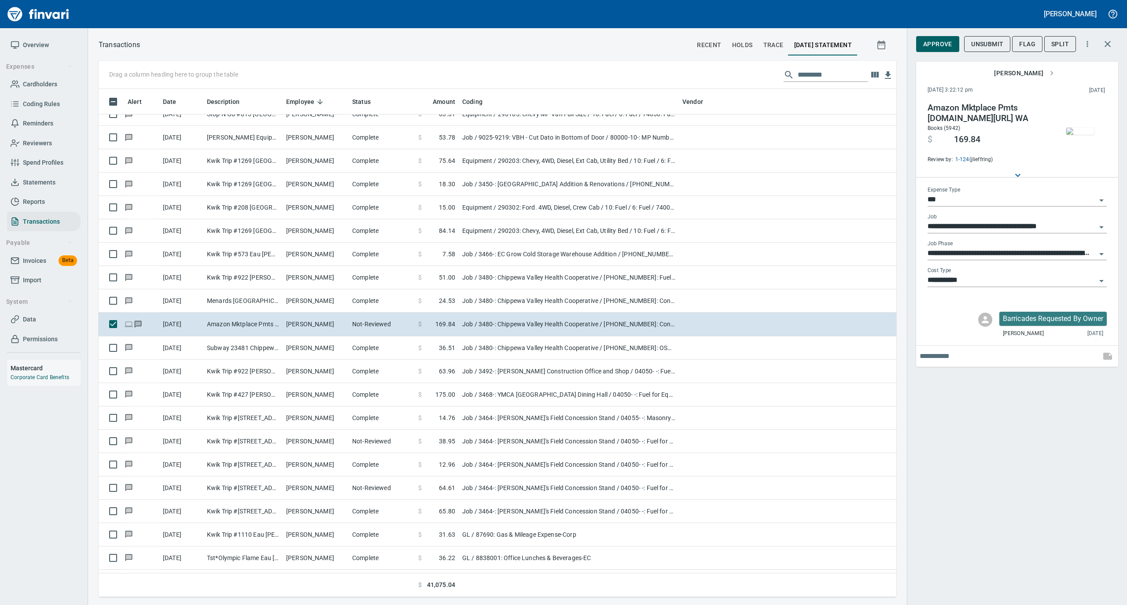
click at [981, 277] on input "**********" at bounding box center [1012, 280] width 169 height 12
click at [961, 343] on li "8: Indirects" at bounding box center [1016, 345] width 179 height 21
type input "**********"
click at [936, 47] on span "Approve" at bounding box center [937, 44] width 29 height 11
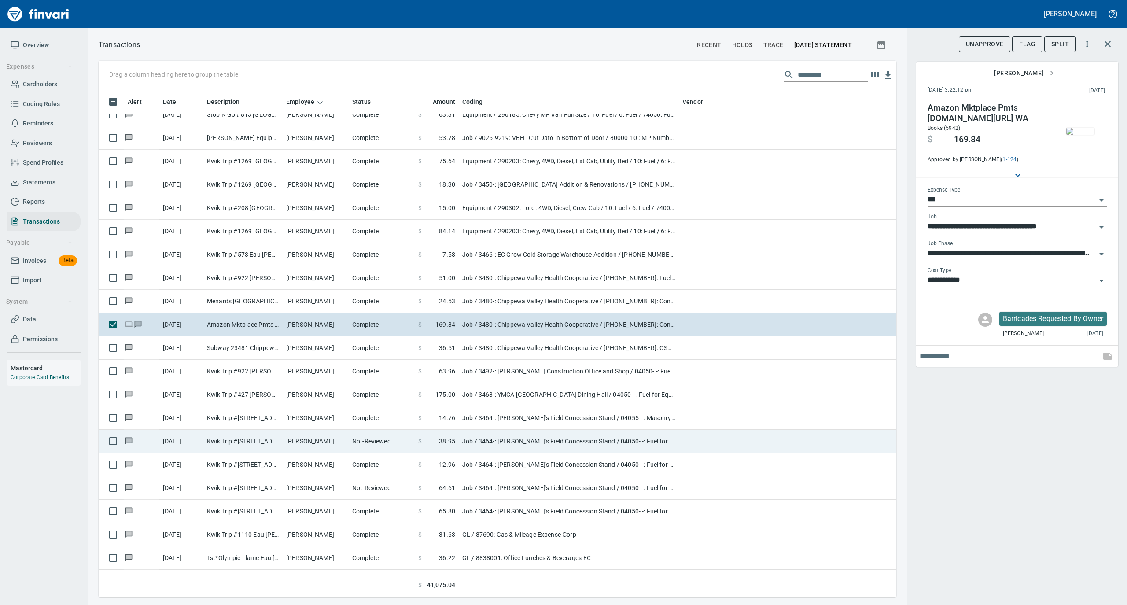
scroll to position [2466, 0]
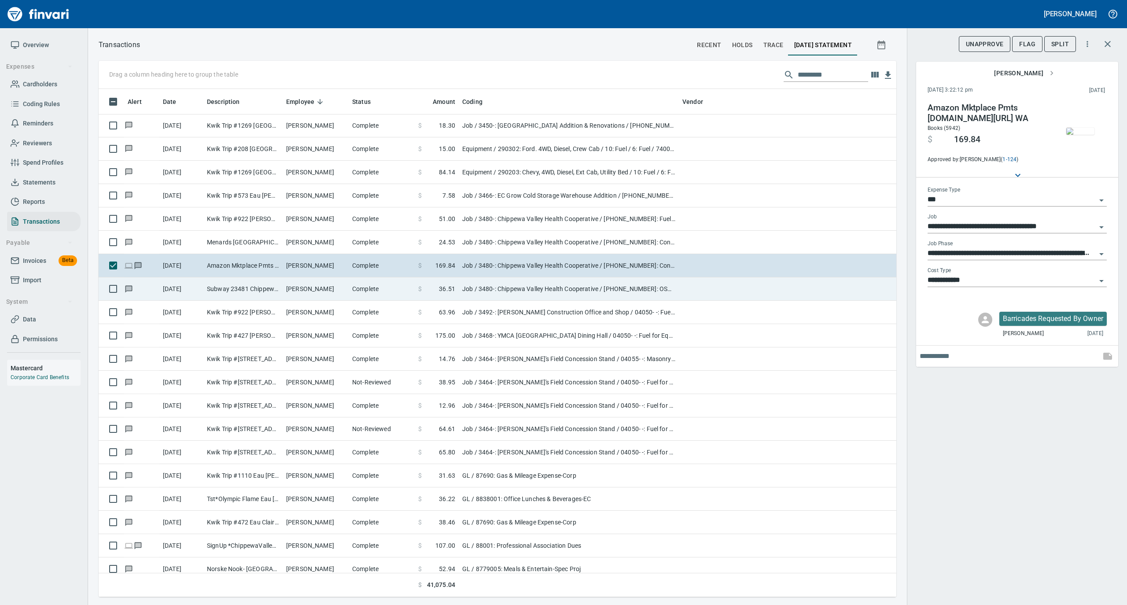
click at [314, 291] on td "[PERSON_NAME]" at bounding box center [316, 288] width 66 height 23
type input "**********"
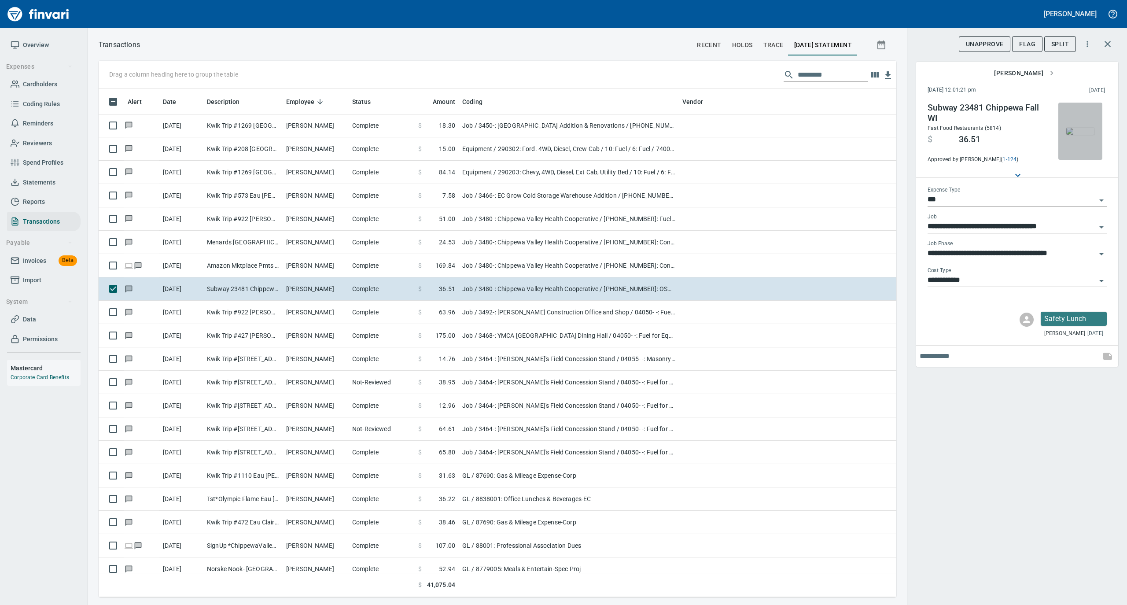
click at [1087, 128] on img "button" at bounding box center [1080, 131] width 28 height 7
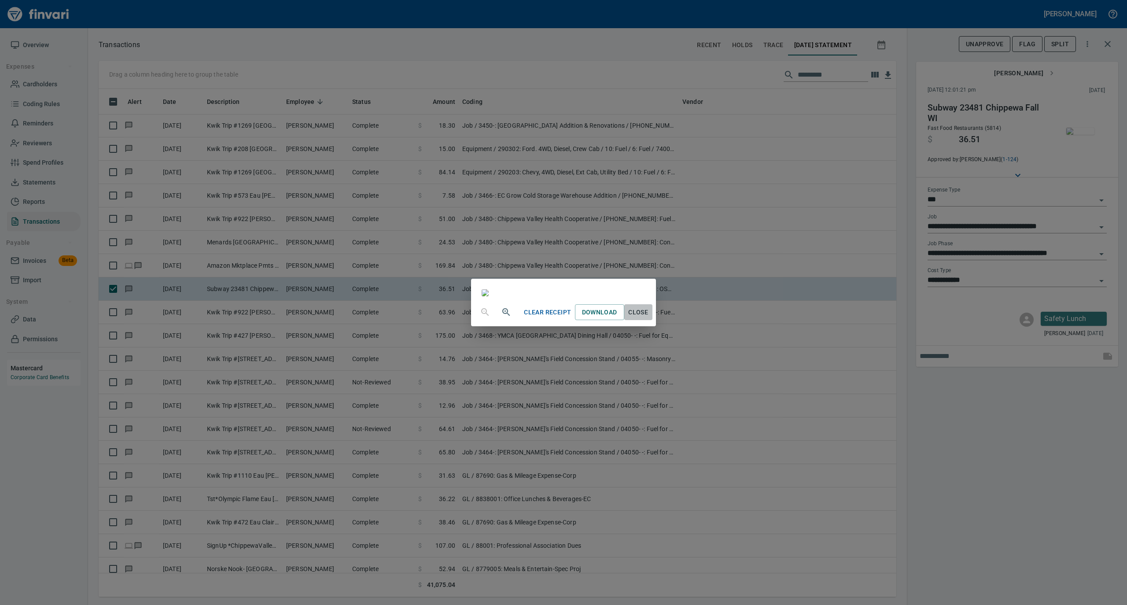
click at [649, 318] on span "Close" at bounding box center [638, 312] width 21 height 11
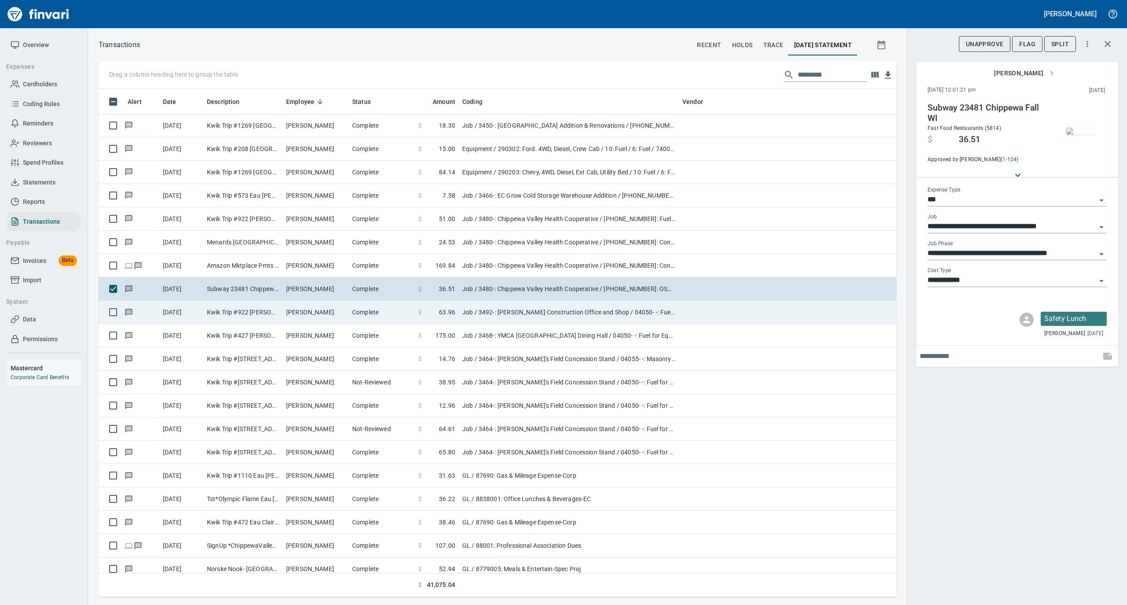
click at [306, 312] on td "[PERSON_NAME]" at bounding box center [316, 312] width 66 height 23
type input "**********"
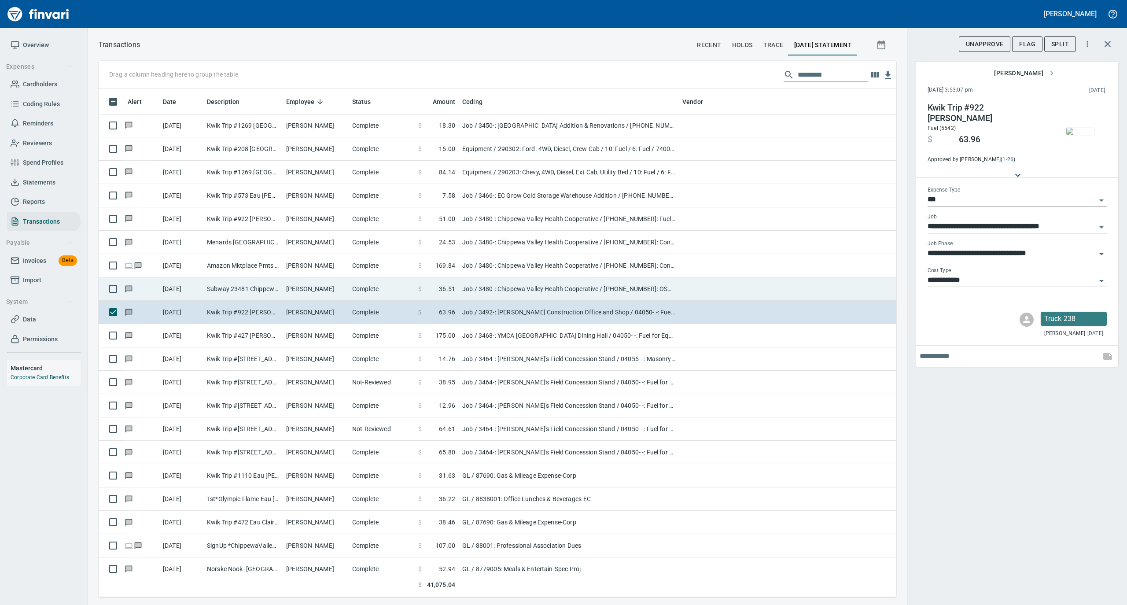
click at [302, 289] on td "[PERSON_NAME]" at bounding box center [316, 288] width 66 height 23
type input "**********"
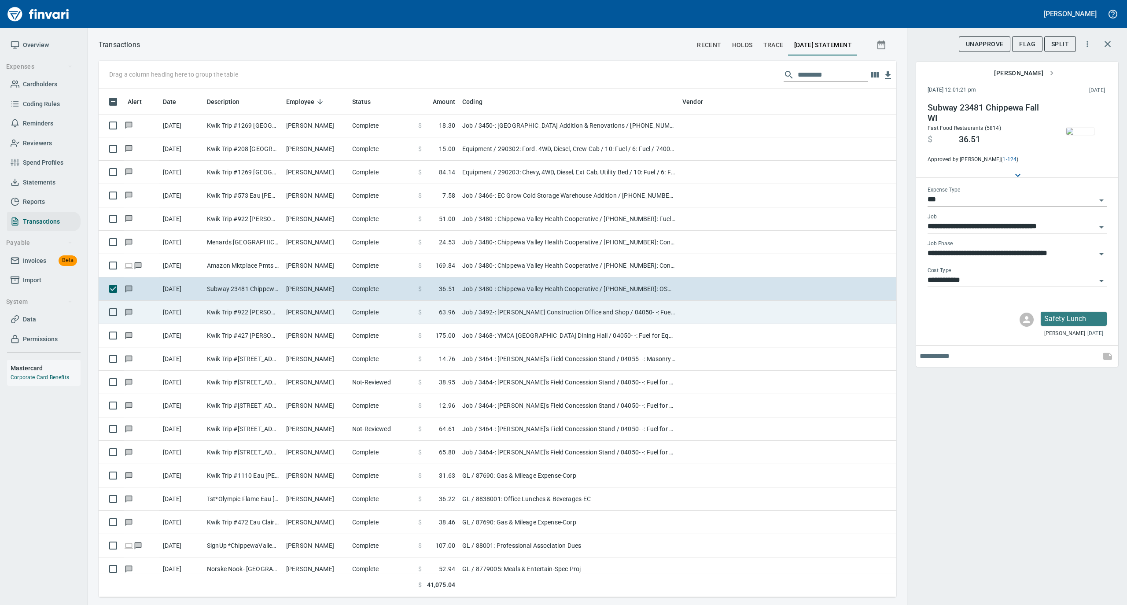
click at [306, 309] on td "[PERSON_NAME]" at bounding box center [316, 312] width 66 height 23
type input "**********"
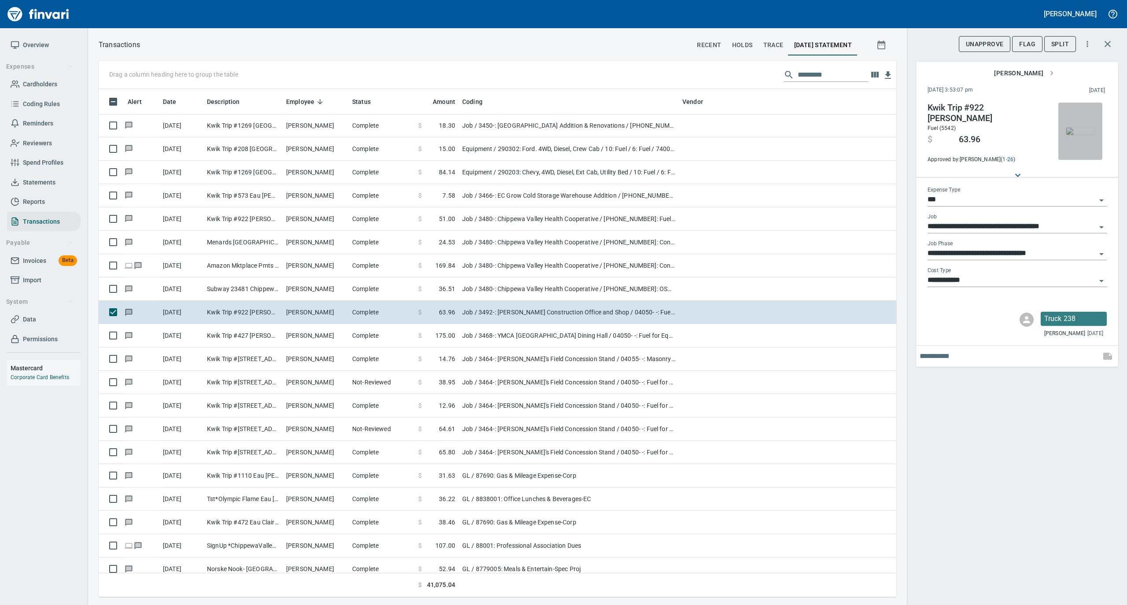
click at [1079, 134] on img "button" at bounding box center [1080, 131] width 28 height 7
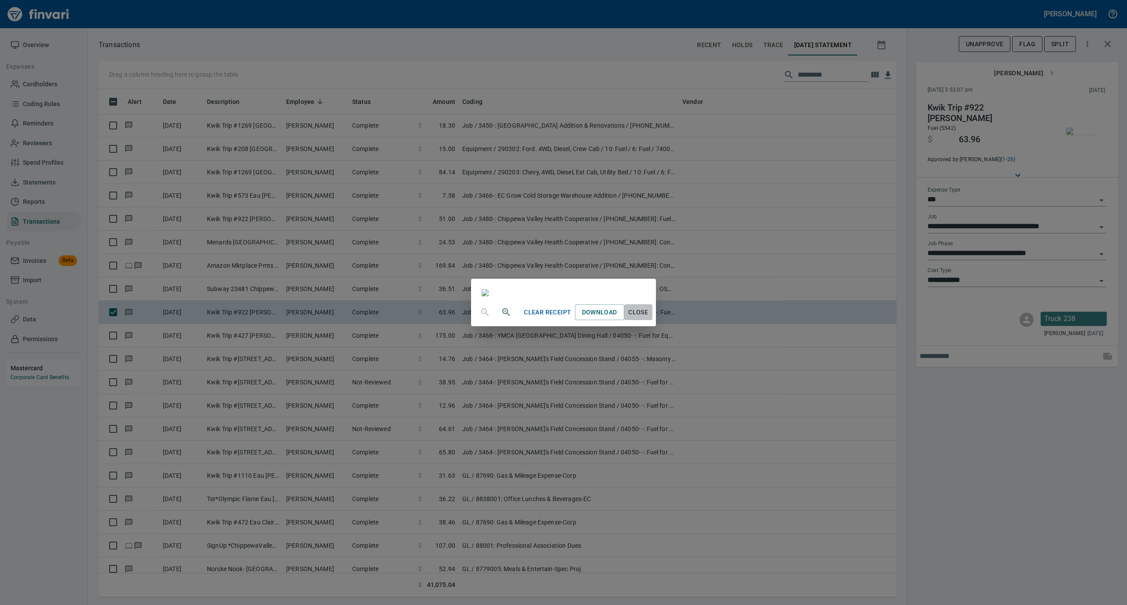
click at [649, 318] on span "Close" at bounding box center [638, 312] width 21 height 11
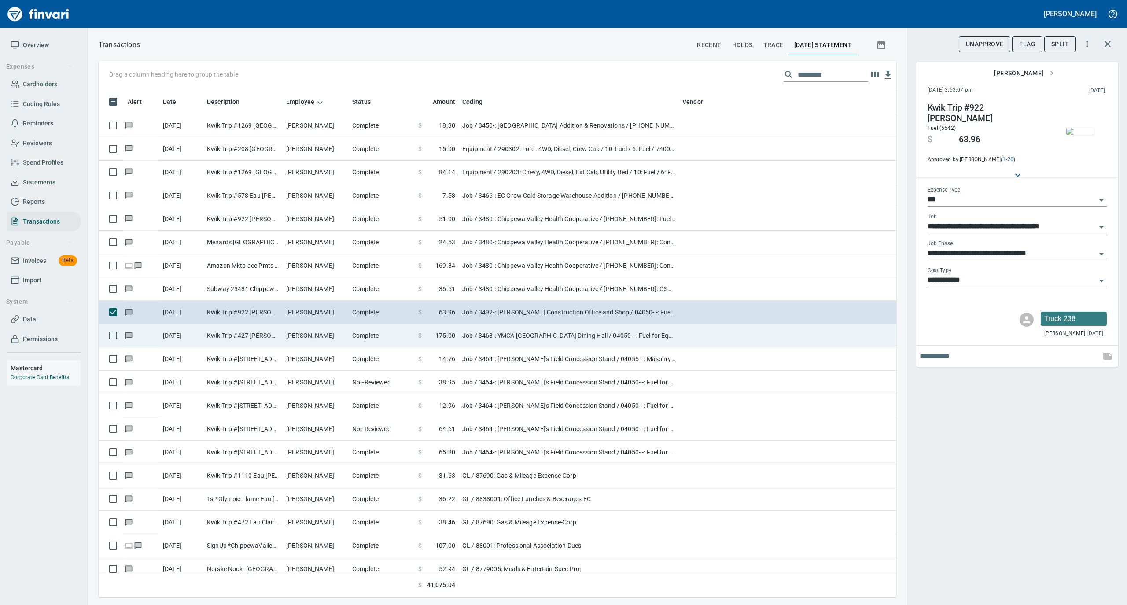
click at [331, 338] on td "[PERSON_NAME]" at bounding box center [316, 335] width 66 height 23
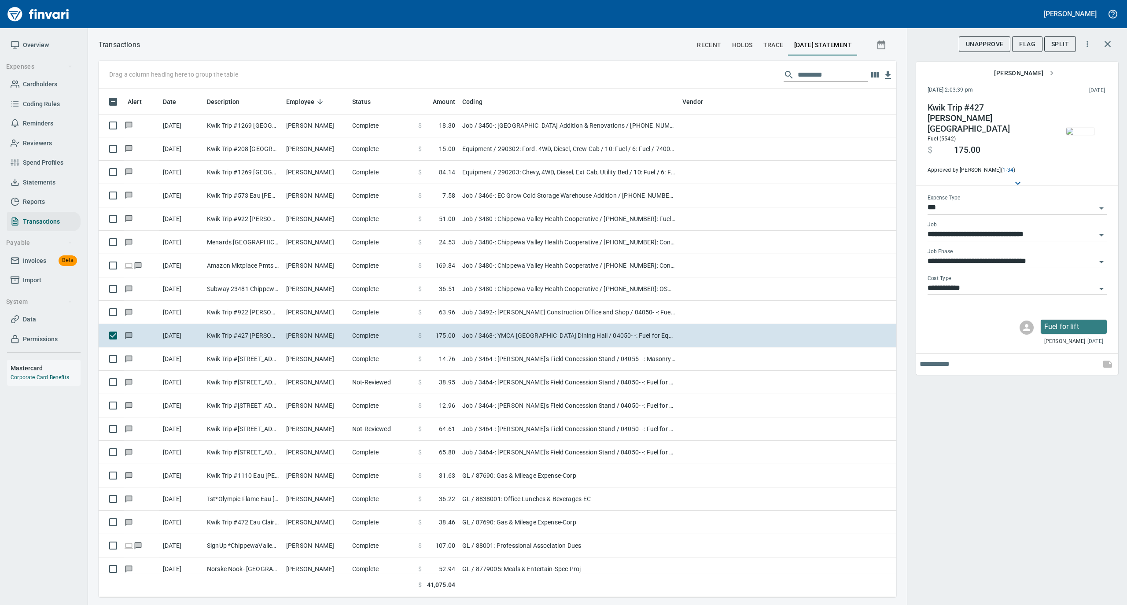
click at [1080, 132] on img "button" at bounding box center [1080, 131] width 28 height 7
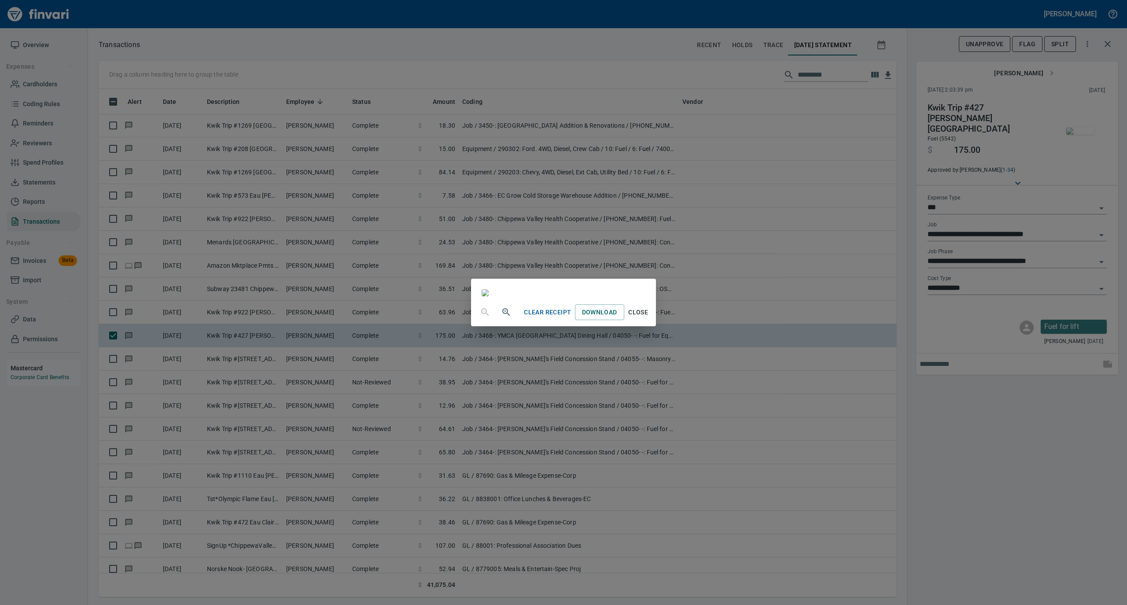
click at [649, 318] on span "Close" at bounding box center [638, 312] width 21 height 11
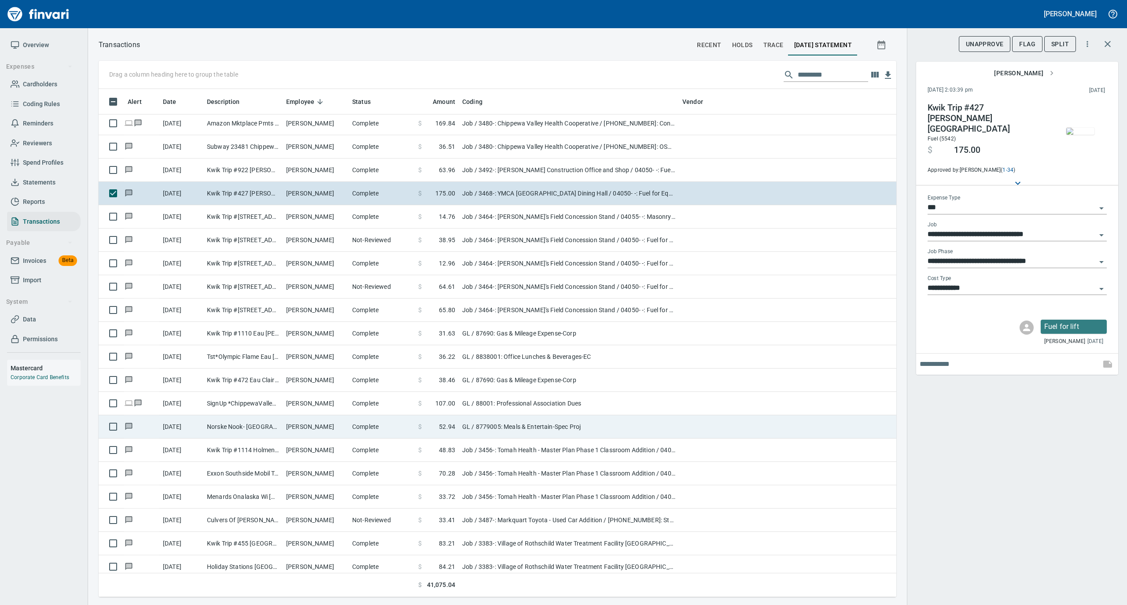
scroll to position [2583, 0]
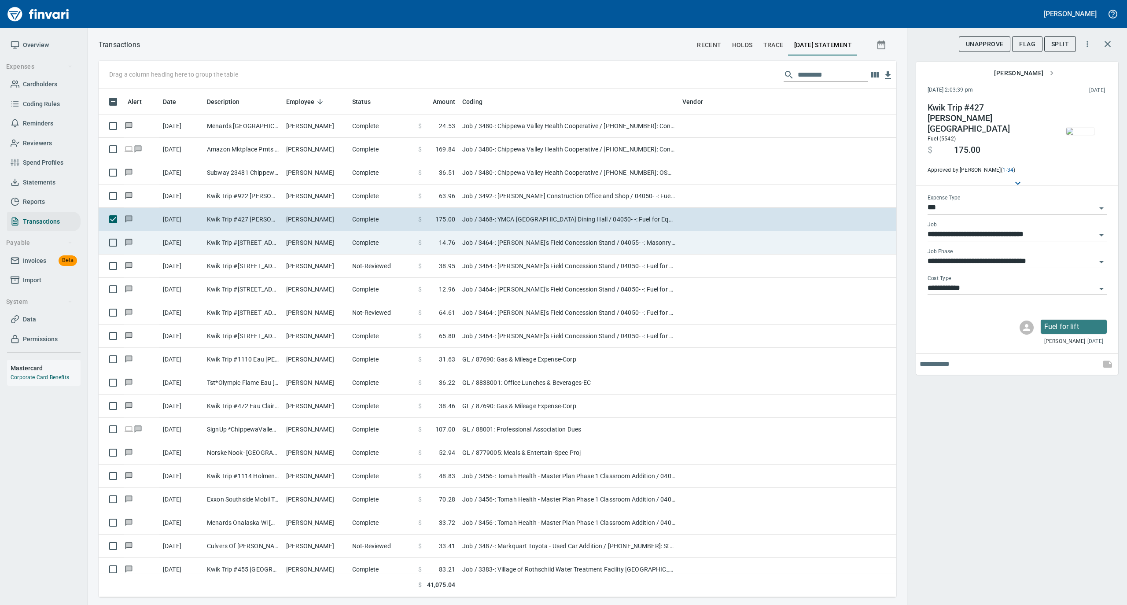
click at [284, 245] on td "[PERSON_NAME]" at bounding box center [316, 242] width 66 height 23
type input "**********"
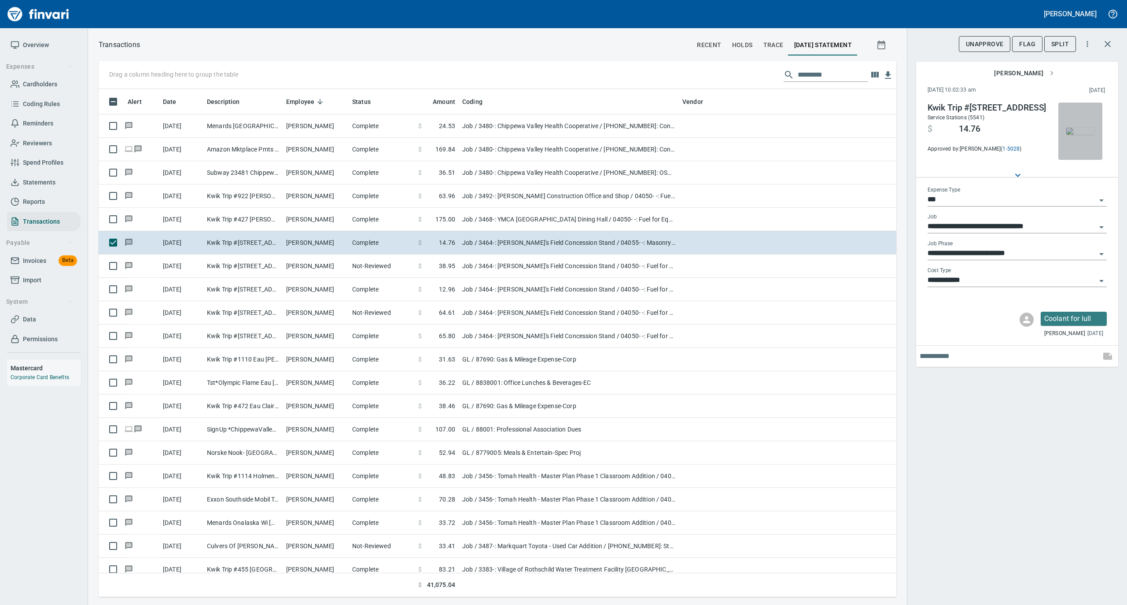
click at [1085, 128] on img "button" at bounding box center [1080, 131] width 28 height 7
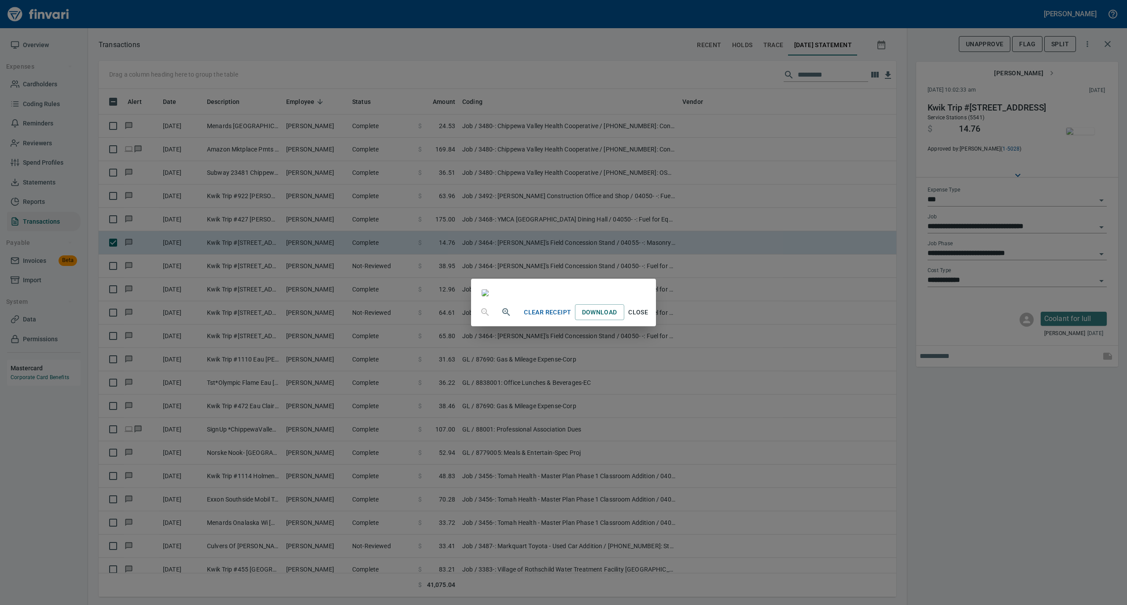
click at [649, 318] on span "Close" at bounding box center [638, 312] width 21 height 11
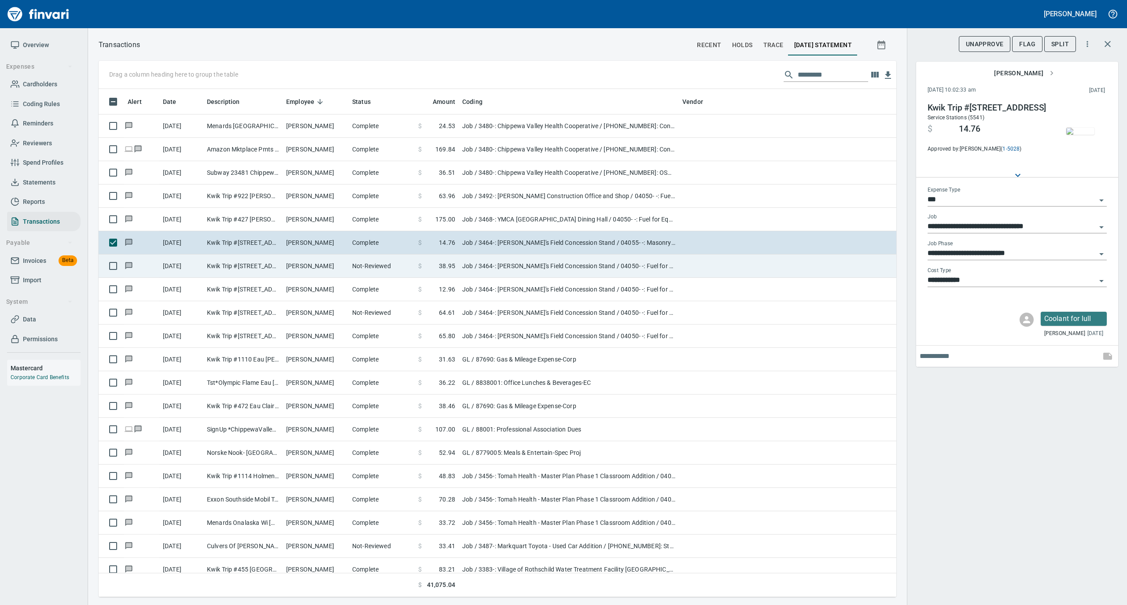
click at [341, 268] on td "[PERSON_NAME]" at bounding box center [316, 266] width 66 height 23
type input "**********"
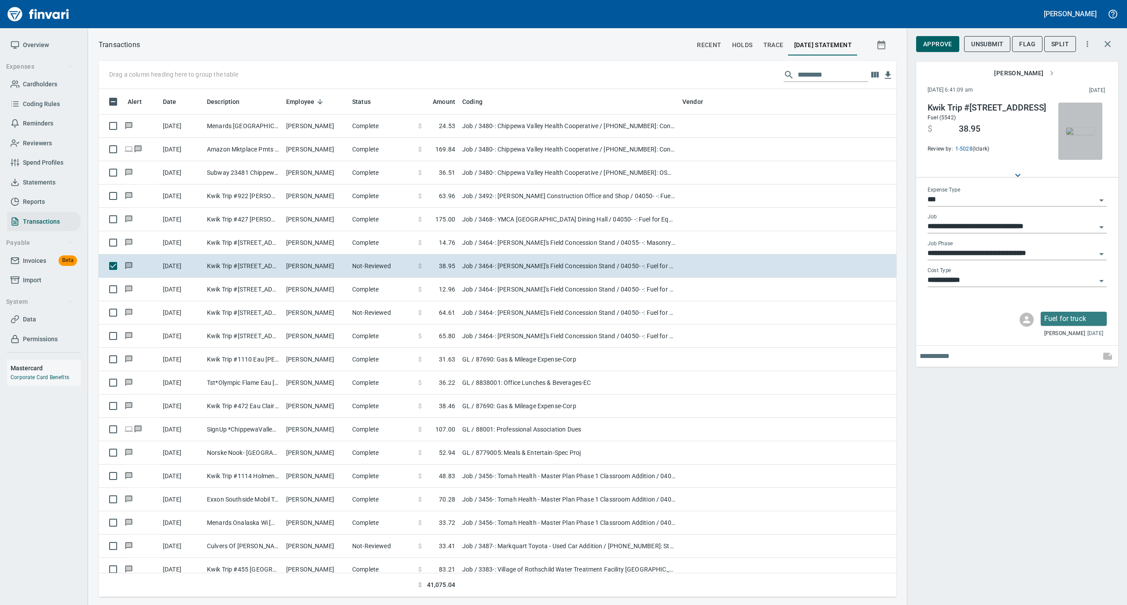
click at [1087, 128] on img "button" at bounding box center [1080, 131] width 28 height 7
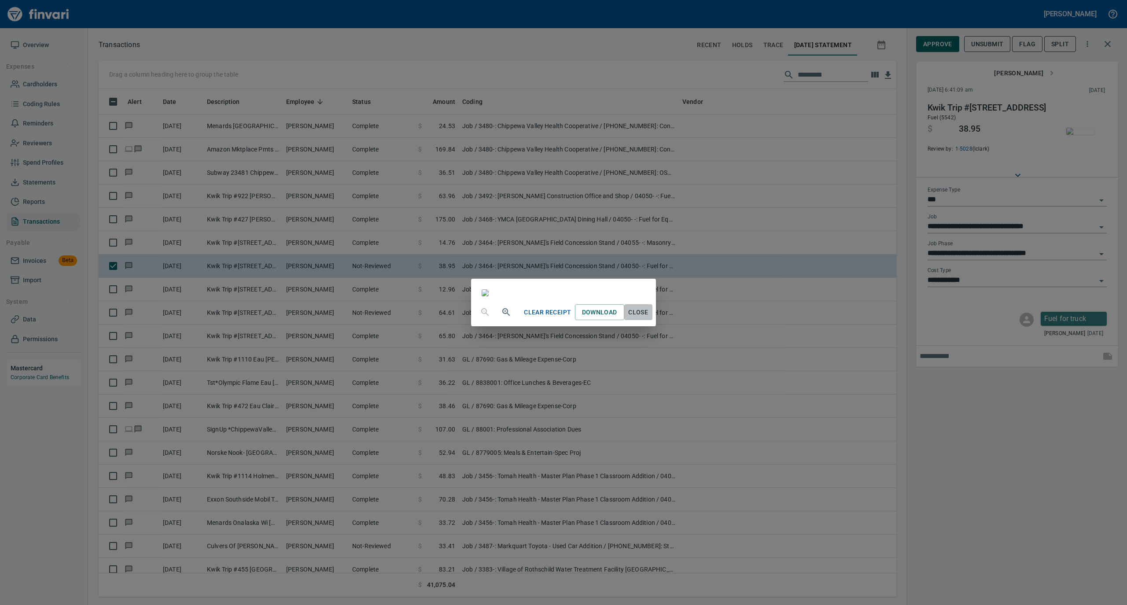
click at [653, 321] on button "Close" at bounding box center [638, 312] width 28 height 16
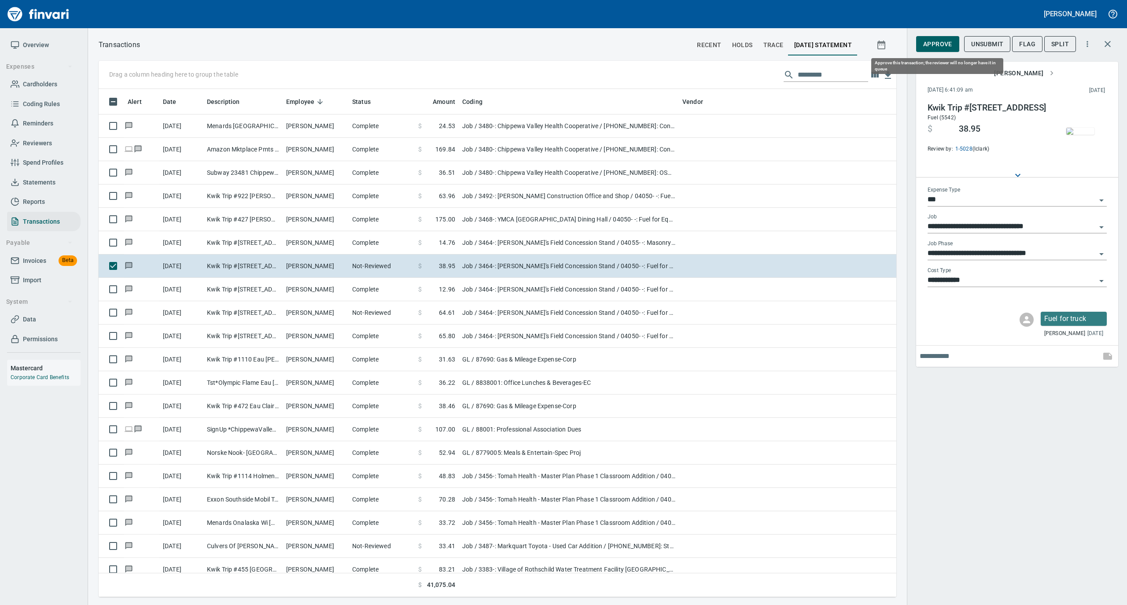
click at [928, 44] on span "Approve" at bounding box center [937, 44] width 29 height 11
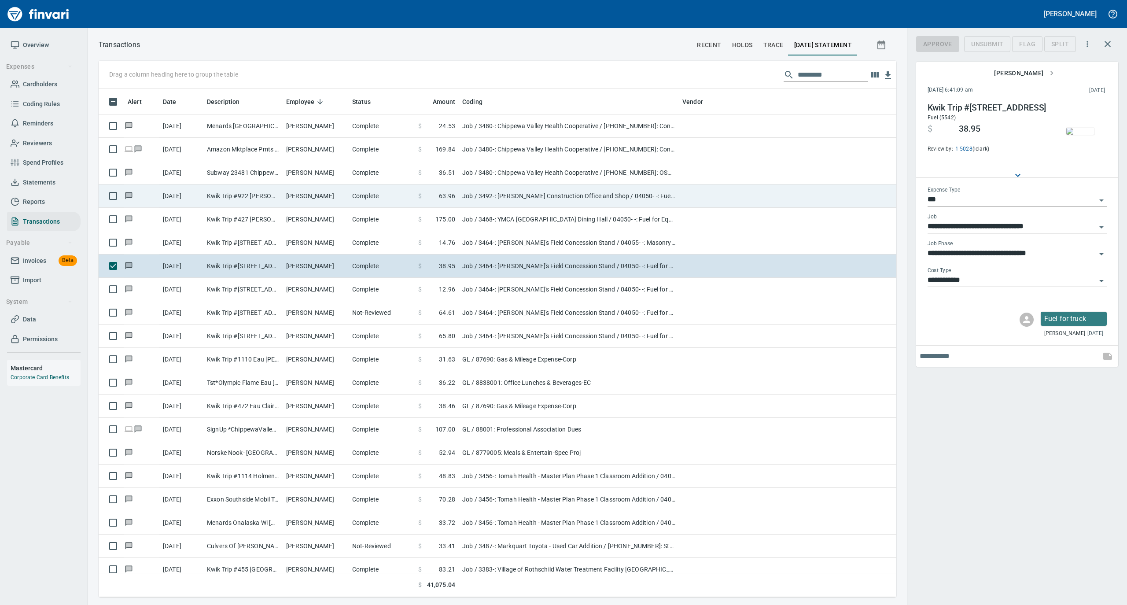
scroll to position [499, 780]
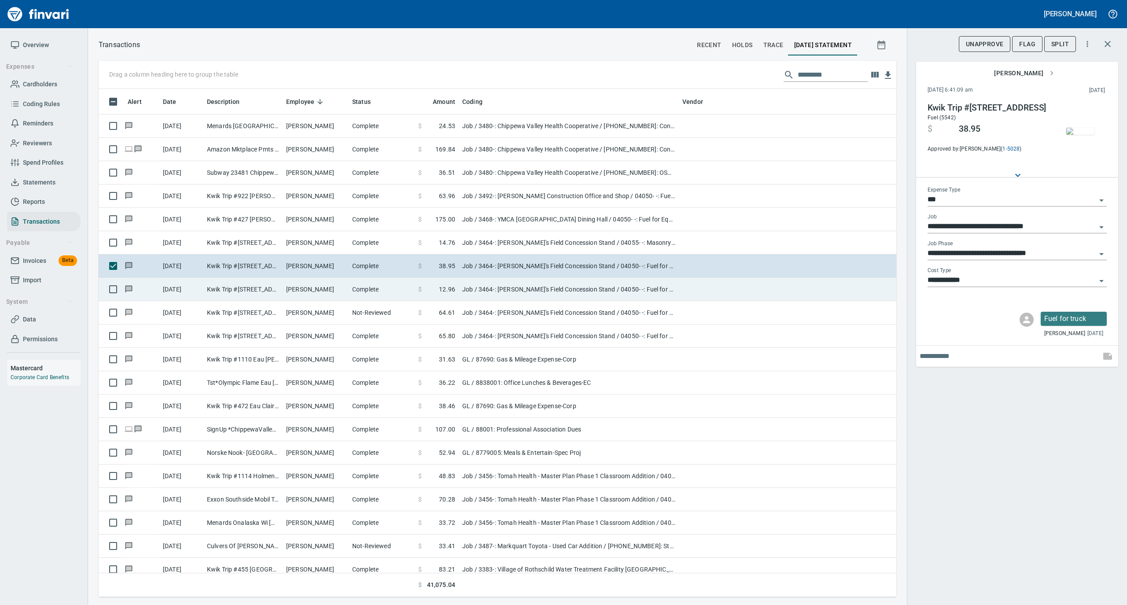
click at [358, 289] on td "Complete" at bounding box center [382, 289] width 66 height 23
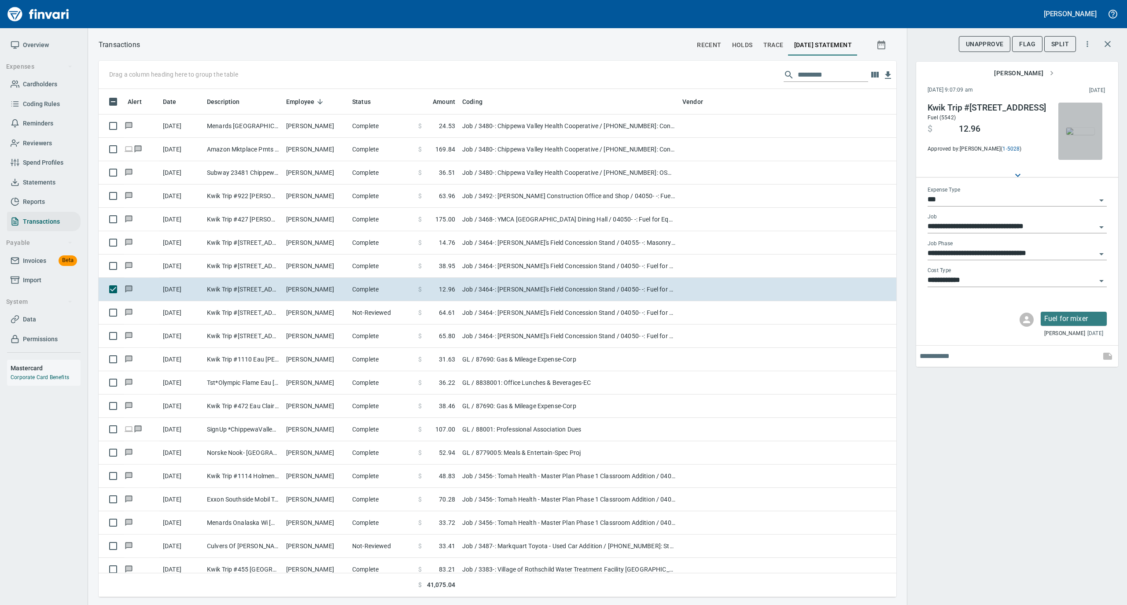
click at [1079, 128] on img "button" at bounding box center [1080, 131] width 28 height 7
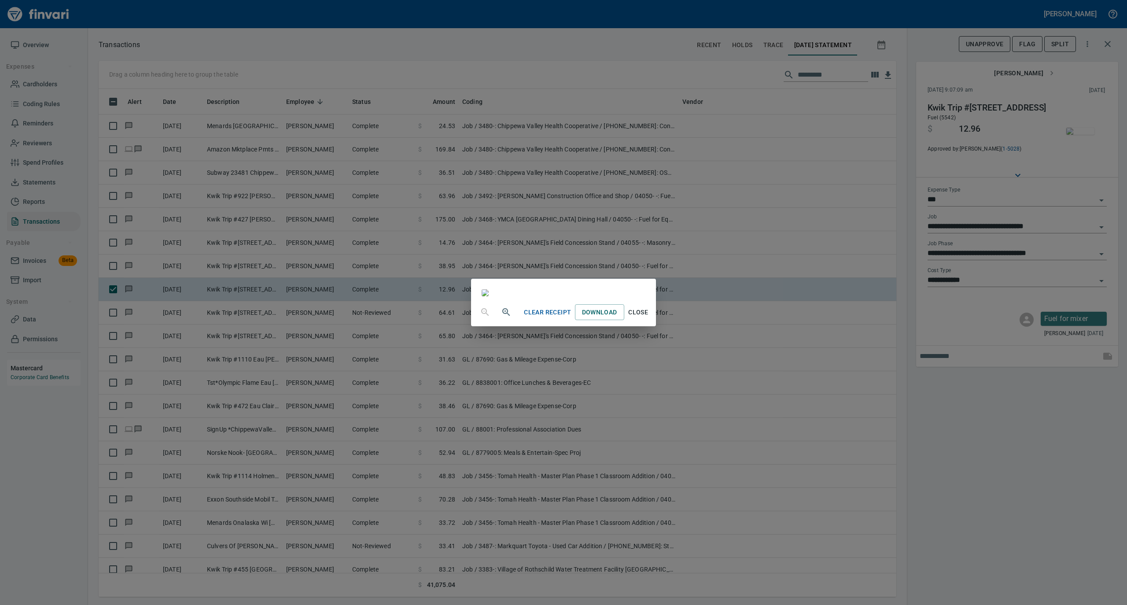
click at [649, 318] on span "Close" at bounding box center [638, 312] width 21 height 11
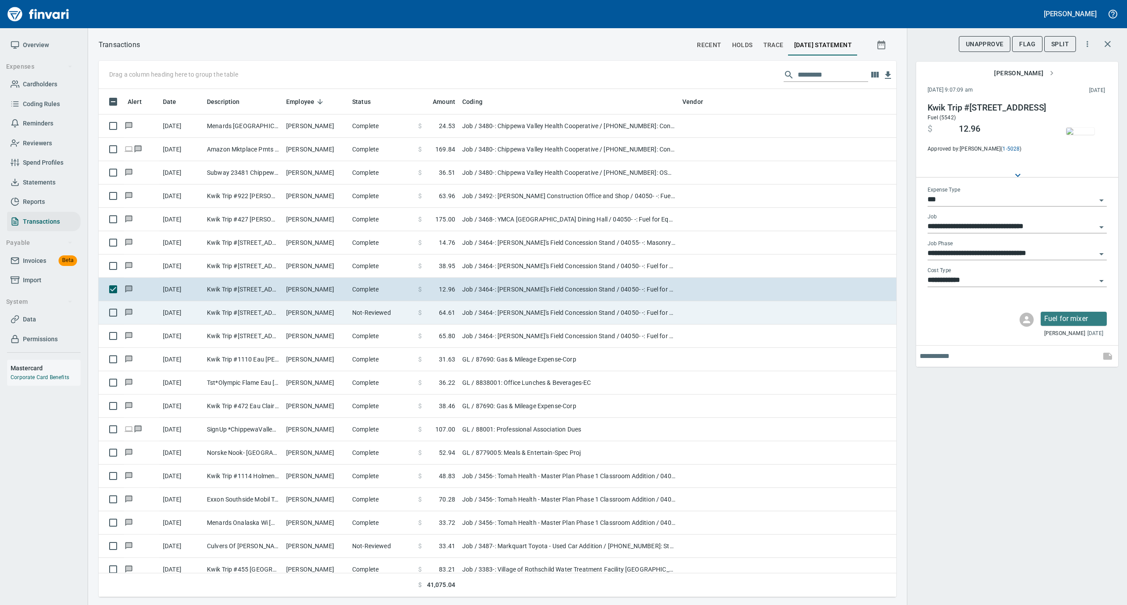
click at [390, 317] on td "Not-Reviewed" at bounding box center [382, 312] width 66 height 23
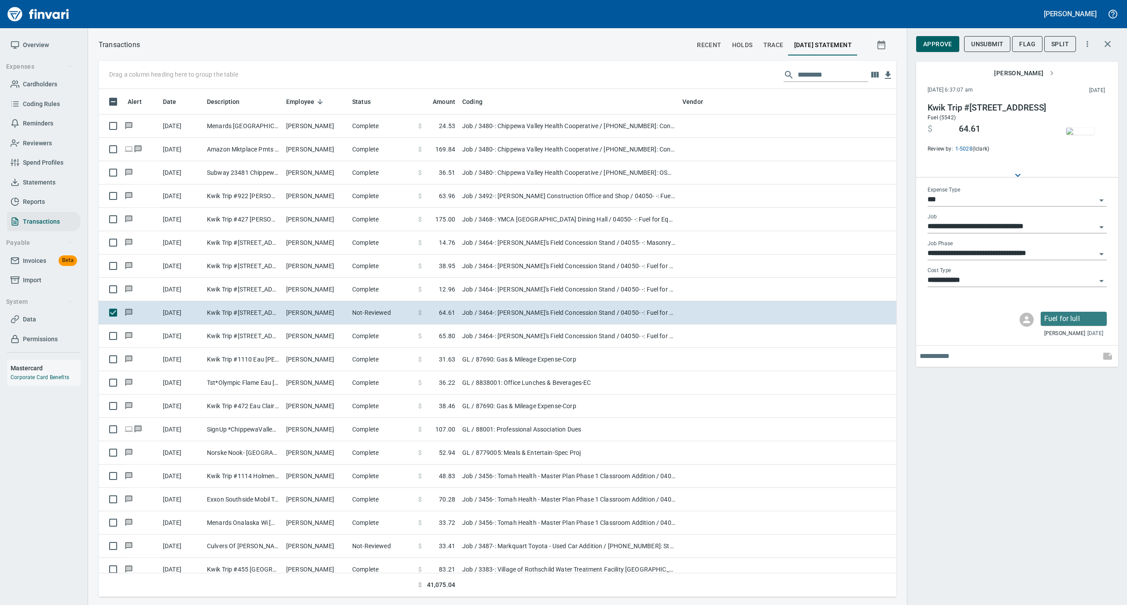
click at [1075, 128] on img "button" at bounding box center [1080, 131] width 28 height 7
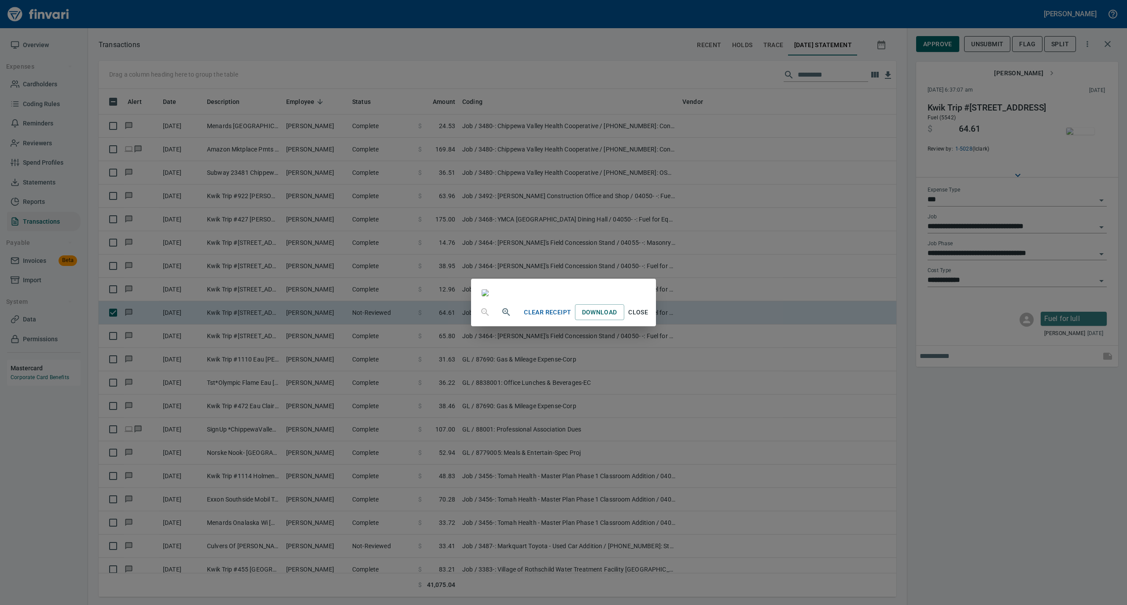
click at [649, 318] on span "Close" at bounding box center [638, 312] width 21 height 11
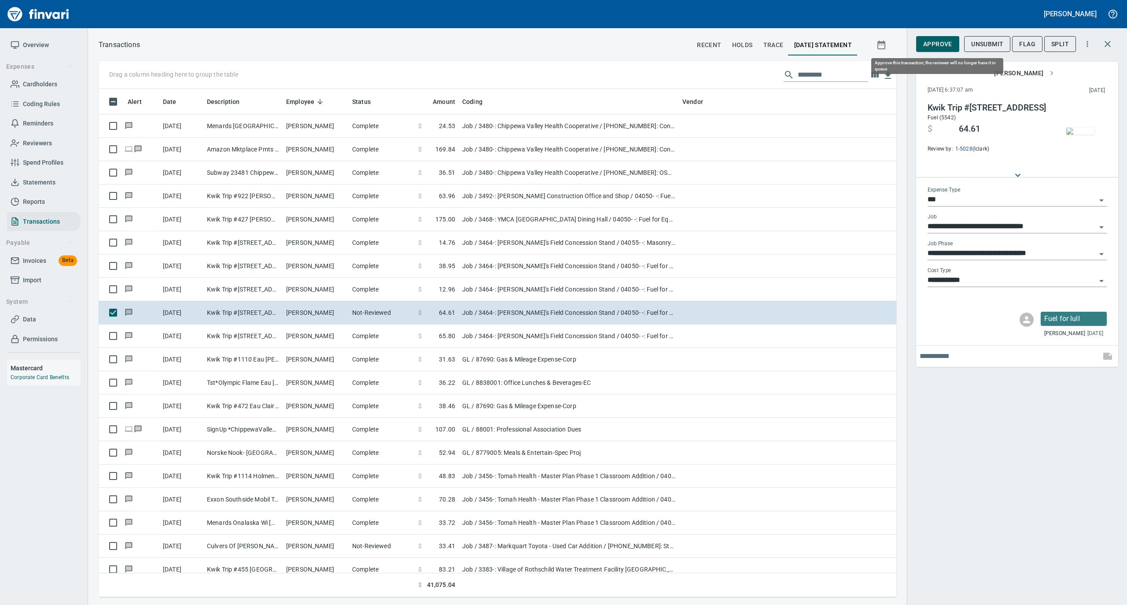
click at [934, 41] on span "Approve" at bounding box center [937, 44] width 29 height 11
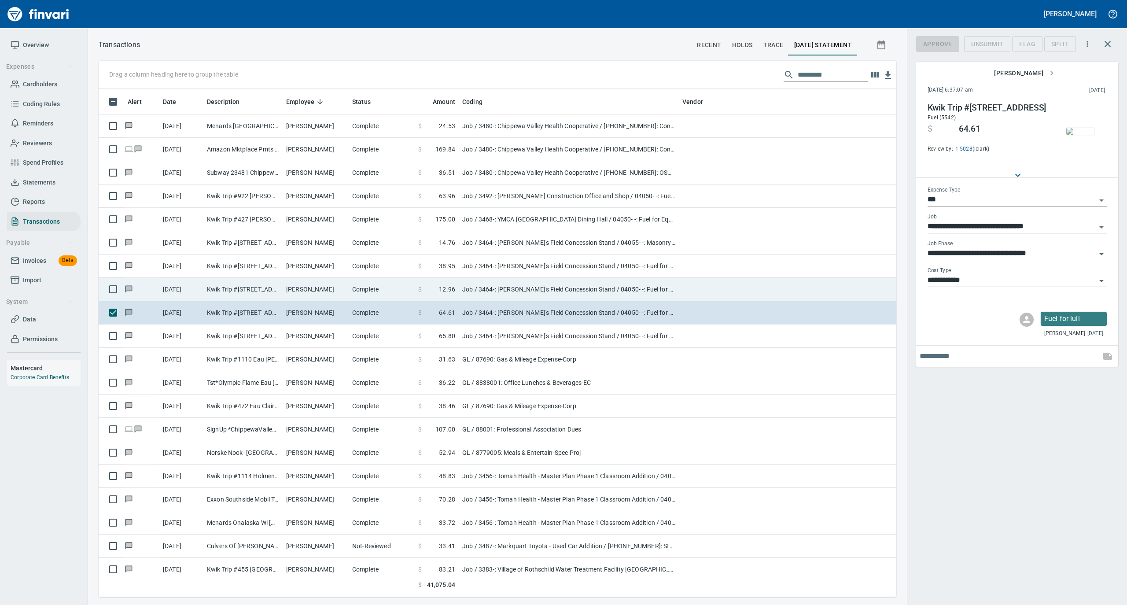
scroll to position [499, 780]
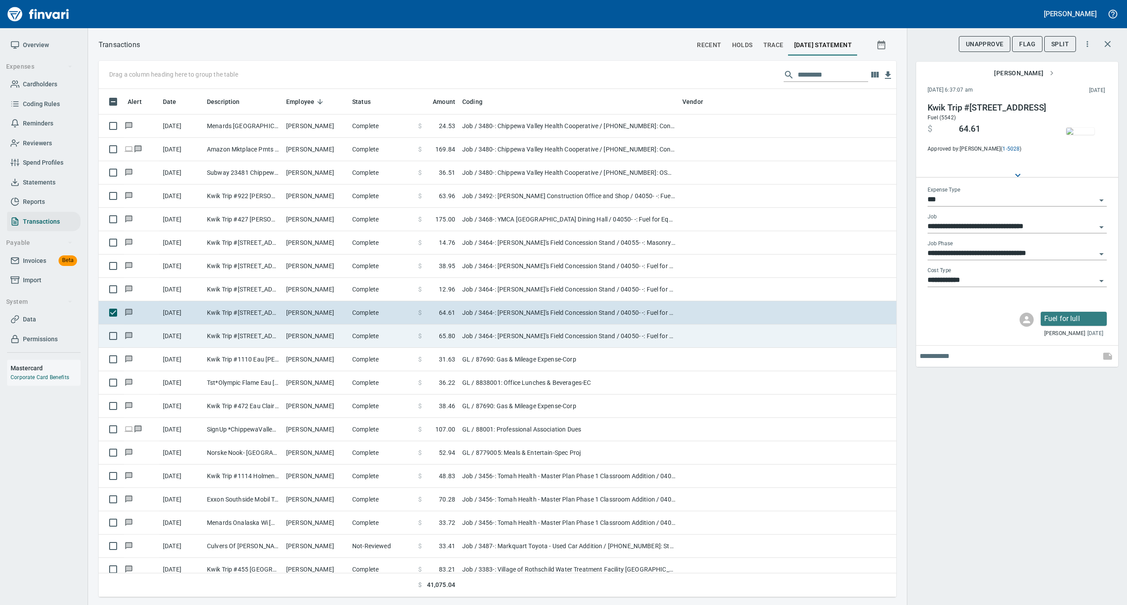
click at [339, 336] on td "[PERSON_NAME]" at bounding box center [316, 336] width 66 height 23
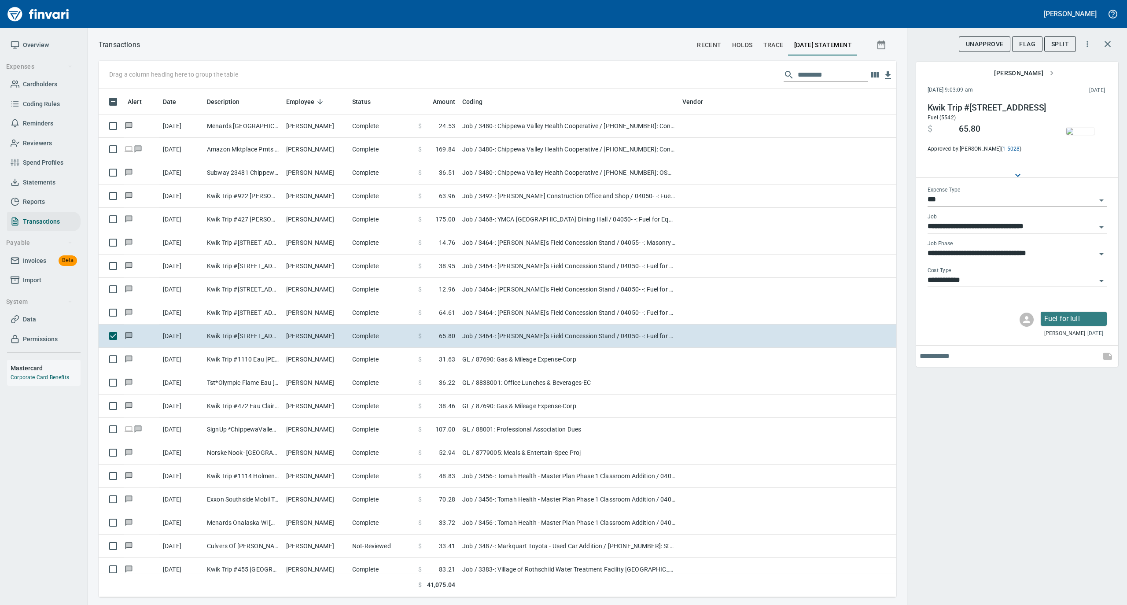
click at [1081, 128] on img "button" at bounding box center [1080, 131] width 28 height 7
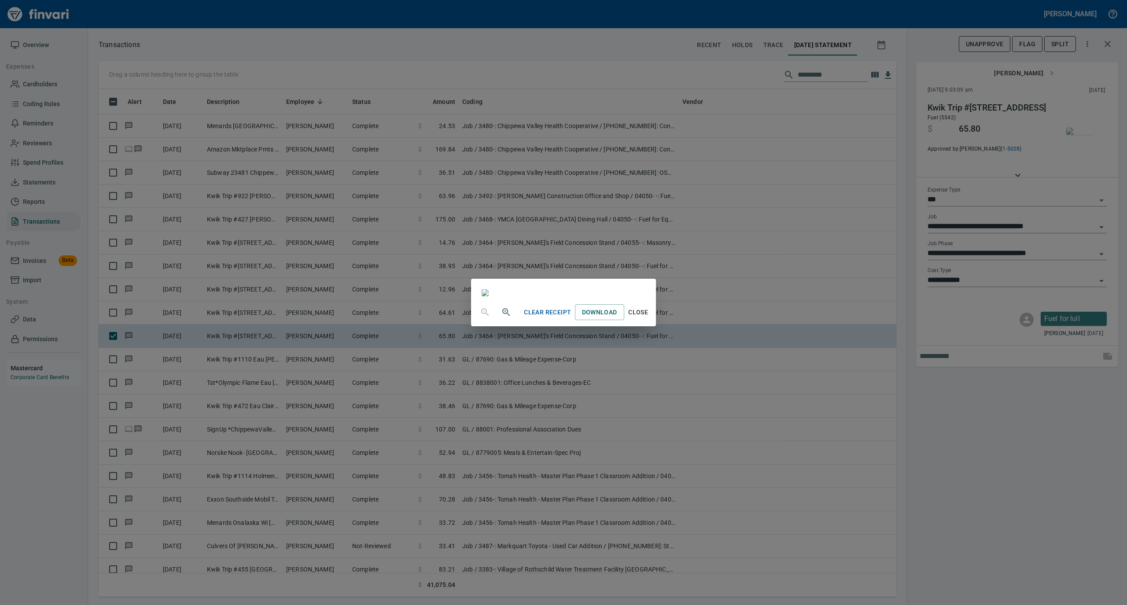
click at [649, 318] on span "Close" at bounding box center [638, 312] width 21 height 11
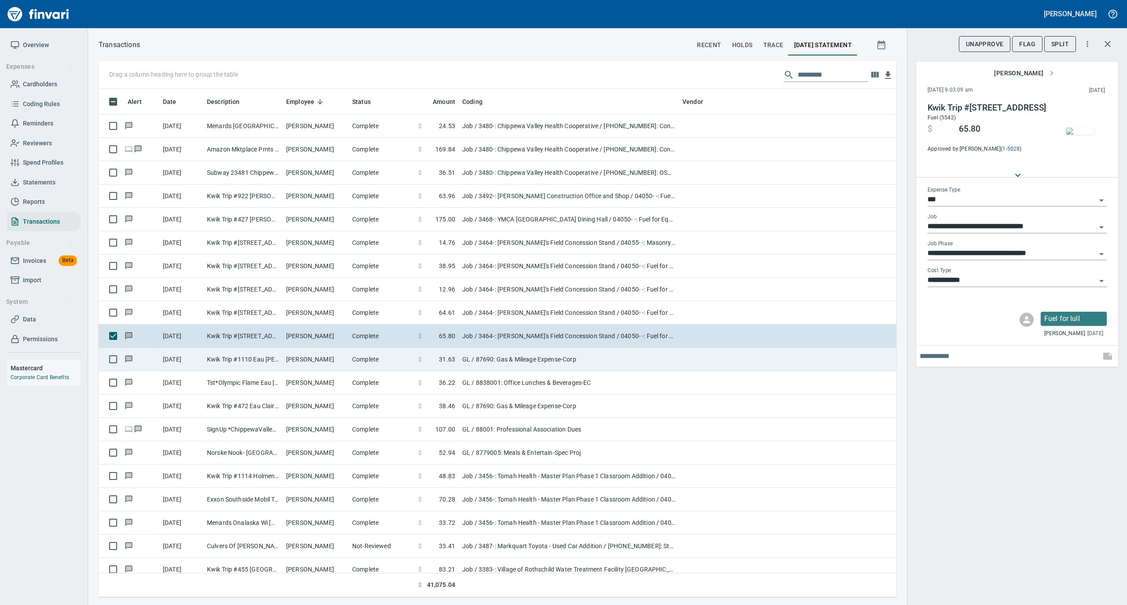
click at [317, 357] on td "[PERSON_NAME]" at bounding box center [316, 359] width 66 height 23
type input "**"
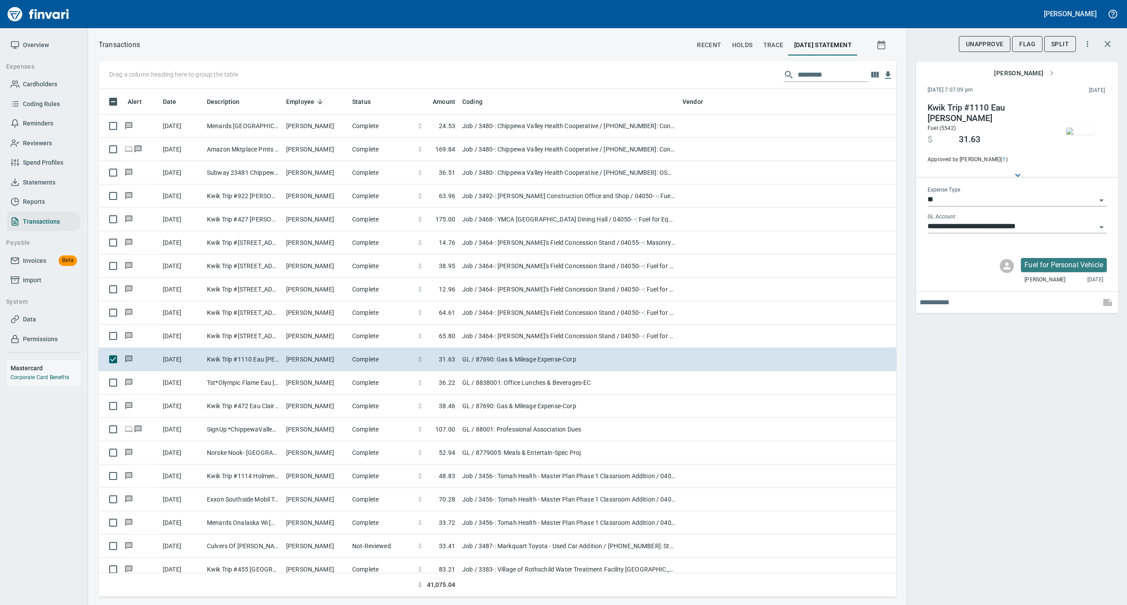
click at [1077, 135] on img "button" at bounding box center [1080, 131] width 28 height 7
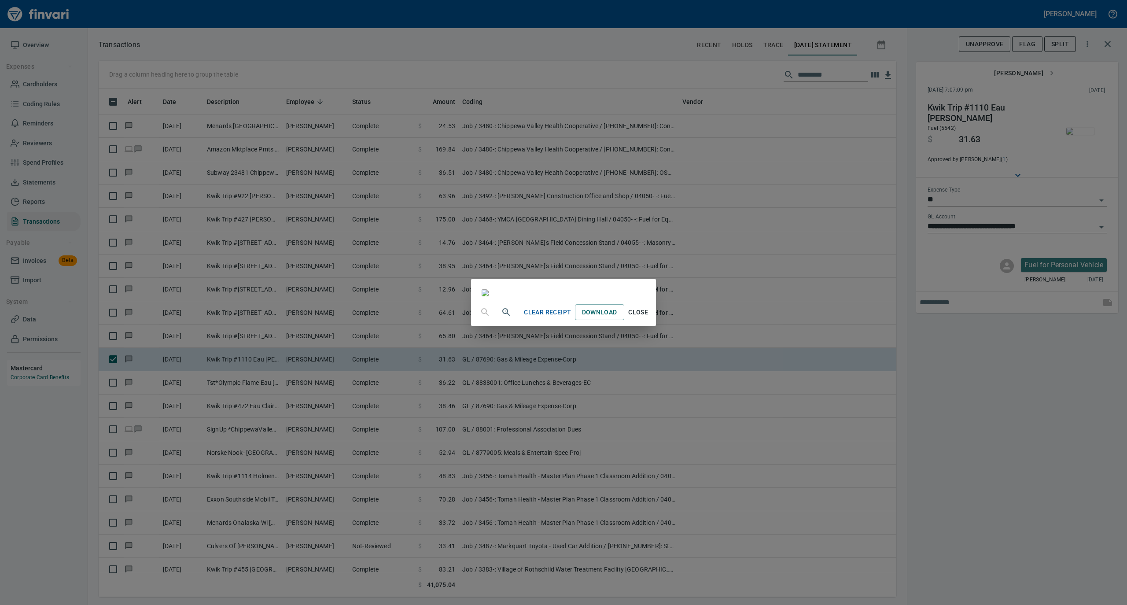
click at [649, 318] on span "Close" at bounding box center [638, 312] width 21 height 11
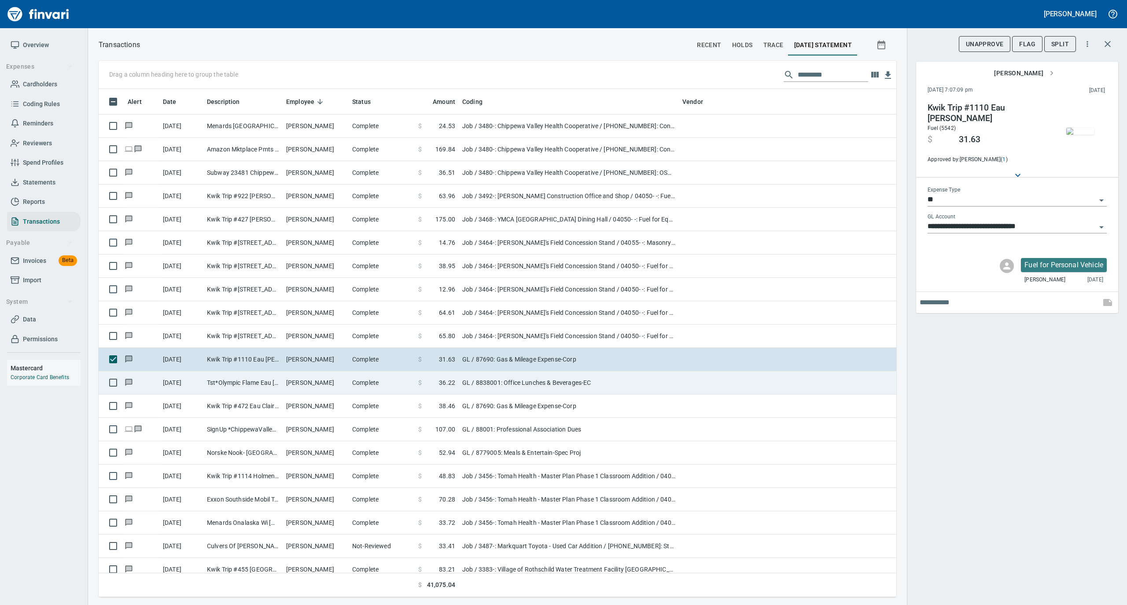
click at [361, 379] on td "Complete" at bounding box center [382, 382] width 66 height 23
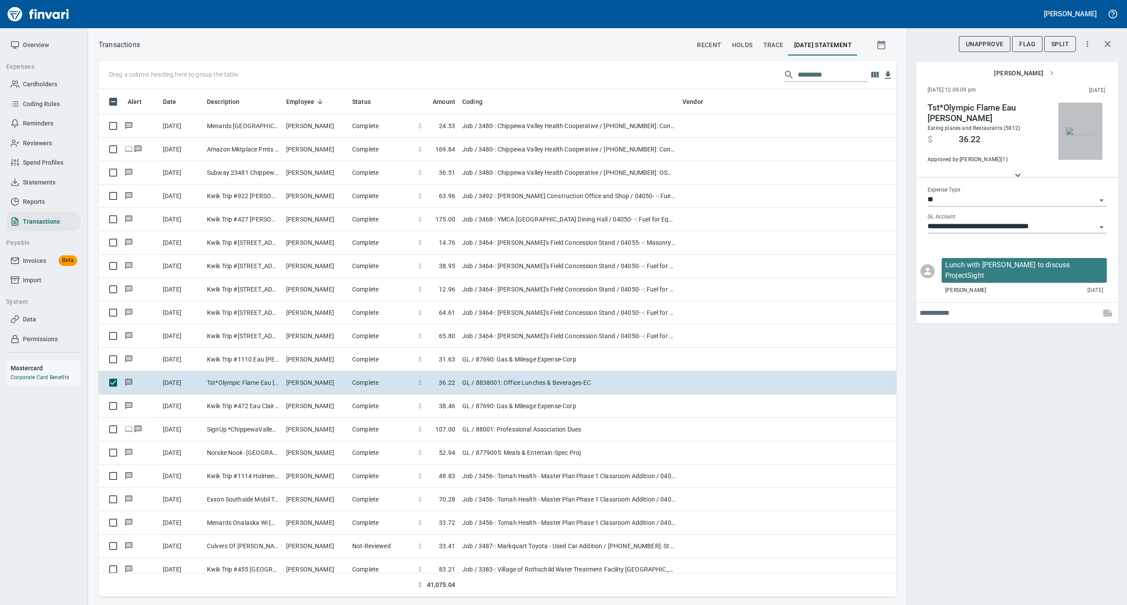
click at [1078, 129] on img "button" at bounding box center [1080, 131] width 28 height 7
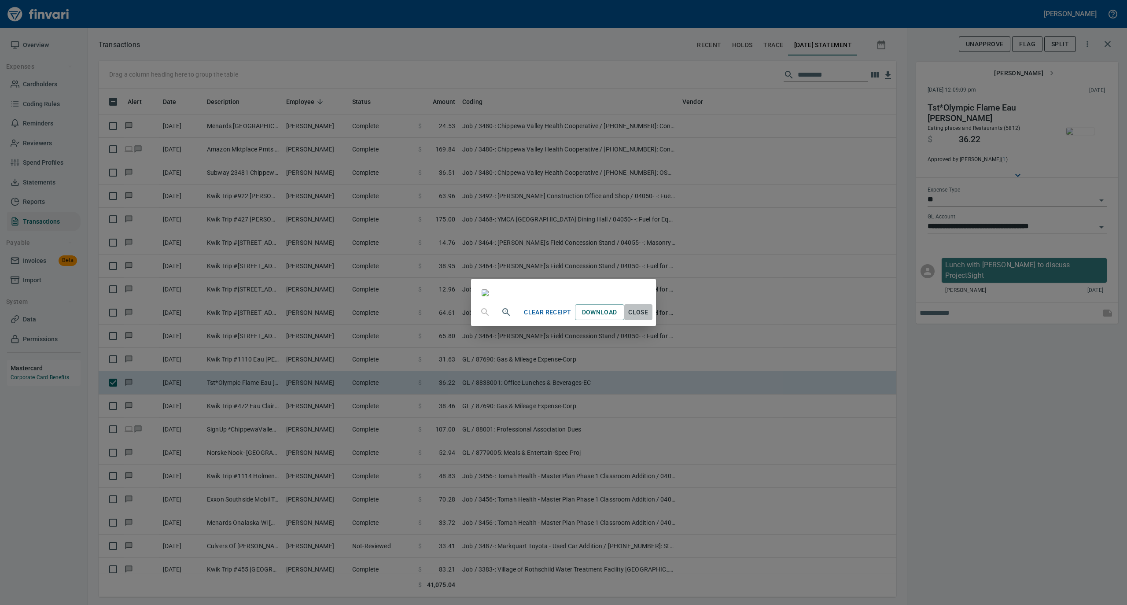
click at [649, 318] on span "Close" at bounding box center [638, 312] width 21 height 11
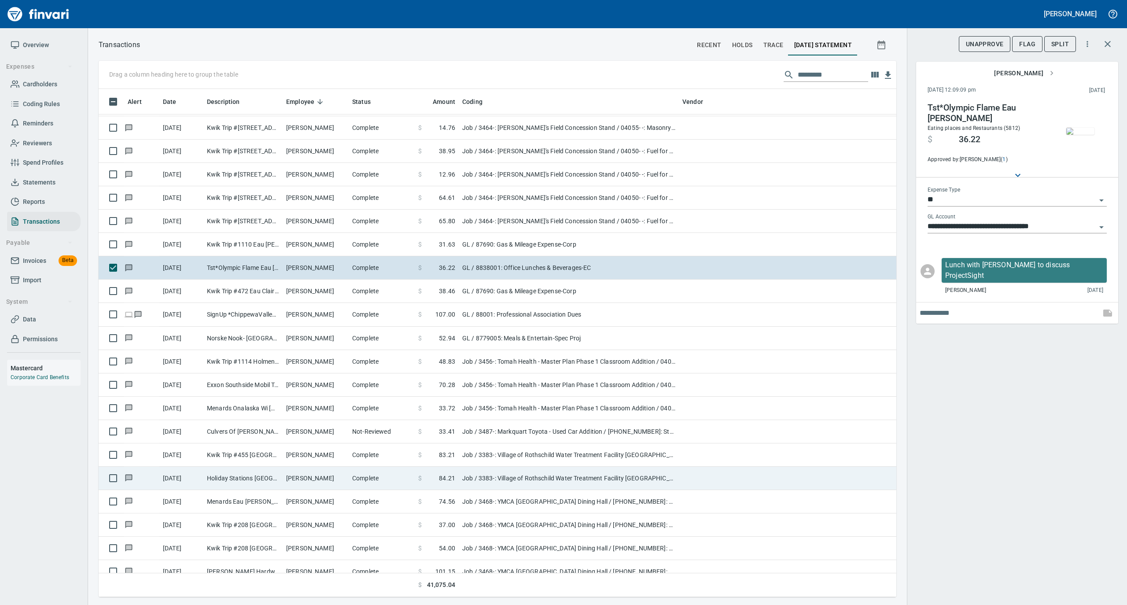
scroll to position [2700, 0]
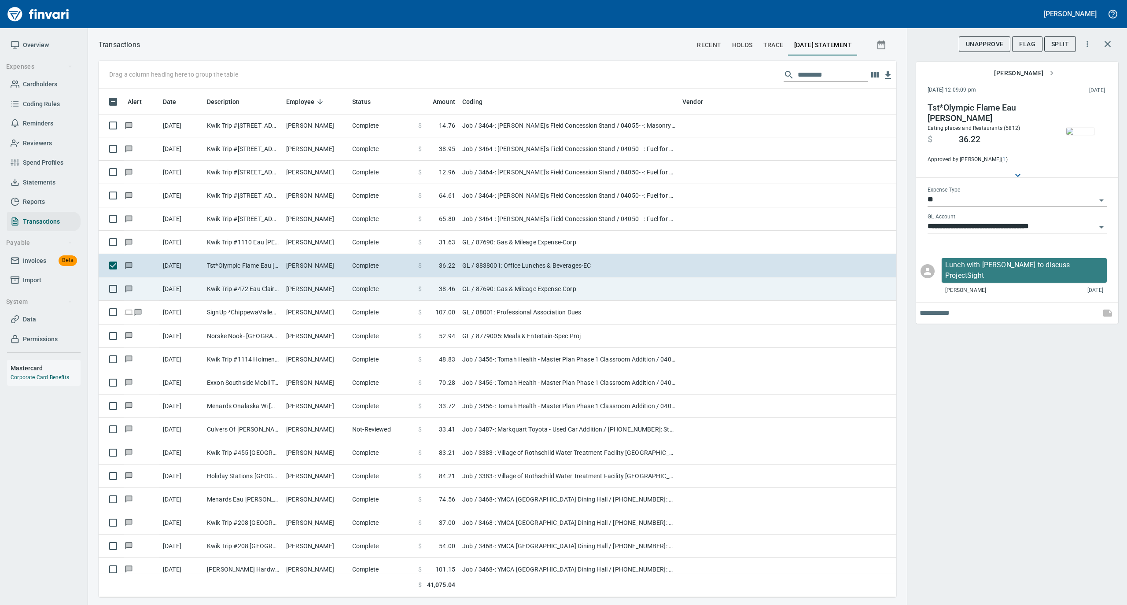
click at [331, 291] on td "[PERSON_NAME]" at bounding box center [316, 288] width 66 height 23
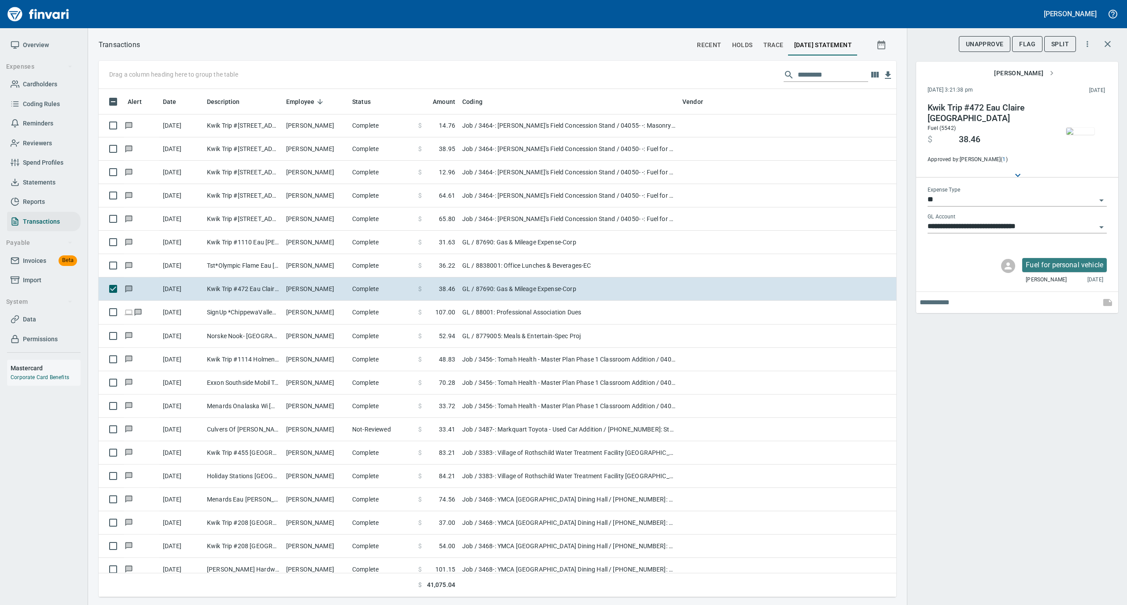
click at [1091, 128] on img "button" at bounding box center [1080, 131] width 28 height 7
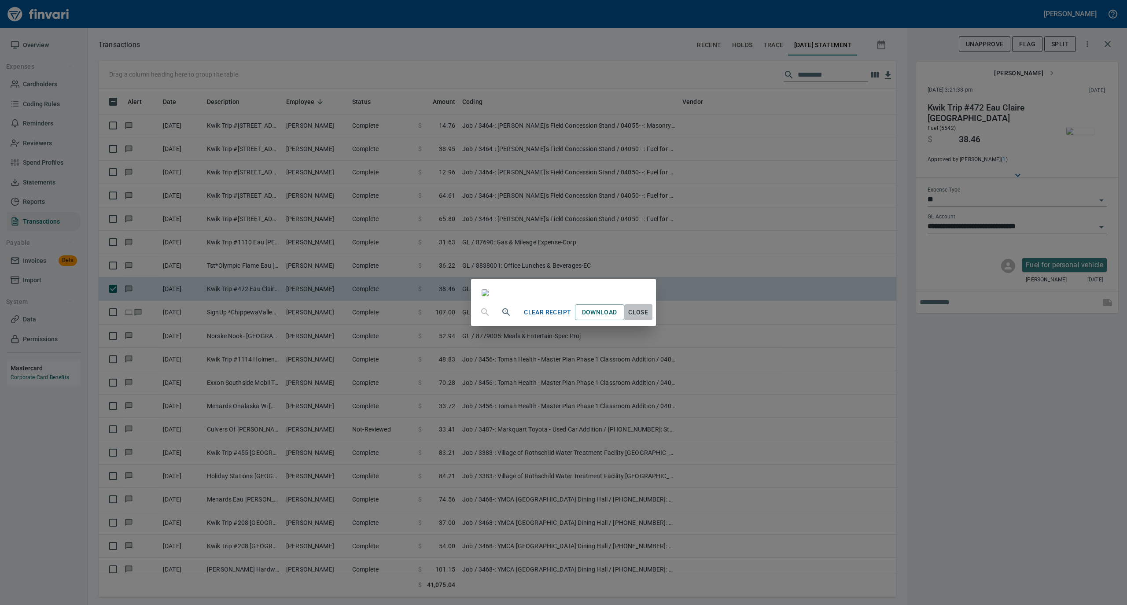
click at [649, 318] on span "Close" at bounding box center [638, 312] width 21 height 11
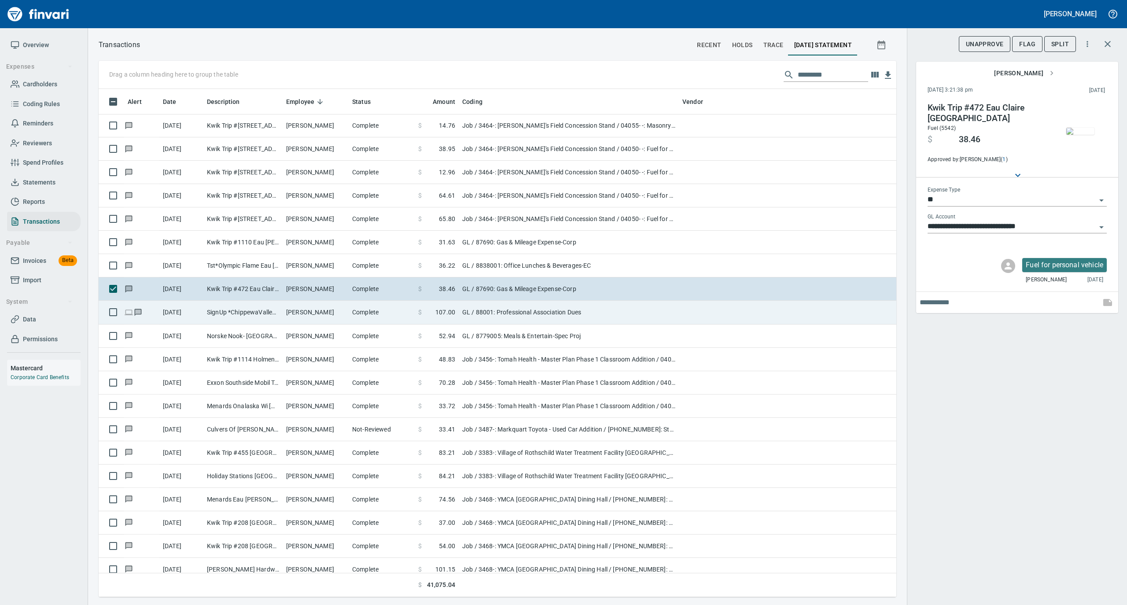
click at [329, 321] on td "[PERSON_NAME]" at bounding box center [316, 312] width 66 height 23
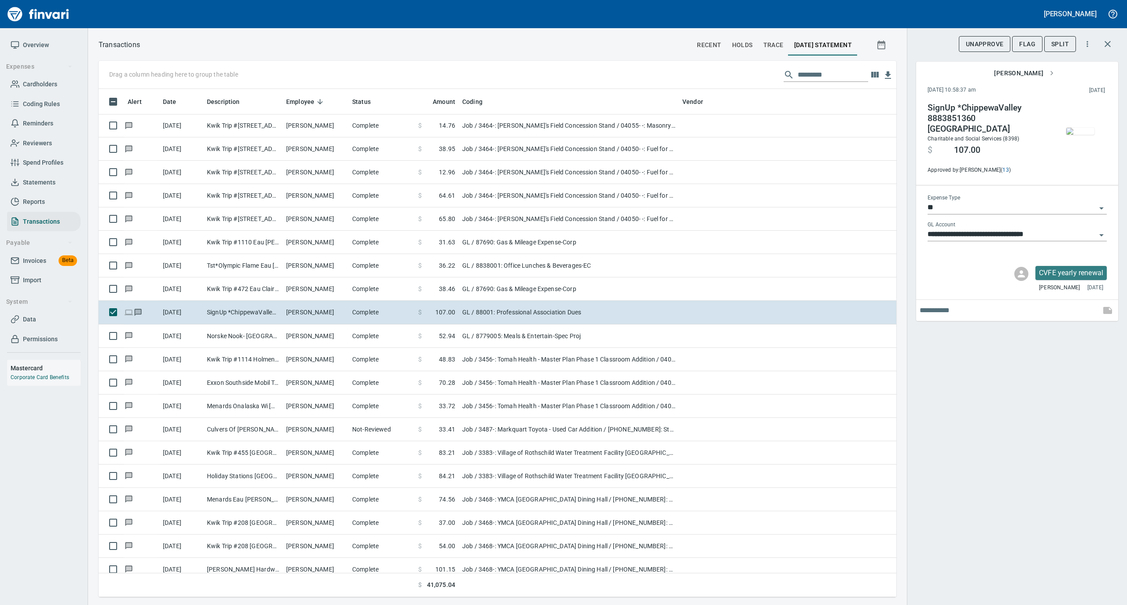
click at [1078, 135] on img "button" at bounding box center [1080, 131] width 28 height 7
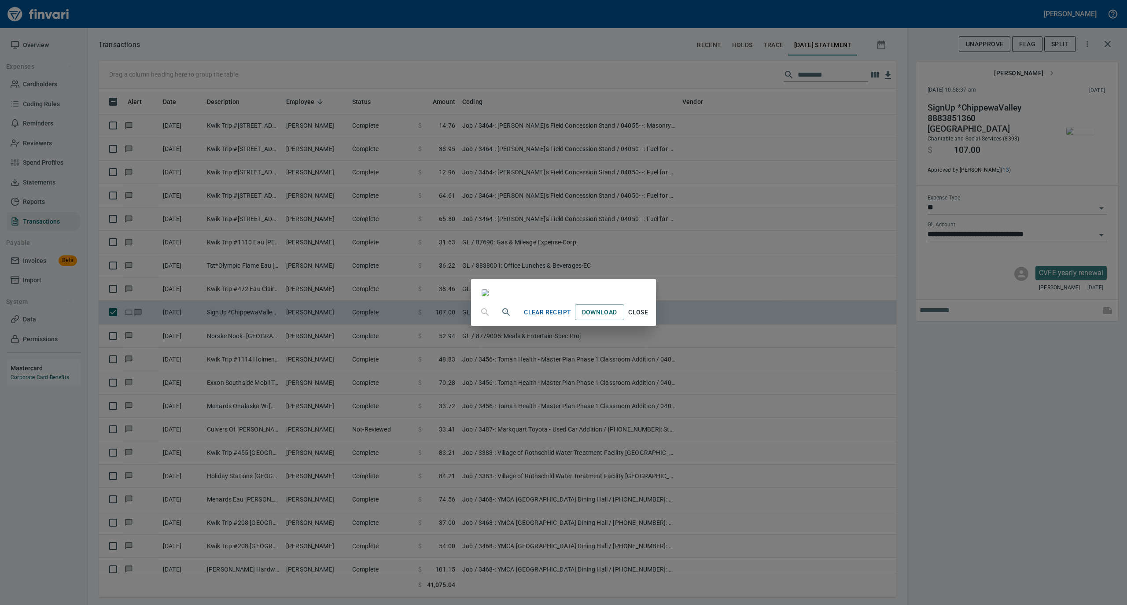
scroll to position [827, 0]
click at [649, 318] on span "Close" at bounding box center [638, 312] width 21 height 11
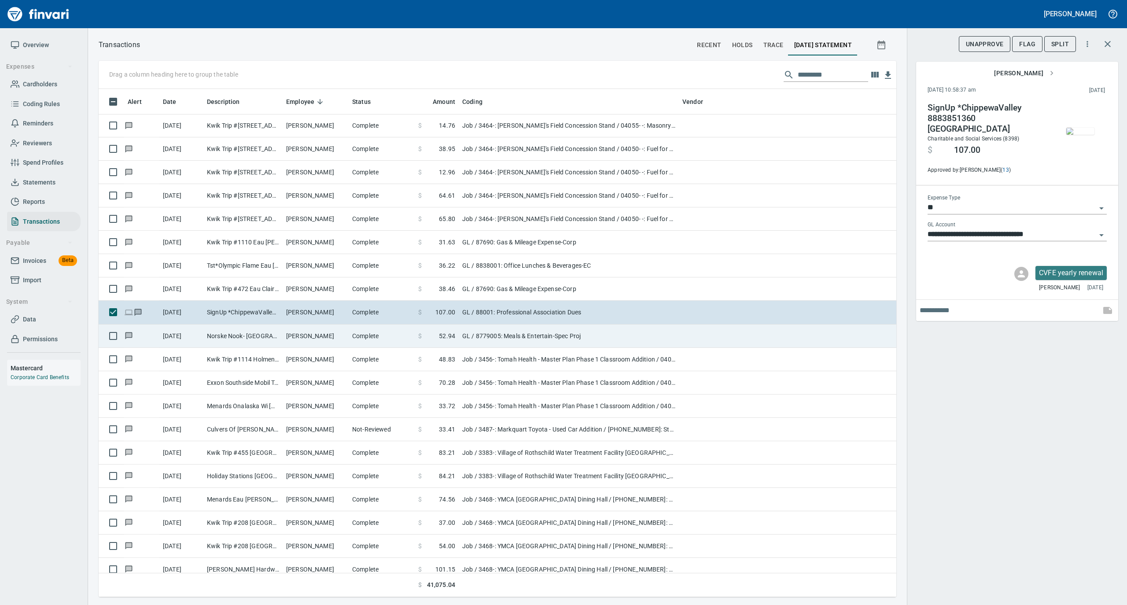
click at [303, 340] on td "[PERSON_NAME]" at bounding box center [316, 336] width 66 height 23
type input "**********"
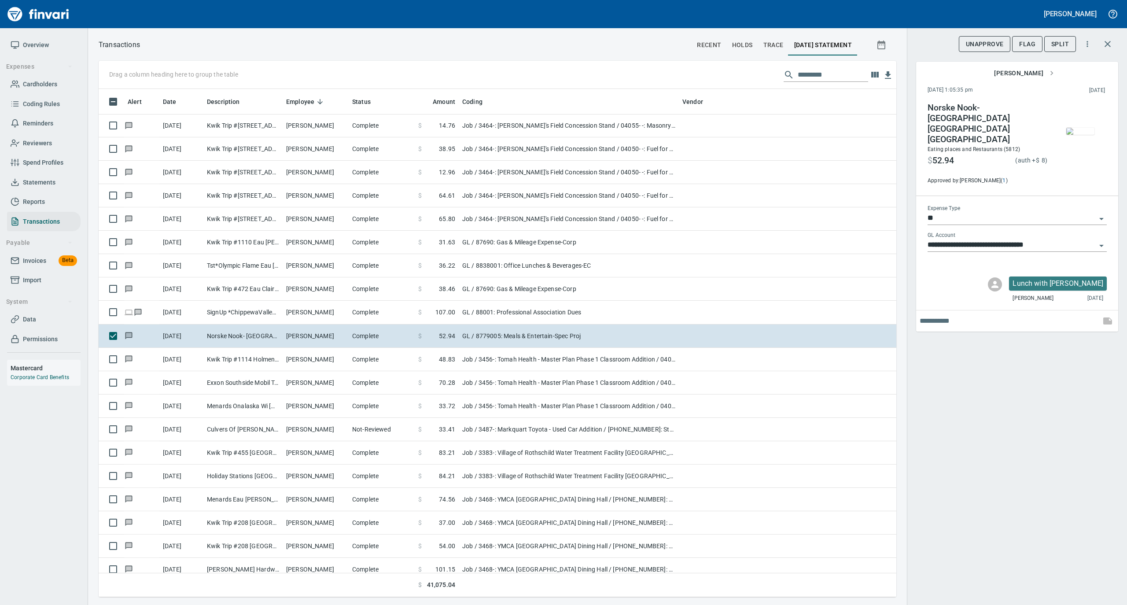
click at [1078, 132] on img "button" at bounding box center [1080, 131] width 28 height 7
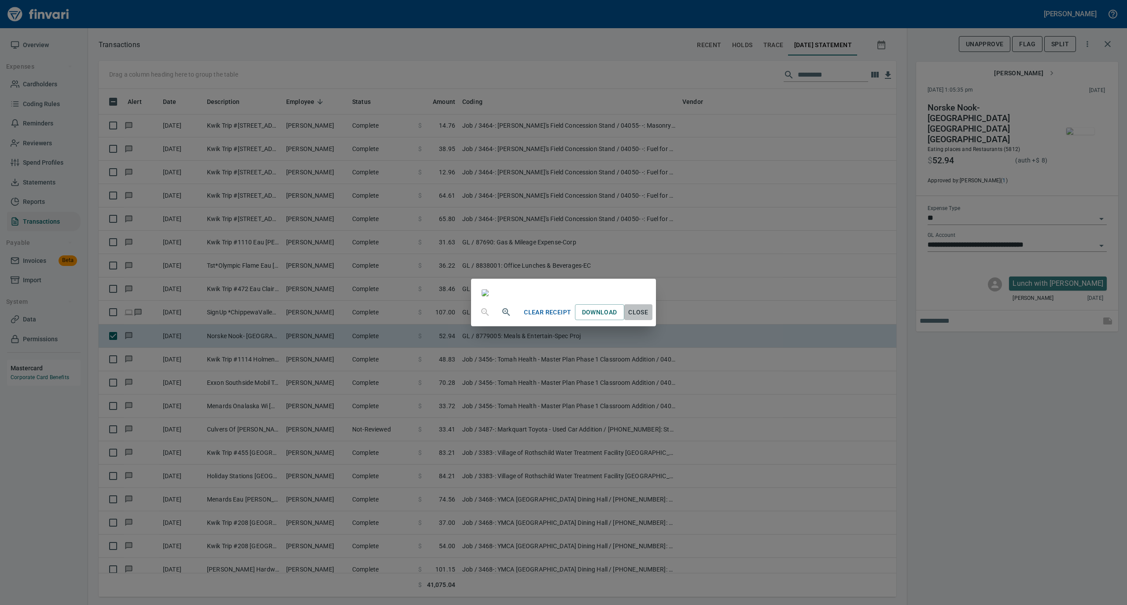
click at [649, 318] on span "Close" at bounding box center [638, 312] width 21 height 11
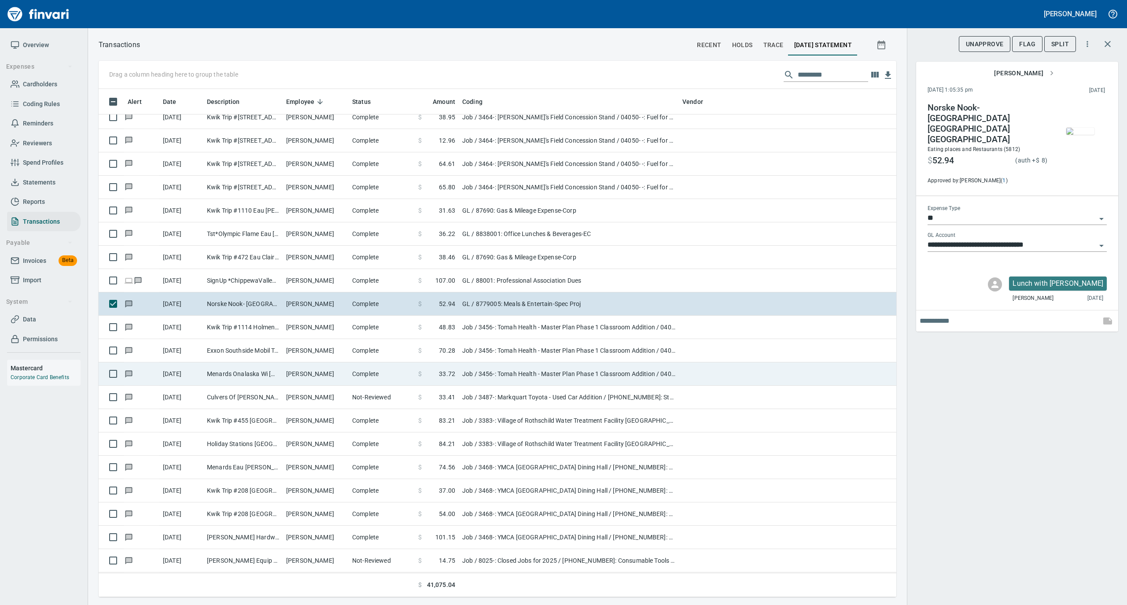
scroll to position [2759, 0]
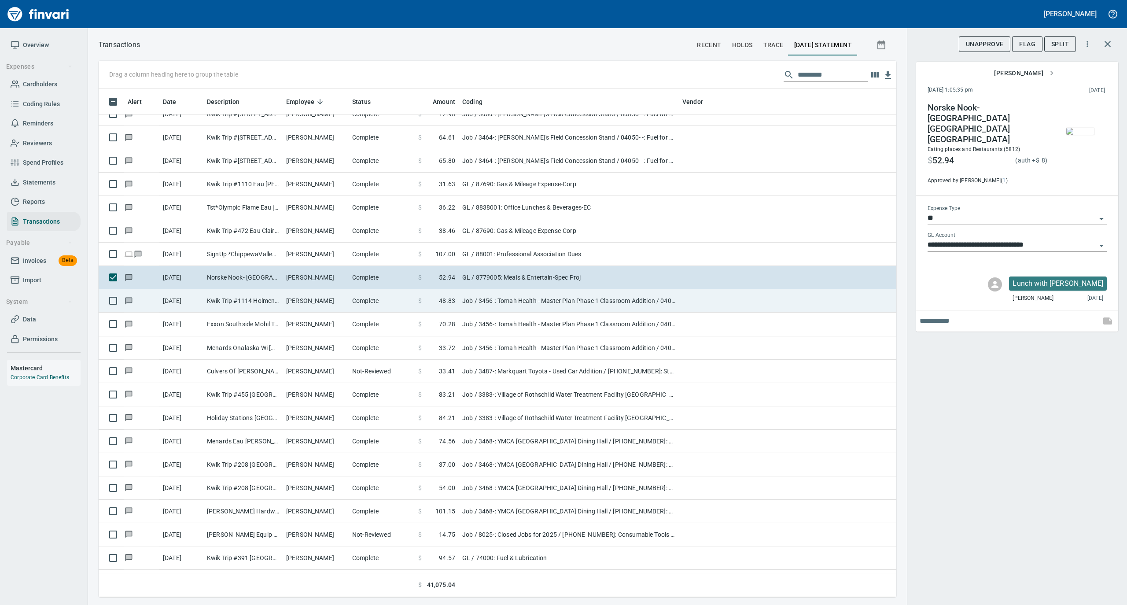
click at [337, 305] on td "[PERSON_NAME]" at bounding box center [316, 300] width 66 height 23
type input "***"
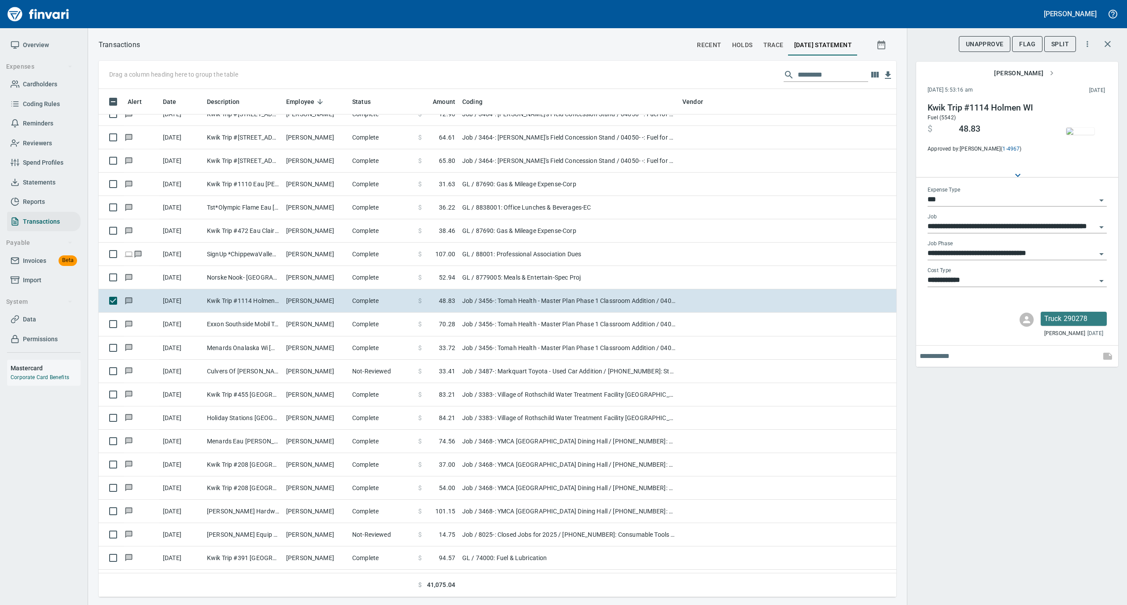
click at [1073, 129] on img "button" at bounding box center [1080, 131] width 28 height 7
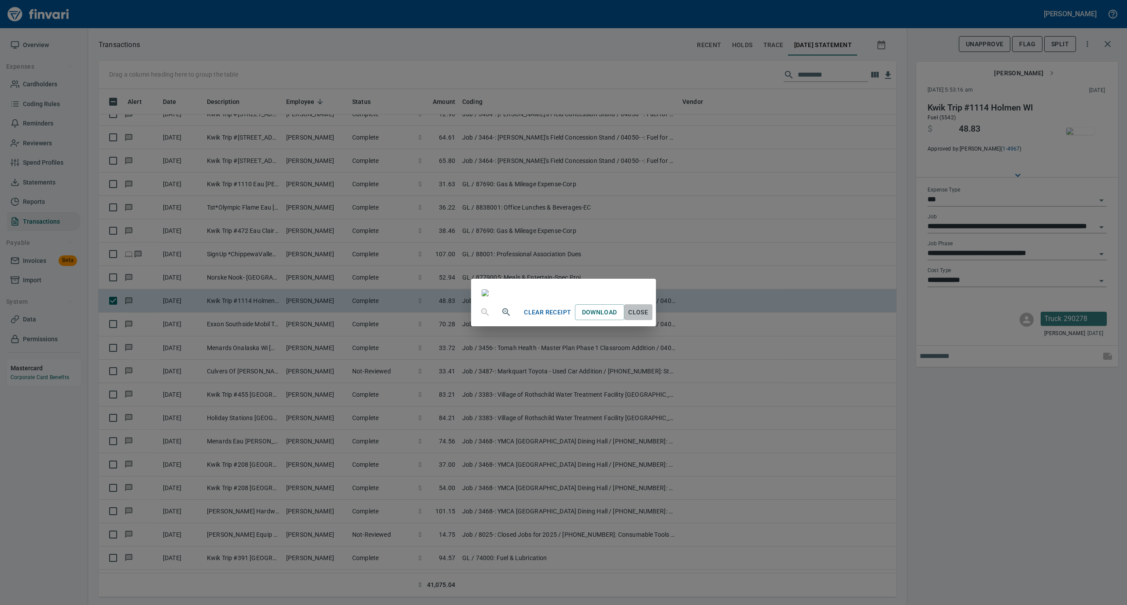
click at [649, 318] on span "Close" at bounding box center [638, 312] width 21 height 11
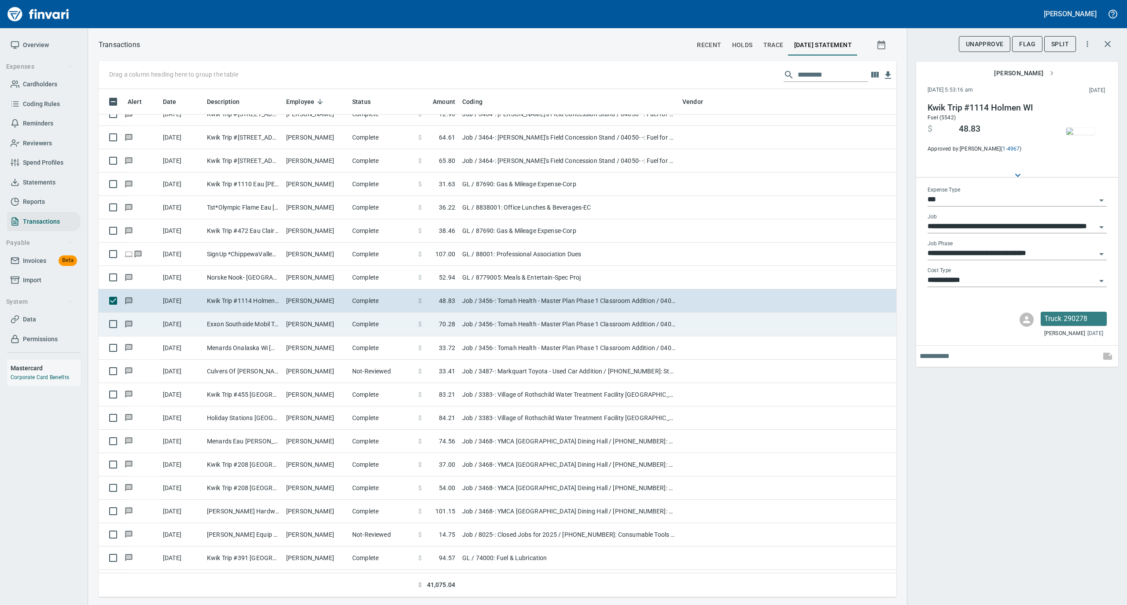
click at [313, 327] on td "[PERSON_NAME]" at bounding box center [316, 324] width 66 height 23
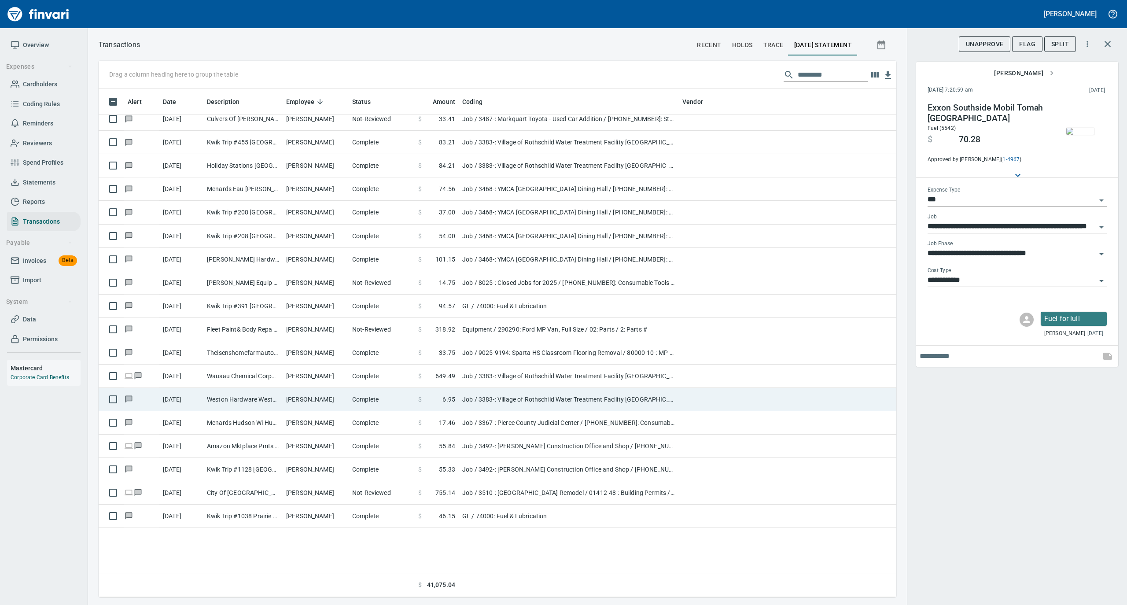
scroll to position [2877, 0]
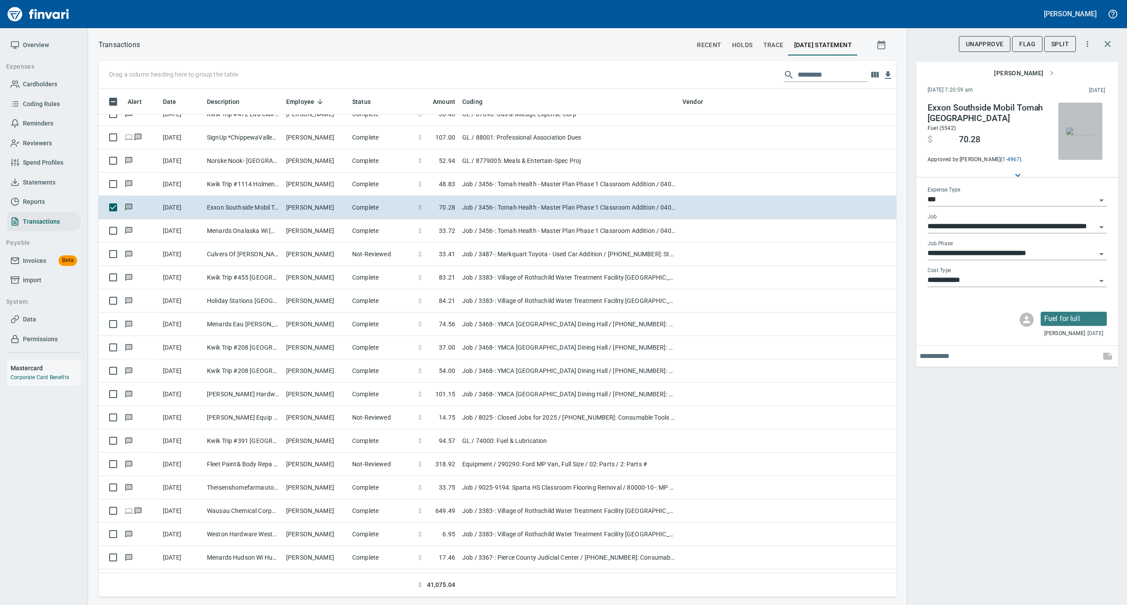
click at [1086, 129] on img "button" at bounding box center [1080, 131] width 28 height 7
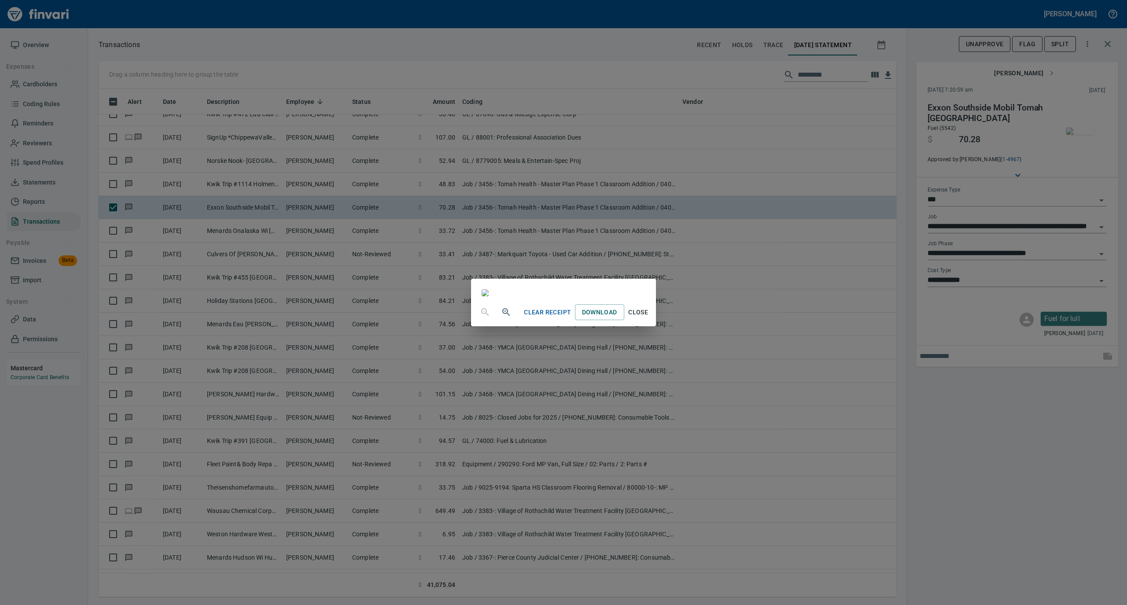
click at [649, 318] on span "Close" at bounding box center [638, 312] width 21 height 11
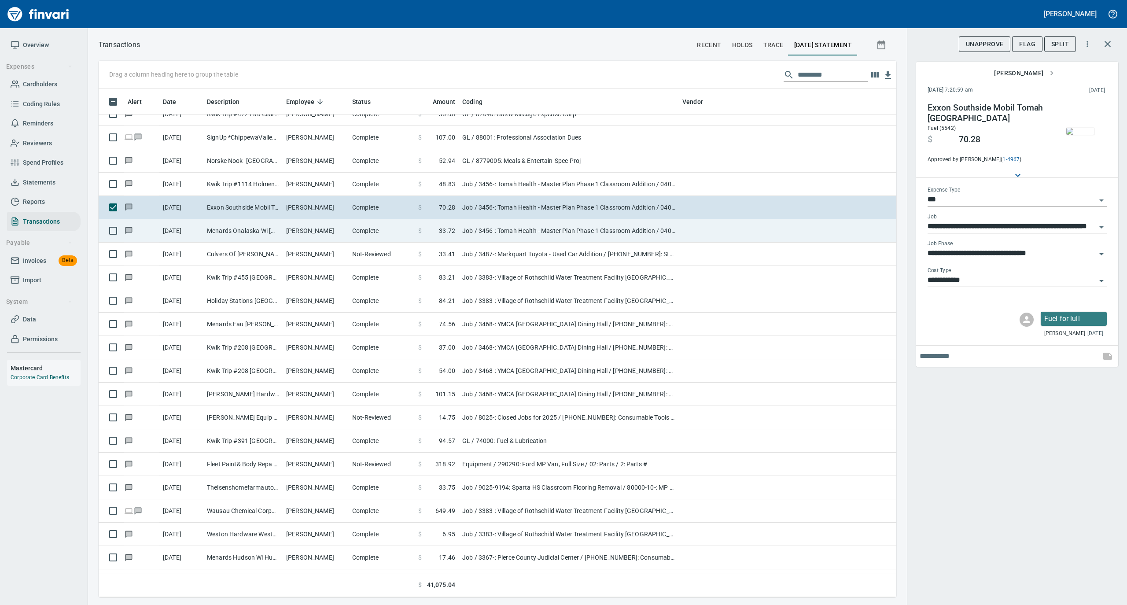
click at [340, 234] on td "[PERSON_NAME]" at bounding box center [316, 230] width 66 height 23
type input "**********"
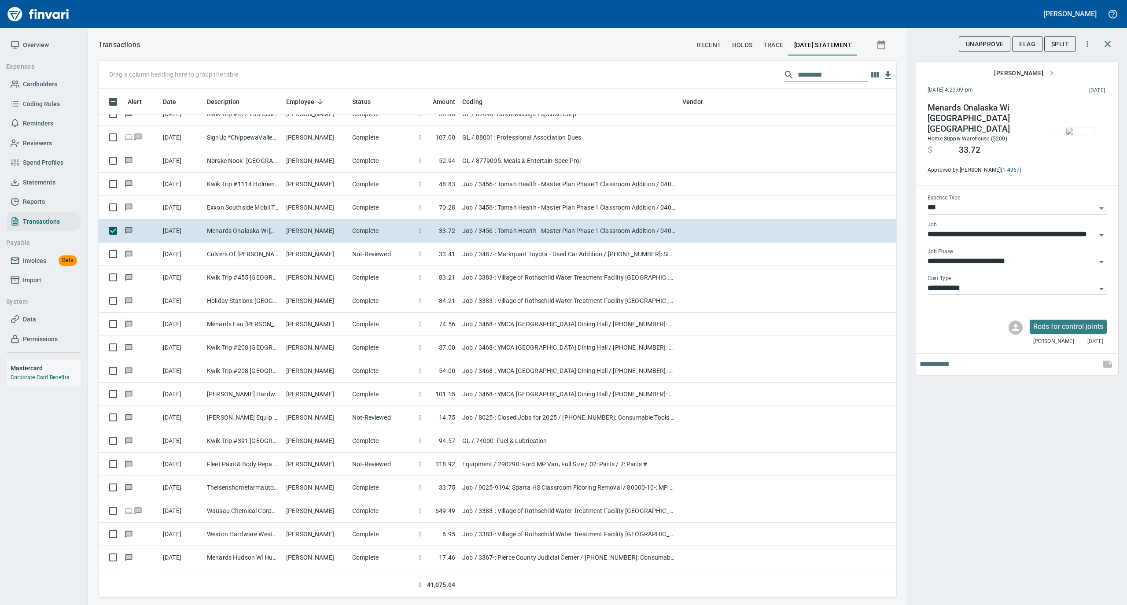
click at [1082, 132] on img "button" at bounding box center [1080, 131] width 28 height 7
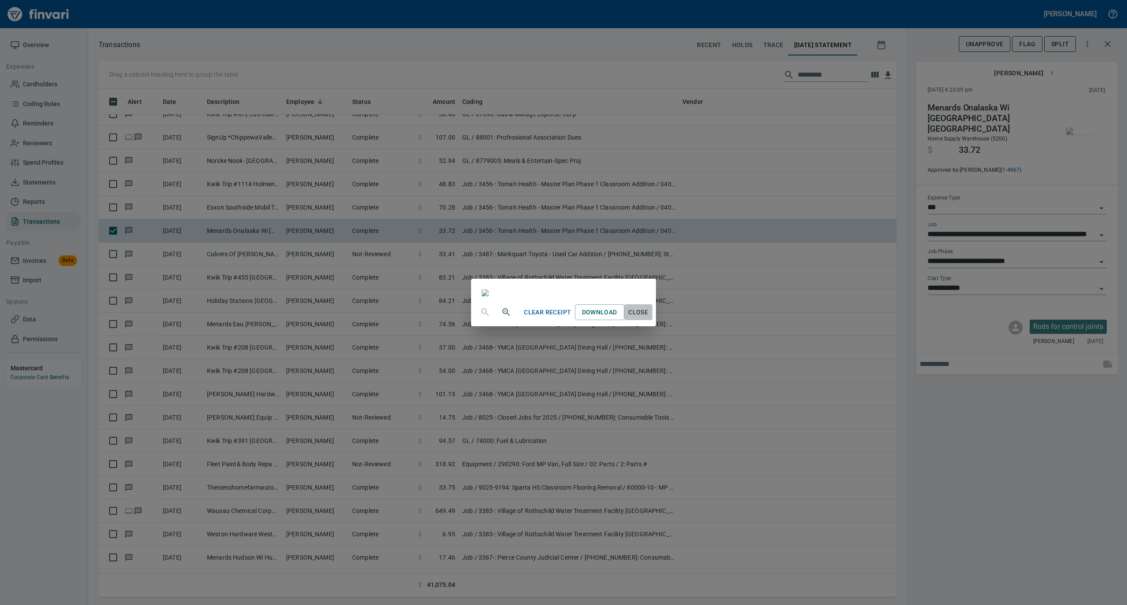
click at [649, 318] on span "Close" at bounding box center [638, 312] width 21 height 11
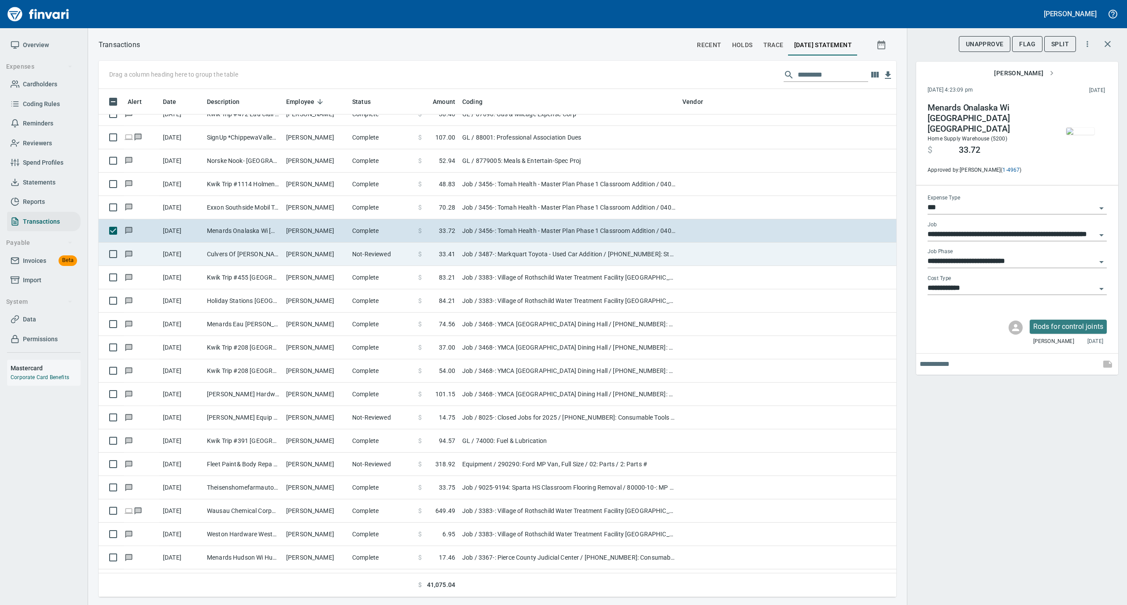
click at [294, 263] on td "[PERSON_NAME]" at bounding box center [316, 254] width 66 height 23
type input "**********"
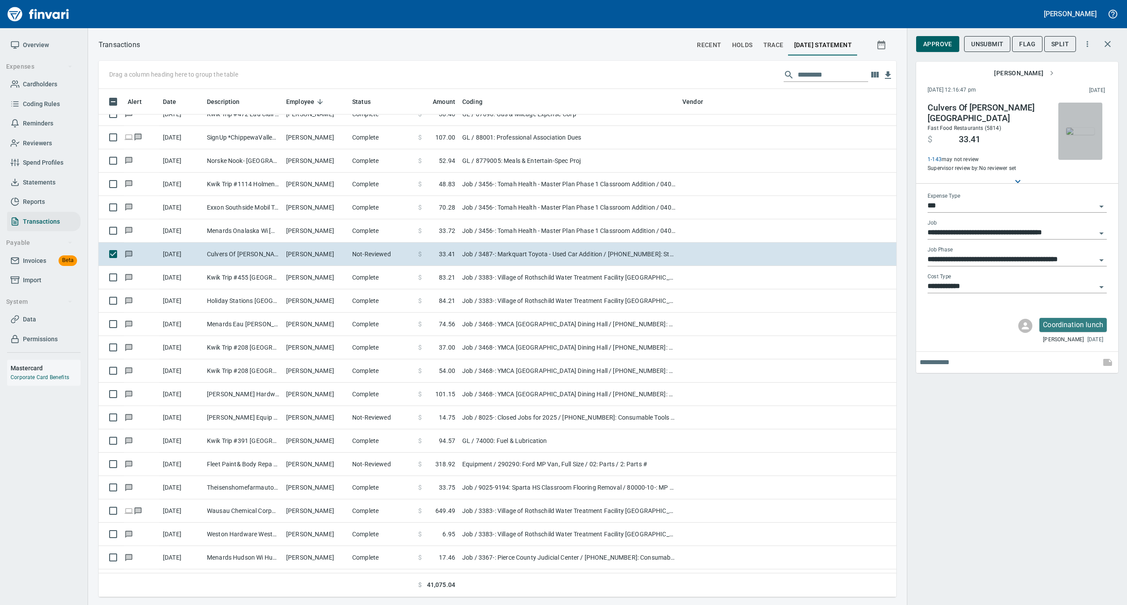
click at [1082, 131] on img "button" at bounding box center [1080, 131] width 28 height 7
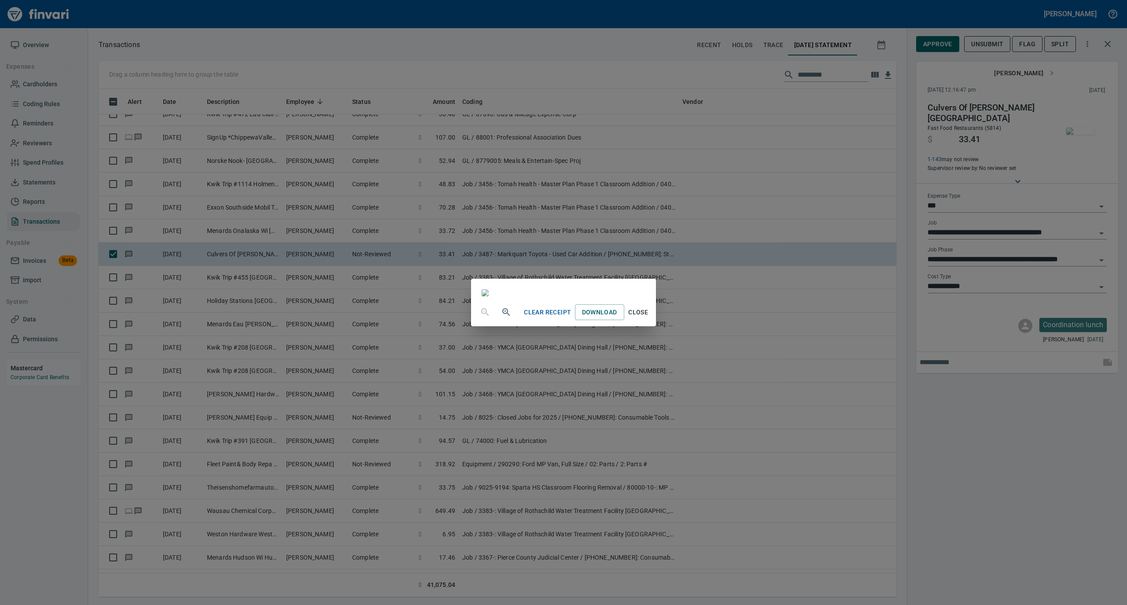
click at [649, 318] on span "Close" at bounding box center [638, 312] width 21 height 11
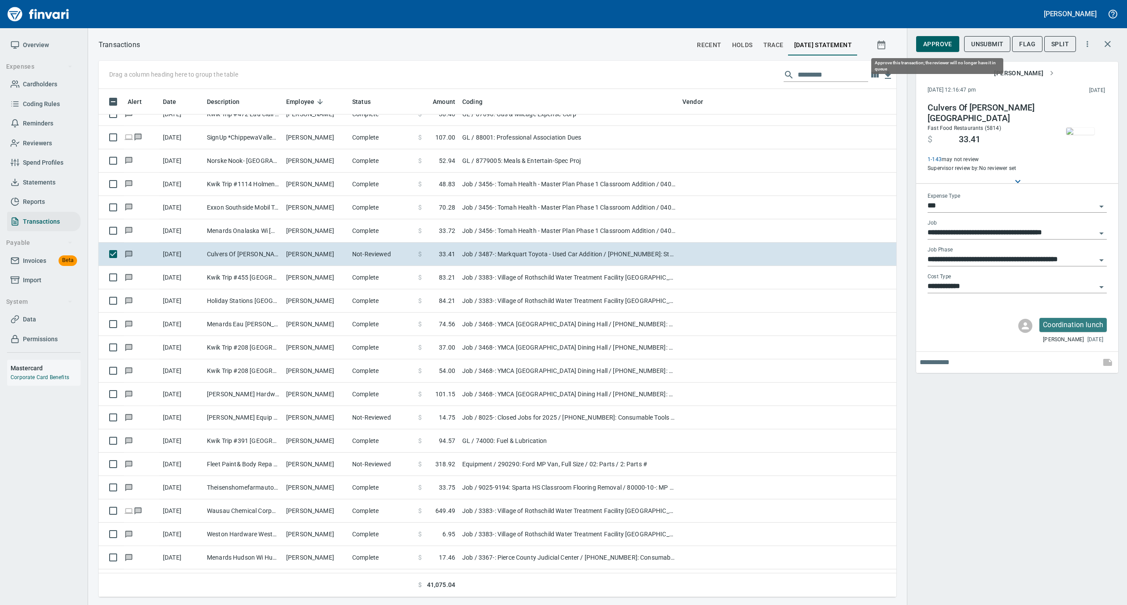
scroll to position [499, 780]
click at [971, 260] on input "**********" at bounding box center [1012, 260] width 169 height 12
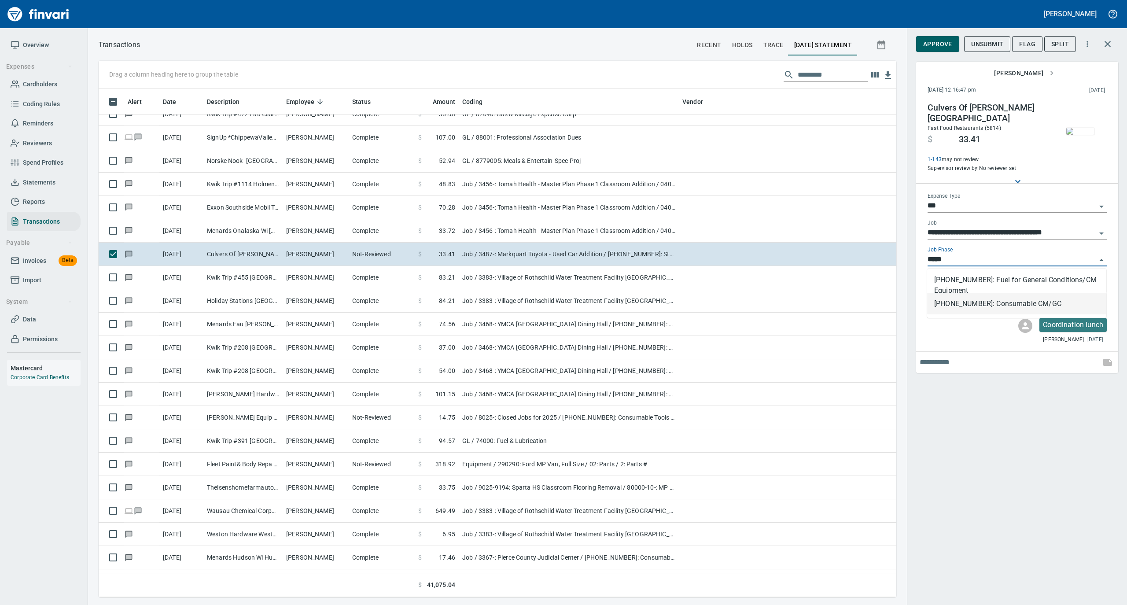
click at [965, 303] on li "[PHONE_NUMBER]: Consumable CM/GC" at bounding box center [1016, 303] width 179 height 21
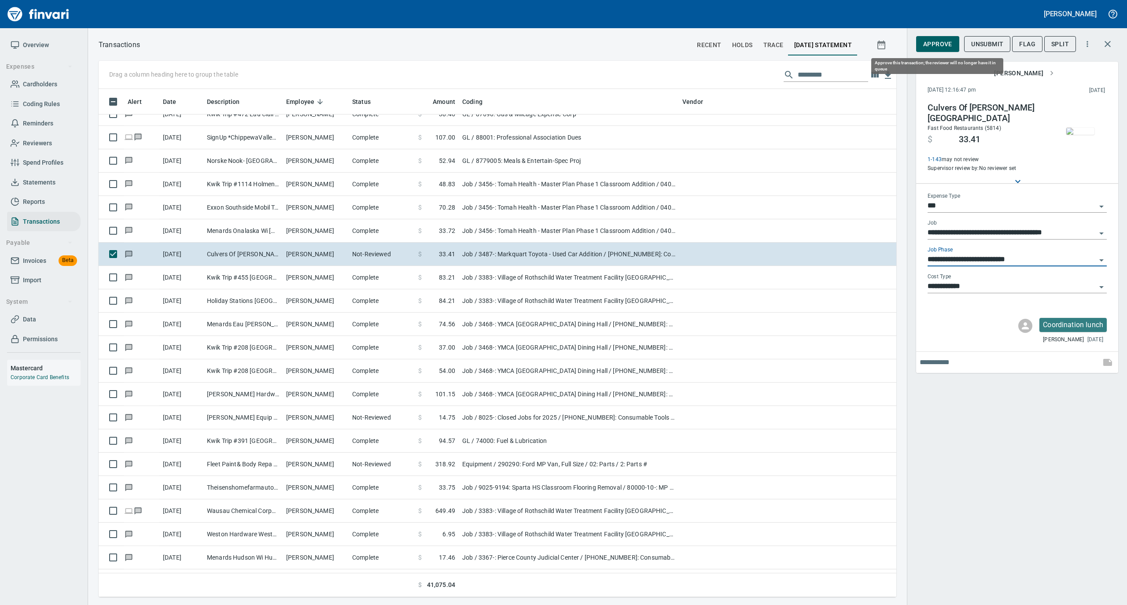
type input "**********"
click at [936, 47] on span "Approve" at bounding box center [937, 44] width 29 height 11
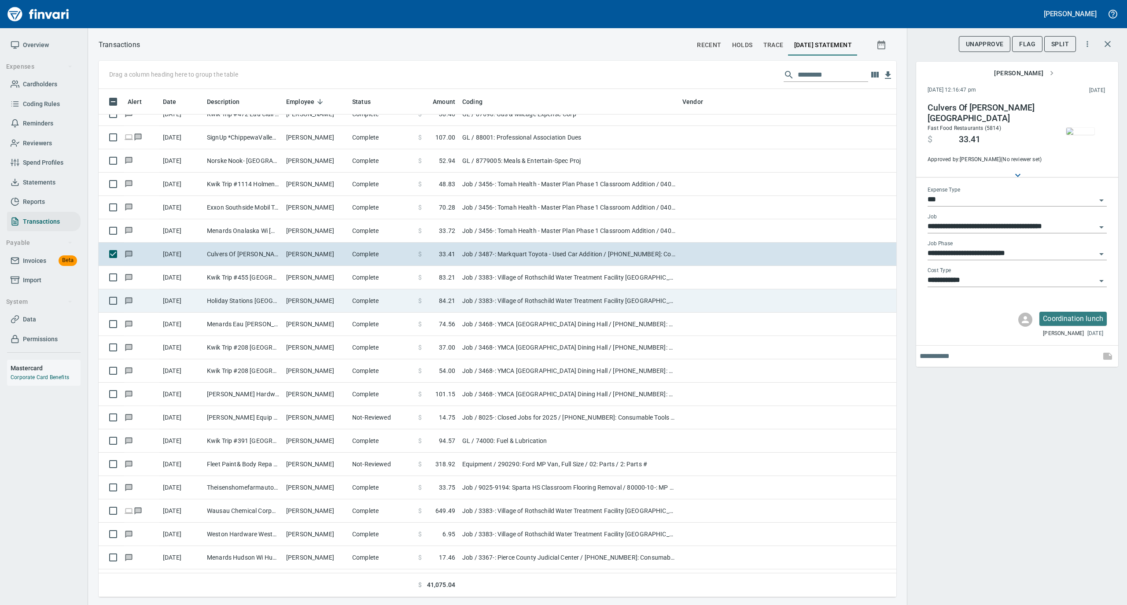
click at [286, 291] on td "[PERSON_NAME]" at bounding box center [316, 300] width 66 height 23
type input "**********"
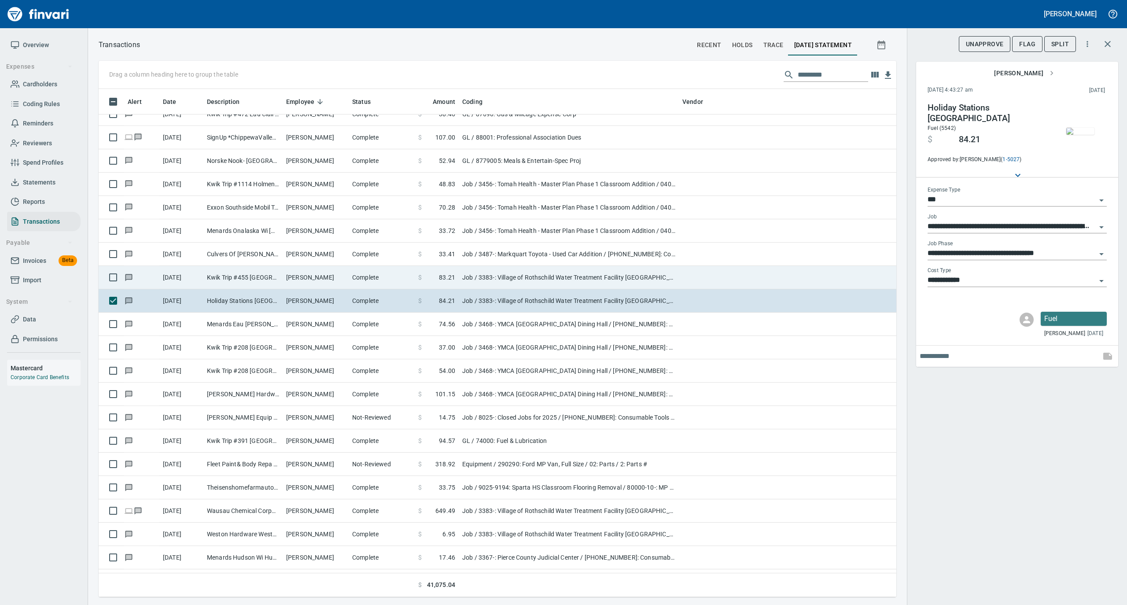
click at [289, 279] on td "[PERSON_NAME]" at bounding box center [316, 277] width 66 height 23
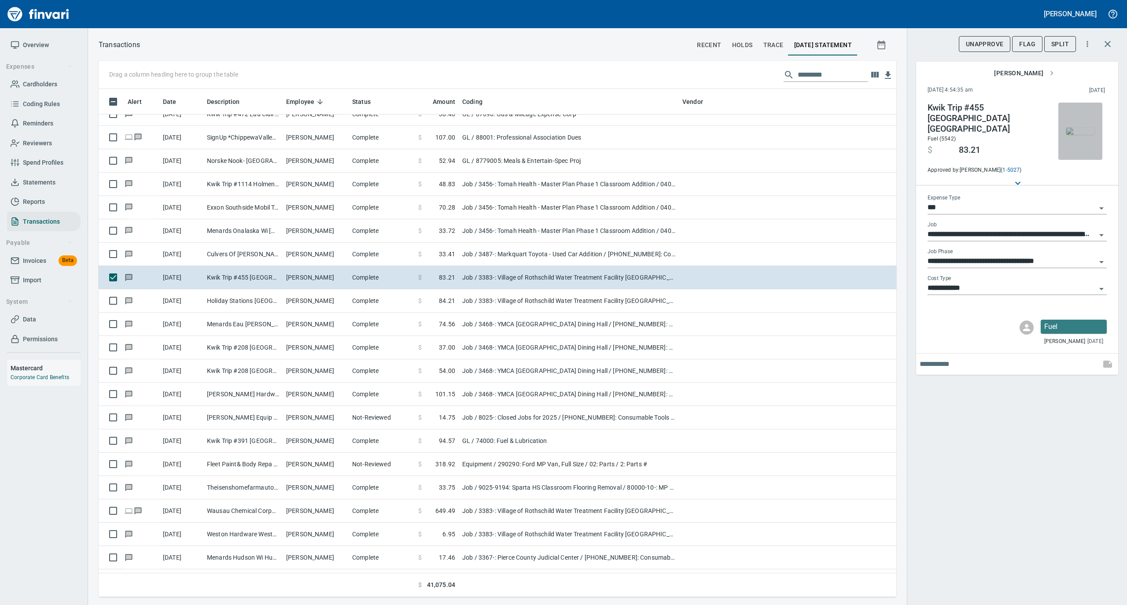
click at [1082, 128] on img "button" at bounding box center [1080, 131] width 28 height 7
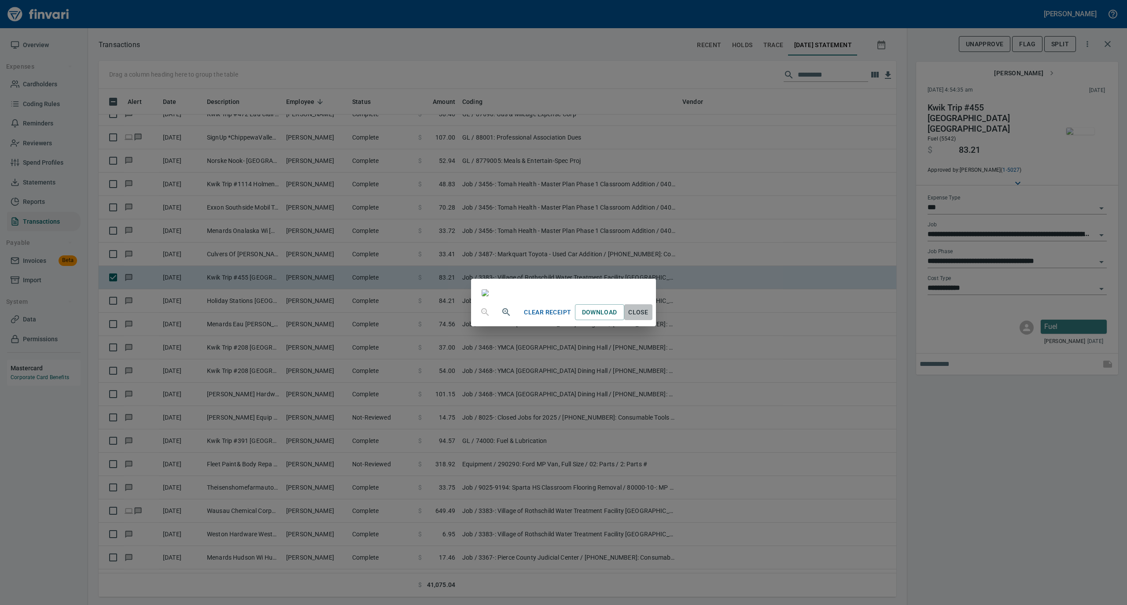
click at [649, 318] on span "Close" at bounding box center [638, 312] width 21 height 11
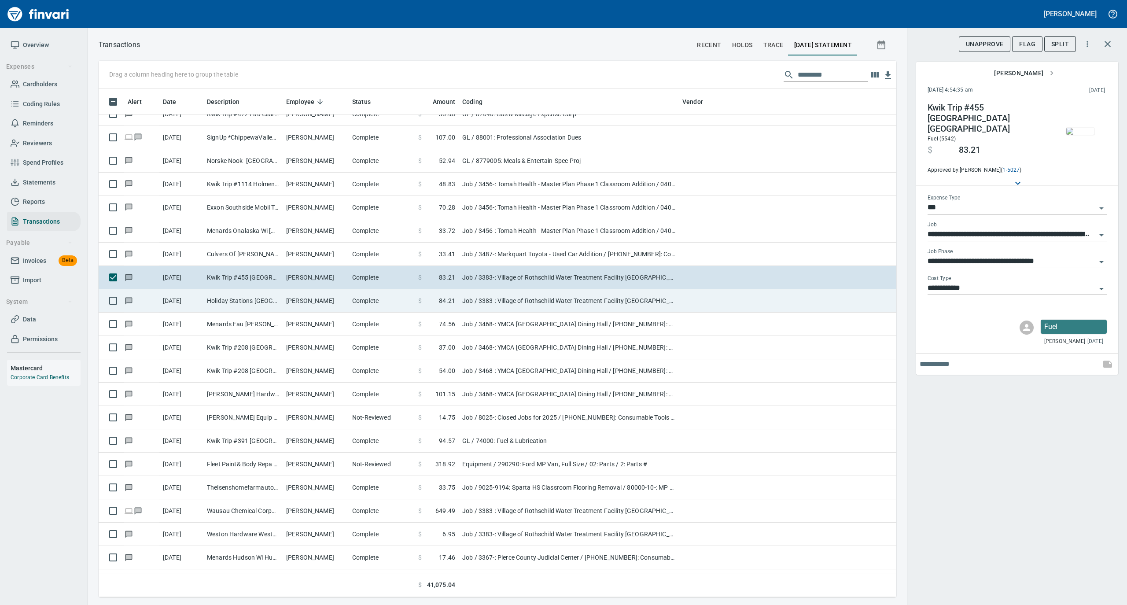
click at [317, 304] on td "[PERSON_NAME]" at bounding box center [316, 300] width 66 height 23
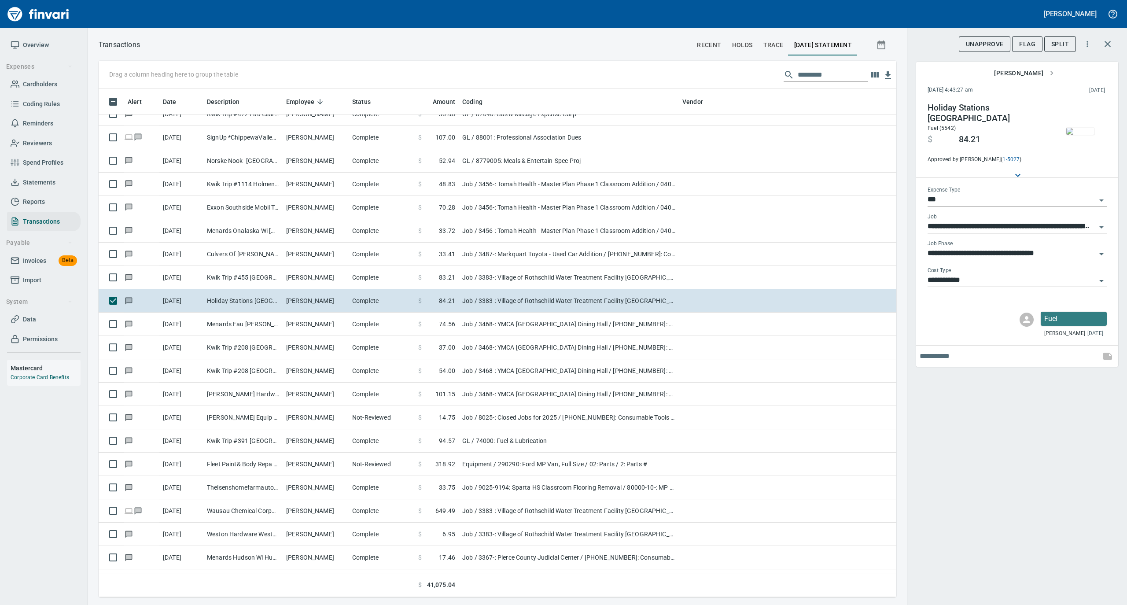
click at [1082, 128] on img "button" at bounding box center [1080, 131] width 28 height 7
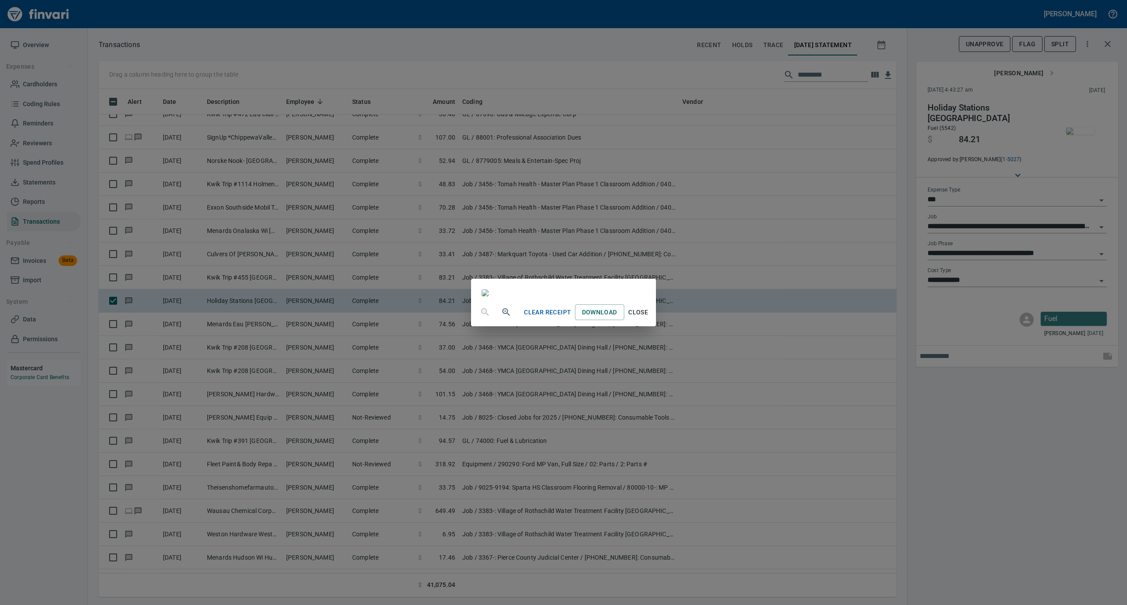
click at [649, 318] on span "Close" at bounding box center [638, 312] width 21 height 11
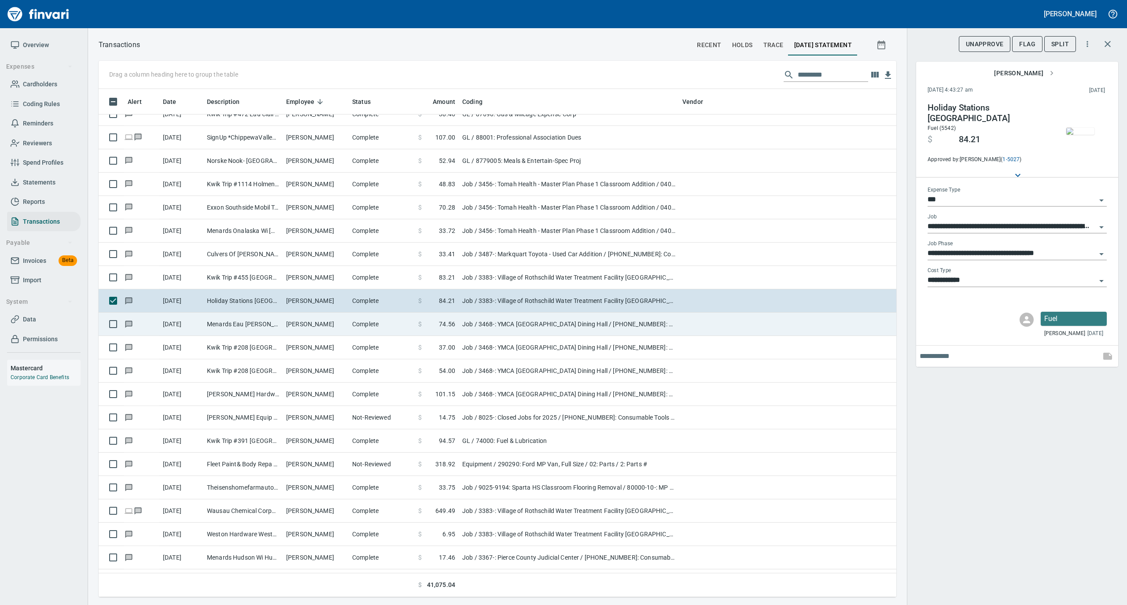
click at [277, 333] on td "Menards Eau [PERSON_NAME] [PERSON_NAME] Eau [PERSON_NAME]" at bounding box center [242, 324] width 79 height 23
type input "**********"
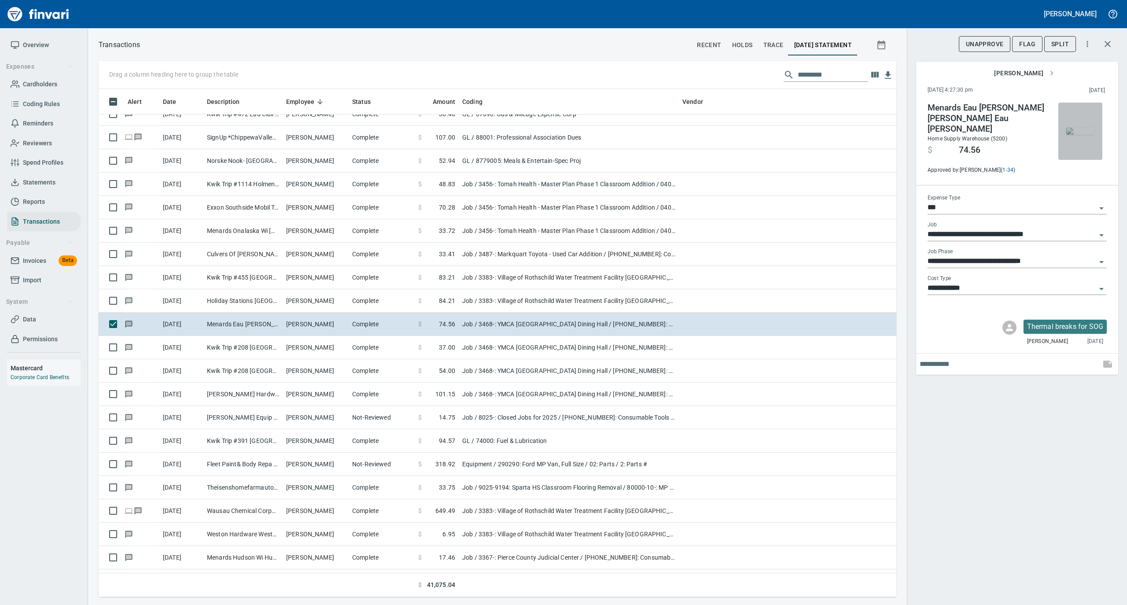
click at [1076, 128] on img "button" at bounding box center [1080, 131] width 28 height 7
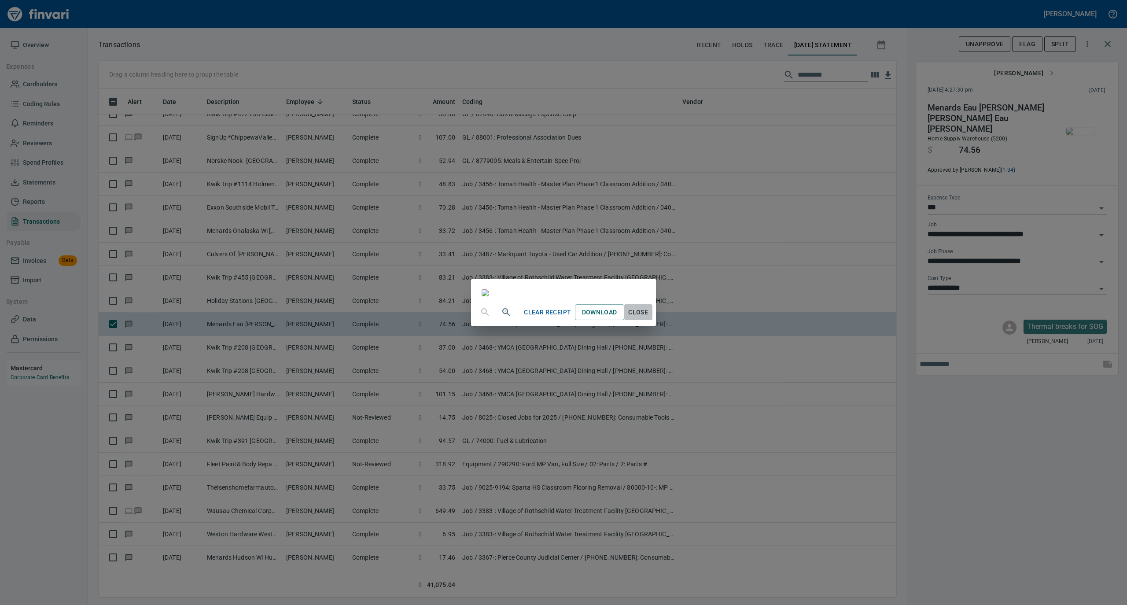
click at [649, 318] on span "Close" at bounding box center [638, 312] width 21 height 11
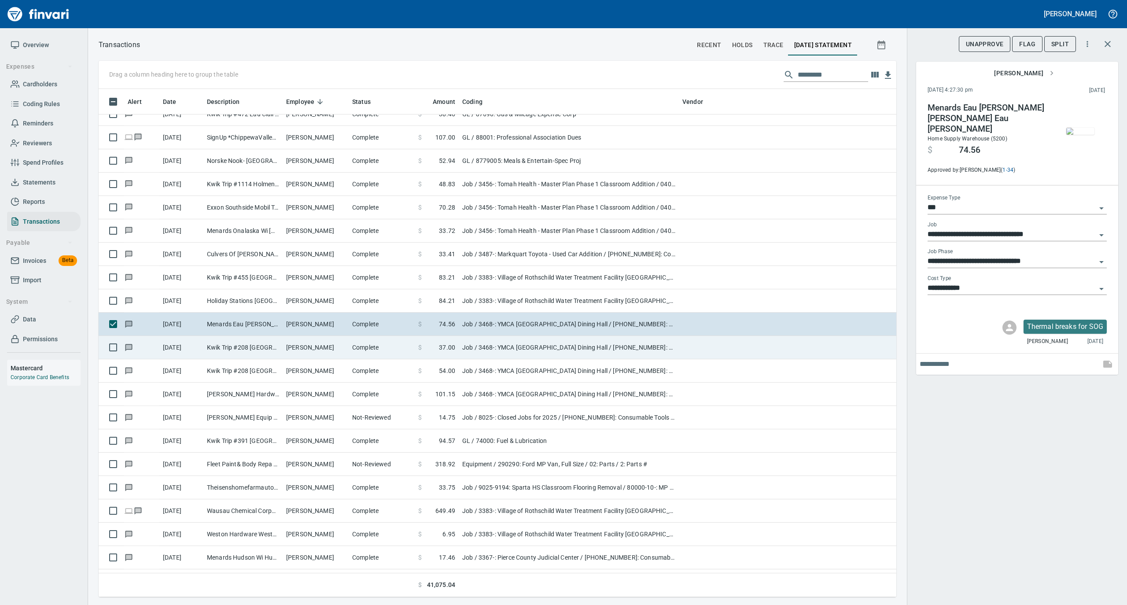
click at [336, 351] on td "[PERSON_NAME]" at bounding box center [316, 347] width 66 height 23
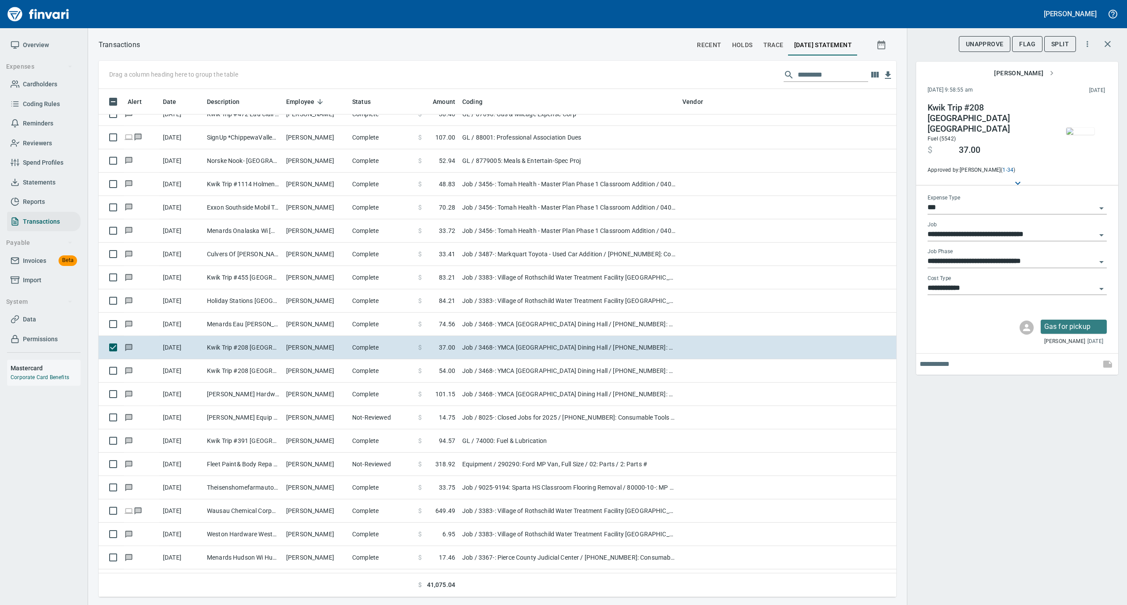
click at [1080, 128] on img "button" at bounding box center [1080, 131] width 28 height 7
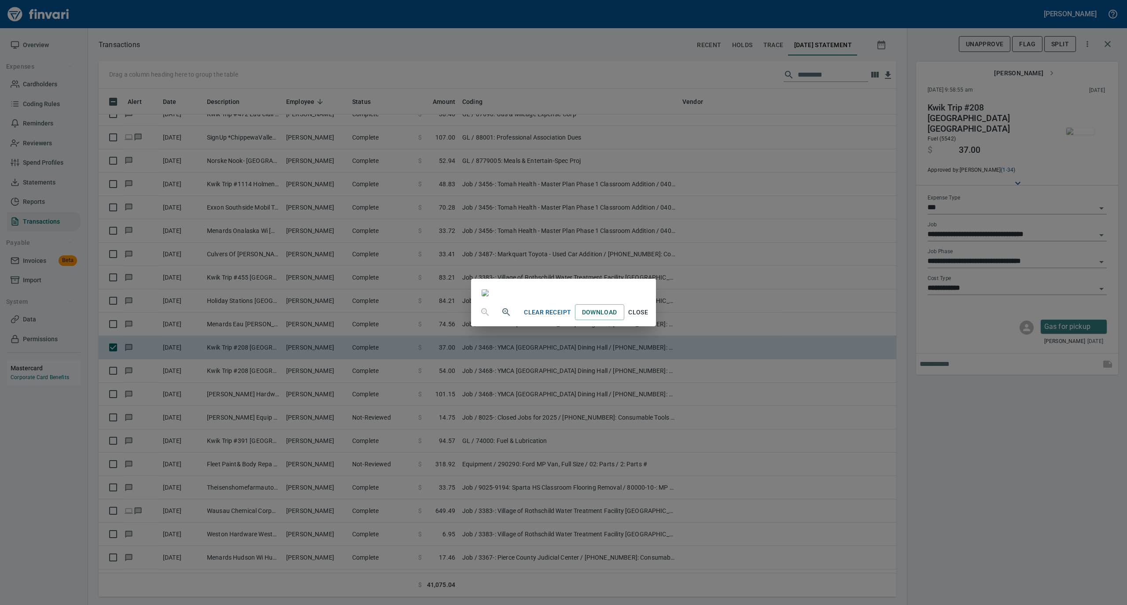
click at [649, 318] on span "Close" at bounding box center [638, 312] width 21 height 11
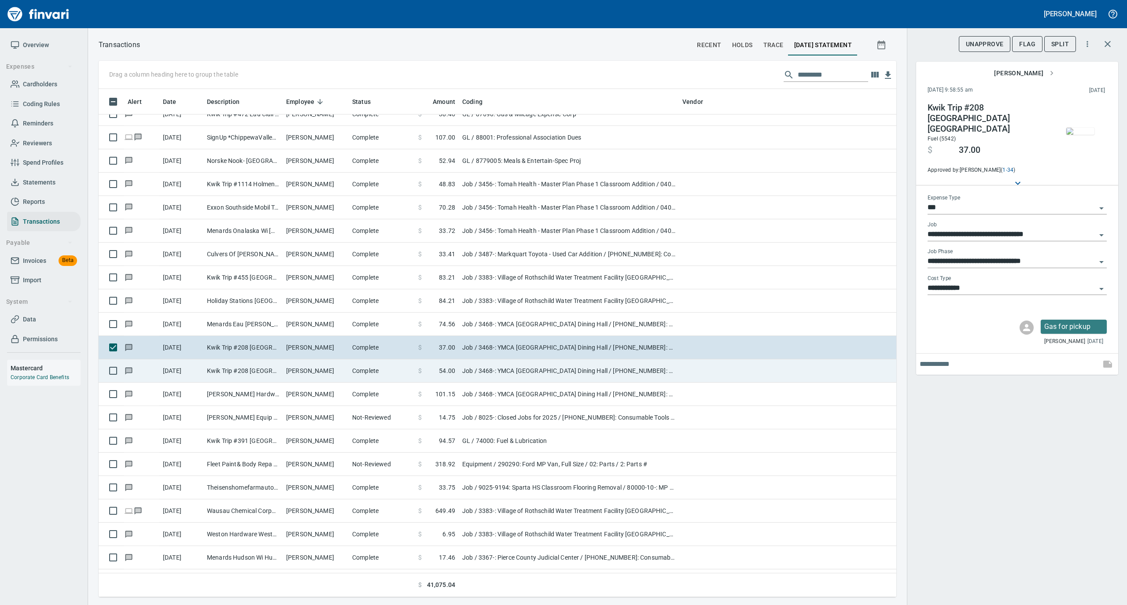
click at [244, 374] on td "Kwik Trip #208 [GEOGRAPHIC_DATA] [GEOGRAPHIC_DATA]" at bounding box center [242, 370] width 79 height 23
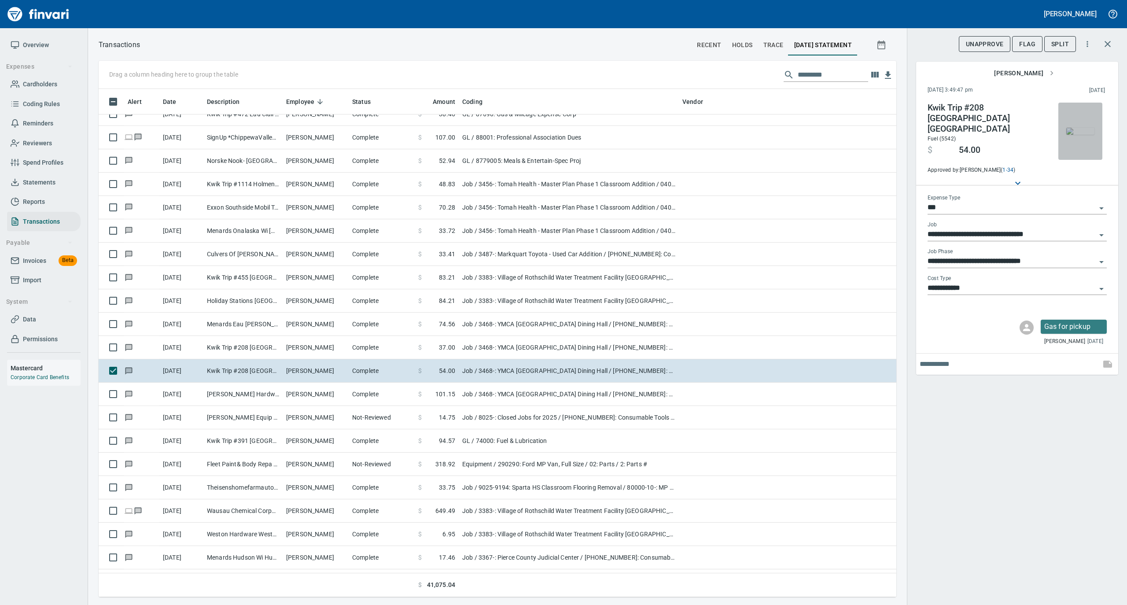
click at [1078, 130] on img "button" at bounding box center [1080, 131] width 28 height 7
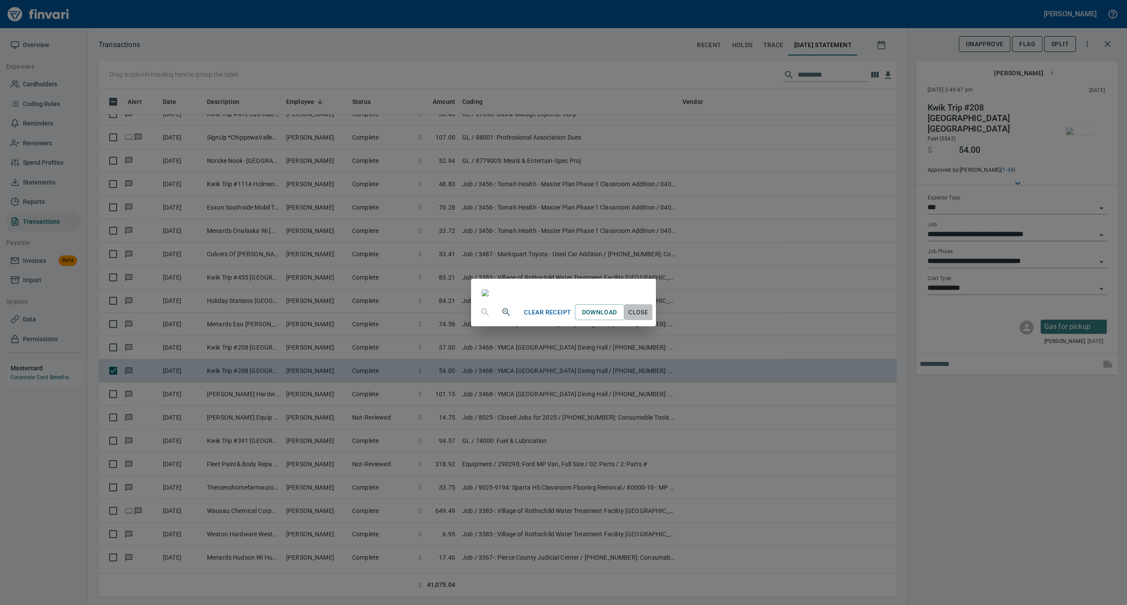
click at [649, 318] on span "Close" at bounding box center [638, 312] width 21 height 11
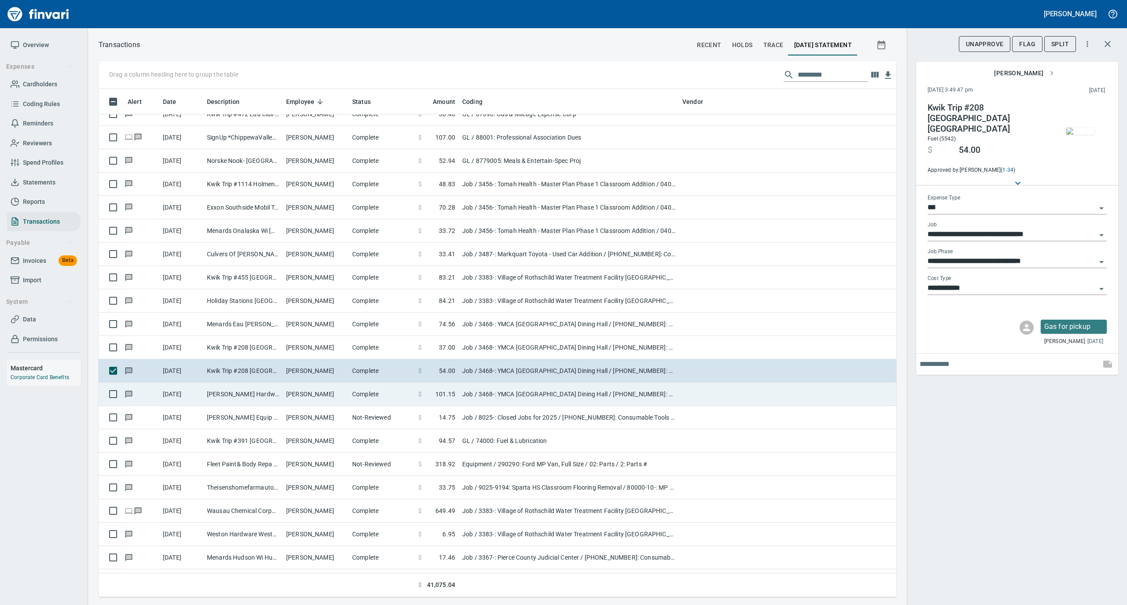
click at [377, 395] on td "Complete" at bounding box center [382, 394] width 66 height 23
type input "**********"
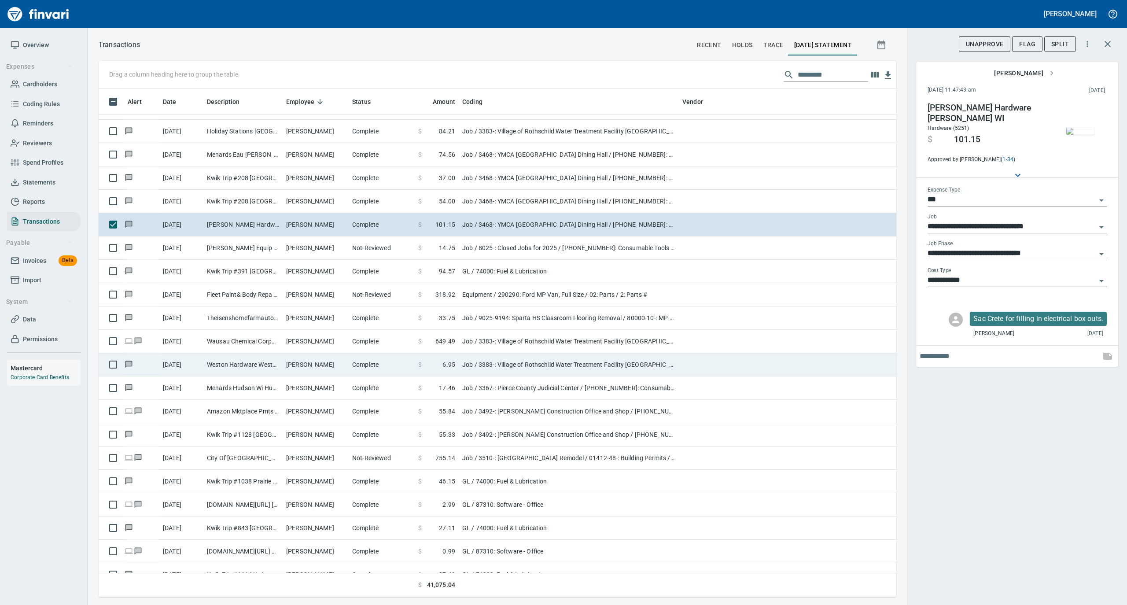
scroll to position [3053, 0]
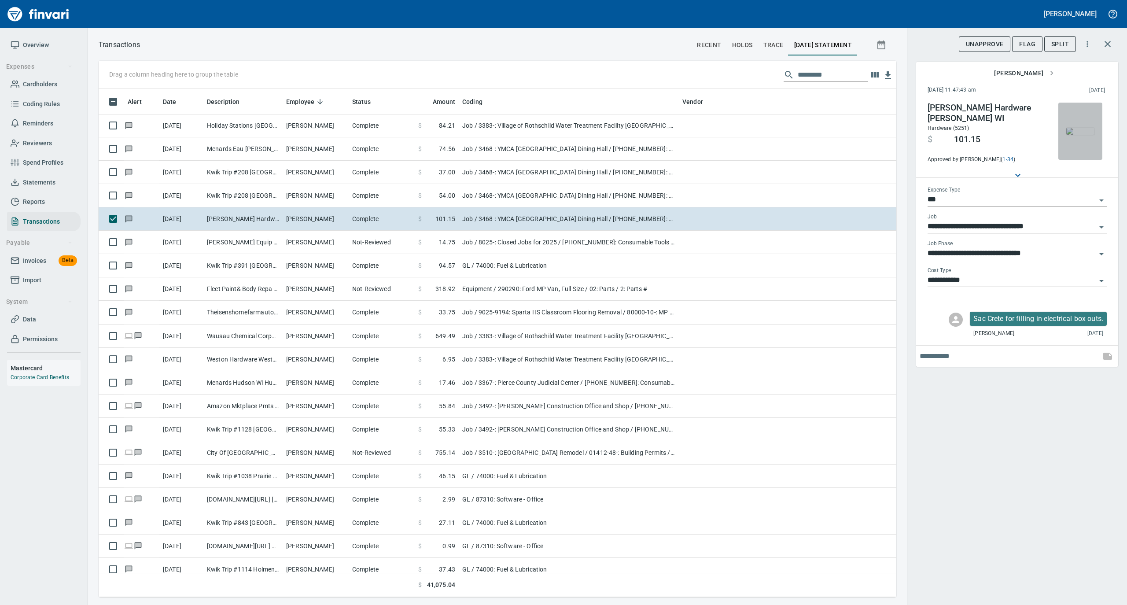
click at [1080, 128] on img "button" at bounding box center [1080, 131] width 28 height 7
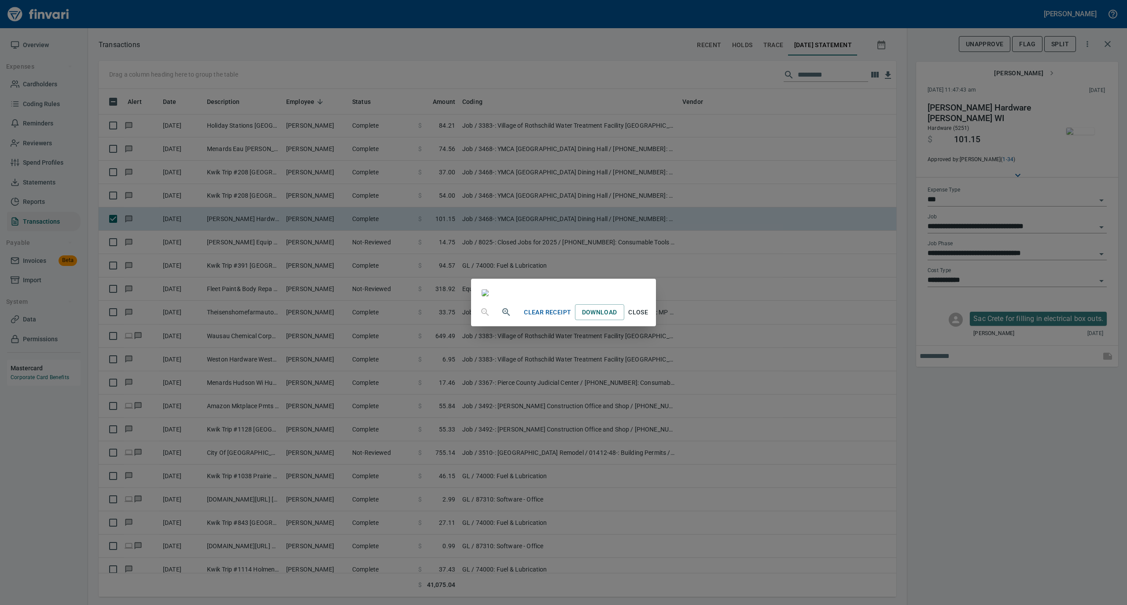
click at [649, 318] on span "Close" at bounding box center [638, 312] width 21 height 11
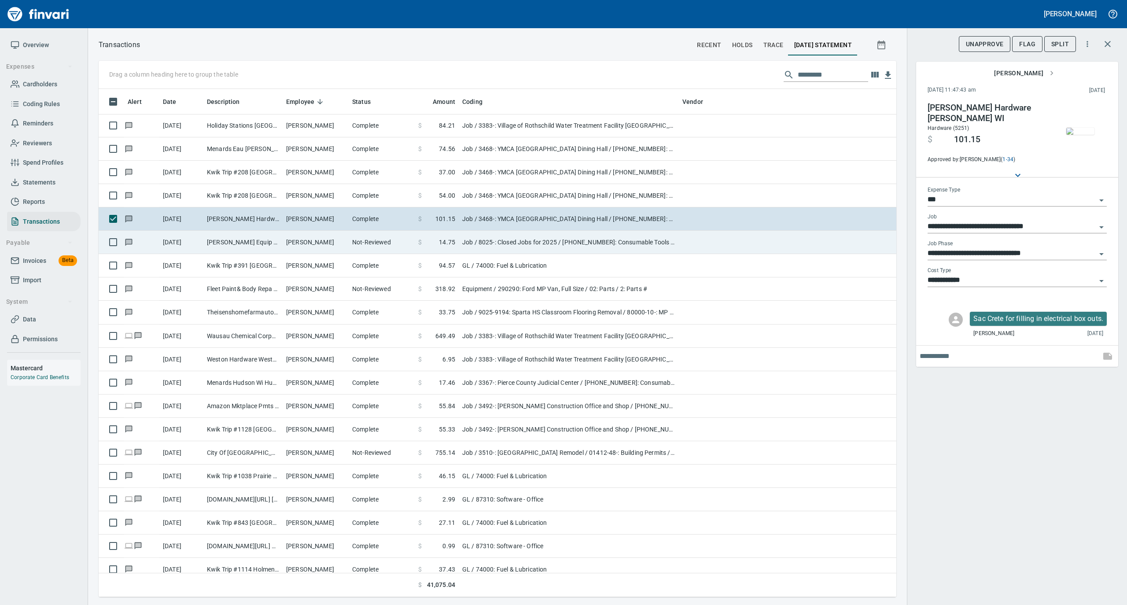
click at [309, 241] on td "[PERSON_NAME]" at bounding box center [316, 242] width 66 height 23
type input "**********"
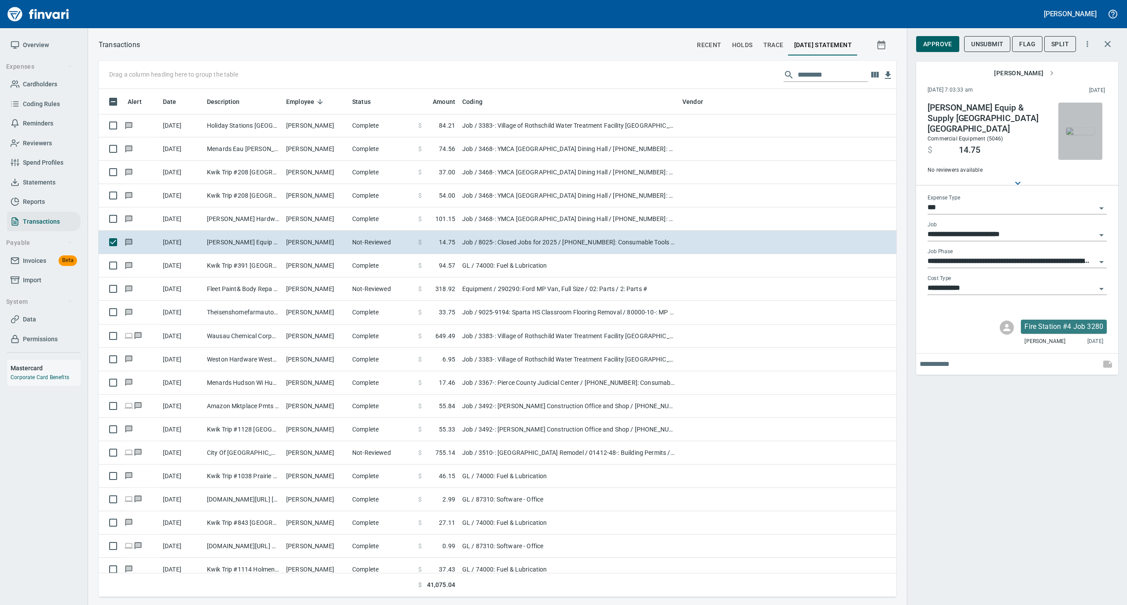
click at [1076, 128] on img "button" at bounding box center [1080, 131] width 28 height 7
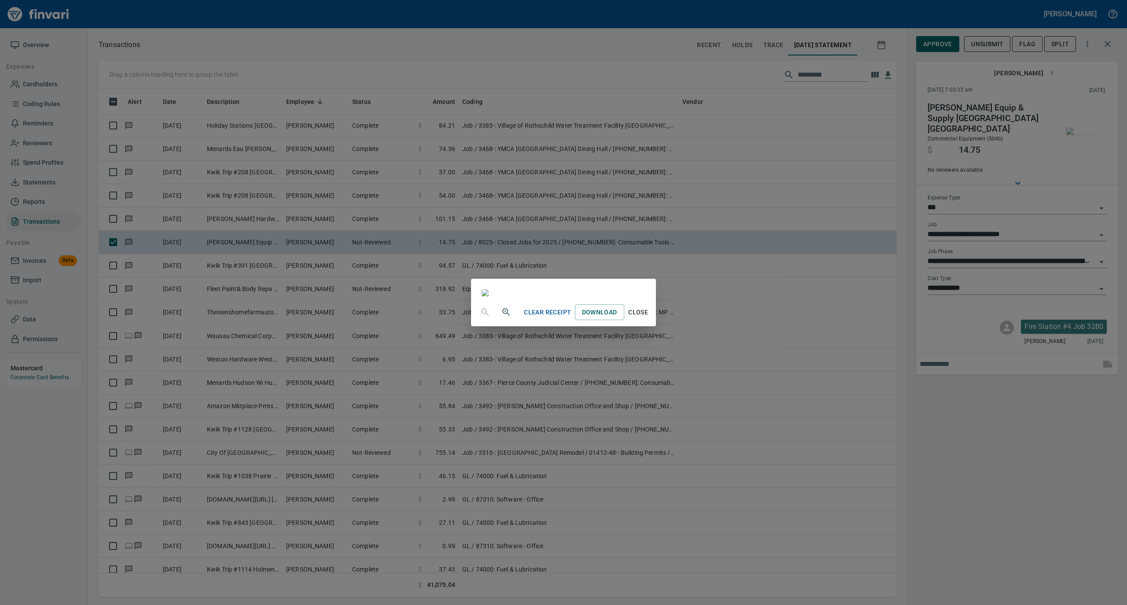
click at [653, 321] on button "Close" at bounding box center [638, 312] width 28 height 16
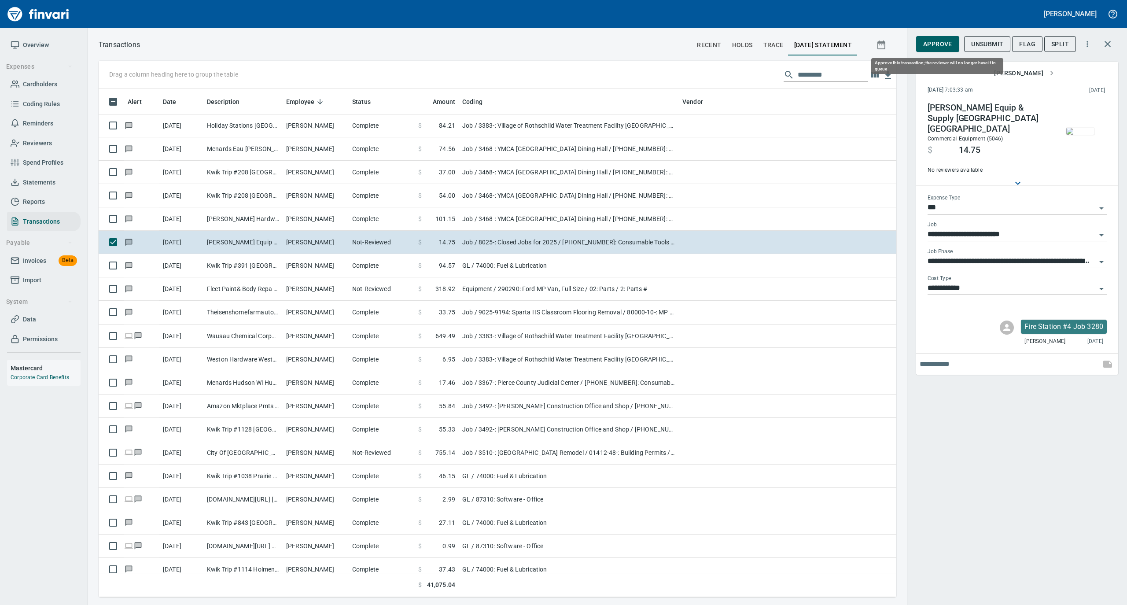
click at [934, 37] on button "Approve" at bounding box center [937, 44] width 43 height 16
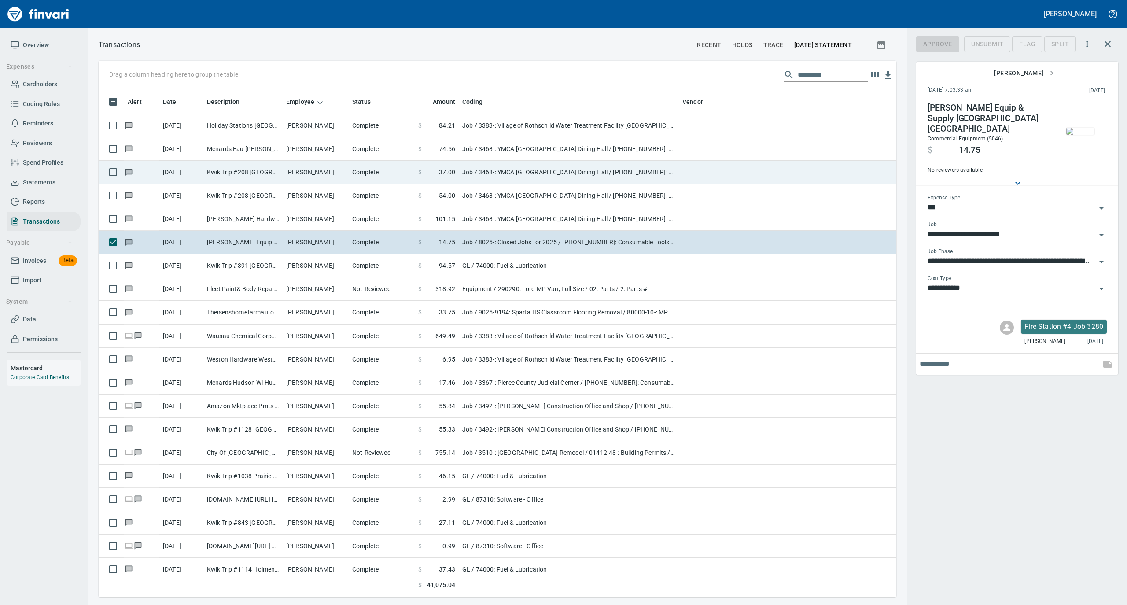
scroll to position [499, 780]
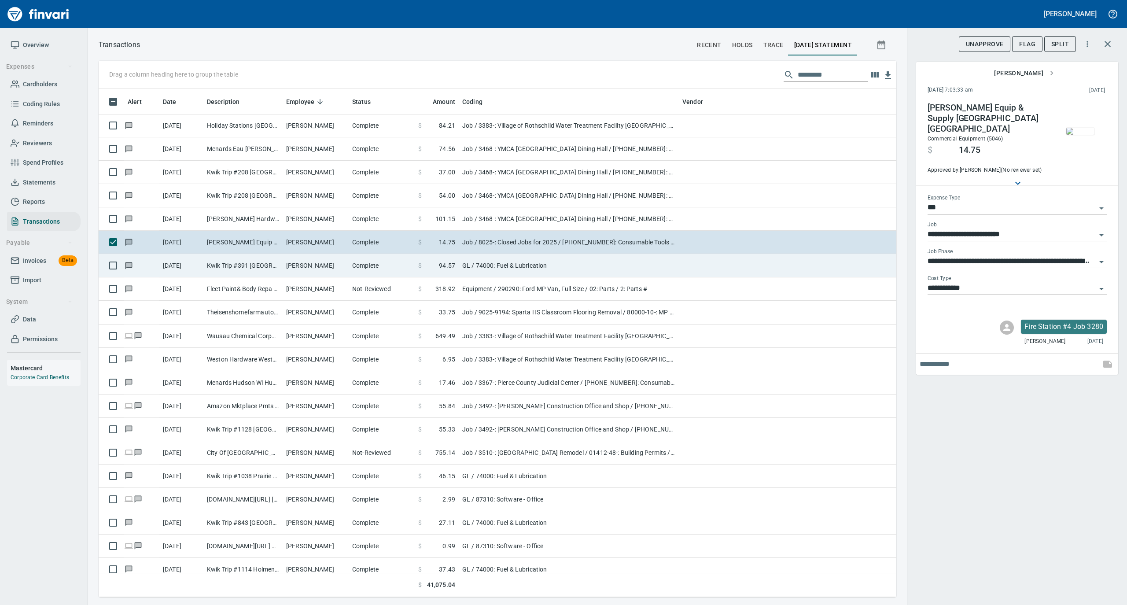
click at [306, 267] on td "[PERSON_NAME]" at bounding box center [316, 265] width 66 height 23
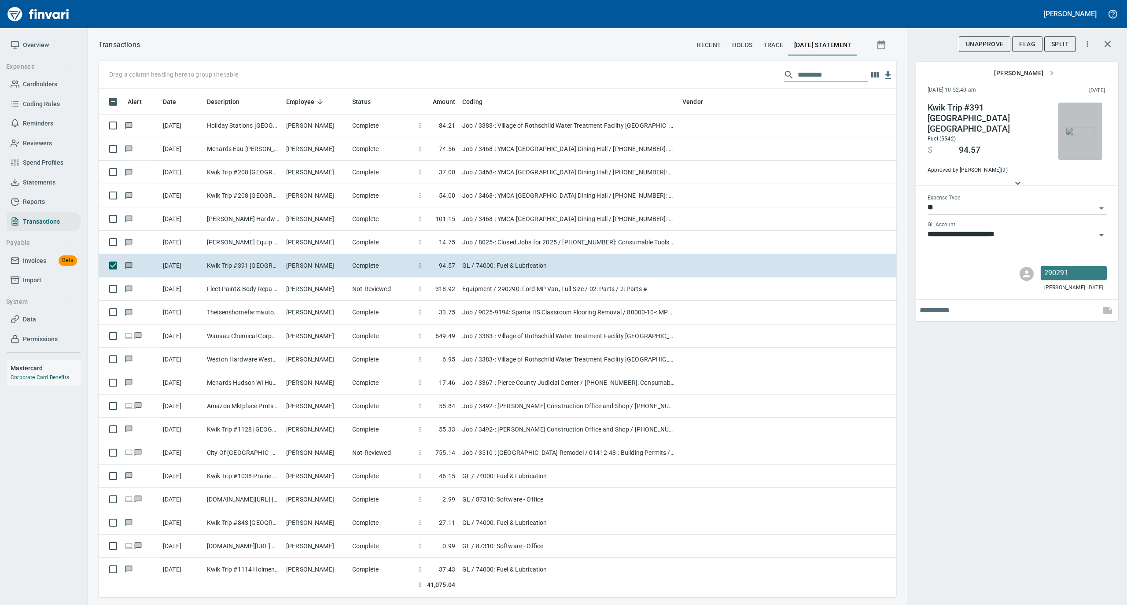
click at [1078, 128] on img "button" at bounding box center [1080, 131] width 28 height 7
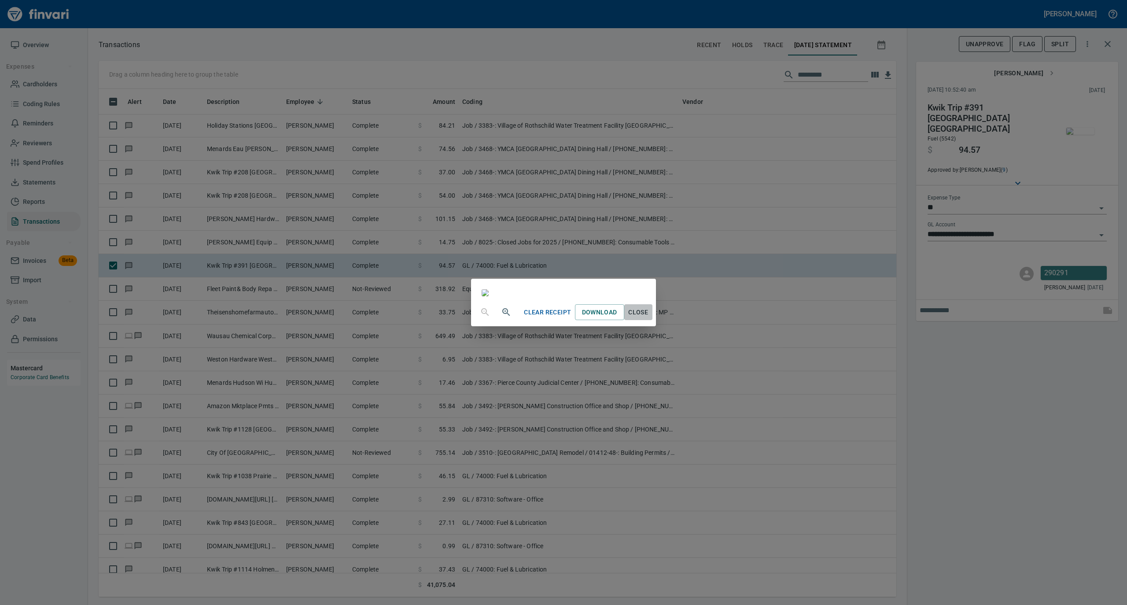
click at [649, 318] on span "Close" at bounding box center [638, 312] width 21 height 11
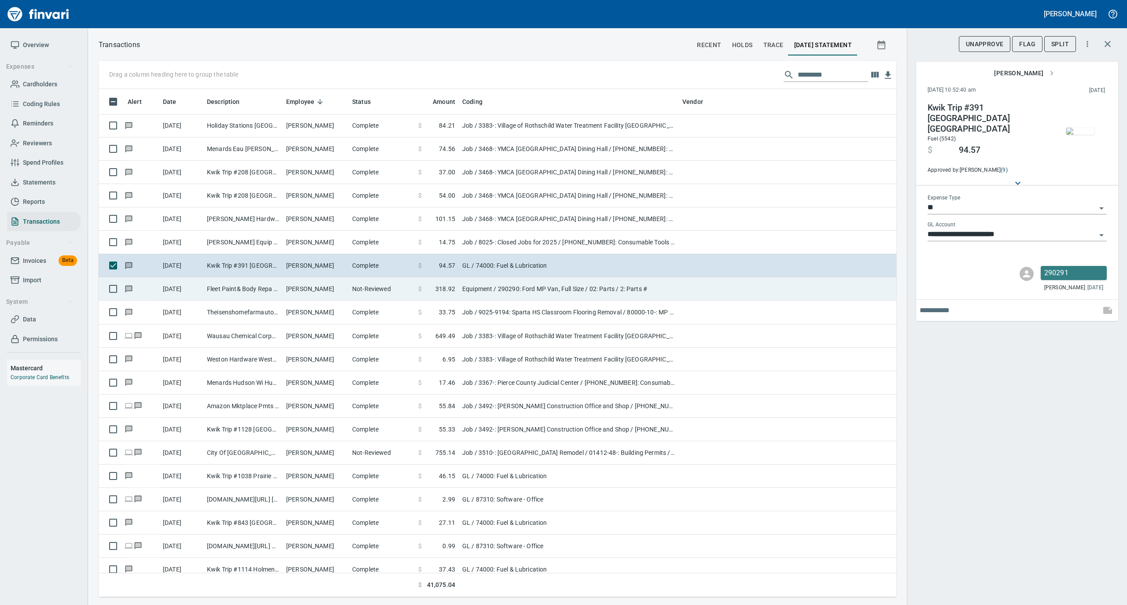
click at [367, 280] on td "Not-Reviewed" at bounding box center [382, 288] width 66 height 23
type input "*********"
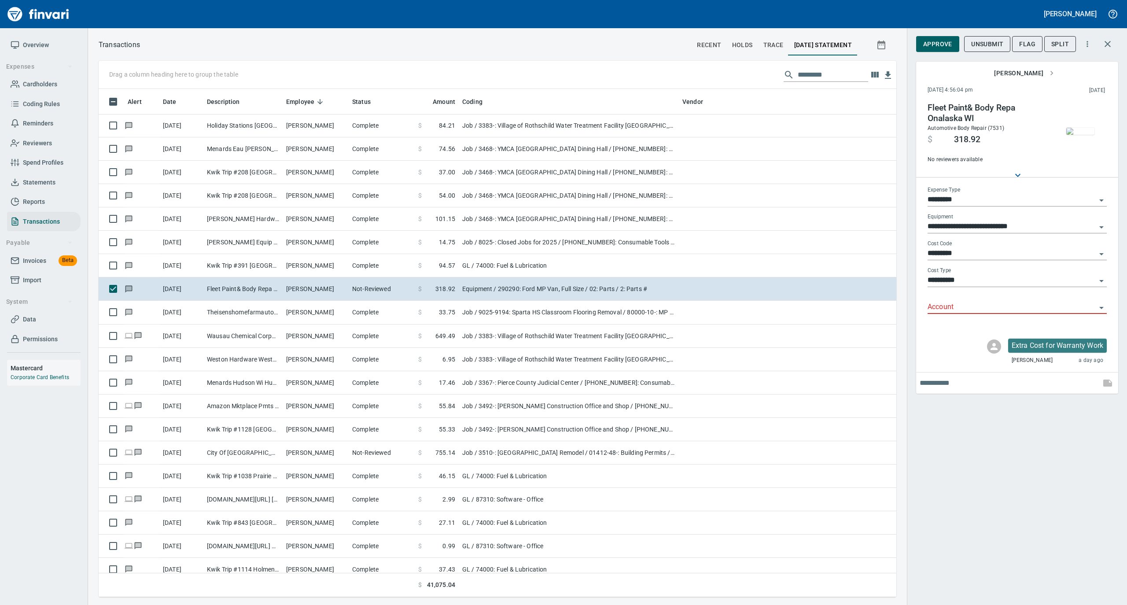
click at [1082, 128] on img "button" at bounding box center [1080, 131] width 28 height 7
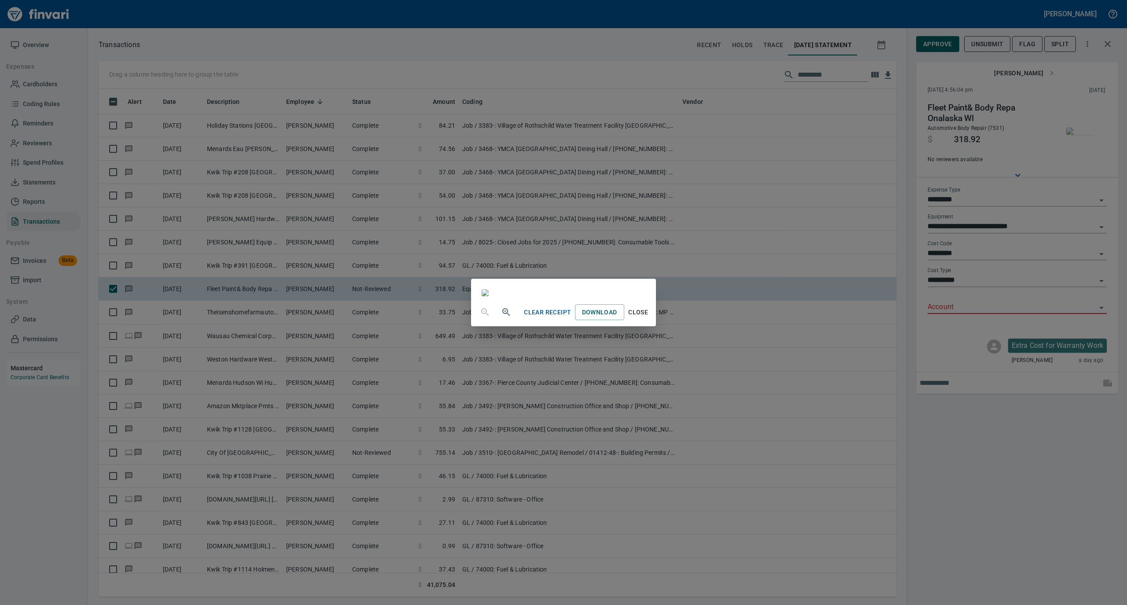
click at [649, 318] on span "Close" at bounding box center [638, 312] width 21 height 11
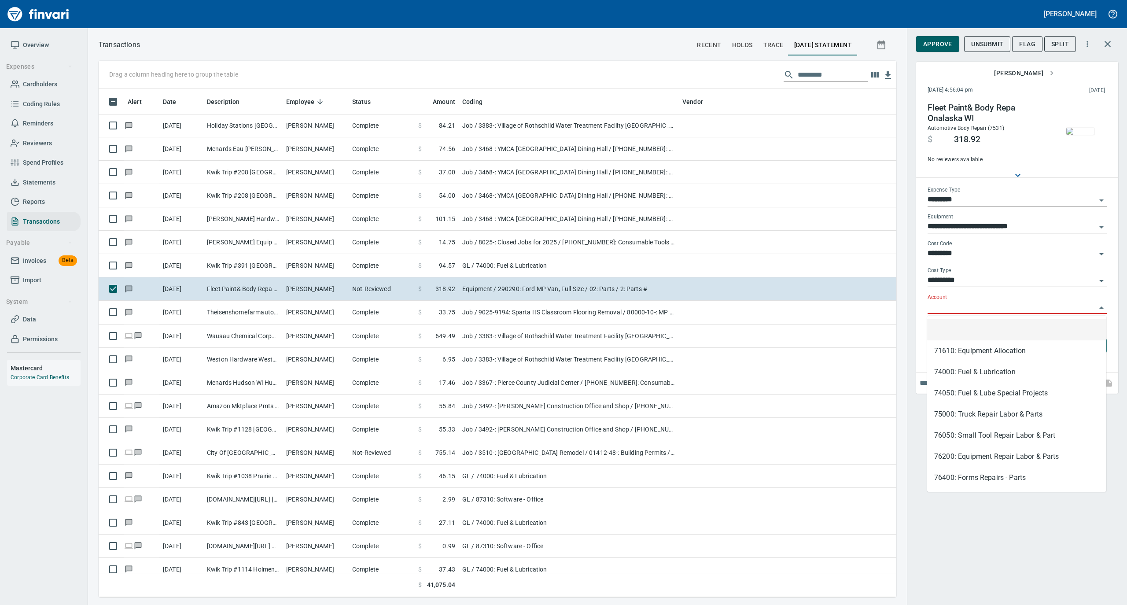
scroll to position [499, 780]
click at [950, 308] on input "Account" at bounding box center [1012, 307] width 169 height 12
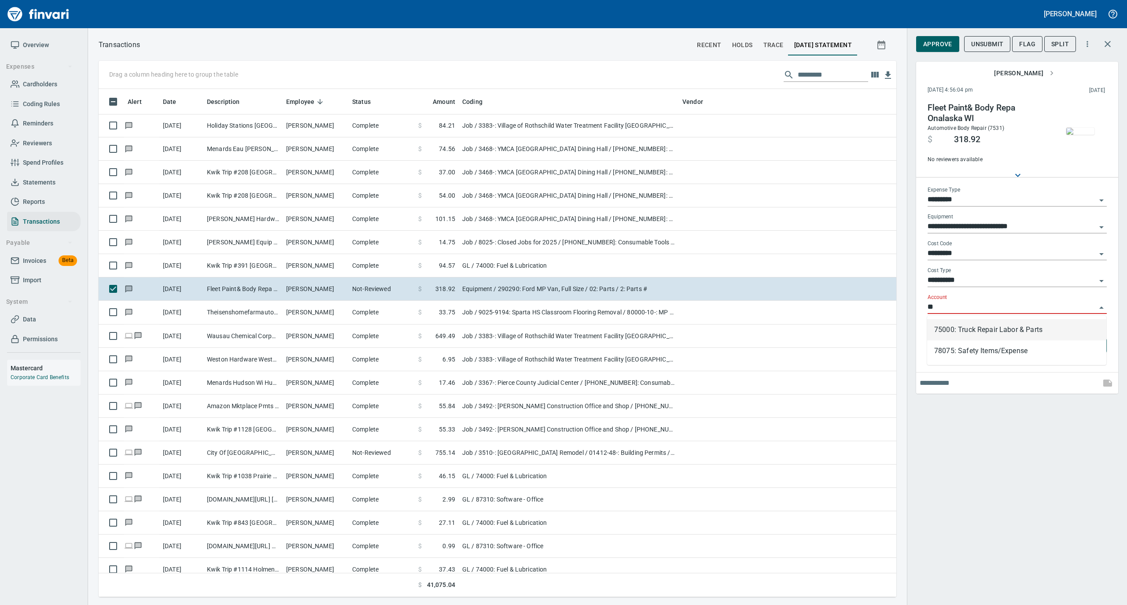
drag, startPoint x: 940, startPoint y: 339, endPoint x: 941, endPoint y: 332, distance: 6.8
click at [940, 338] on li "75000: Truck Repair Labor & Parts" at bounding box center [1016, 329] width 179 height 21
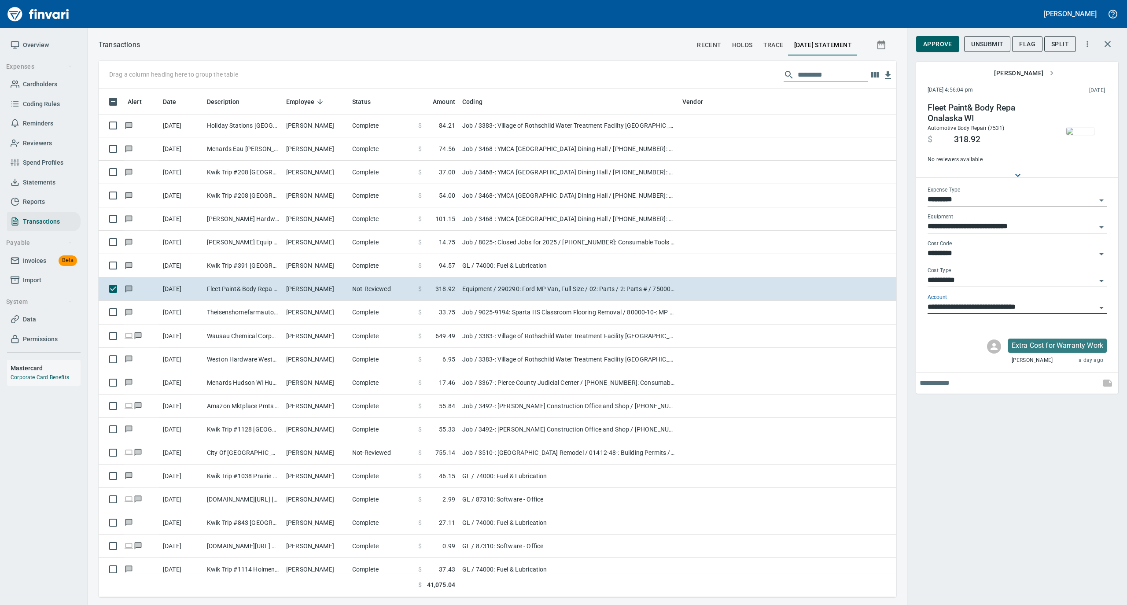
type input "**********"
click at [937, 43] on span "Approve" at bounding box center [937, 44] width 29 height 11
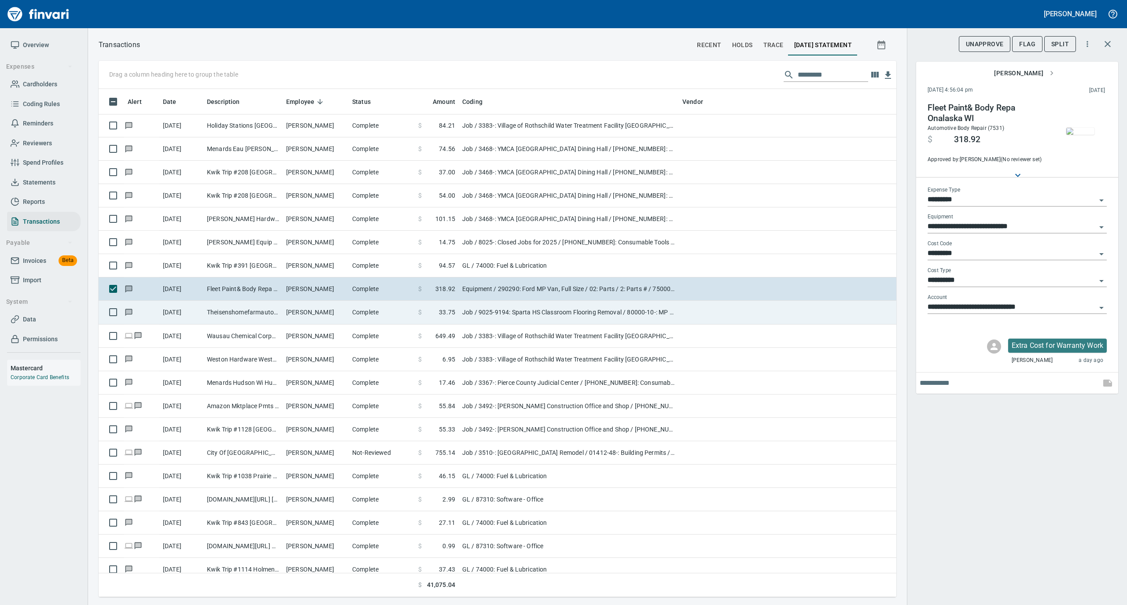
click at [277, 321] on td "Theisenshomefarmautosp Sparta WI" at bounding box center [242, 312] width 79 height 23
type input "***"
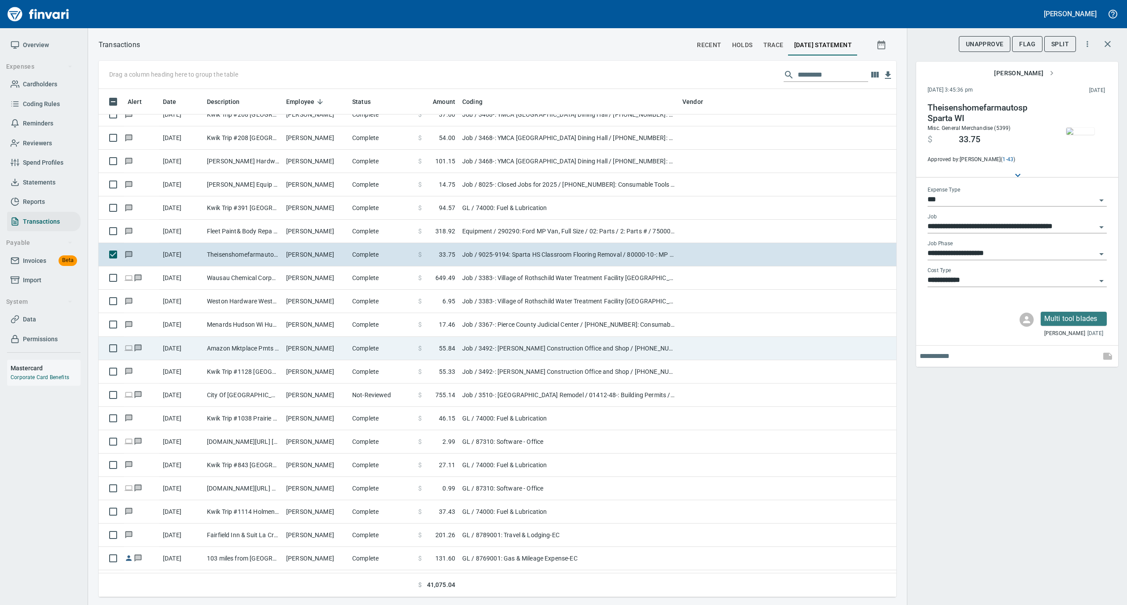
scroll to position [3111, 0]
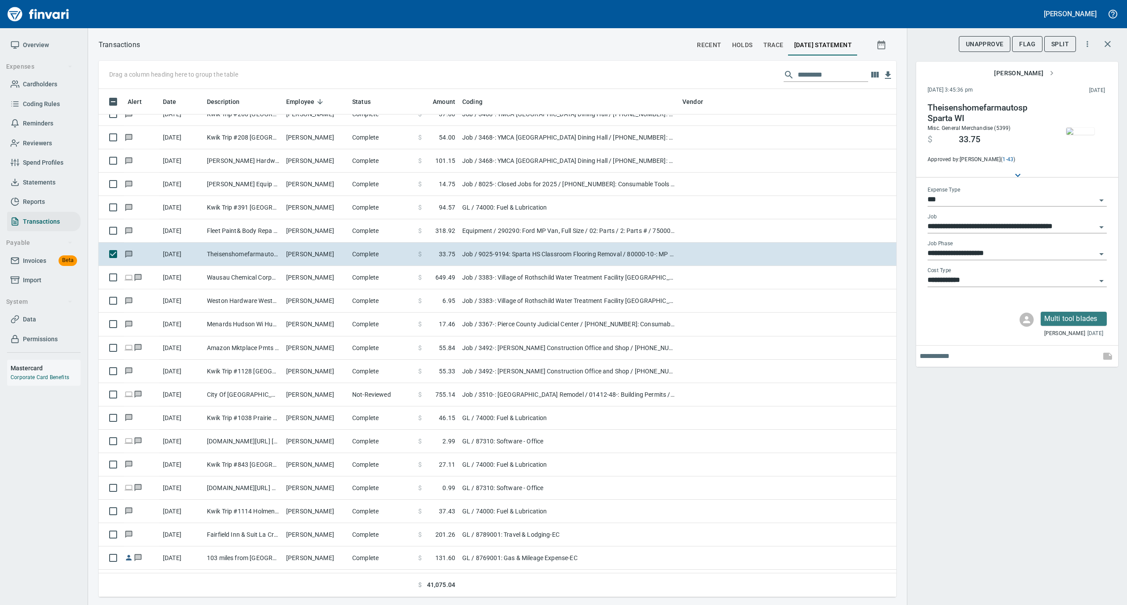
click at [1078, 128] on img "button" at bounding box center [1080, 131] width 28 height 7
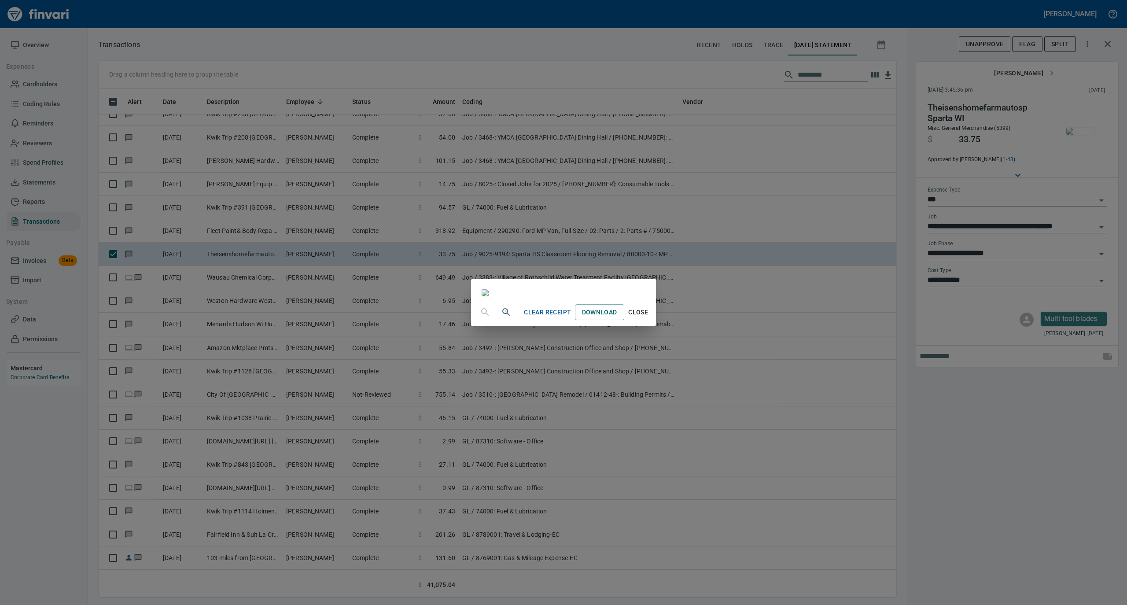
click at [649, 318] on span "Close" at bounding box center [638, 312] width 21 height 11
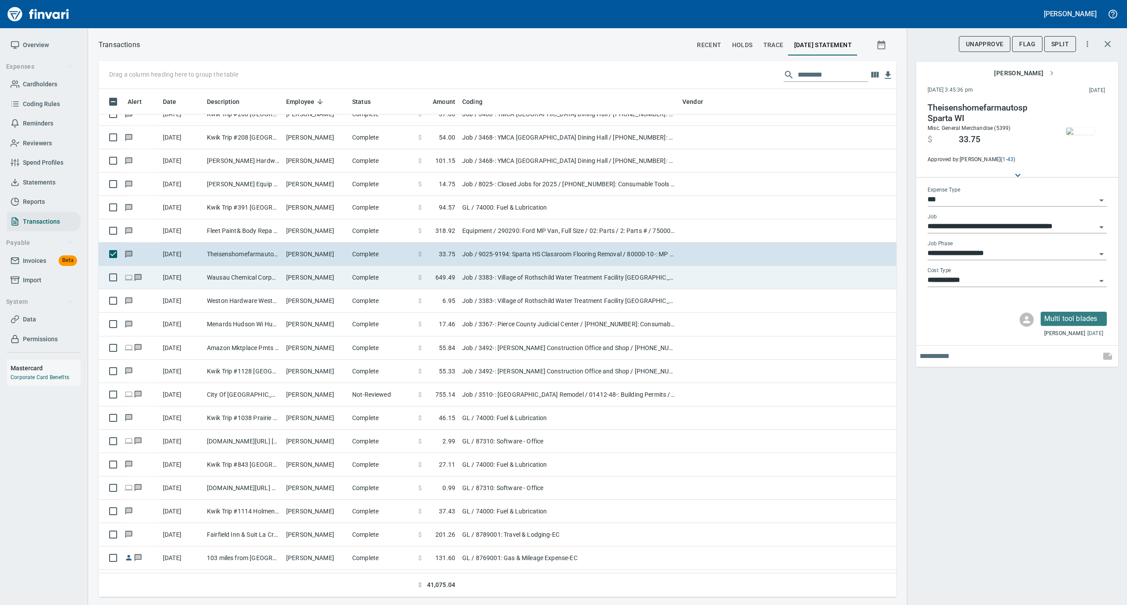
click at [376, 284] on td "Complete" at bounding box center [382, 277] width 66 height 23
type input "**********"
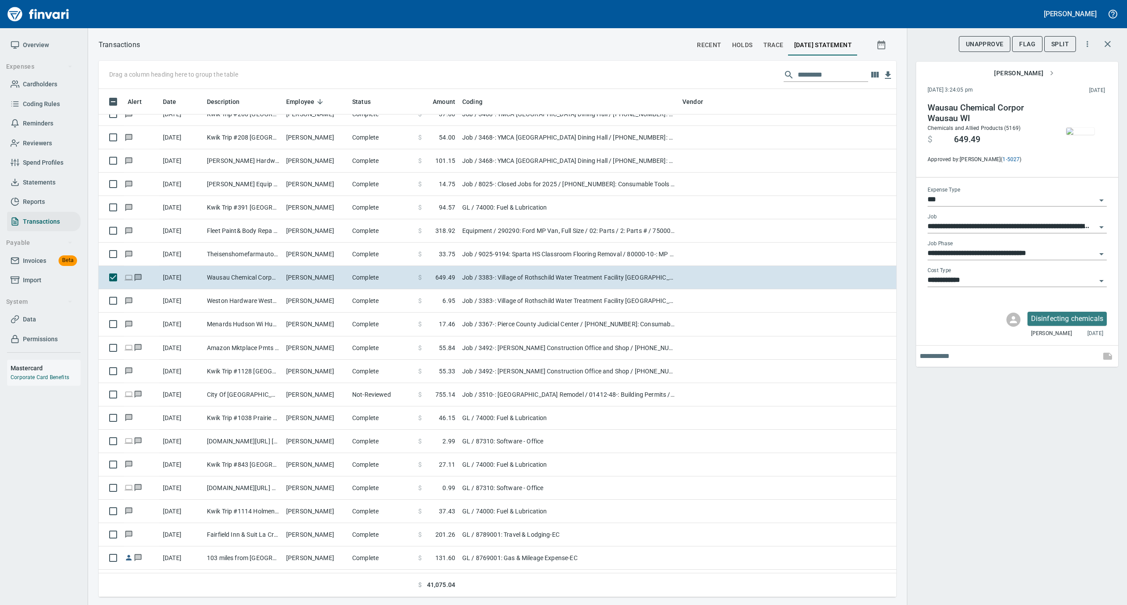
click at [1079, 129] on img "button" at bounding box center [1080, 131] width 28 height 7
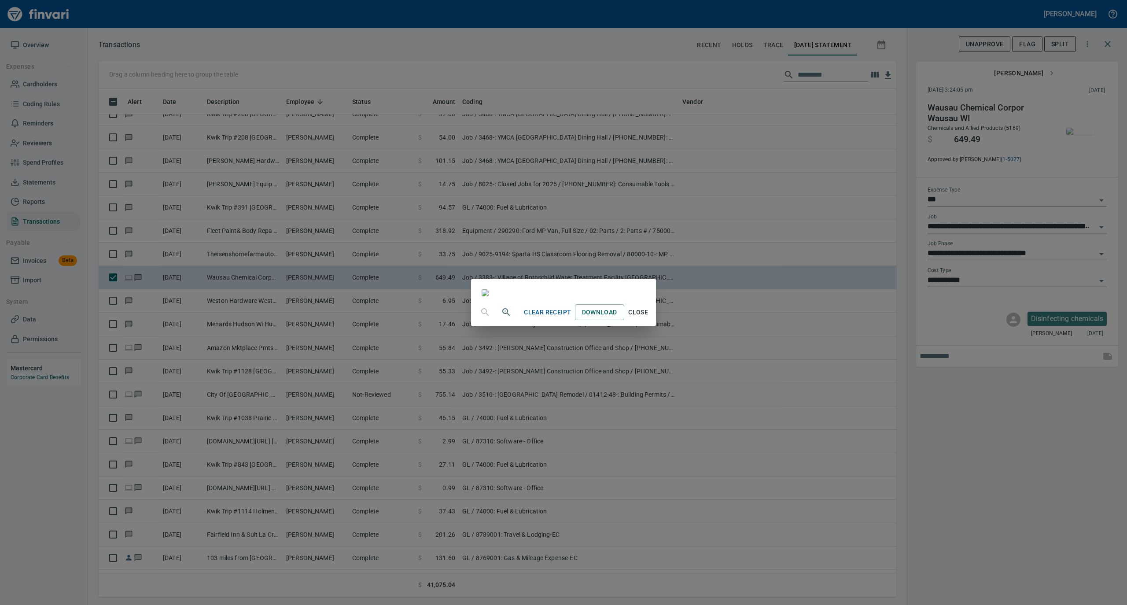
click at [649, 318] on span "Close" at bounding box center [638, 312] width 21 height 11
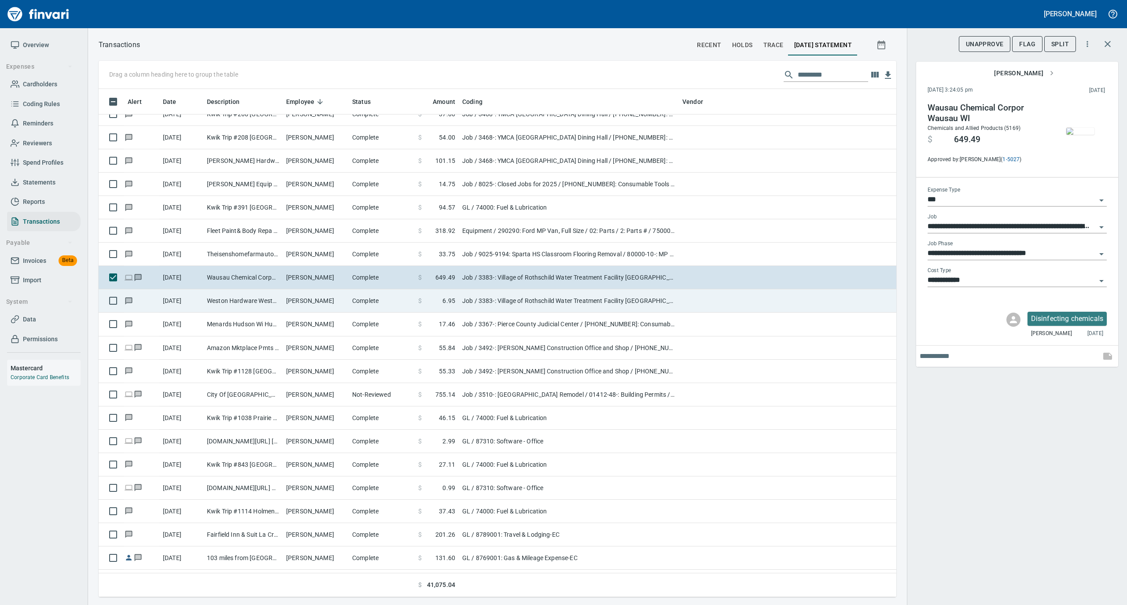
click at [318, 306] on td "[PERSON_NAME]" at bounding box center [316, 300] width 66 height 23
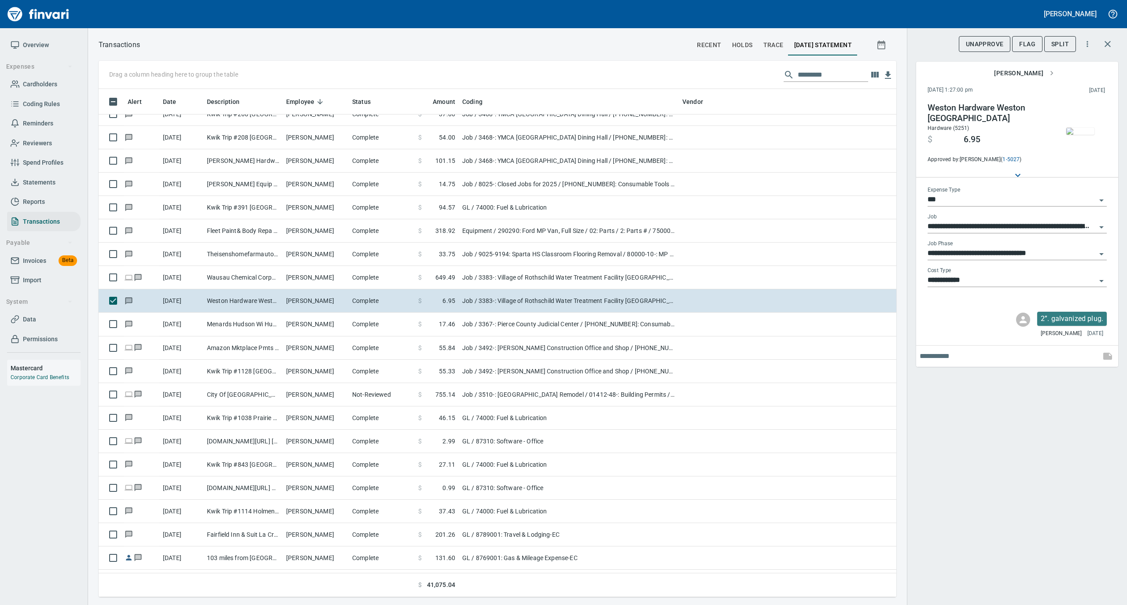
click at [1083, 128] on img "button" at bounding box center [1080, 131] width 28 height 7
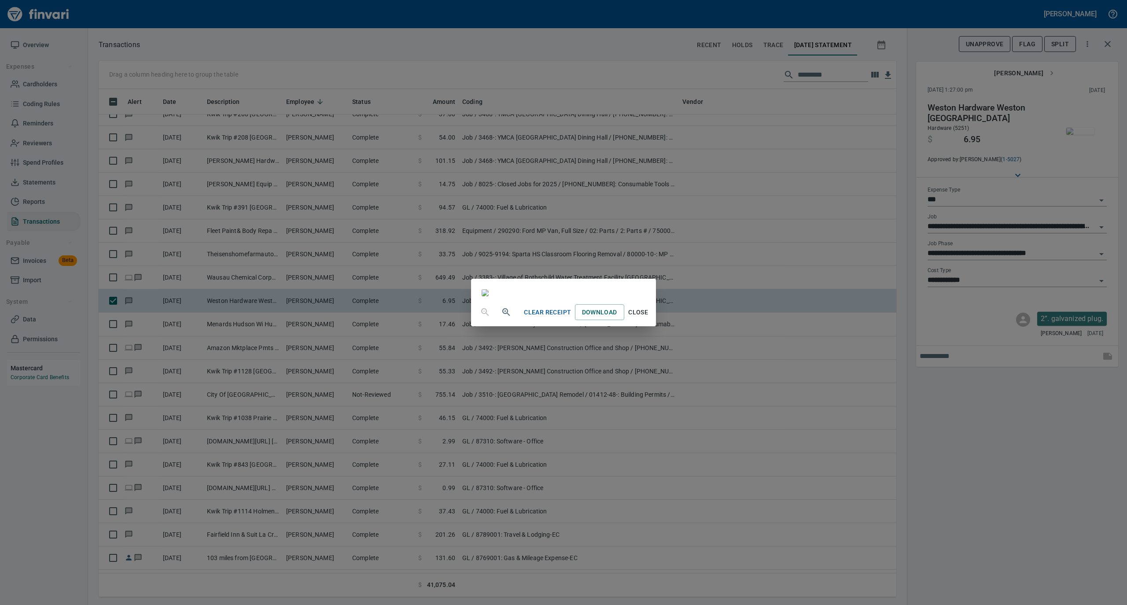
click at [649, 318] on span "Close" at bounding box center [638, 312] width 21 height 11
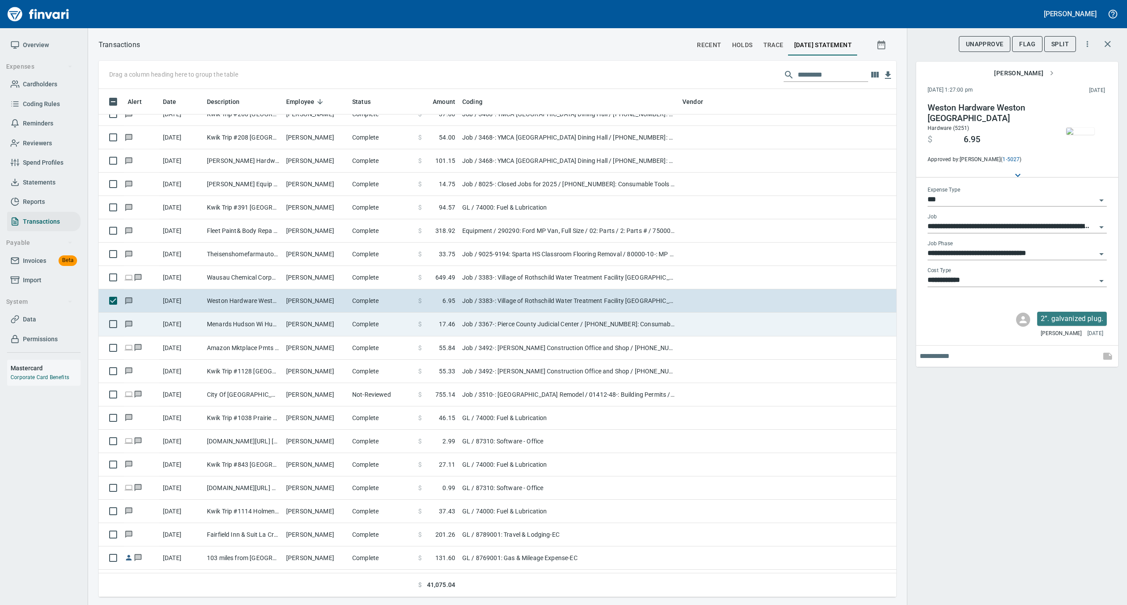
click at [291, 326] on td "[PERSON_NAME]" at bounding box center [316, 324] width 66 height 23
type input "**********"
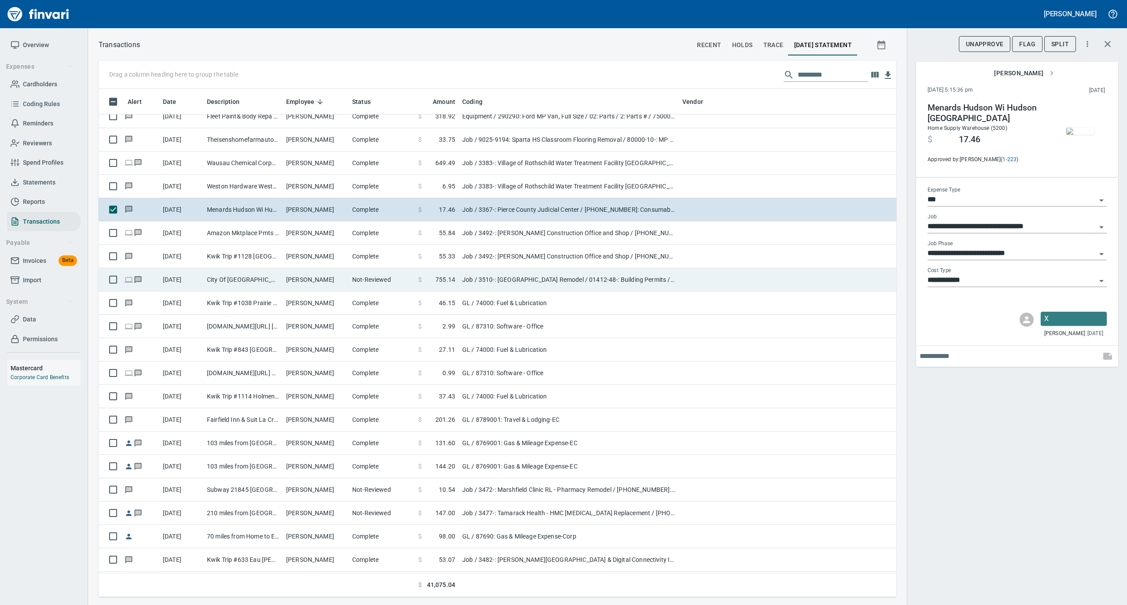
scroll to position [3229, 0]
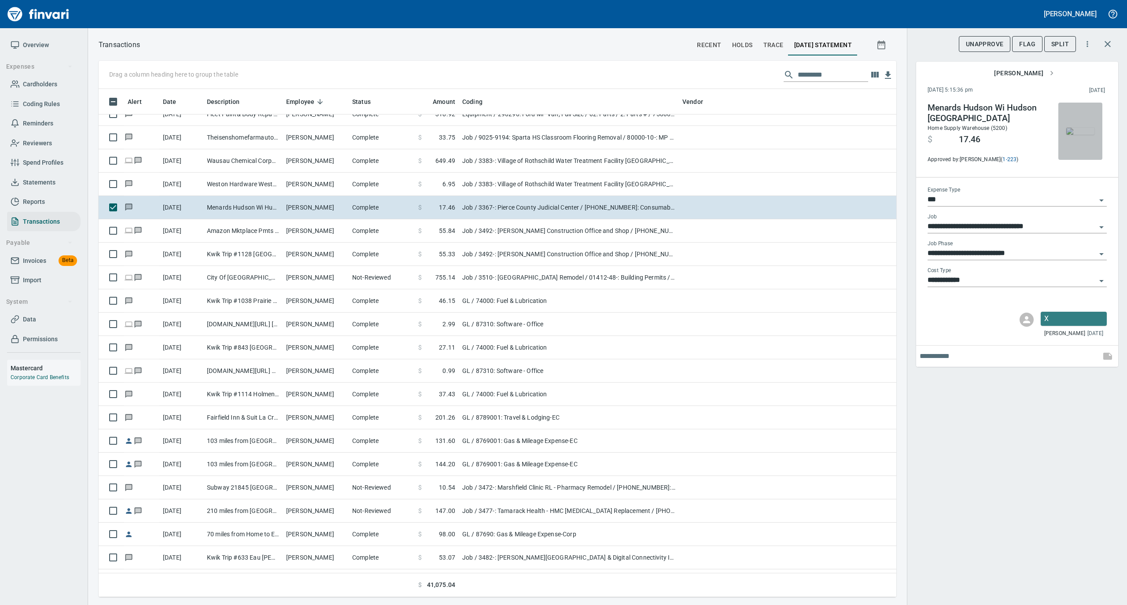
click at [1087, 128] on img "button" at bounding box center [1080, 131] width 28 height 7
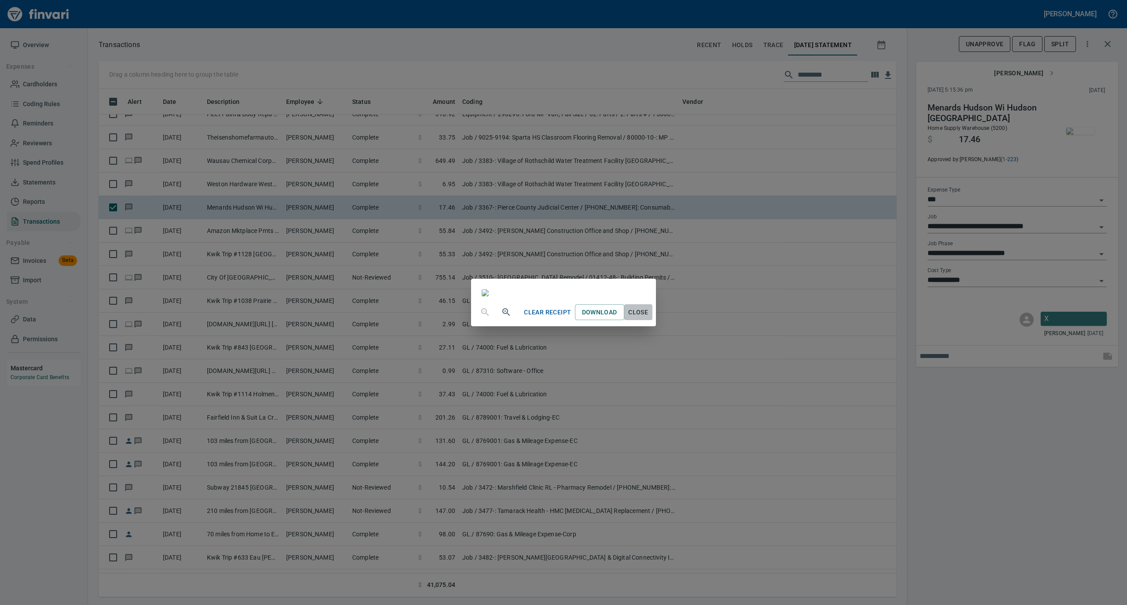
click at [649, 318] on span "Close" at bounding box center [638, 312] width 21 height 11
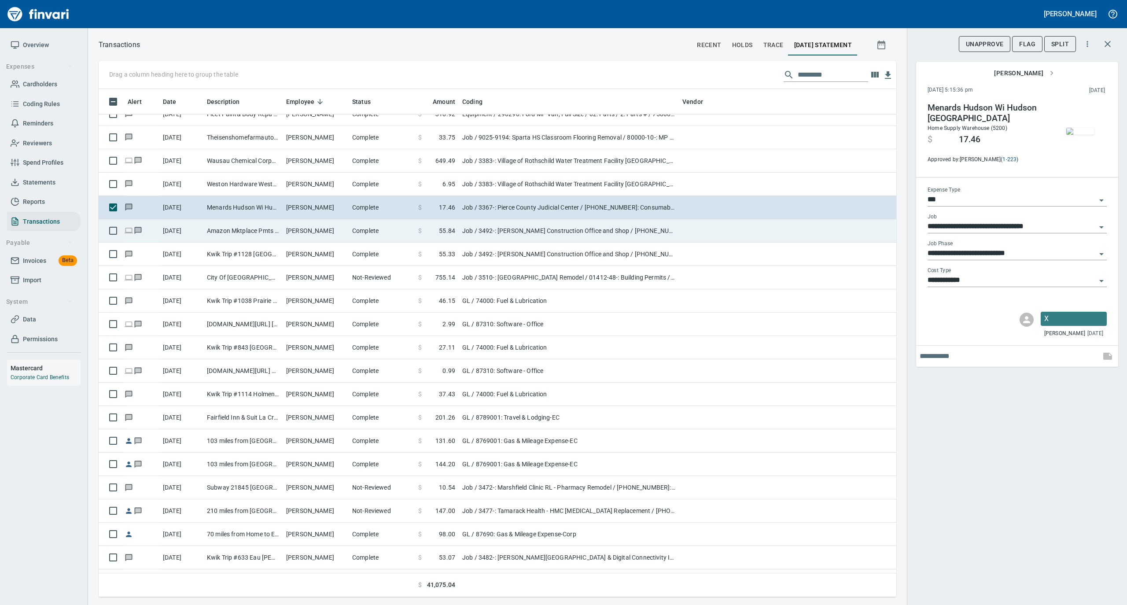
click at [320, 233] on td "[PERSON_NAME]" at bounding box center [316, 230] width 66 height 23
type input "**********"
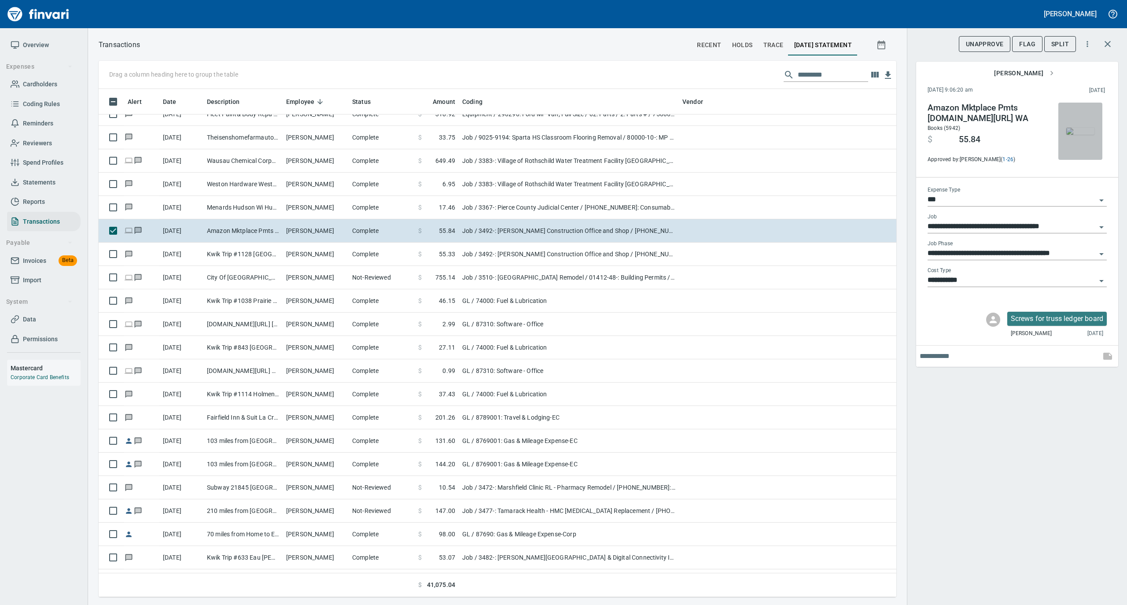
click at [1080, 129] on img "button" at bounding box center [1080, 131] width 28 height 7
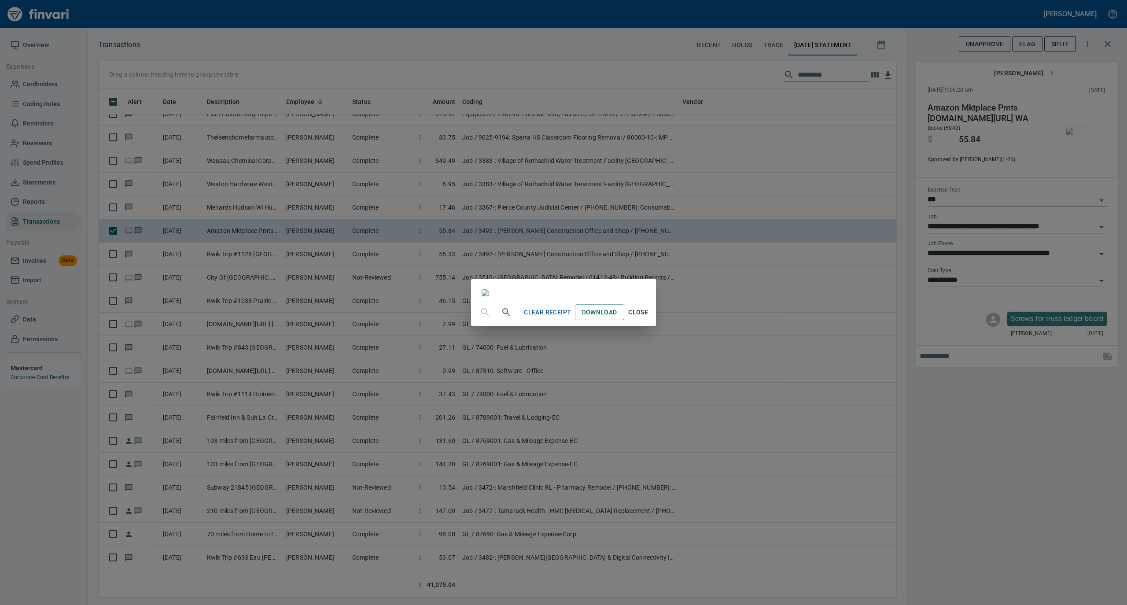
click at [649, 318] on span "Close" at bounding box center [638, 312] width 21 height 11
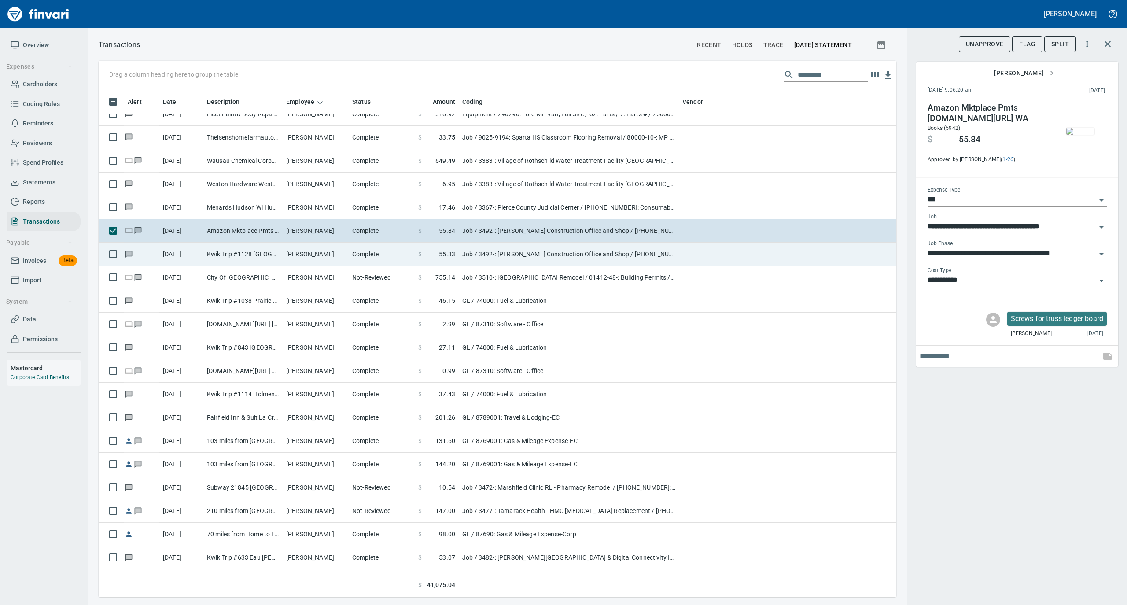
click at [369, 259] on td "Complete" at bounding box center [382, 254] width 66 height 23
type input "**********"
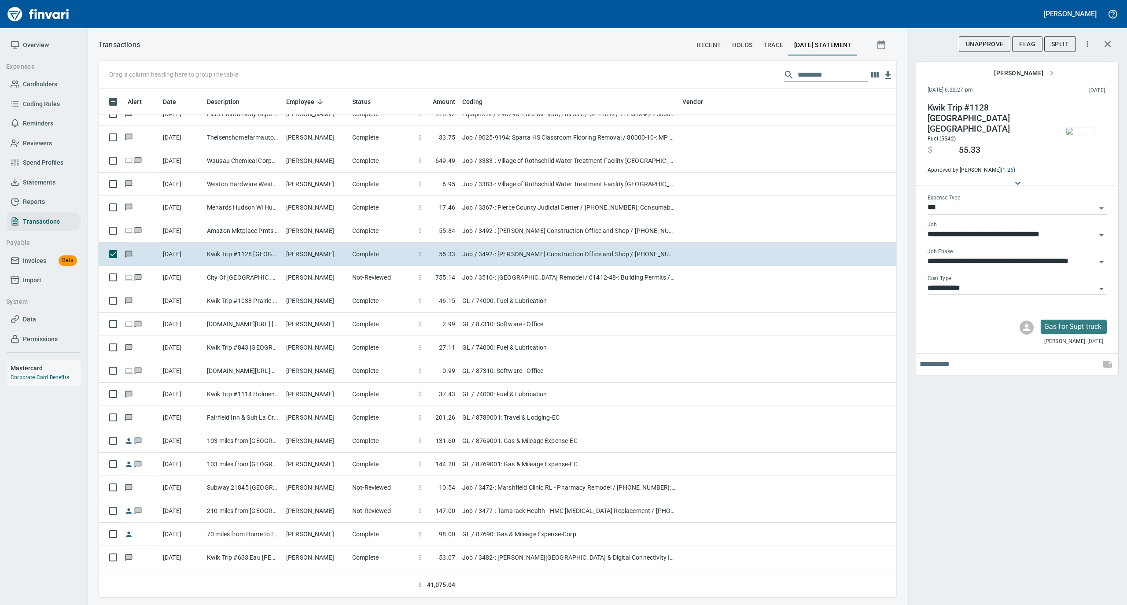
click at [1080, 128] on img "button" at bounding box center [1080, 131] width 28 height 7
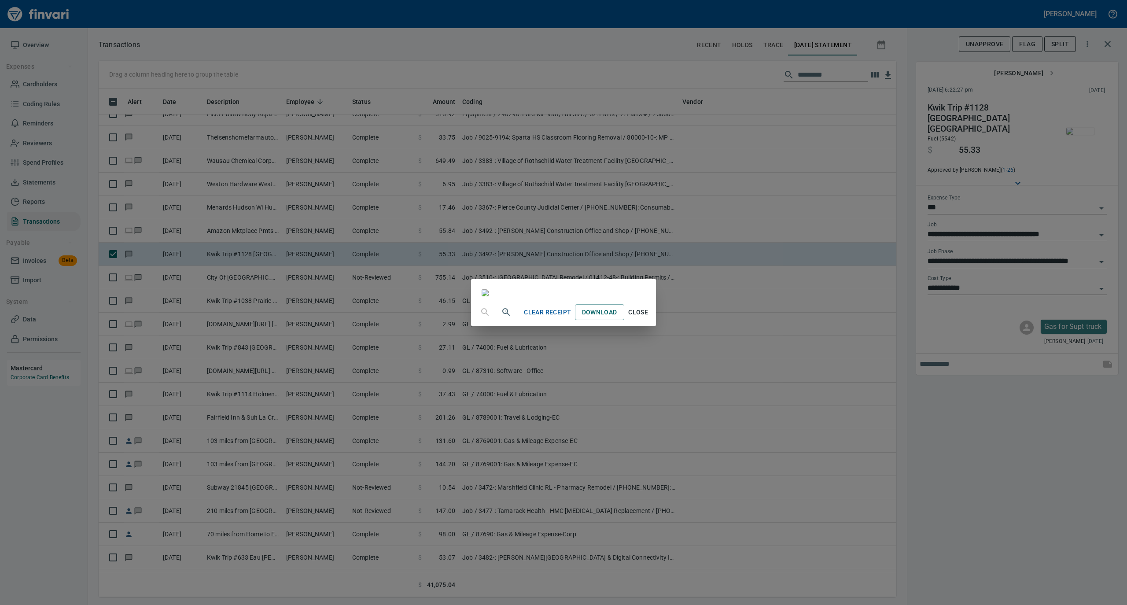
click at [649, 318] on span "Close" at bounding box center [638, 312] width 21 height 11
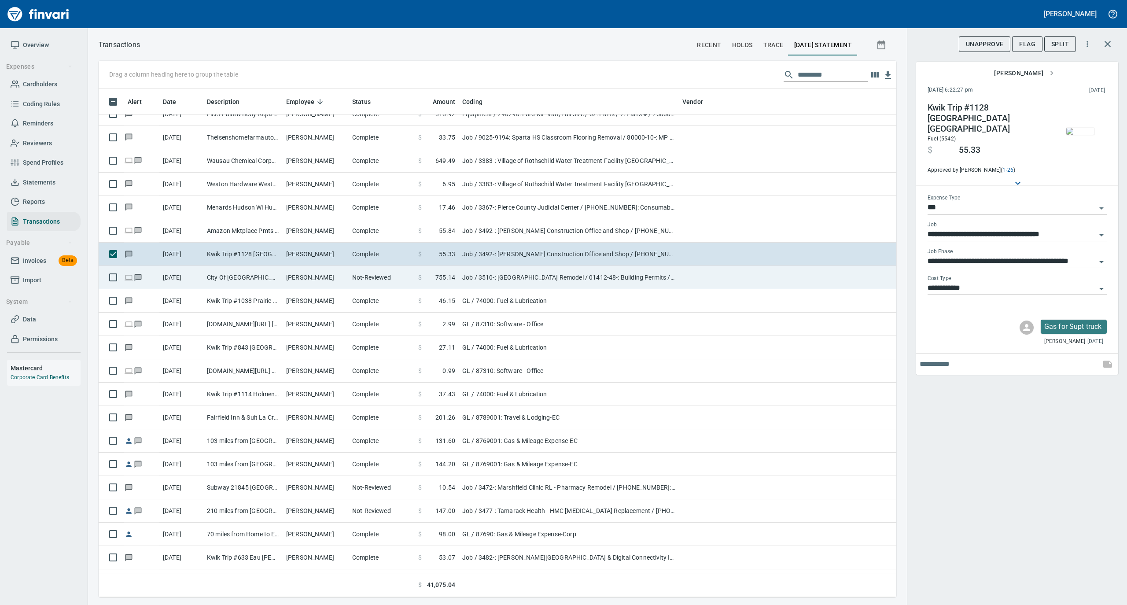
click at [337, 279] on td "[PERSON_NAME]" at bounding box center [316, 277] width 66 height 23
type input "**********"
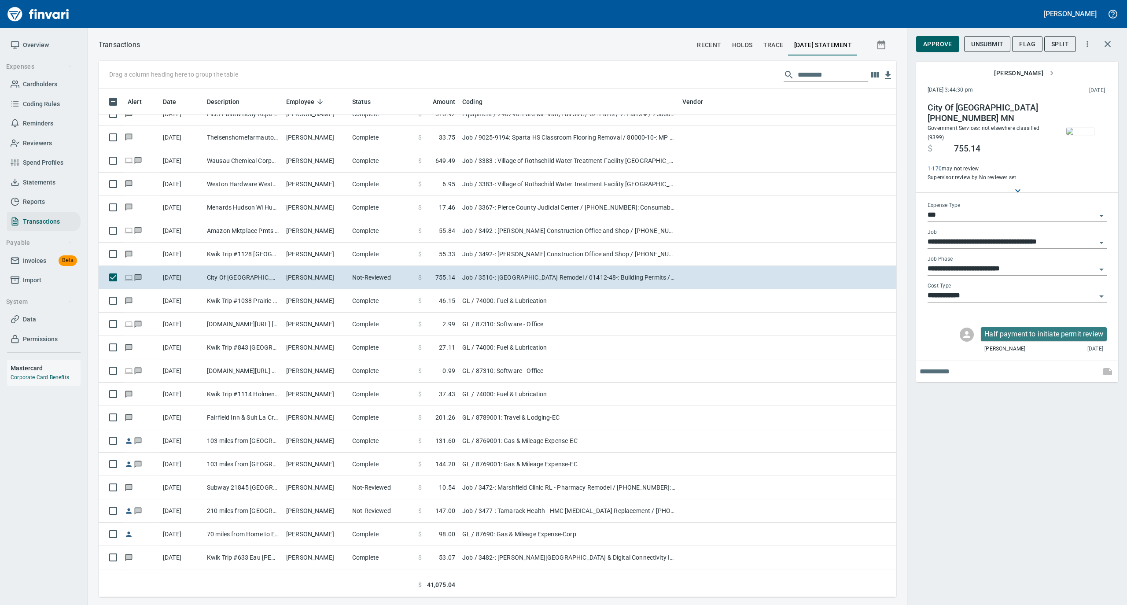
click at [1073, 132] on img "button" at bounding box center [1080, 131] width 28 height 7
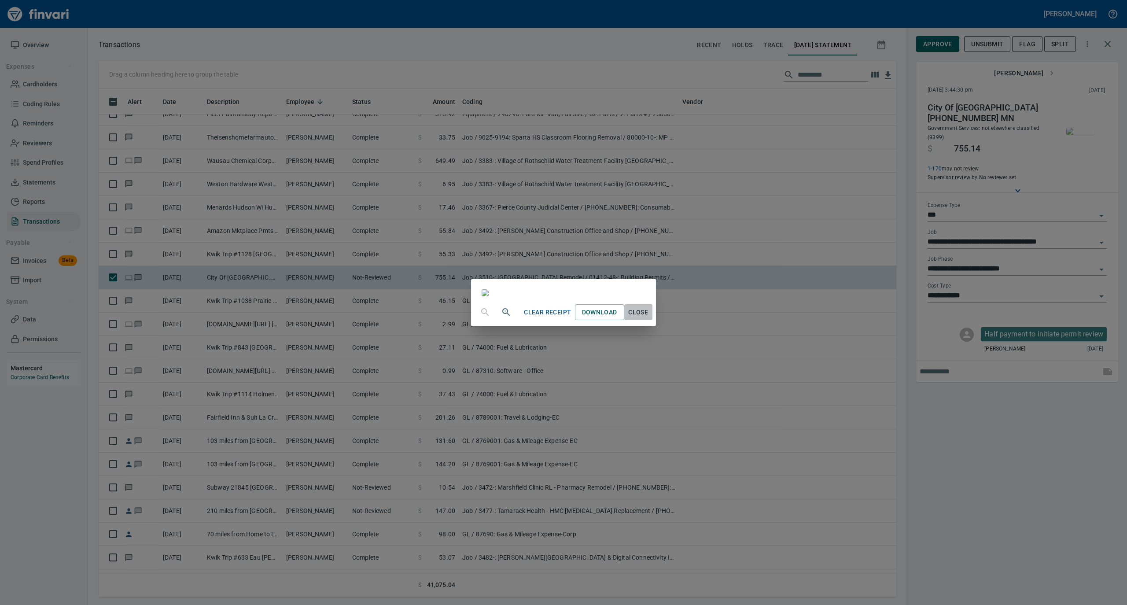
click at [649, 318] on span "Close" at bounding box center [638, 312] width 21 height 11
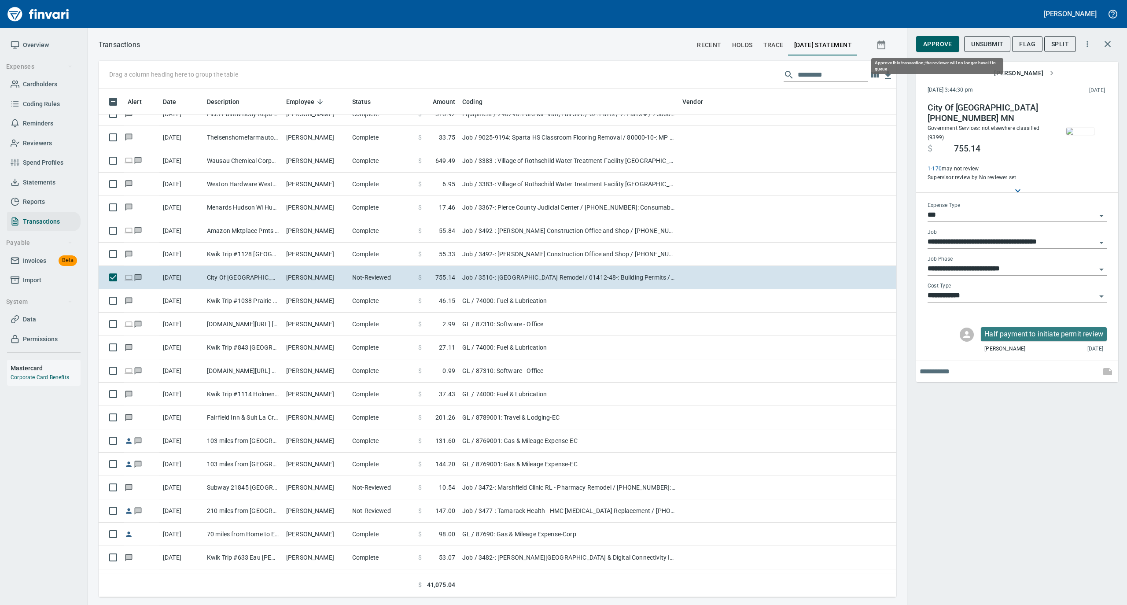
click at [933, 46] on span "Approve" at bounding box center [937, 44] width 29 height 11
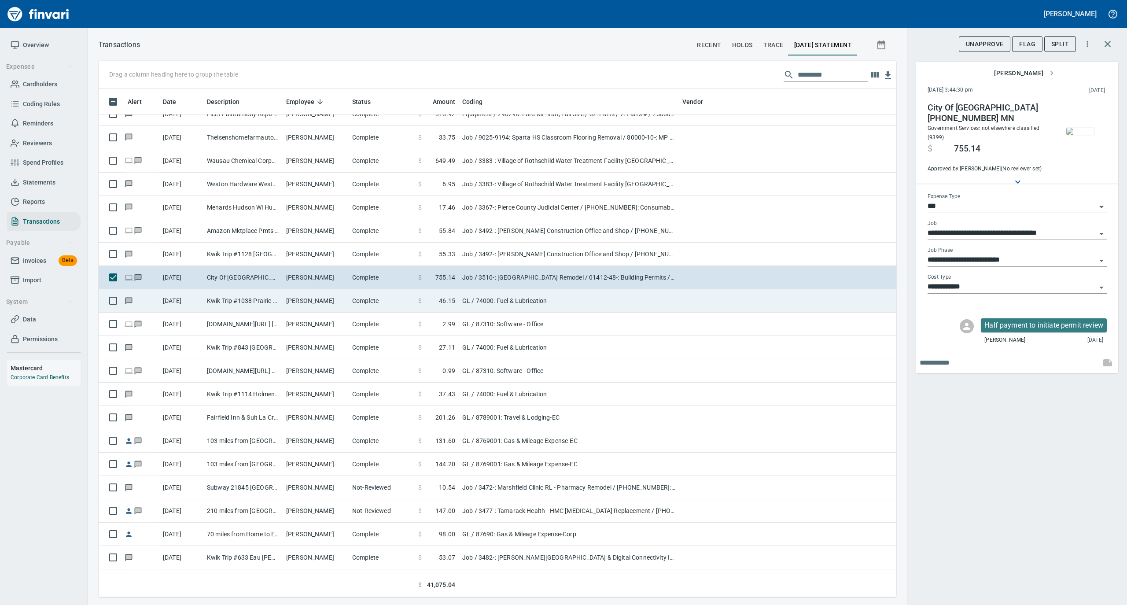
click at [297, 309] on td "[PERSON_NAME]" at bounding box center [316, 300] width 66 height 23
type input "**"
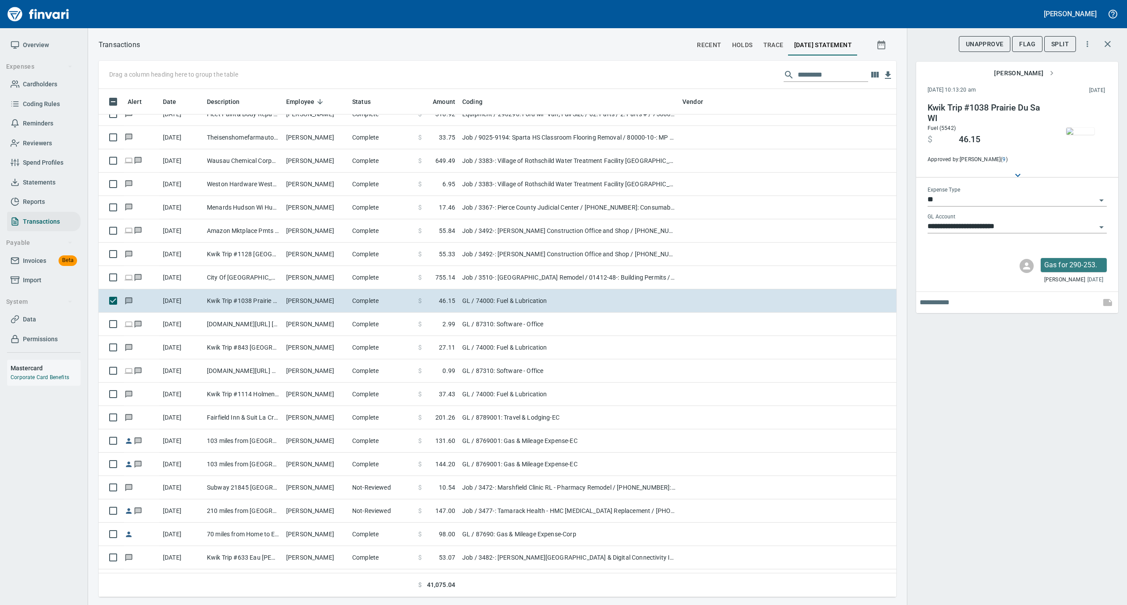
click at [1085, 128] on img "button" at bounding box center [1080, 131] width 28 height 7
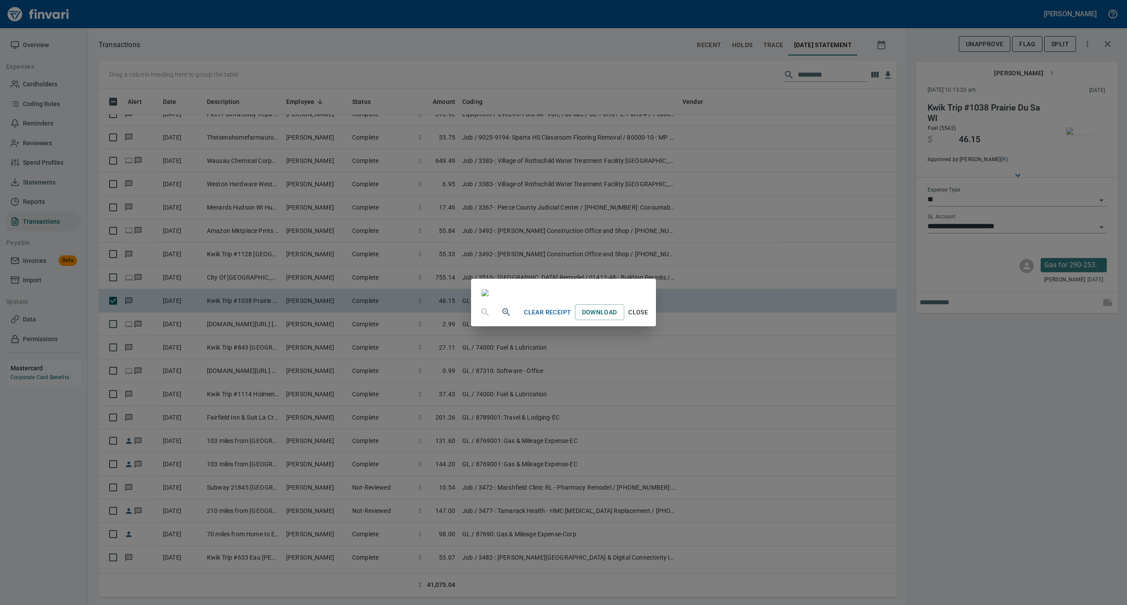
click at [649, 318] on span "Close" at bounding box center [638, 312] width 21 height 11
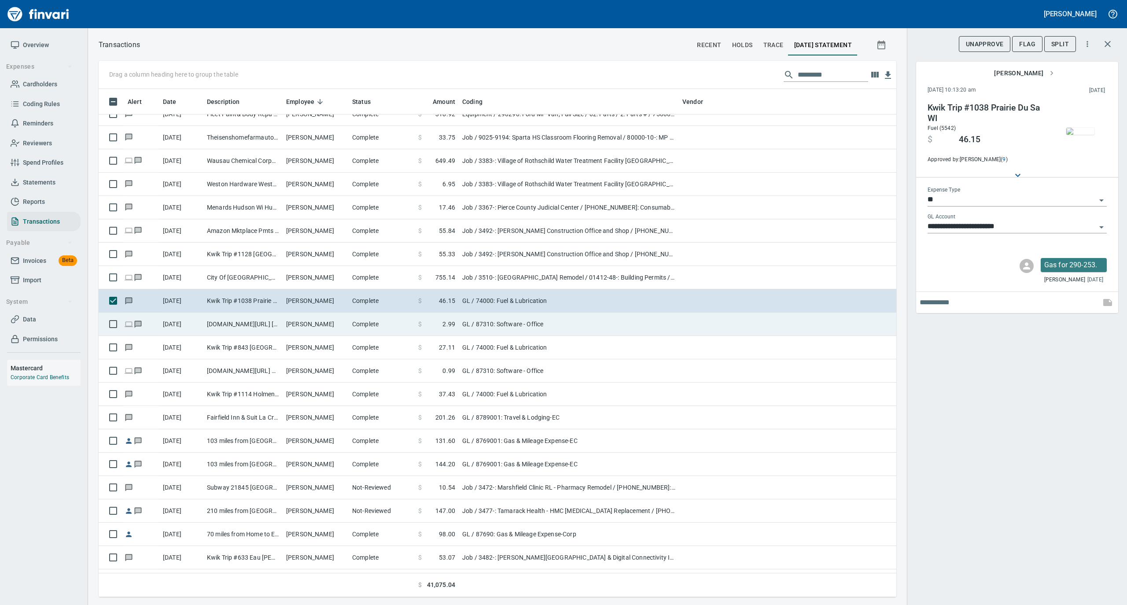
click at [286, 330] on td "[PERSON_NAME]" at bounding box center [316, 324] width 66 height 23
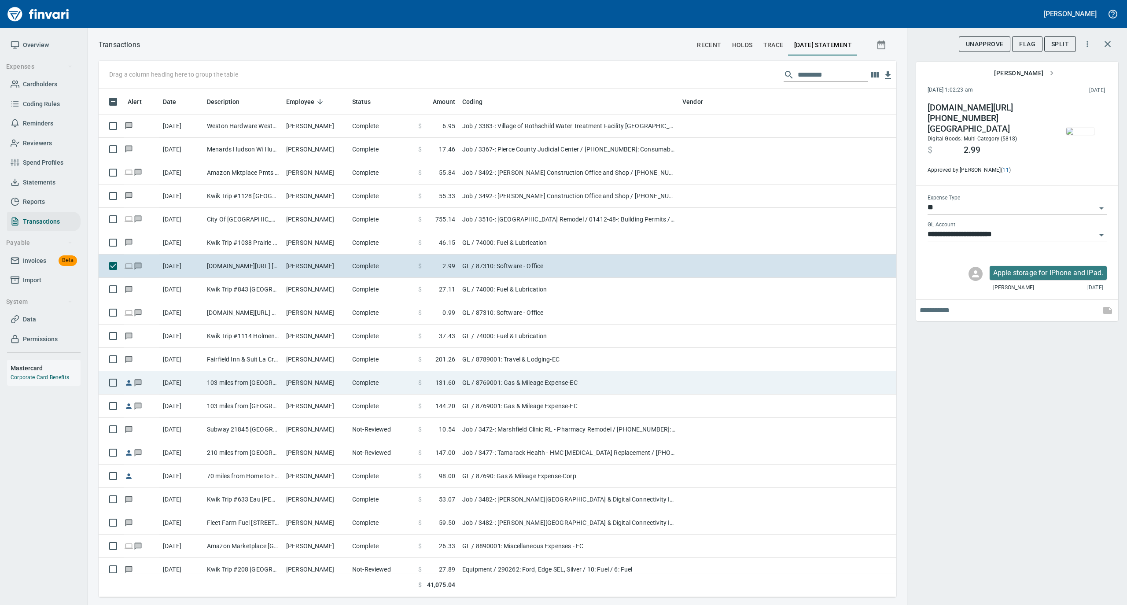
scroll to position [3346, 0]
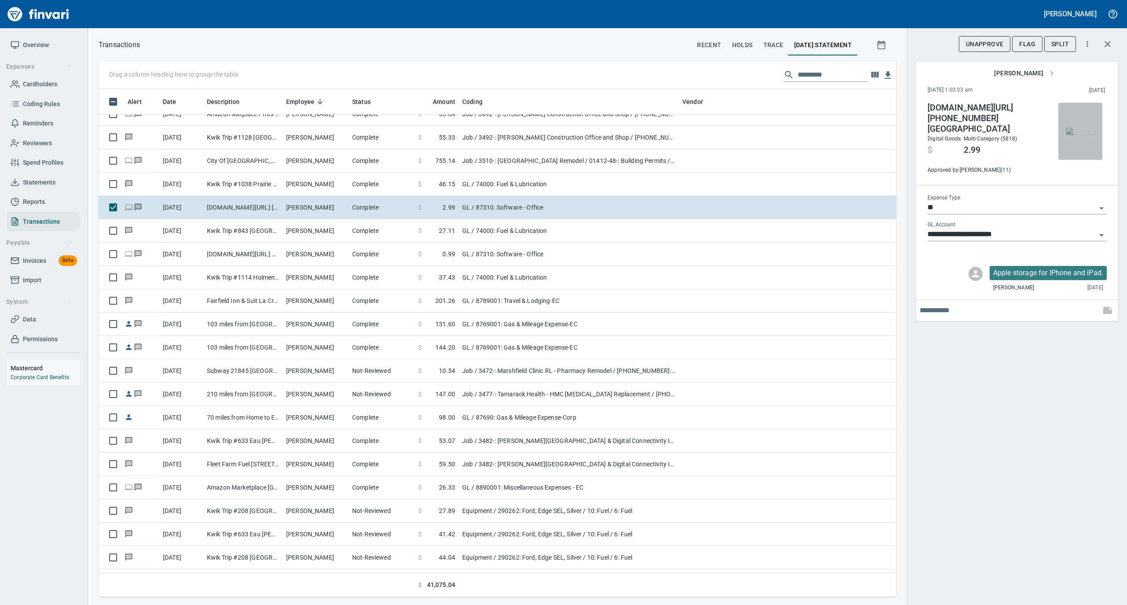
click at [1082, 133] on img "button" at bounding box center [1080, 131] width 28 height 7
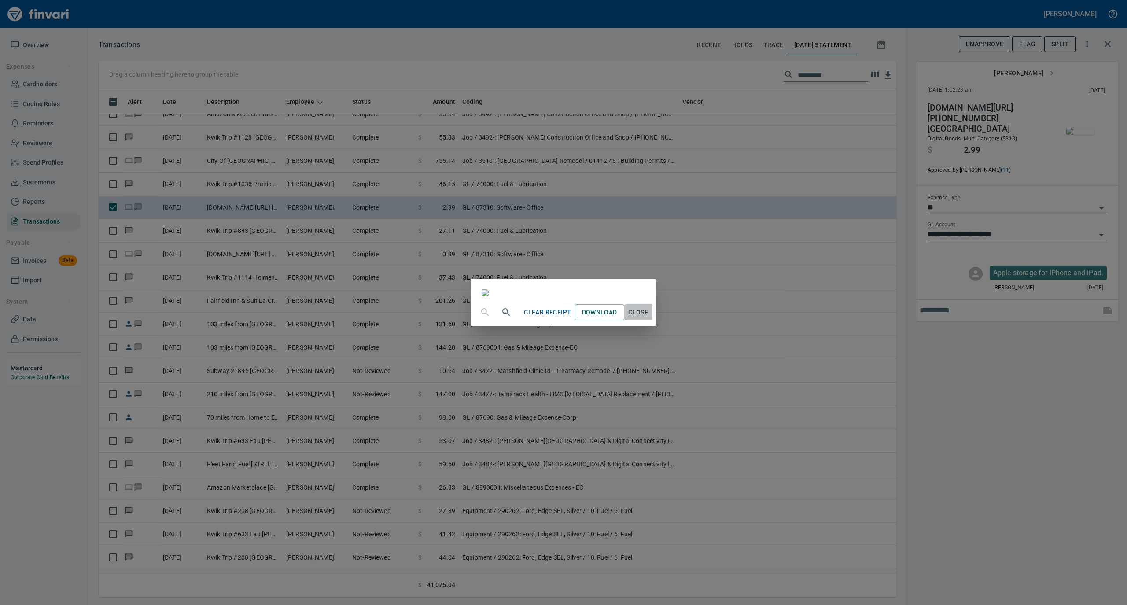
click at [649, 318] on span "Close" at bounding box center [638, 312] width 21 height 11
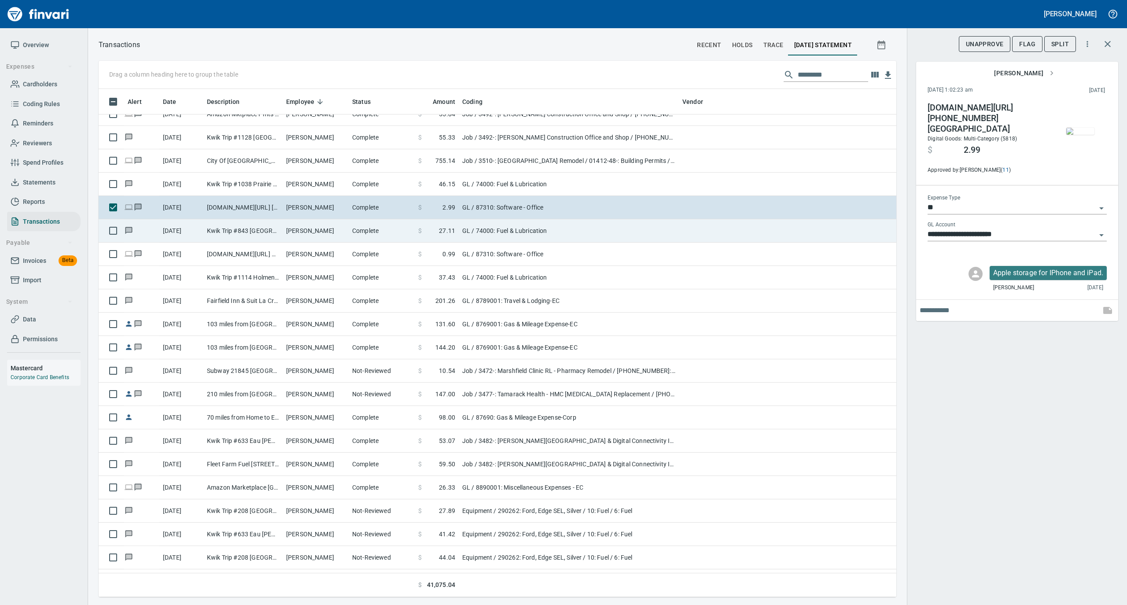
click at [338, 230] on td "[PERSON_NAME]" at bounding box center [316, 230] width 66 height 23
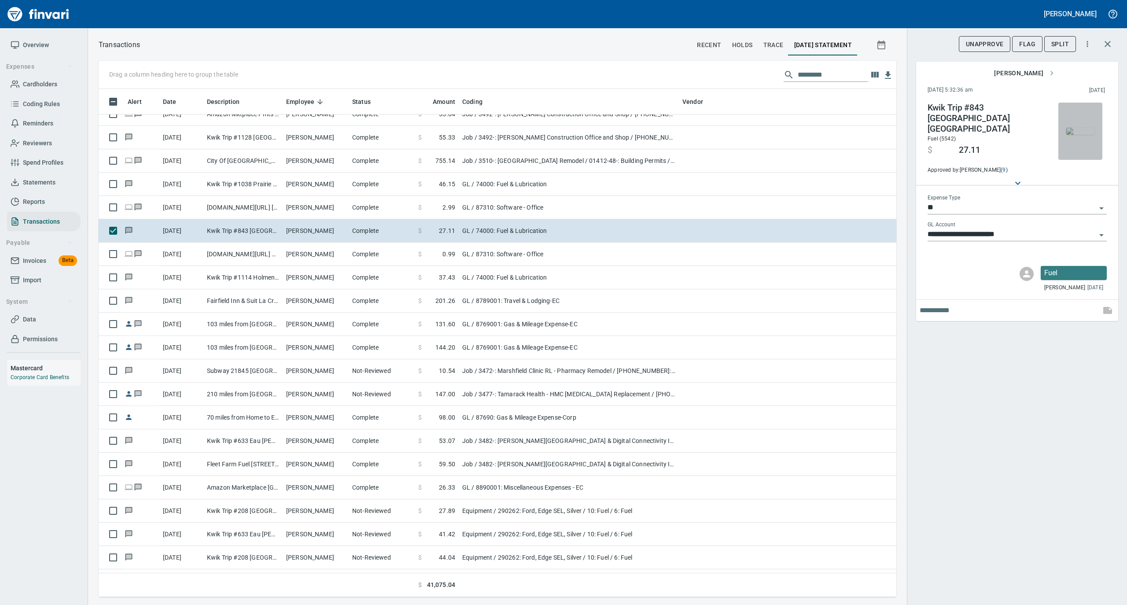
click at [1074, 128] on img "button" at bounding box center [1080, 131] width 28 height 7
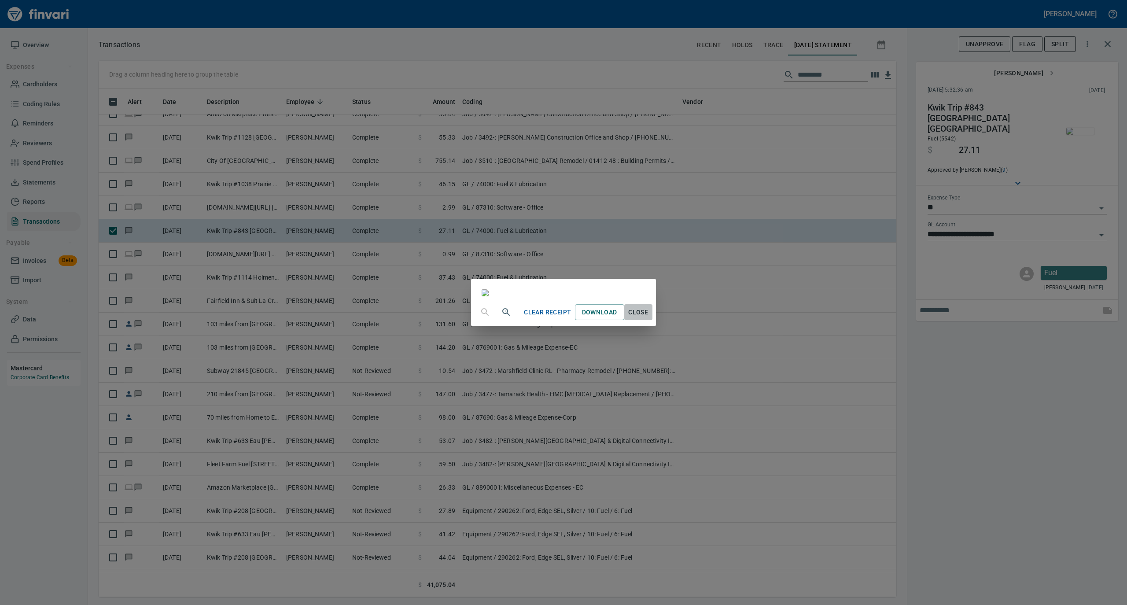
click at [649, 318] on span "Close" at bounding box center [638, 312] width 21 height 11
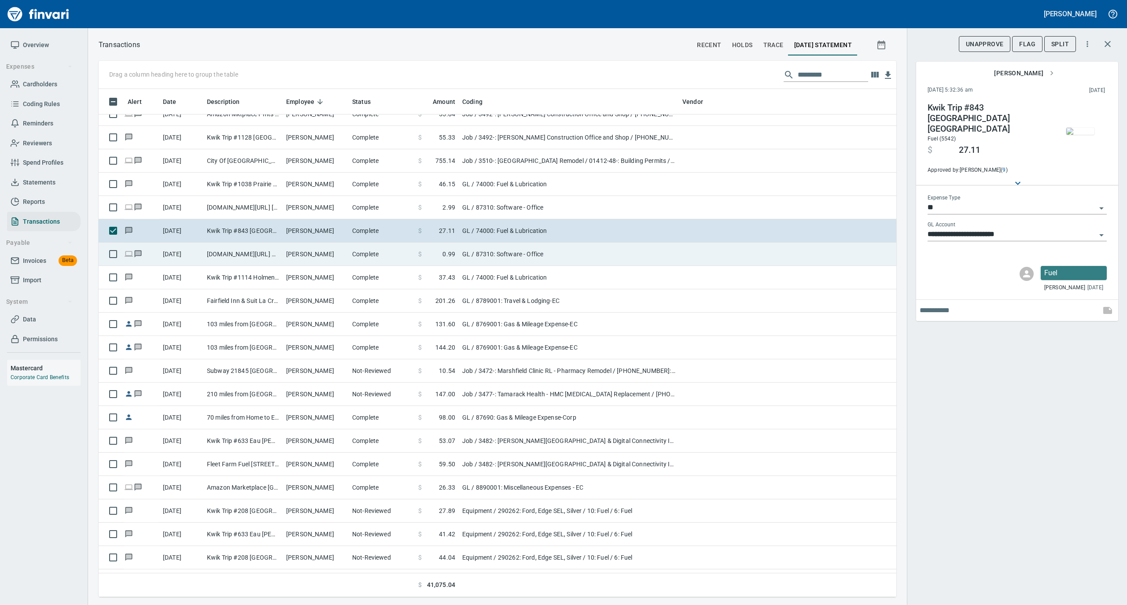
click at [343, 257] on td "[PERSON_NAME]" at bounding box center [316, 254] width 66 height 23
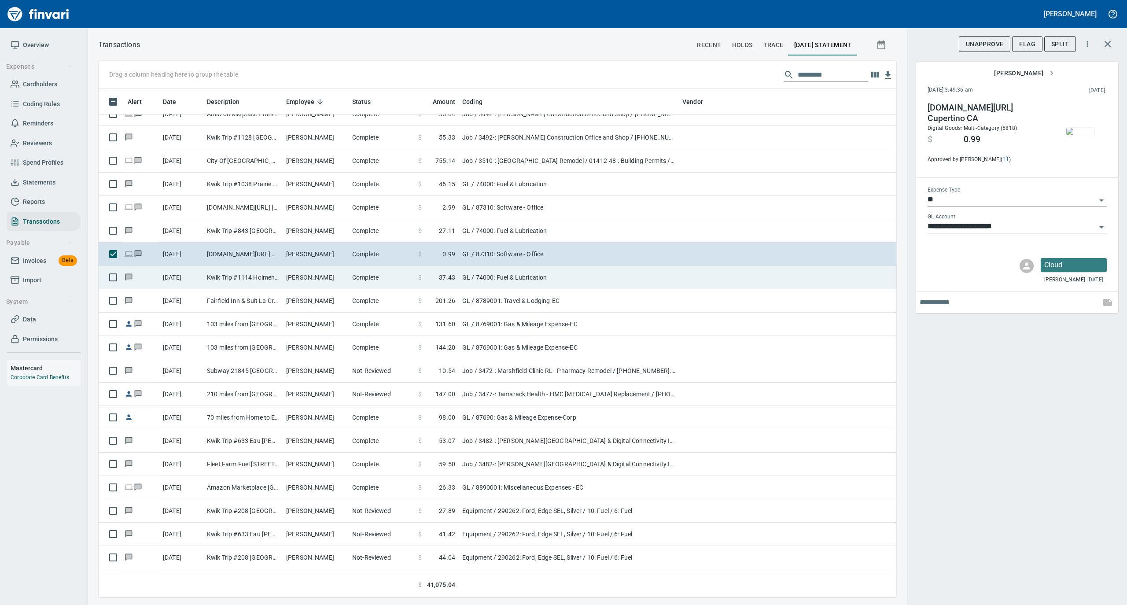
click at [224, 281] on td "Kwik Trip #1114 Holmen WI" at bounding box center [242, 277] width 79 height 23
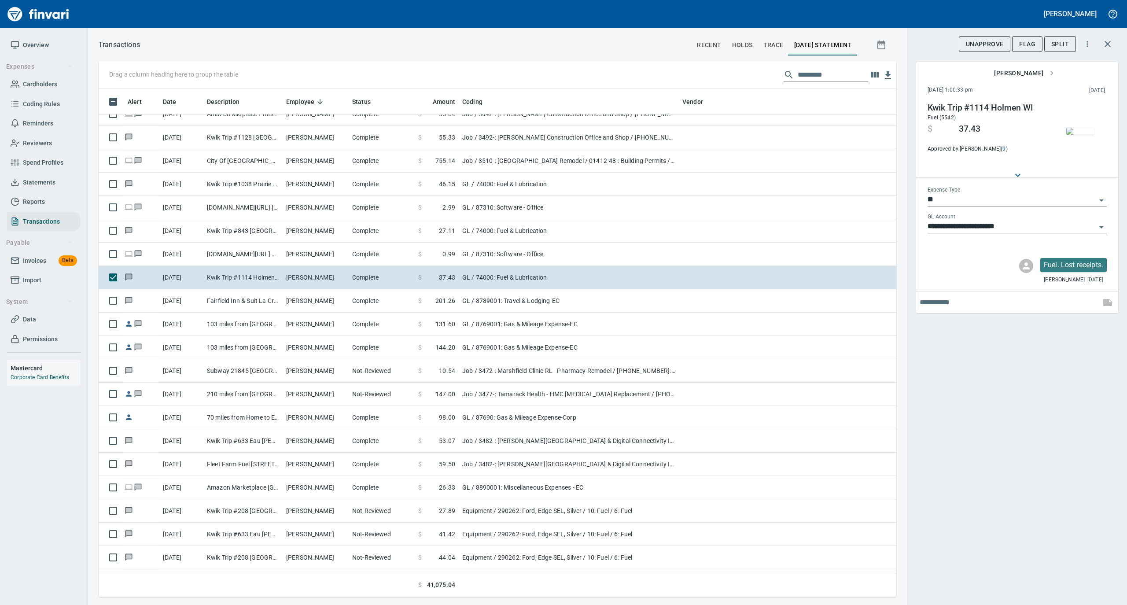
click at [1084, 128] on img "button" at bounding box center [1080, 131] width 28 height 7
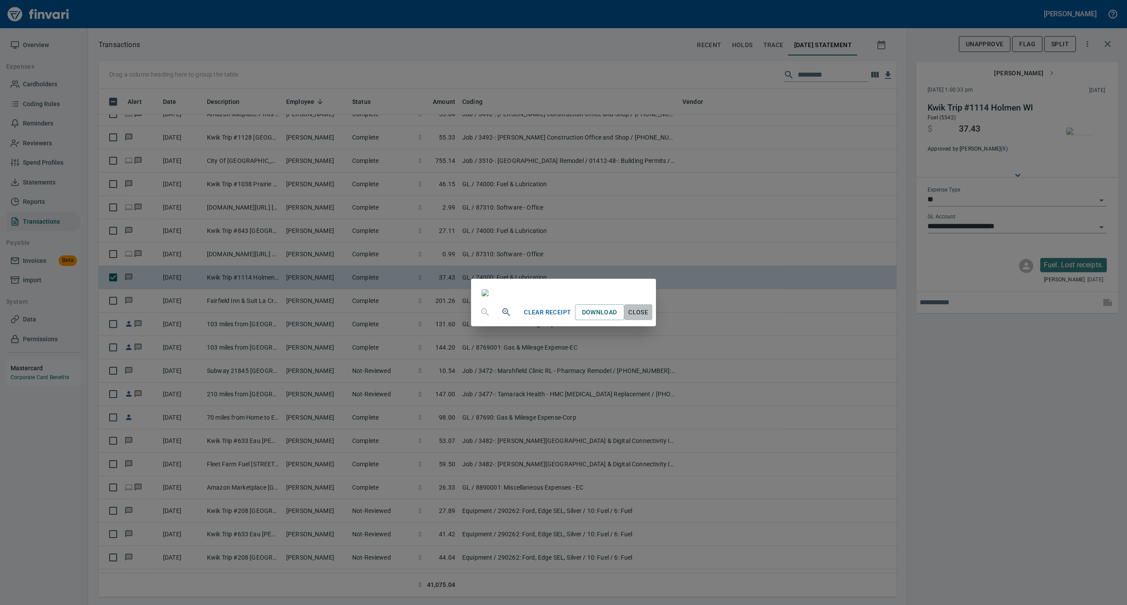
click at [649, 318] on span "Close" at bounding box center [638, 312] width 21 height 11
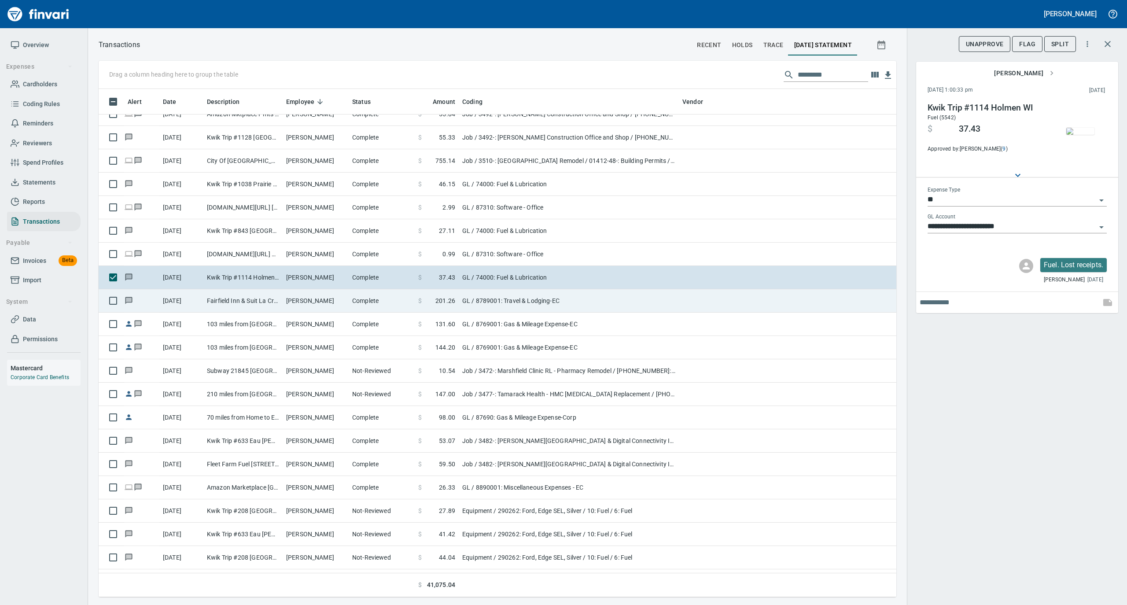
click at [361, 298] on td "Complete" at bounding box center [382, 300] width 66 height 23
type input "**********"
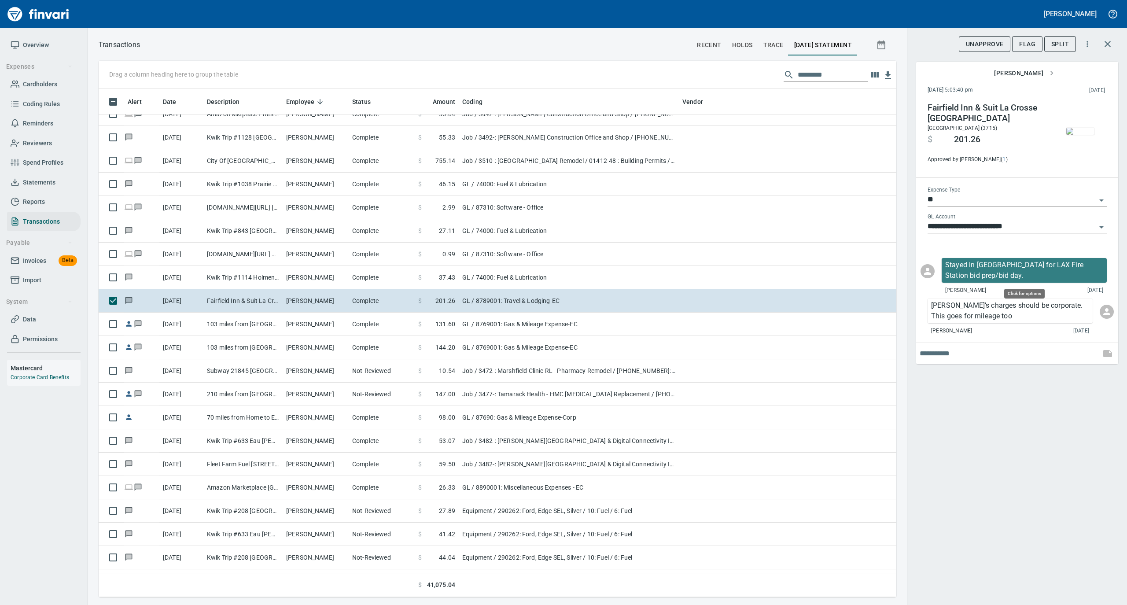
scroll to position [499, 780]
click at [1103, 226] on icon "Open" at bounding box center [1101, 227] width 11 height 11
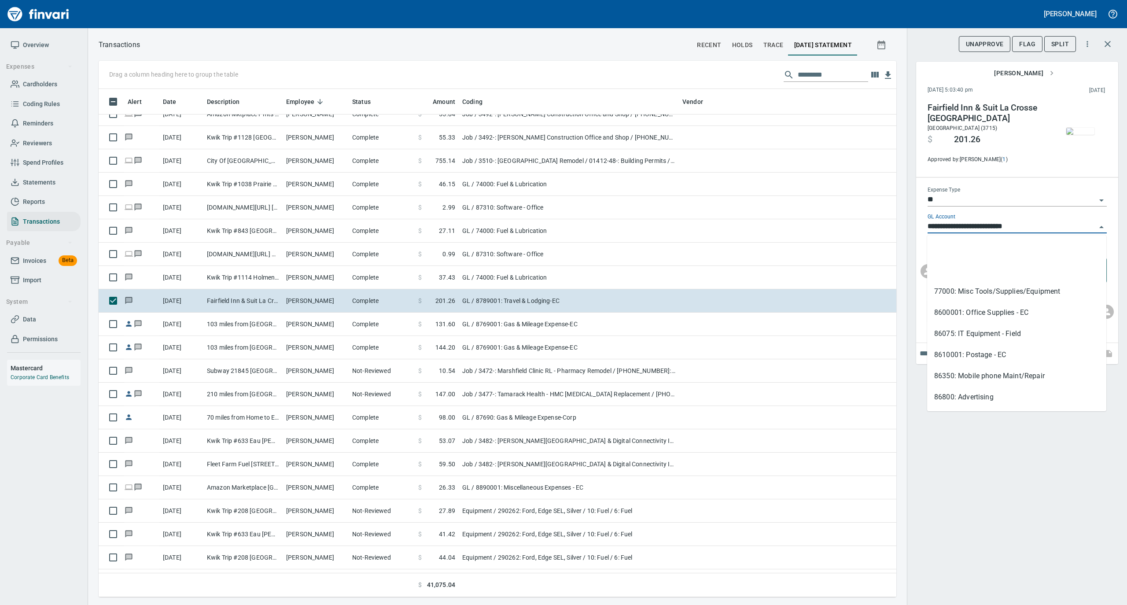
scroll to position [81, 0]
click at [1041, 474] on div "**********" at bounding box center [1017, 302] width 220 height 605
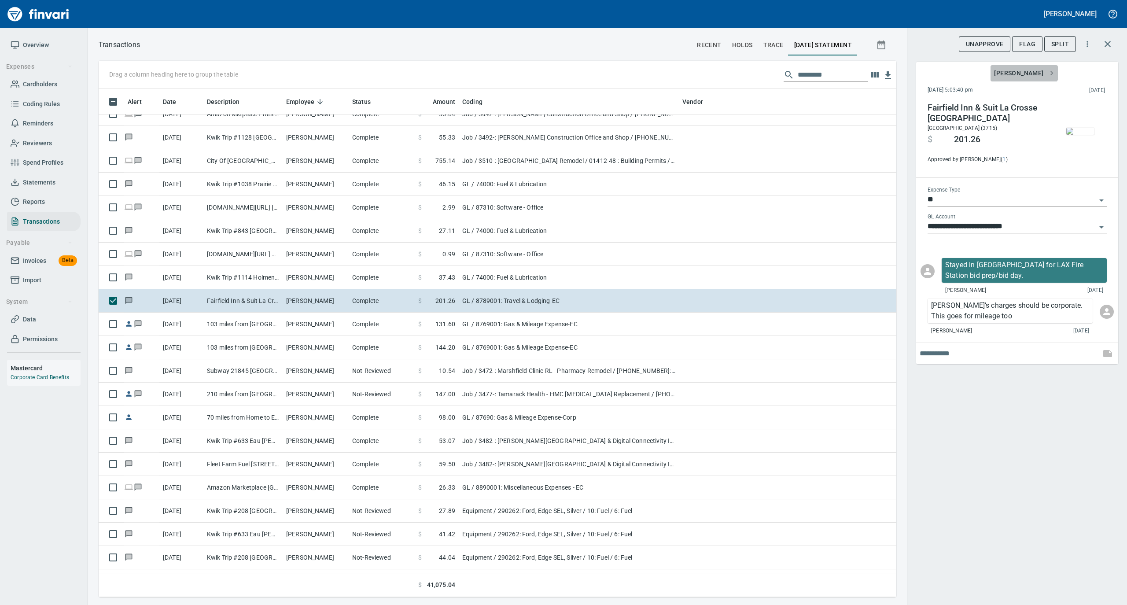
click at [1019, 66] on button "[PERSON_NAME]" at bounding box center [1024, 73] width 67 height 16
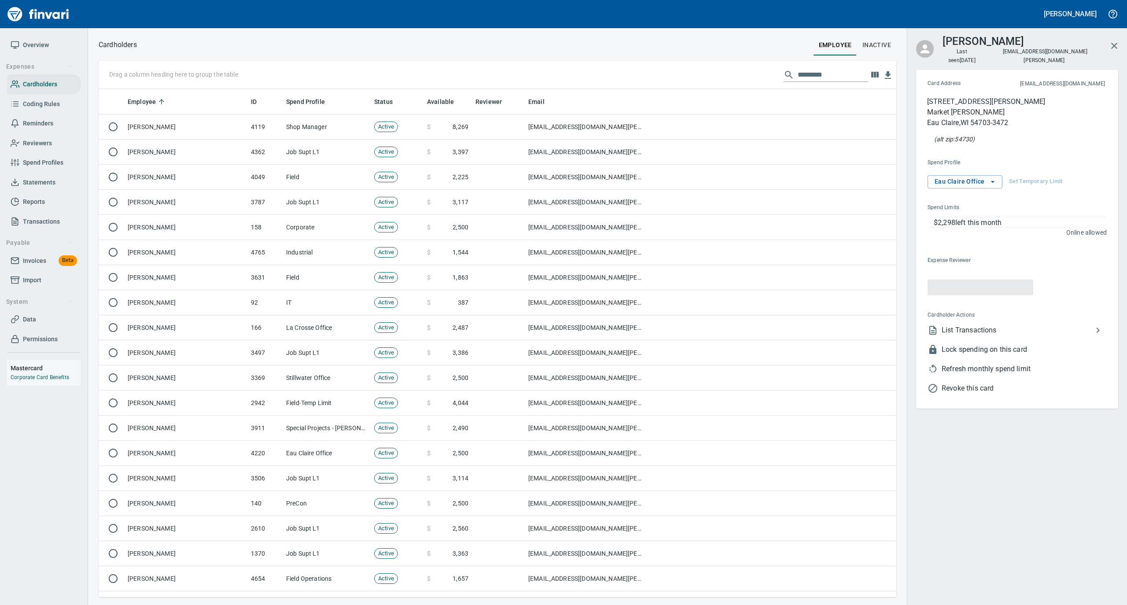
scroll to position [499, 780]
click at [992, 177] on icon "button" at bounding box center [993, 181] width 9 height 9
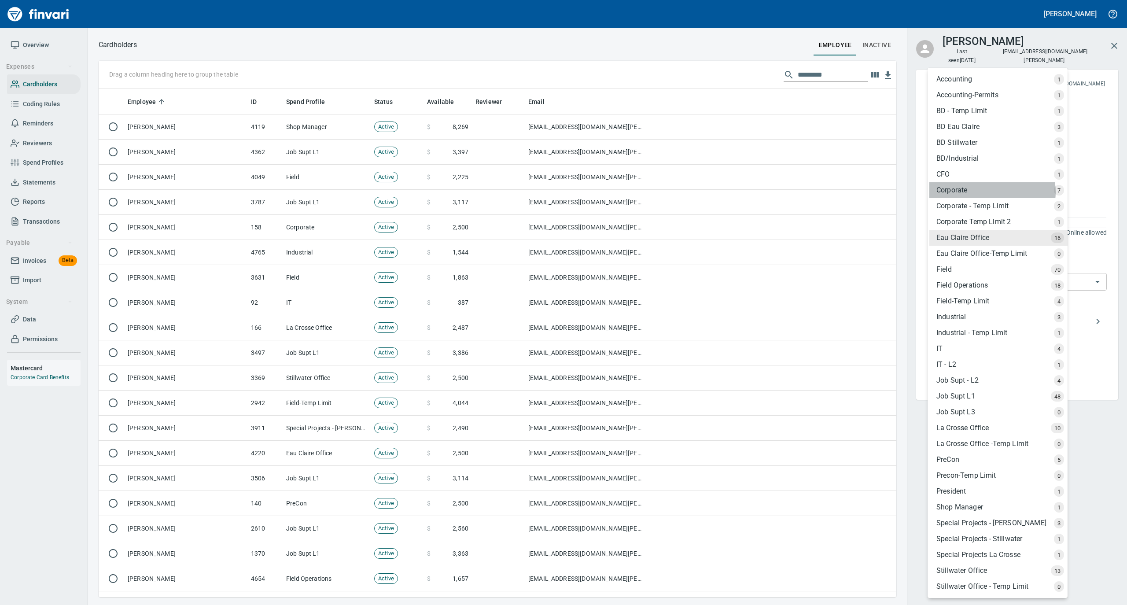
click at [992, 192] on div "Corporate" at bounding box center [999, 190] width 138 height 16
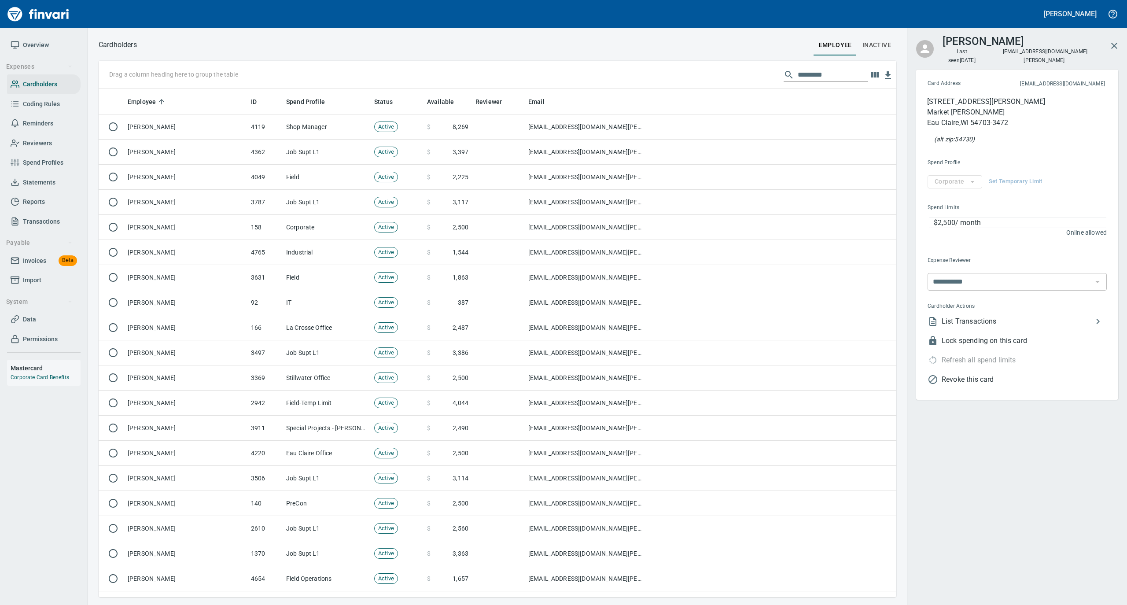
click at [34, 184] on span "Statements" at bounding box center [39, 182] width 33 height 11
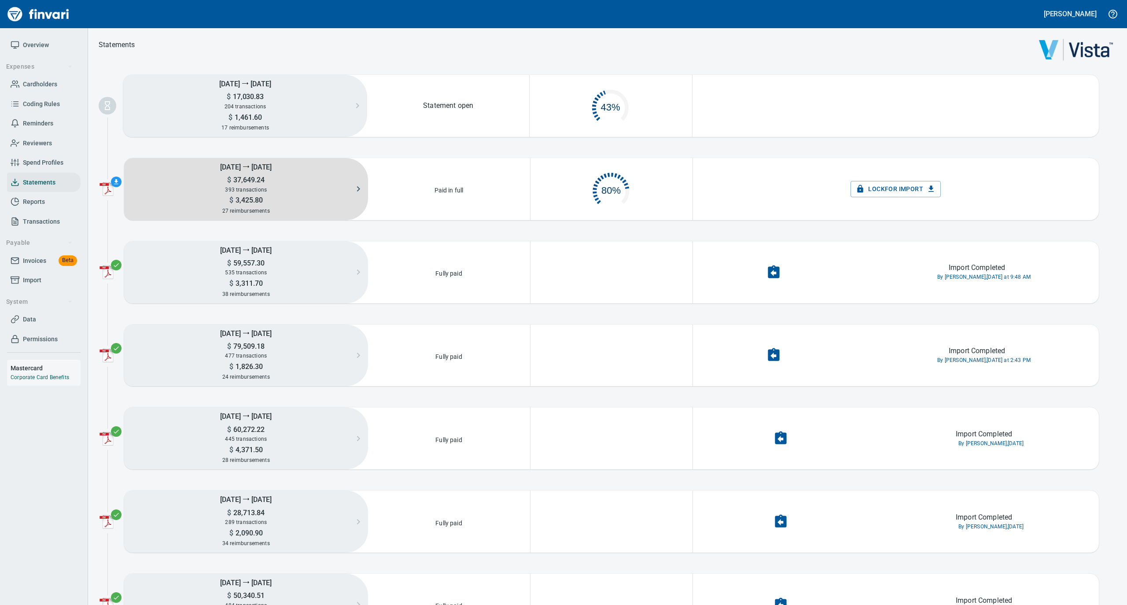
scroll to position [42, 152]
click at [255, 187] on span "393 transactions" at bounding box center [246, 190] width 42 height 6
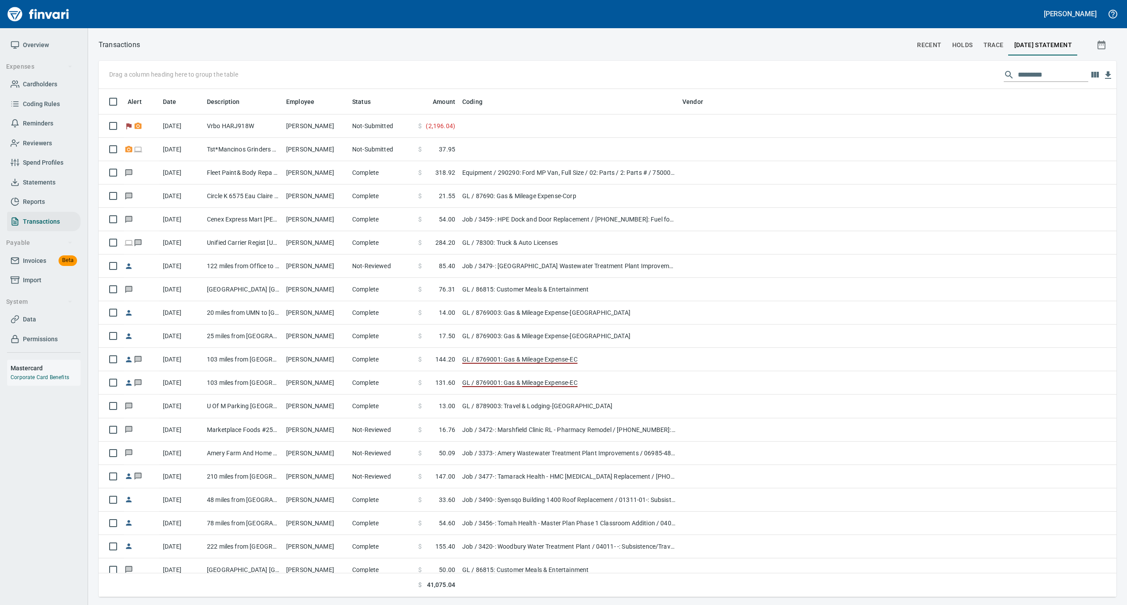
scroll to position [1, 1]
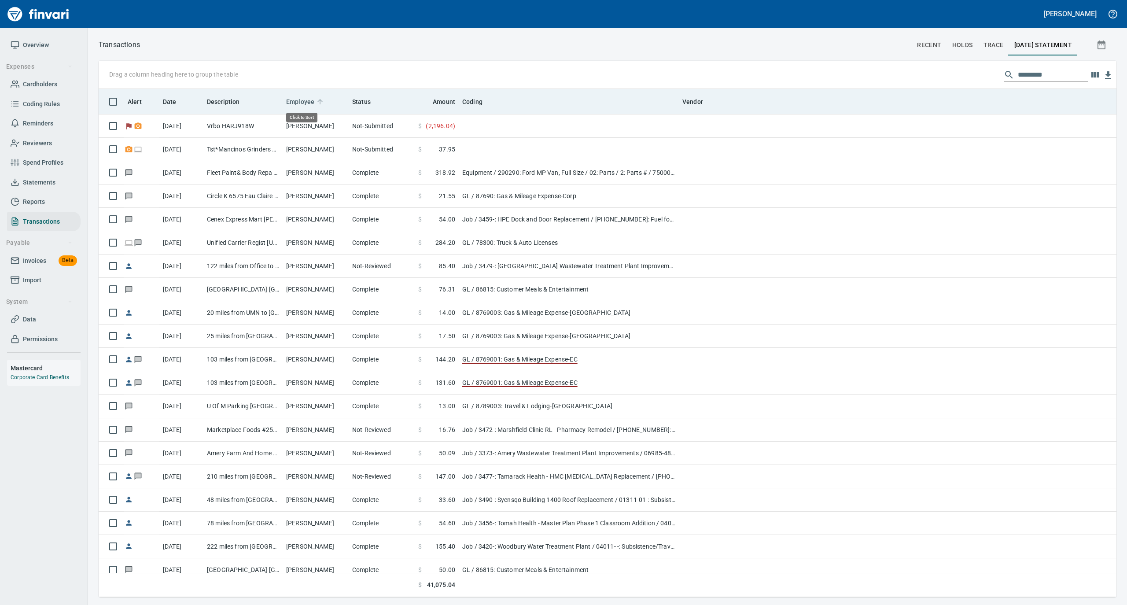
click at [316, 97] on span "Employee" at bounding box center [306, 101] width 40 height 11
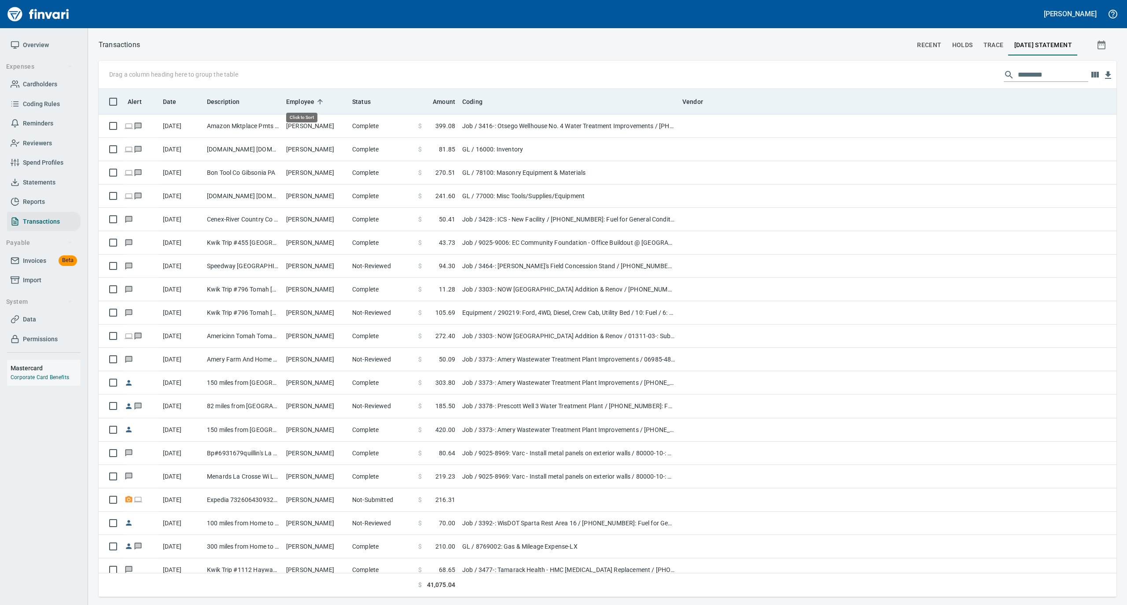
click at [318, 98] on icon at bounding box center [320, 102] width 8 height 8
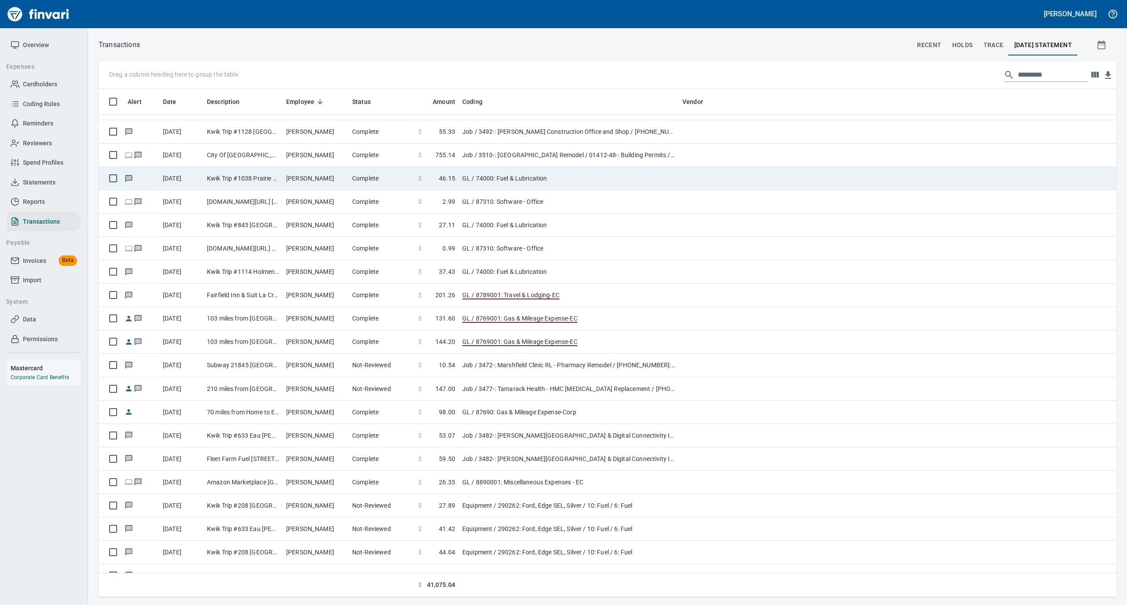
scroll to position [3405, 0]
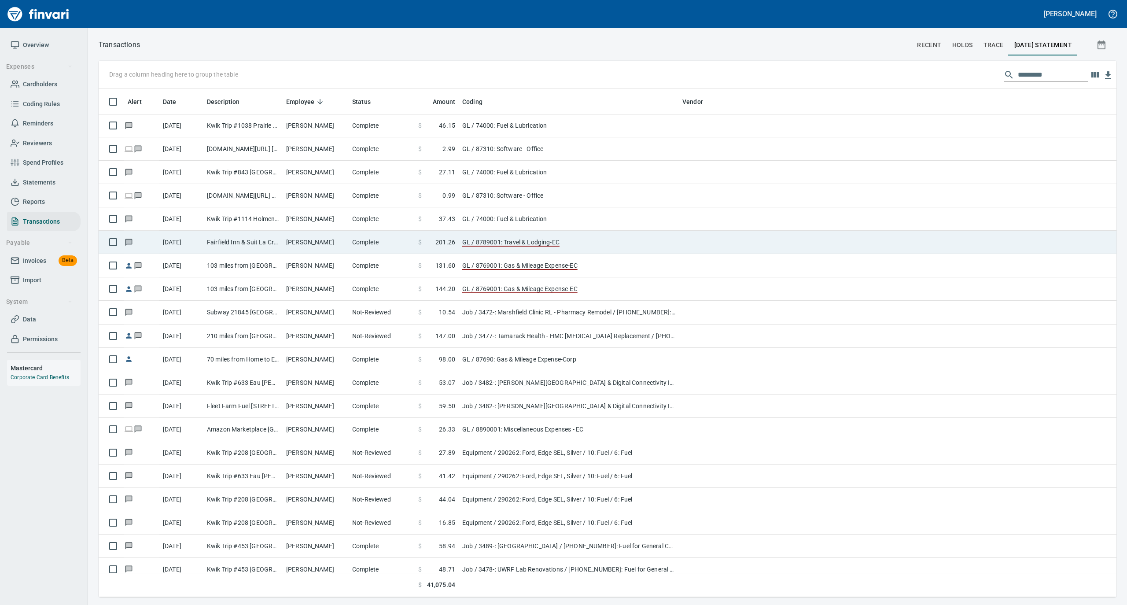
click at [310, 242] on td "[PERSON_NAME]" at bounding box center [316, 242] width 66 height 23
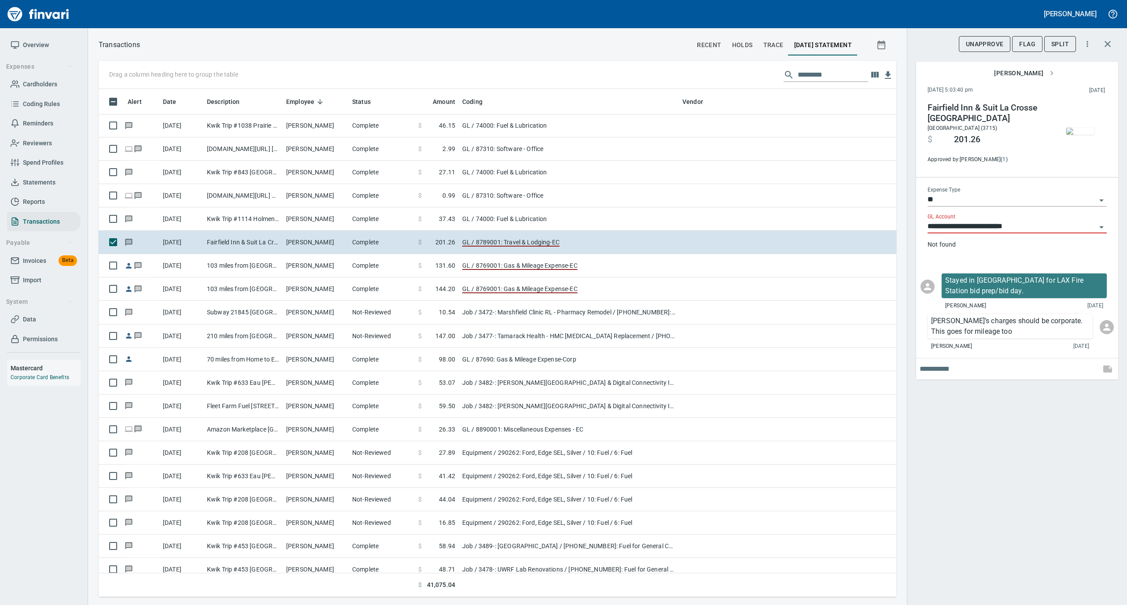
scroll to position [499, 780]
click at [1099, 225] on icon "Open" at bounding box center [1101, 227] width 11 height 11
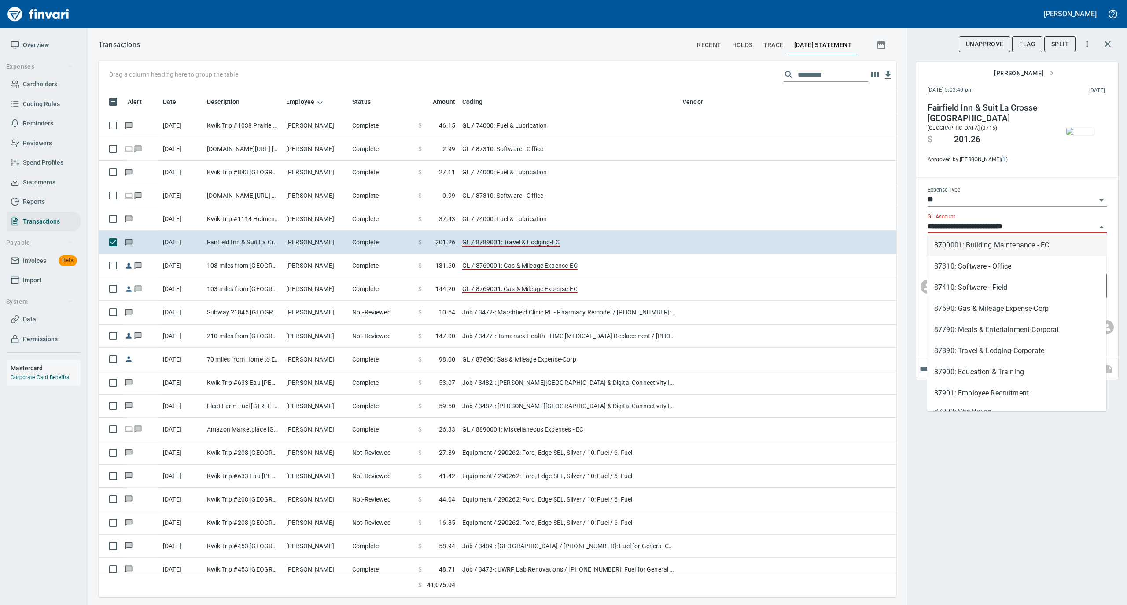
scroll to position [469, 0]
click at [1026, 306] on li "87690: Gas & Mileage Expense-Corp" at bounding box center [1016, 308] width 179 height 21
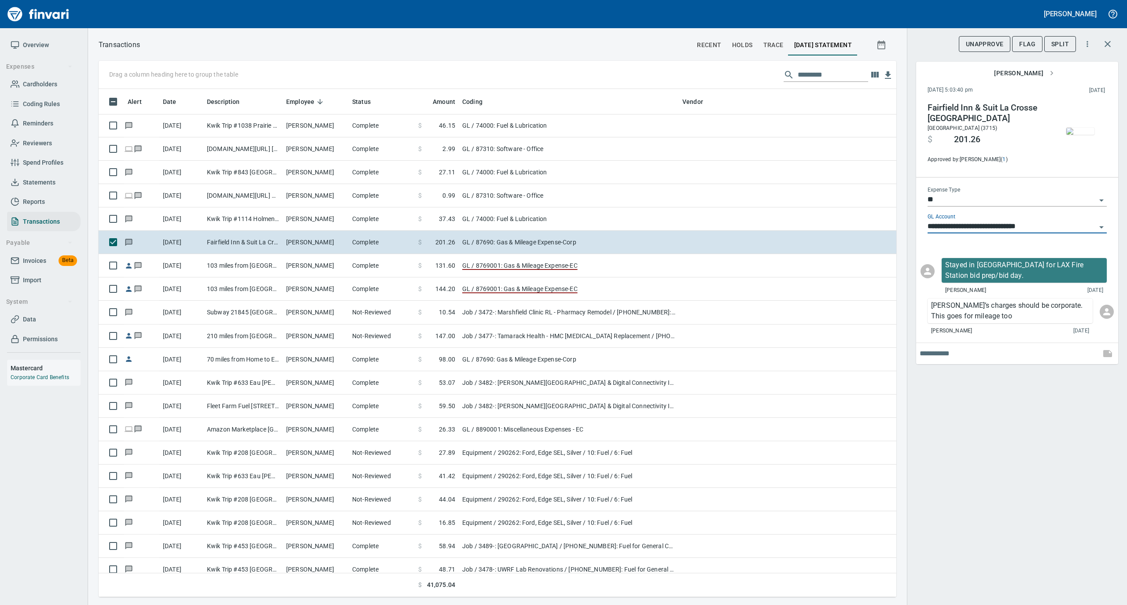
scroll to position [499, 780]
click at [1103, 226] on icon "Open" at bounding box center [1101, 227] width 11 height 11
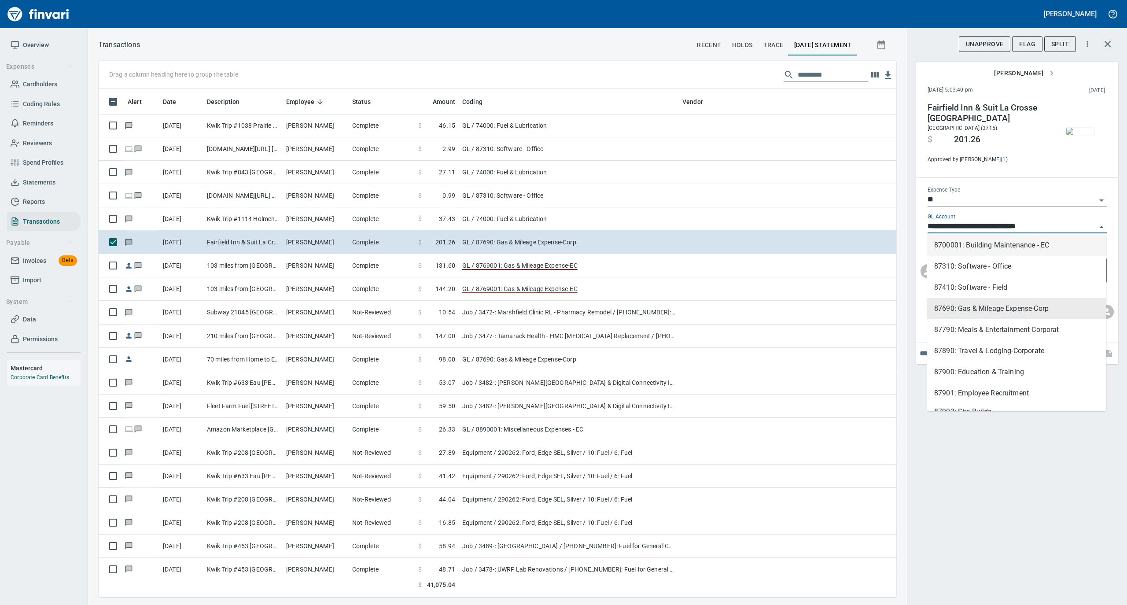
scroll to position [469, 0]
click at [1043, 343] on li "87890: Travel & Lodging-Corporate" at bounding box center [1016, 350] width 179 height 21
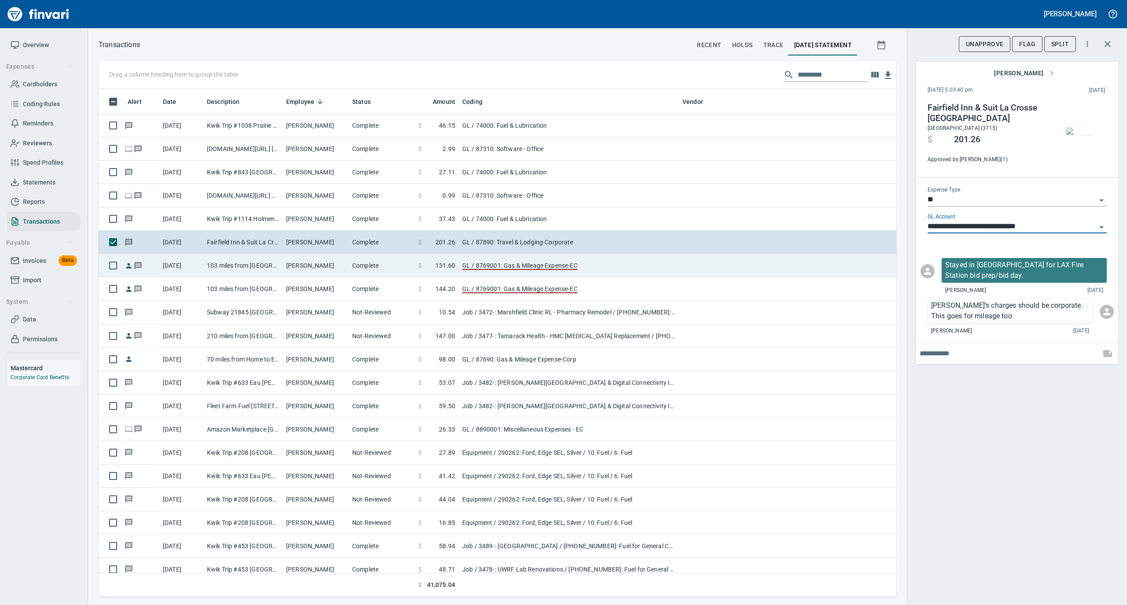
click at [291, 276] on td "[PERSON_NAME]" at bounding box center [316, 265] width 66 height 23
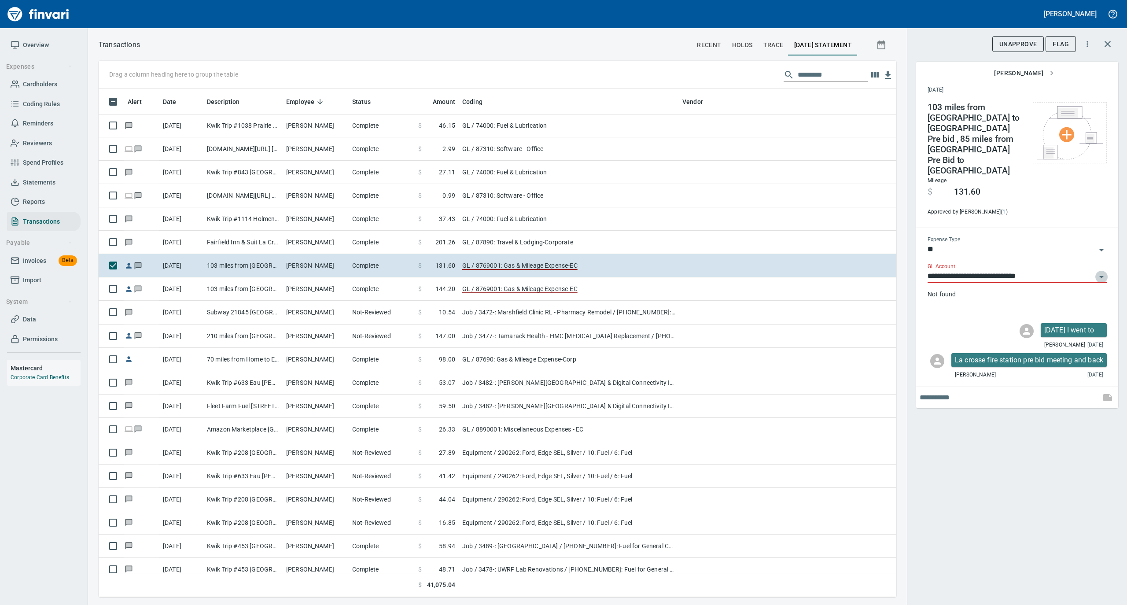
click at [1103, 272] on icon "Open" at bounding box center [1101, 277] width 11 height 11
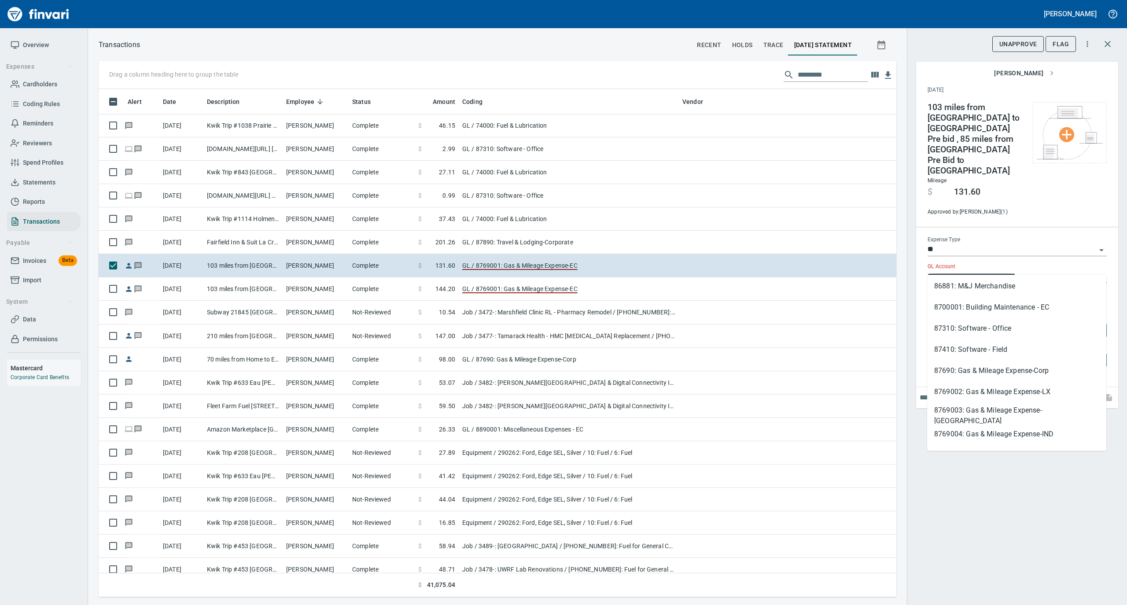
scroll to position [352, 0]
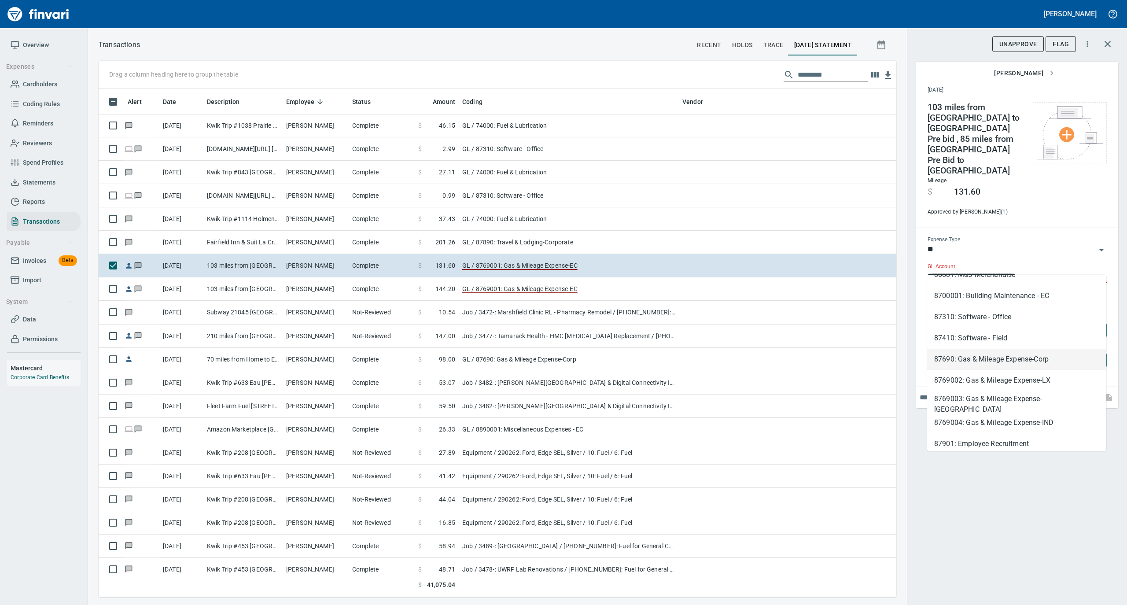
click at [1039, 361] on li "87690: Gas & Mileage Expense-Corp" at bounding box center [1016, 359] width 179 height 21
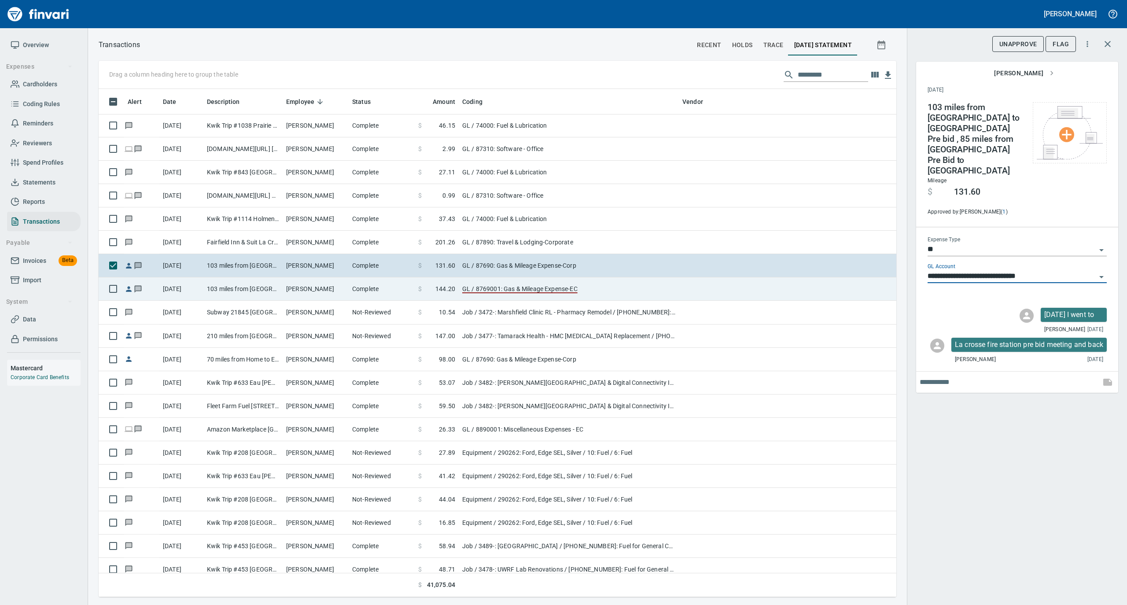
click at [312, 294] on td "[PERSON_NAME]" at bounding box center [316, 288] width 66 height 23
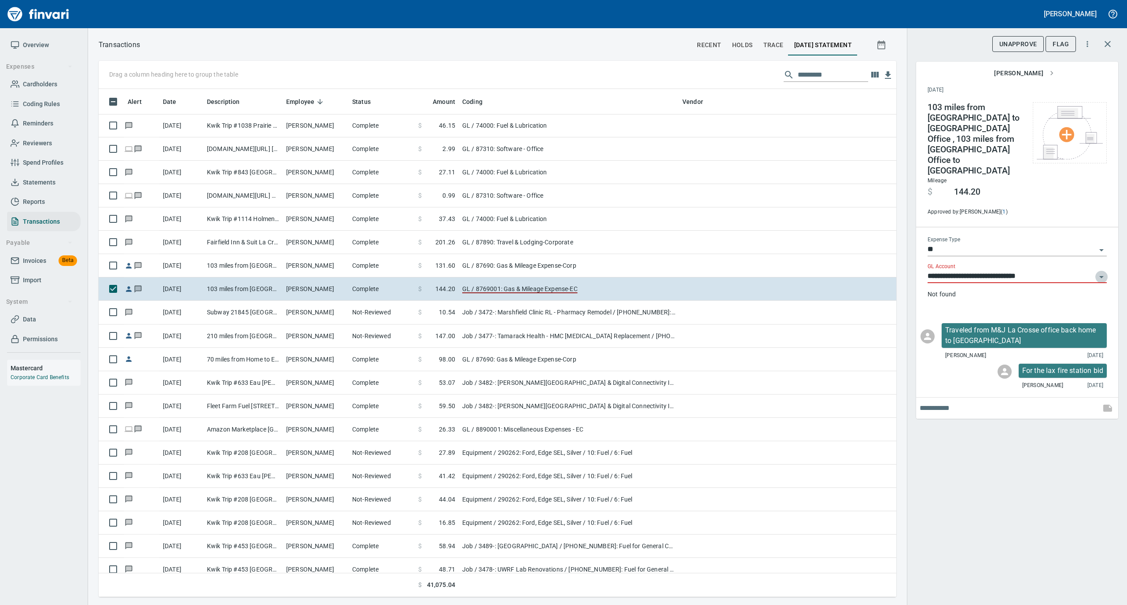
click at [1100, 272] on icon "Open" at bounding box center [1101, 277] width 11 height 11
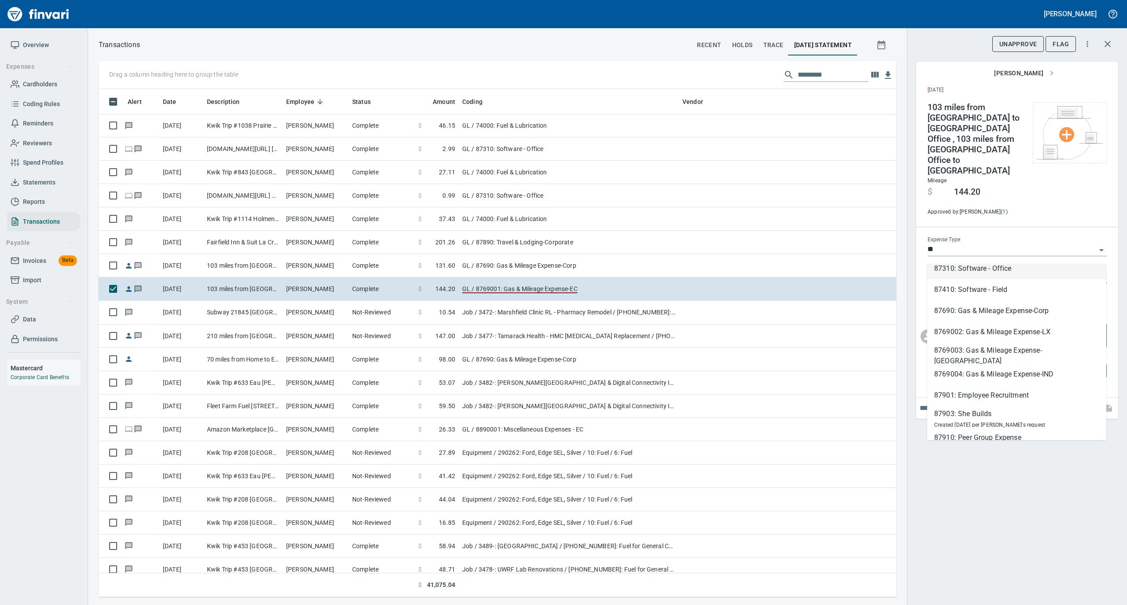
scroll to position [411, 0]
click at [1044, 294] on li "87690: Gas & Mileage Expense-Corp" at bounding box center [1016, 290] width 179 height 21
type input "**********"
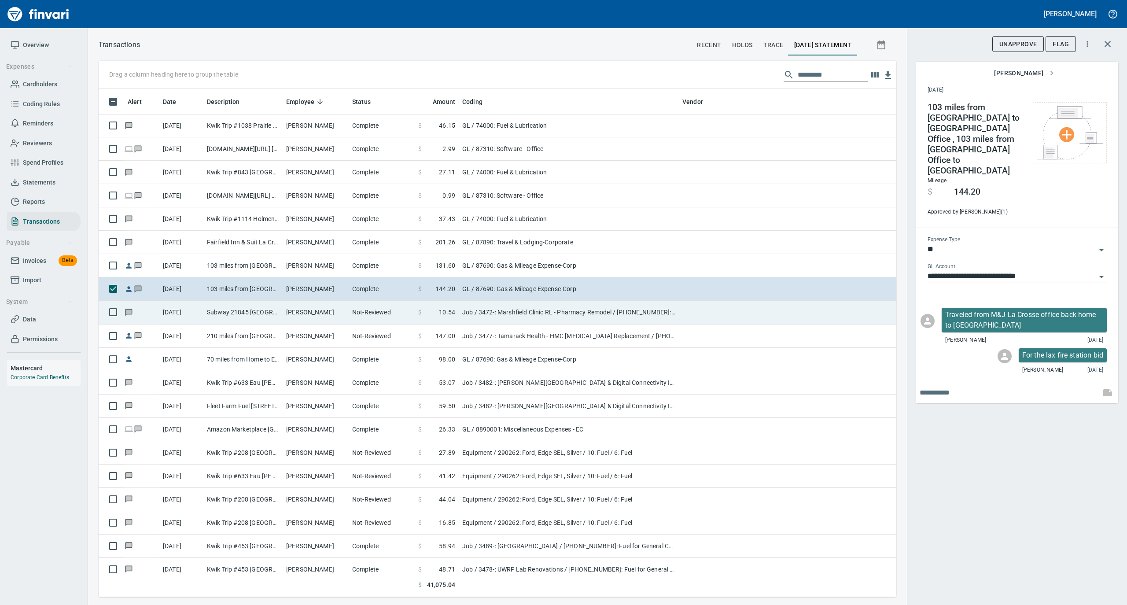
click at [343, 321] on td "[PERSON_NAME]" at bounding box center [316, 312] width 66 height 23
type input "***"
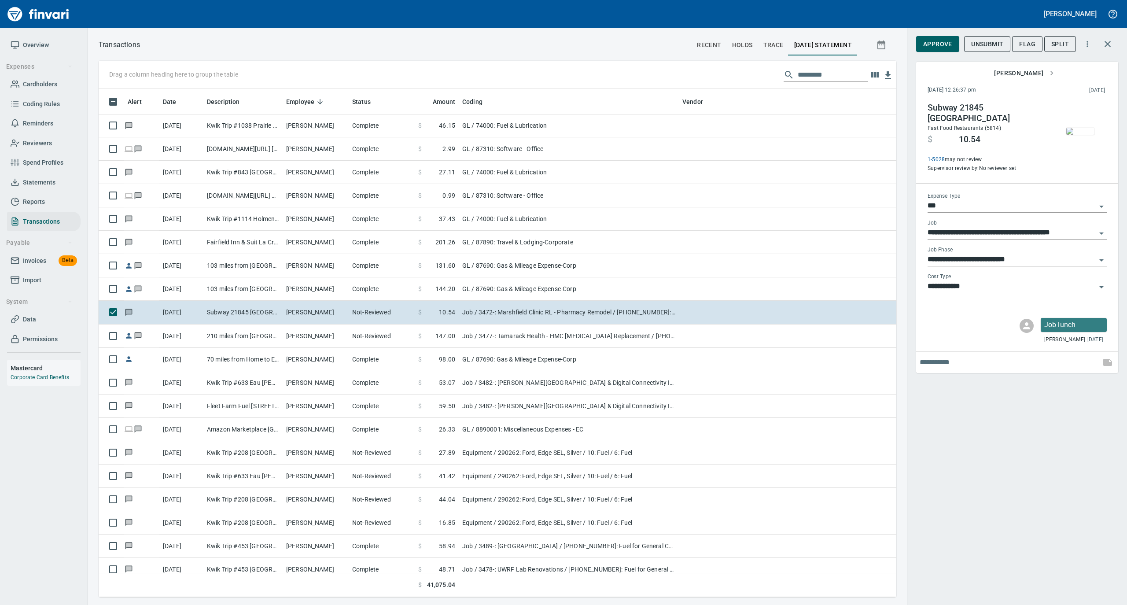
click at [921, 44] on button "Approve" at bounding box center [937, 44] width 43 height 16
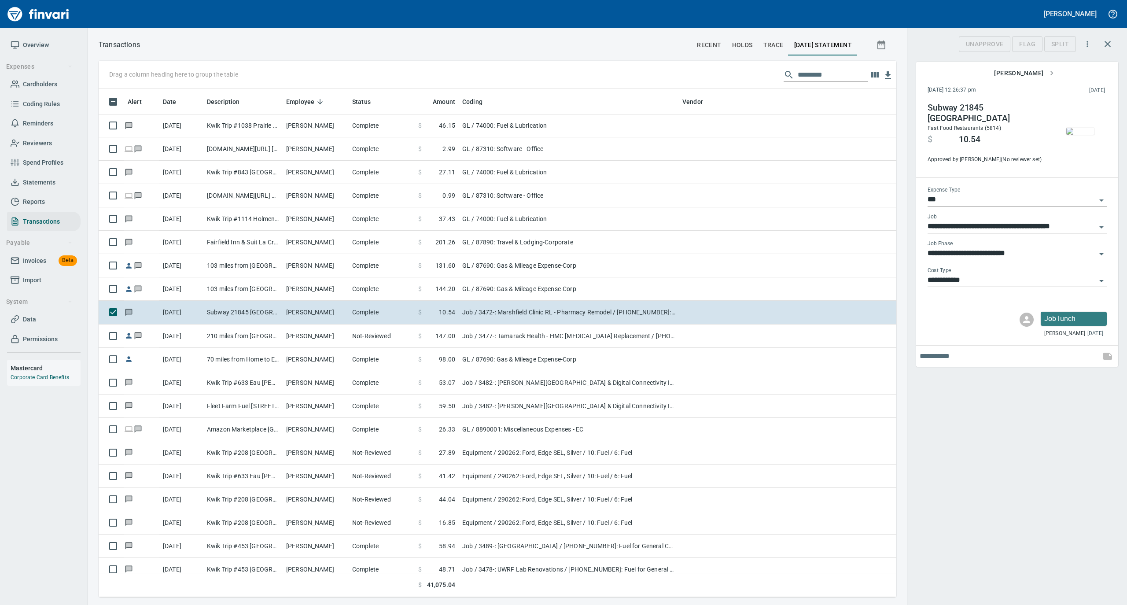
scroll to position [499, 780]
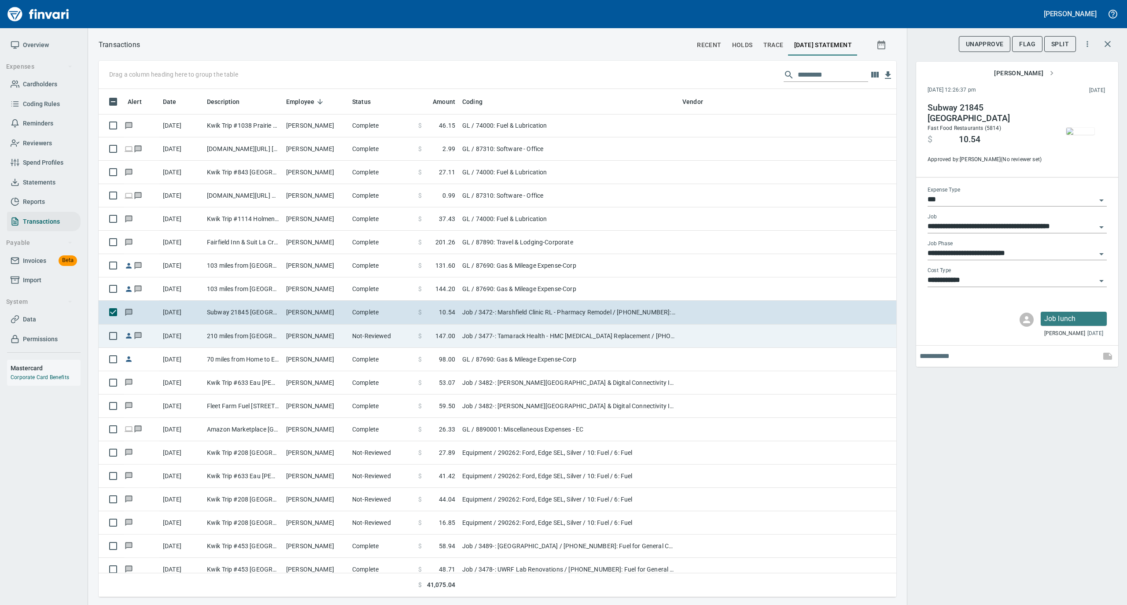
click at [337, 337] on td "[PERSON_NAME]" at bounding box center [316, 336] width 66 height 23
type input "**********"
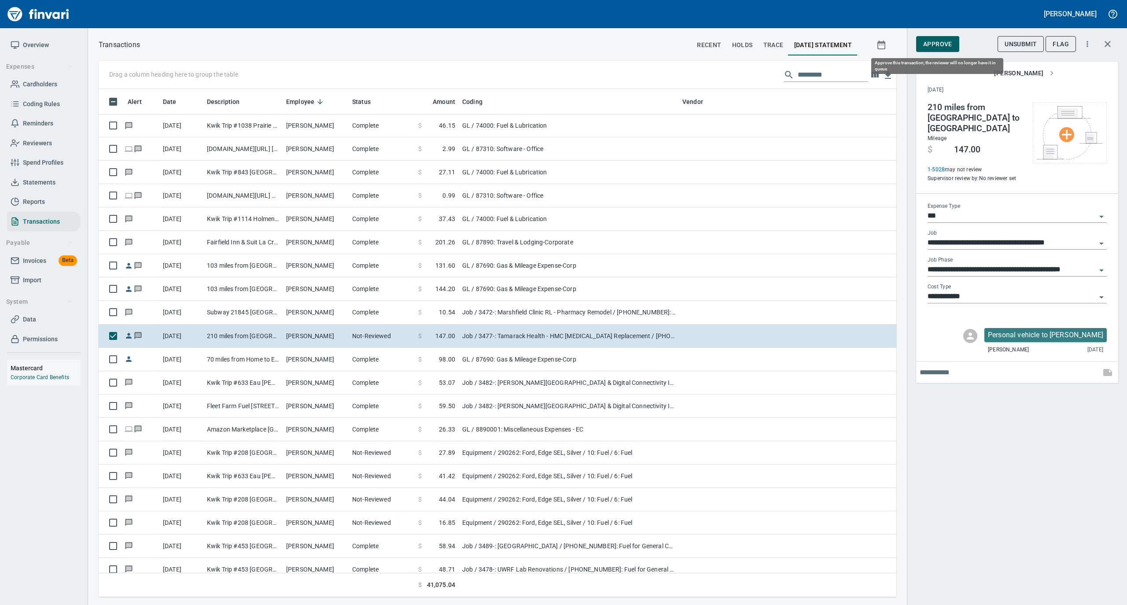
click at [941, 46] on span "Approve" at bounding box center [937, 44] width 29 height 11
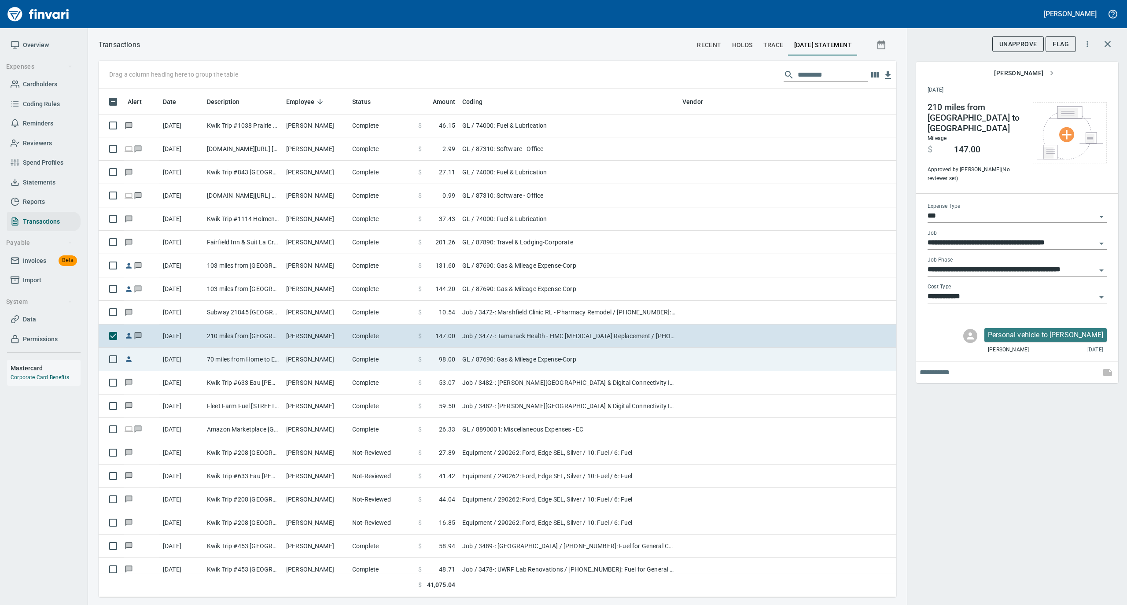
click at [332, 362] on td "[PERSON_NAME]" at bounding box center [316, 359] width 66 height 23
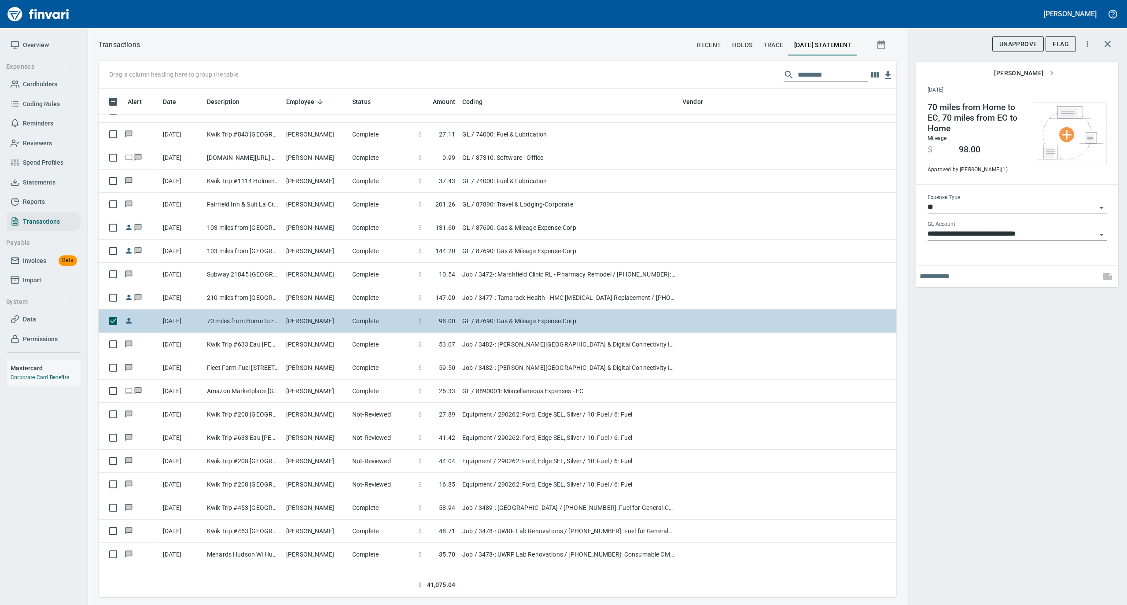
scroll to position [3464, 0]
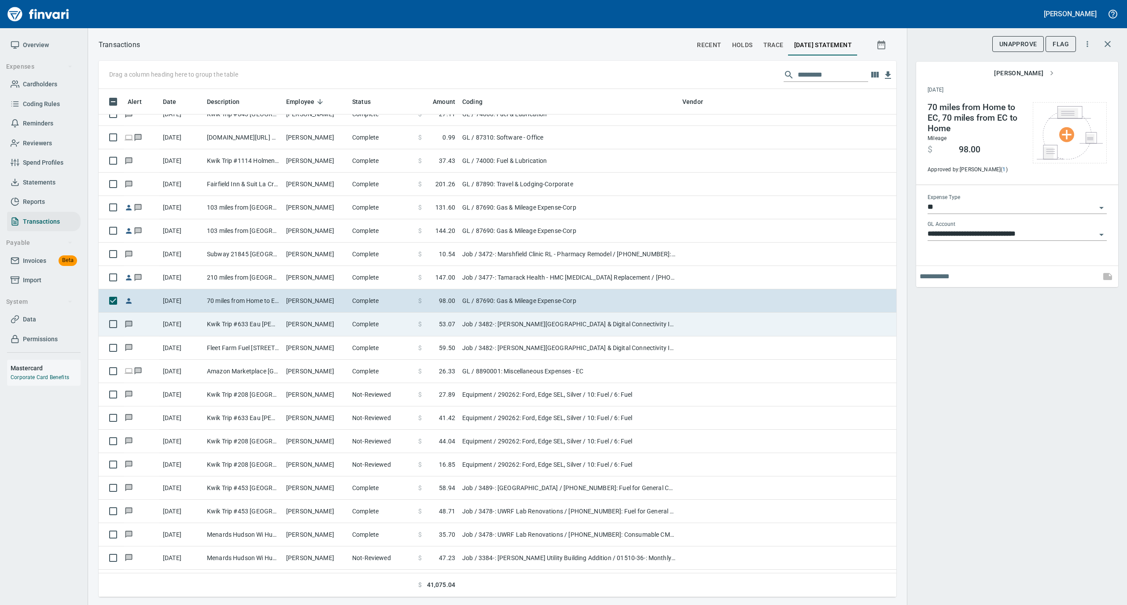
click at [316, 332] on td "[PERSON_NAME]" at bounding box center [316, 324] width 66 height 23
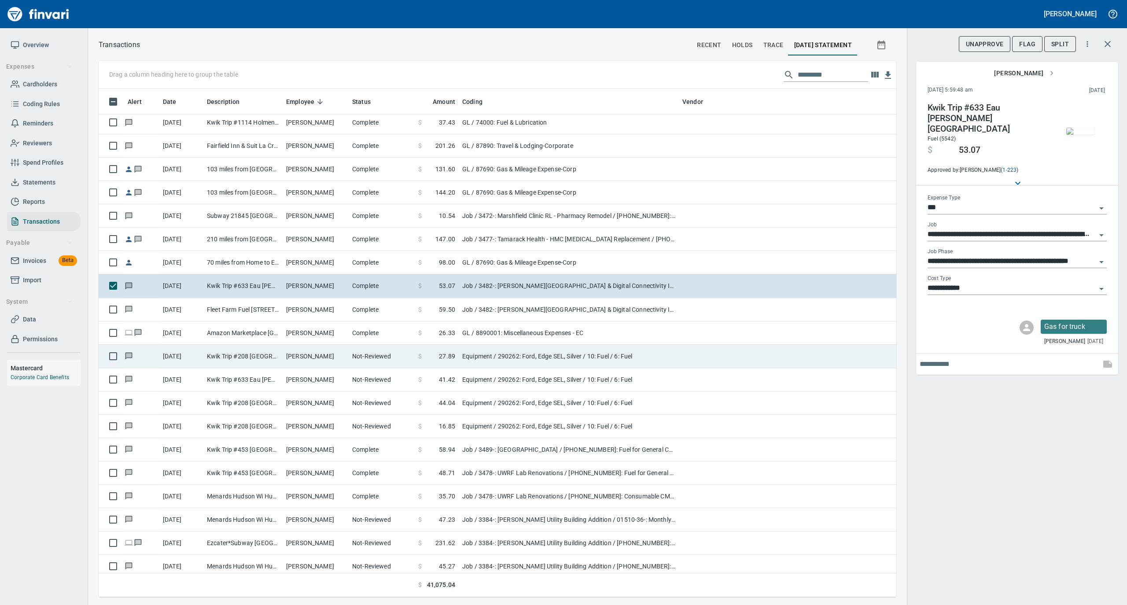
scroll to position [3523, 0]
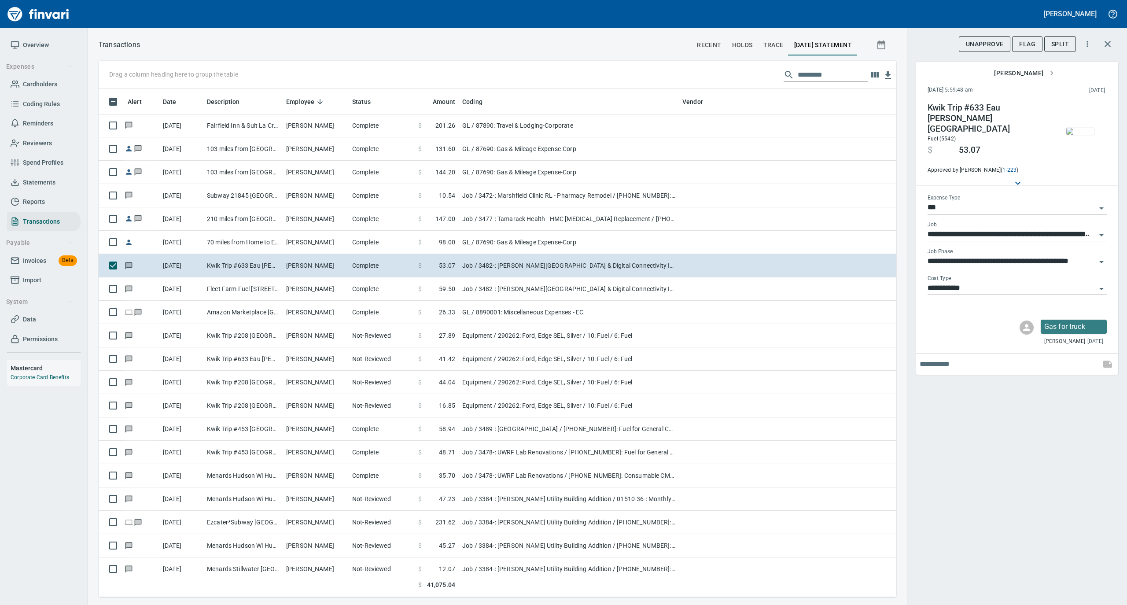
click at [1077, 128] on img "button" at bounding box center [1080, 131] width 28 height 7
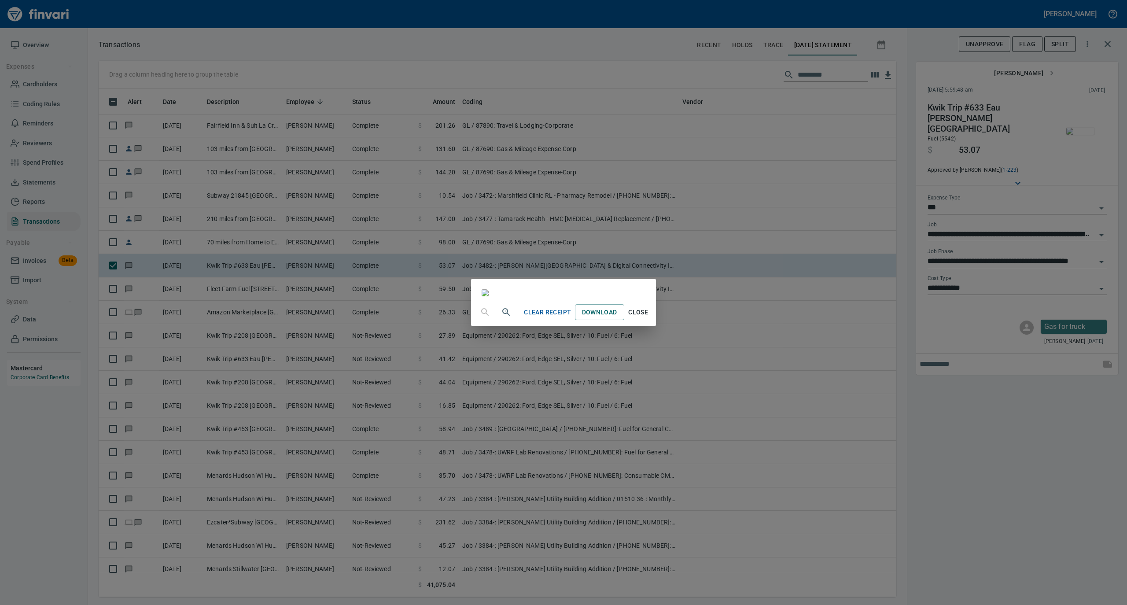
click at [649, 318] on span "Close" at bounding box center [638, 312] width 21 height 11
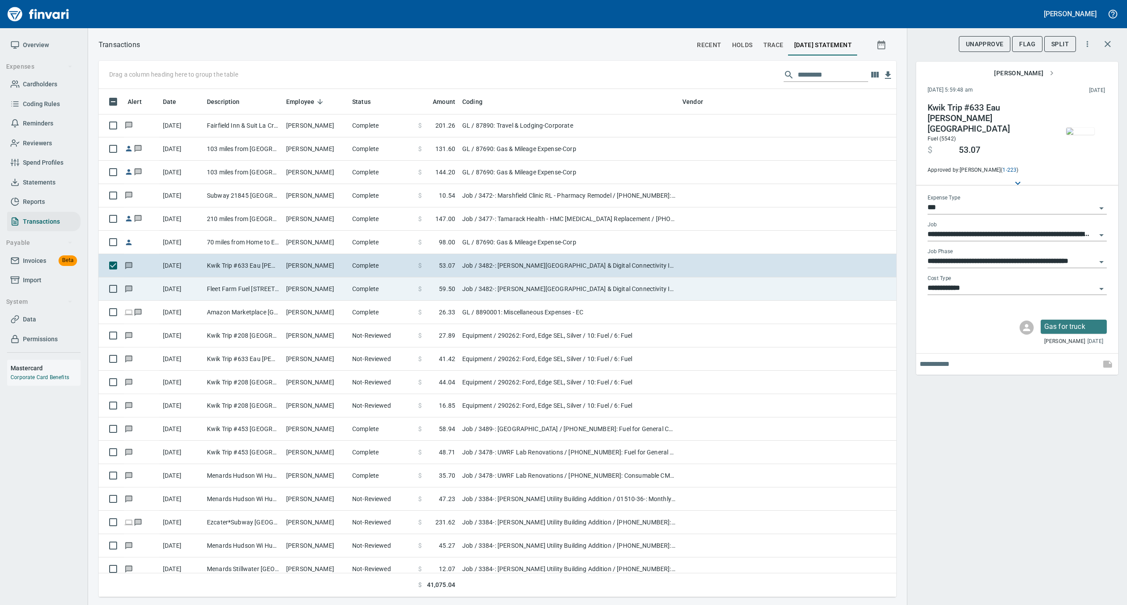
click at [301, 291] on td "[PERSON_NAME]" at bounding box center [316, 288] width 66 height 23
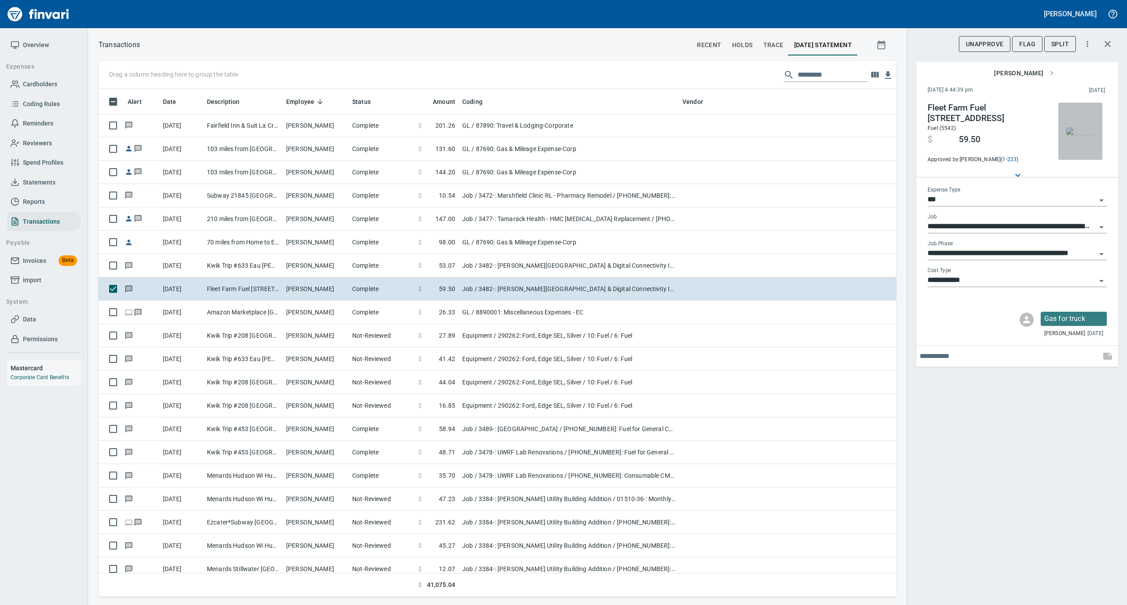
click at [1086, 128] on img "button" at bounding box center [1080, 131] width 28 height 7
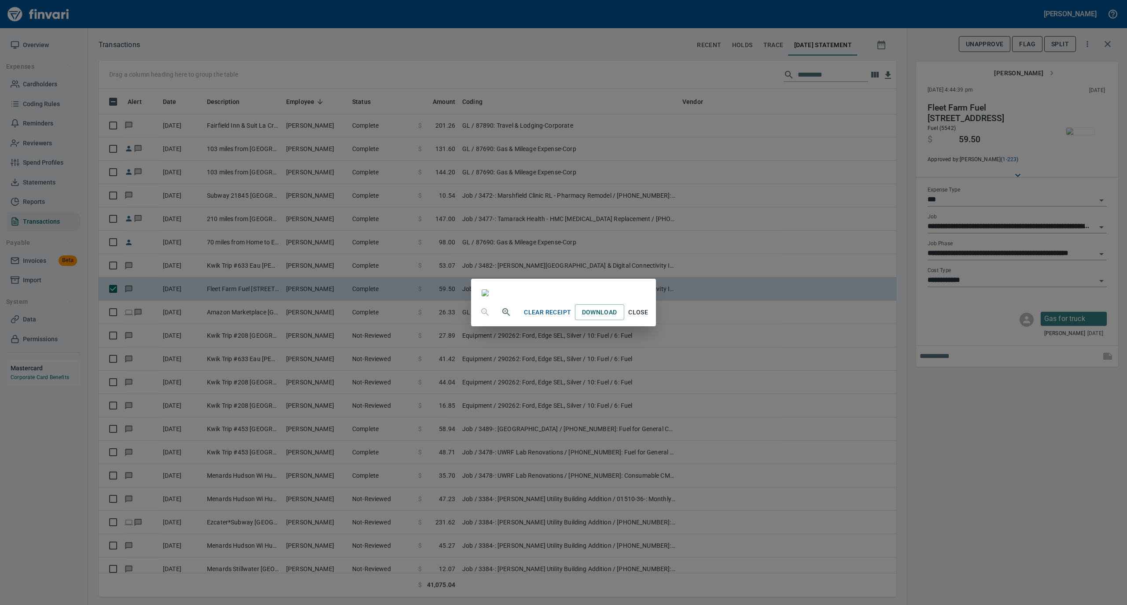
click at [649, 318] on span "Close" at bounding box center [638, 312] width 21 height 11
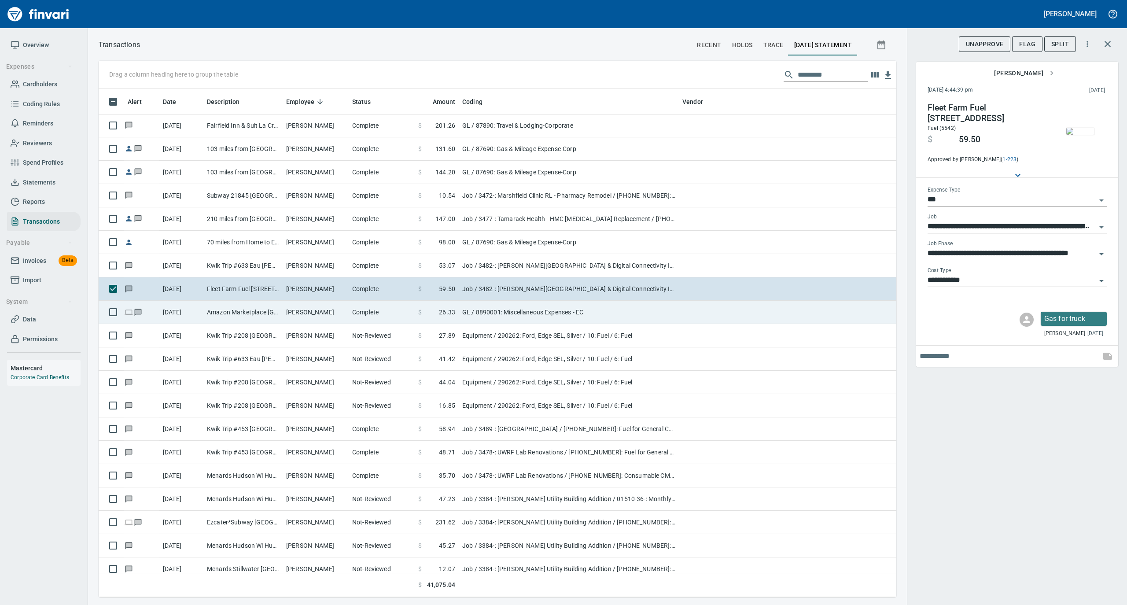
click at [343, 314] on td "[PERSON_NAME]" at bounding box center [316, 312] width 66 height 23
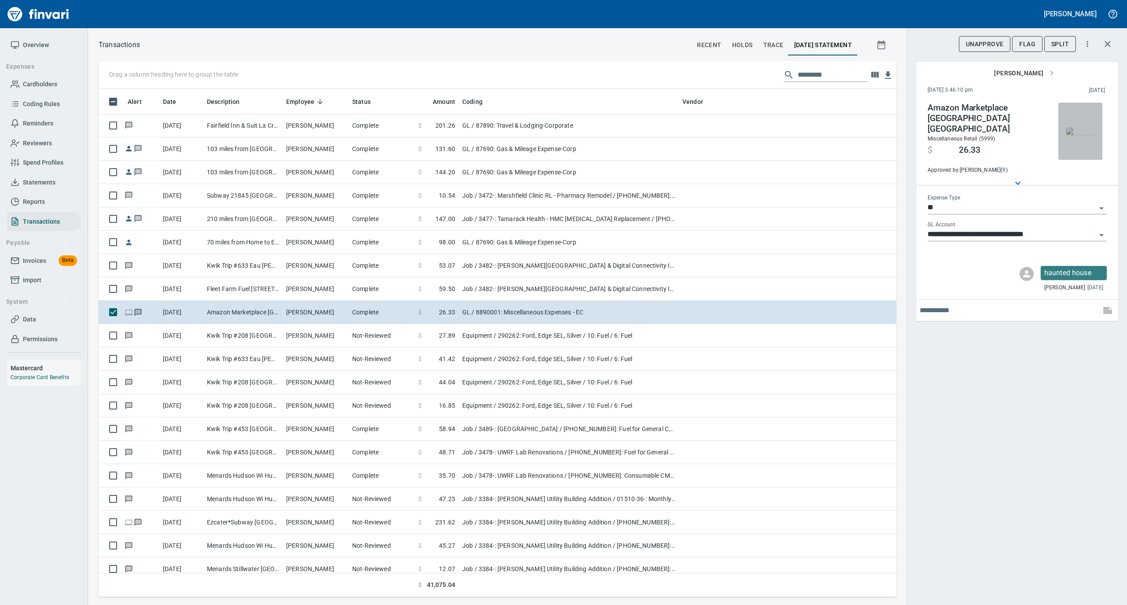
click at [1072, 128] on img "button" at bounding box center [1080, 131] width 28 height 7
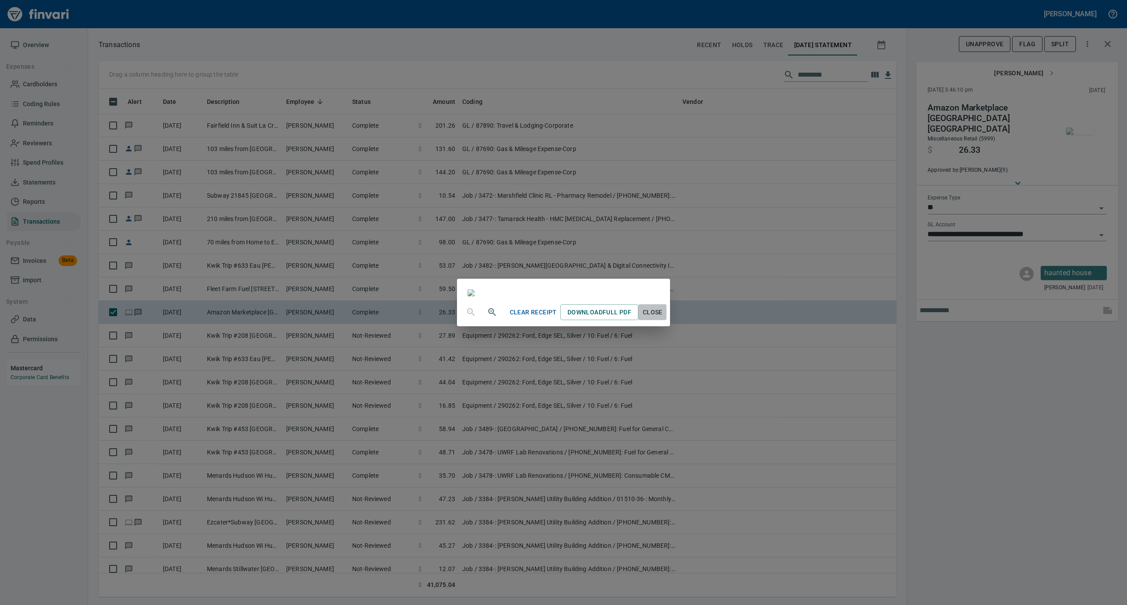
click at [663, 318] on span "Close" at bounding box center [652, 312] width 21 height 11
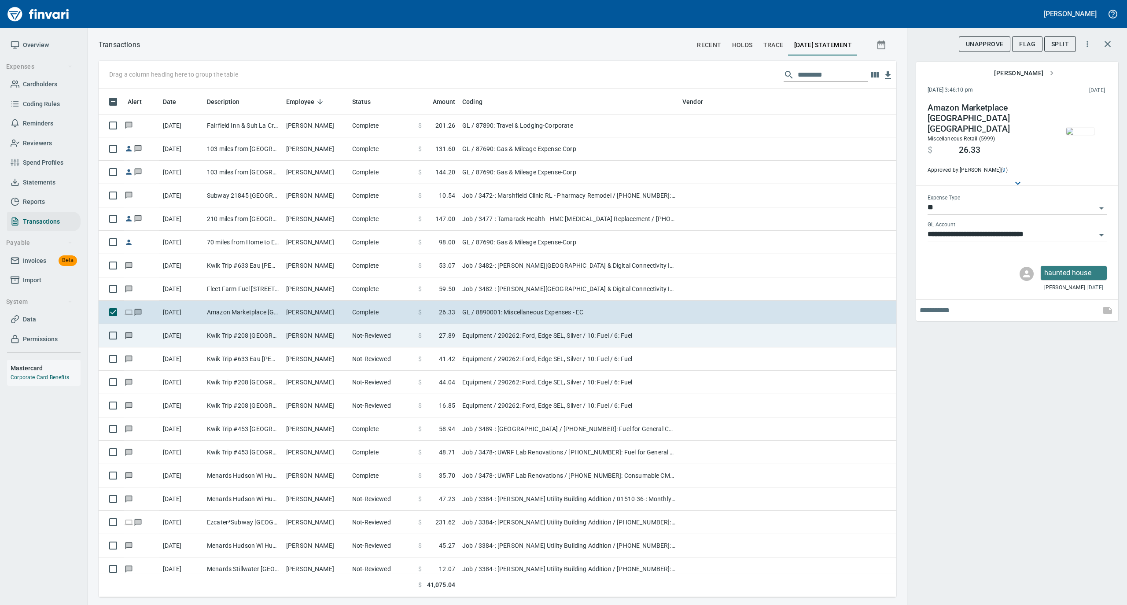
click at [371, 338] on td "Not-Reviewed" at bounding box center [382, 335] width 66 height 23
type input "*********"
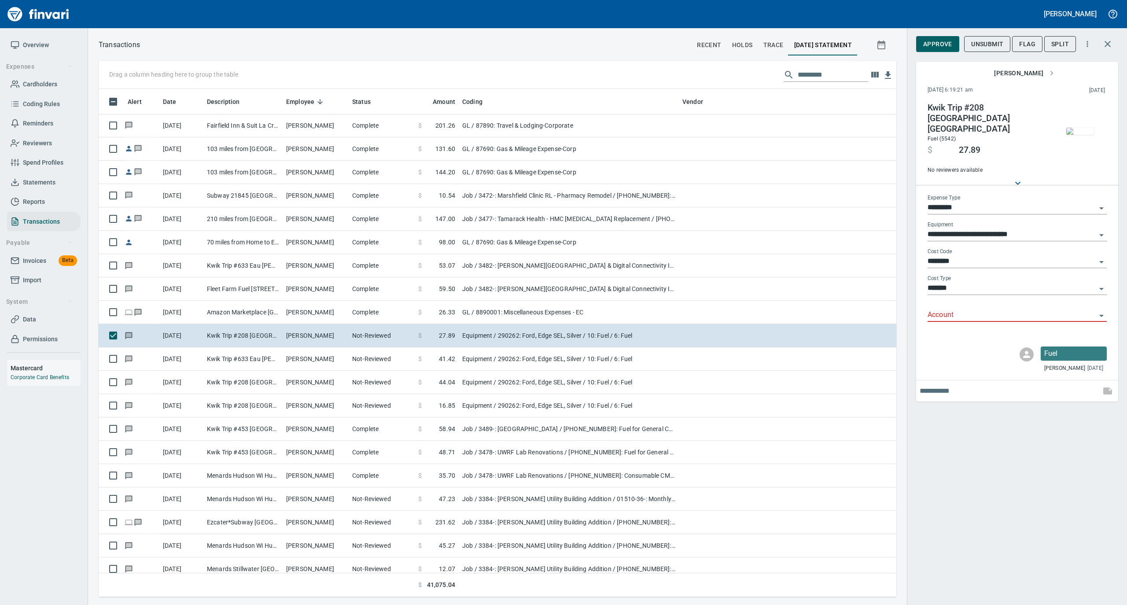
click at [977, 202] on input "*********" at bounding box center [1012, 208] width 169 height 12
click at [963, 265] on li "GL" at bounding box center [1016, 264] width 179 height 21
type input "**"
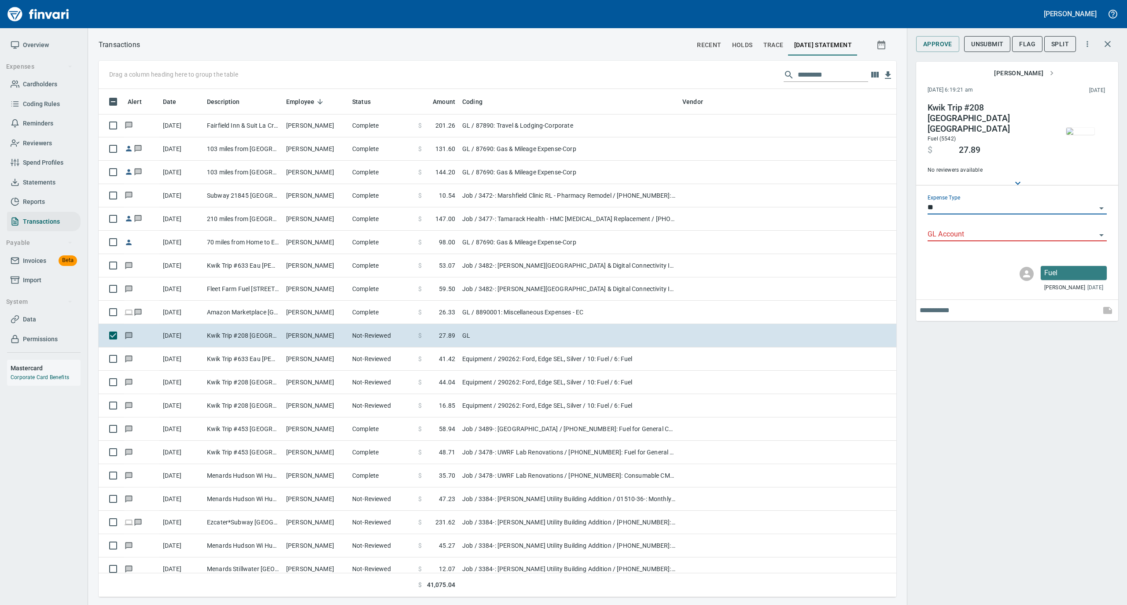
click at [952, 229] on input "GL Account" at bounding box center [1012, 235] width 169 height 12
click at [973, 242] on li "74000: Fuel & Lubrication" at bounding box center [1016, 249] width 179 height 21
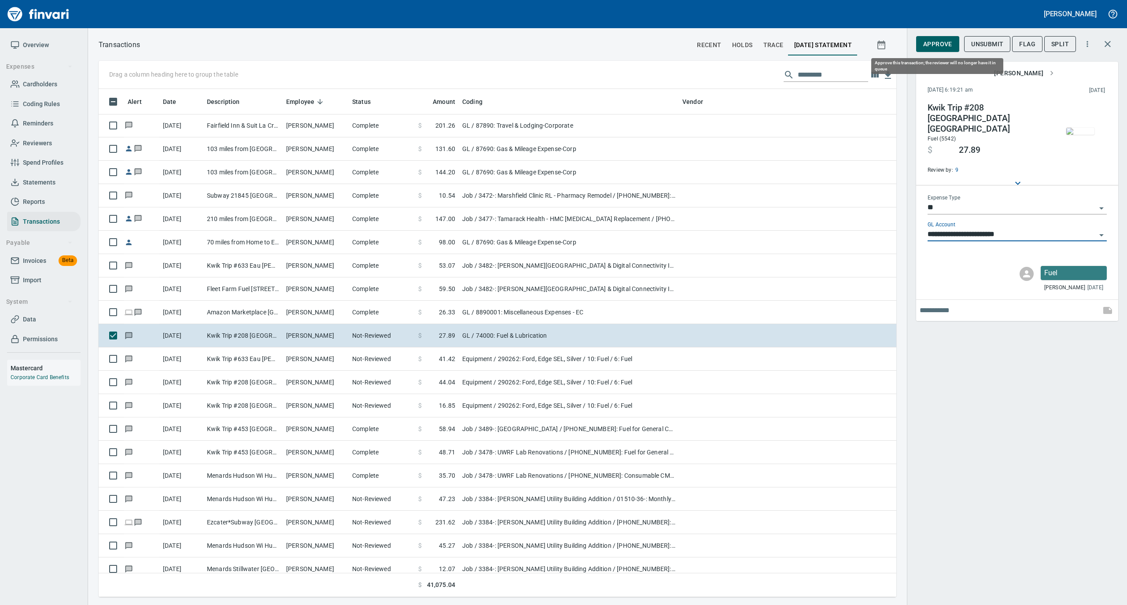
type input "**********"
click at [941, 46] on span "Approve" at bounding box center [937, 44] width 29 height 11
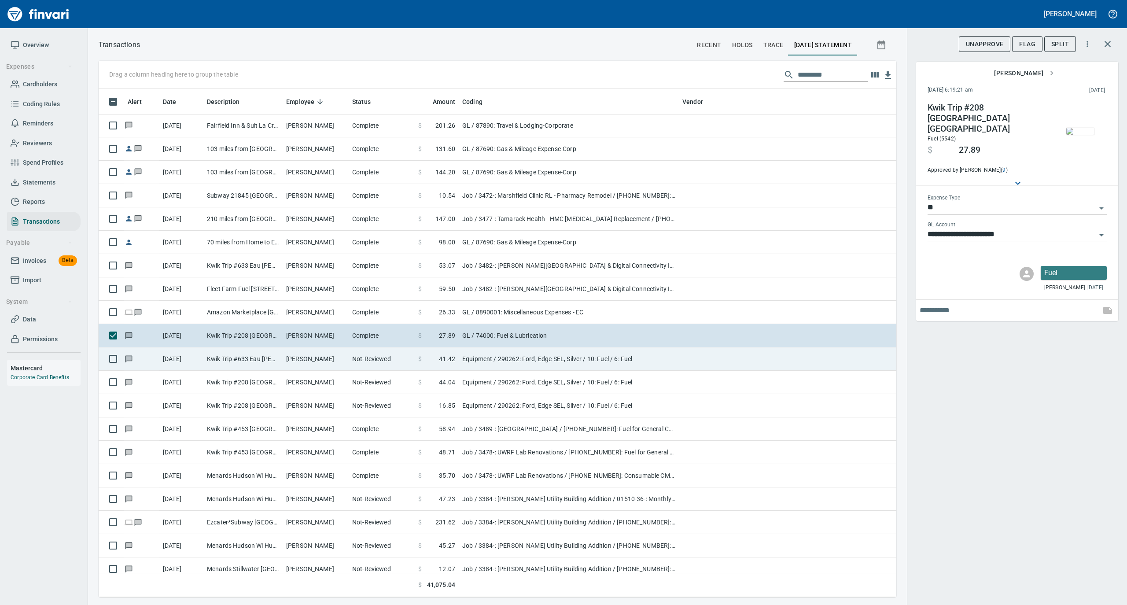
click at [357, 365] on td "Not-Reviewed" at bounding box center [382, 358] width 66 height 23
type input "*********"
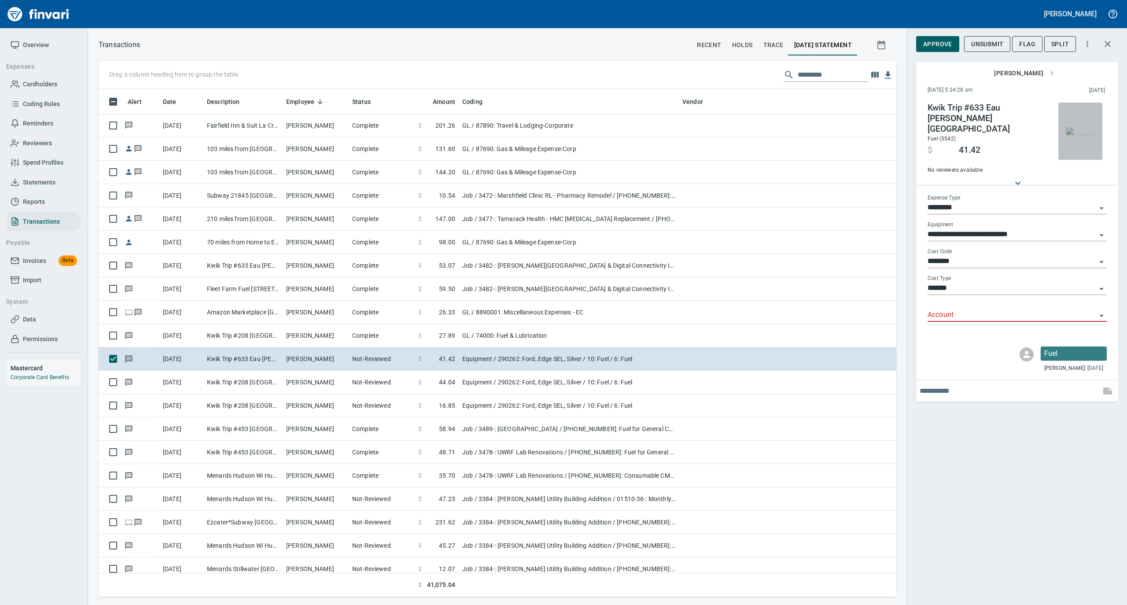
click at [1082, 129] on img "button" at bounding box center [1080, 131] width 28 height 7
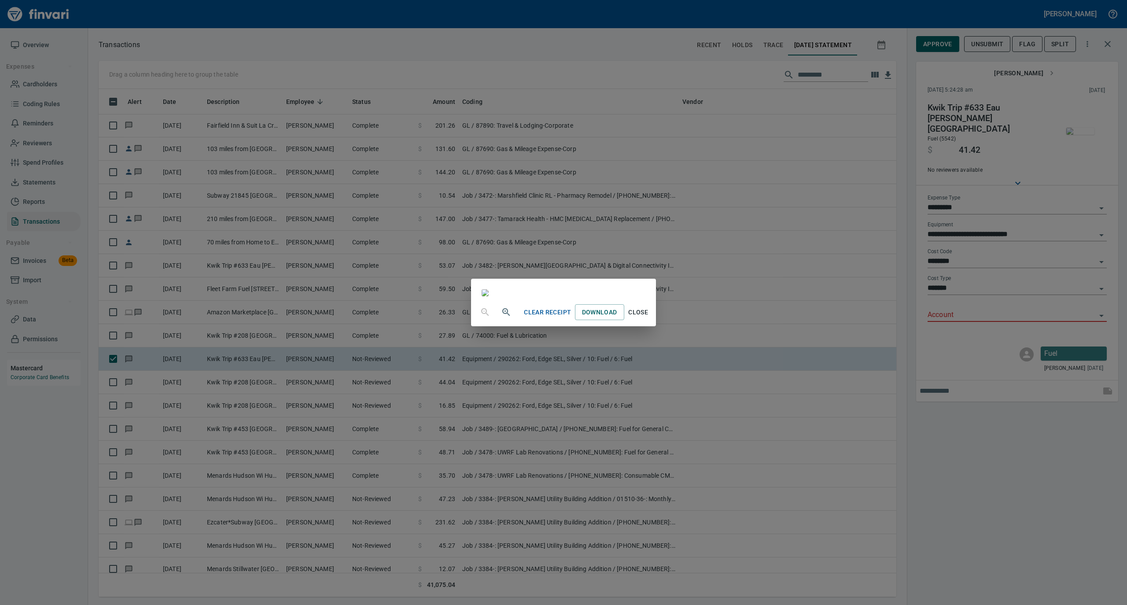
click at [649, 318] on span "Close" at bounding box center [638, 312] width 21 height 11
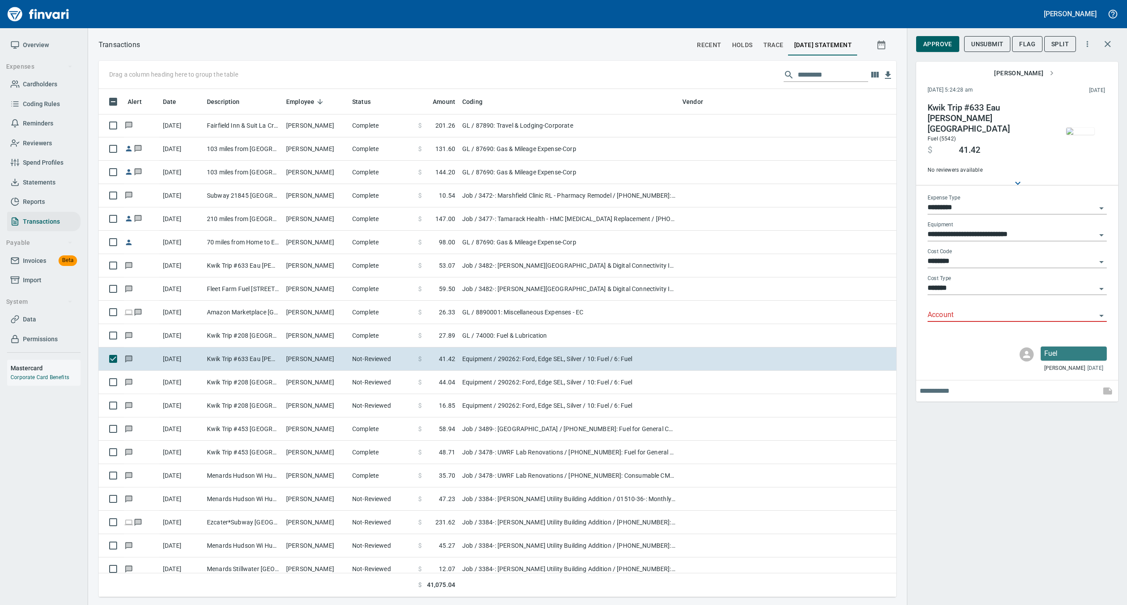
click at [954, 202] on input "*********" at bounding box center [1012, 208] width 169 height 12
click at [951, 269] on li "GL" at bounding box center [1016, 264] width 179 height 21
type input "**"
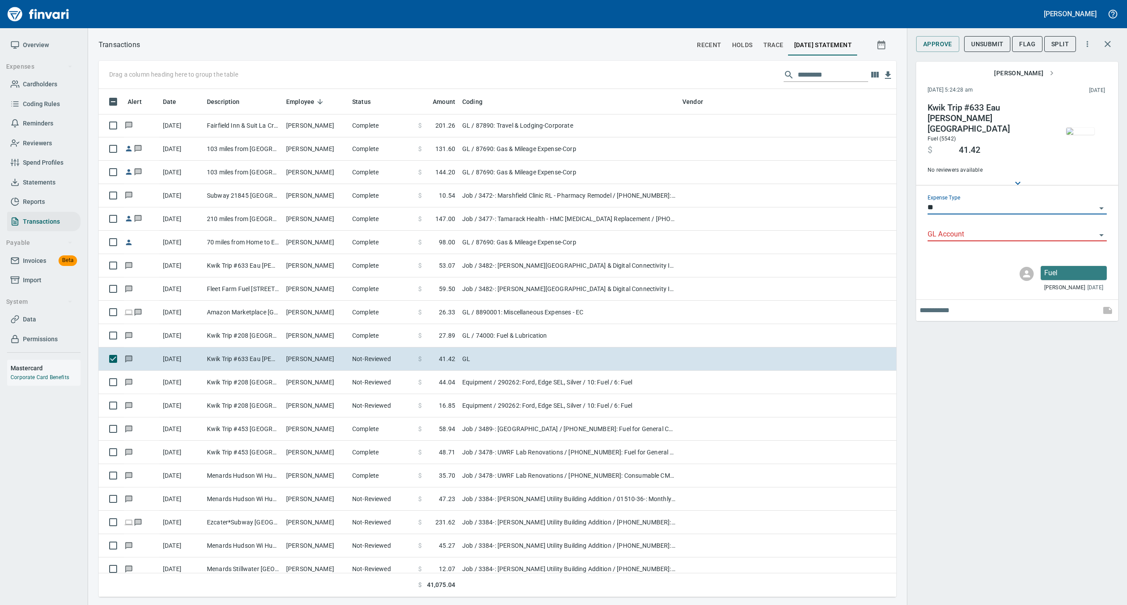
click at [948, 229] on input "GL Account" at bounding box center [1012, 235] width 169 height 12
click at [954, 247] on li "74000: Fuel & Lubrication" at bounding box center [1016, 249] width 179 height 21
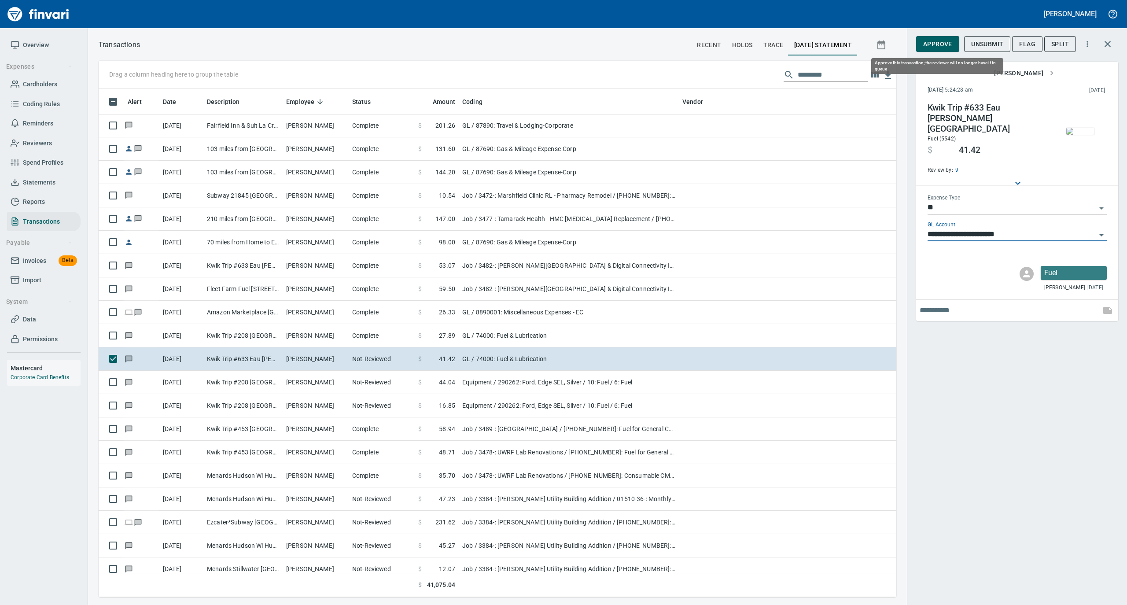
type input "**********"
click at [929, 39] on span "Approve" at bounding box center [937, 44] width 29 height 11
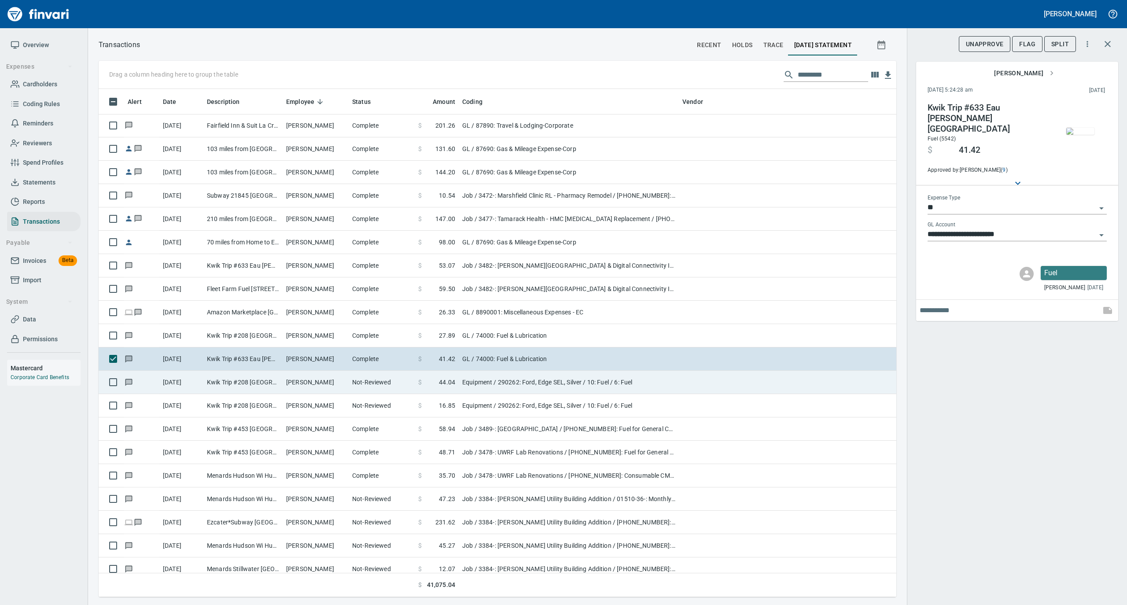
click at [326, 381] on td "[PERSON_NAME]" at bounding box center [316, 382] width 66 height 23
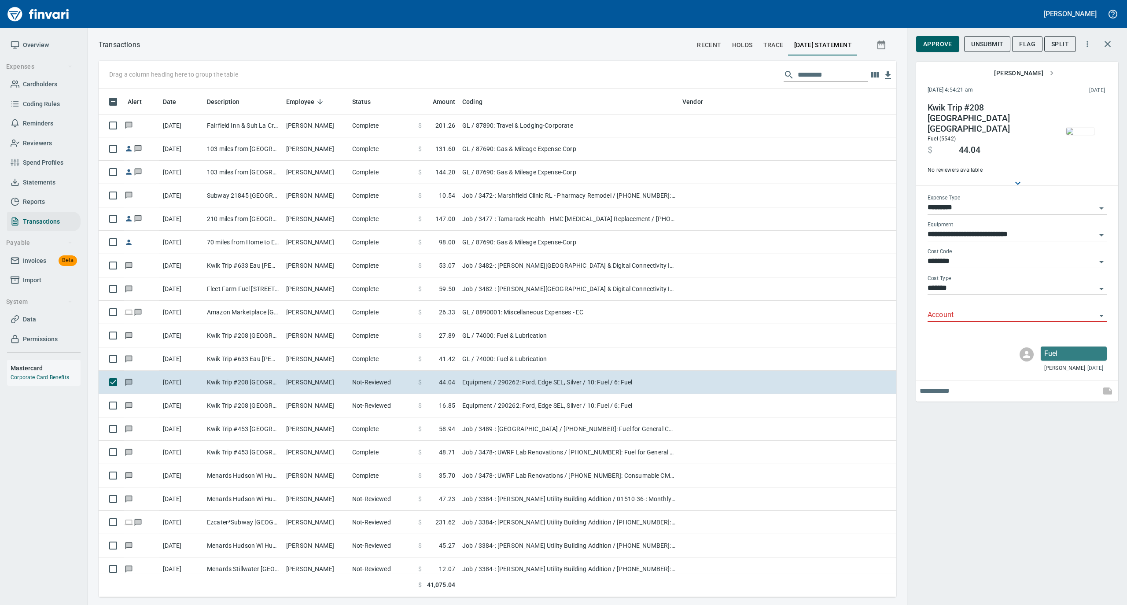
click at [957, 202] on input "*********" at bounding box center [1012, 208] width 169 height 12
click at [948, 263] on li "GL" at bounding box center [1016, 264] width 179 height 21
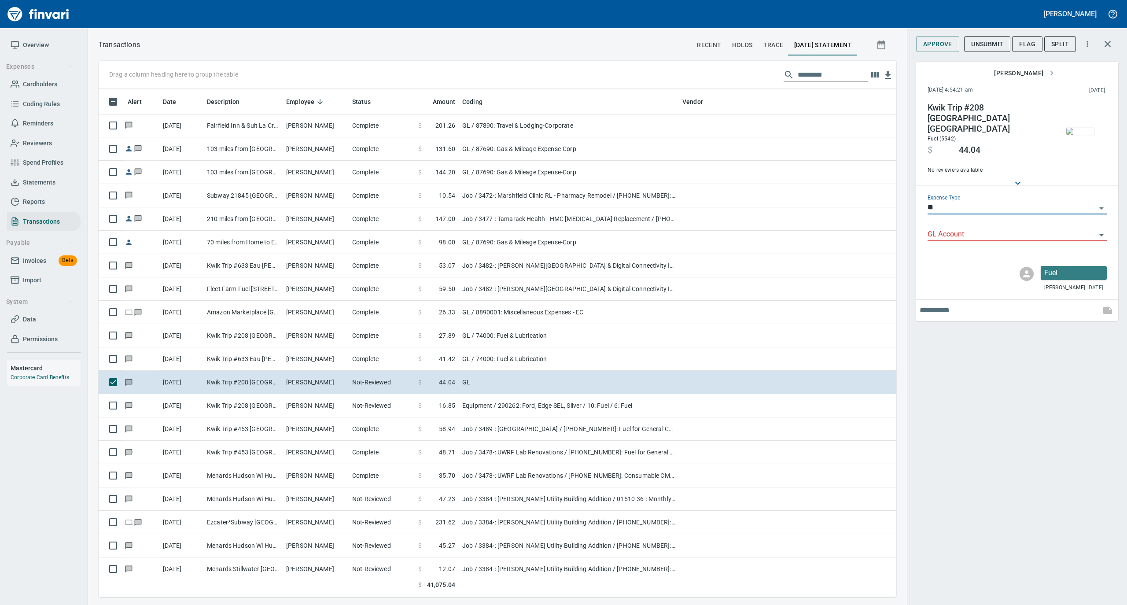
click at [949, 229] on input "GL Account" at bounding box center [1012, 235] width 169 height 12
click at [941, 248] on li "74000: Fuel & Lubrication" at bounding box center [1016, 249] width 179 height 21
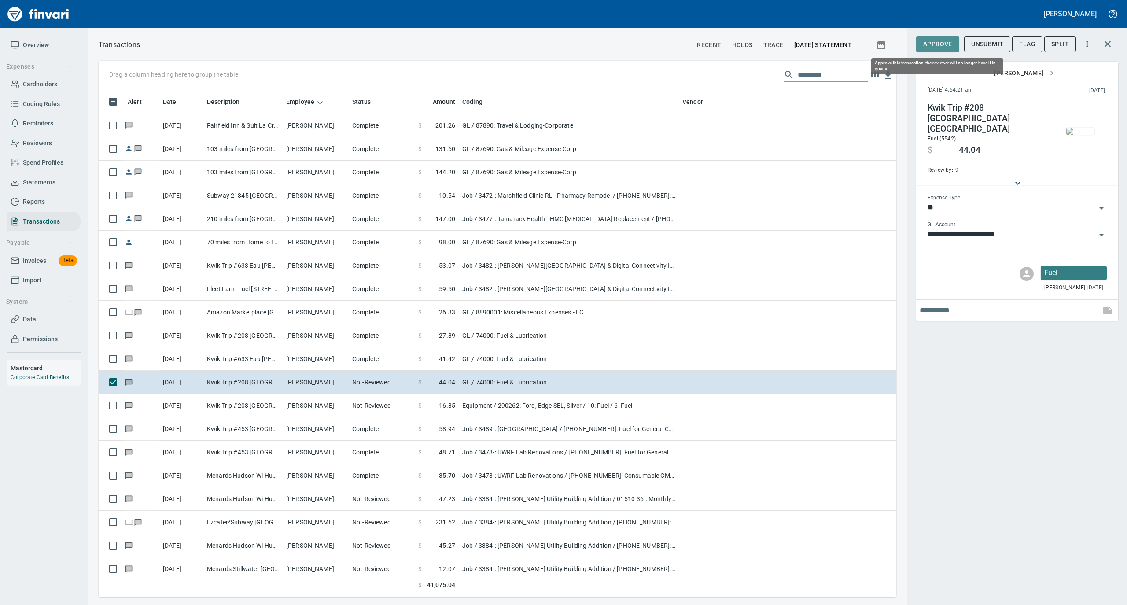
click at [934, 44] on span "Approve" at bounding box center [937, 44] width 29 height 11
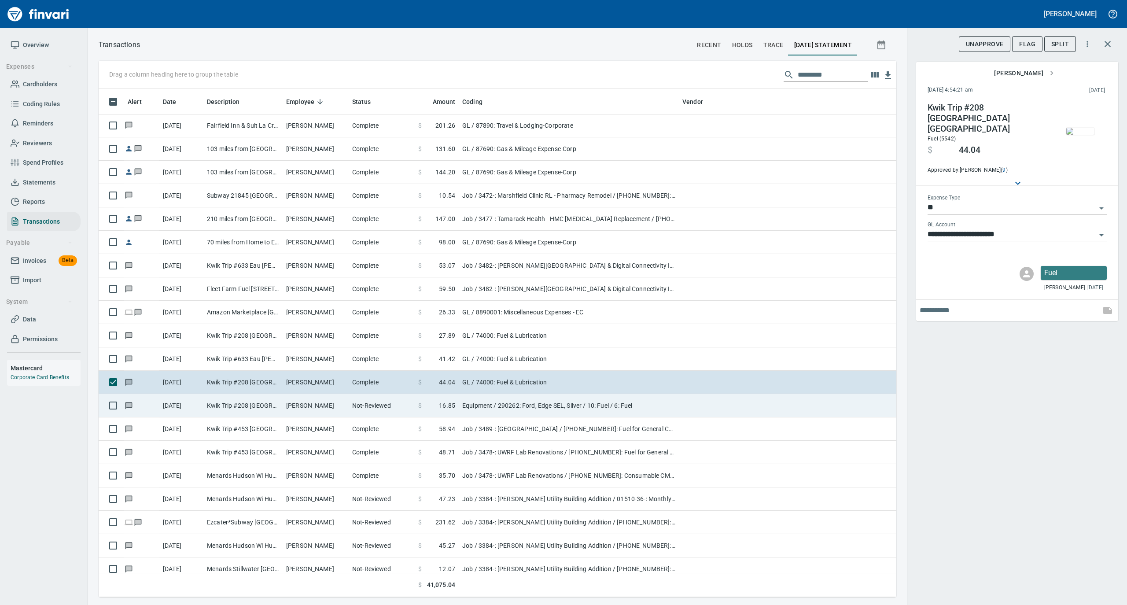
click at [350, 400] on td "Not-Reviewed" at bounding box center [382, 405] width 66 height 23
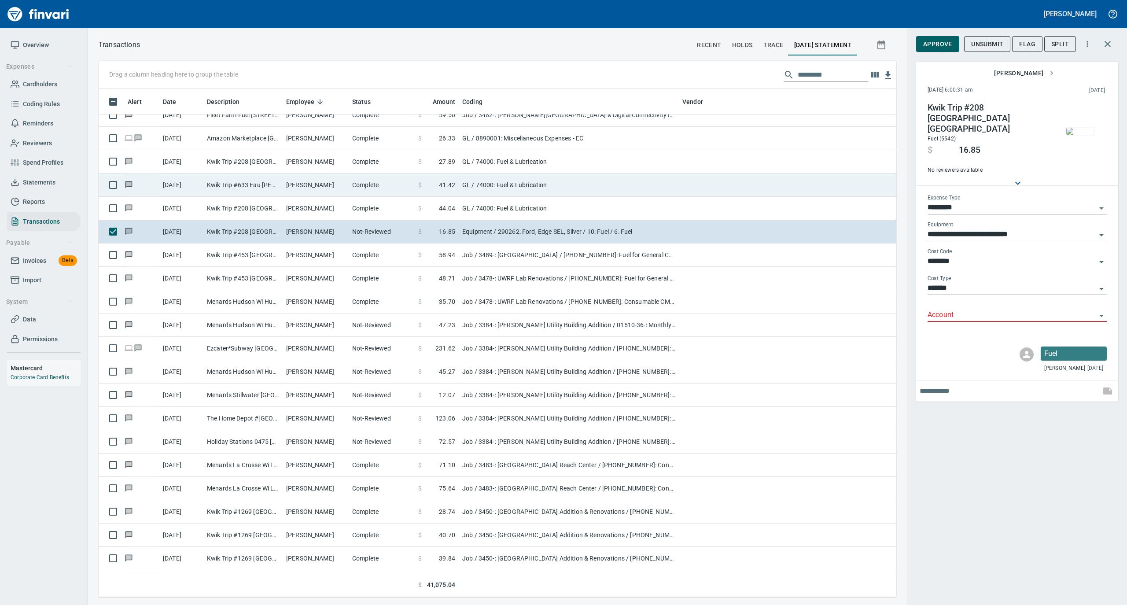
scroll to position [3699, 0]
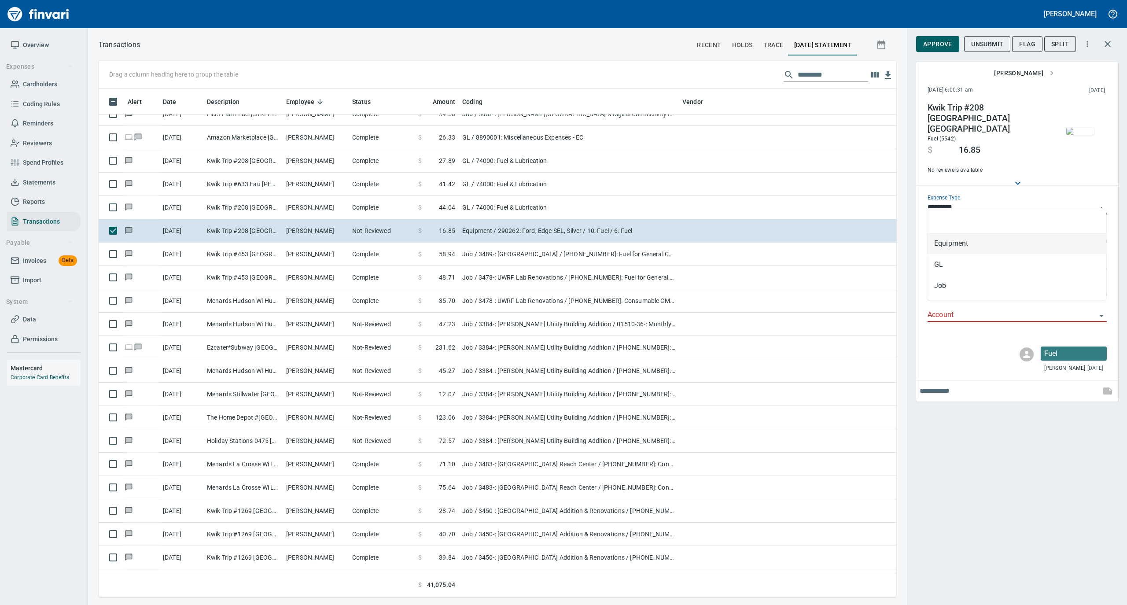
click at [975, 203] on input "*********" at bounding box center [1012, 208] width 169 height 12
click at [950, 265] on li "GL" at bounding box center [1016, 264] width 179 height 21
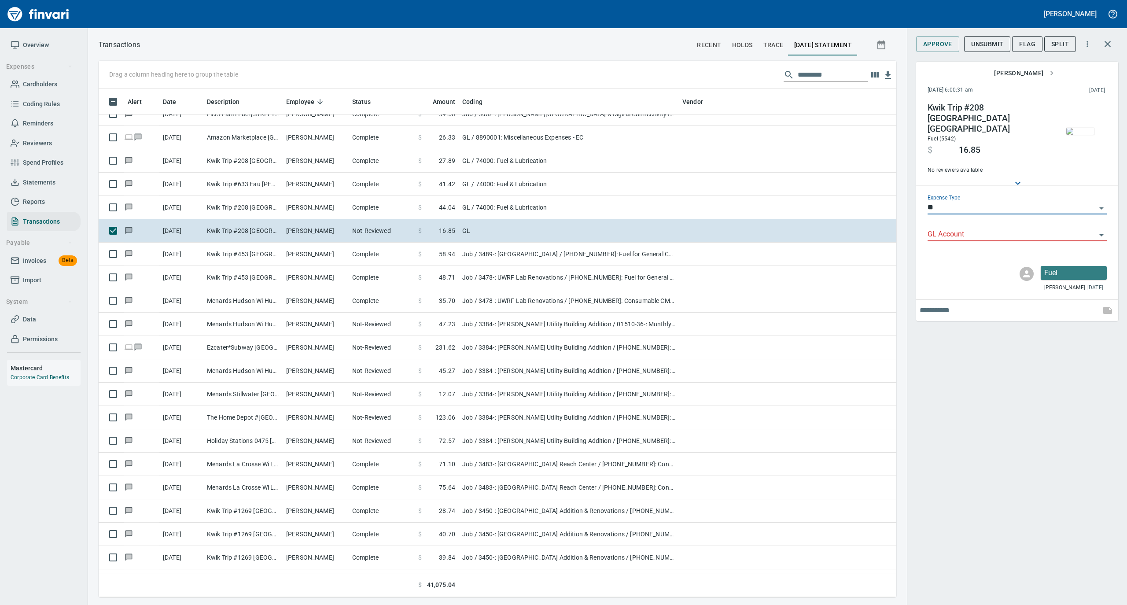
click at [948, 229] on input "GL Account" at bounding box center [1012, 235] width 169 height 12
click at [941, 250] on li "74000: Fuel & Lubrication" at bounding box center [1016, 249] width 179 height 21
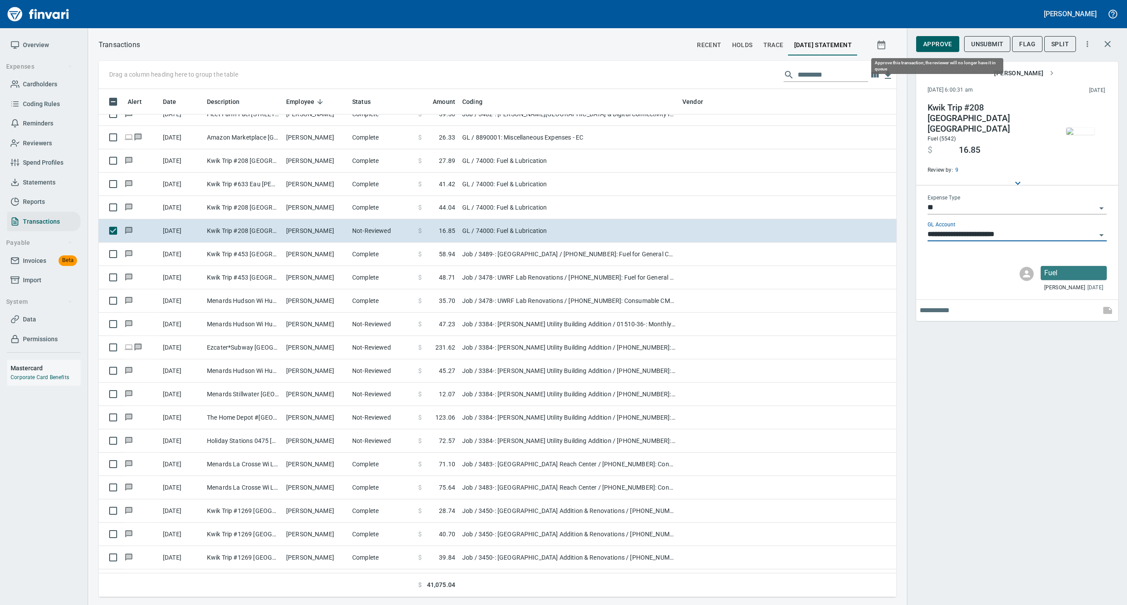
click at [929, 41] on span "Approve" at bounding box center [937, 44] width 29 height 11
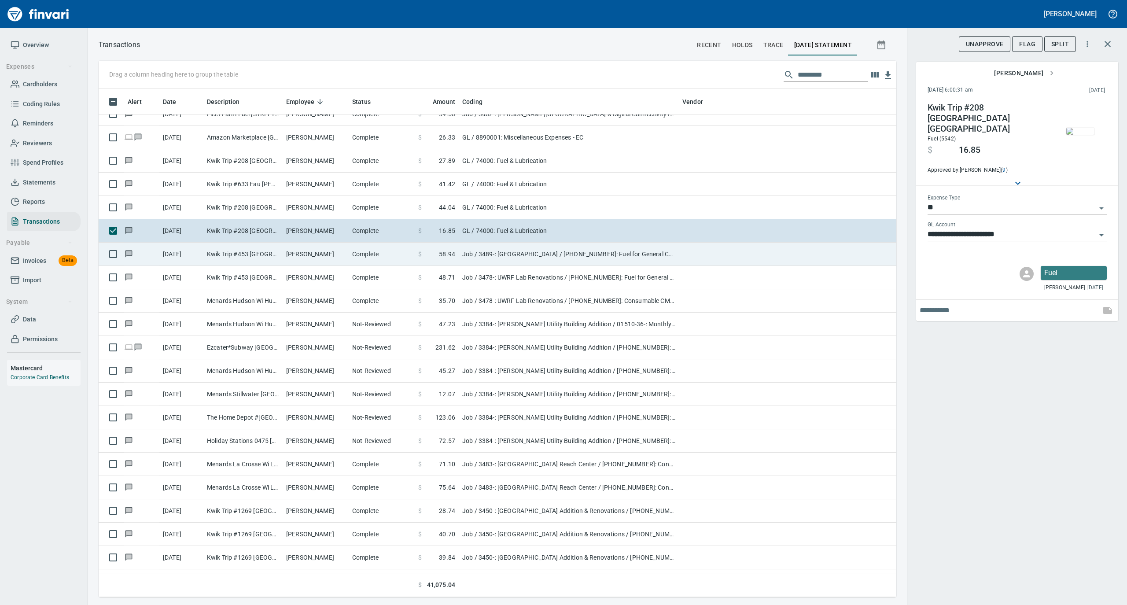
click at [353, 254] on td "Complete" at bounding box center [382, 254] width 66 height 23
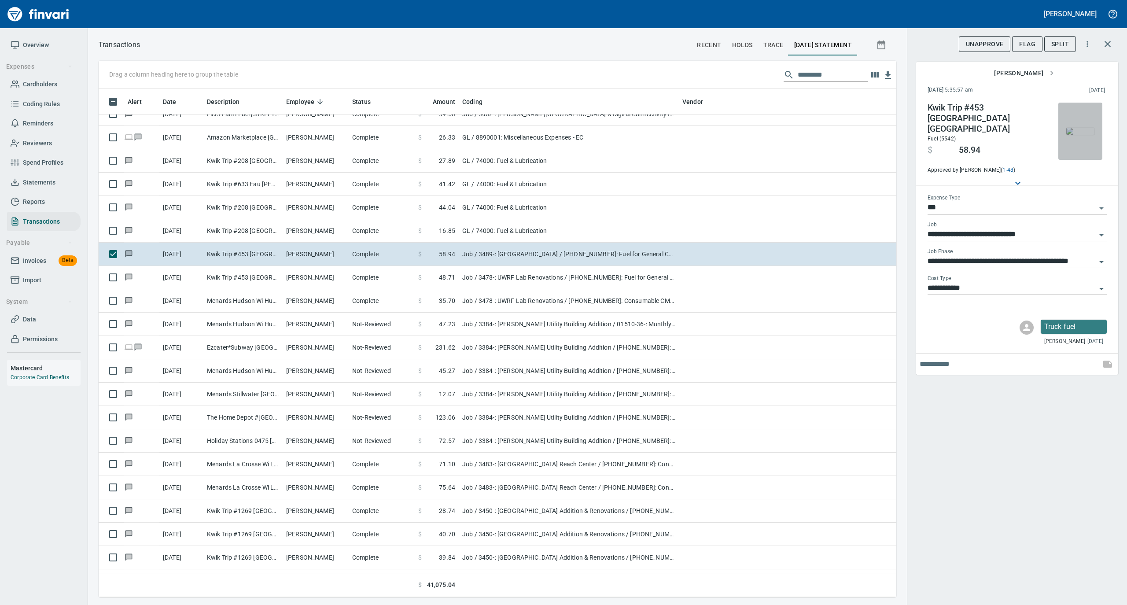
click at [1080, 128] on img "button" at bounding box center [1080, 131] width 28 height 7
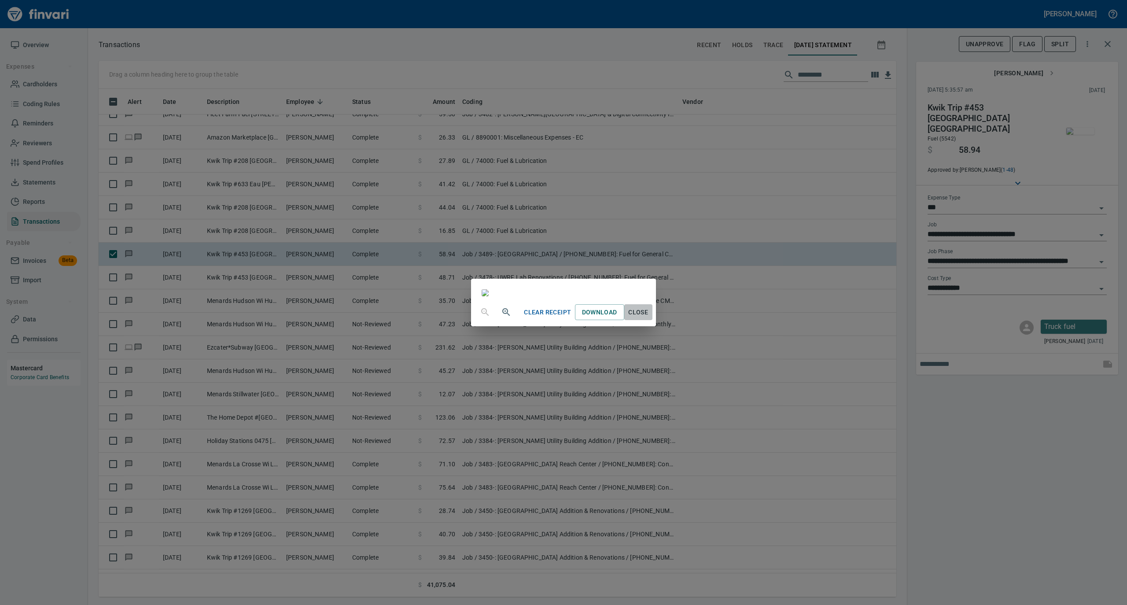
click at [649, 318] on span "Close" at bounding box center [638, 312] width 21 height 11
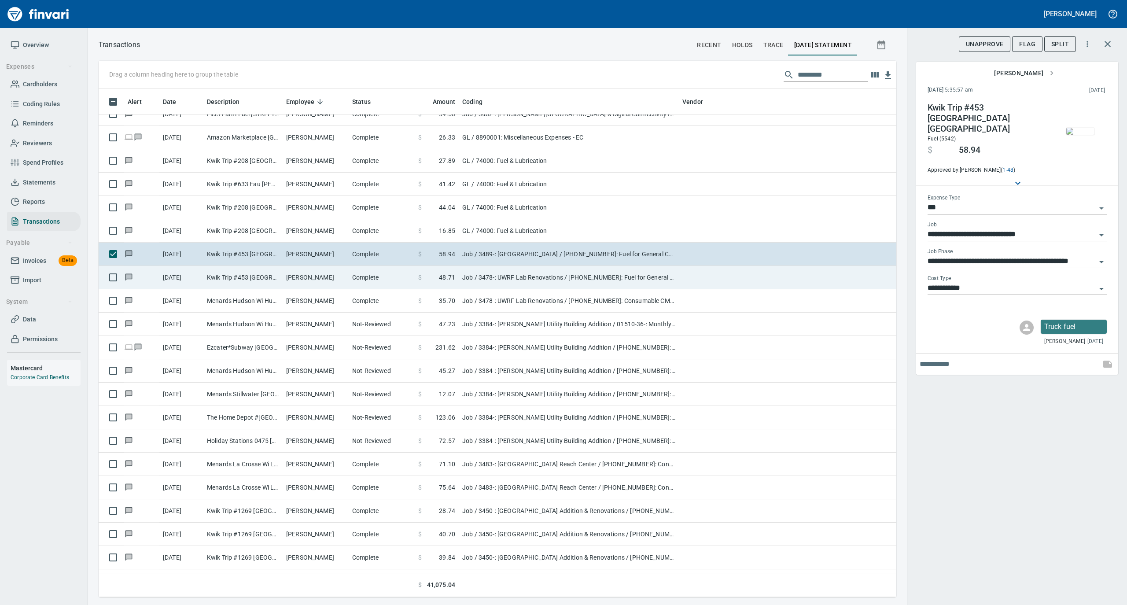
click at [338, 282] on td "[PERSON_NAME]" at bounding box center [316, 277] width 66 height 23
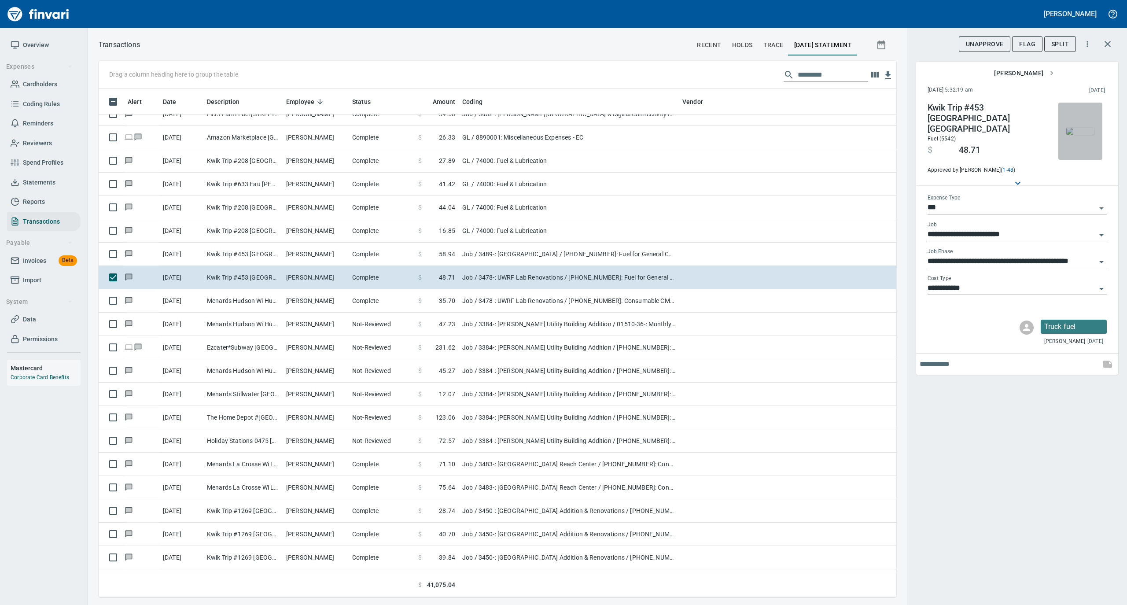
click at [1084, 131] on img "button" at bounding box center [1080, 131] width 28 height 7
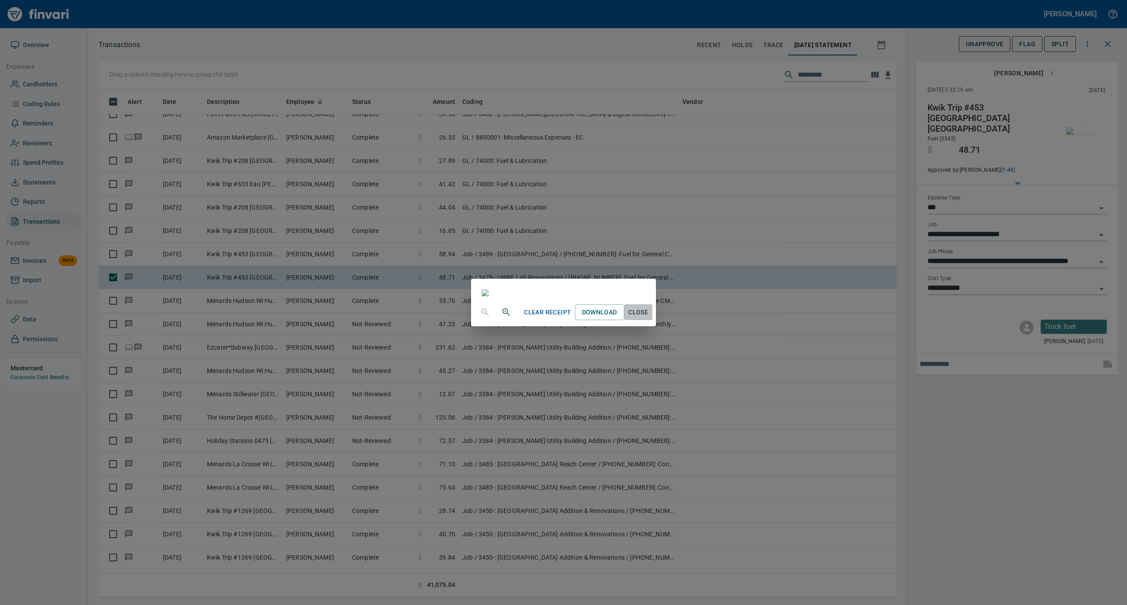
click at [649, 318] on span "Close" at bounding box center [638, 312] width 21 height 11
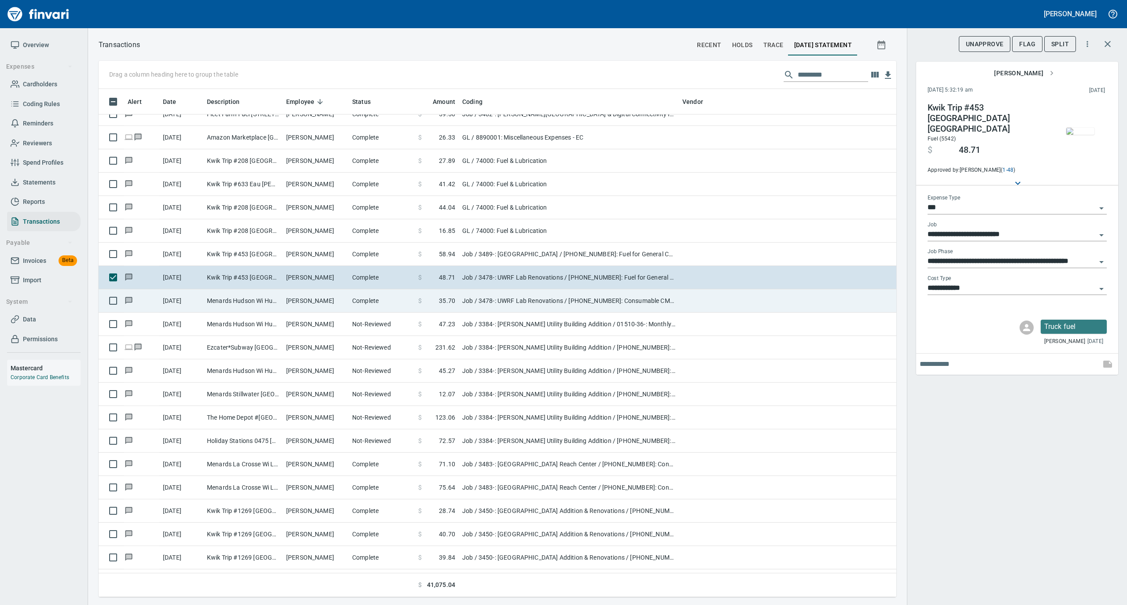
click at [311, 299] on td "[PERSON_NAME]" at bounding box center [316, 300] width 66 height 23
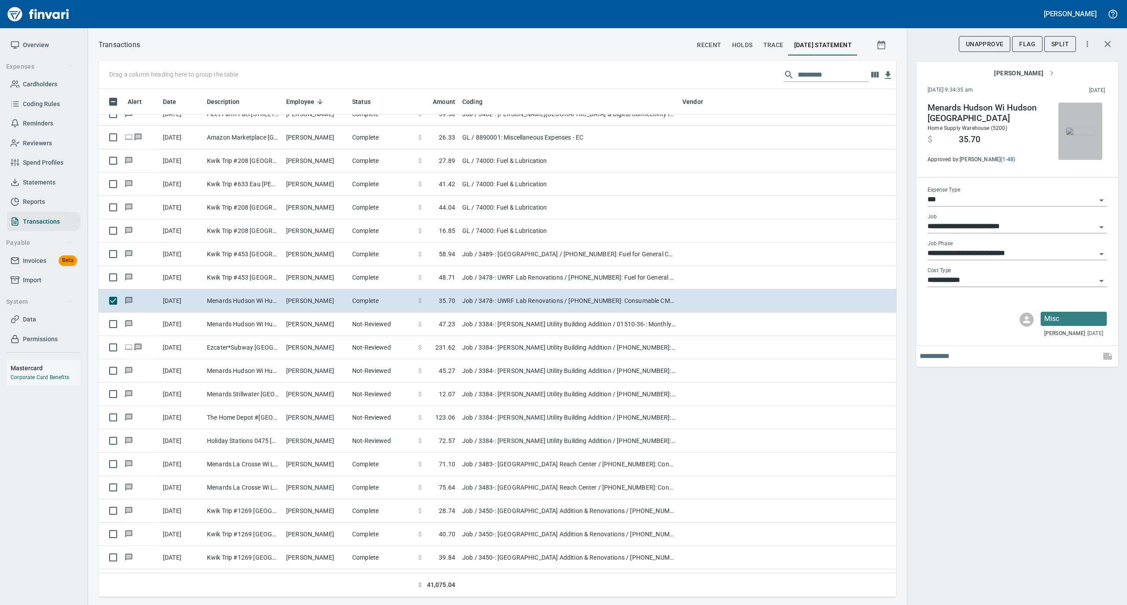
click at [1077, 135] on img "button" at bounding box center [1080, 131] width 28 height 7
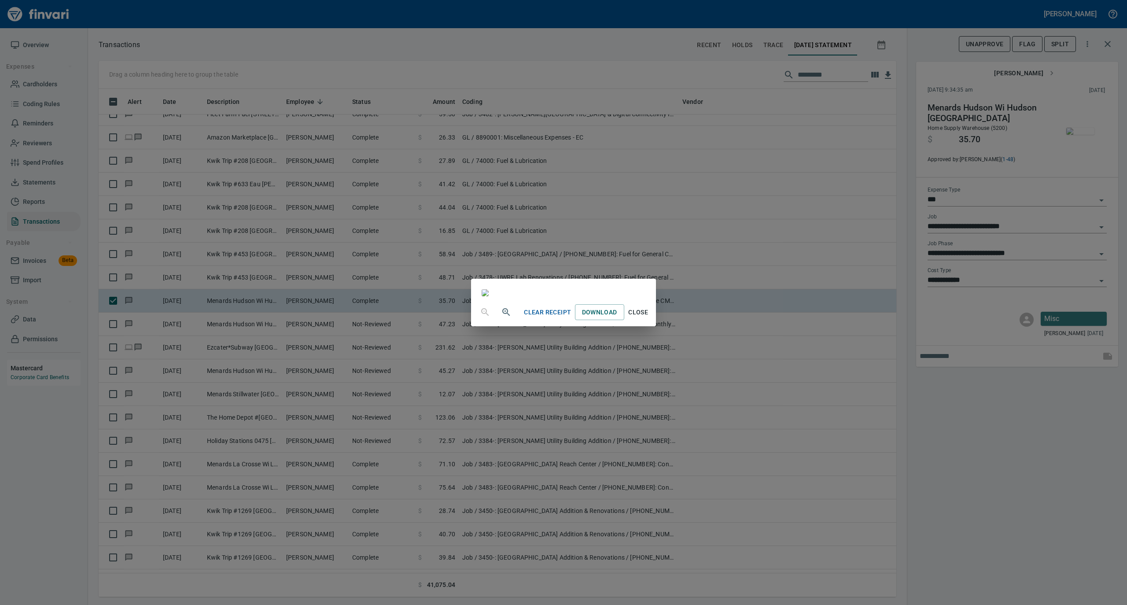
click at [649, 318] on span "Close" at bounding box center [638, 312] width 21 height 11
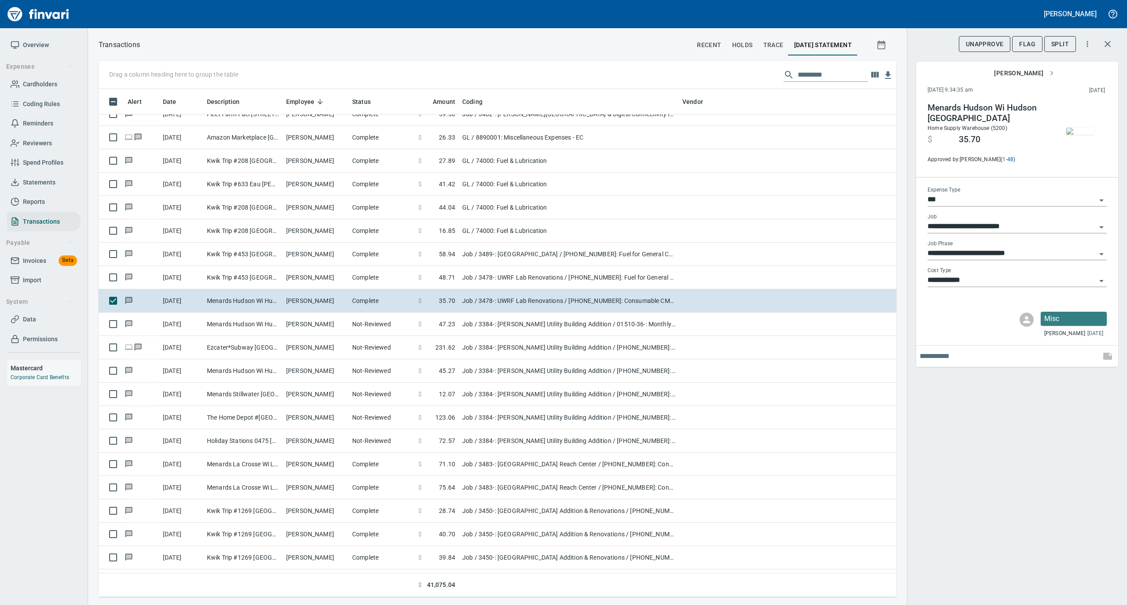
click at [1081, 128] on img "button" at bounding box center [1080, 131] width 28 height 7
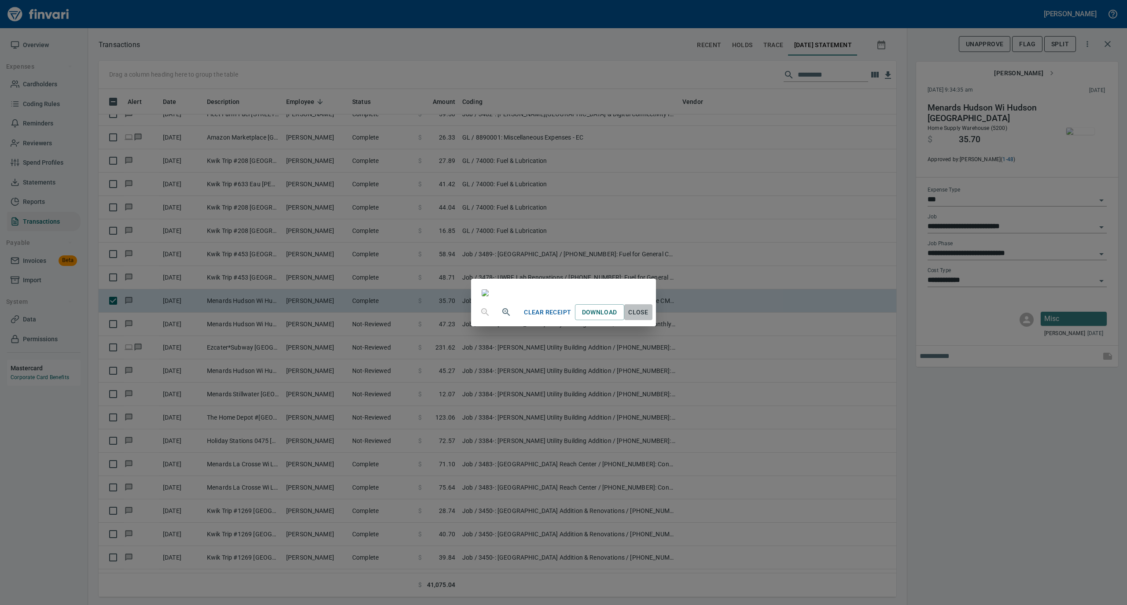
click at [649, 318] on span "Close" at bounding box center [638, 312] width 21 height 11
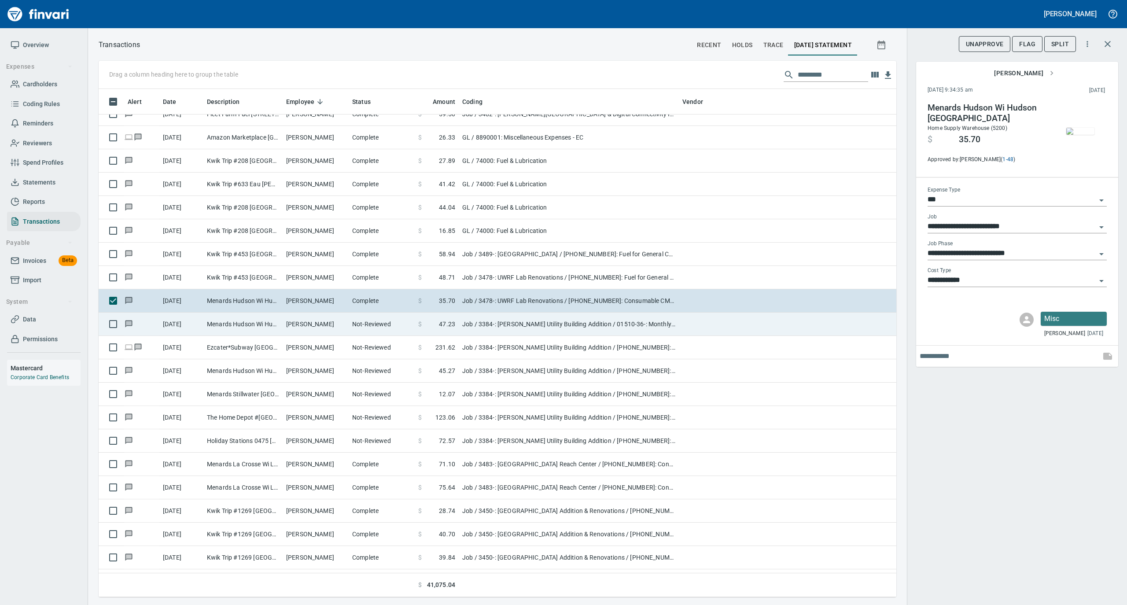
click at [335, 325] on td "[PERSON_NAME]" at bounding box center [316, 324] width 66 height 23
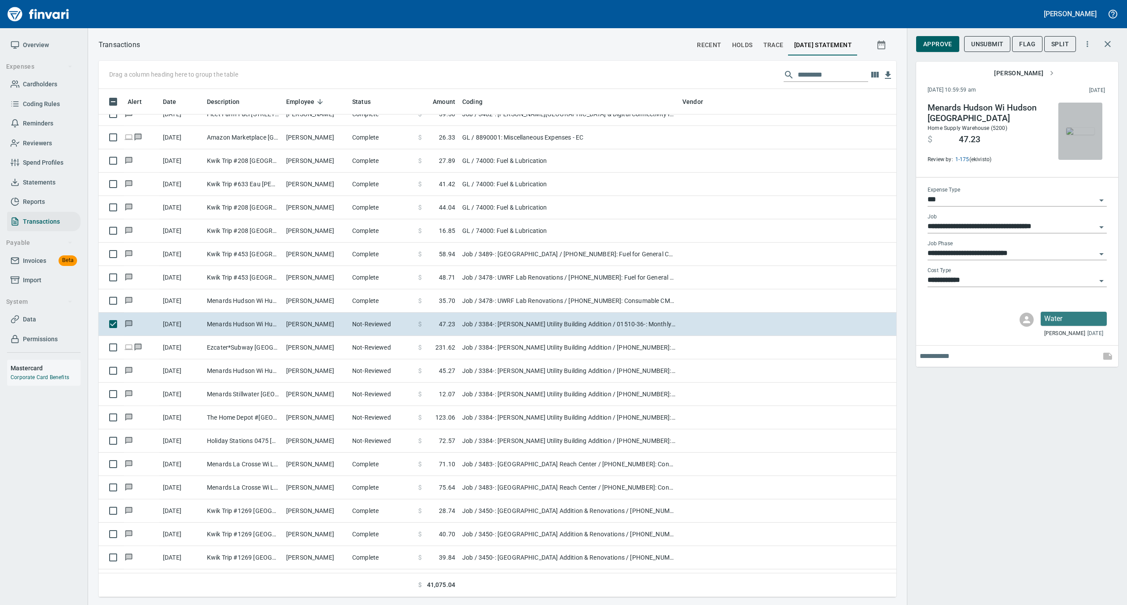
click at [1085, 128] on img "button" at bounding box center [1080, 131] width 28 height 7
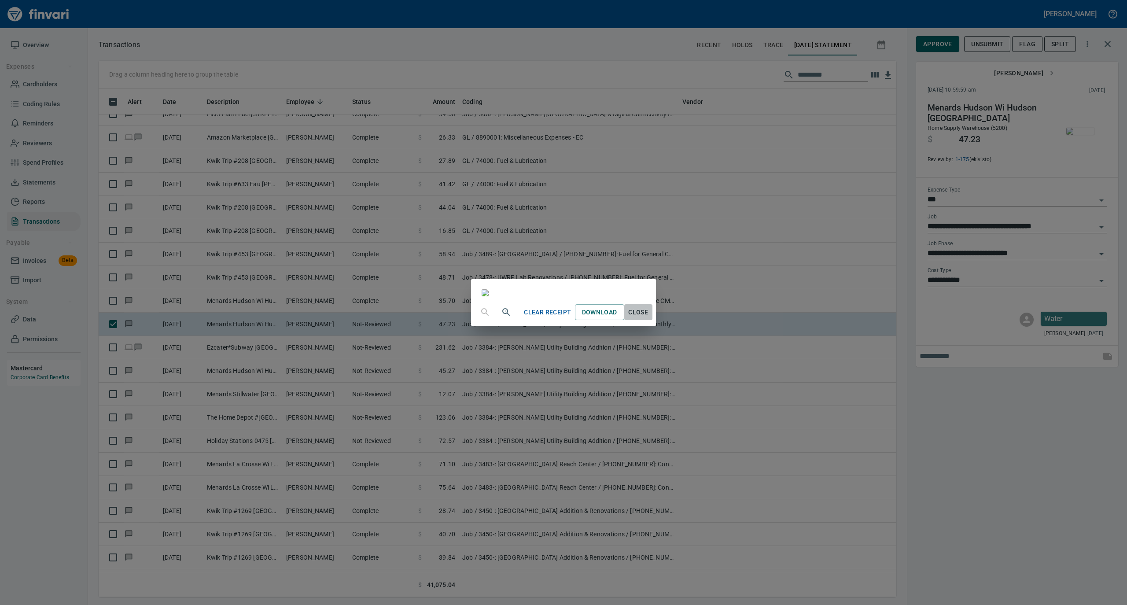
click at [649, 318] on span "Close" at bounding box center [638, 312] width 21 height 11
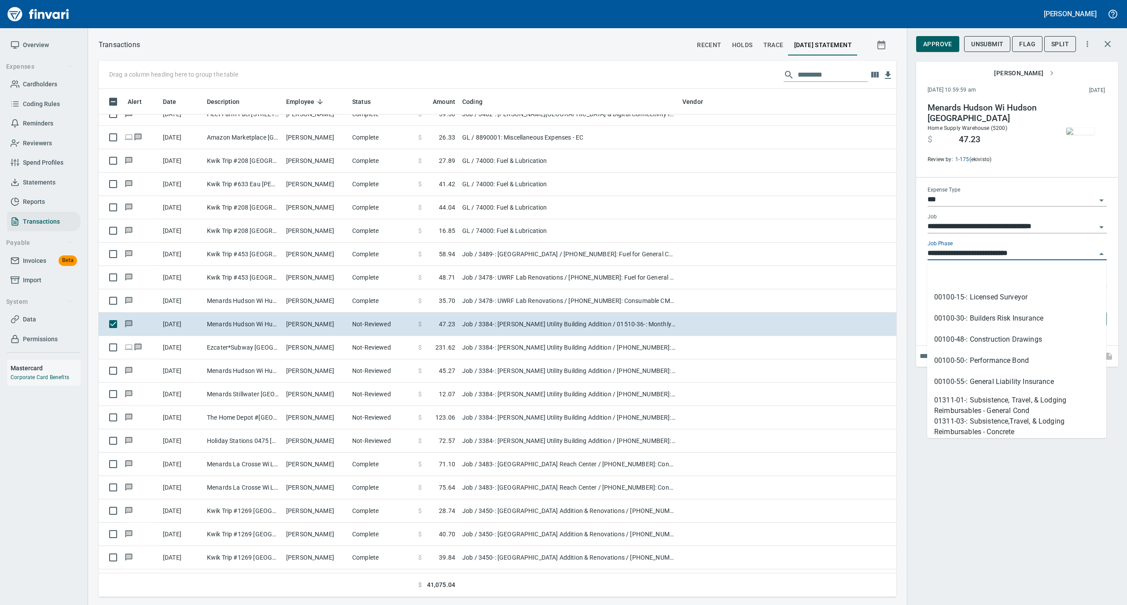
click at [969, 251] on input "**********" at bounding box center [1012, 253] width 169 height 12
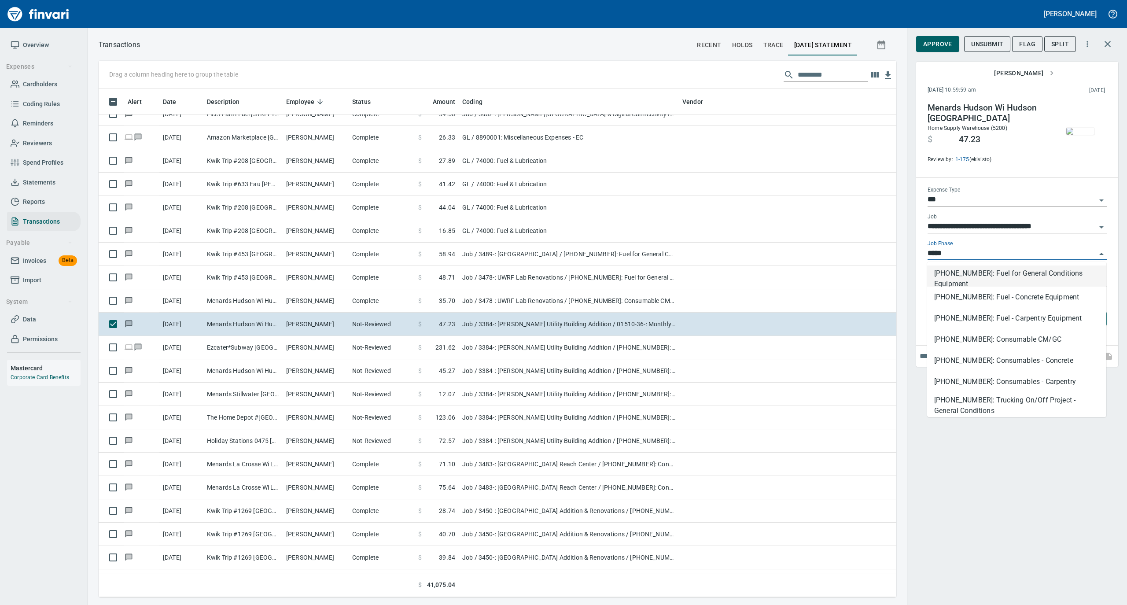
scroll to position [499, 780]
click at [962, 335] on li "[PHONE_NUMBER]: Consumable CM/GC" at bounding box center [1016, 339] width 179 height 21
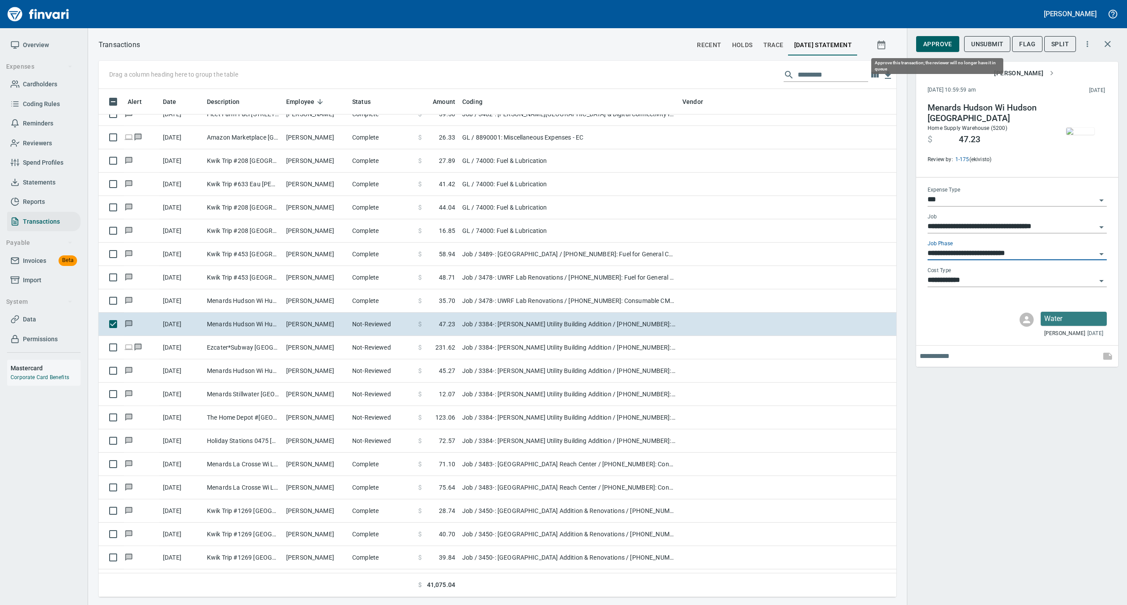
click at [939, 44] on span "Approve" at bounding box center [937, 44] width 29 height 11
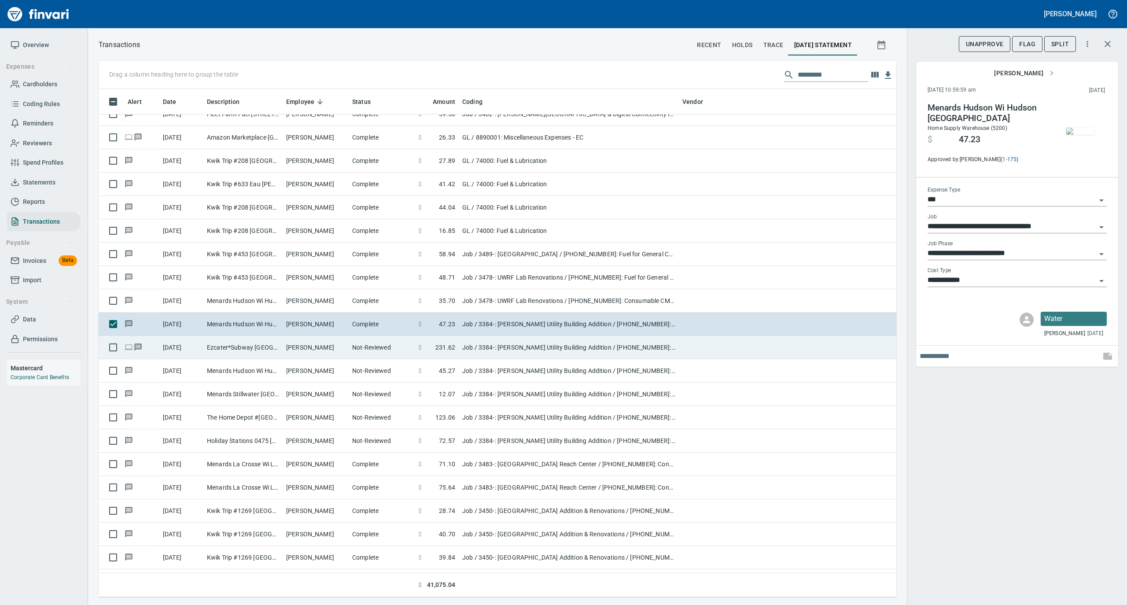
click at [273, 346] on td "Ezcater*Subway [GEOGRAPHIC_DATA] [GEOGRAPHIC_DATA]" at bounding box center [242, 347] width 79 height 23
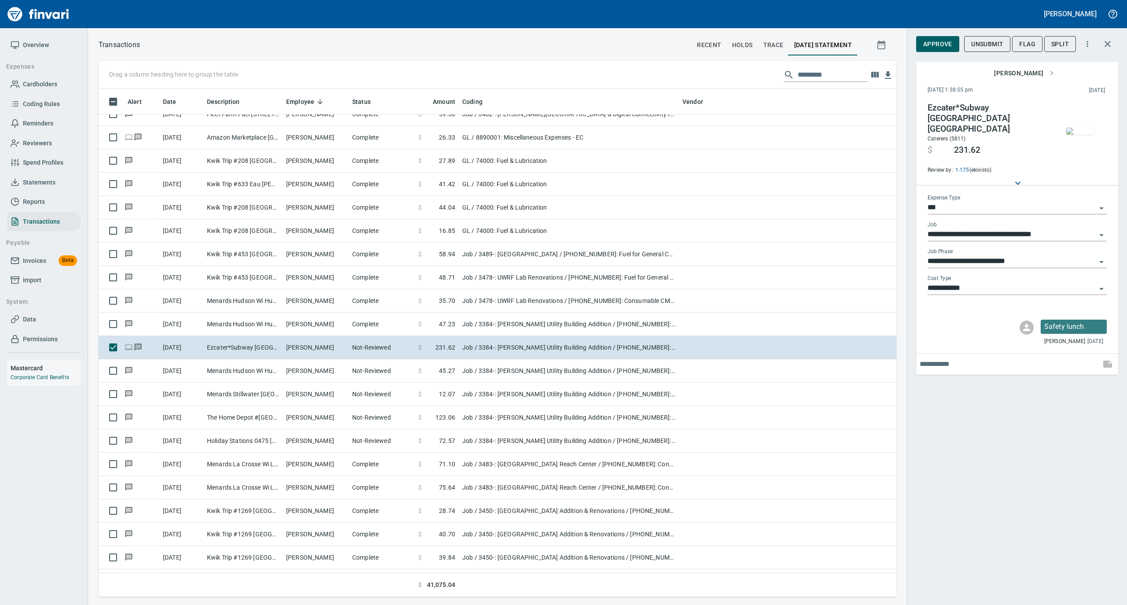
click at [1079, 128] on img "button" at bounding box center [1080, 131] width 28 height 7
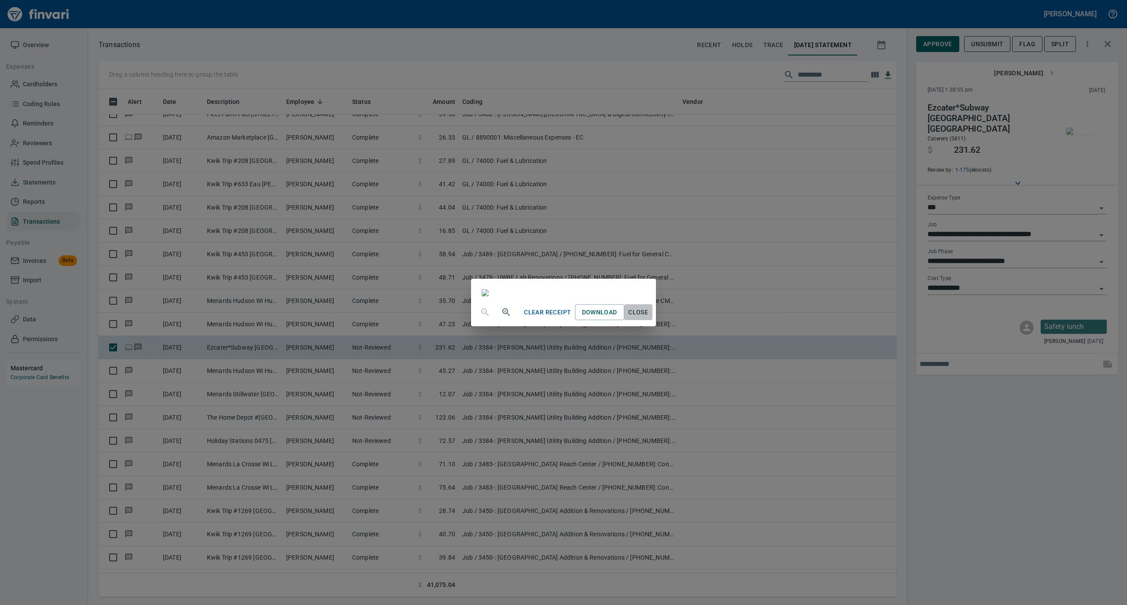
click at [649, 318] on span "Close" at bounding box center [638, 312] width 21 height 11
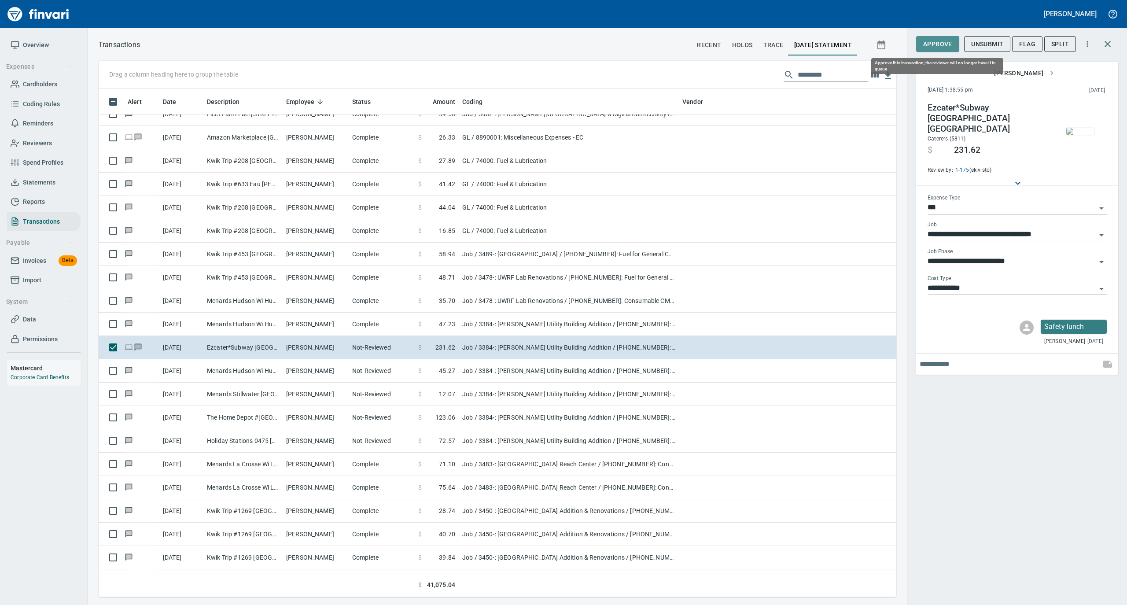
click at [925, 48] on span "Approve" at bounding box center [937, 44] width 29 height 11
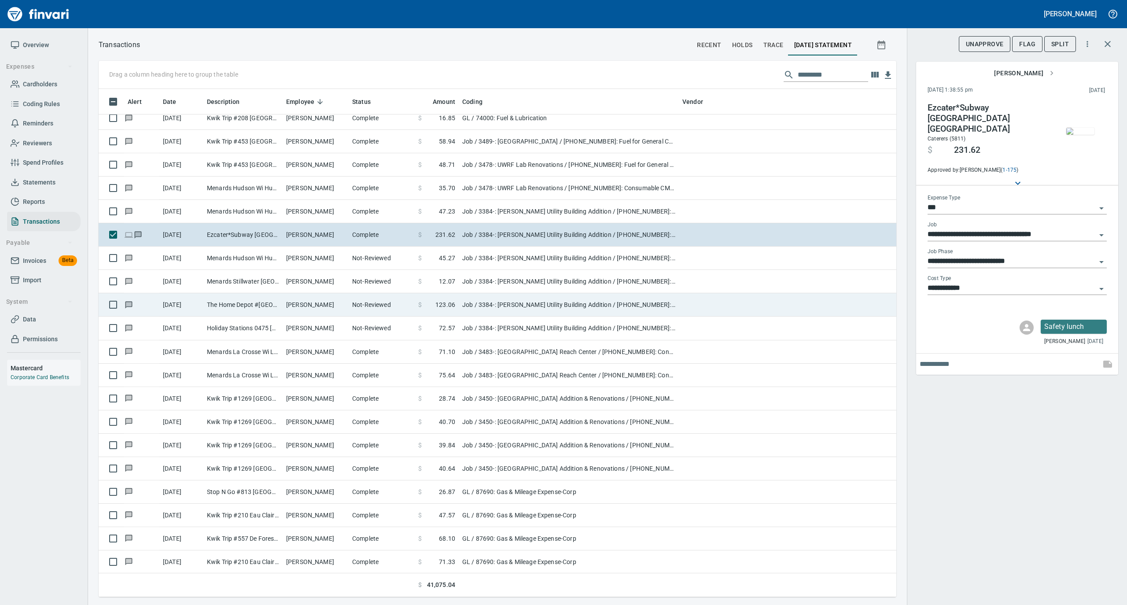
scroll to position [3816, 0]
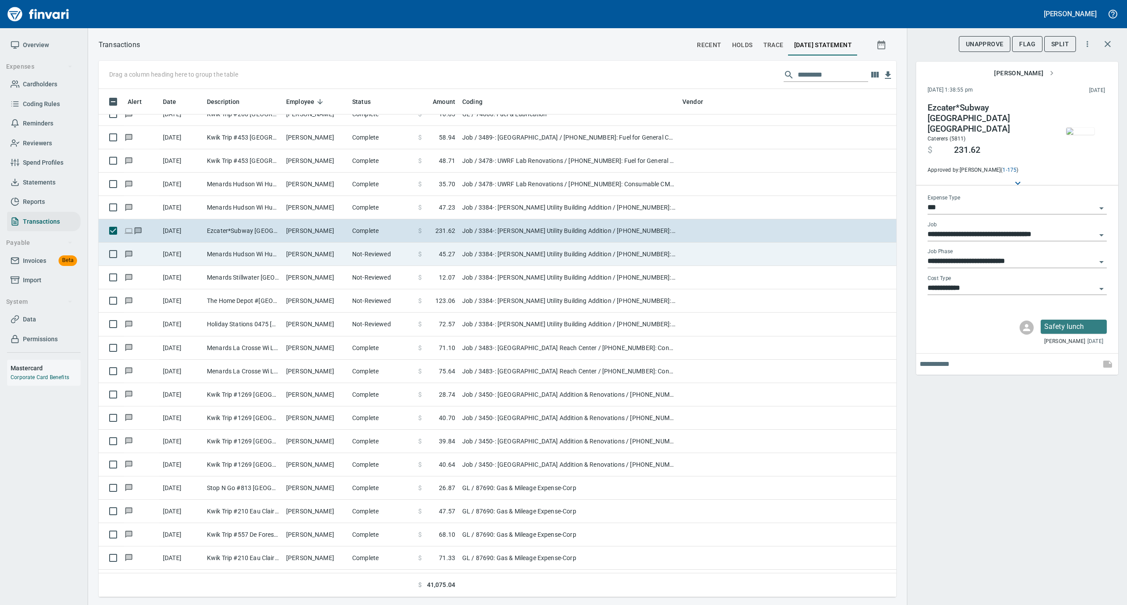
click at [328, 255] on td "[PERSON_NAME]" at bounding box center [316, 254] width 66 height 23
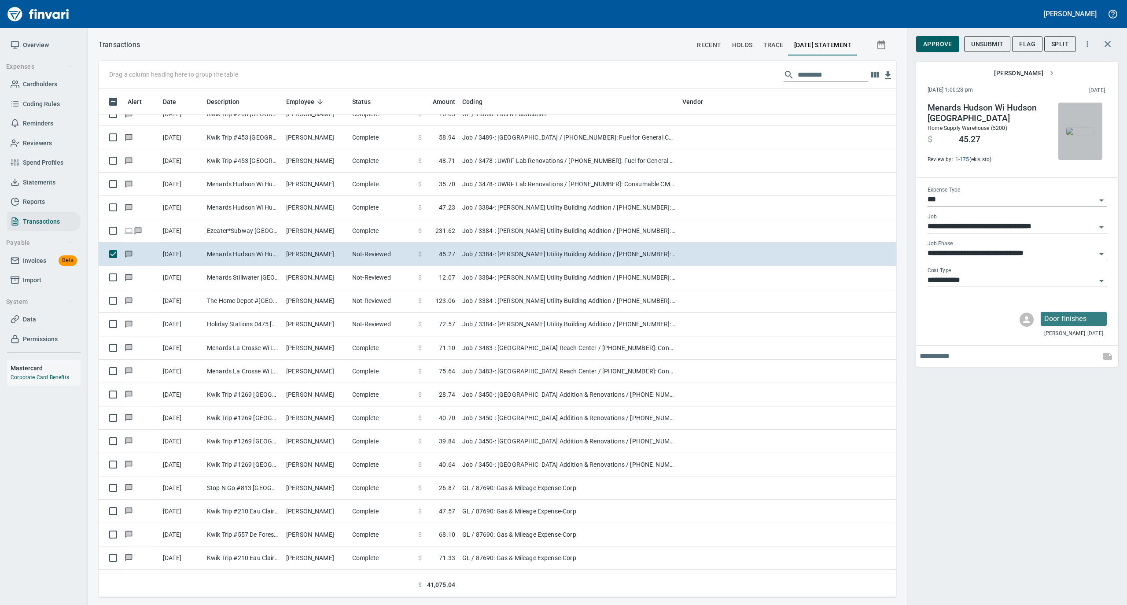
click at [1077, 135] on img "button" at bounding box center [1080, 131] width 28 height 7
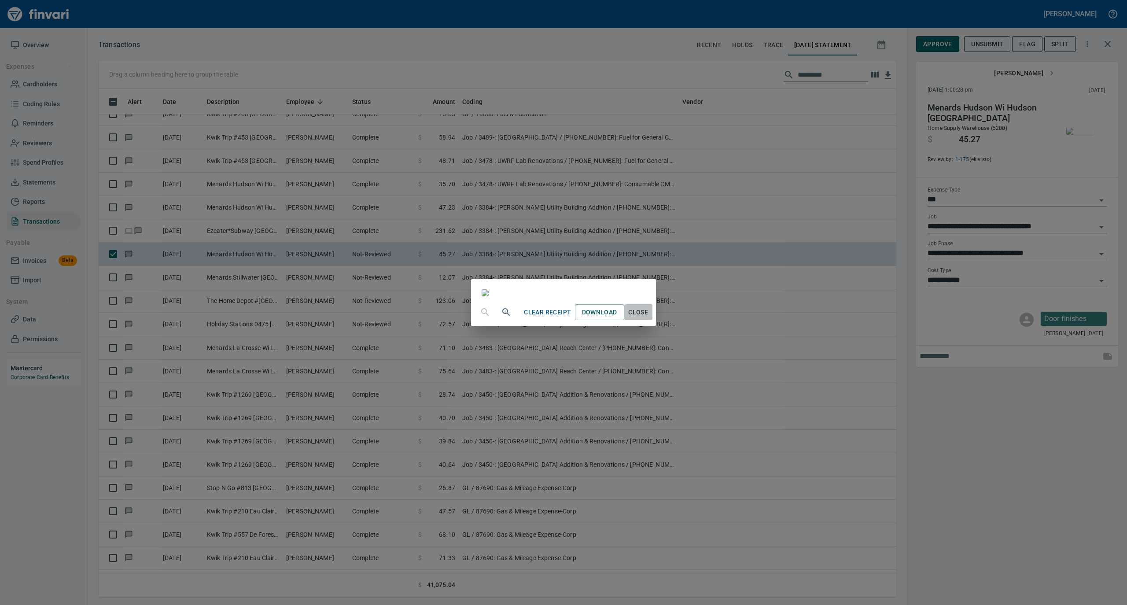
click at [649, 318] on span "Close" at bounding box center [638, 312] width 21 height 11
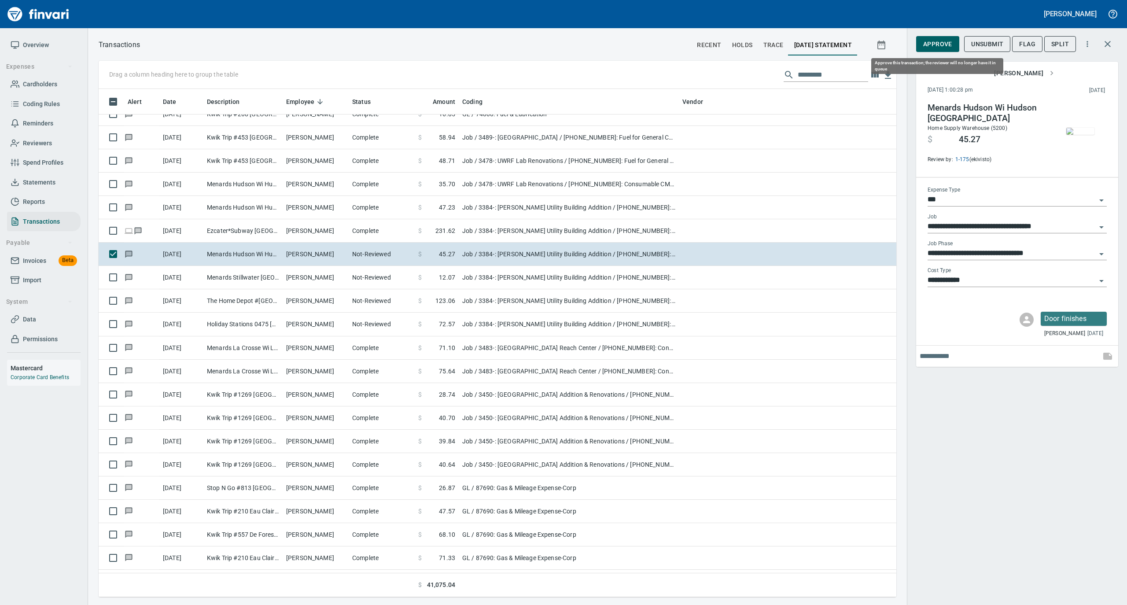
click at [939, 41] on span "Approve" at bounding box center [937, 44] width 29 height 11
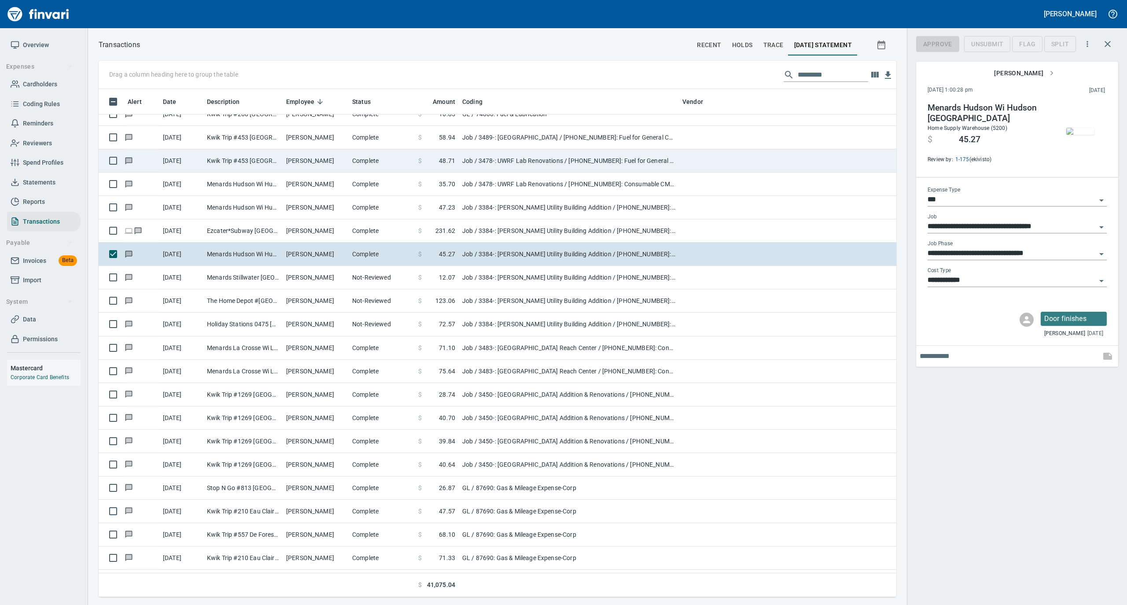
scroll to position [499, 780]
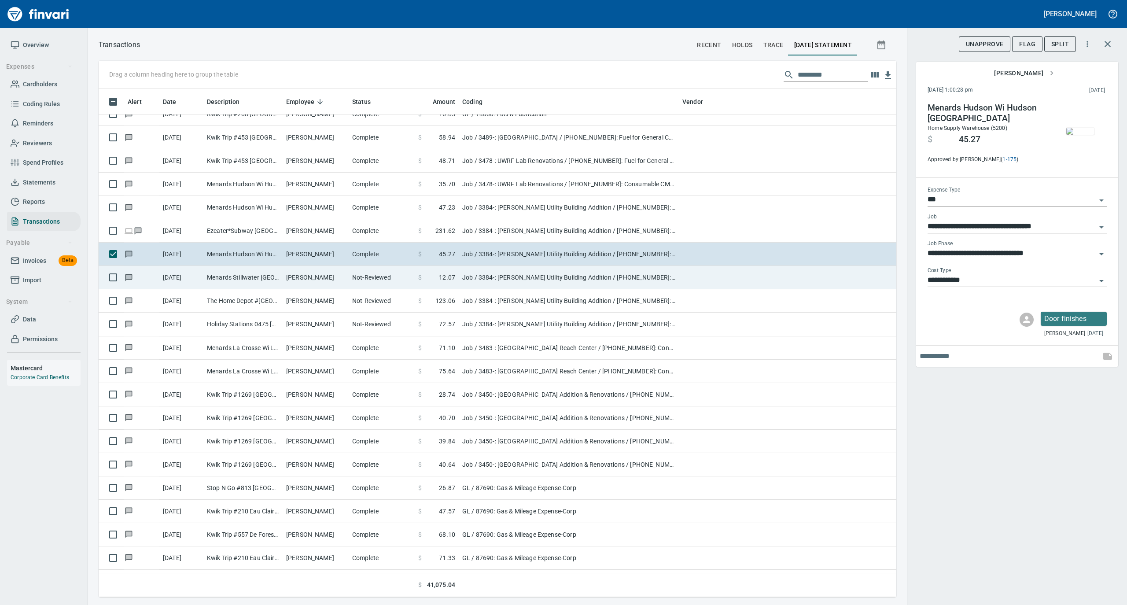
click at [269, 277] on td "Menards Stillwater [GEOGRAPHIC_DATA] [GEOGRAPHIC_DATA] [GEOGRAPHIC_DATA]" at bounding box center [242, 277] width 79 height 23
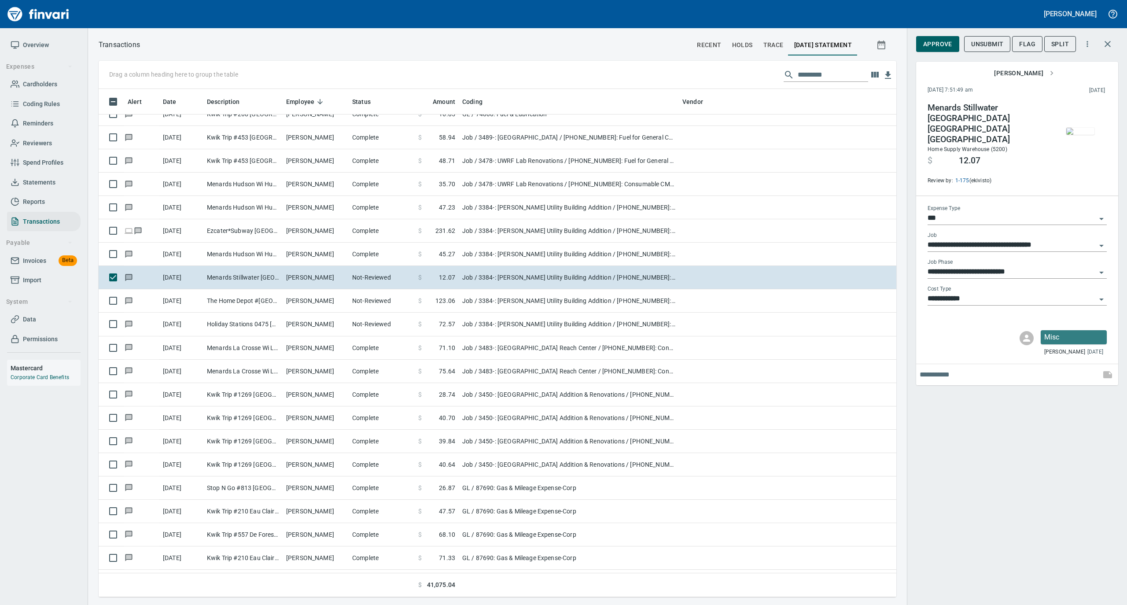
click at [1073, 135] on img "button" at bounding box center [1080, 131] width 28 height 7
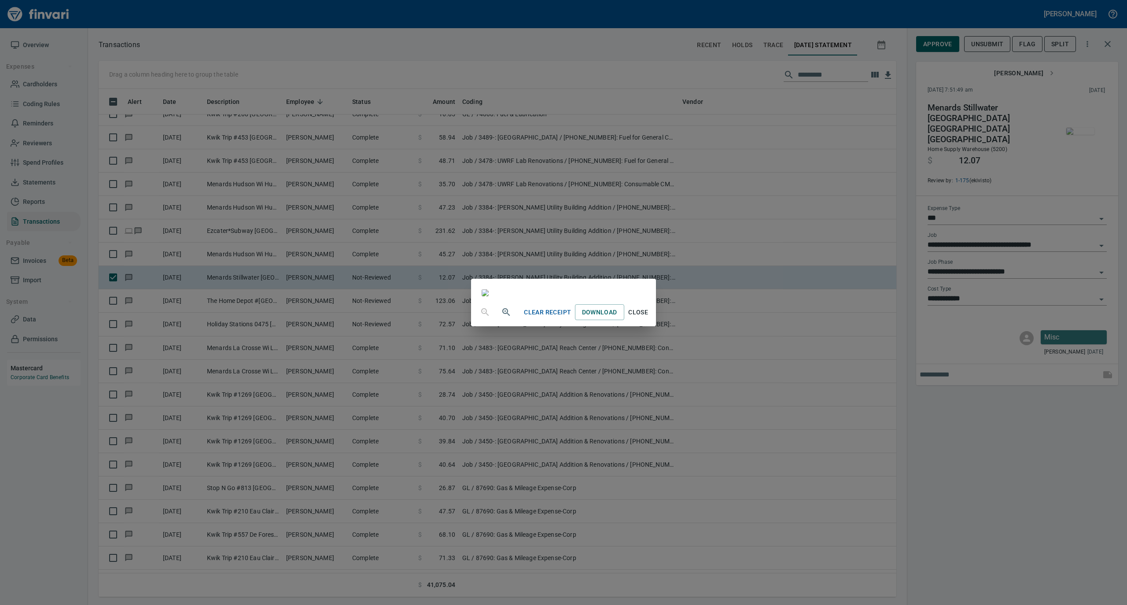
click at [649, 318] on span "Close" at bounding box center [638, 312] width 21 height 11
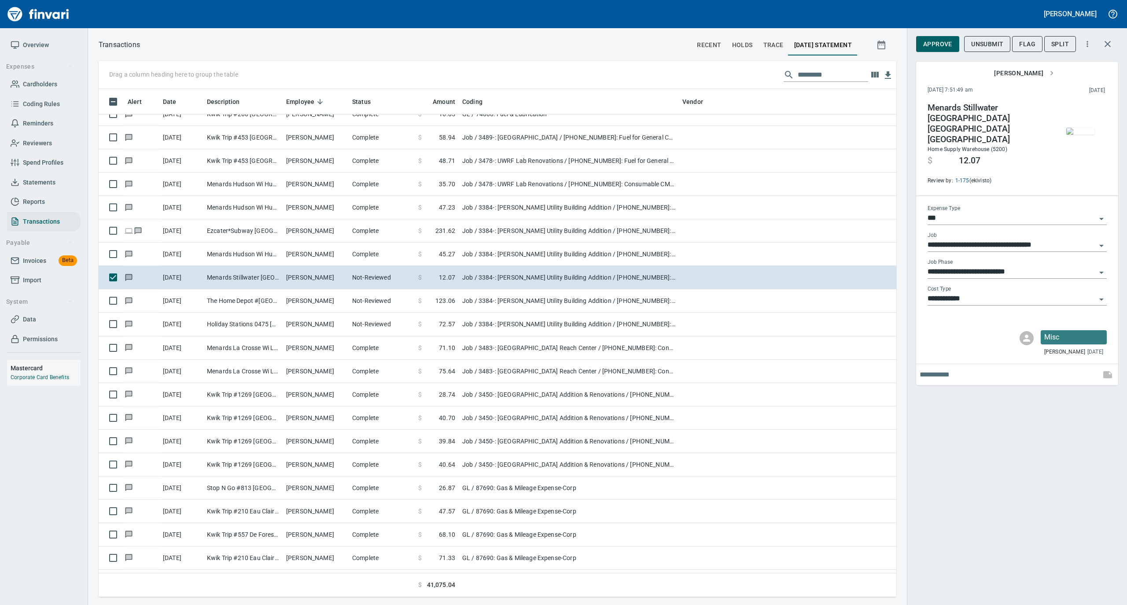
click at [1074, 135] on img "button" at bounding box center [1080, 131] width 28 height 7
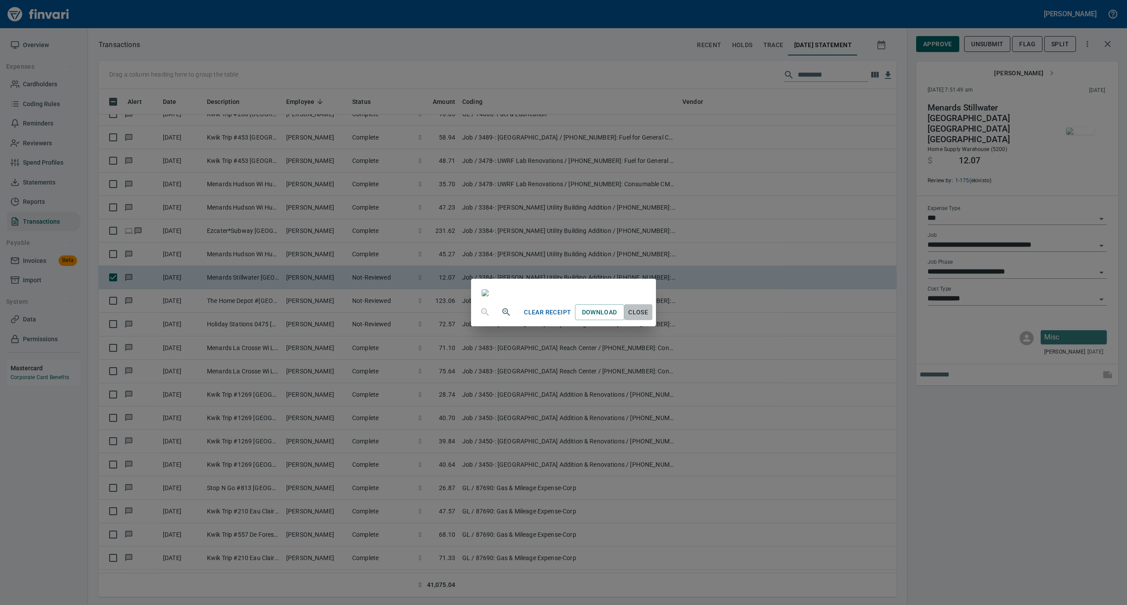
click at [649, 318] on span "Close" at bounding box center [638, 312] width 21 height 11
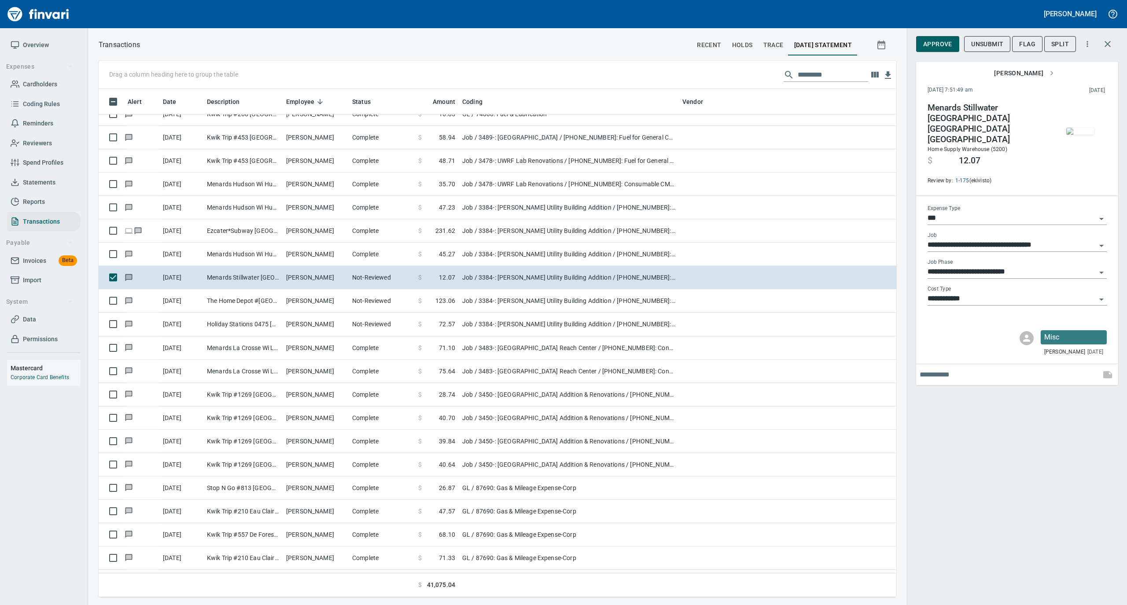
scroll to position [499, 780]
click at [937, 45] on span "Approve" at bounding box center [937, 44] width 29 height 11
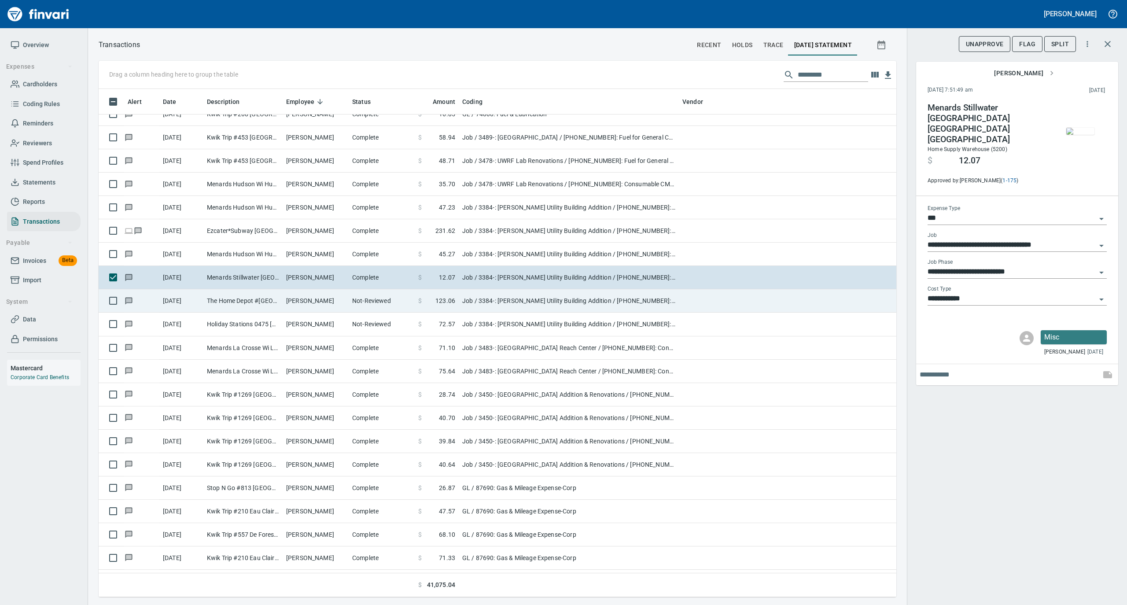
click at [336, 301] on td "[PERSON_NAME]" at bounding box center [316, 300] width 66 height 23
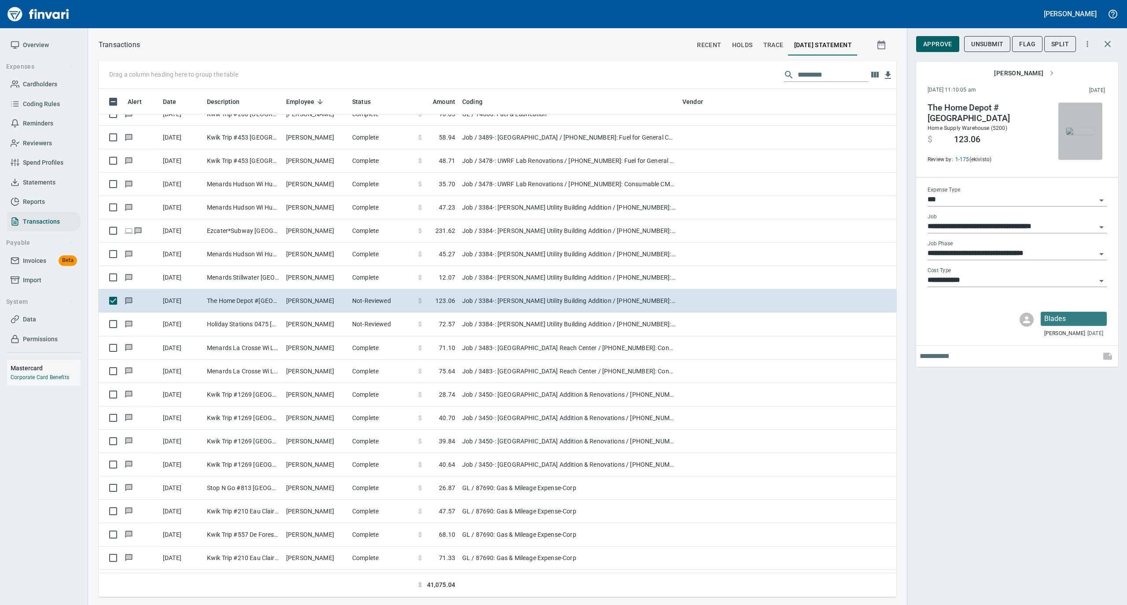
click at [1068, 135] on img "button" at bounding box center [1080, 131] width 28 height 7
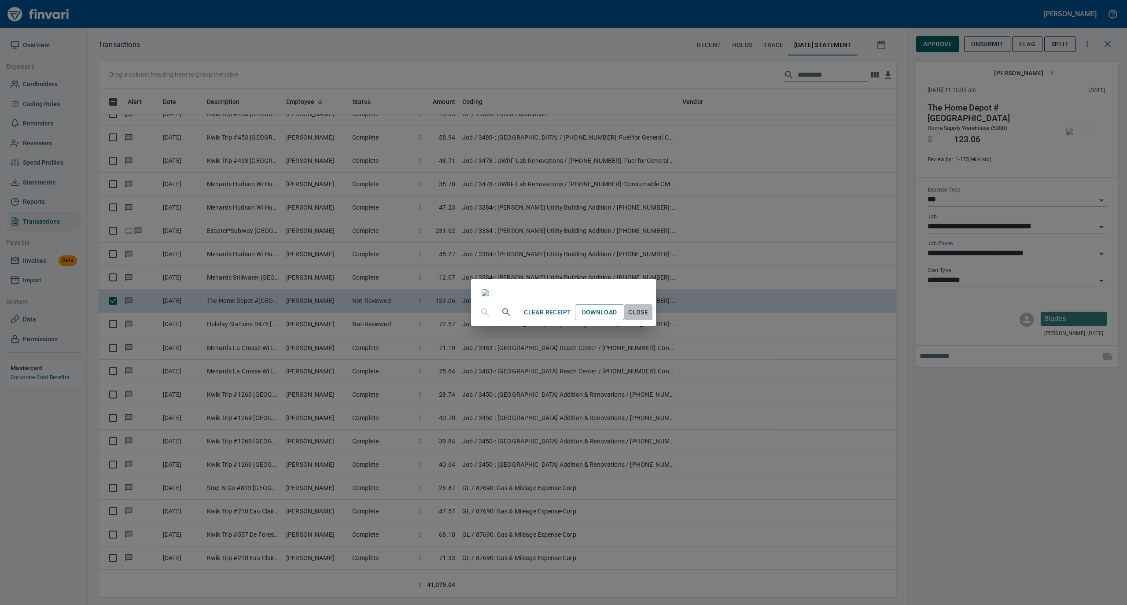
click at [649, 318] on span "Close" at bounding box center [638, 312] width 21 height 11
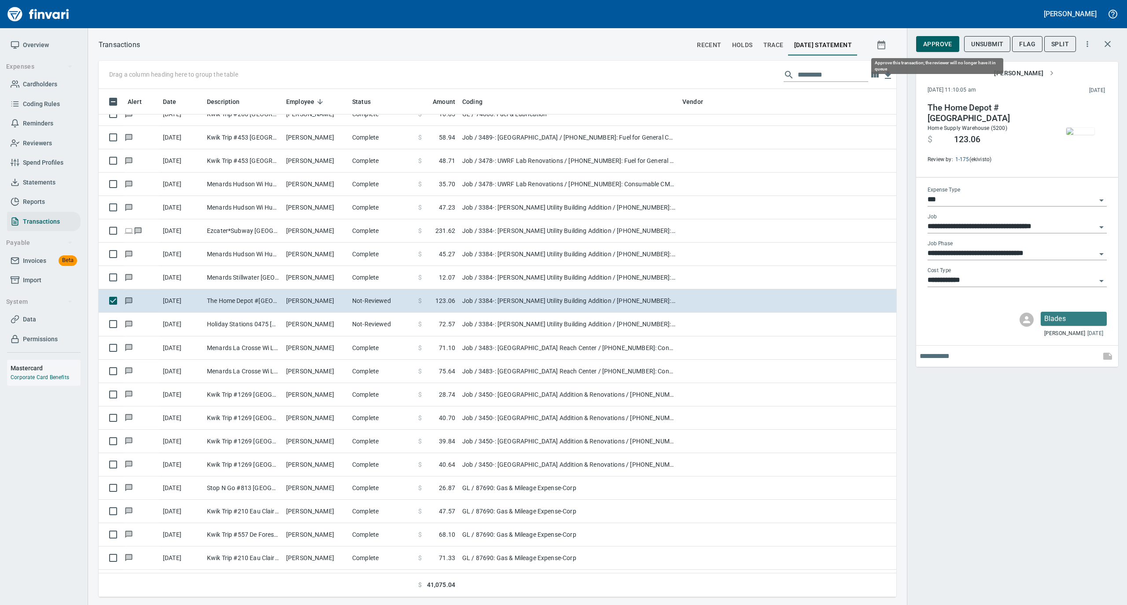
scroll to position [499, 780]
click at [1077, 128] on img "button" at bounding box center [1080, 131] width 28 height 7
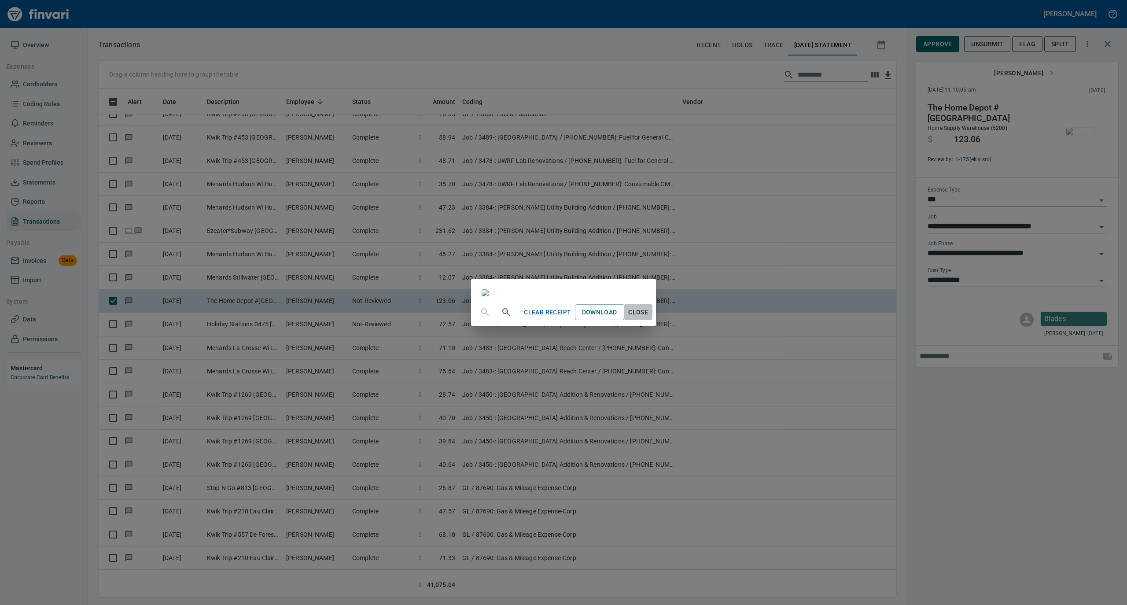
click at [649, 318] on span "Close" at bounding box center [638, 312] width 21 height 11
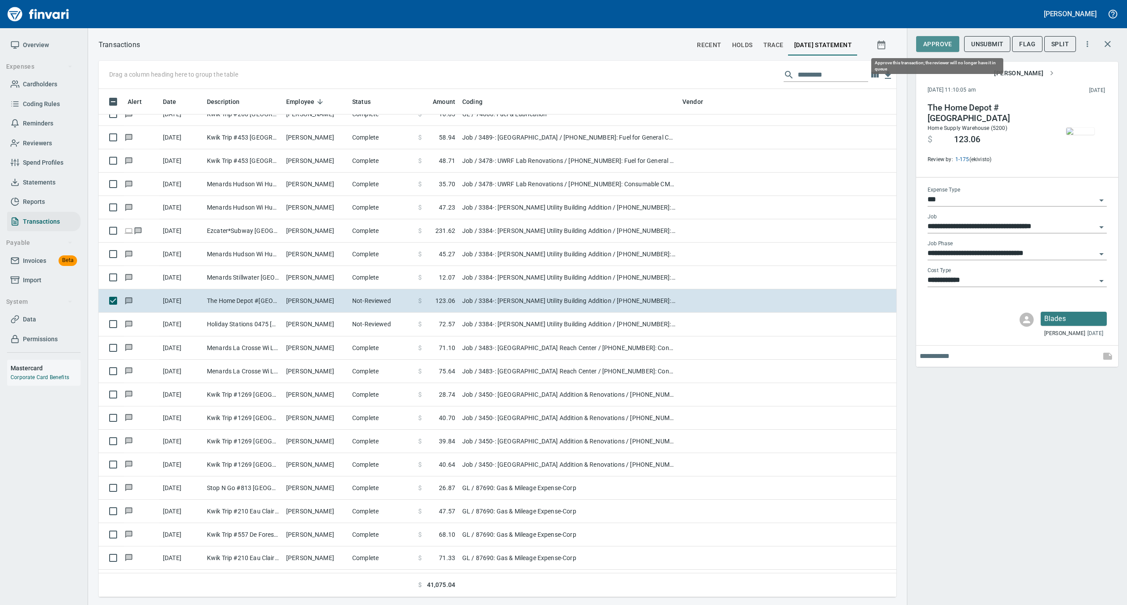
click at [933, 43] on span "Approve" at bounding box center [937, 44] width 29 height 11
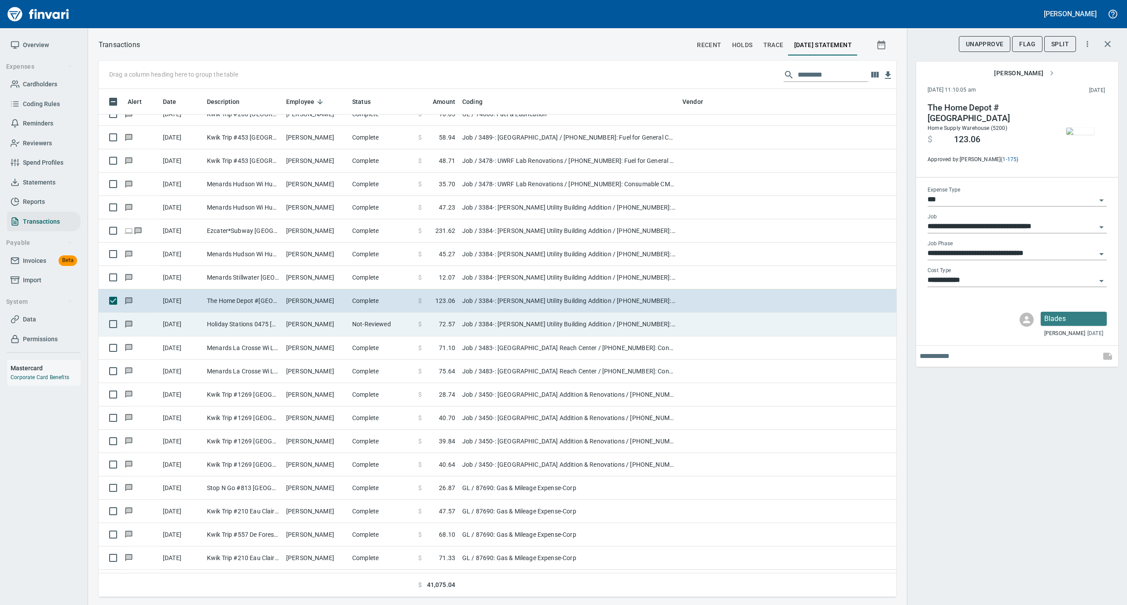
click at [369, 325] on td "Not-Reviewed" at bounding box center [382, 324] width 66 height 23
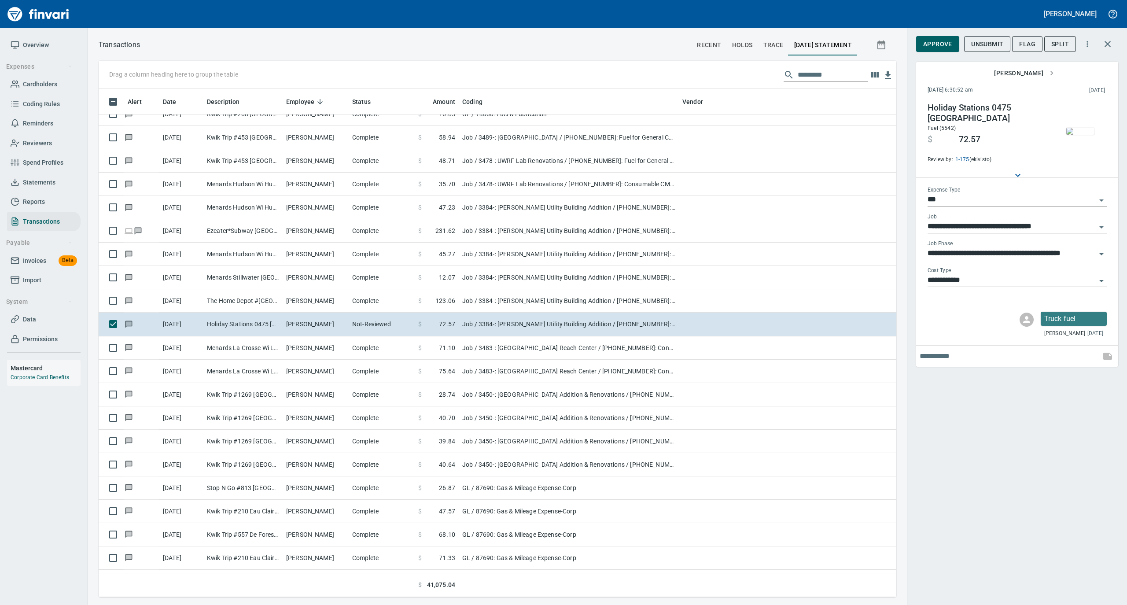
click at [1078, 131] on img "button" at bounding box center [1080, 131] width 28 height 7
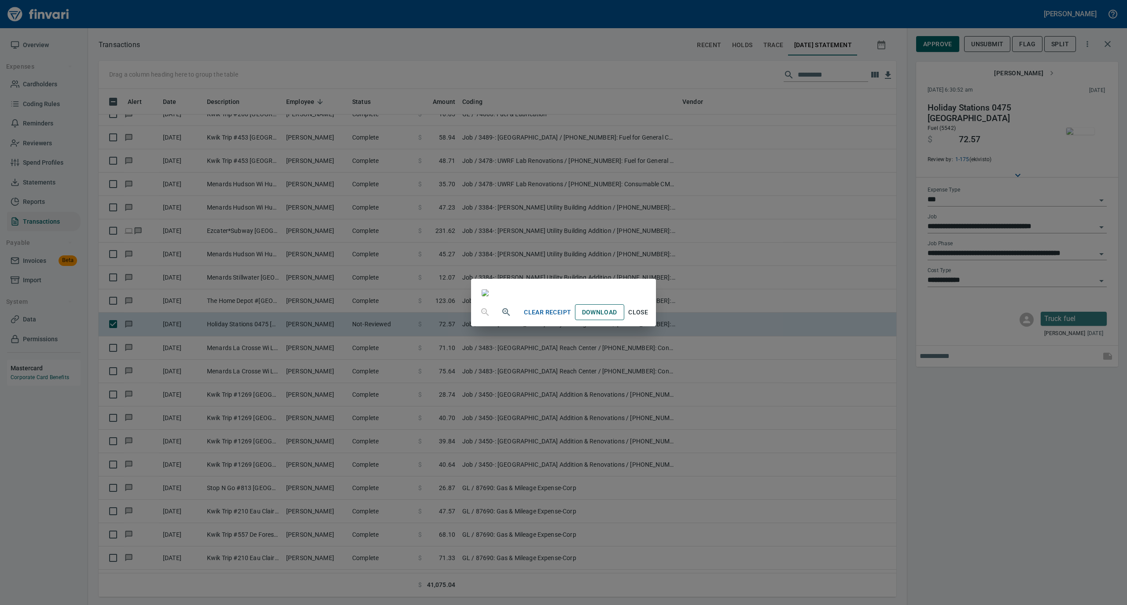
click at [624, 321] on link "Download" at bounding box center [599, 312] width 49 height 16
click at [649, 318] on span "Close" at bounding box center [638, 312] width 21 height 11
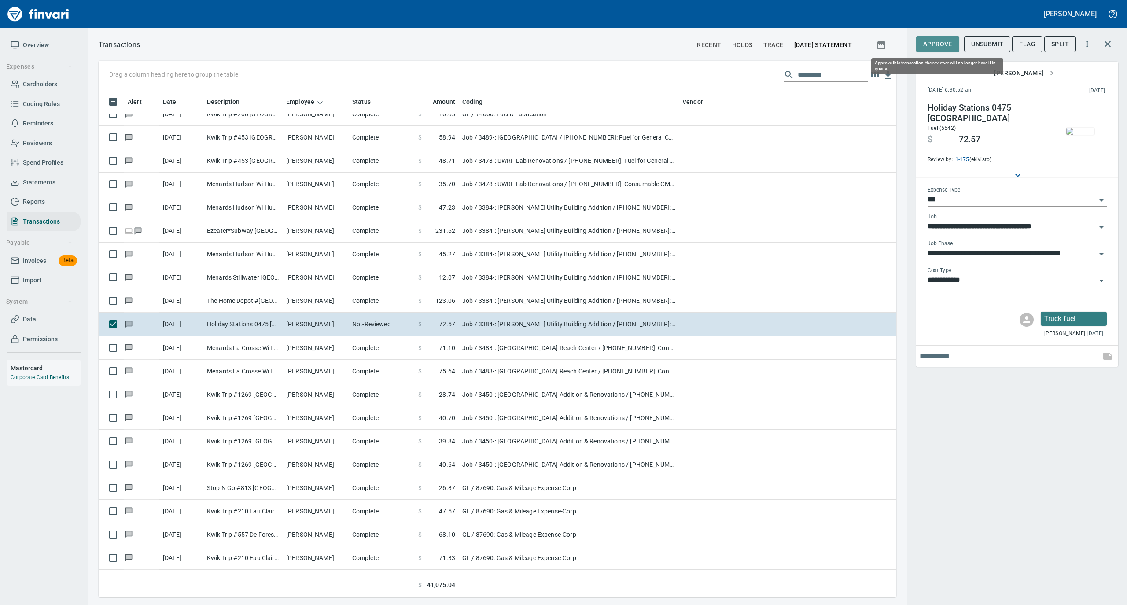
click at [939, 43] on span "Approve" at bounding box center [937, 44] width 29 height 11
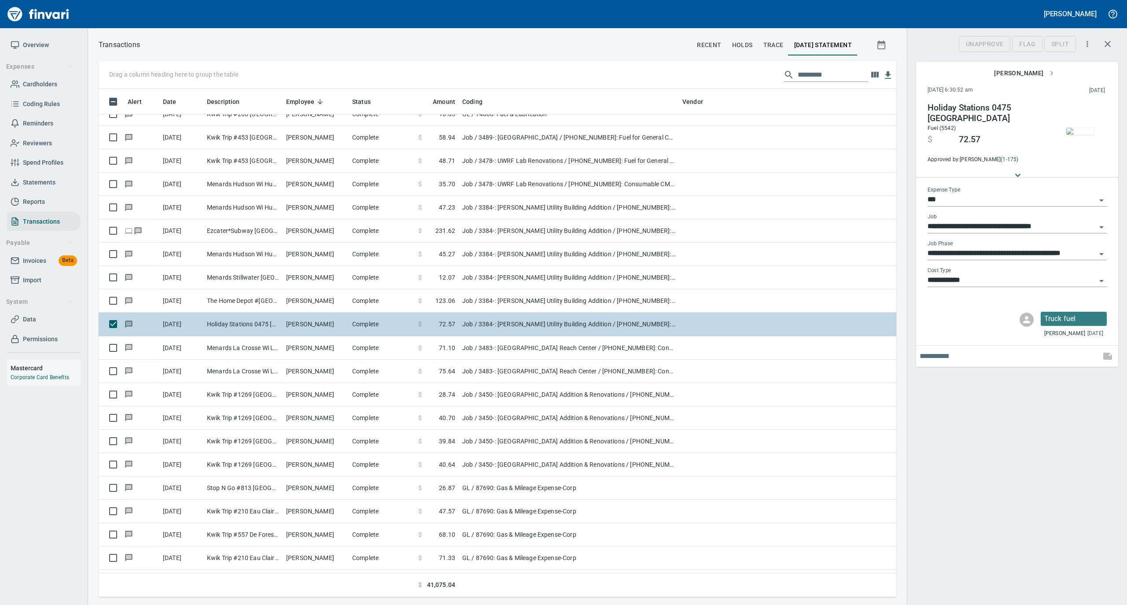
scroll to position [499, 780]
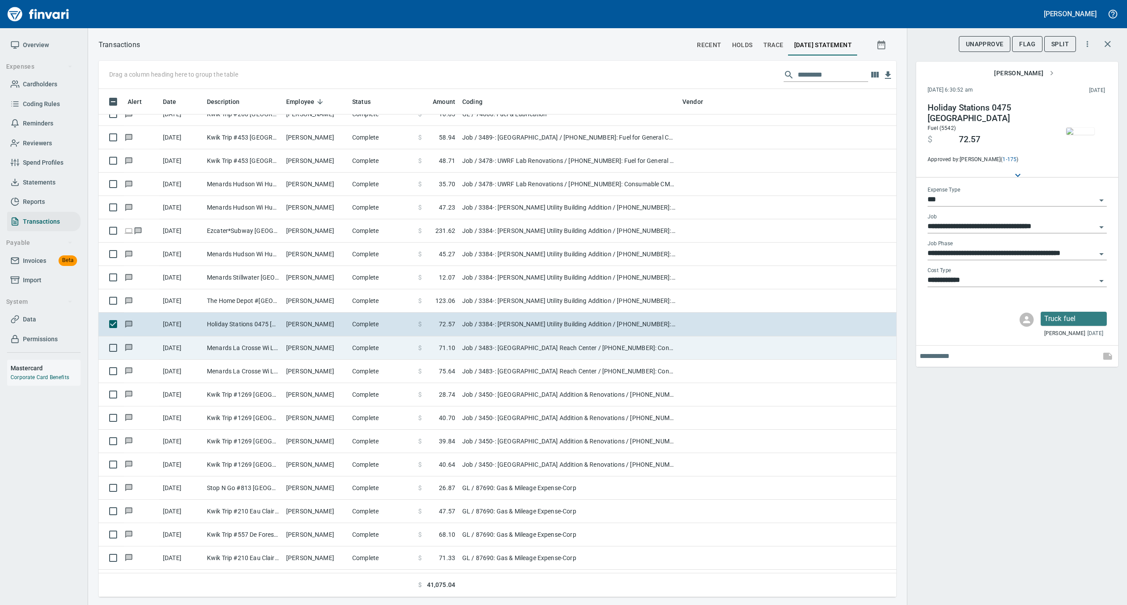
click at [364, 354] on td "Complete" at bounding box center [382, 347] width 66 height 23
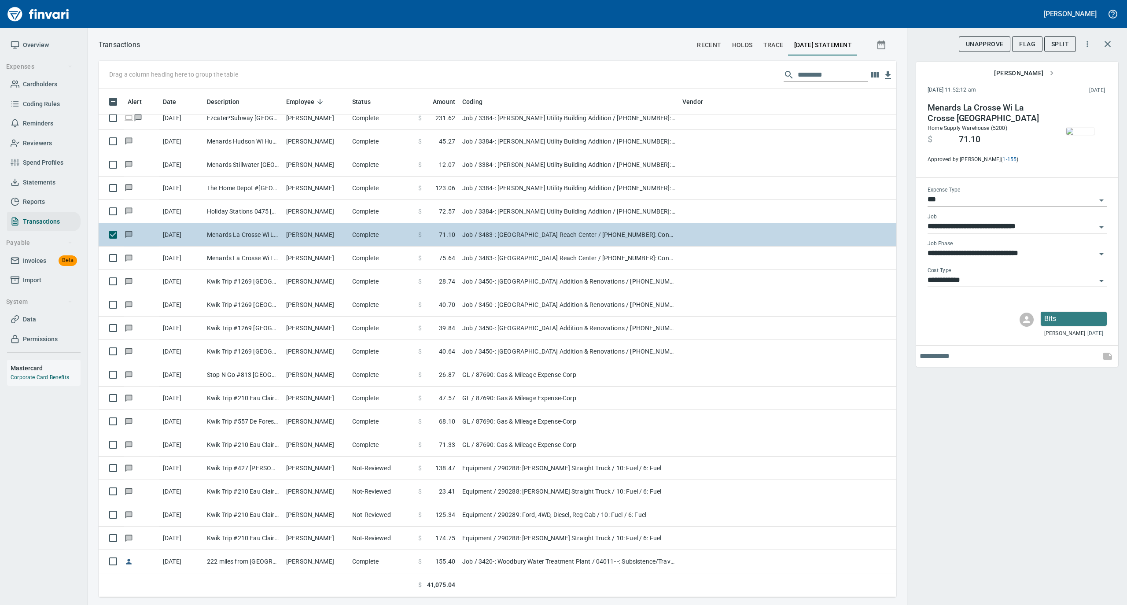
scroll to position [3933, 0]
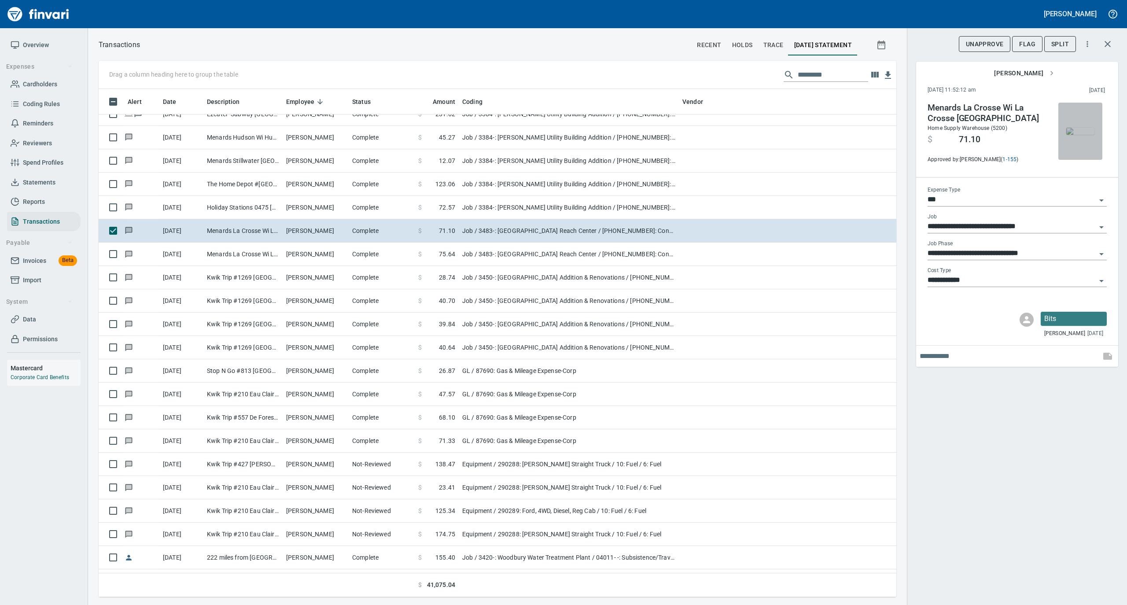
click at [1085, 128] on img "button" at bounding box center [1080, 131] width 28 height 7
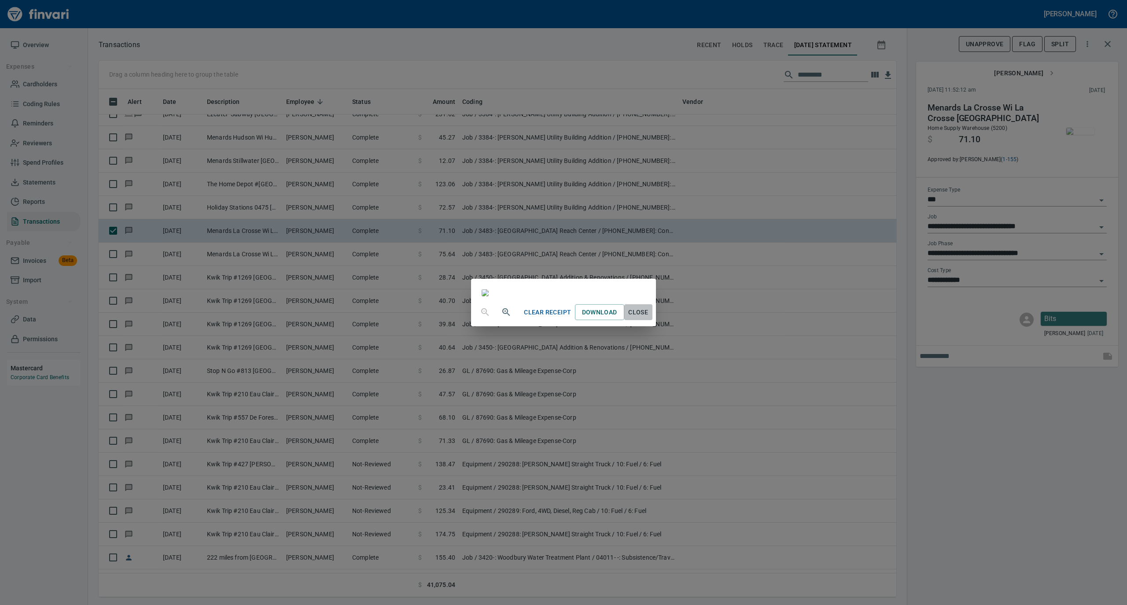
click at [649, 318] on span "Close" at bounding box center [638, 312] width 21 height 11
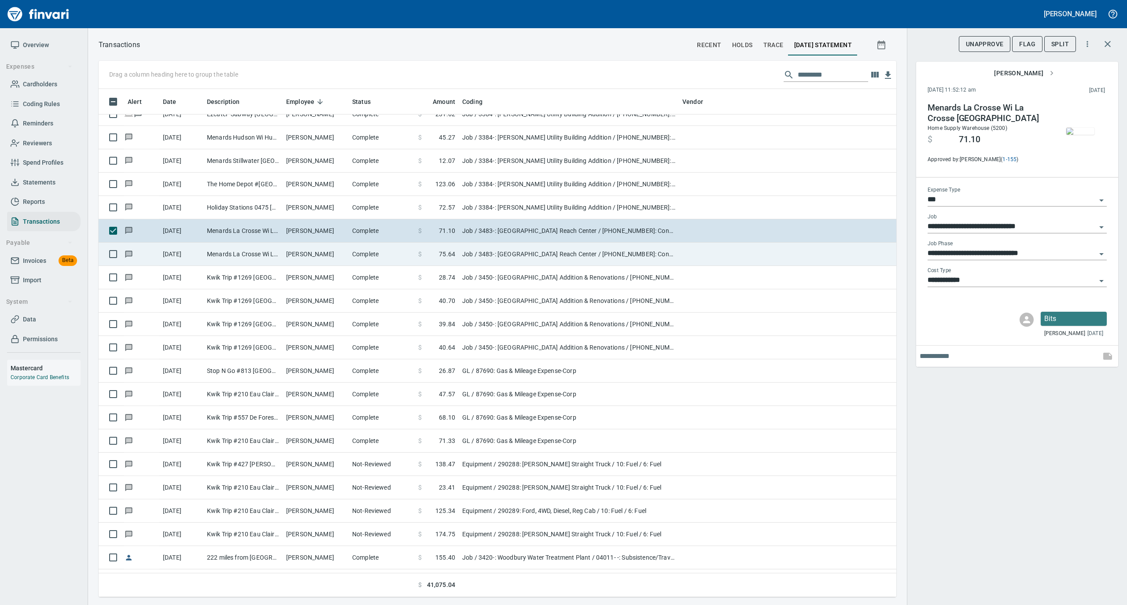
click at [328, 253] on td "[PERSON_NAME]" at bounding box center [316, 254] width 66 height 23
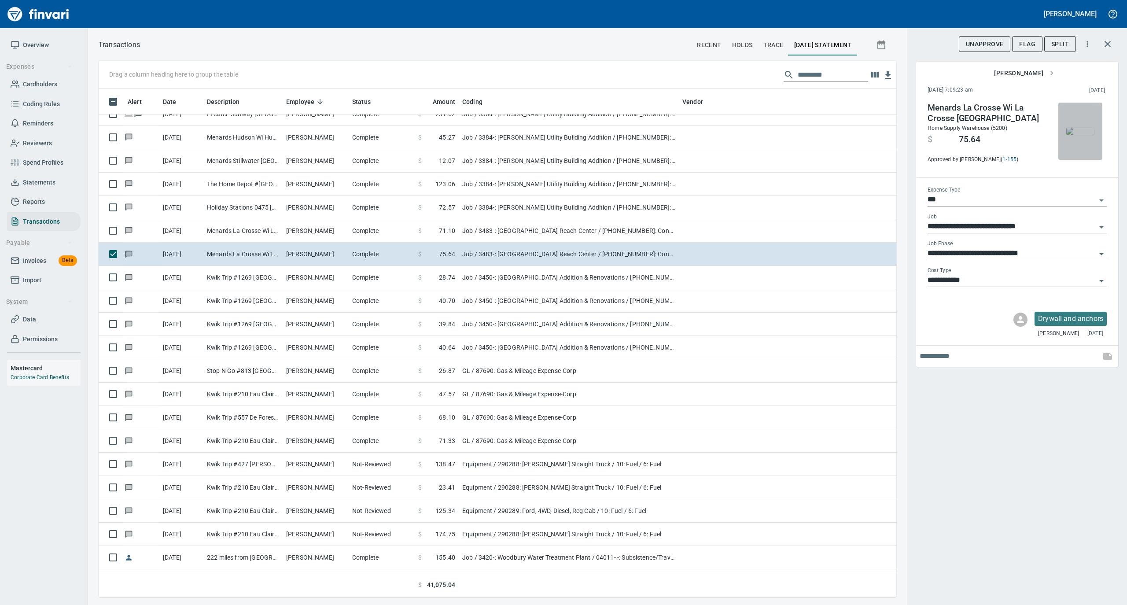
click at [1084, 129] on img "button" at bounding box center [1080, 131] width 28 height 7
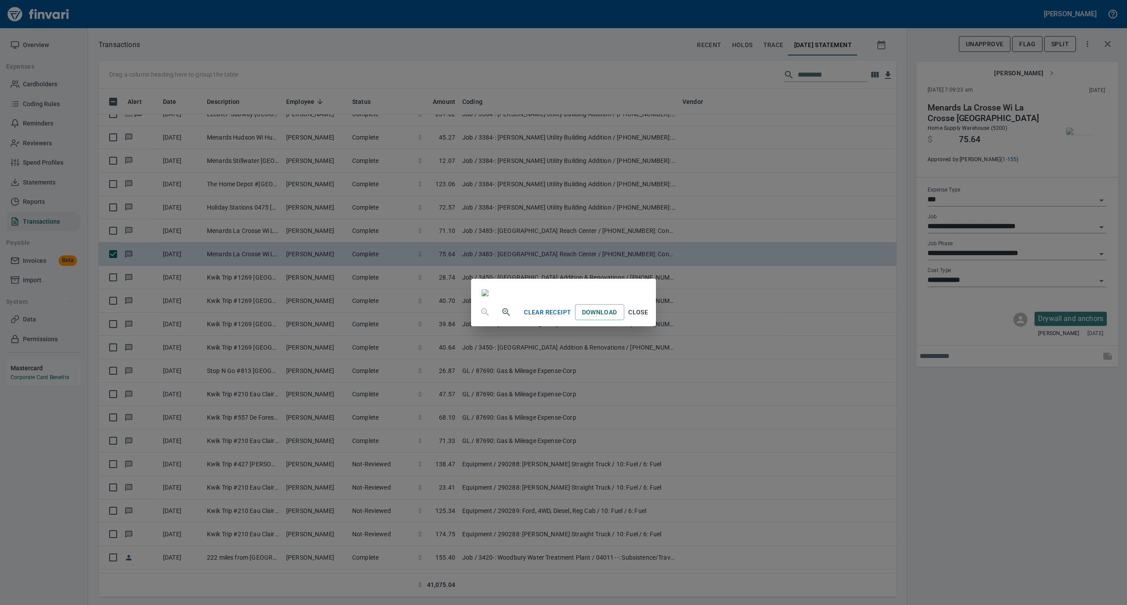
click at [649, 318] on span "Close" at bounding box center [638, 312] width 21 height 11
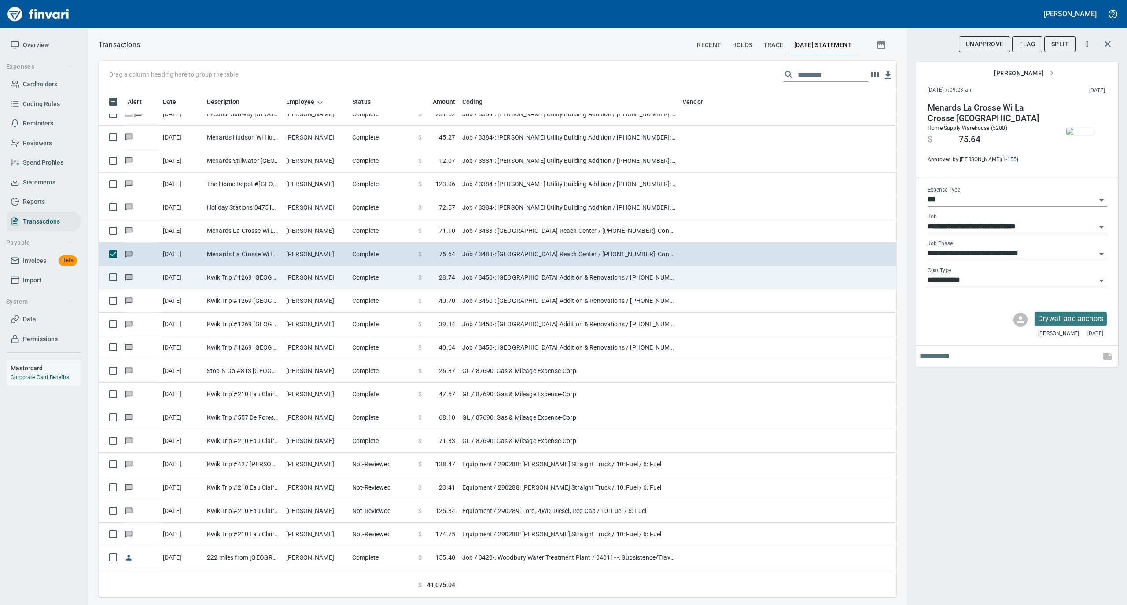
click at [312, 270] on td "[PERSON_NAME]" at bounding box center [316, 277] width 66 height 23
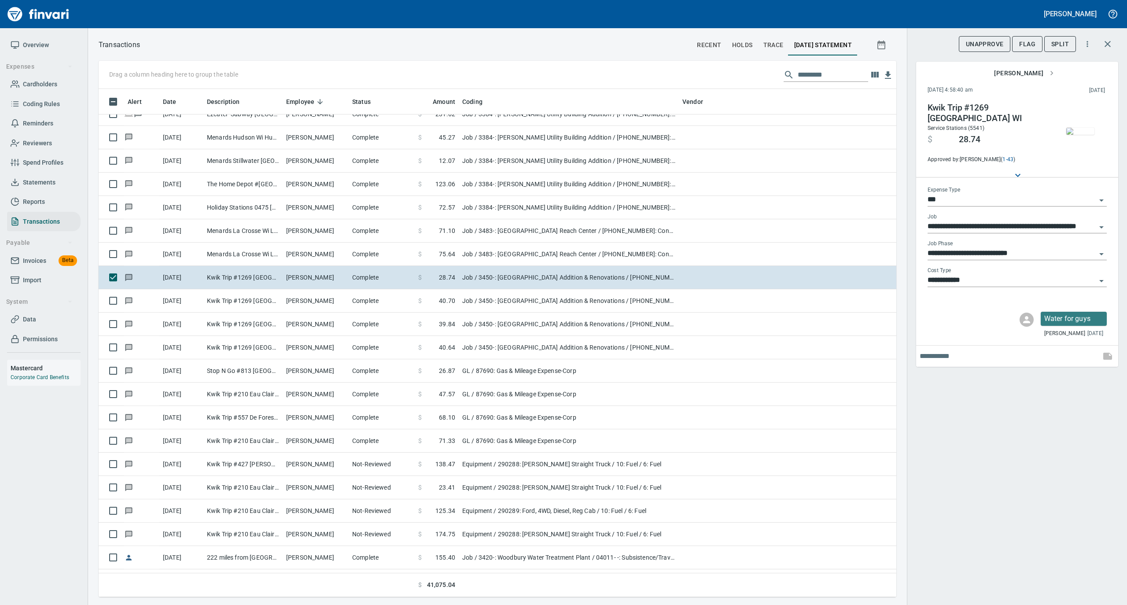
click at [1084, 128] on img "button" at bounding box center [1080, 131] width 28 height 7
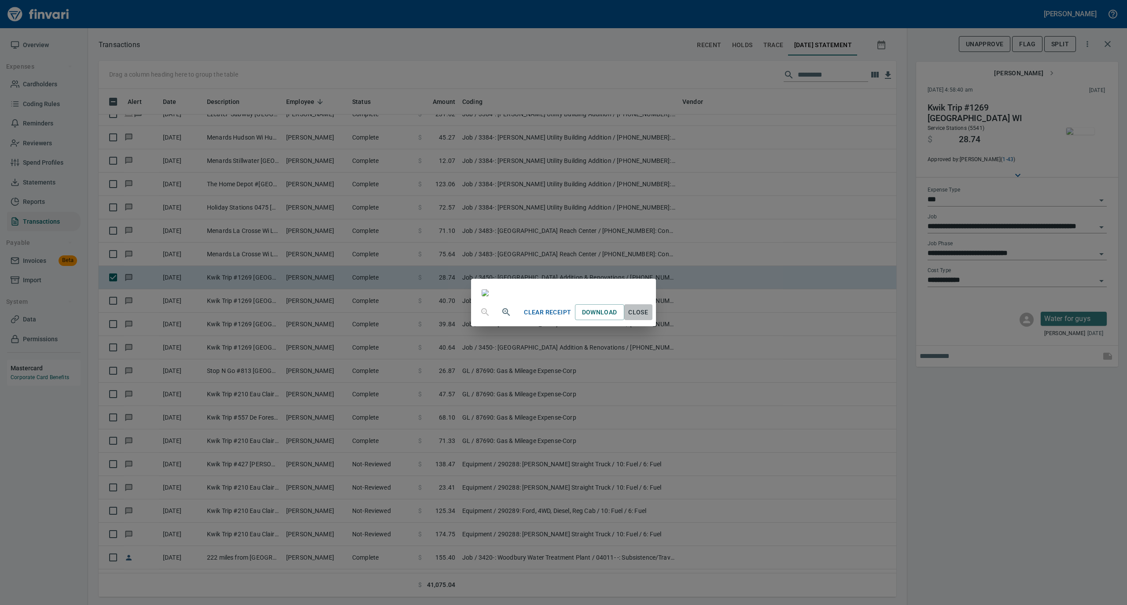
click at [649, 318] on span "Close" at bounding box center [638, 312] width 21 height 11
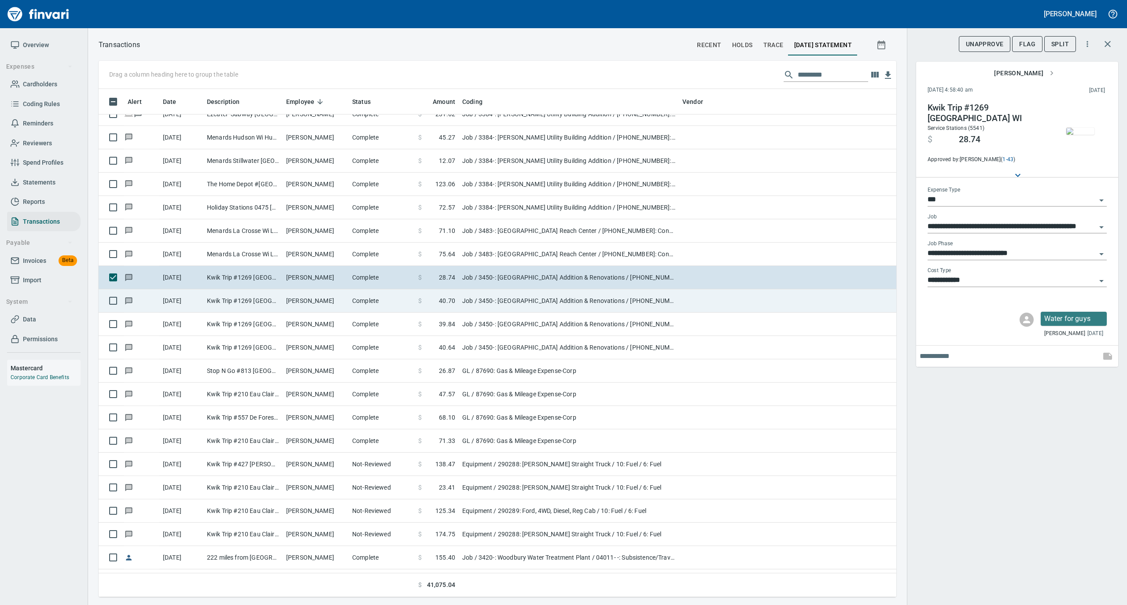
click at [288, 299] on td "[PERSON_NAME]" at bounding box center [316, 300] width 66 height 23
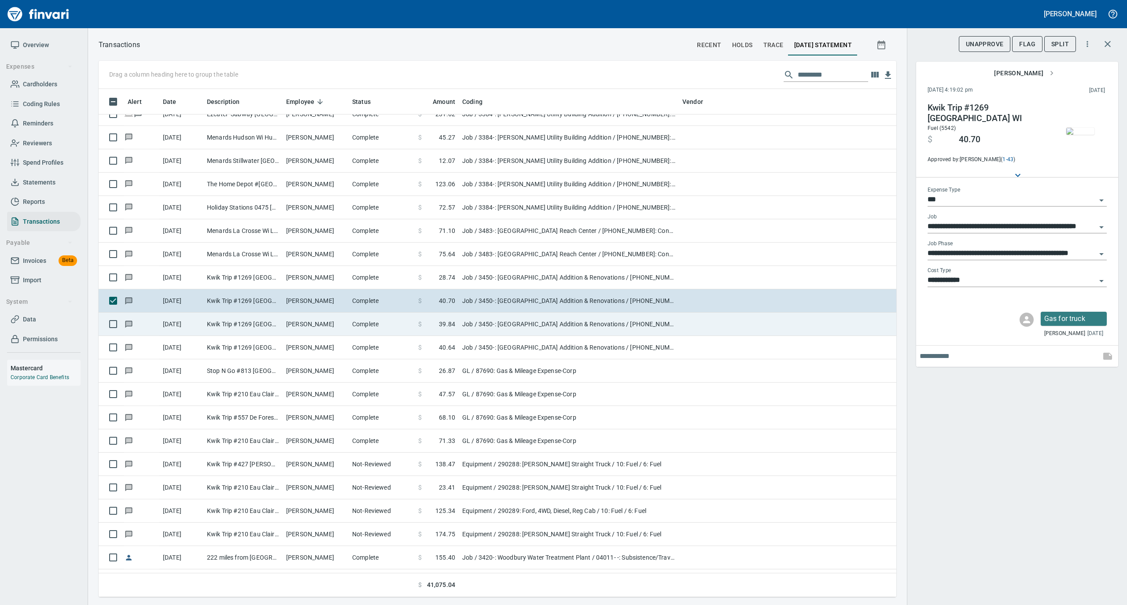
click at [288, 333] on td "[PERSON_NAME]" at bounding box center [316, 324] width 66 height 23
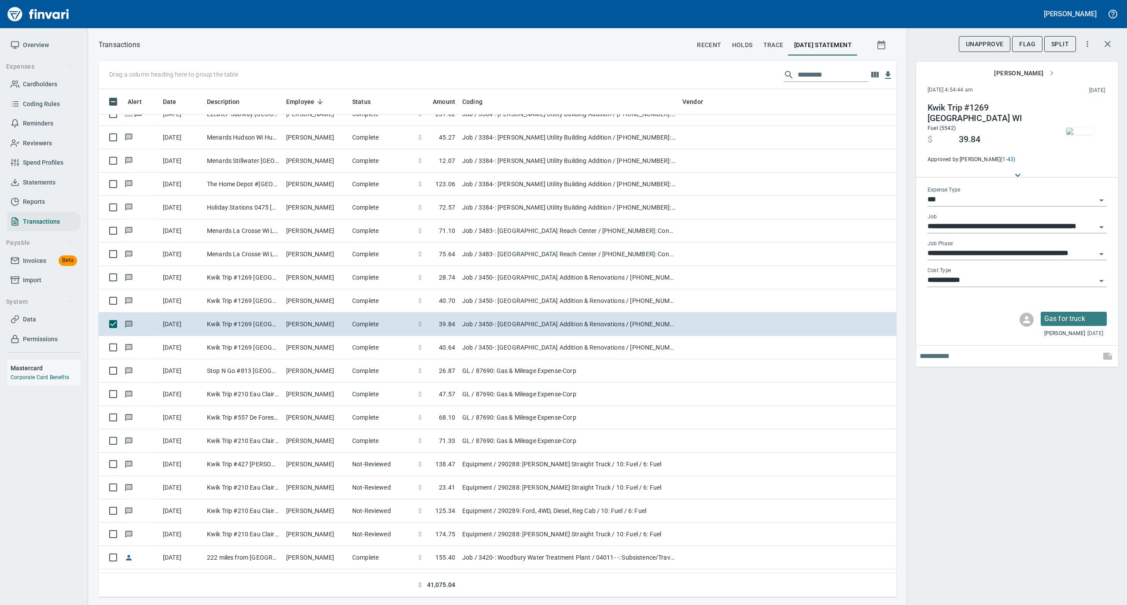
click at [1089, 128] on img "button" at bounding box center [1080, 131] width 28 height 7
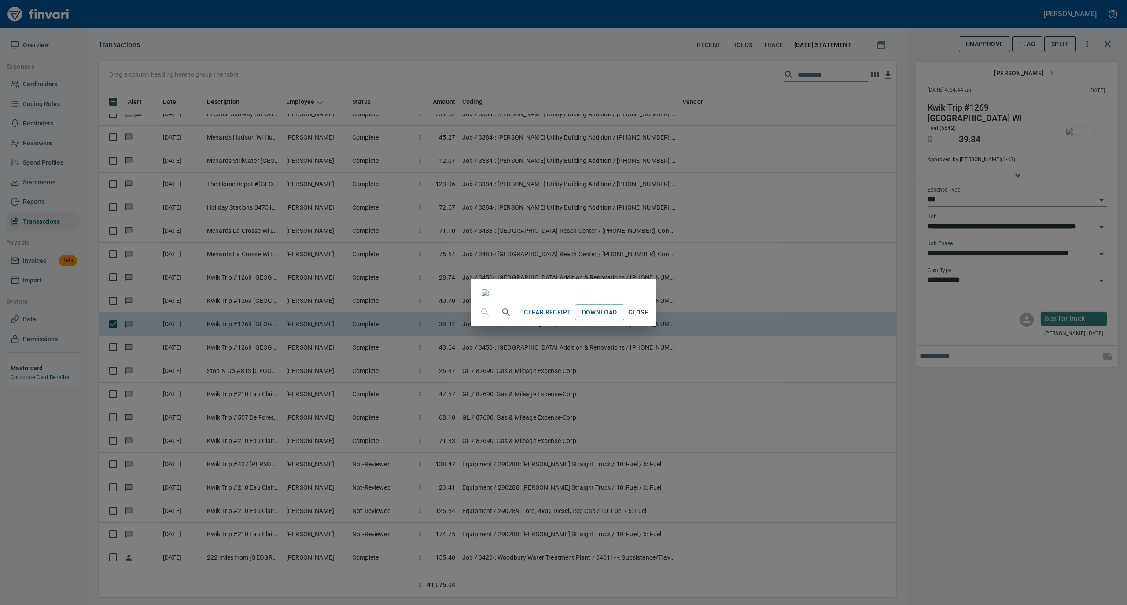
click at [649, 318] on span "Close" at bounding box center [638, 312] width 21 height 11
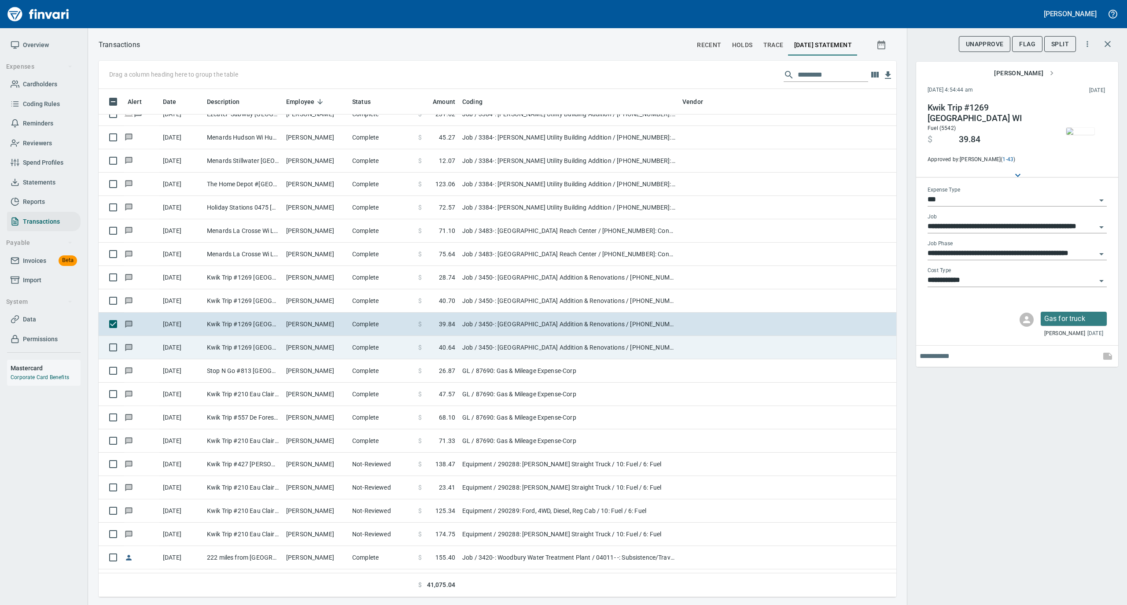
click at [337, 347] on td "[PERSON_NAME]" at bounding box center [316, 347] width 66 height 23
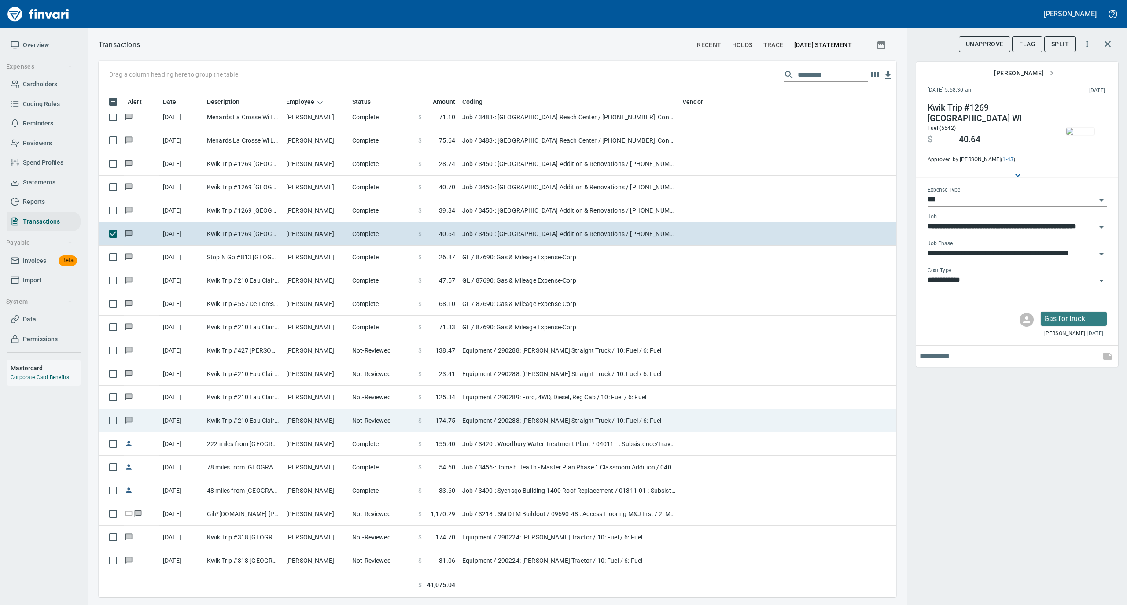
scroll to position [4051, 0]
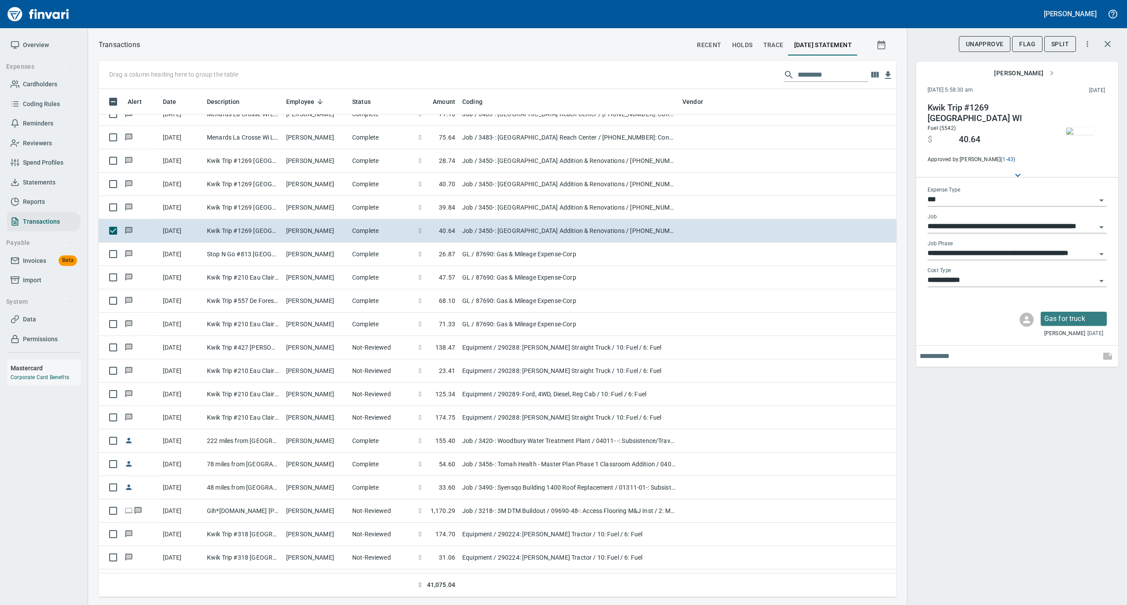
click at [1080, 128] on img "button" at bounding box center [1080, 131] width 28 height 7
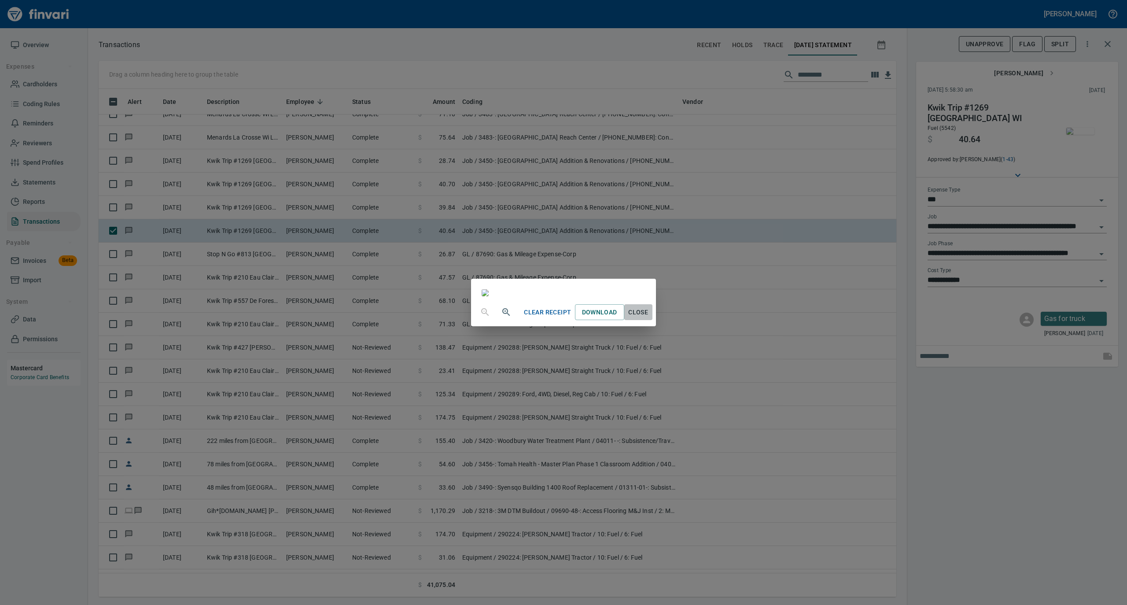
click at [649, 318] on span "Close" at bounding box center [638, 312] width 21 height 11
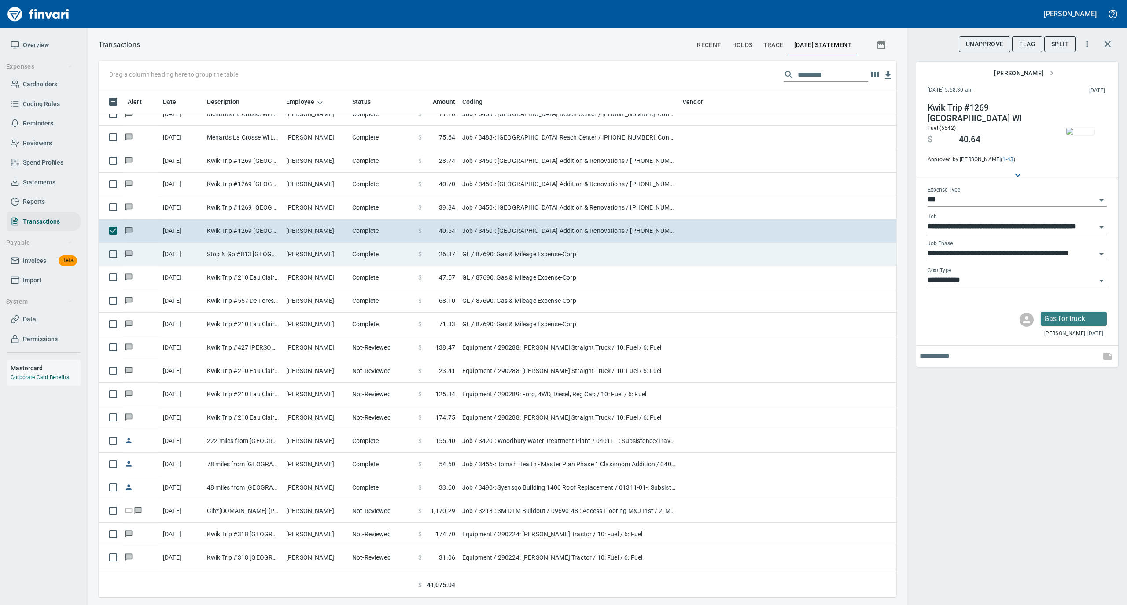
click at [317, 256] on td "[PERSON_NAME]" at bounding box center [316, 254] width 66 height 23
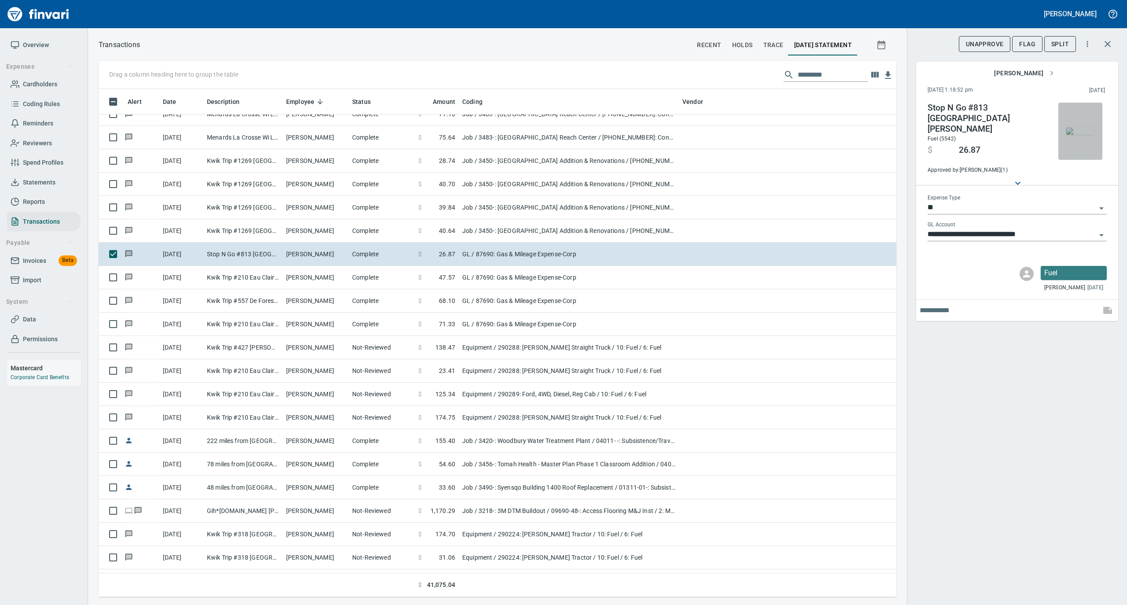
click at [1078, 128] on img "button" at bounding box center [1080, 131] width 28 height 7
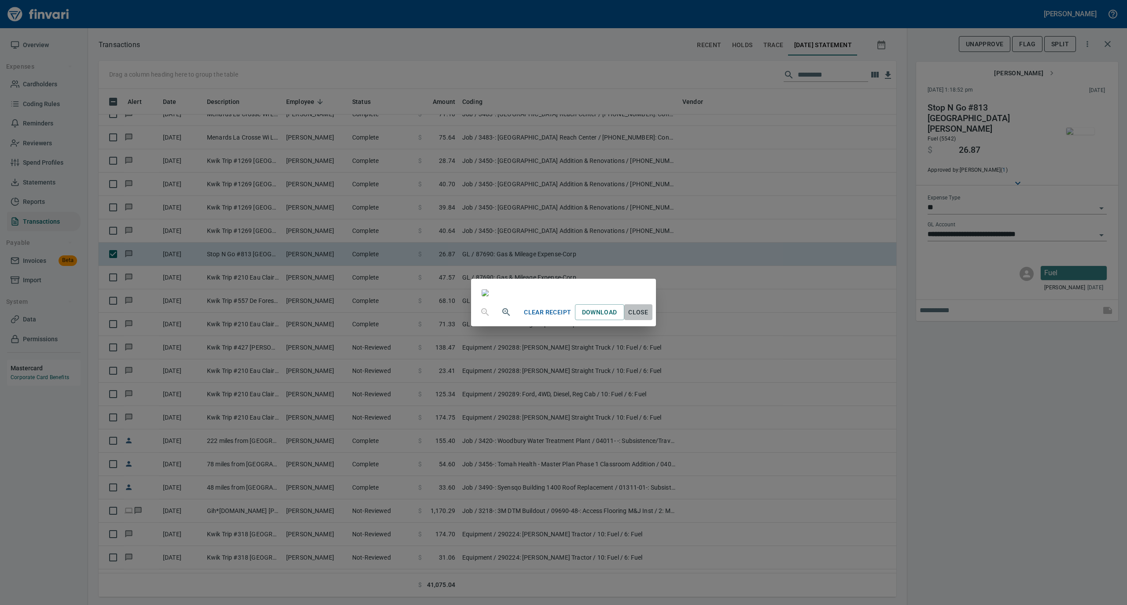
click at [649, 318] on span "Close" at bounding box center [638, 312] width 21 height 11
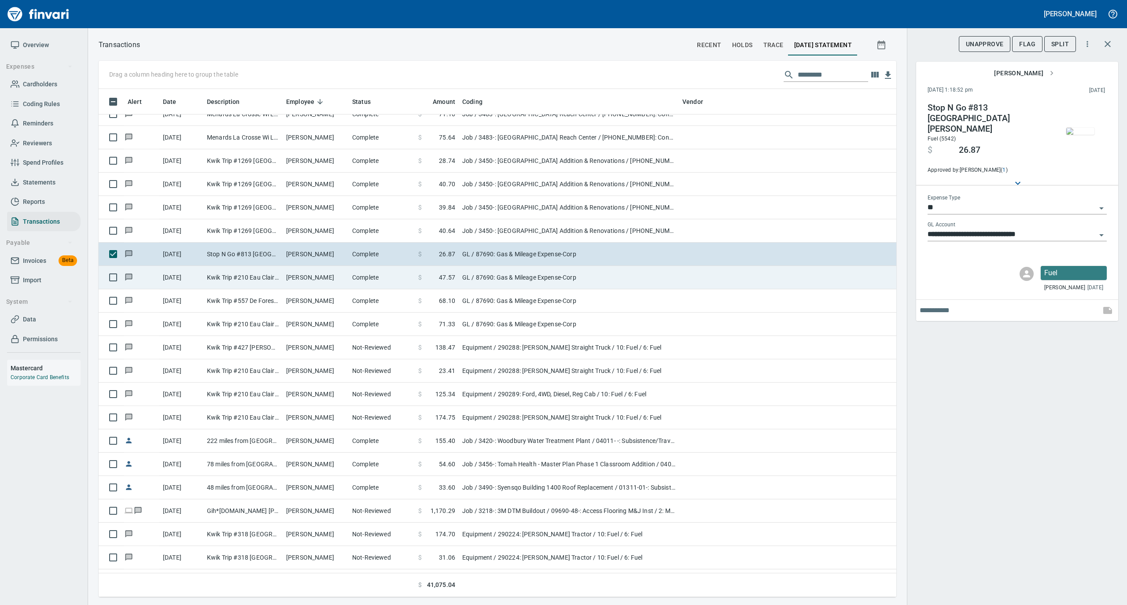
click at [337, 279] on td "[PERSON_NAME]" at bounding box center [316, 277] width 66 height 23
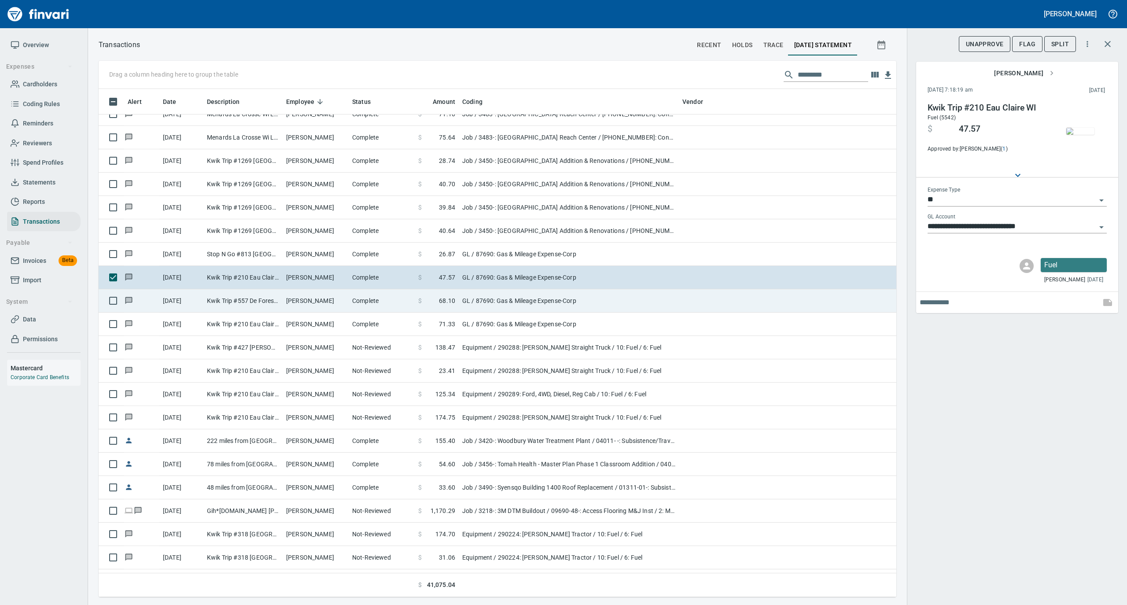
click at [360, 303] on td "Complete" at bounding box center [382, 300] width 66 height 23
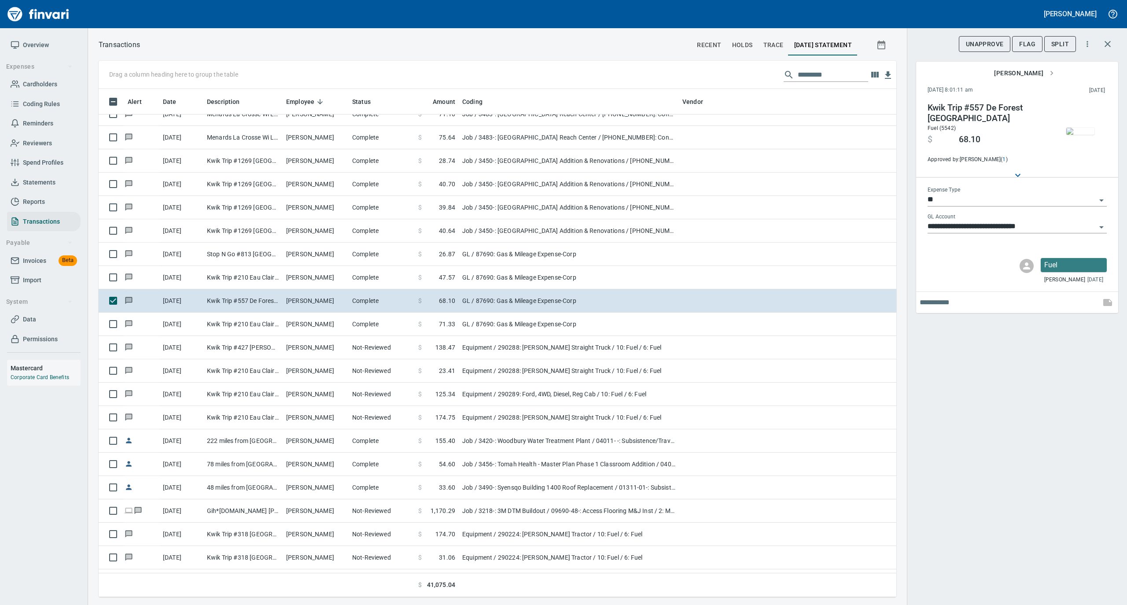
click at [1080, 128] on img "button" at bounding box center [1080, 131] width 28 height 7
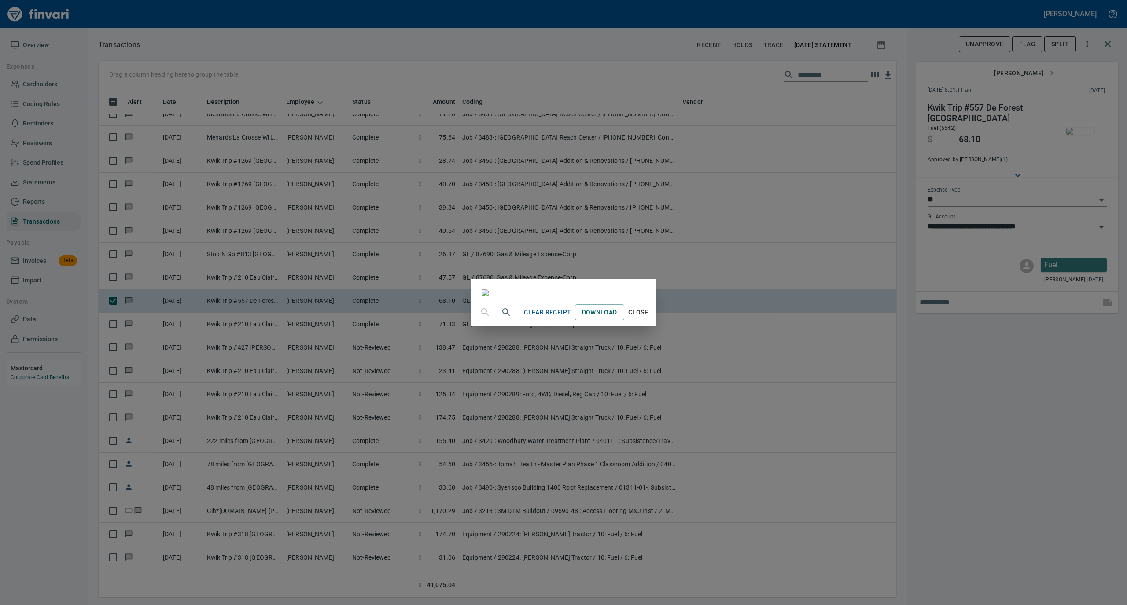
click at [649, 318] on span "Close" at bounding box center [638, 312] width 21 height 11
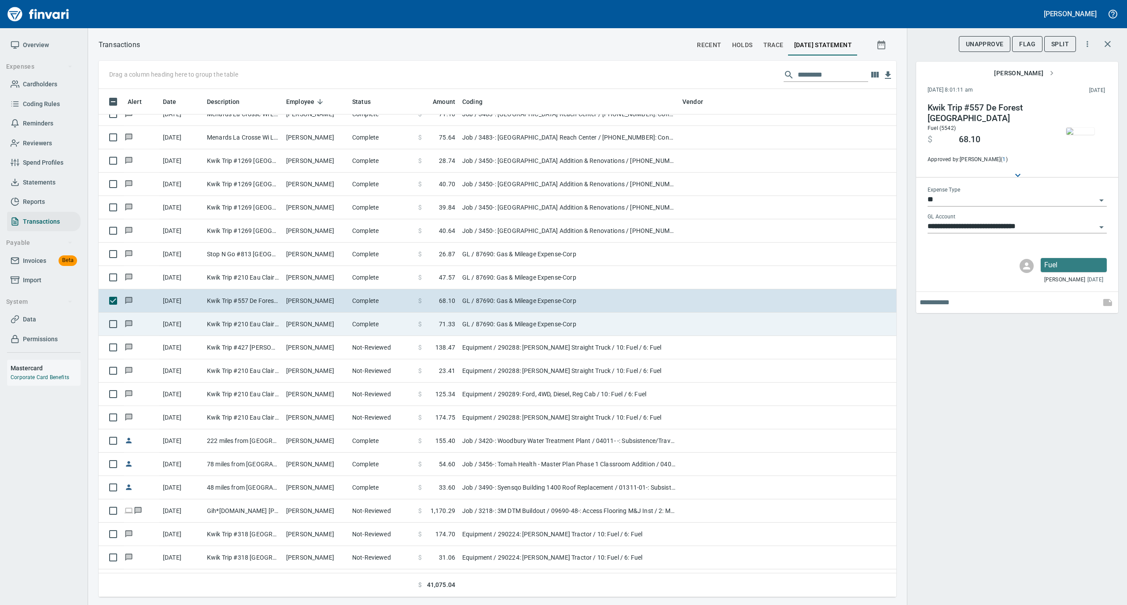
click at [321, 323] on td "[PERSON_NAME]" at bounding box center [316, 324] width 66 height 23
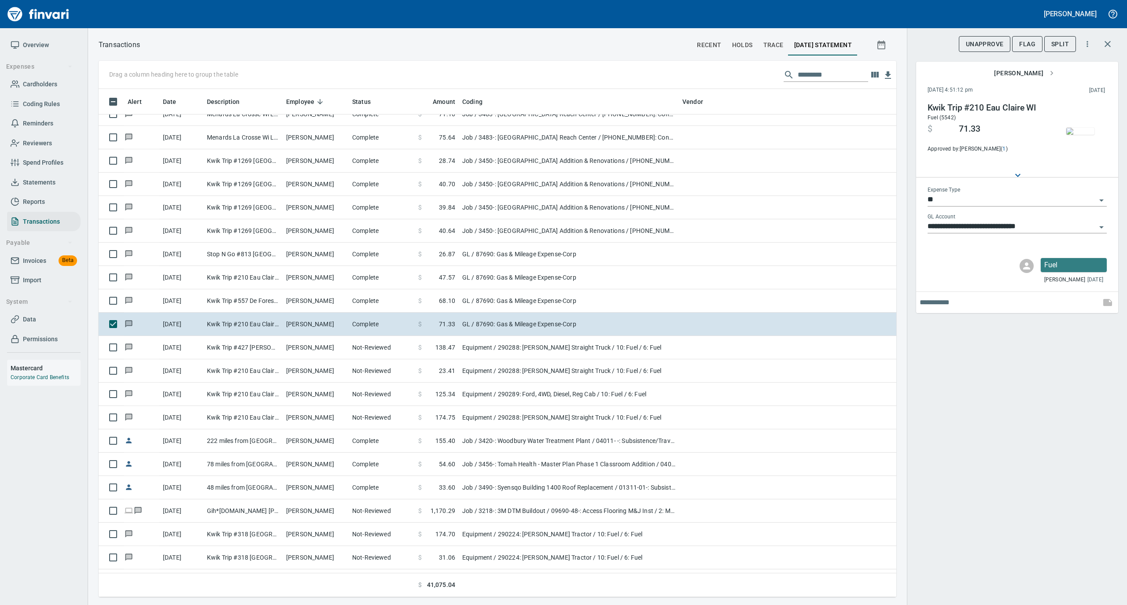
click at [1081, 128] on img "button" at bounding box center [1080, 131] width 28 height 7
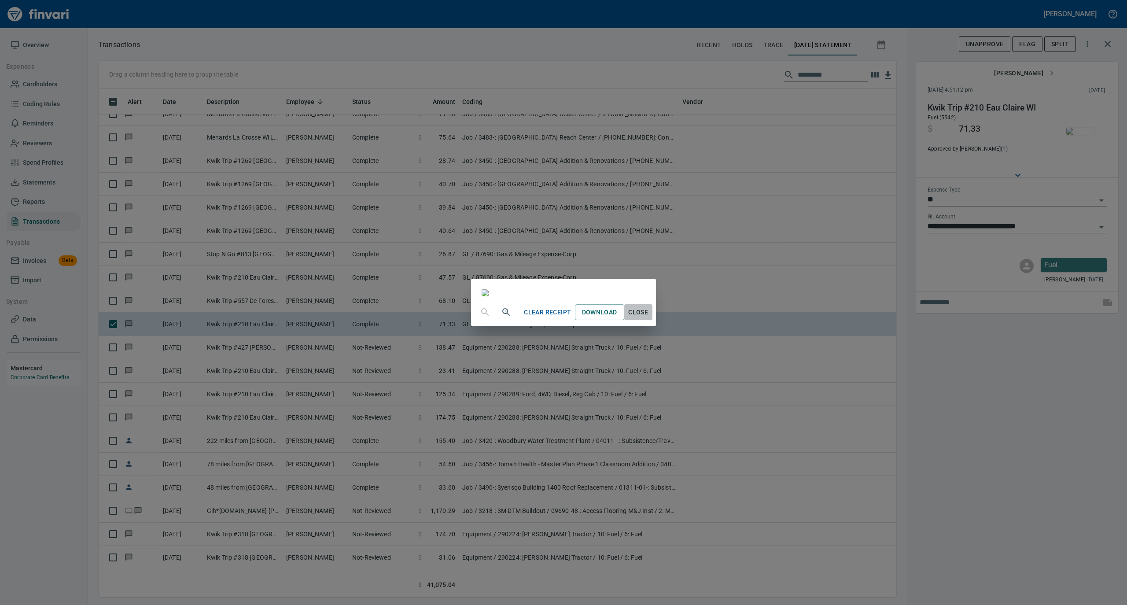
click at [649, 318] on span "Close" at bounding box center [638, 312] width 21 height 11
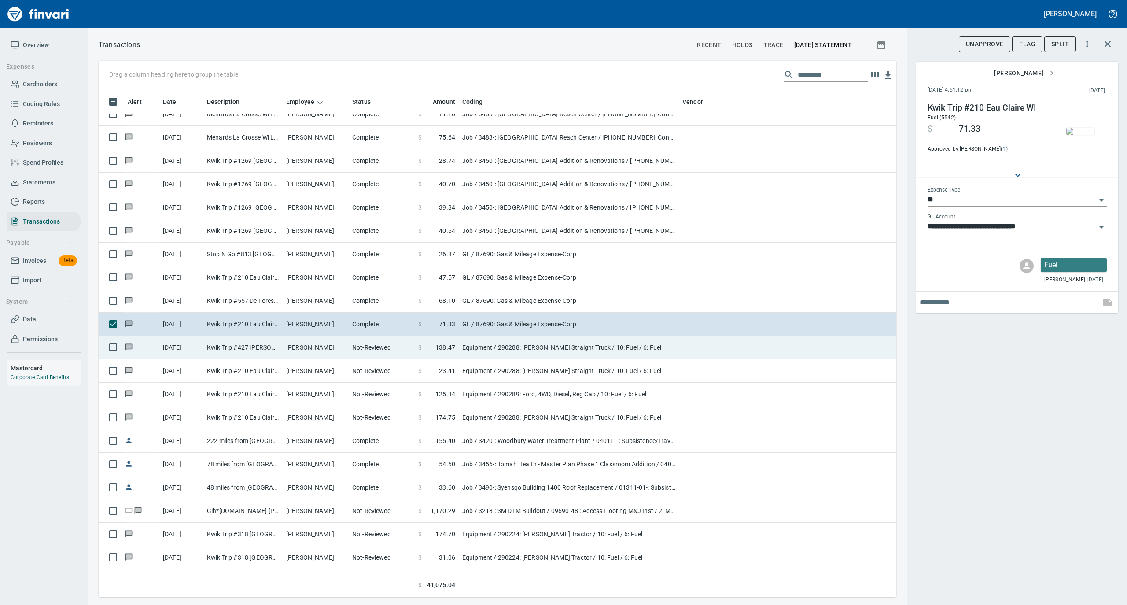
click at [302, 344] on td "[PERSON_NAME]" at bounding box center [316, 347] width 66 height 23
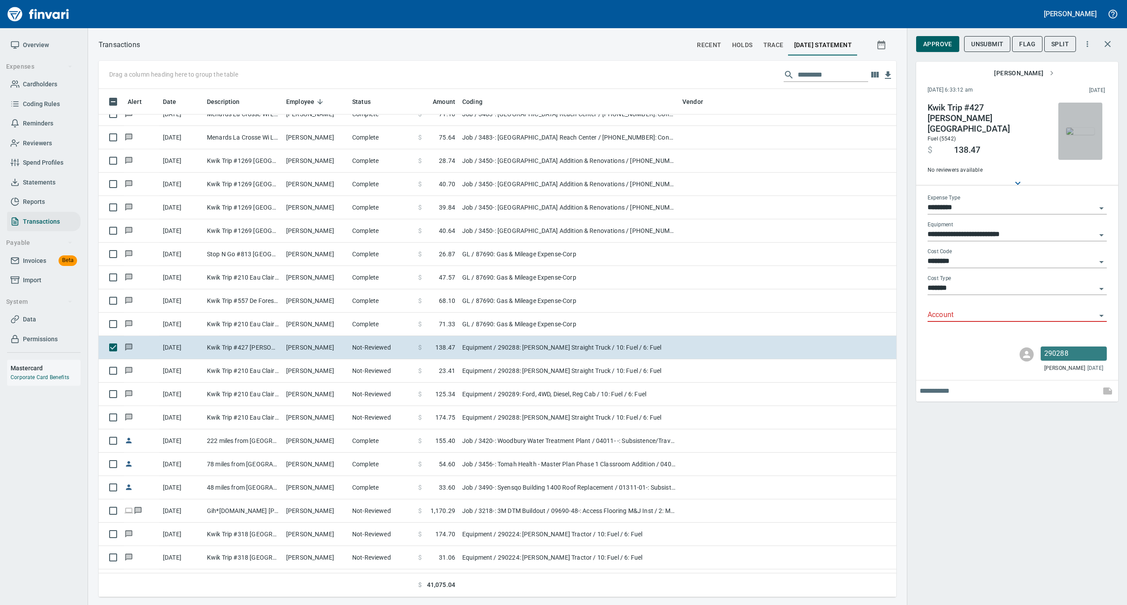
click at [1086, 128] on img "button" at bounding box center [1080, 131] width 28 height 7
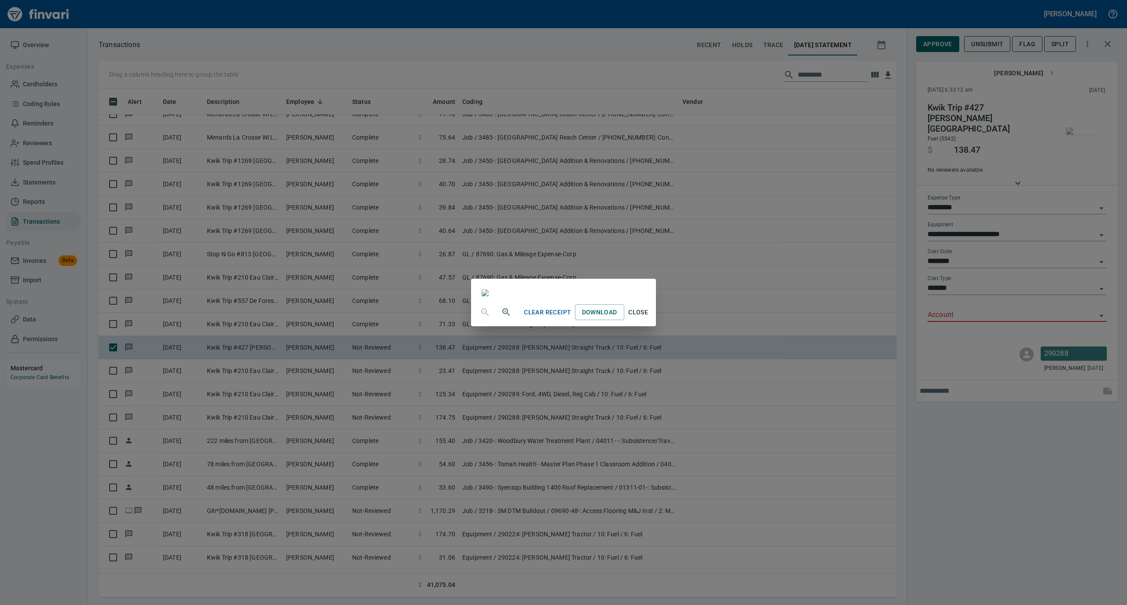
click at [649, 318] on span "Close" at bounding box center [638, 312] width 21 height 11
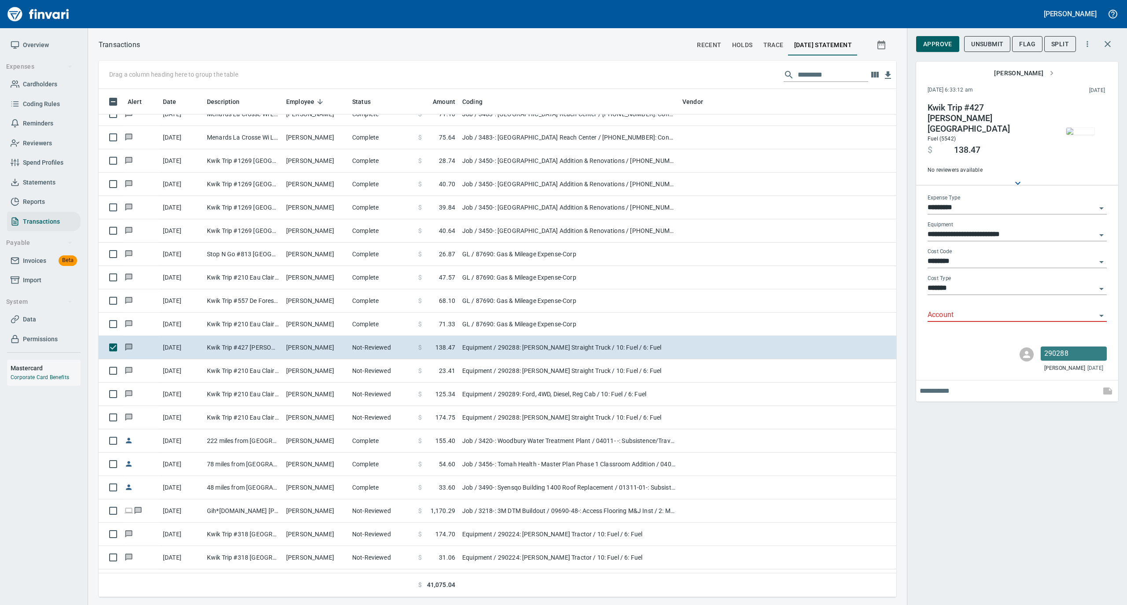
click at [938, 309] on input "Account" at bounding box center [1012, 315] width 169 height 12
click at [946, 329] on li "74000: Fuel & Lubrication" at bounding box center [1016, 329] width 179 height 21
click at [929, 39] on span "Approve" at bounding box center [937, 44] width 29 height 11
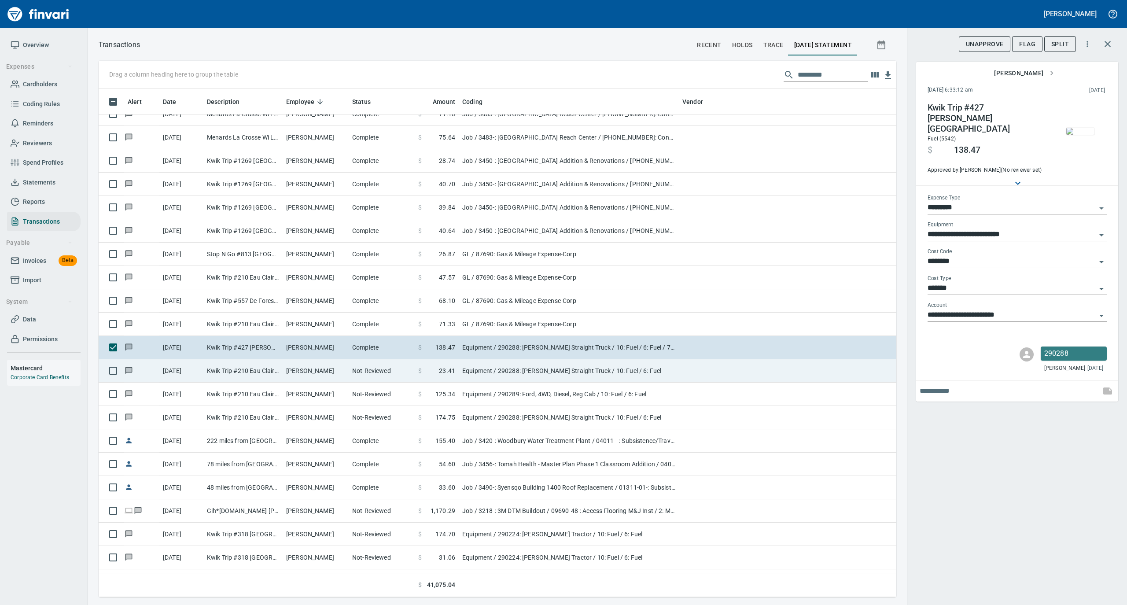
click at [353, 377] on td "Not-Reviewed" at bounding box center [382, 370] width 66 height 23
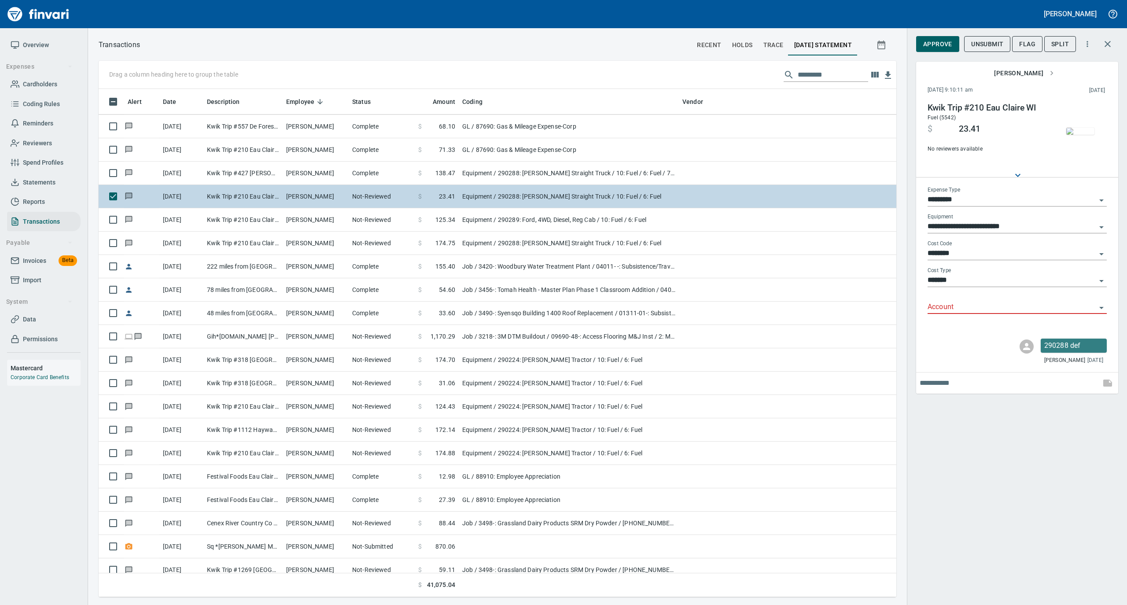
scroll to position [4227, 0]
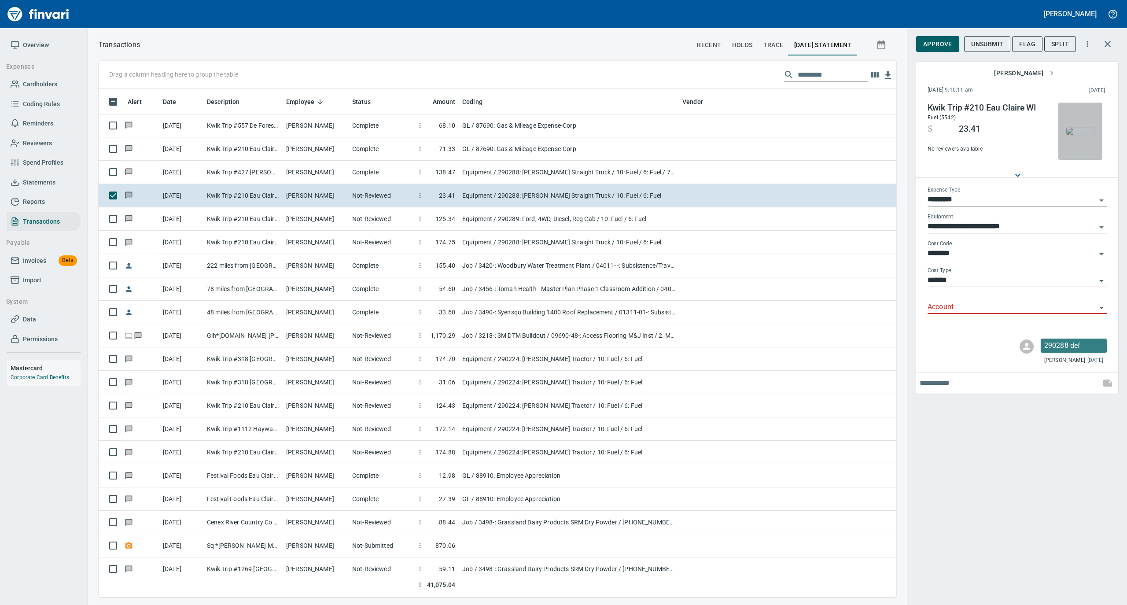
click at [1077, 133] on img "button" at bounding box center [1080, 131] width 28 height 7
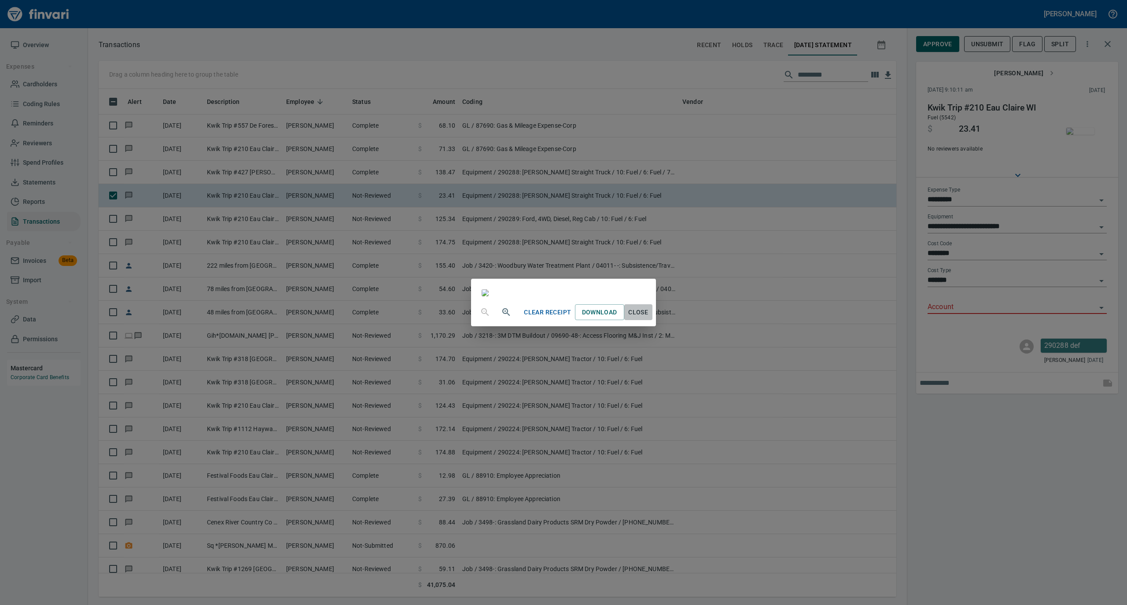
drag, startPoint x: 726, startPoint y: 535, endPoint x: 826, endPoint y: 424, distance: 150.0
click at [649, 318] on span "Close" at bounding box center [638, 312] width 21 height 11
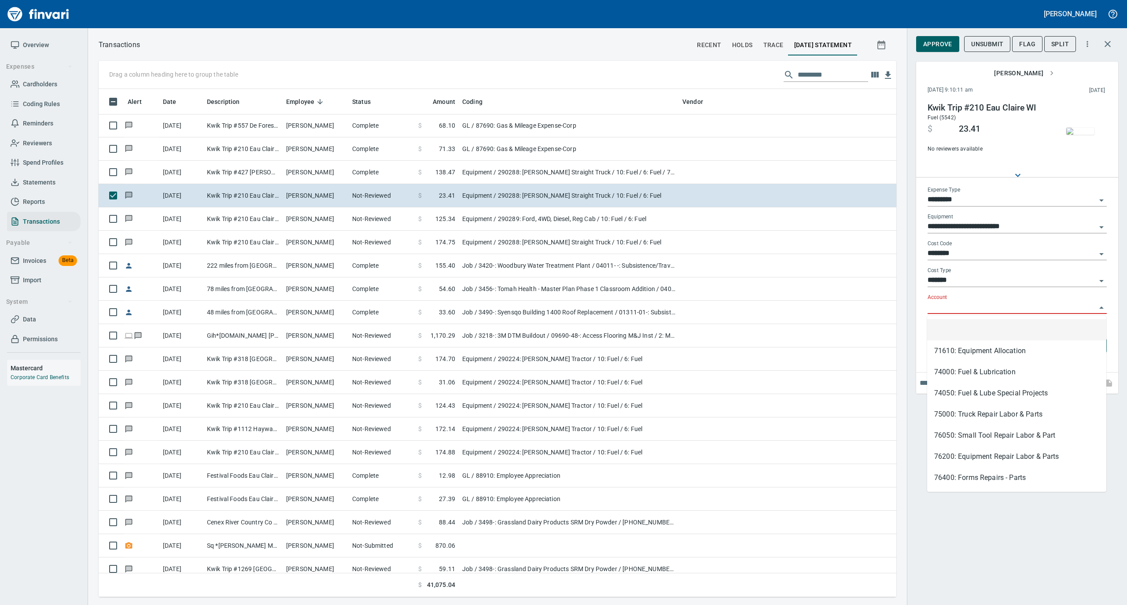
click at [946, 307] on input "Account" at bounding box center [1012, 307] width 169 height 12
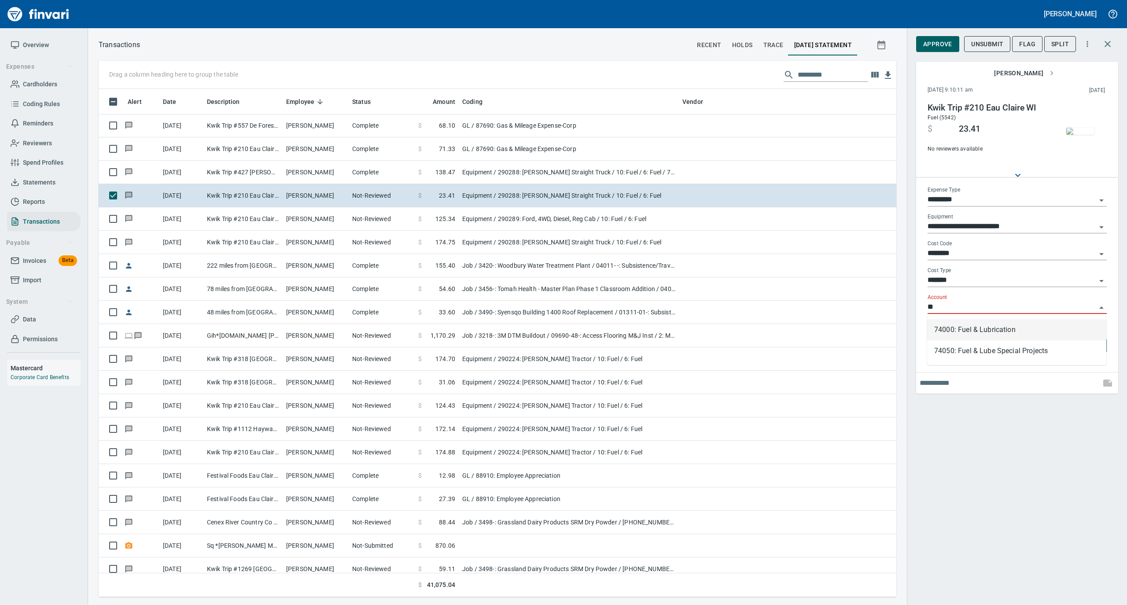
scroll to position [499, 780]
click at [943, 328] on li "74000: Fuel & Lubrication" at bounding box center [1016, 329] width 179 height 21
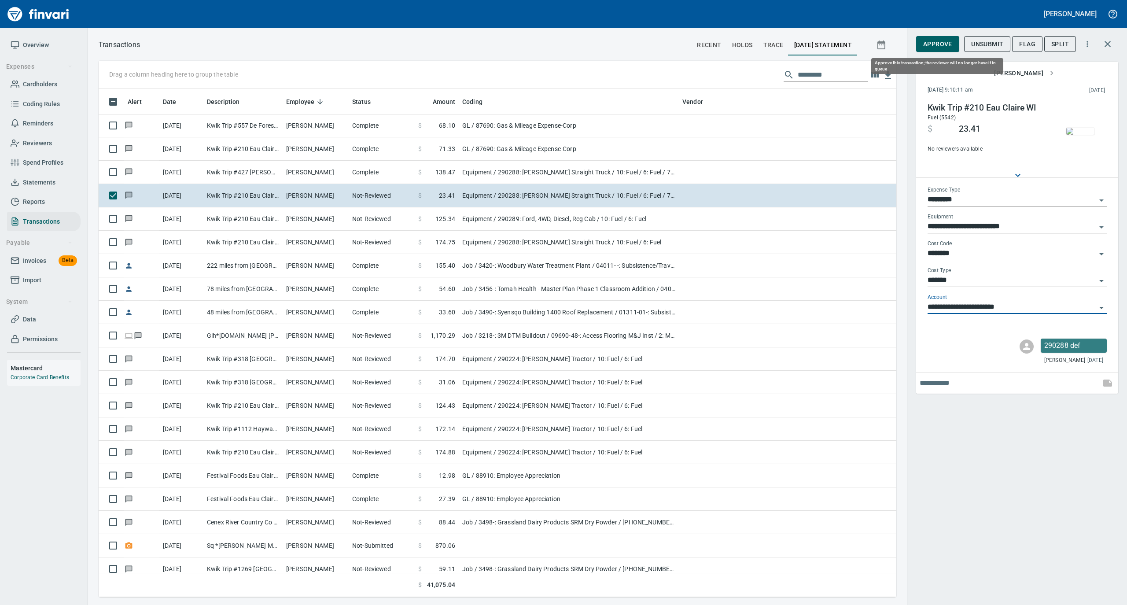
click at [936, 41] on span "Approve" at bounding box center [937, 44] width 29 height 11
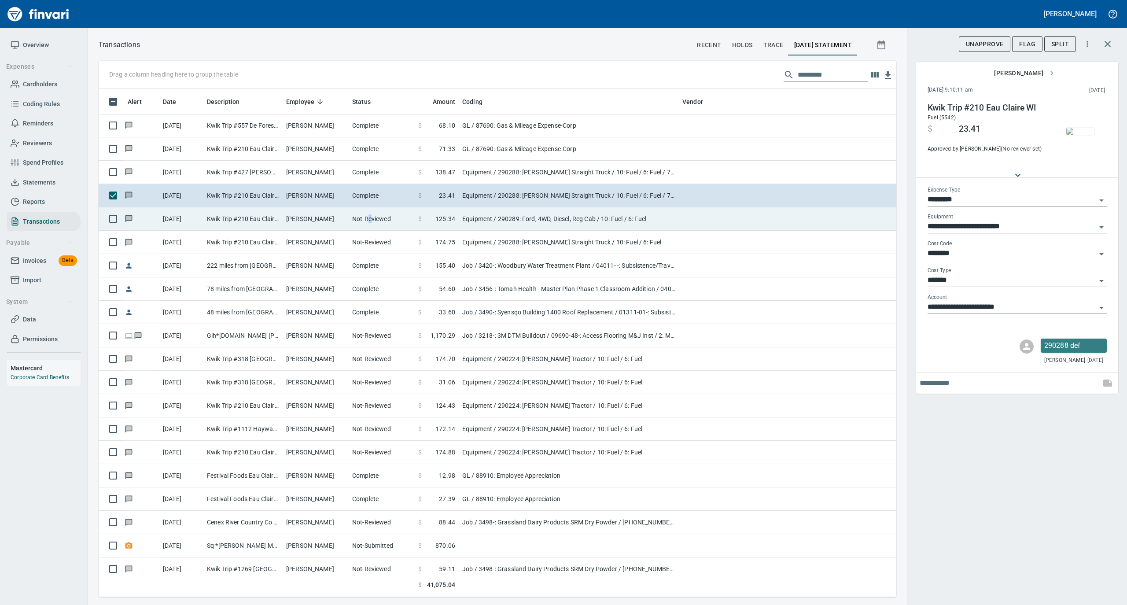
click at [369, 217] on td "Not-Reviewed" at bounding box center [382, 218] width 66 height 23
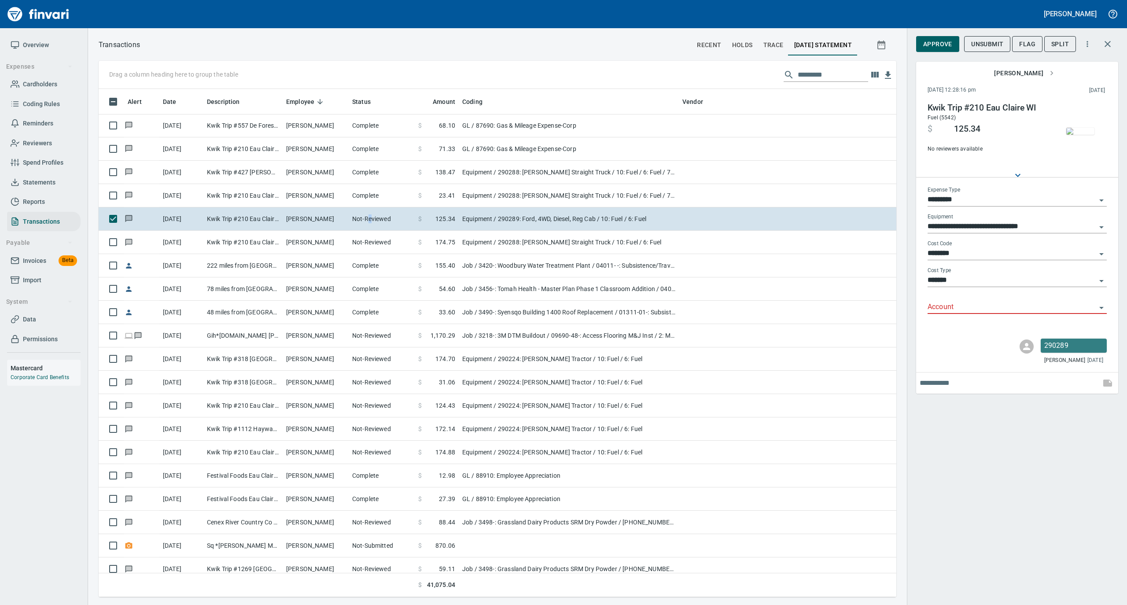
click at [1078, 133] on img "button" at bounding box center [1080, 131] width 28 height 7
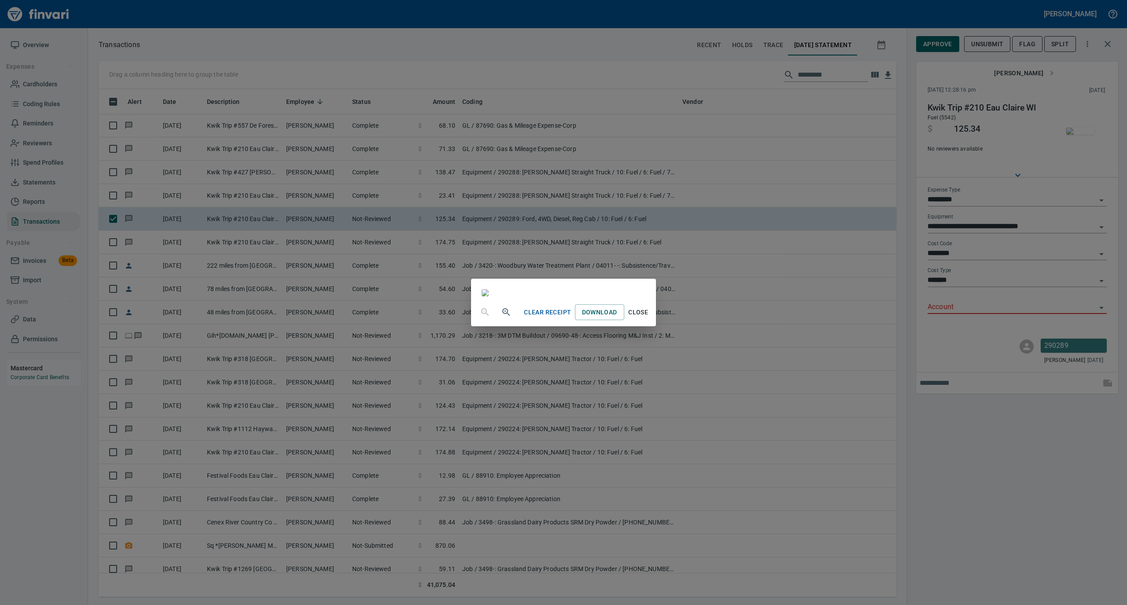
click at [948, 305] on div "Clear Receipt Download Close" at bounding box center [563, 302] width 1127 height 605
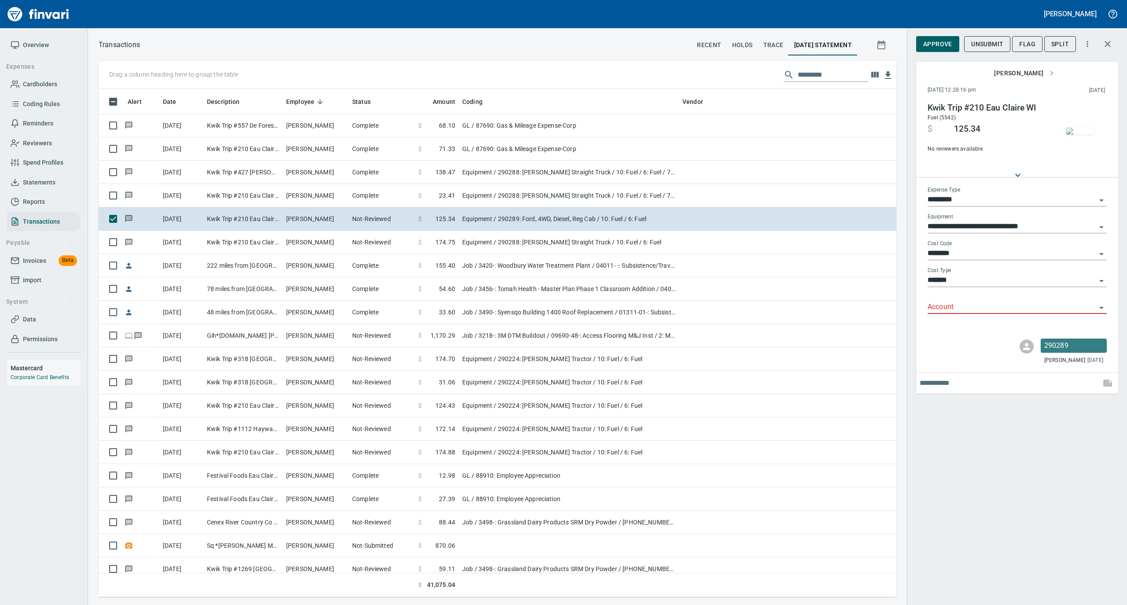
click at [953, 300] on div "Account" at bounding box center [1017, 304] width 179 height 20
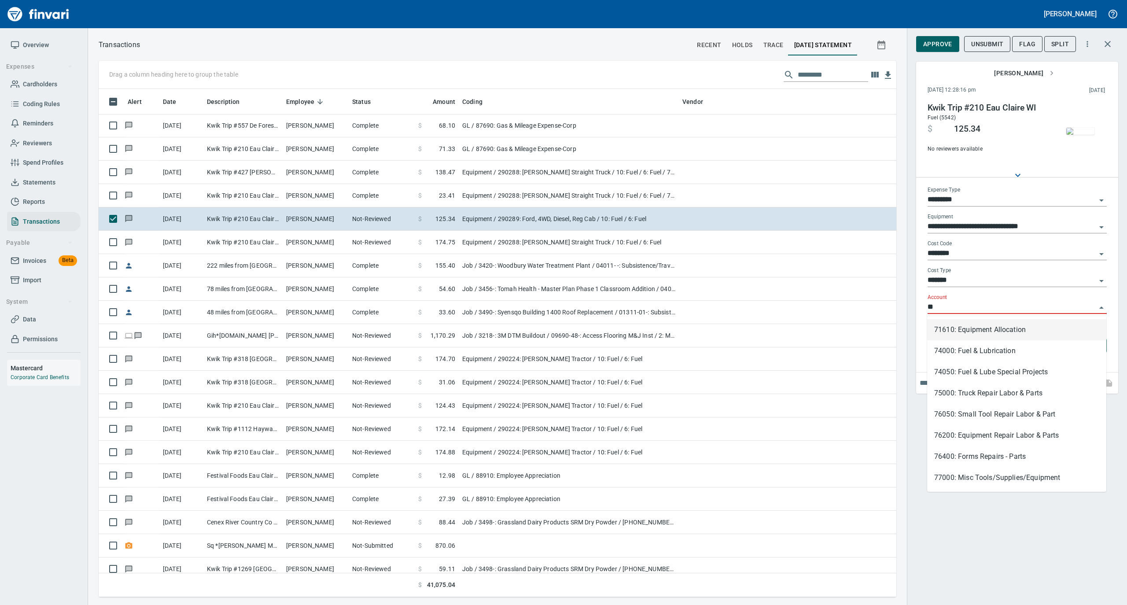
scroll to position [499, 780]
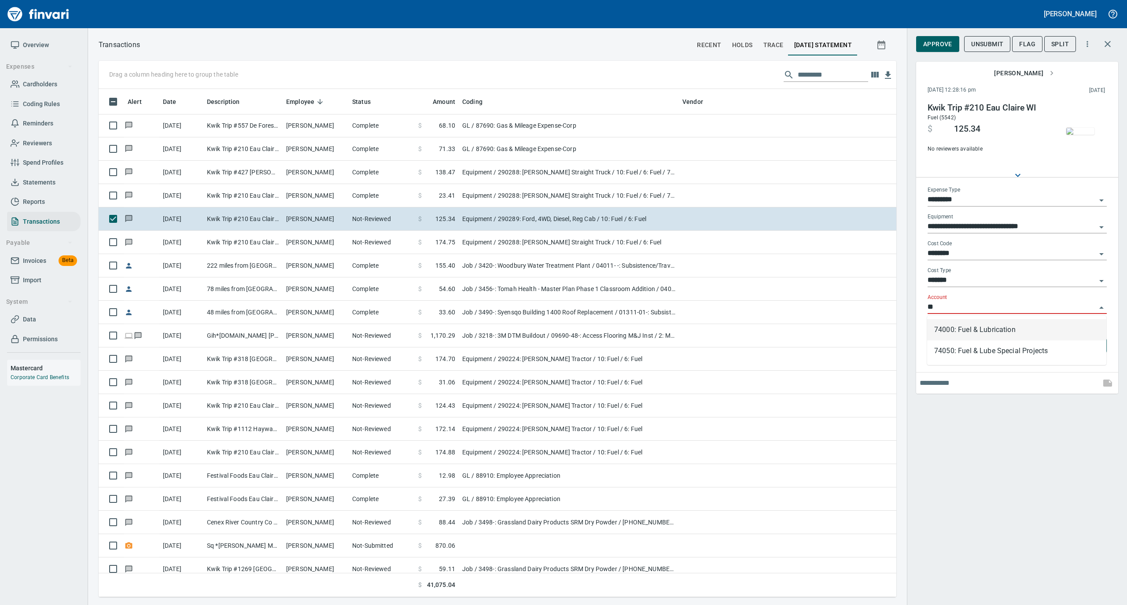
click at [931, 330] on li "74000: Fuel & Lubrication" at bounding box center [1016, 329] width 179 height 21
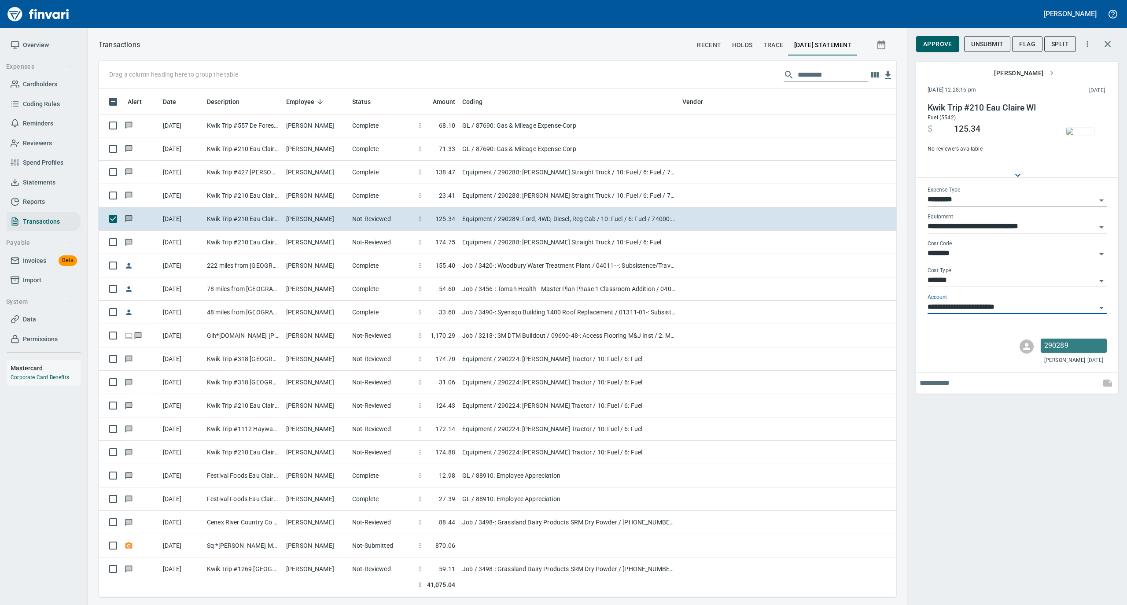
click at [939, 44] on span "Approve" at bounding box center [937, 44] width 29 height 11
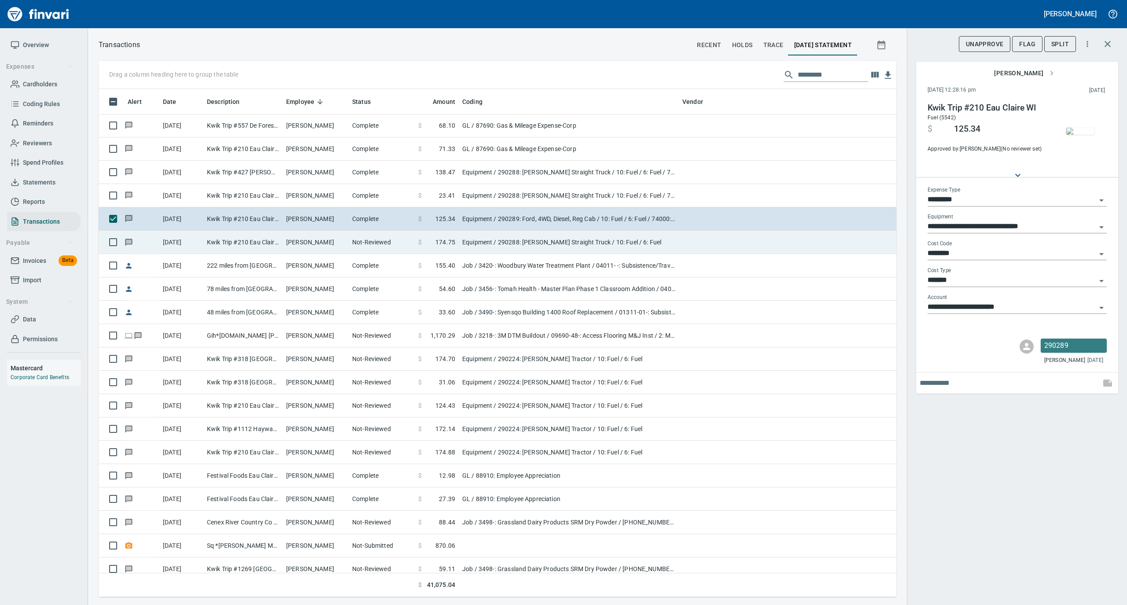
click at [351, 243] on td "Not-Reviewed" at bounding box center [382, 242] width 66 height 23
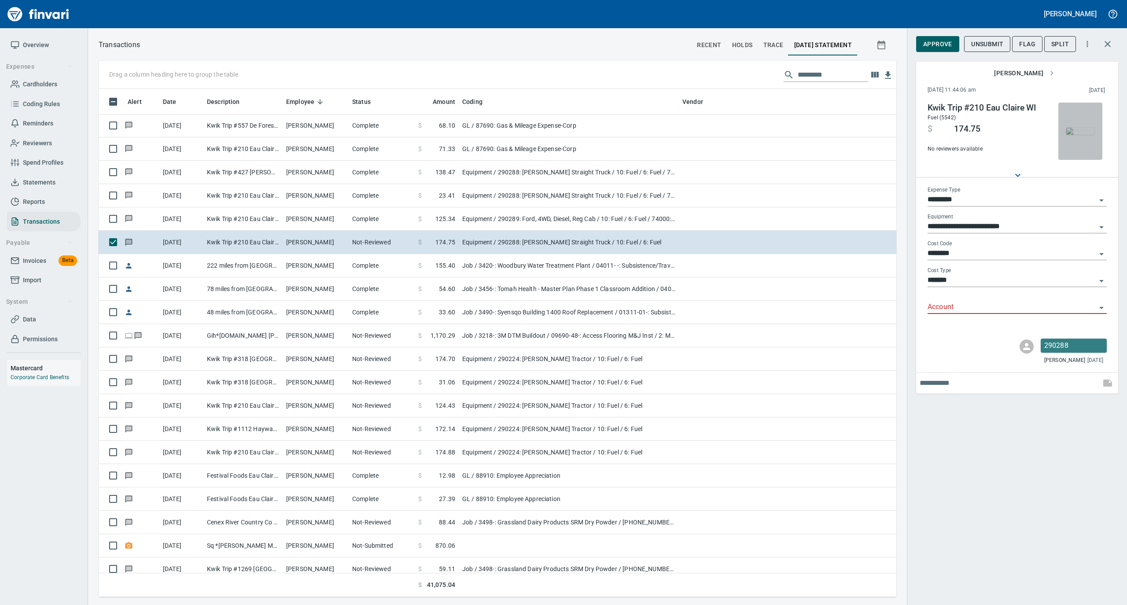
click at [1083, 135] on img "button" at bounding box center [1080, 131] width 28 height 7
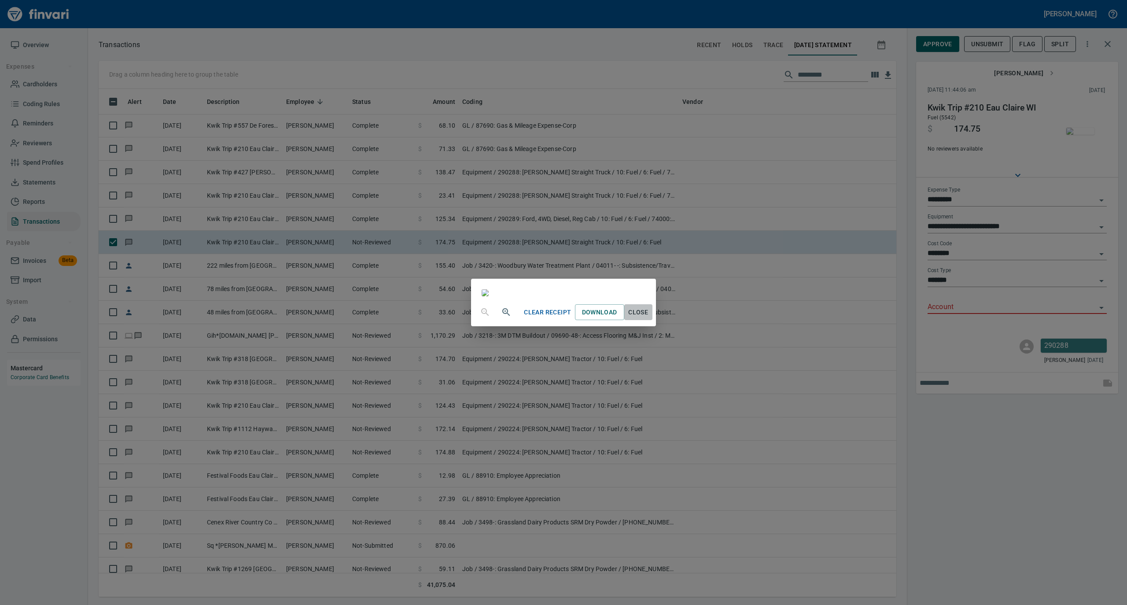
click at [649, 318] on span "Close" at bounding box center [638, 312] width 21 height 11
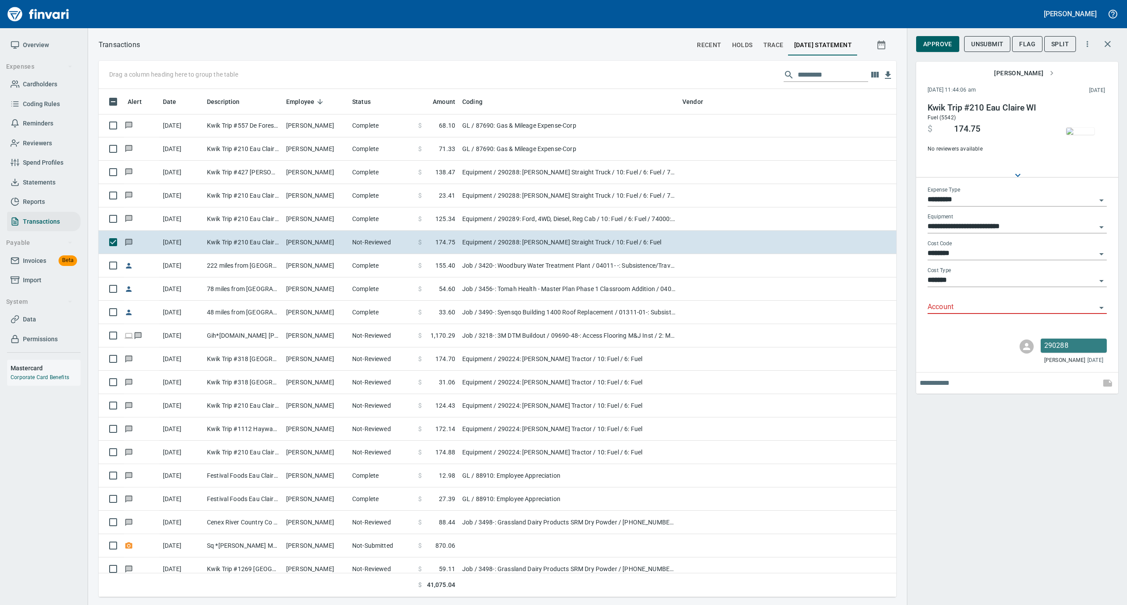
click at [939, 307] on input "Account" at bounding box center [1012, 307] width 169 height 12
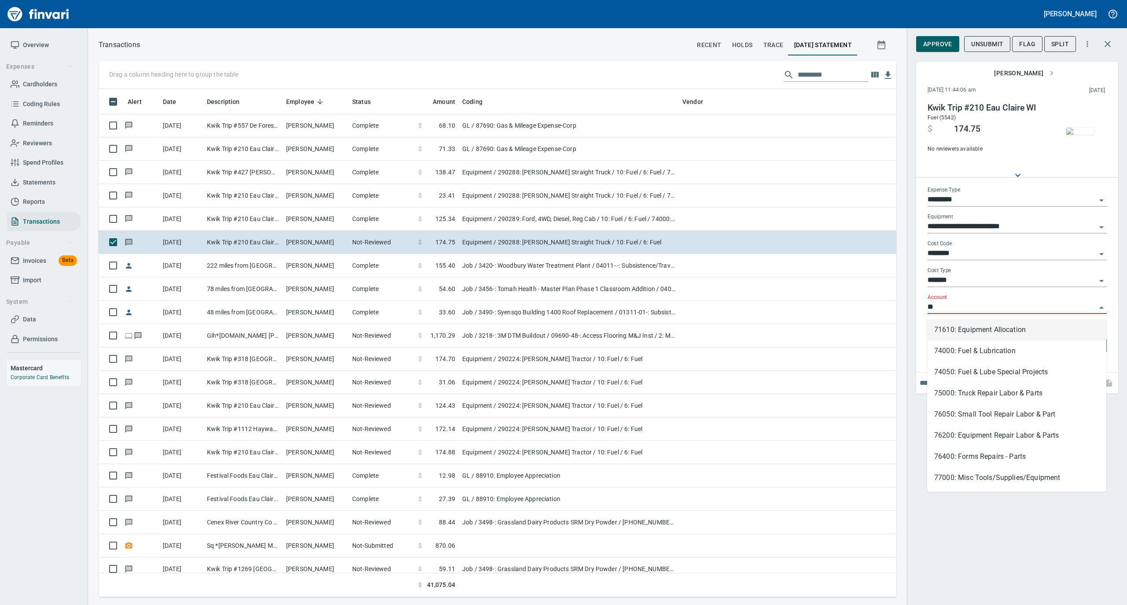
scroll to position [499, 780]
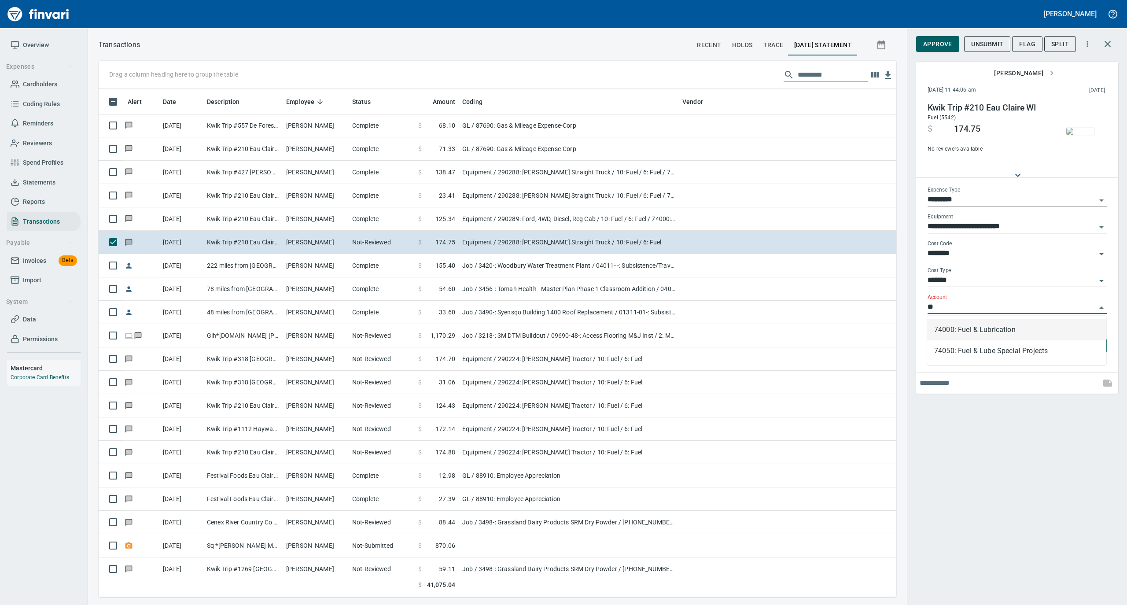
click at [943, 328] on li "74000: Fuel & Lubrication" at bounding box center [1016, 329] width 179 height 21
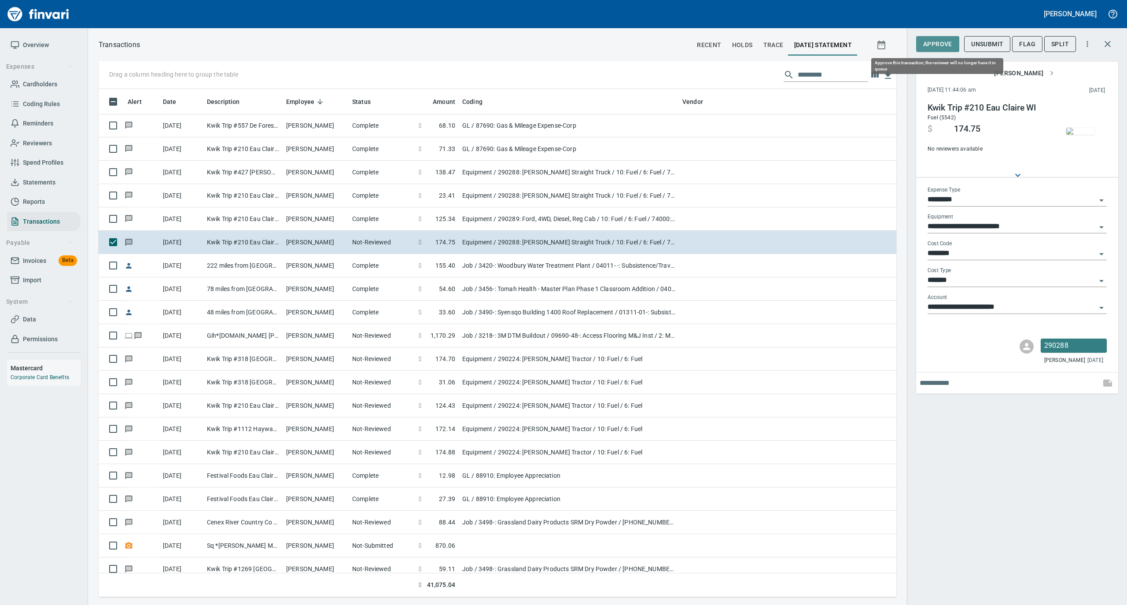
click at [933, 46] on span "Approve" at bounding box center [937, 44] width 29 height 11
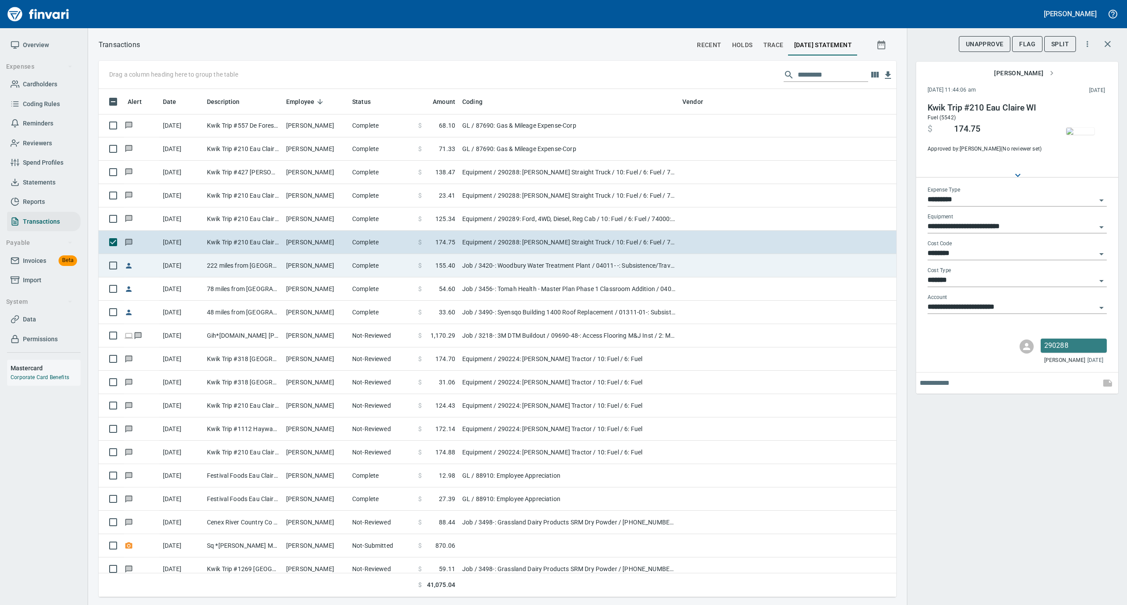
click at [329, 270] on td "[PERSON_NAME]" at bounding box center [316, 265] width 66 height 23
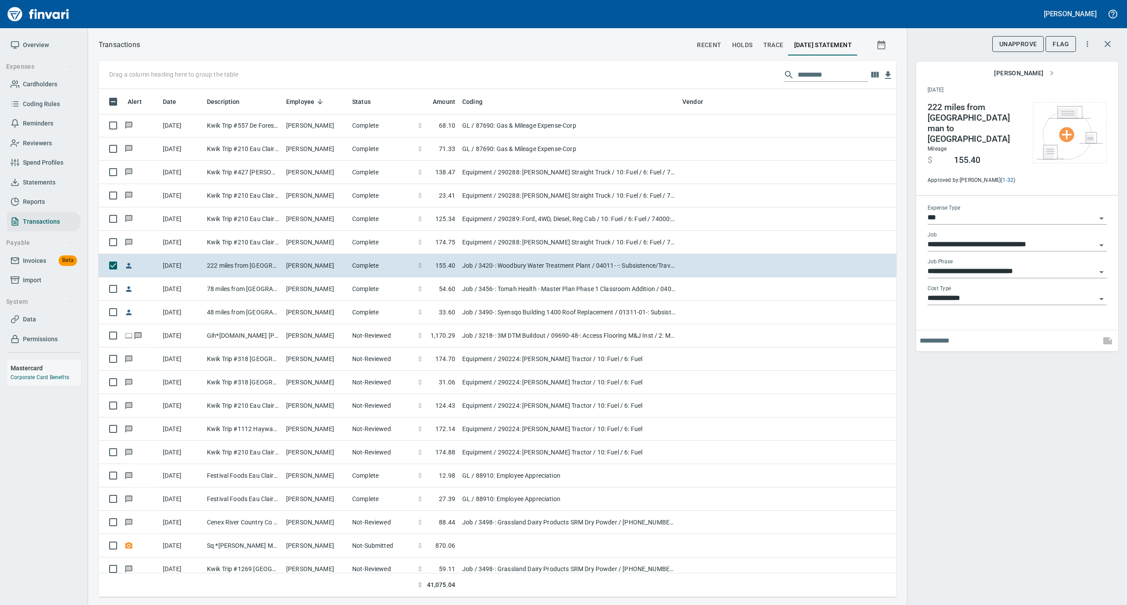
scroll to position [499, 780]
click at [965, 266] on input "**********" at bounding box center [1012, 272] width 169 height 12
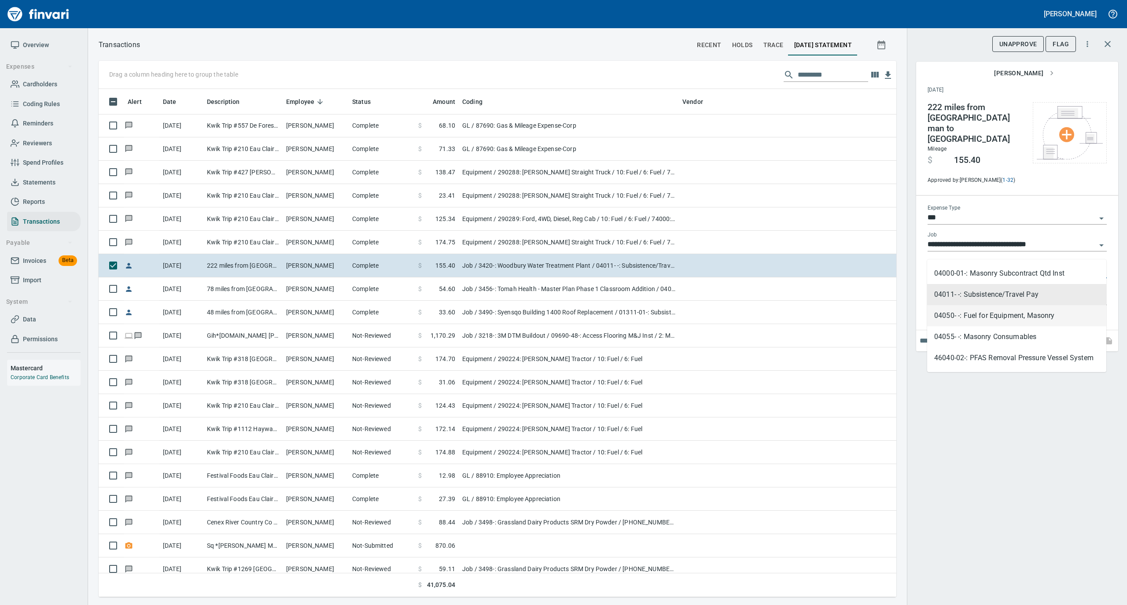
click at [969, 312] on li "04050- -: Fuel for Equipment, Masonry" at bounding box center [1016, 315] width 179 height 21
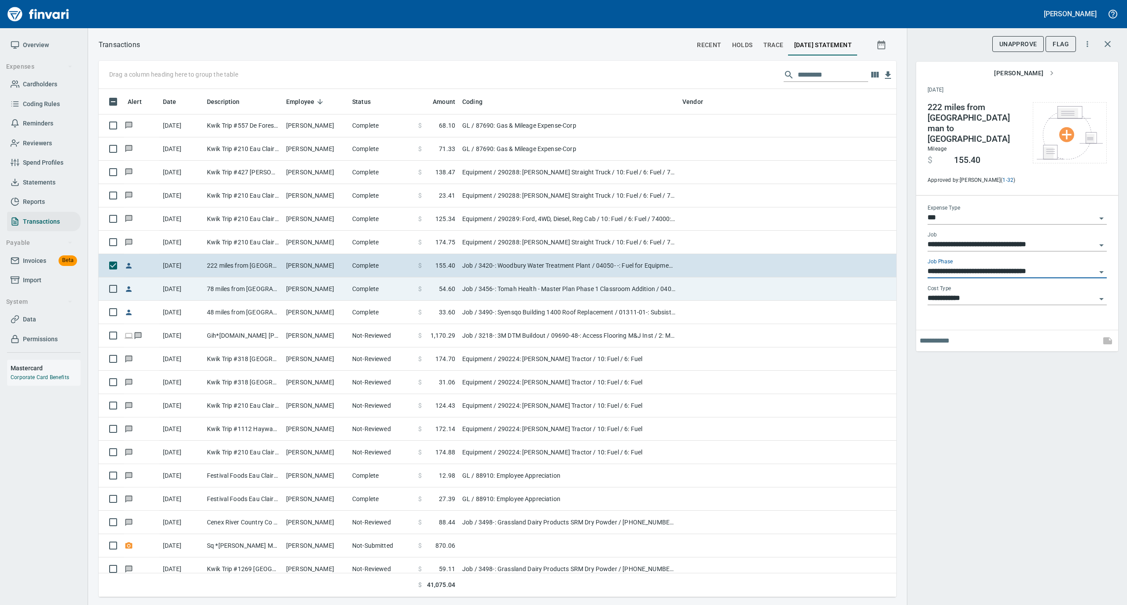
click at [275, 288] on td "78 miles from [GEOGRAPHIC_DATA] to [GEOGRAPHIC_DATA]" at bounding box center [242, 288] width 79 height 23
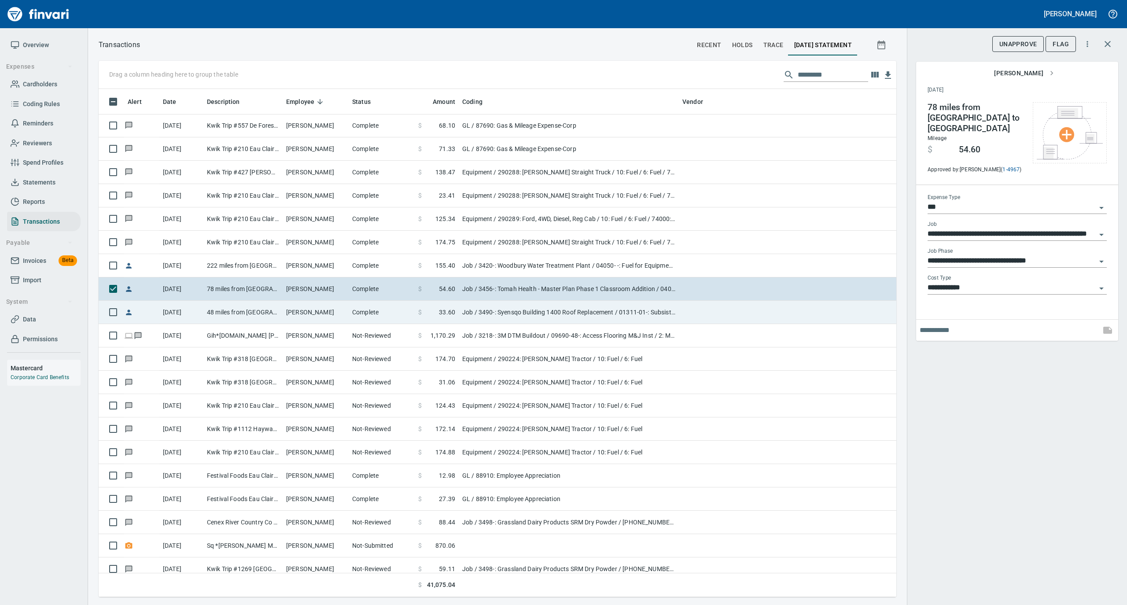
click at [326, 316] on td "[PERSON_NAME]" at bounding box center [316, 312] width 66 height 23
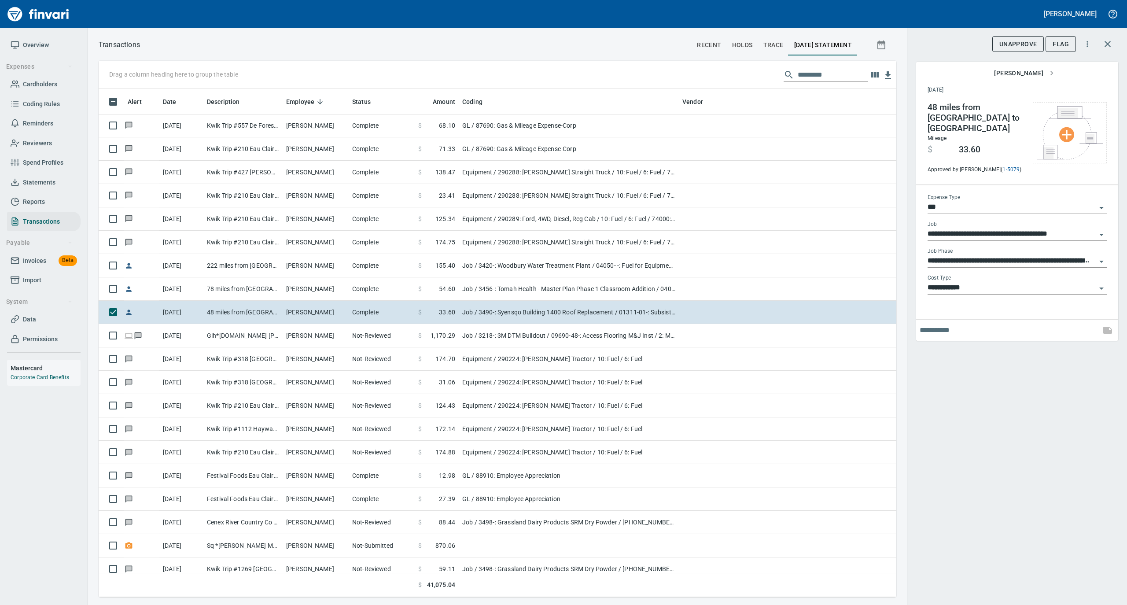
click at [970, 255] on input "**********" at bounding box center [1012, 261] width 169 height 12
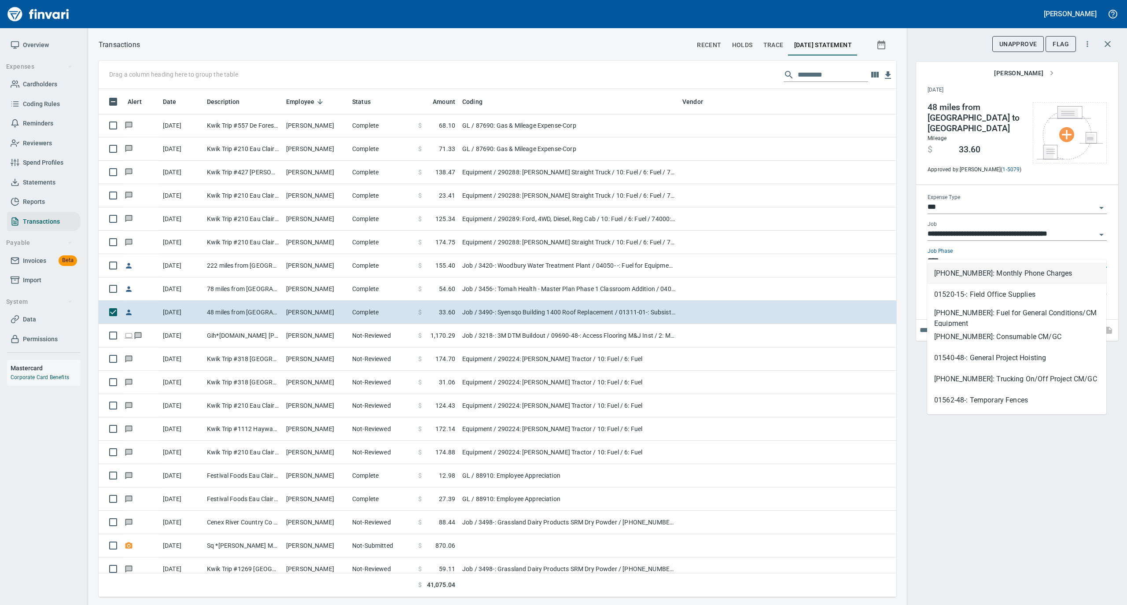
scroll to position [499, 780]
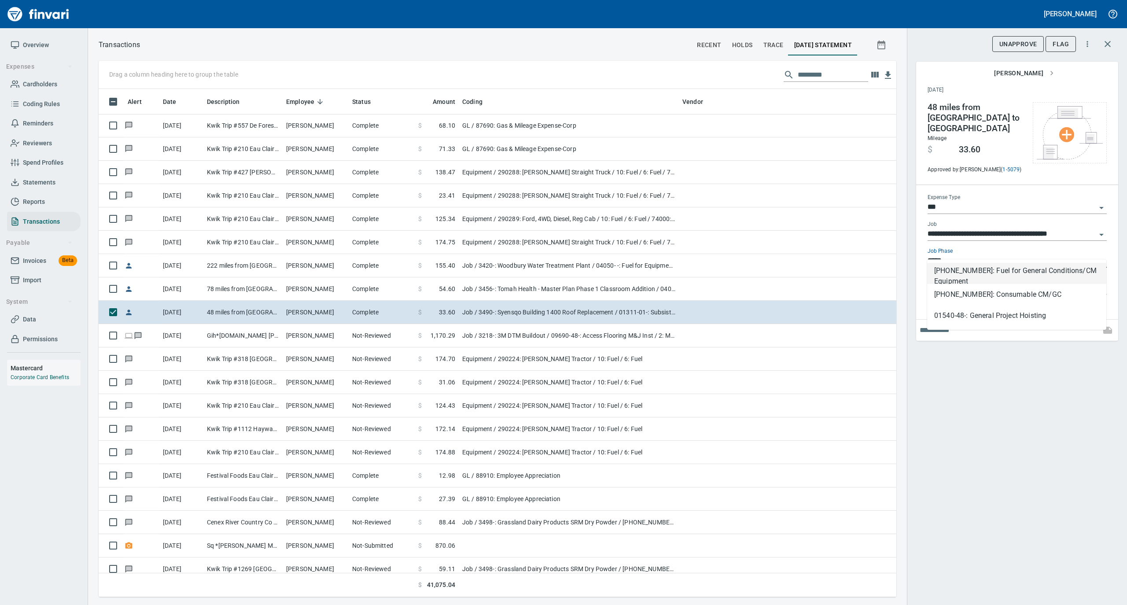
click at [963, 275] on li "[PHONE_NUMBER]: Fuel for General Conditions/CM Equipment" at bounding box center [1016, 273] width 179 height 21
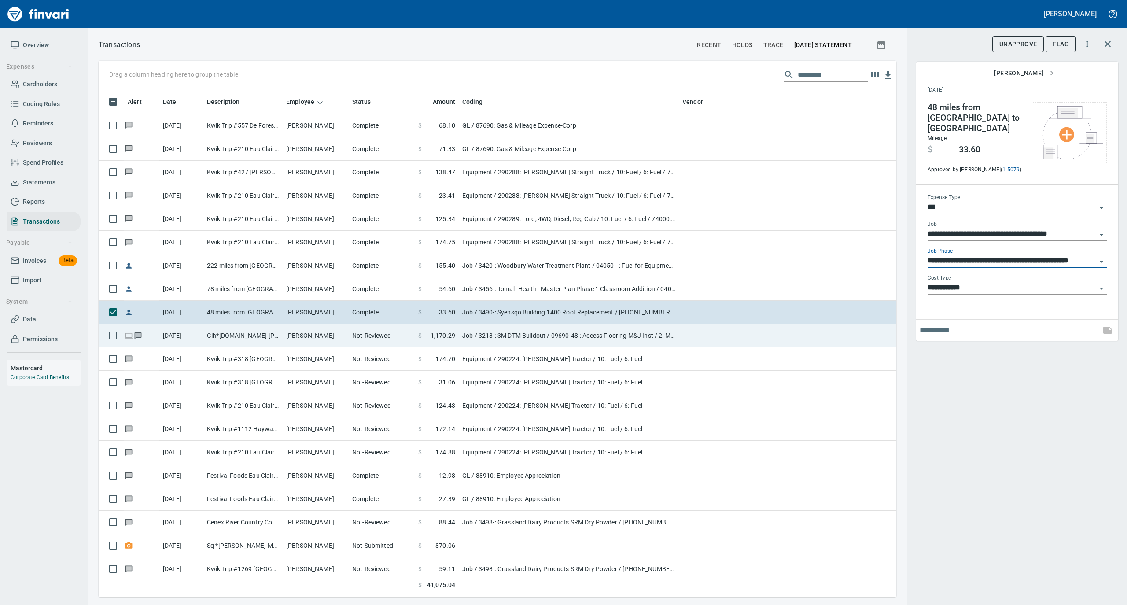
click at [286, 336] on td "[PERSON_NAME]" at bounding box center [316, 335] width 66 height 23
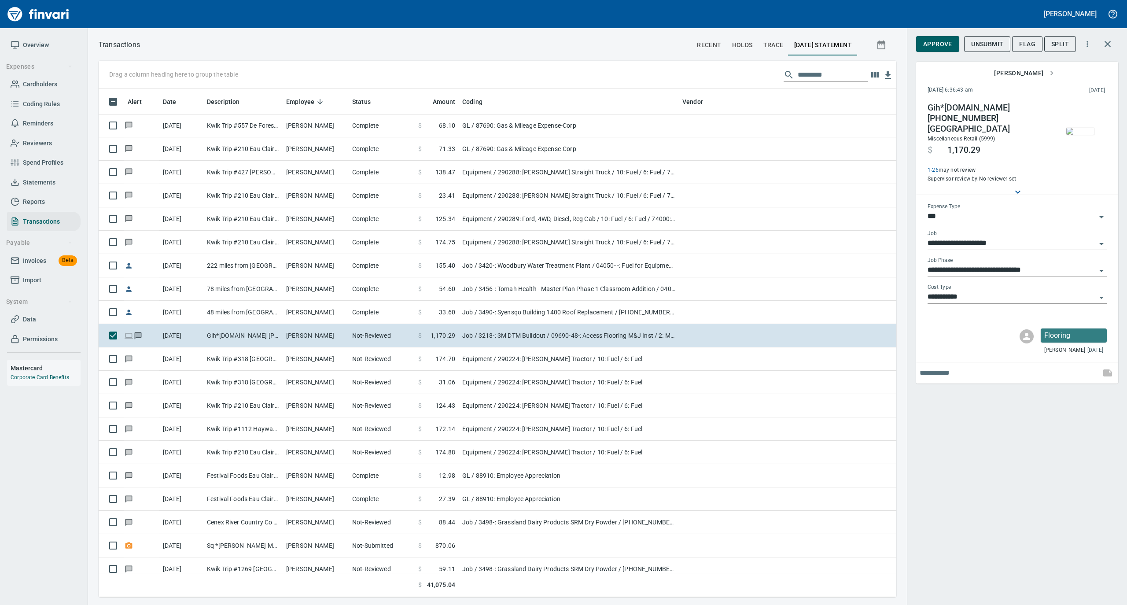
click at [1077, 130] on img "button" at bounding box center [1080, 131] width 28 height 7
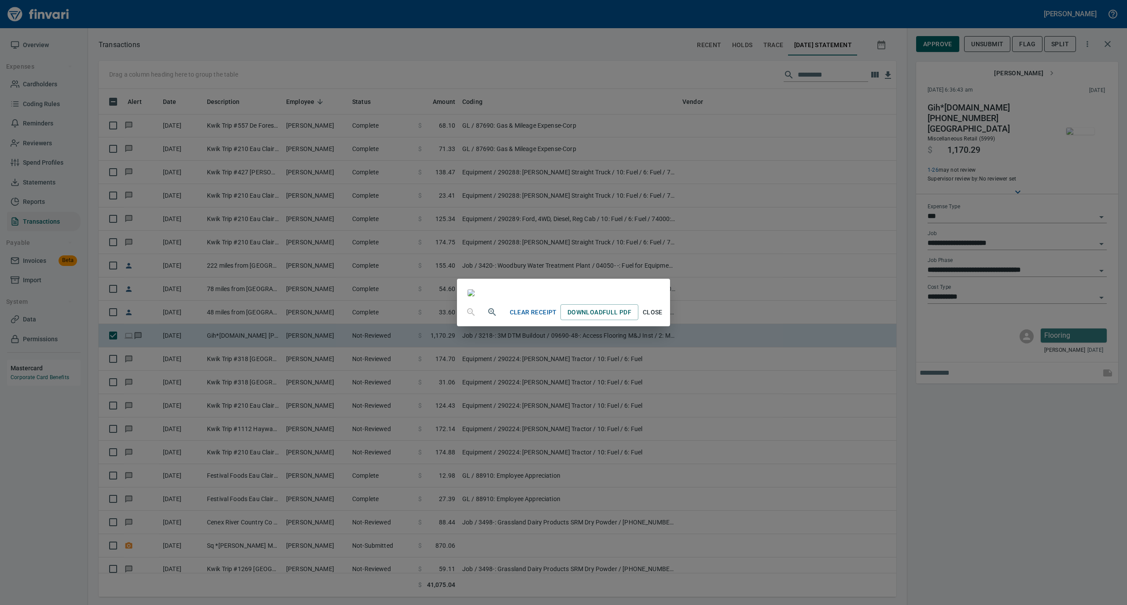
click at [663, 318] on span "Close" at bounding box center [652, 312] width 21 height 11
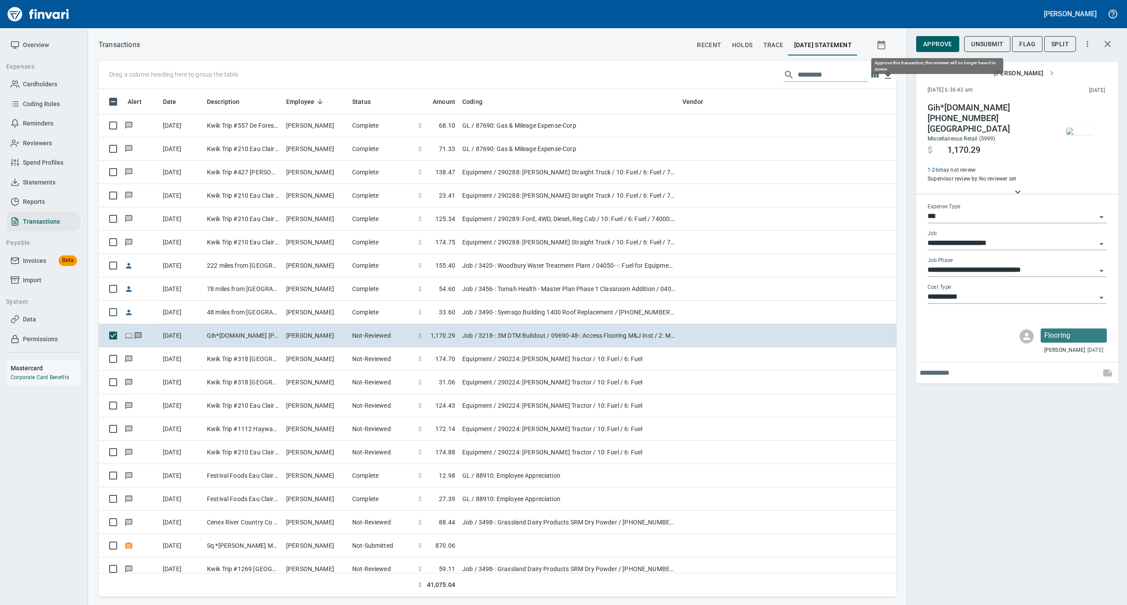
click at [940, 41] on span "Approve" at bounding box center [937, 44] width 29 height 11
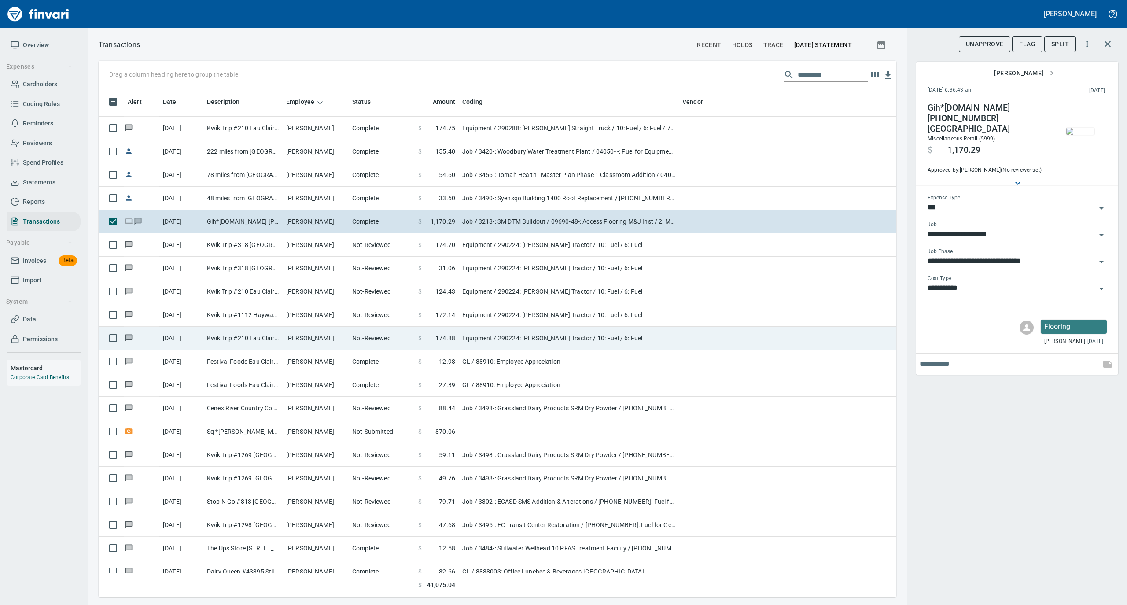
scroll to position [4344, 0]
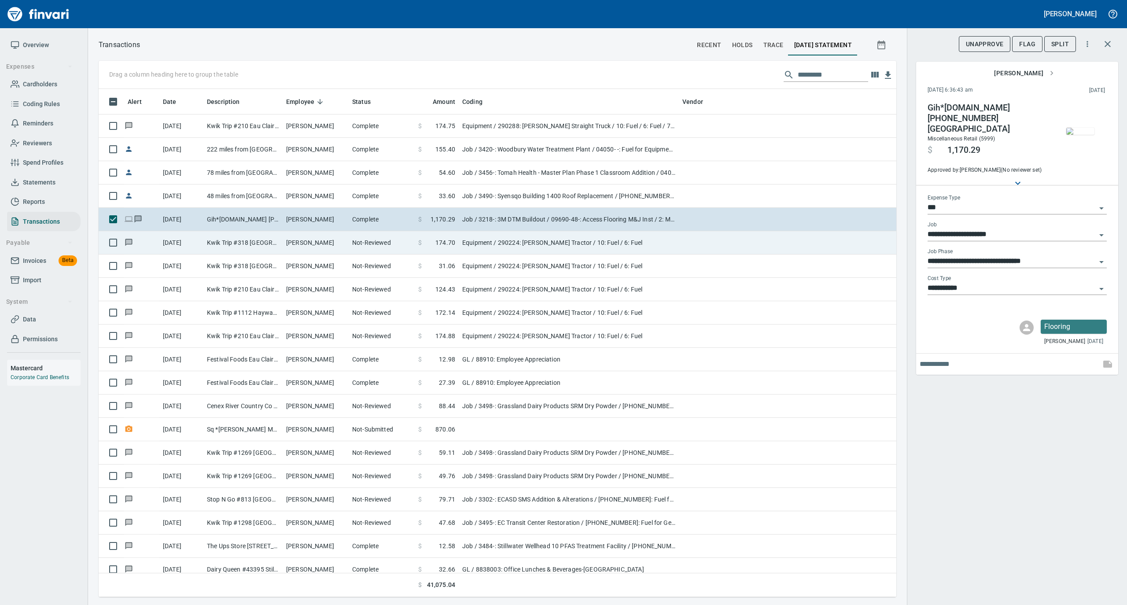
click at [351, 250] on td "Not-Reviewed" at bounding box center [382, 242] width 66 height 23
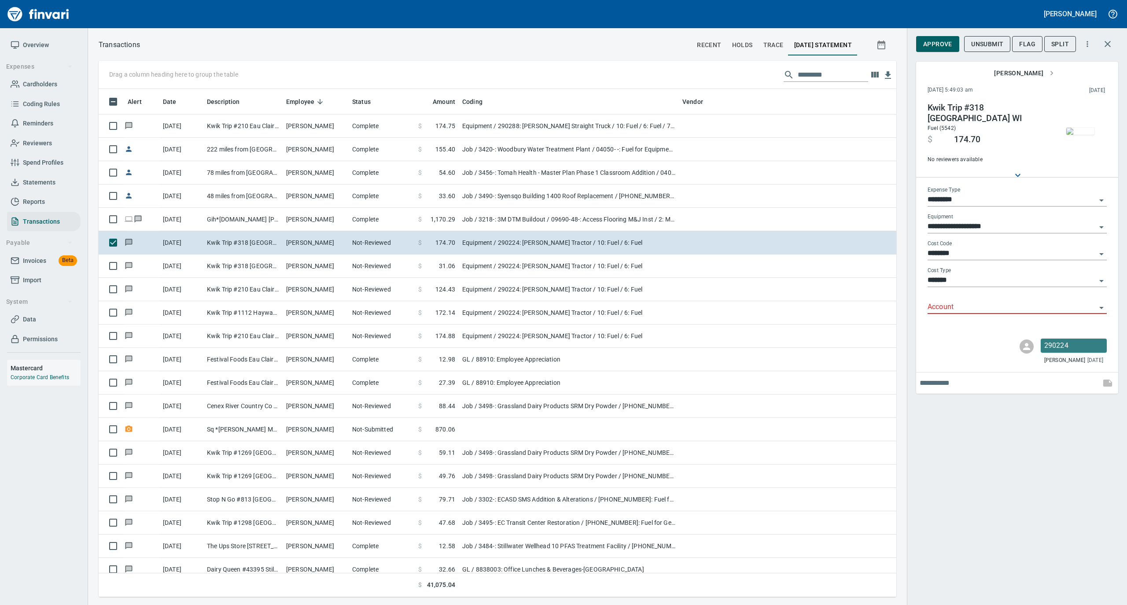
click at [1080, 128] on img "button" at bounding box center [1080, 131] width 28 height 7
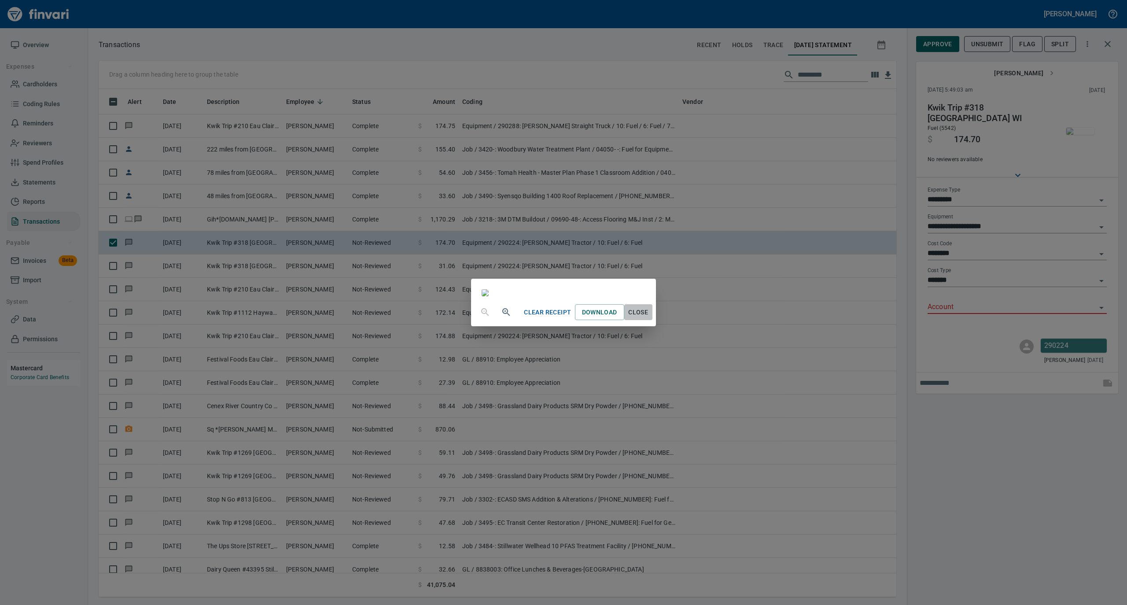
drag, startPoint x: 723, startPoint y: 532, endPoint x: 862, endPoint y: 372, distance: 212.0
click at [649, 318] on span "Close" at bounding box center [638, 312] width 21 height 11
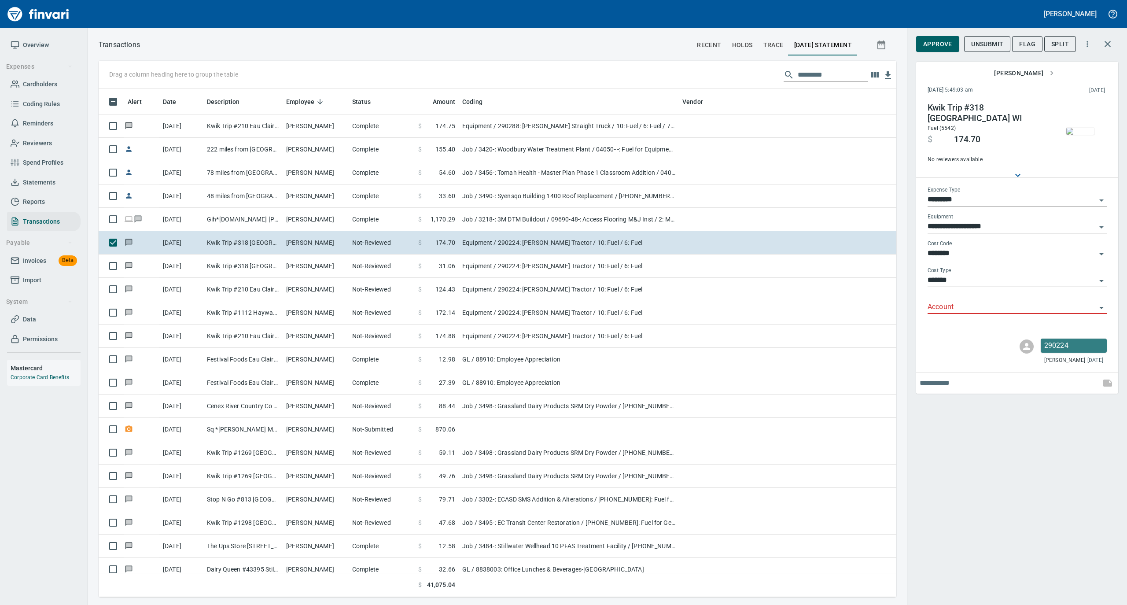
click at [952, 303] on input "Account" at bounding box center [1012, 307] width 169 height 12
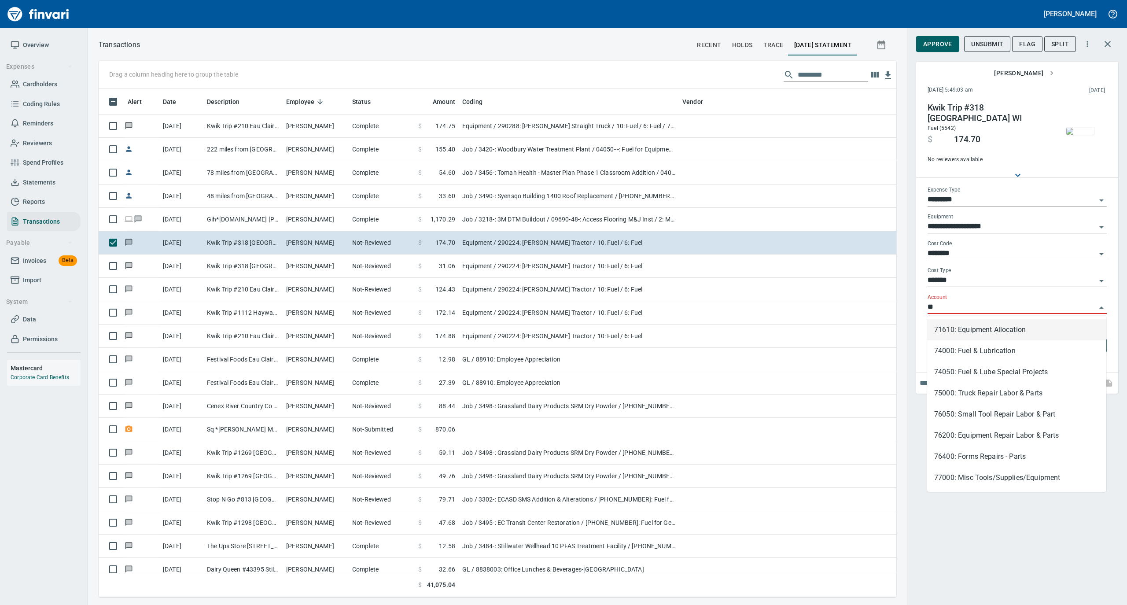
scroll to position [499, 780]
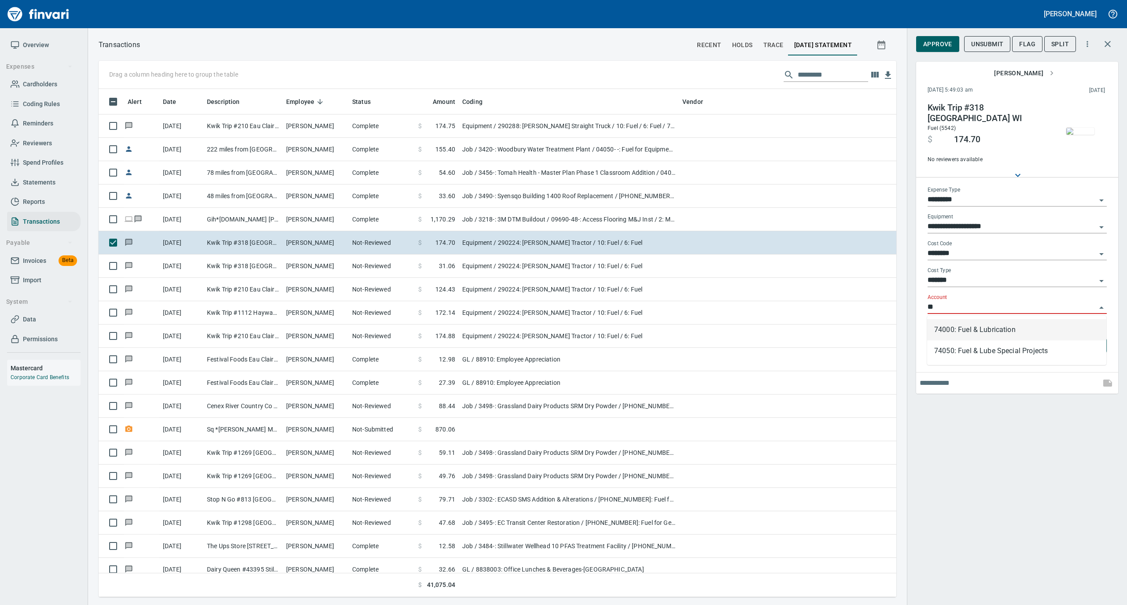
click at [983, 334] on li "74000: Fuel & Lubrication" at bounding box center [1016, 329] width 179 height 21
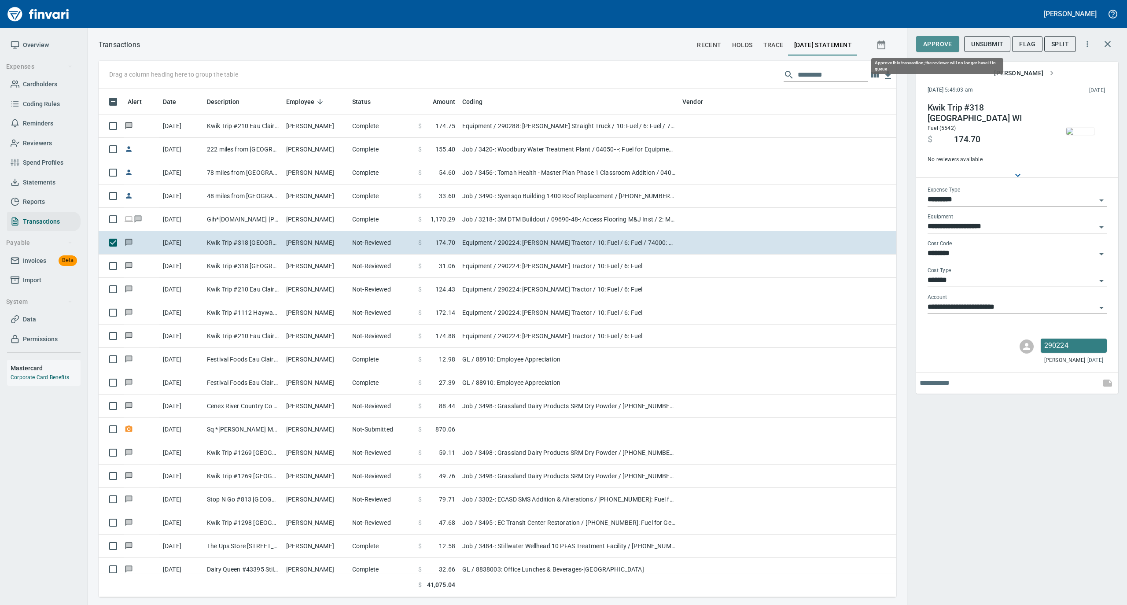
click at [936, 43] on span "Approve" at bounding box center [937, 44] width 29 height 11
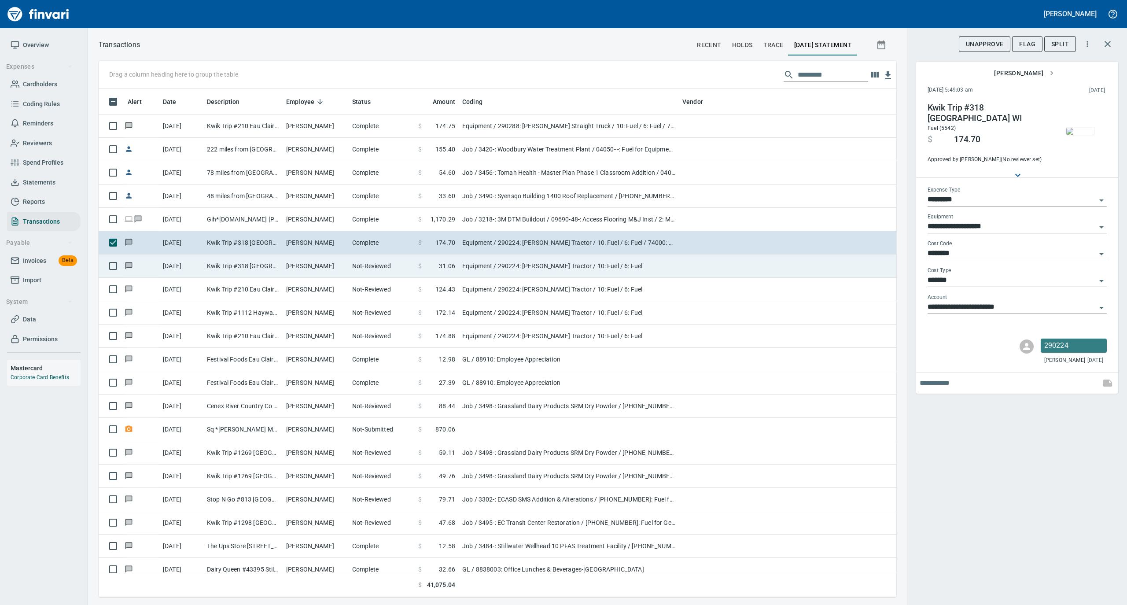
click at [359, 268] on td "Not-Reviewed" at bounding box center [382, 266] width 66 height 23
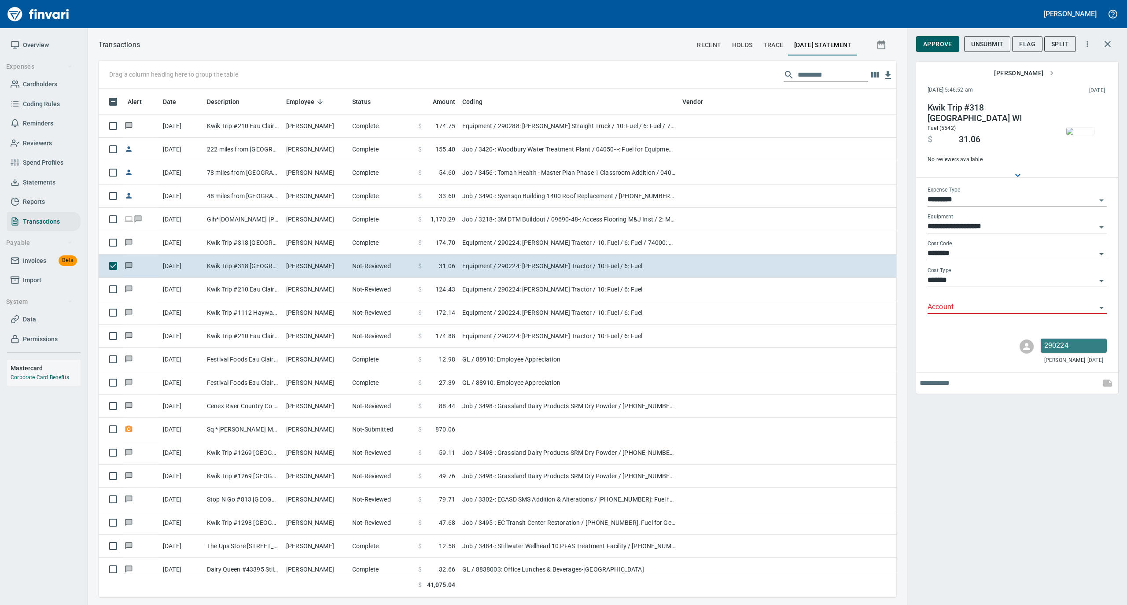
click at [1078, 128] on img "button" at bounding box center [1080, 131] width 28 height 7
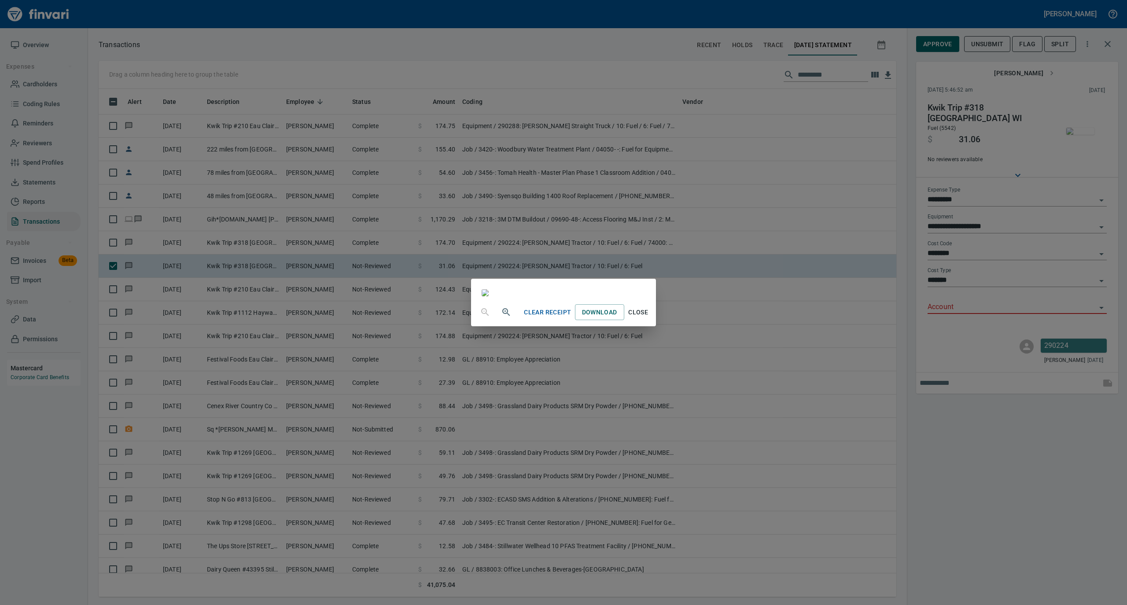
click at [649, 318] on span "Close" at bounding box center [638, 312] width 21 height 11
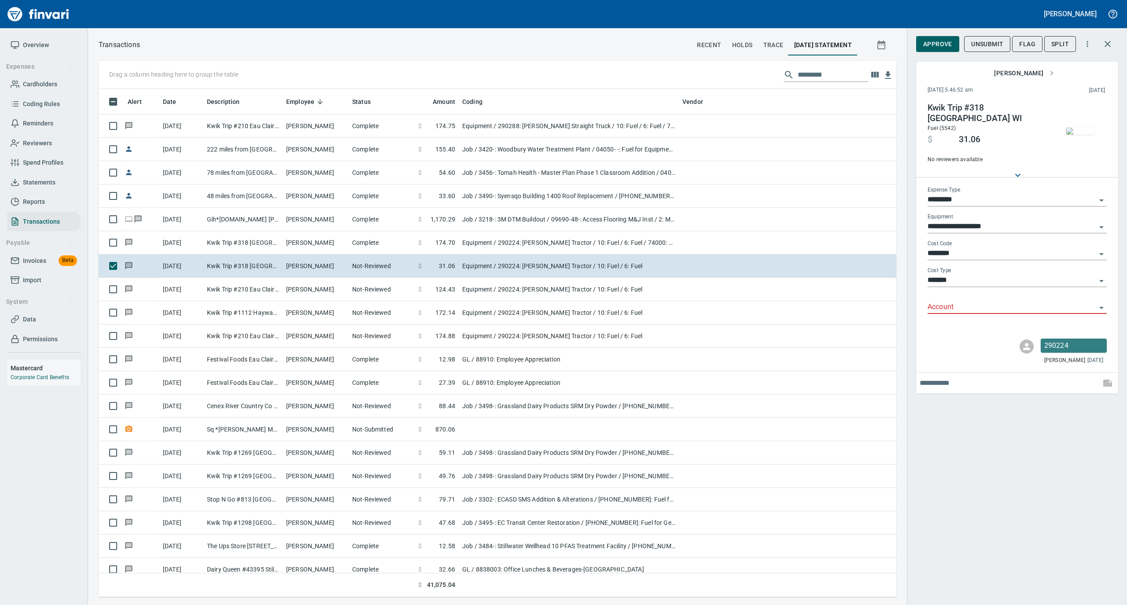
click at [960, 307] on input "Account" at bounding box center [1012, 307] width 169 height 12
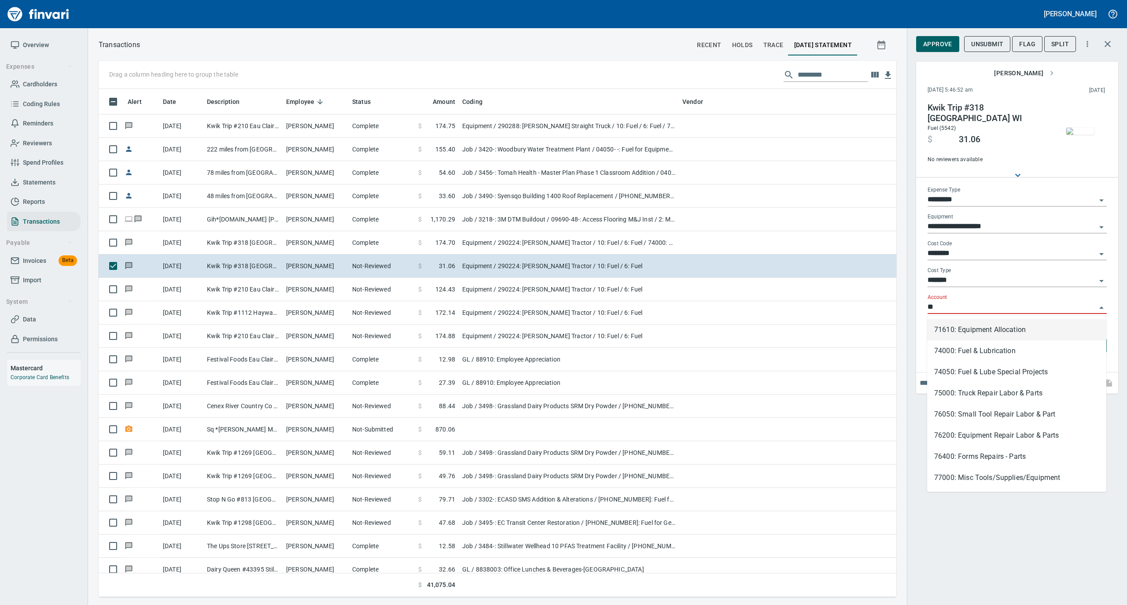
scroll to position [499, 780]
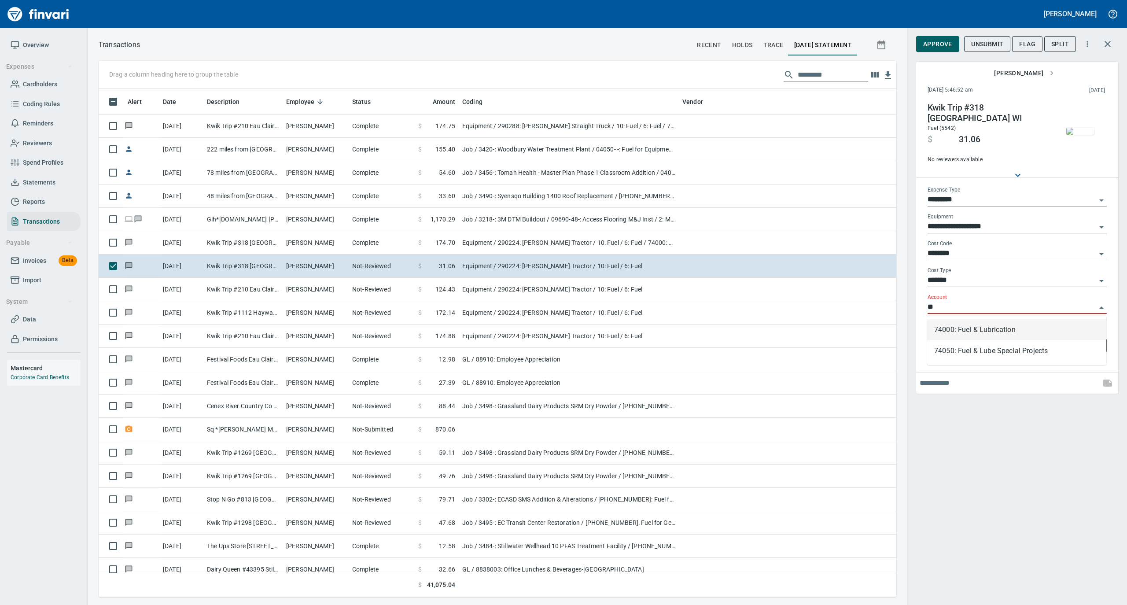
click at [938, 330] on li "74000: Fuel & Lubrication" at bounding box center [1016, 329] width 179 height 21
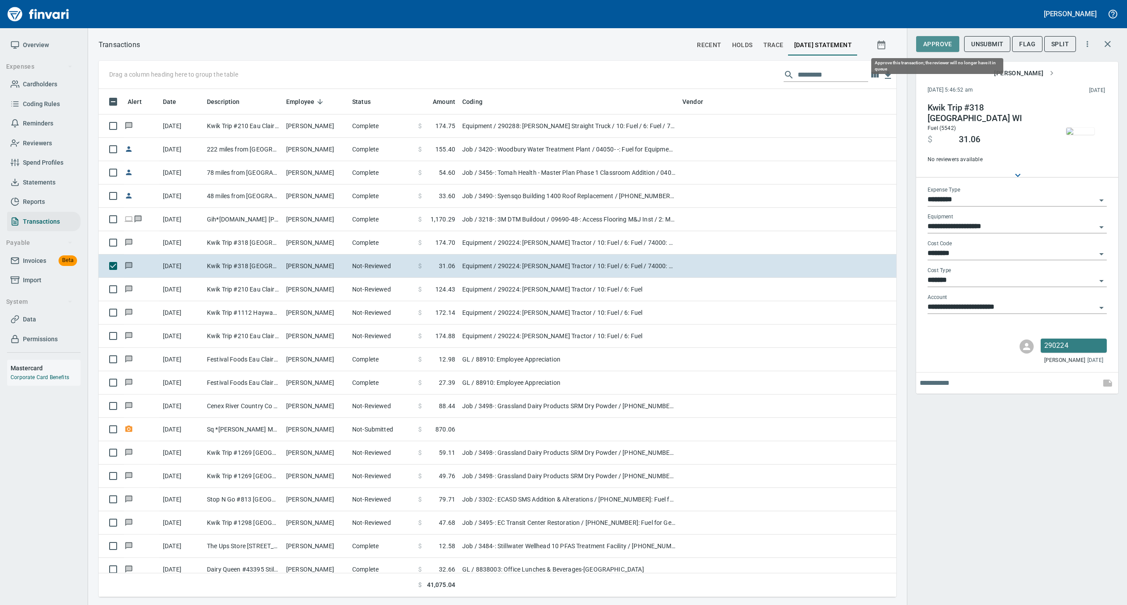
click at [932, 48] on span "Approve" at bounding box center [937, 44] width 29 height 11
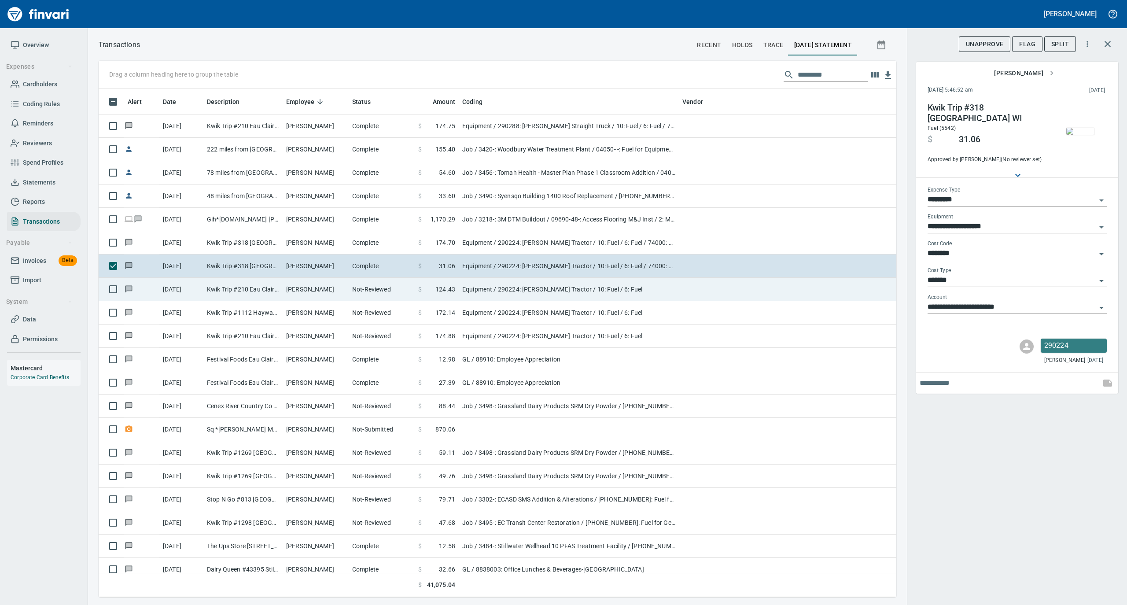
click at [291, 296] on td "[PERSON_NAME]" at bounding box center [316, 289] width 66 height 23
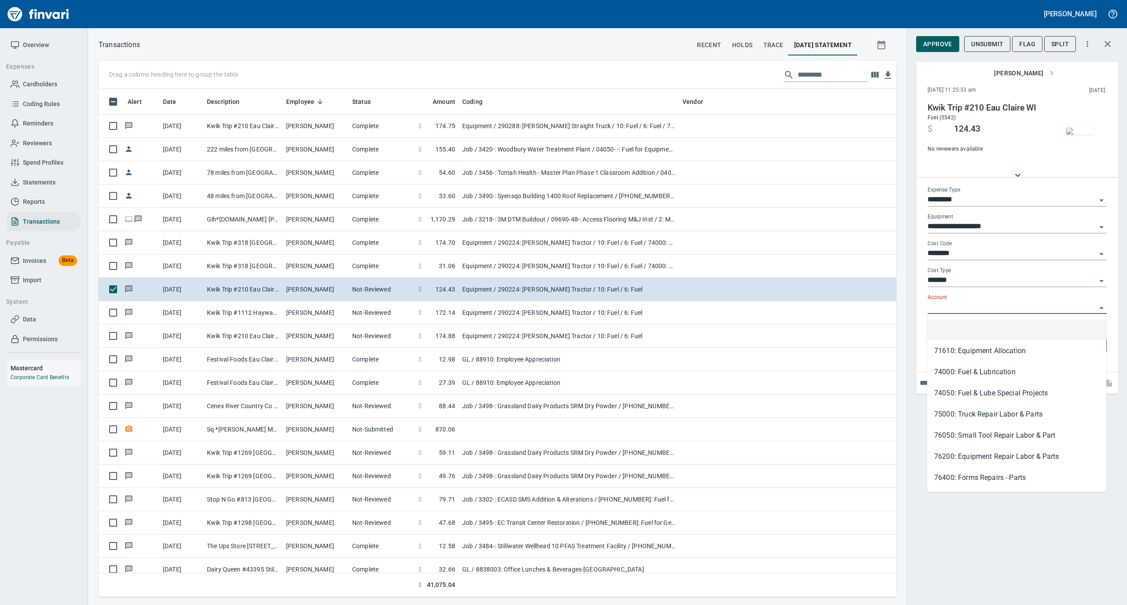
click at [961, 302] on input "Account" at bounding box center [1012, 307] width 169 height 12
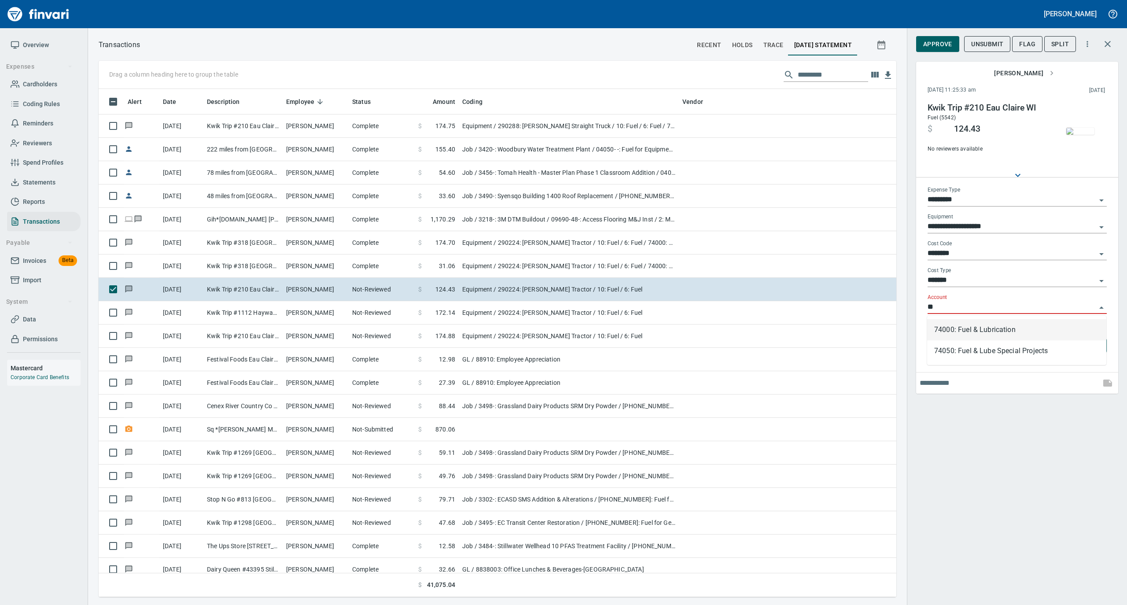
click at [952, 330] on li "74000: Fuel & Lubrication" at bounding box center [1016, 329] width 179 height 21
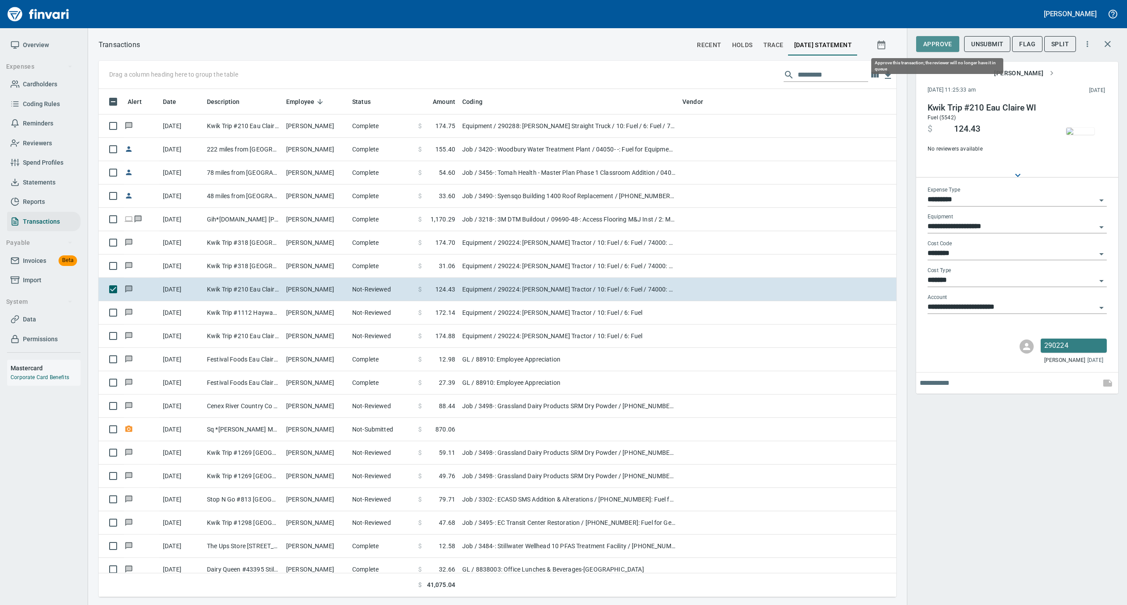
click at [930, 47] on span "Approve" at bounding box center [937, 44] width 29 height 11
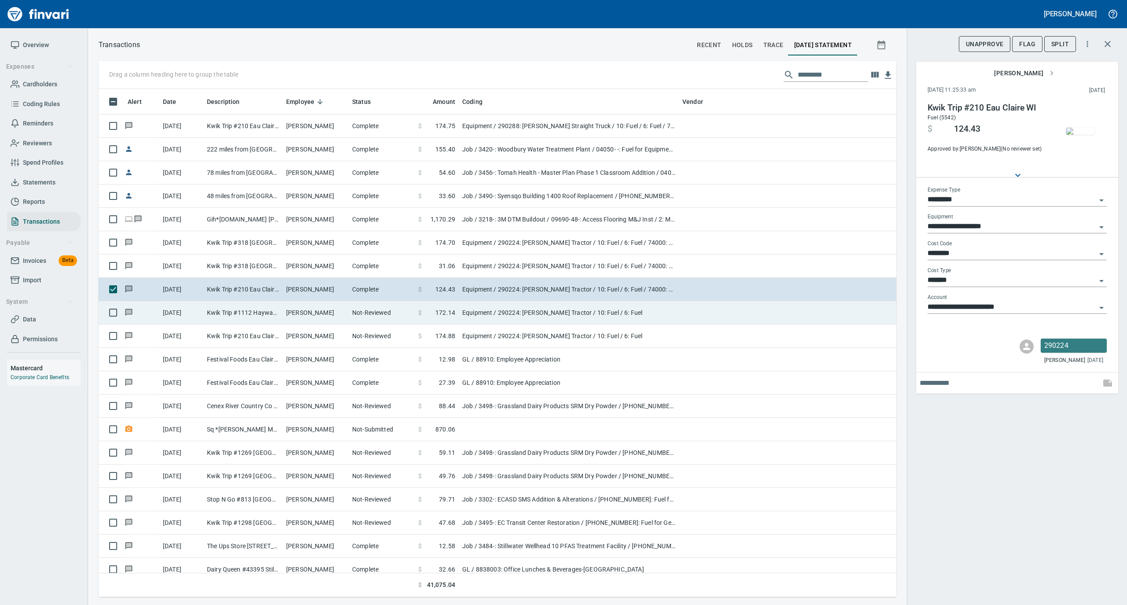
click at [317, 311] on td "[PERSON_NAME]" at bounding box center [316, 312] width 66 height 23
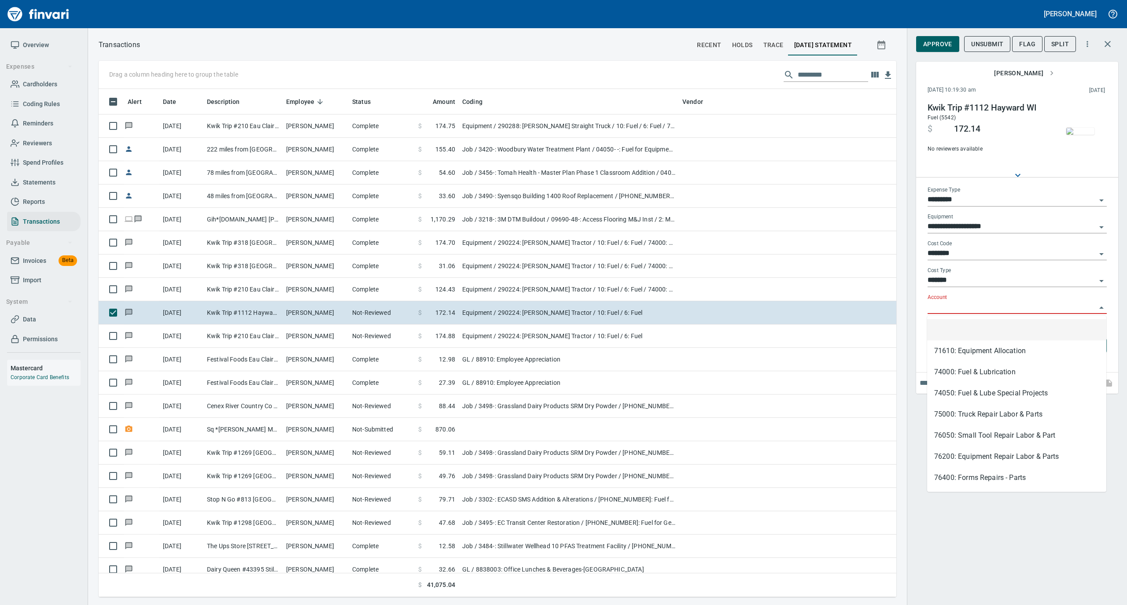
click at [948, 312] on input "Account" at bounding box center [1012, 307] width 169 height 12
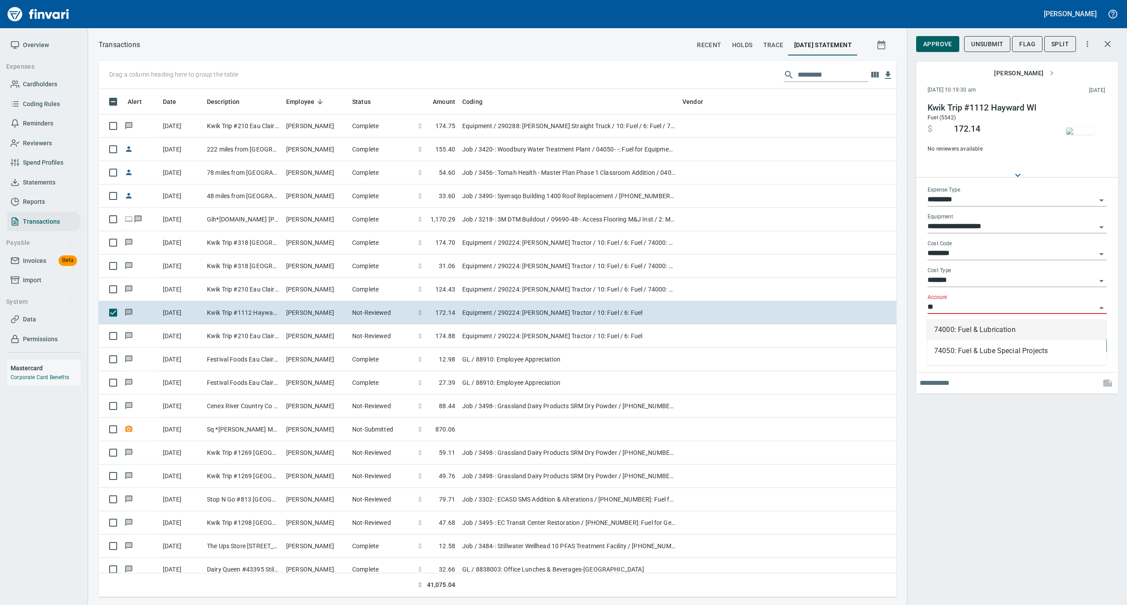
click at [937, 328] on li "74000: Fuel & Lubrication" at bounding box center [1016, 329] width 179 height 21
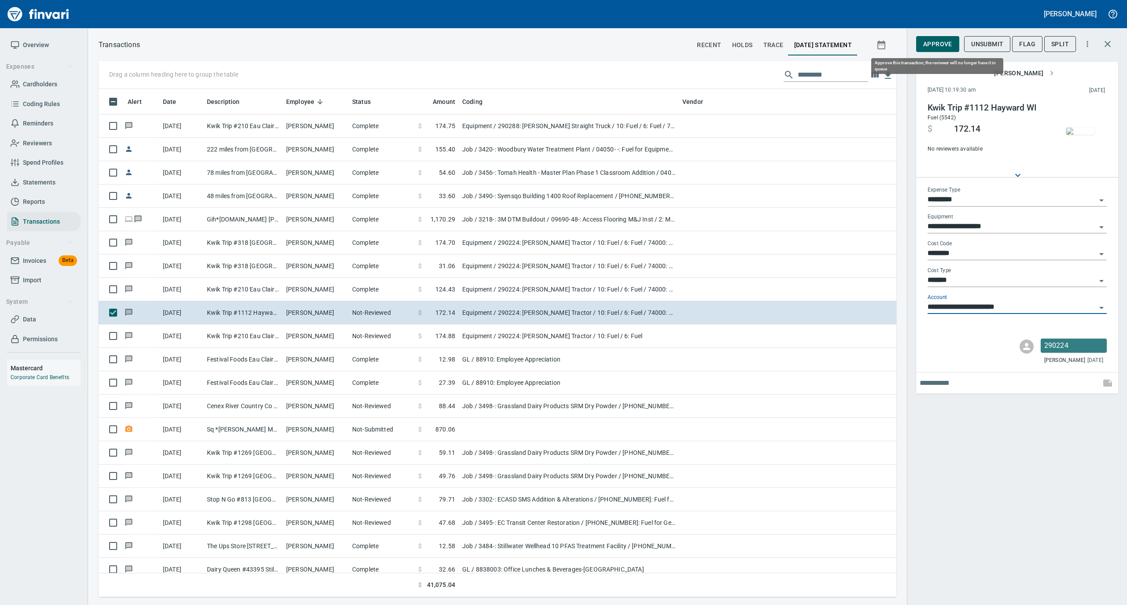
click at [933, 43] on span "Approve" at bounding box center [937, 44] width 29 height 11
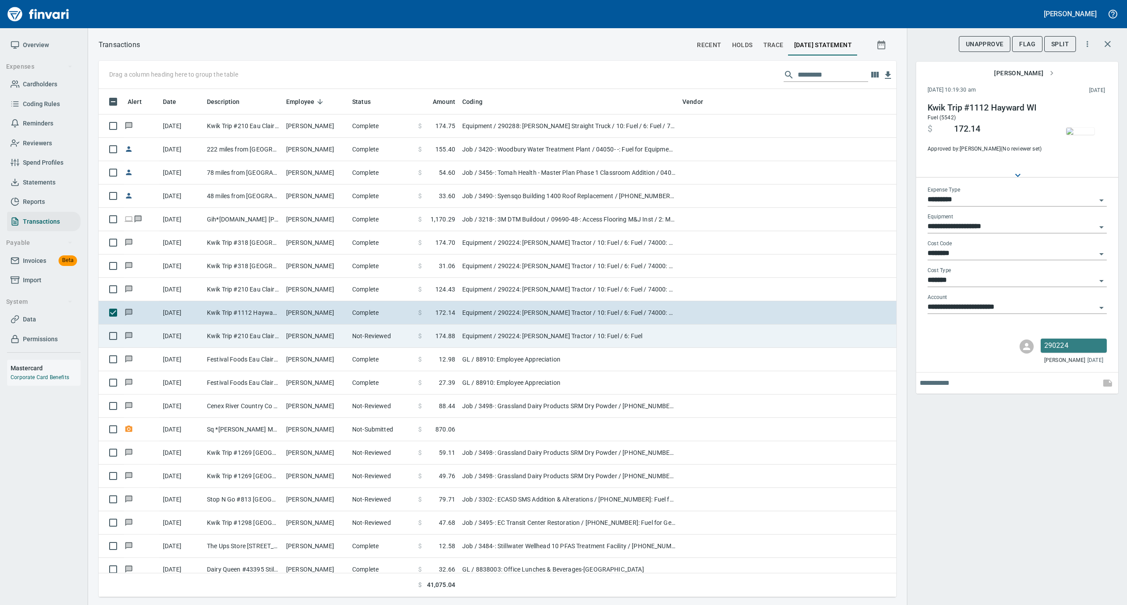
click at [381, 345] on td "Not-Reviewed" at bounding box center [382, 336] width 66 height 23
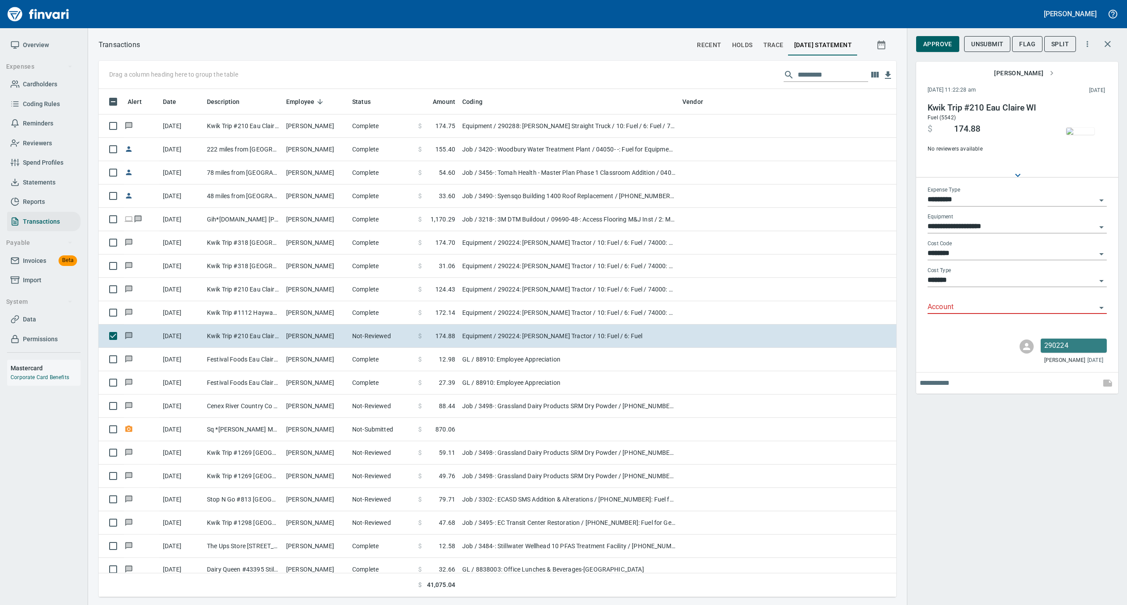
click at [954, 305] on input "Account" at bounding box center [1012, 307] width 169 height 12
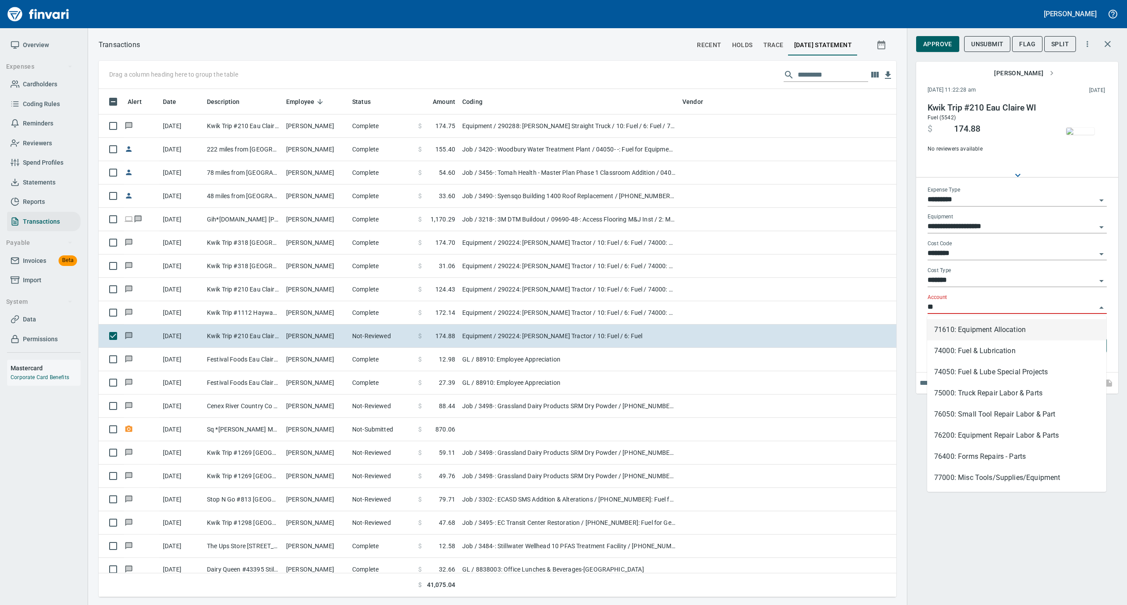
scroll to position [499, 780]
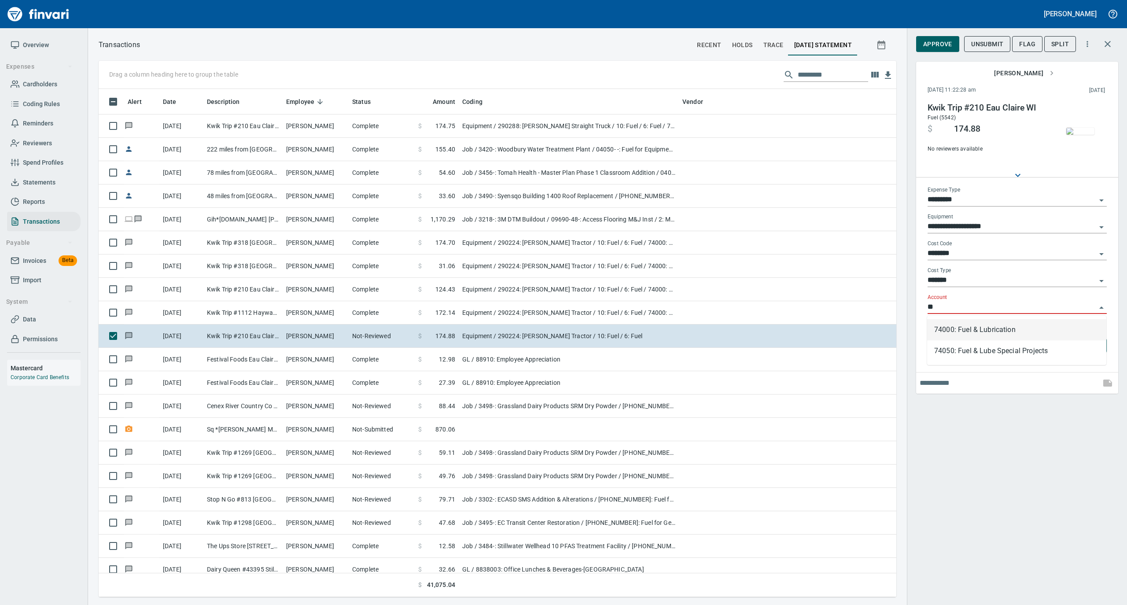
click at [945, 331] on li "74000: Fuel & Lubrication" at bounding box center [1016, 329] width 179 height 21
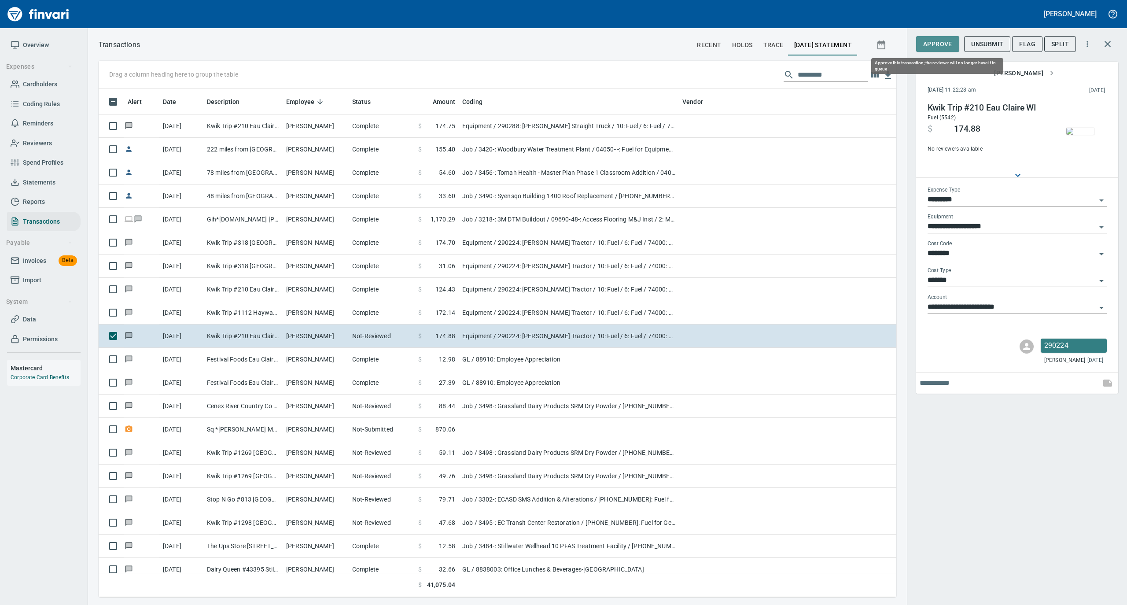
click at [933, 41] on span "Approve" at bounding box center [937, 44] width 29 height 11
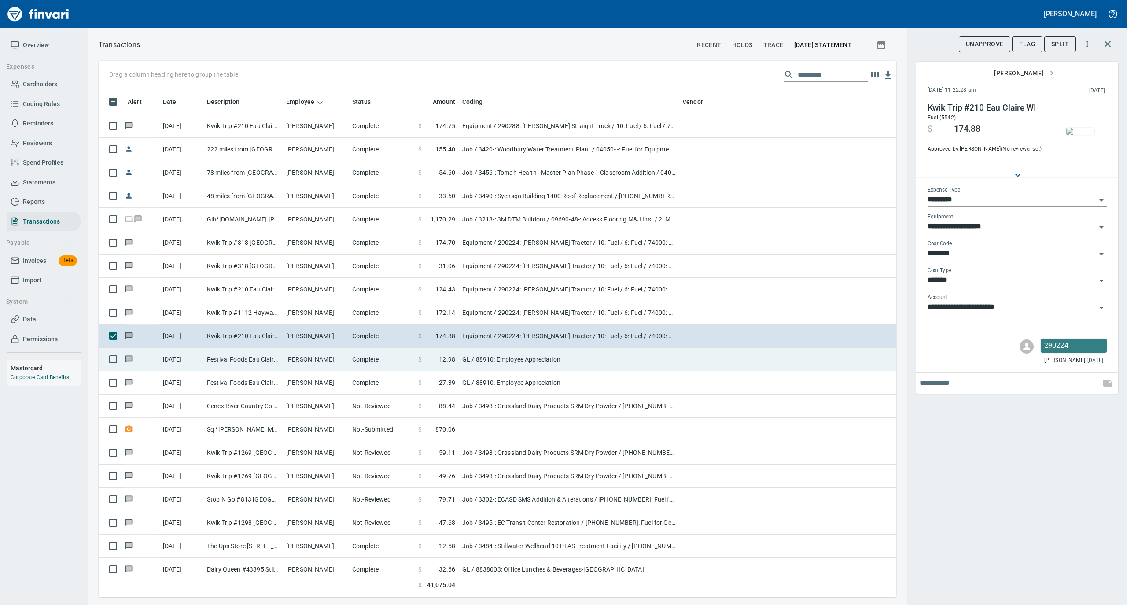
click at [314, 355] on td "[PERSON_NAME]" at bounding box center [316, 359] width 66 height 23
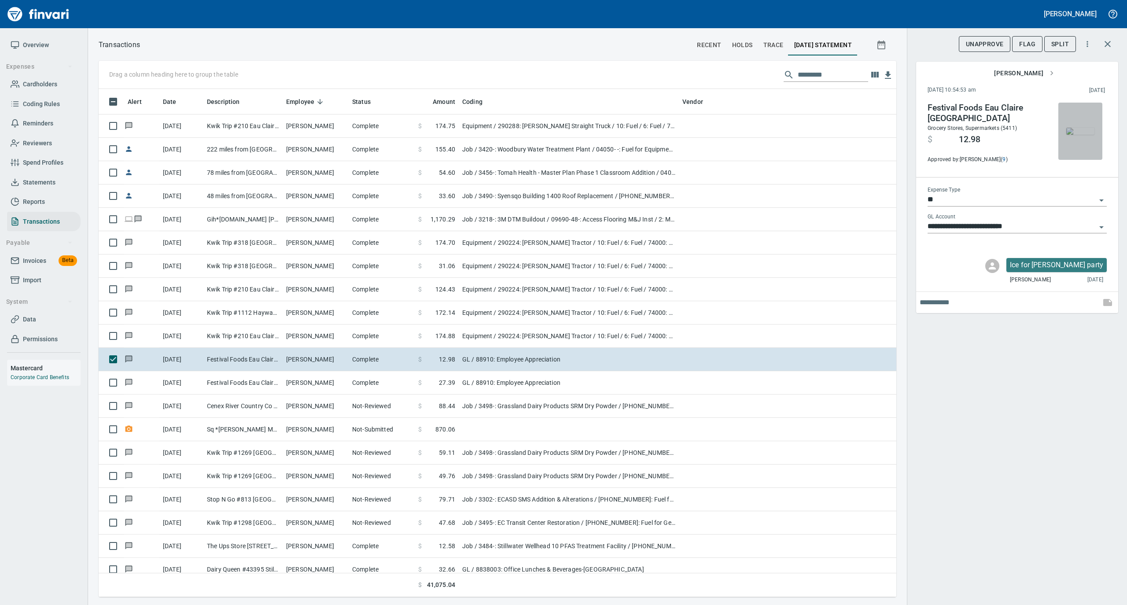
click at [1087, 129] on img "button" at bounding box center [1080, 131] width 28 height 7
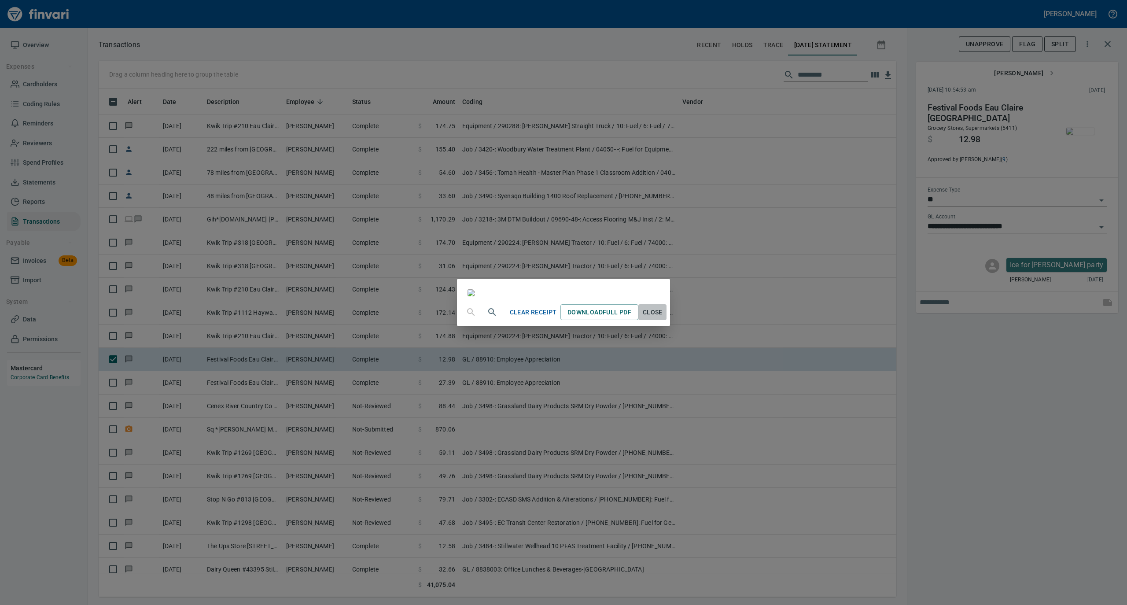
click at [663, 318] on span "Close" at bounding box center [652, 312] width 21 height 11
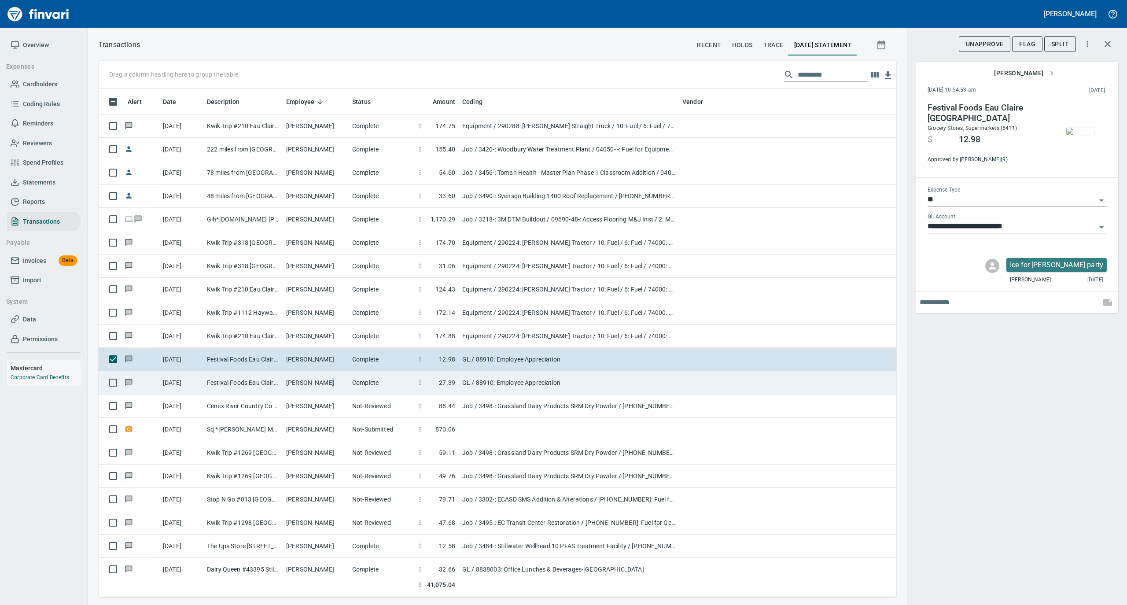
click at [319, 379] on td "[PERSON_NAME]" at bounding box center [316, 382] width 66 height 23
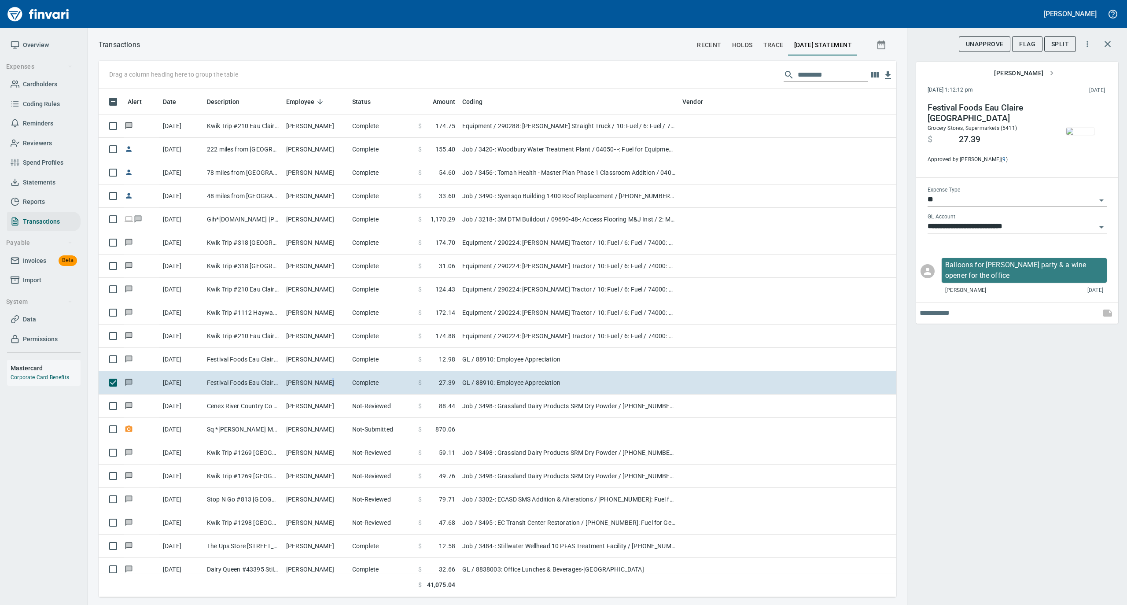
click at [1081, 135] on img "button" at bounding box center [1080, 131] width 28 height 7
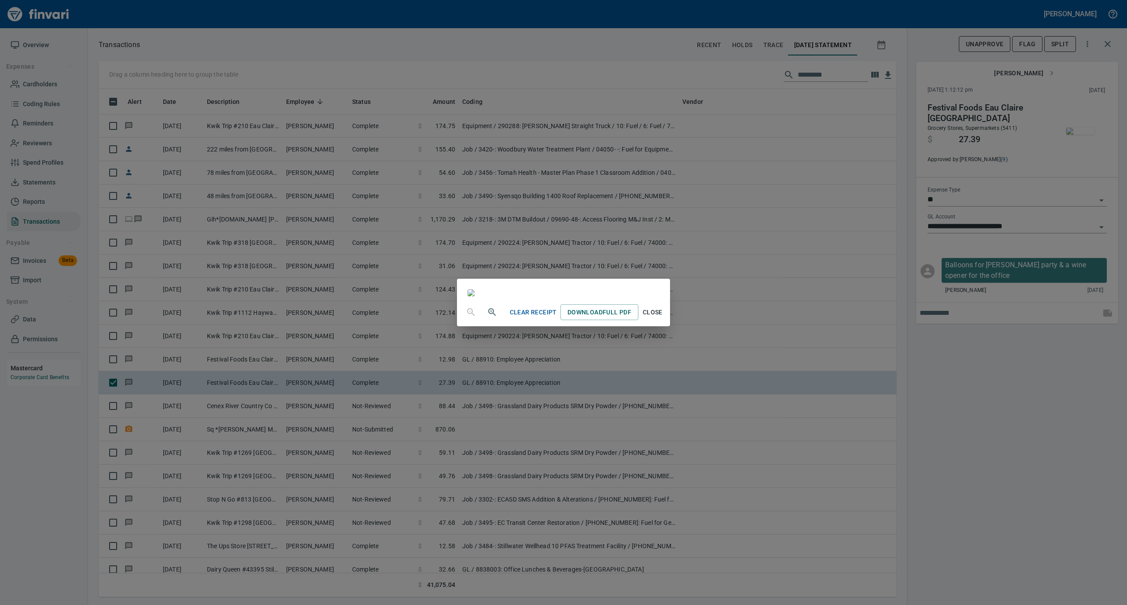
click at [663, 318] on span "Close" at bounding box center [652, 312] width 21 height 11
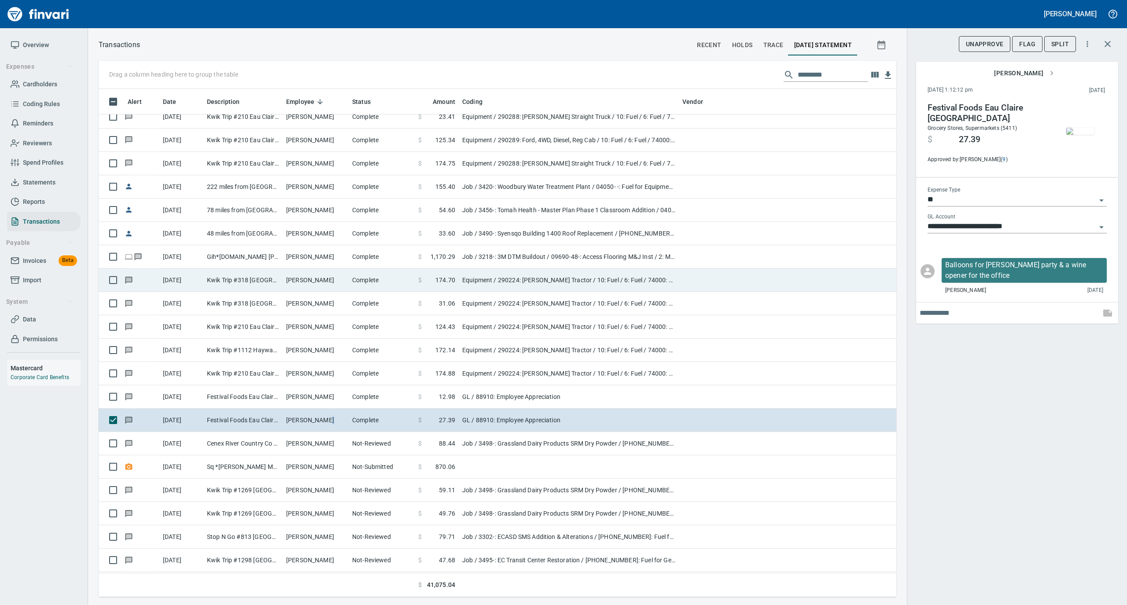
scroll to position [4286, 0]
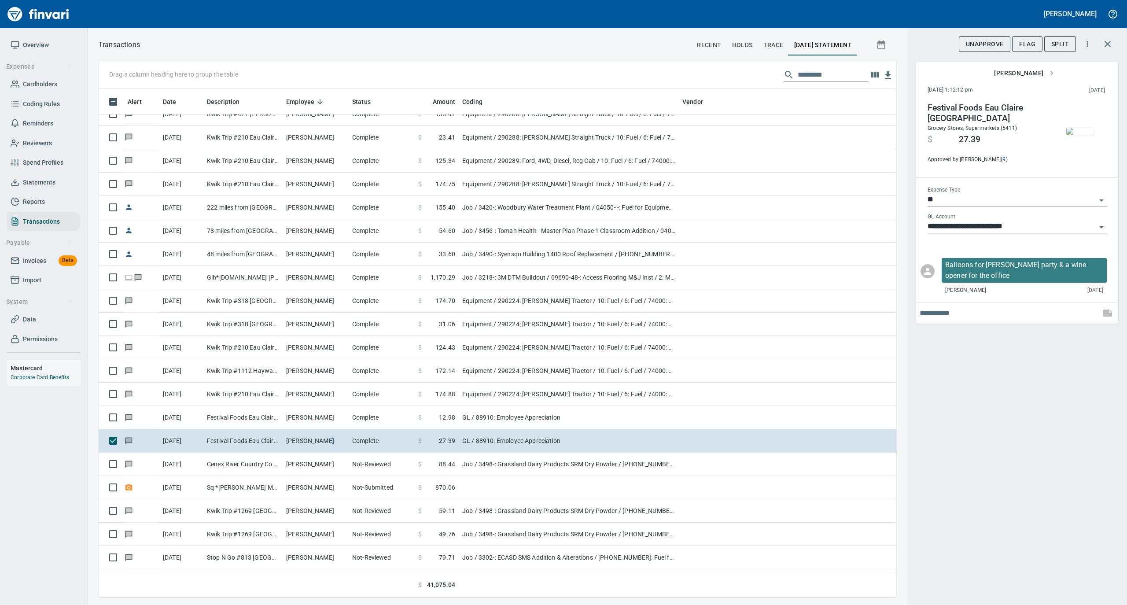
click at [32, 316] on span "Data" at bounding box center [29, 319] width 13 height 11
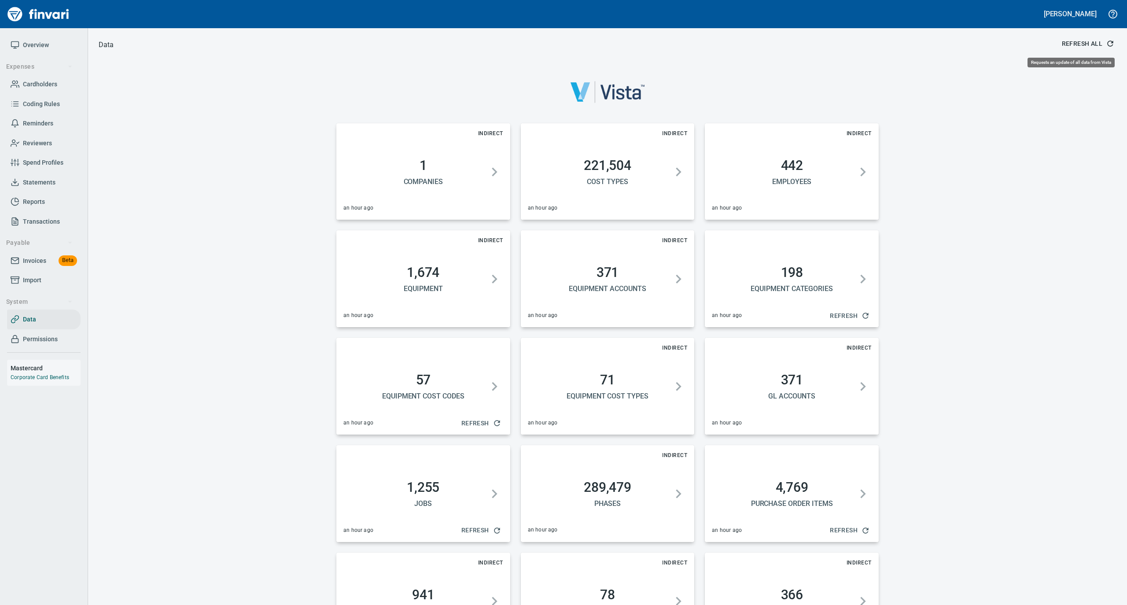
click at [1081, 44] on span "Refresh All" at bounding box center [1087, 43] width 51 height 11
click at [32, 39] on link "Overview" at bounding box center [44, 45] width 74 height 20
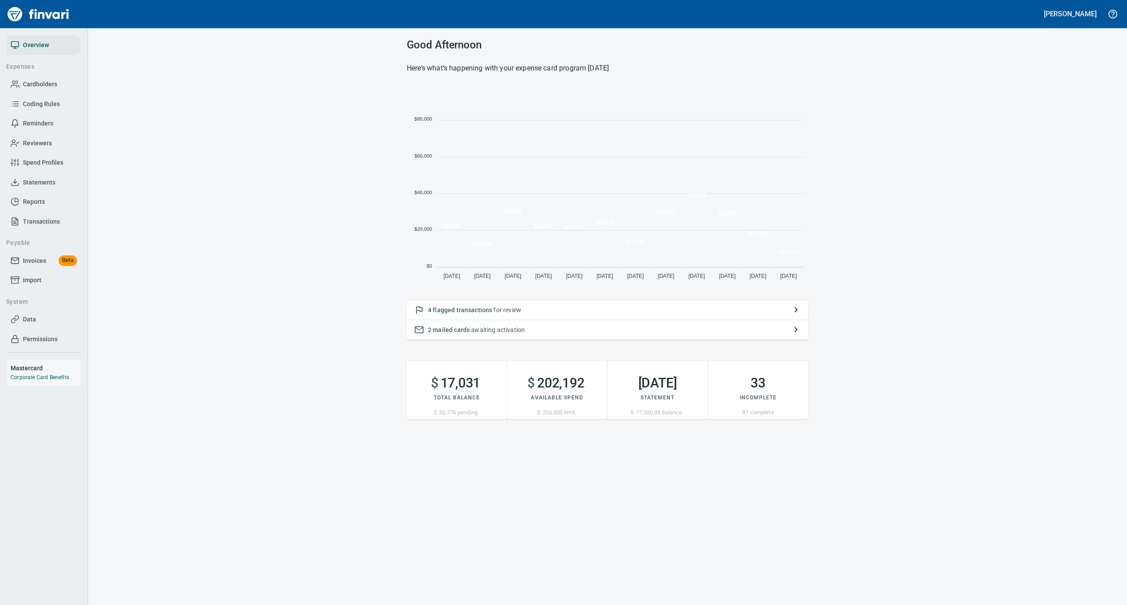
scroll to position [196, 393]
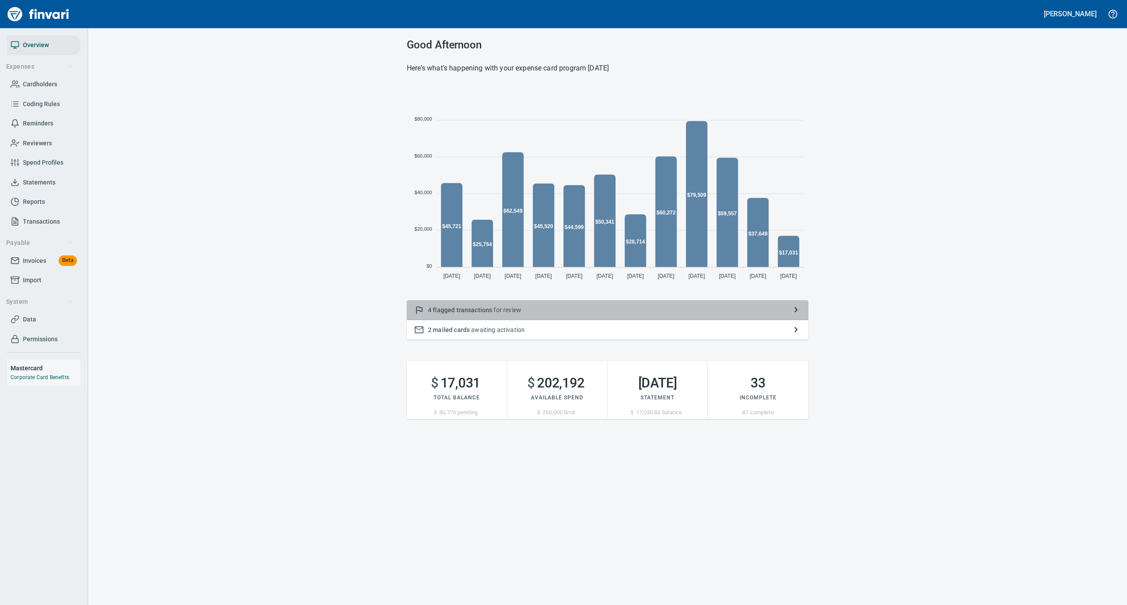
click at [607, 309] on p "4 flagged transactions for review" at bounding box center [607, 310] width 359 height 9
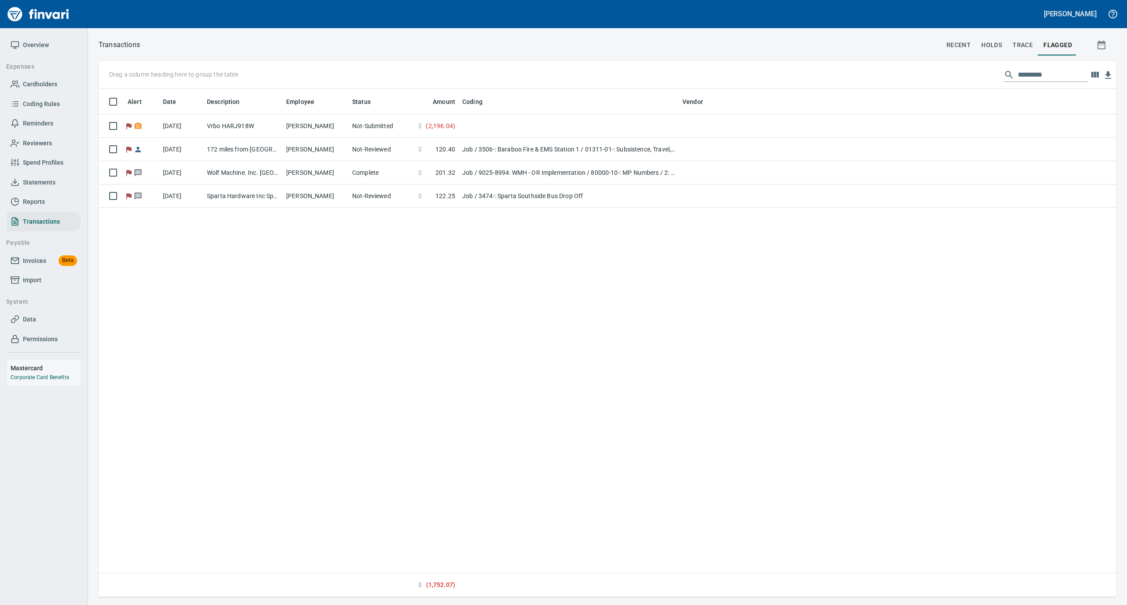
scroll to position [499, 1009]
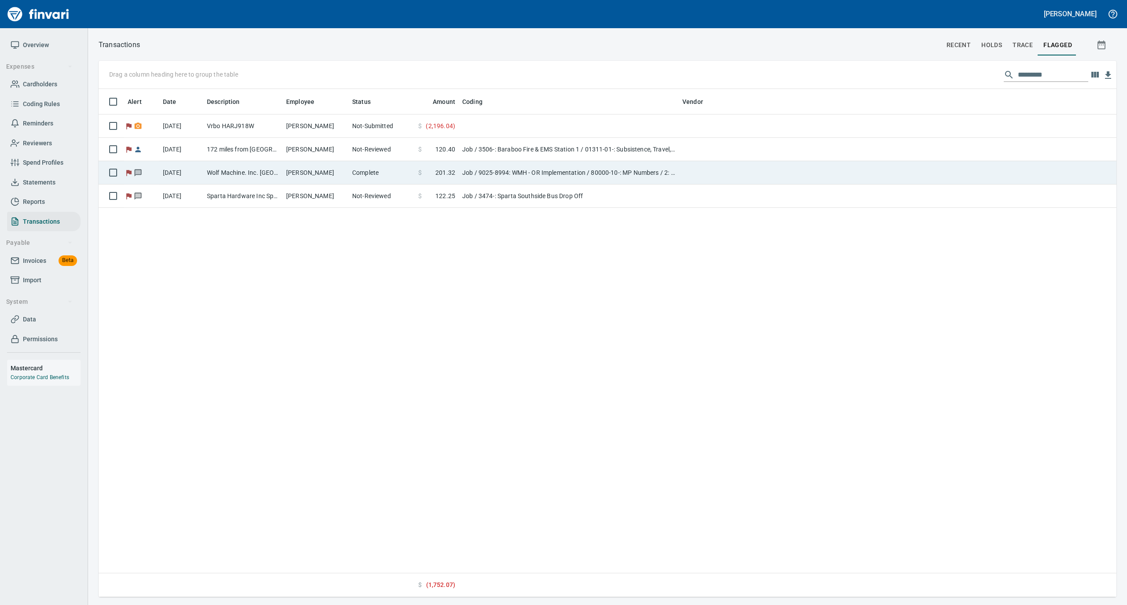
click at [369, 168] on td "Complete" at bounding box center [382, 172] width 66 height 23
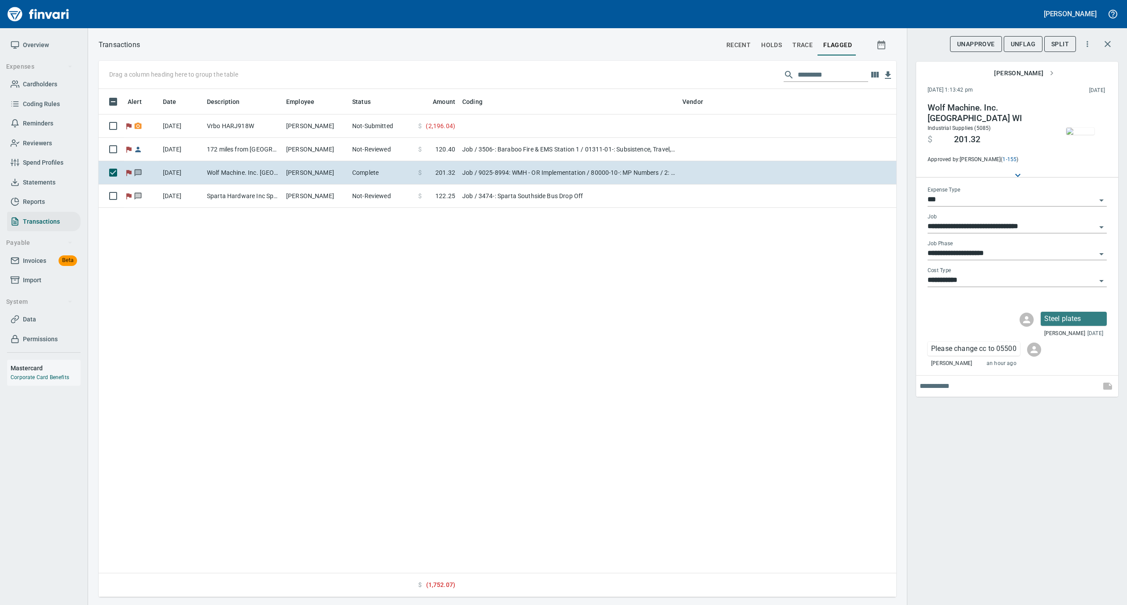
scroll to position [499, 789]
click at [1022, 252] on input "**********" at bounding box center [1012, 253] width 169 height 12
click at [961, 308] on div "Steel plates [PERSON_NAME] [DATE] Please change cc to 05500 [PERSON_NAME] an ho…" at bounding box center [1017, 338] width 202 height 67
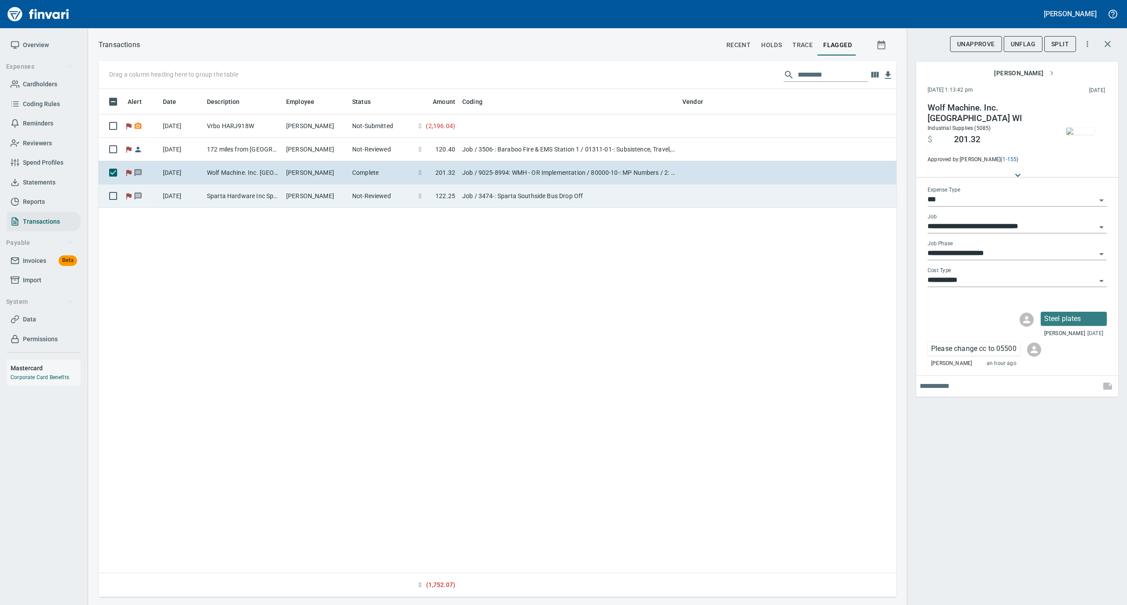
click at [265, 196] on td "Sparta Hardware Inc Sparta WI" at bounding box center [242, 195] width 79 height 23
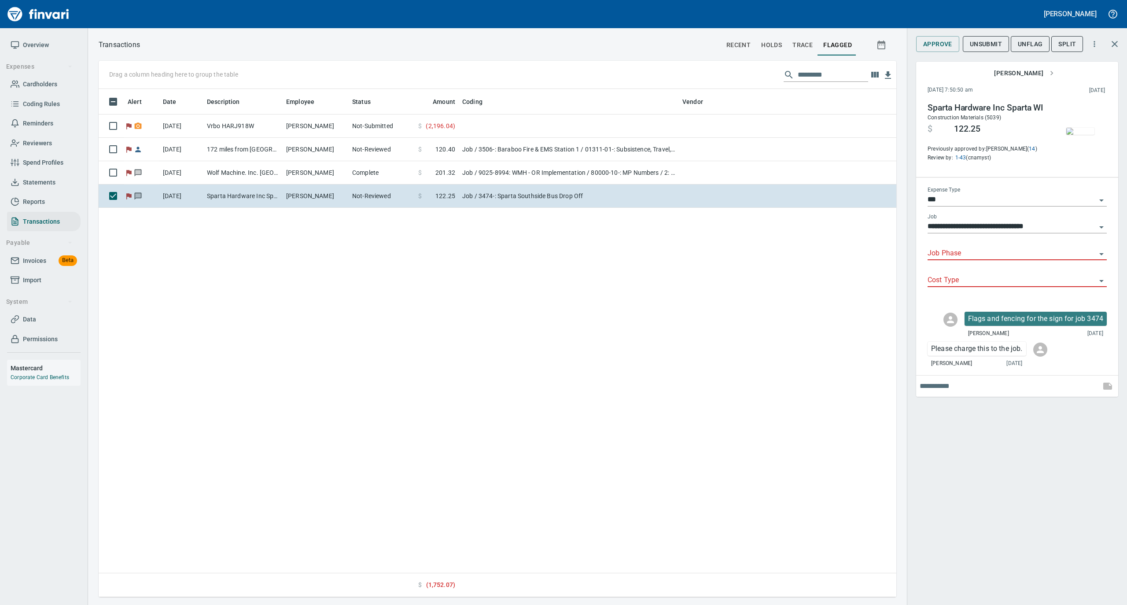
click at [20, 41] on span "Overview" at bounding box center [44, 45] width 66 height 11
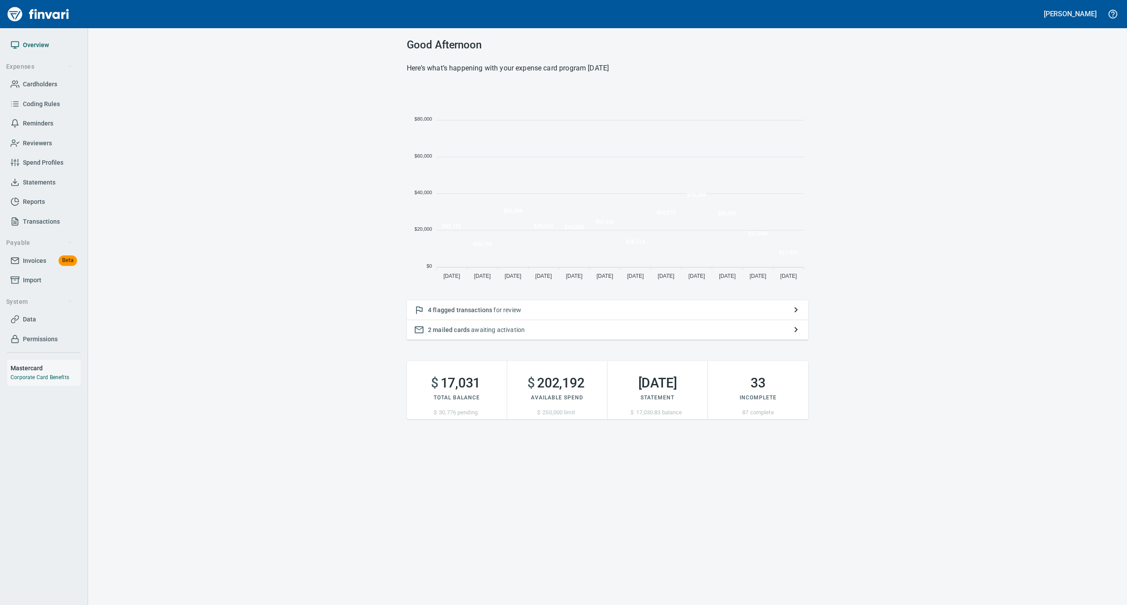
scroll to position [196, 393]
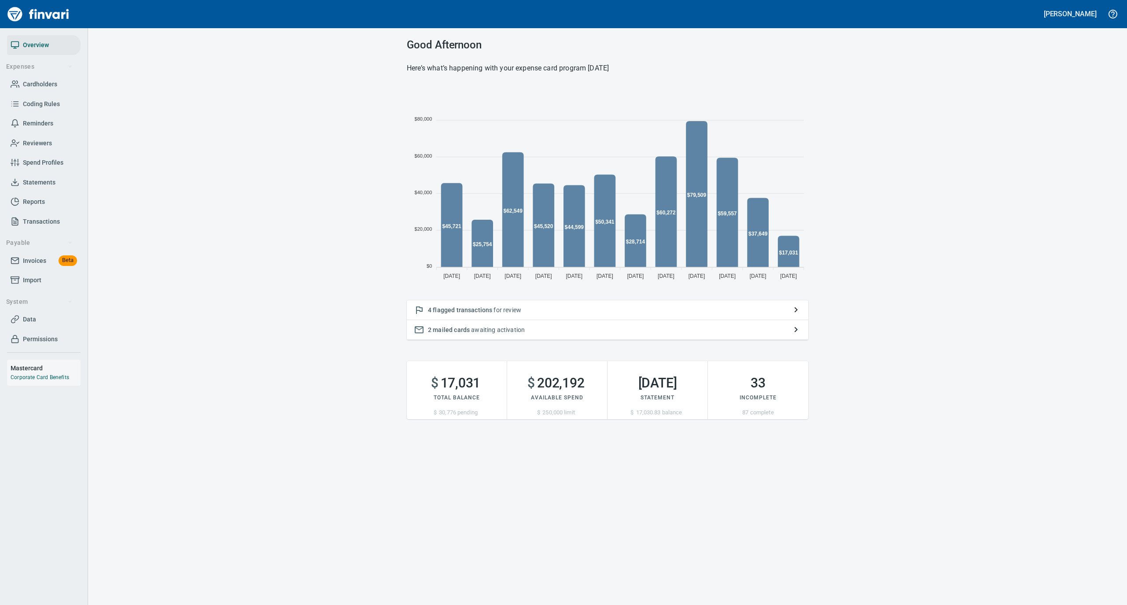
click at [565, 328] on p "2 mailed cards awaiting activation" at bounding box center [607, 329] width 359 height 9
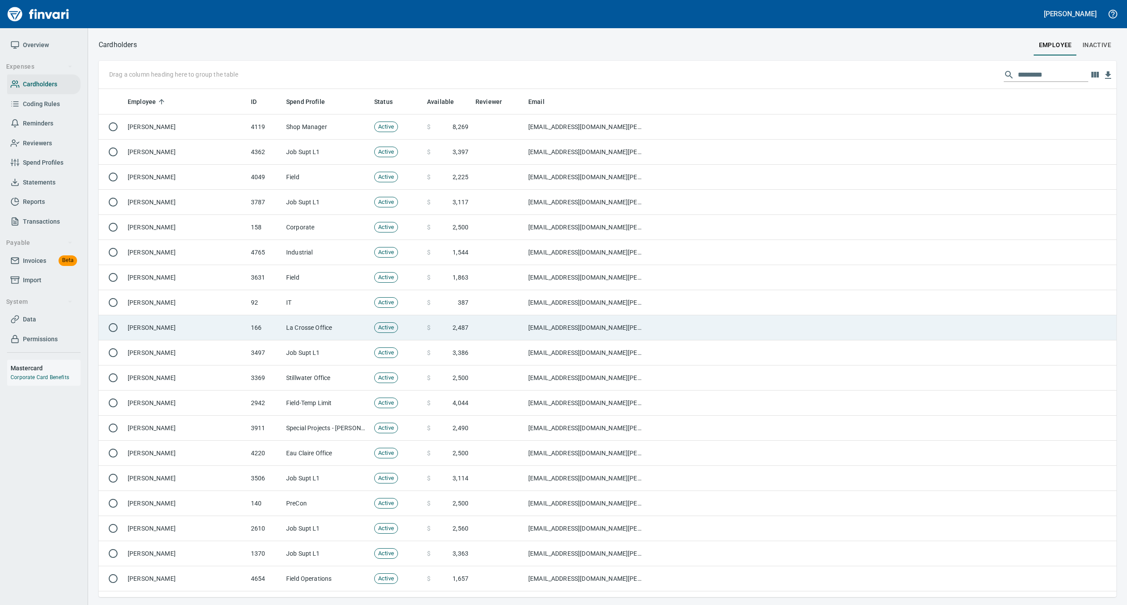
scroll to position [499, 1000]
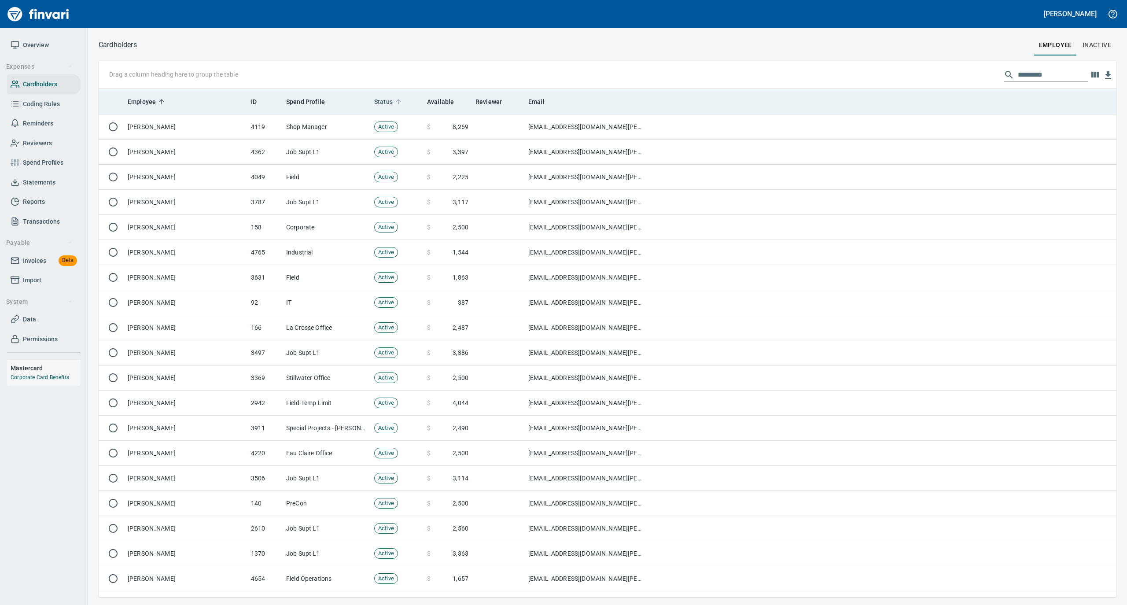
click at [400, 99] on icon at bounding box center [399, 102] width 8 height 8
click at [400, 98] on icon at bounding box center [399, 102] width 8 height 8
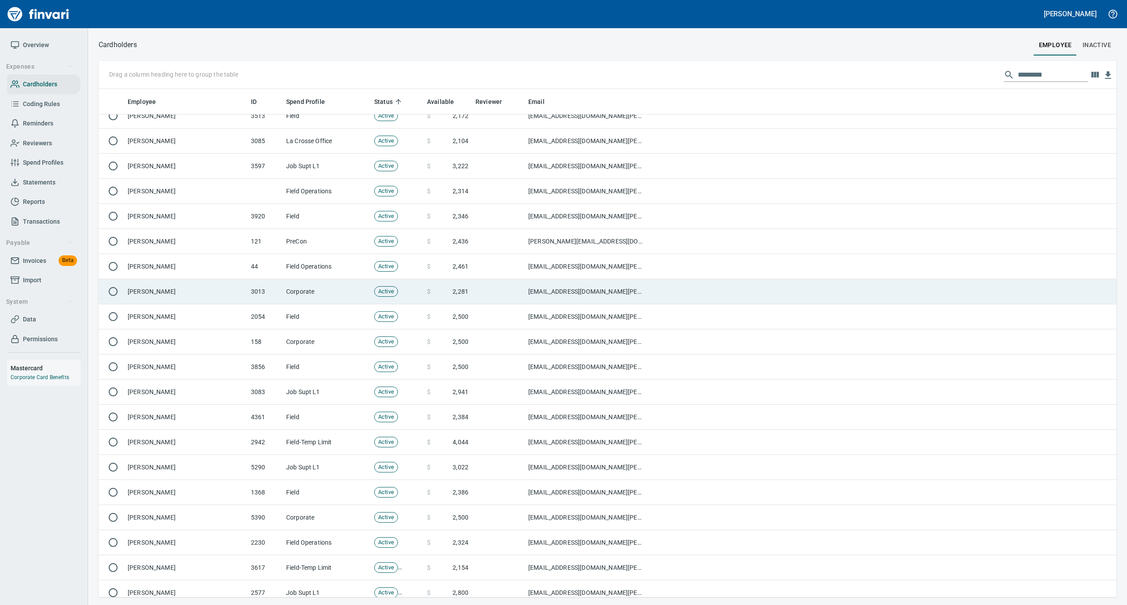
scroll to position [4263, 0]
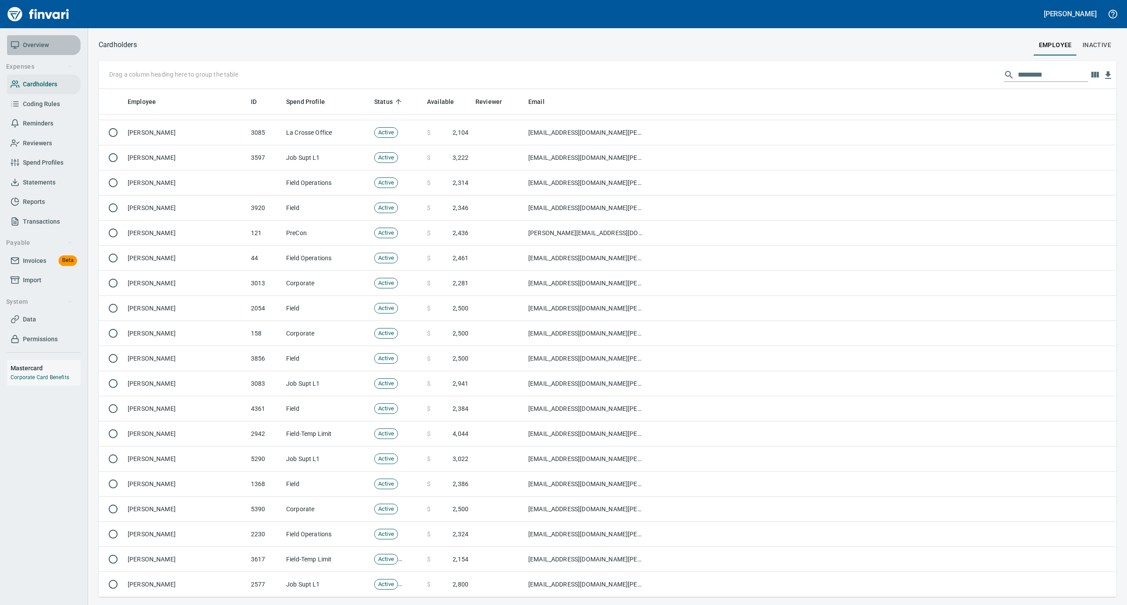
click at [45, 46] on span "Overview" at bounding box center [36, 45] width 26 height 11
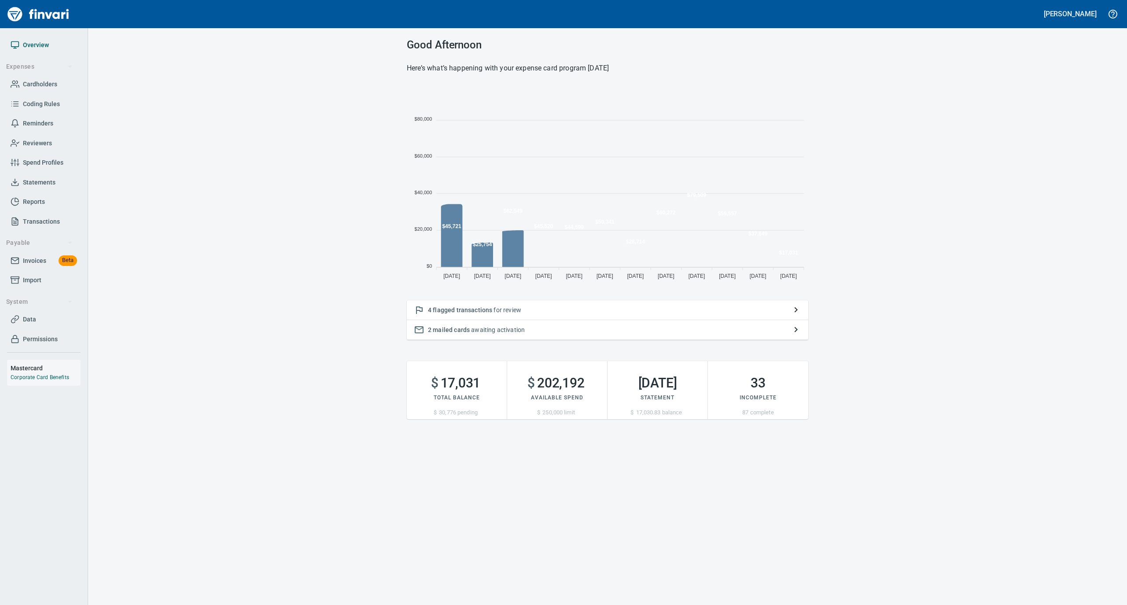
scroll to position [196, 393]
